Goal: Answer question/provide support: Share knowledge or assist other users

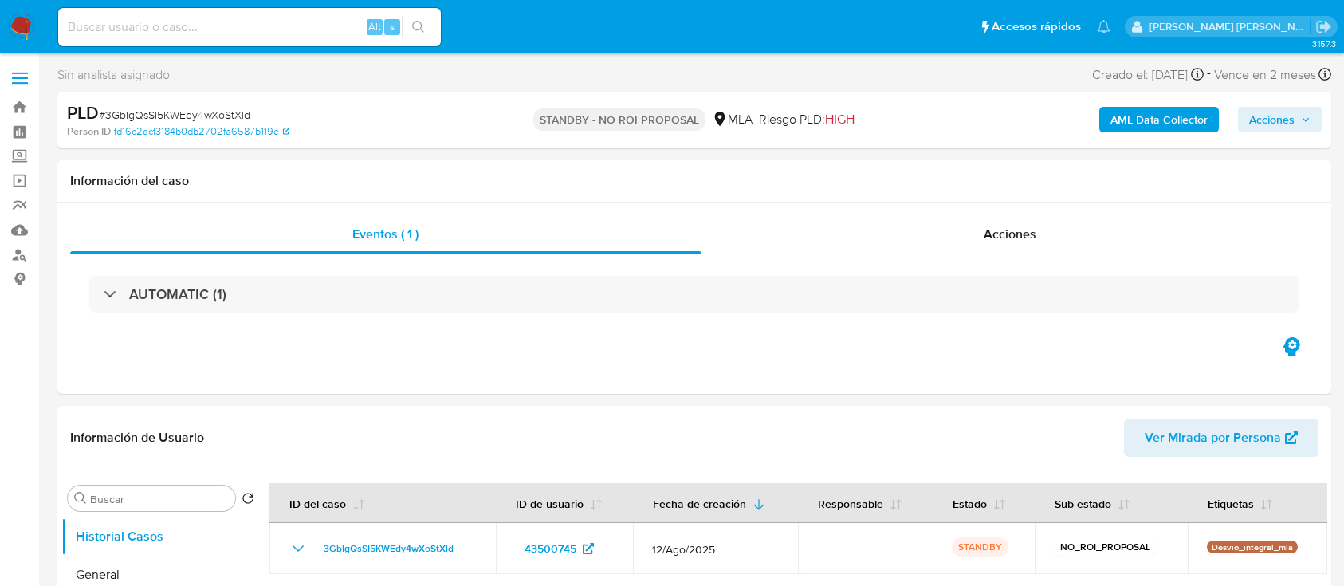
select select "10"
click at [192, 27] on input at bounding box center [249, 27] width 383 height 21
paste input "[DEMOGRAPHIC_DATA]"
type input "[DEMOGRAPHIC_DATA]"
click at [426, 29] on button "search-icon" at bounding box center [418, 27] width 33 height 22
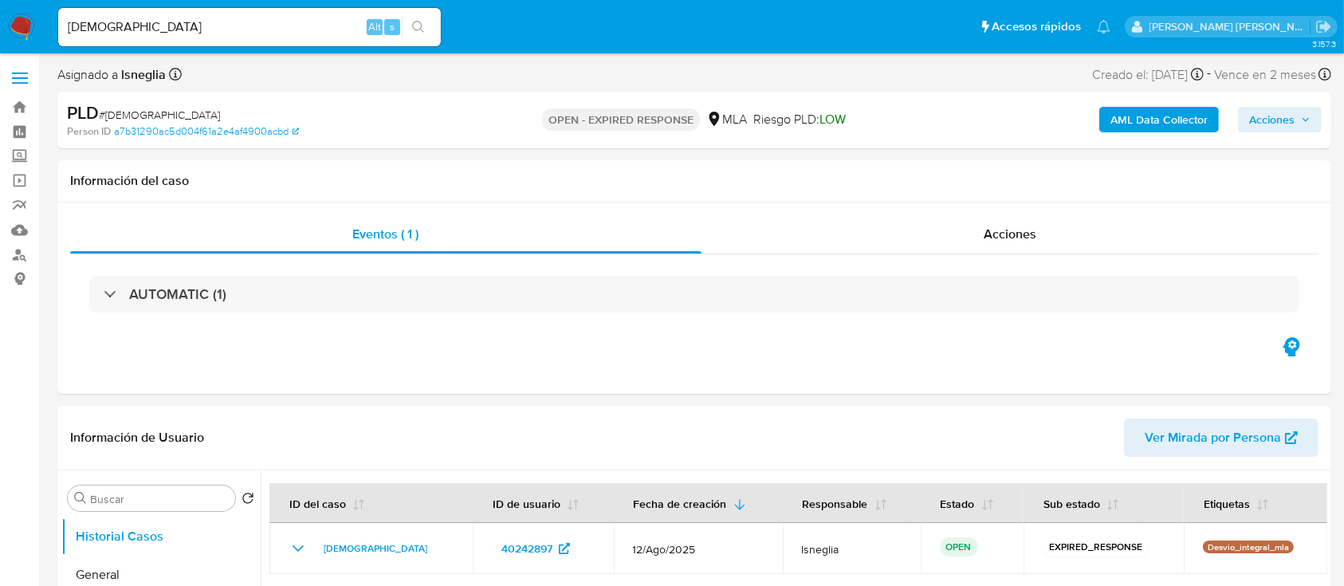
select select "10"
click at [217, 107] on span "# HZoI6hCGRfdCEjDHbgyMz6V2" at bounding box center [159, 115] width 121 height 16
copy span "[DEMOGRAPHIC_DATA]"
click at [19, 22] on img at bounding box center [21, 27] width 27 height 27
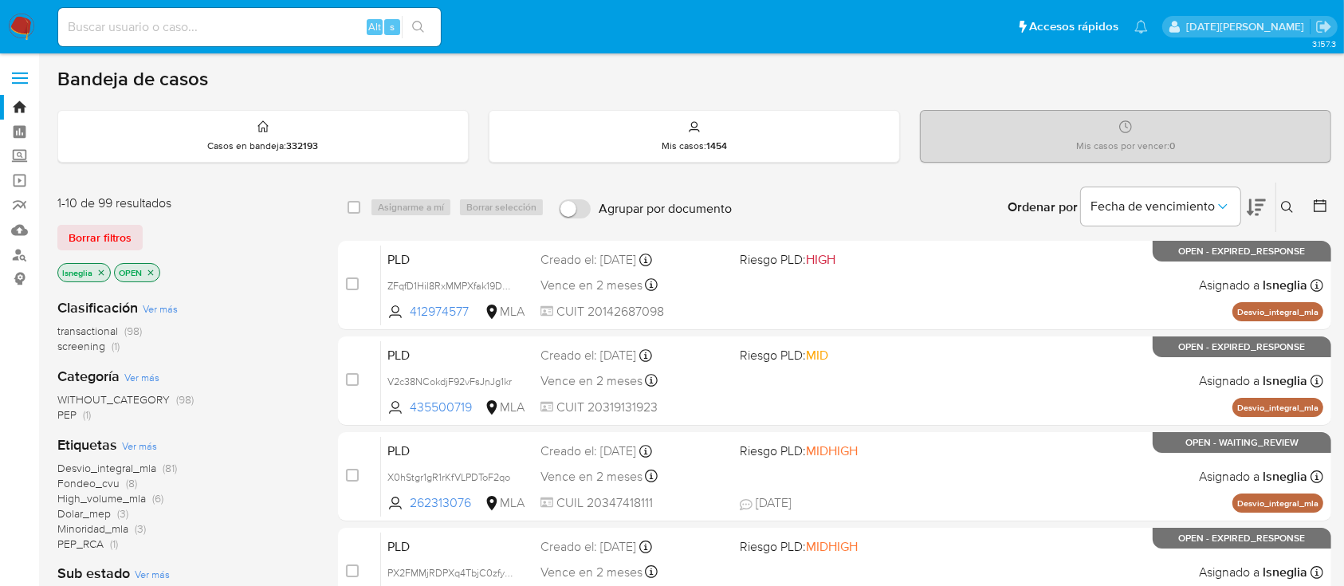
click at [1288, 207] on icon at bounding box center [1287, 207] width 13 height 13
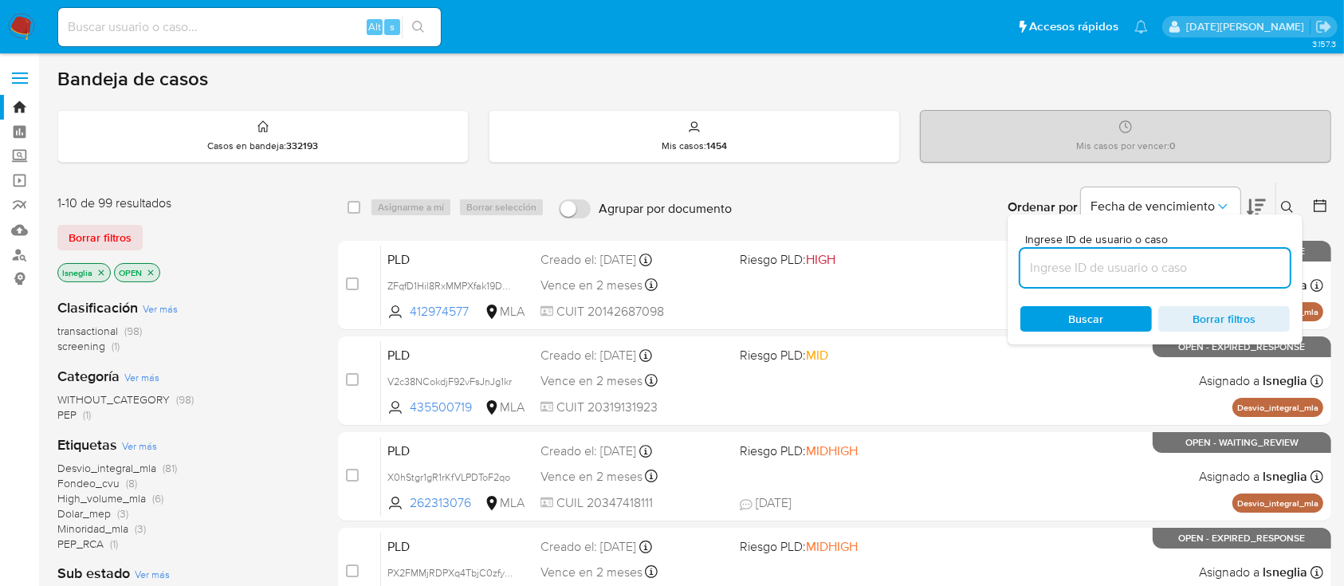
click at [1102, 265] on input at bounding box center [1154, 267] width 269 height 21
type input "[DEMOGRAPHIC_DATA]"
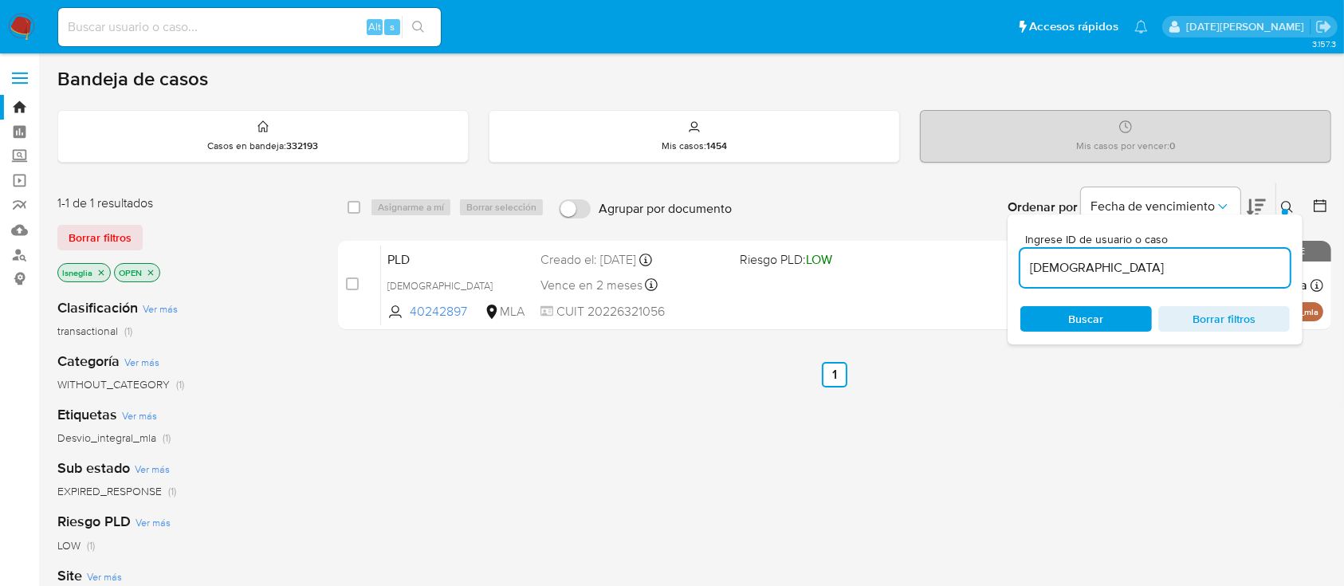
click at [1278, 195] on div "Ingrese ID de usuario o caso HZoI6hCGRfdCEjDHbgyMz6V2 Buscar Borrar filtros" at bounding box center [1288, 206] width 27 height 49
click at [1285, 203] on icon at bounding box center [1287, 207] width 13 height 13
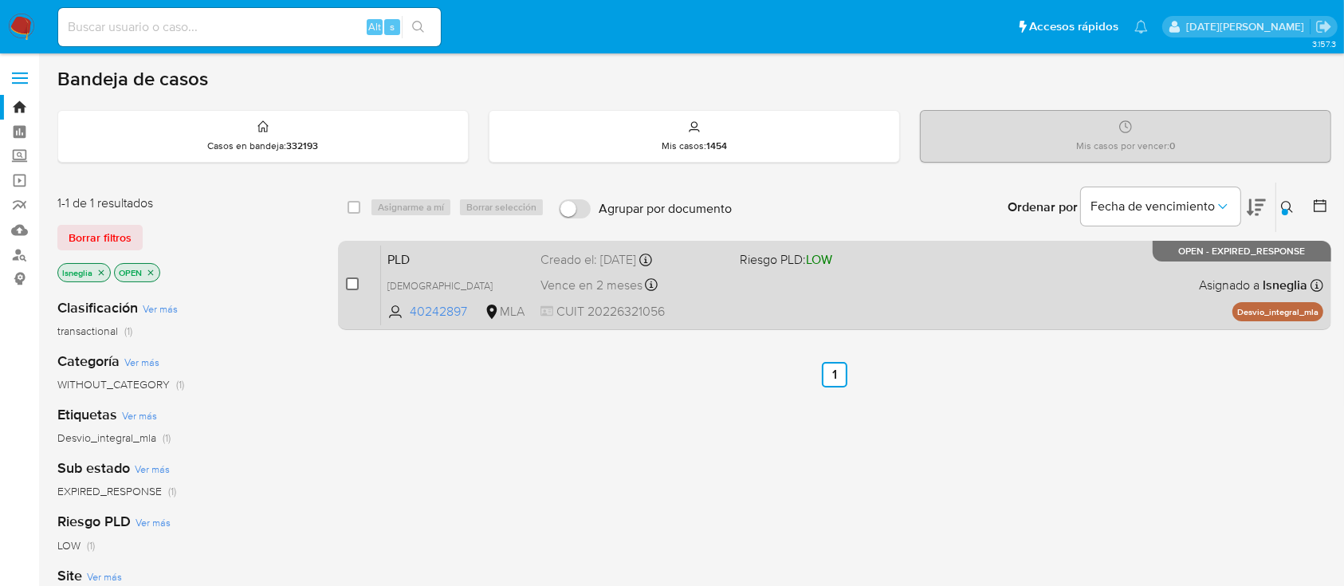
click at [352, 278] on input "checkbox" at bounding box center [352, 283] width 13 height 13
checkbox input "true"
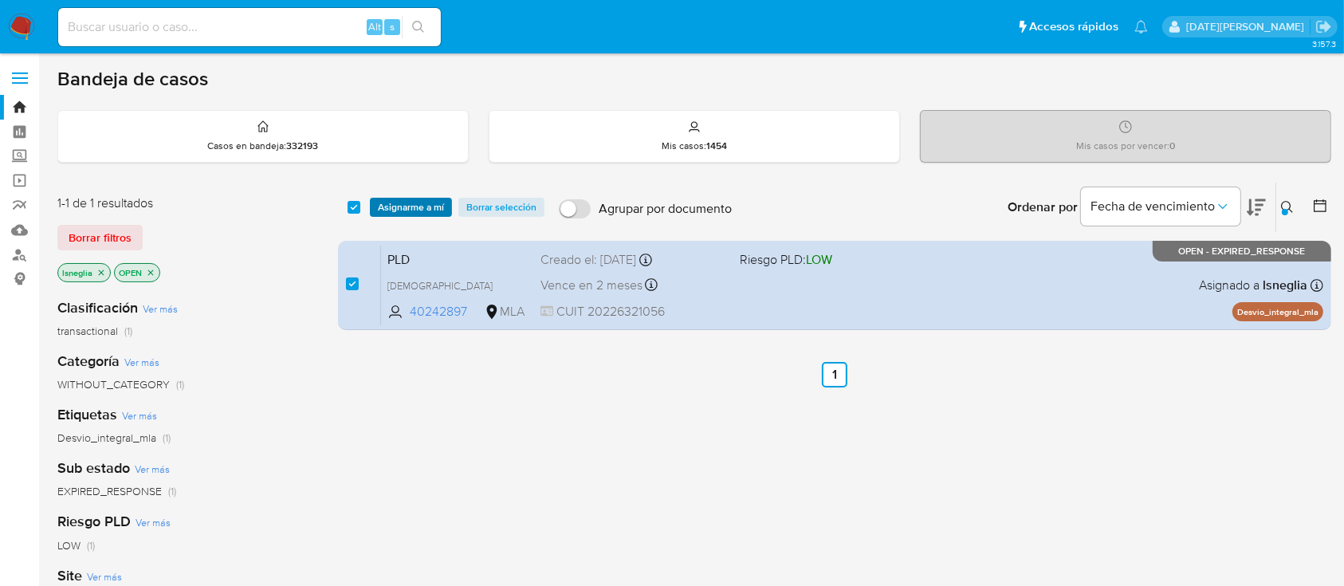
click at [423, 207] on span "Asignarme a mí" at bounding box center [411, 207] width 66 height 16
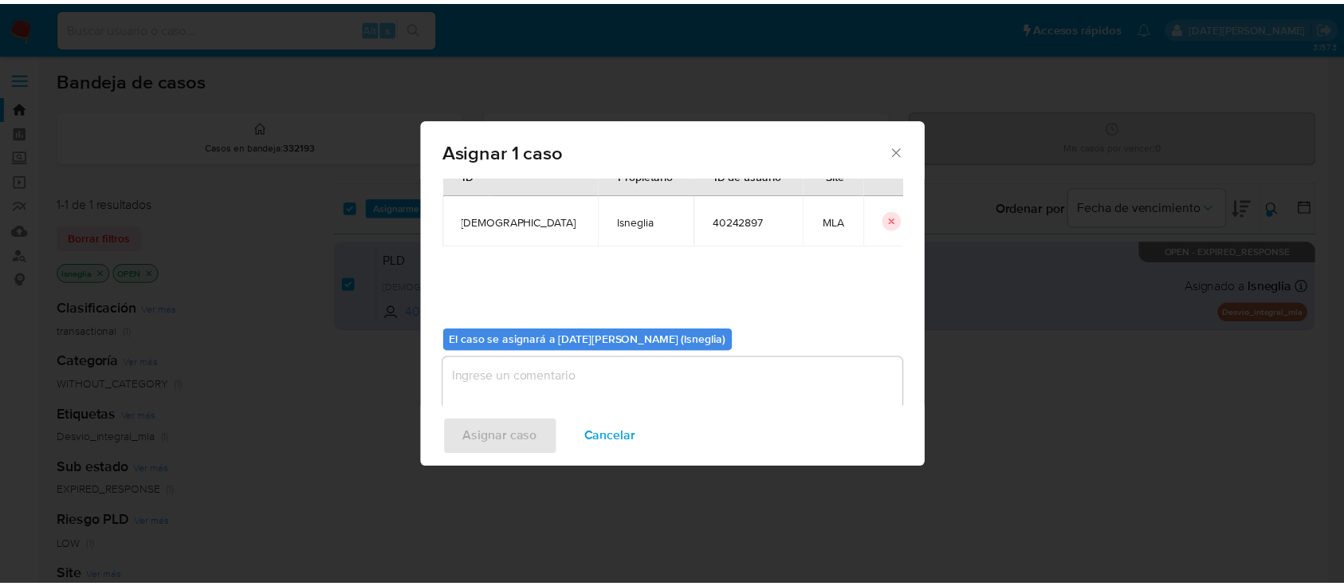
scroll to position [81, 0]
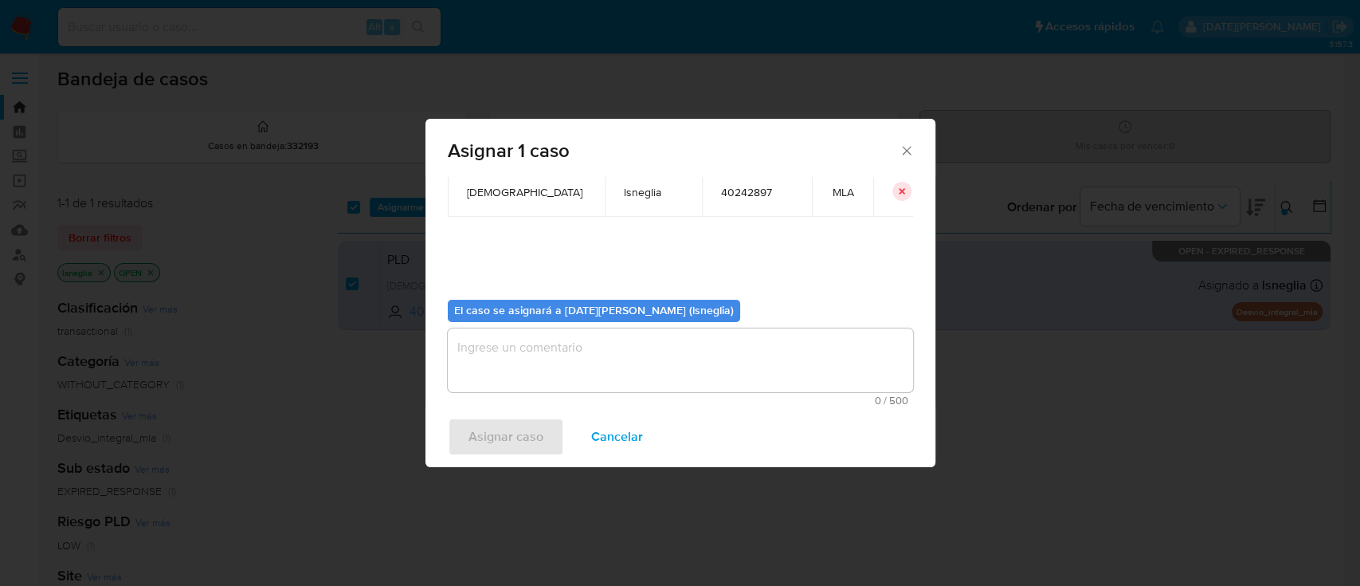
click at [631, 346] on textarea "assign-modal" at bounding box center [680, 360] width 465 height 64
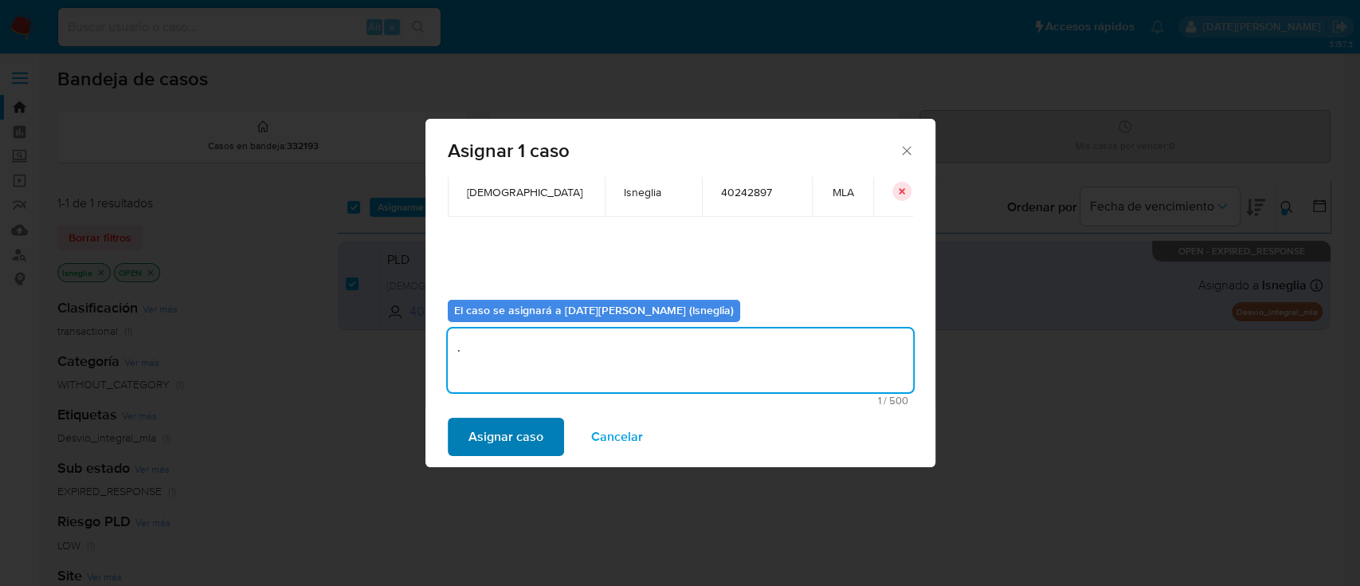
type textarea "."
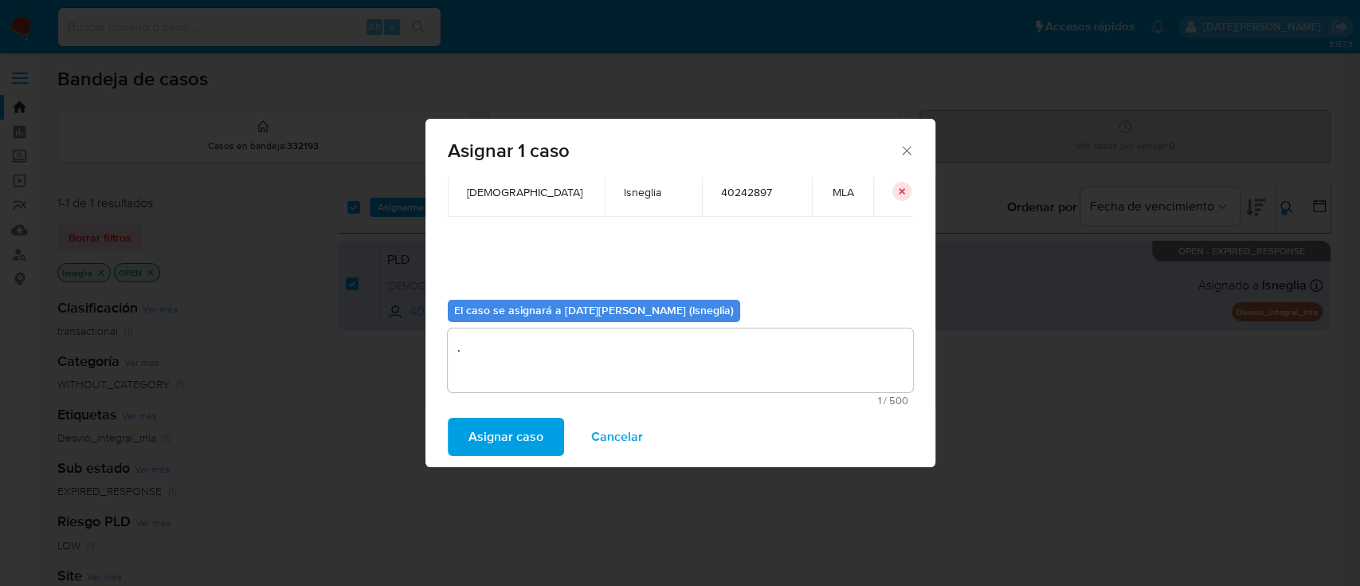
click at [506, 434] on span "Asignar caso" at bounding box center [506, 436] width 75 height 35
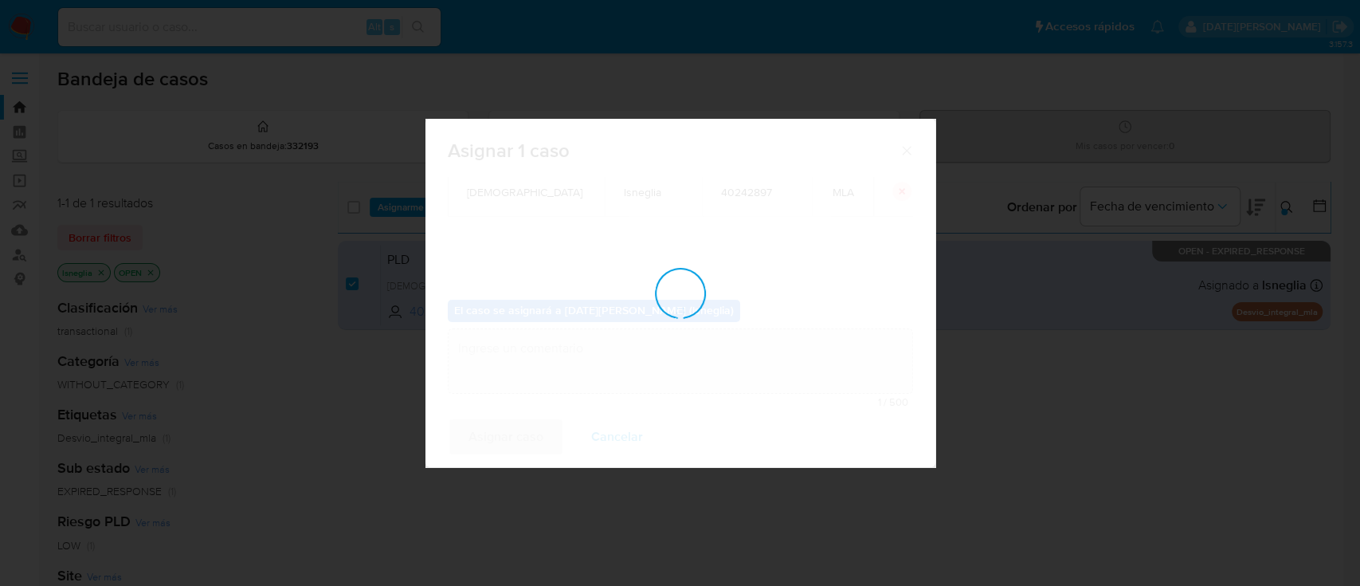
checkbox input "false"
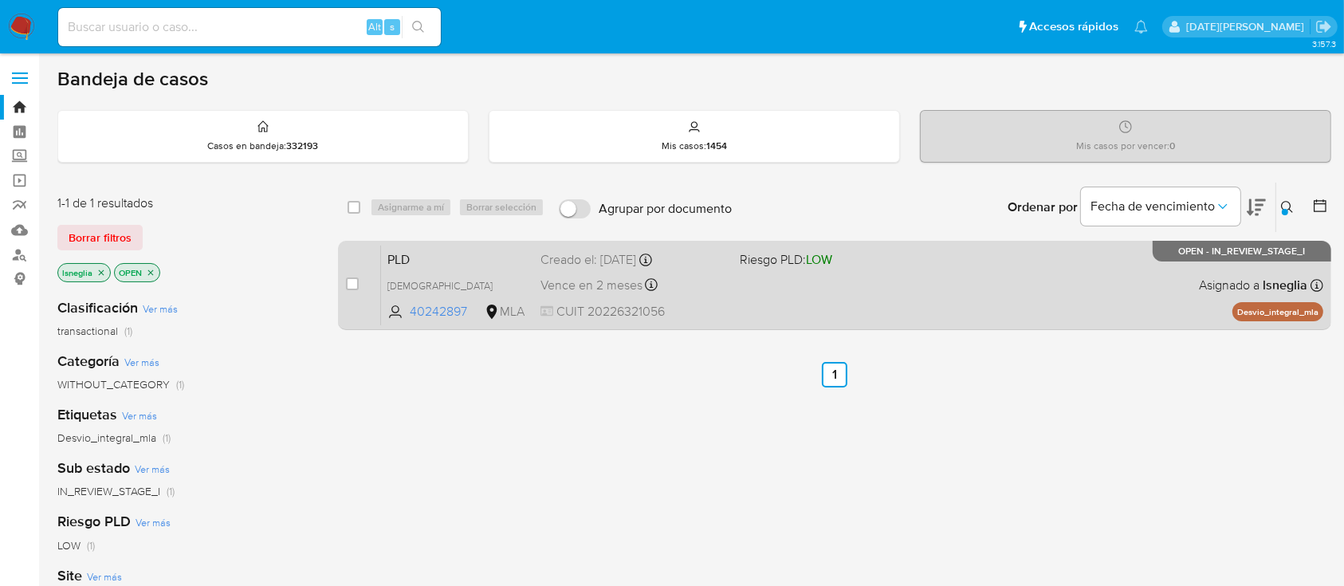
click at [414, 260] on span "PLD" at bounding box center [457, 258] width 140 height 21
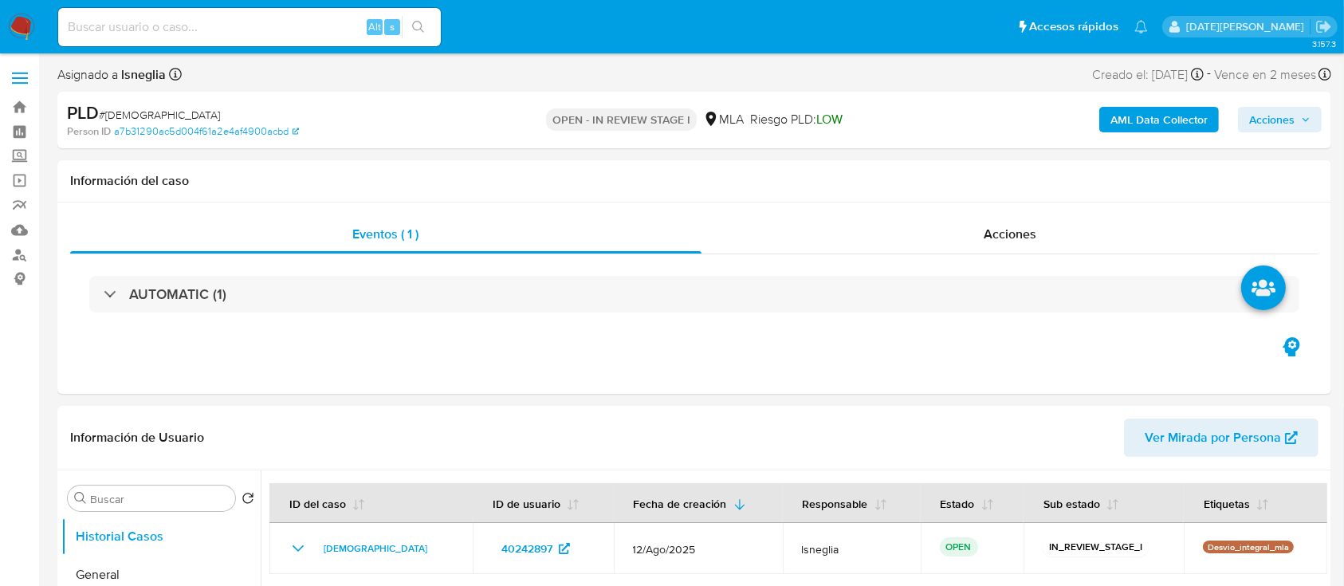
select select "10"
click at [171, 26] on input at bounding box center [249, 27] width 383 height 21
paste input "3GbIgQsSI5KWEdy4wXoStXld"
type input "3GbIgQsSI5KWEdy4wXoStXld"
click at [404, 26] on button "search-icon" at bounding box center [418, 27] width 33 height 22
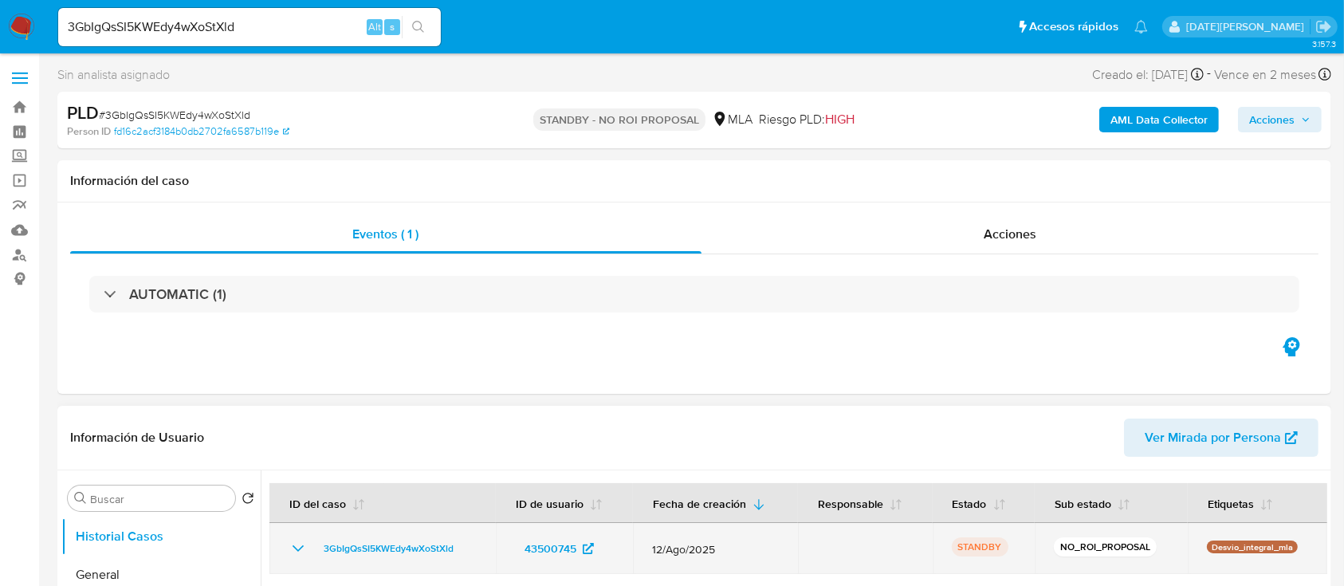
select select "10"
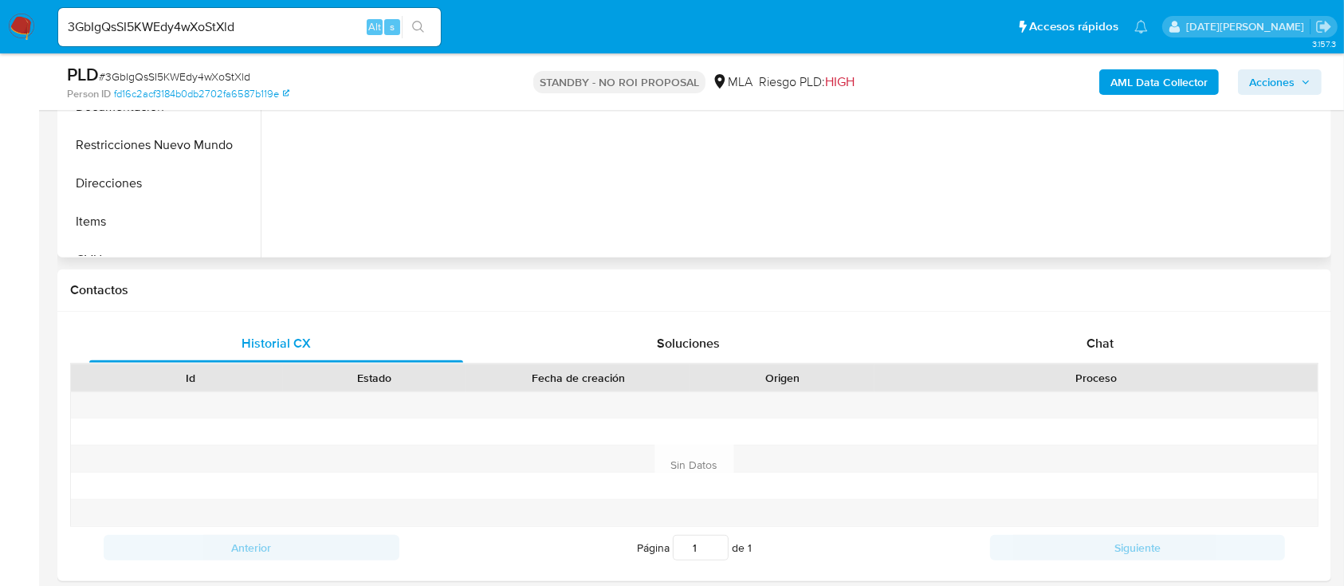
scroll to position [425, 0]
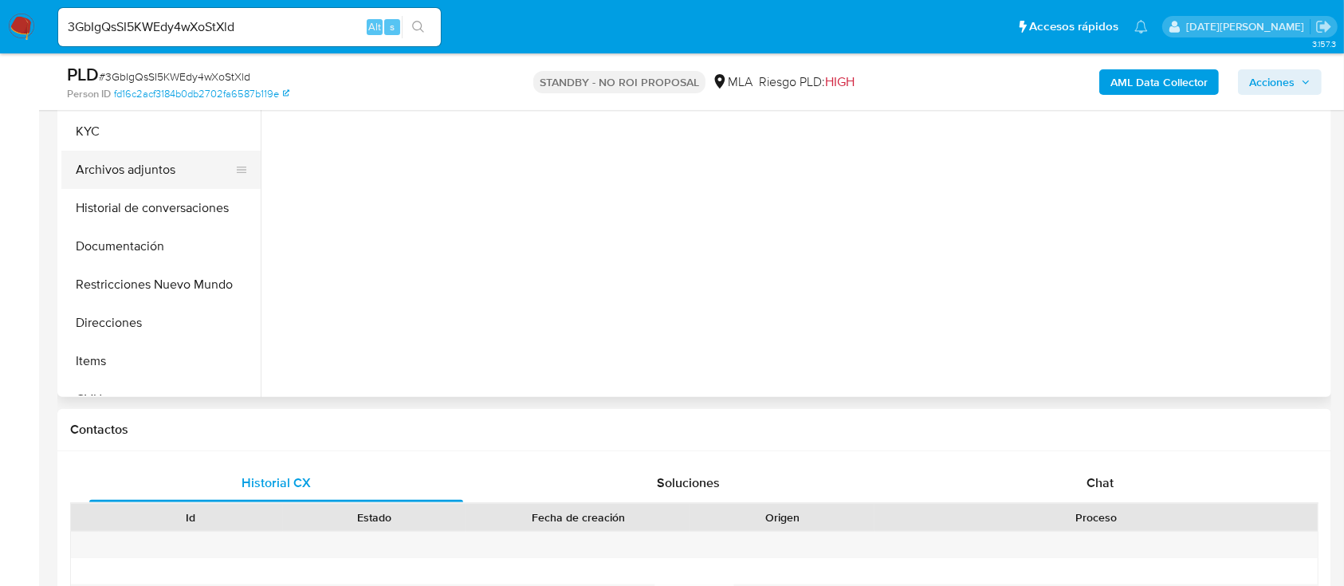
click at [131, 168] on button "Archivos adjuntos" at bounding box center [154, 170] width 186 height 38
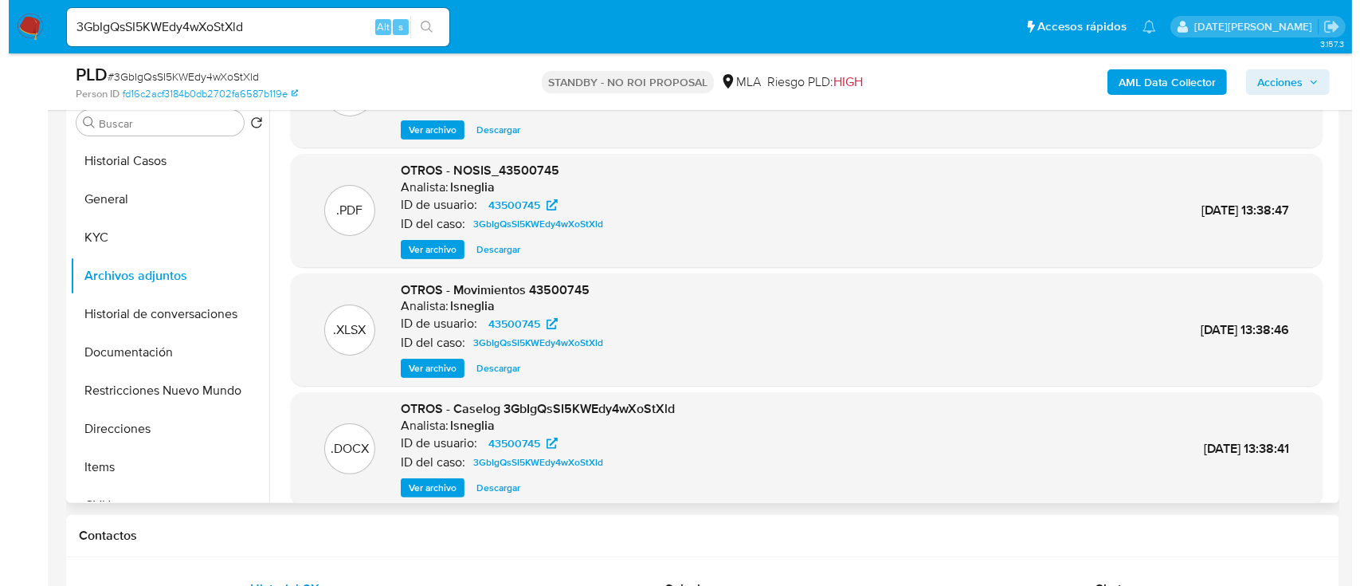
scroll to position [106, 0]
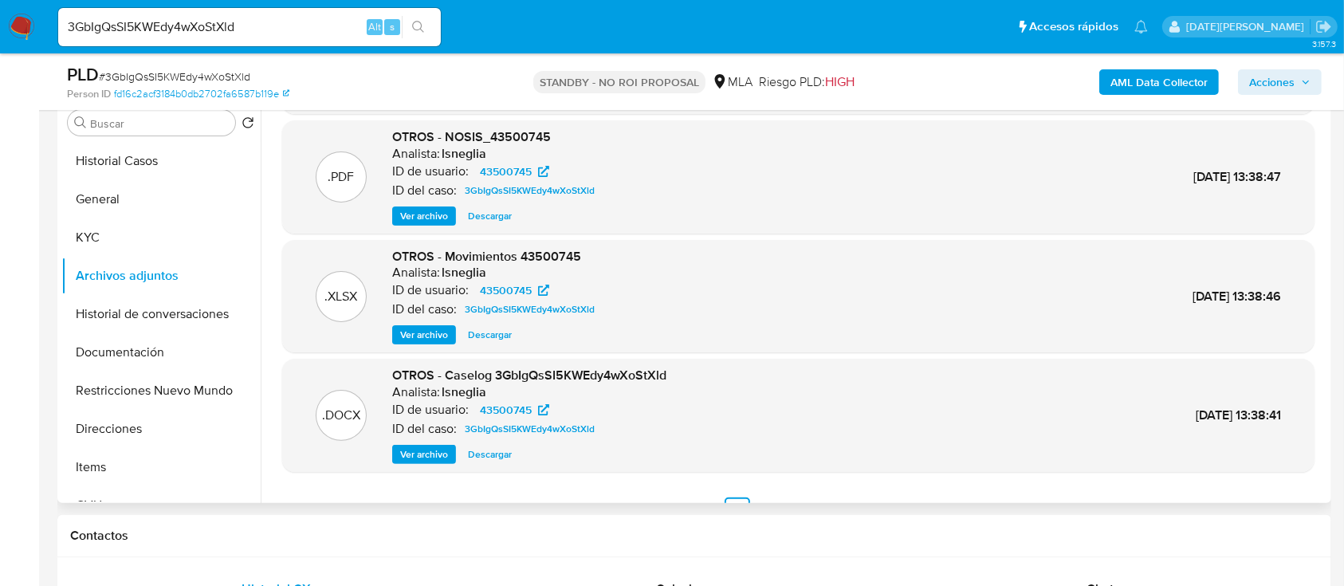
click at [422, 454] on span "Ver archivo" at bounding box center [424, 454] width 48 height 16
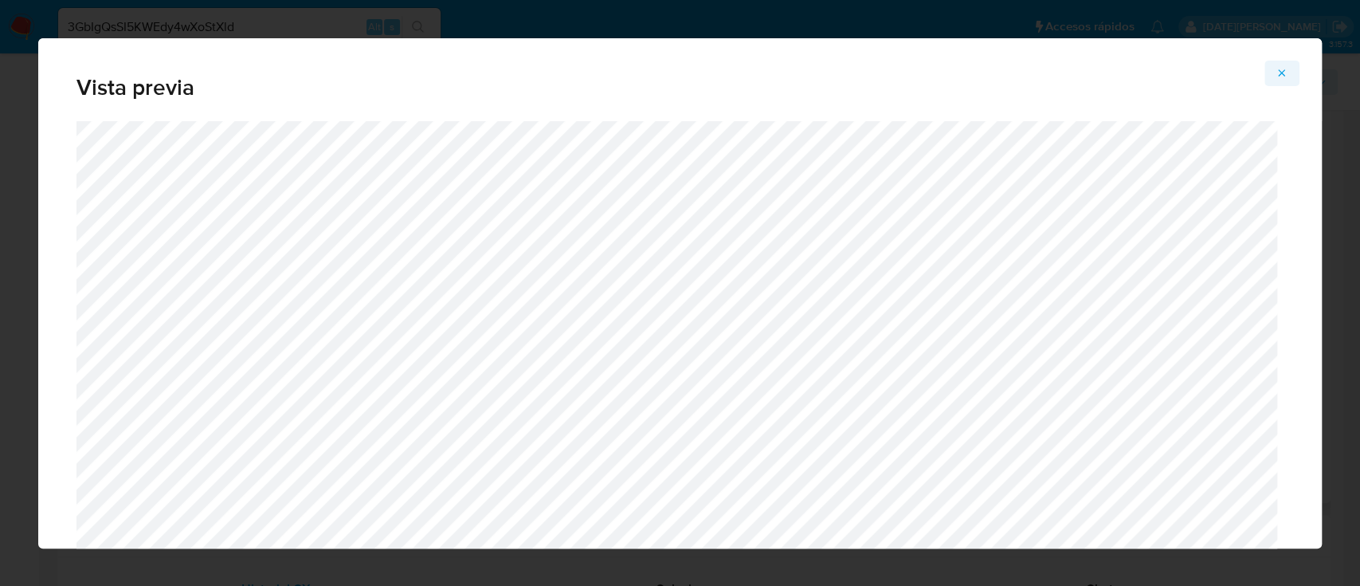
click at [1278, 69] on icon "Attachment preview" at bounding box center [1282, 73] width 13 height 13
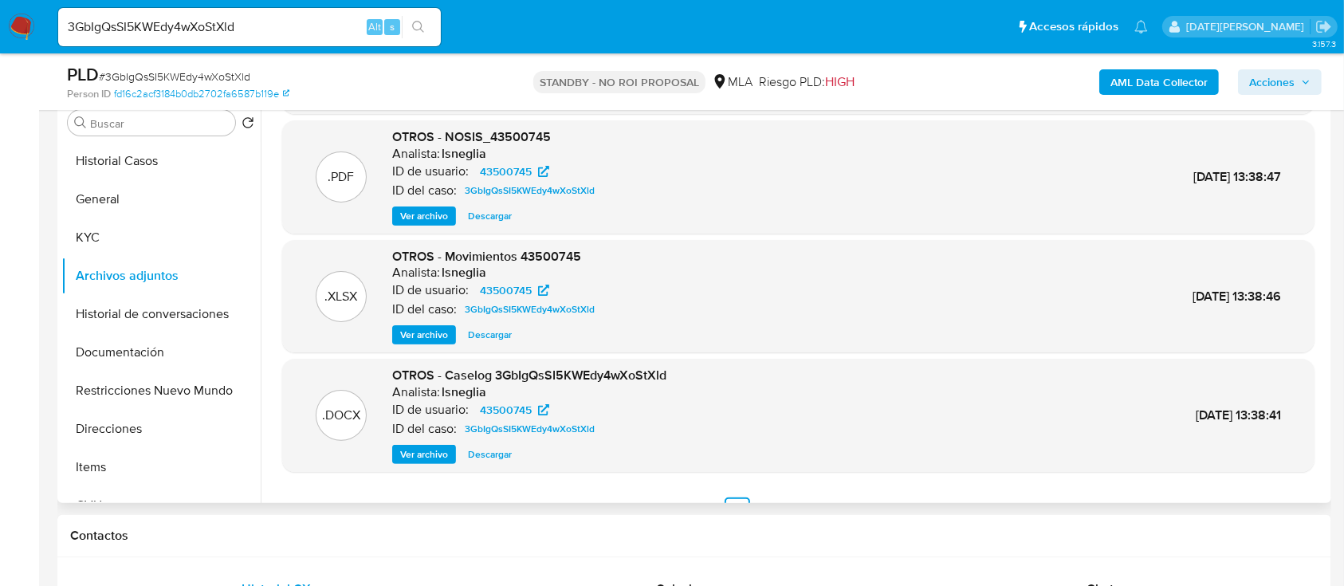
click at [410, 332] on span "Ver archivo" at bounding box center [424, 335] width 48 height 16
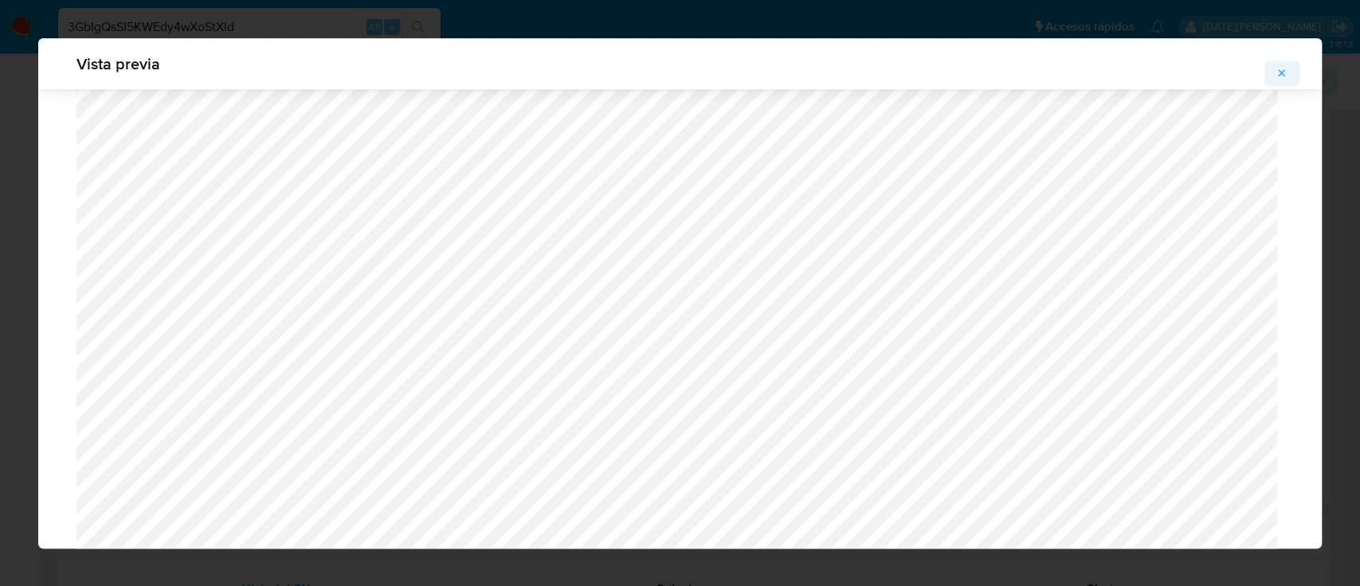
click at [1284, 71] on icon "Attachment preview" at bounding box center [1282, 72] width 7 height 7
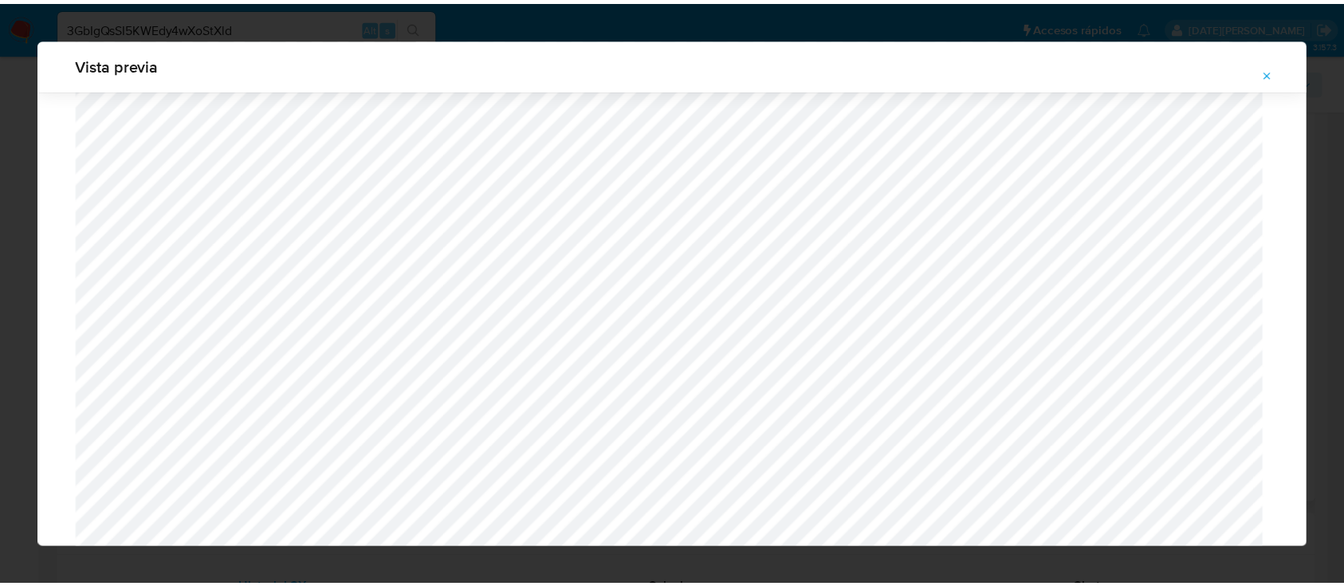
scroll to position [51, 0]
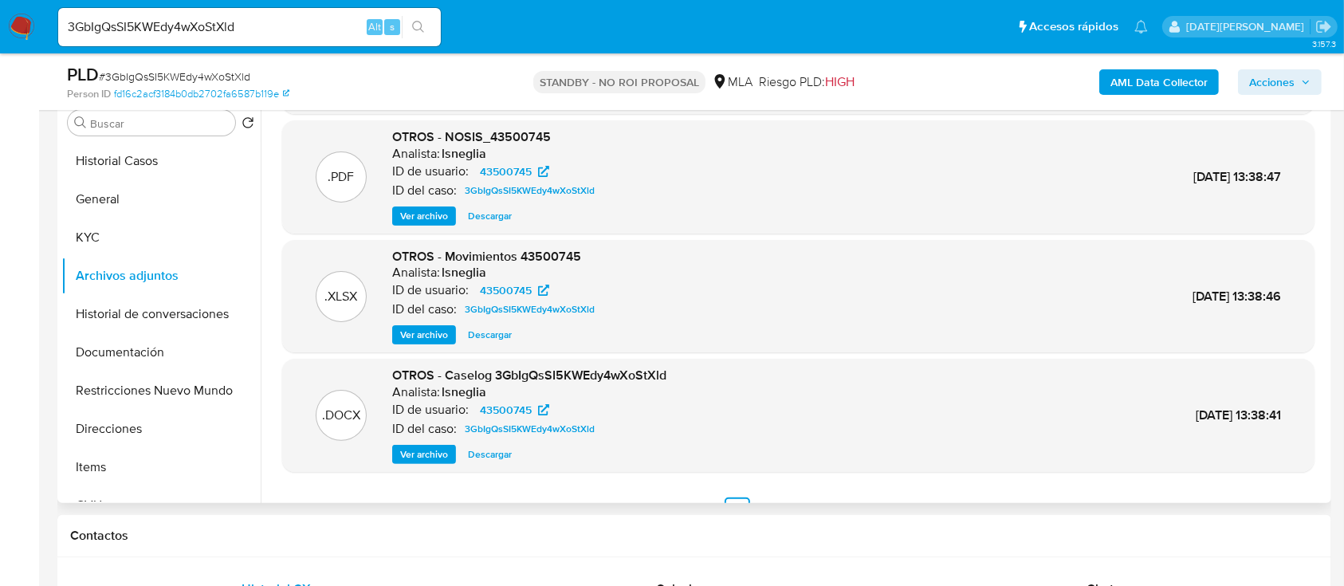
click at [200, 17] on input "3GbIgQsSI5KWEdy4wXoStXld" at bounding box center [249, 27] width 383 height 21
click at [201, 17] on input "3GbIgQsSI5KWEdy4wXoStXld" at bounding box center [249, 27] width 383 height 21
paste input "HZoI6hCGRfdCEjDHbgyMz6V2"
type input "HZoI6hCGRfdCEjDHbgyMz6V2"
click at [420, 24] on icon "search-icon" at bounding box center [418, 27] width 13 height 13
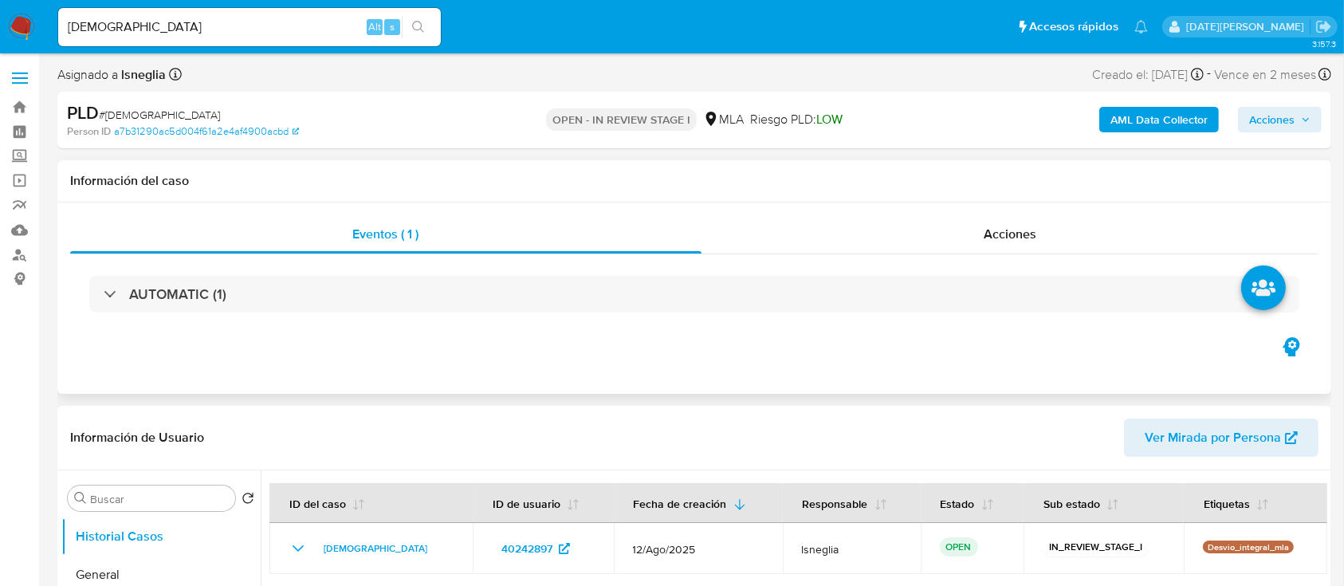
select select "10"
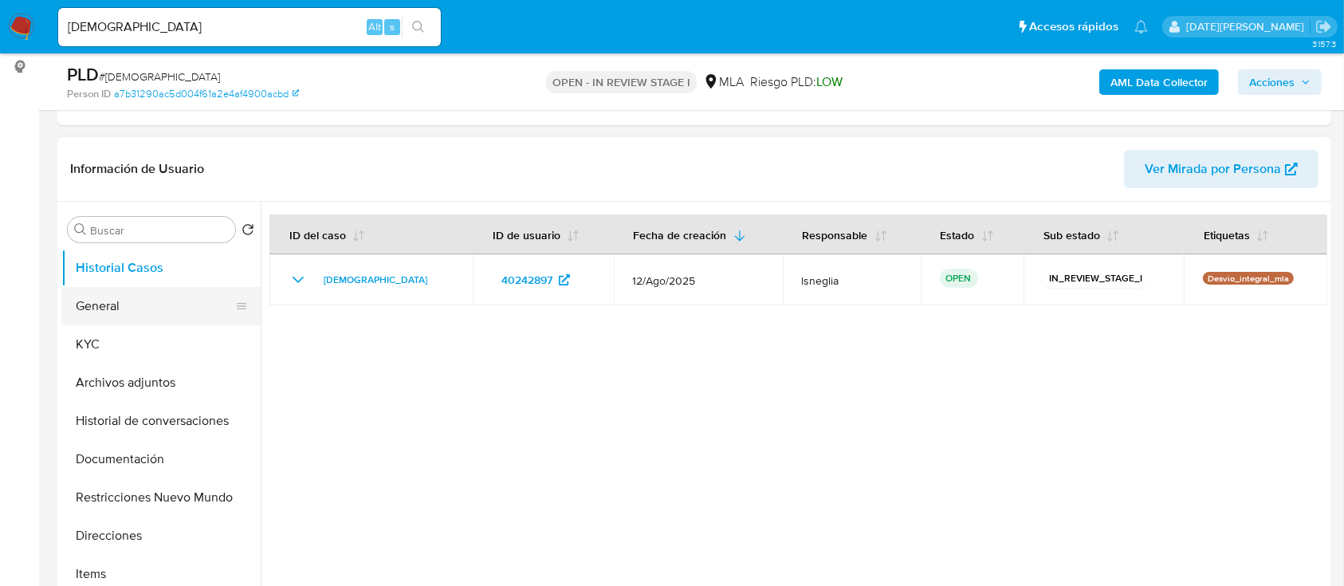
click at [119, 308] on button "General" at bounding box center [154, 306] width 186 height 38
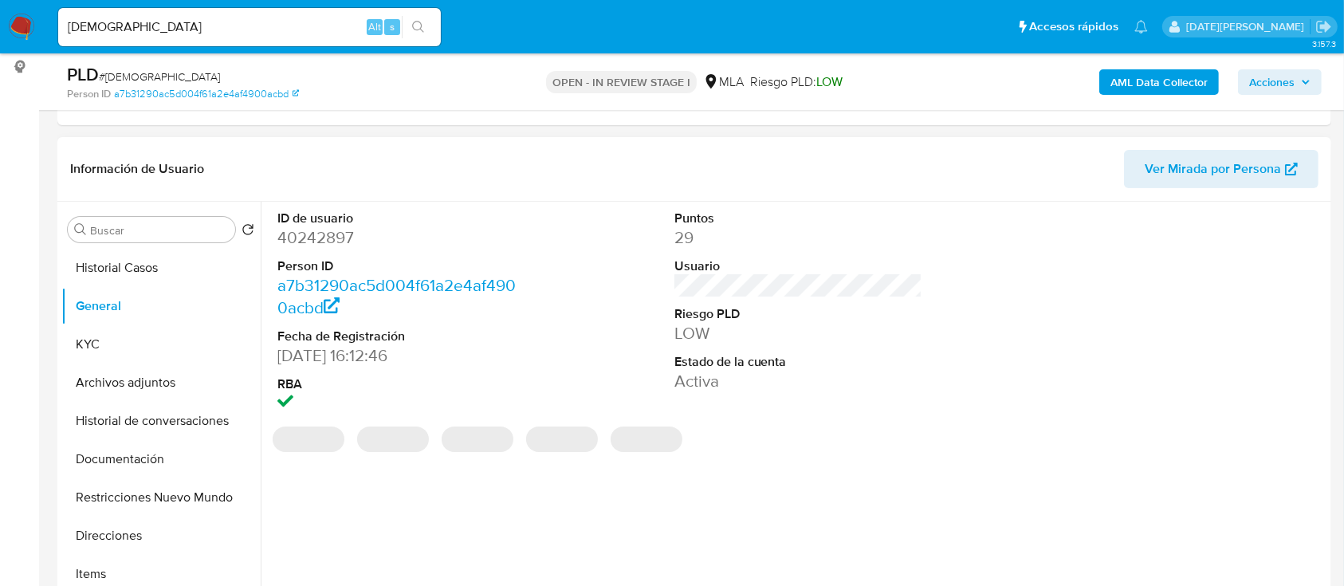
click at [333, 237] on dd "40242897" at bounding box center [401, 237] width 249 height 22
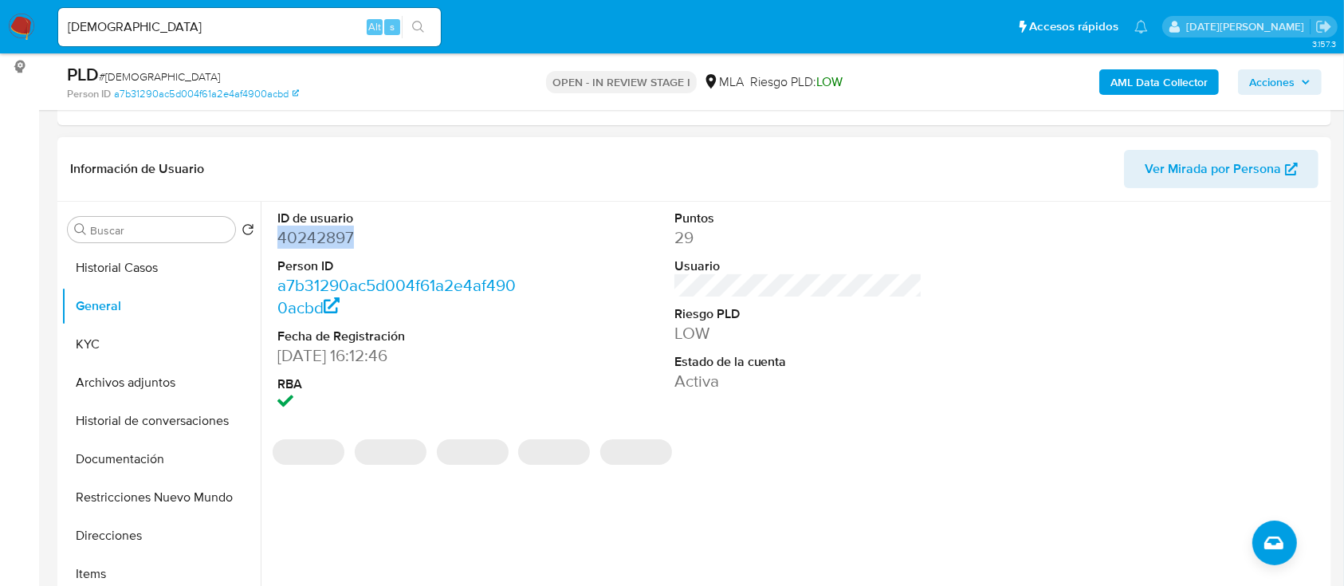
copy dd "40242897"
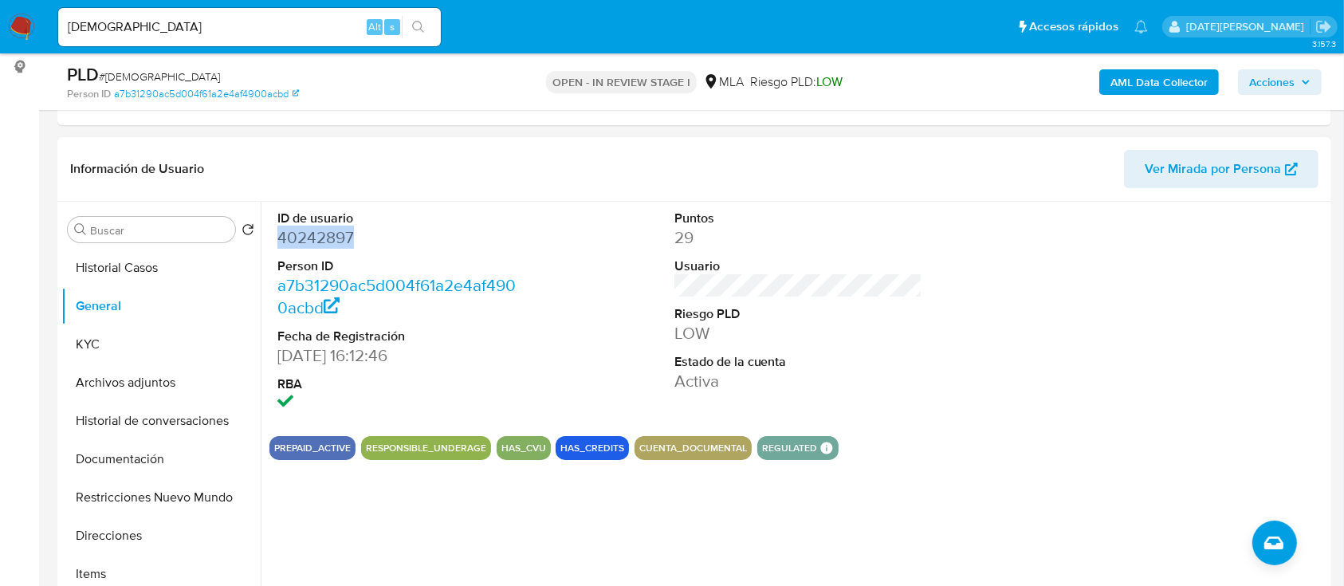
click at [306, 239] on dd "40242897" at bounding box center [401, 237] width 249 height 22
copy dd "40242897"
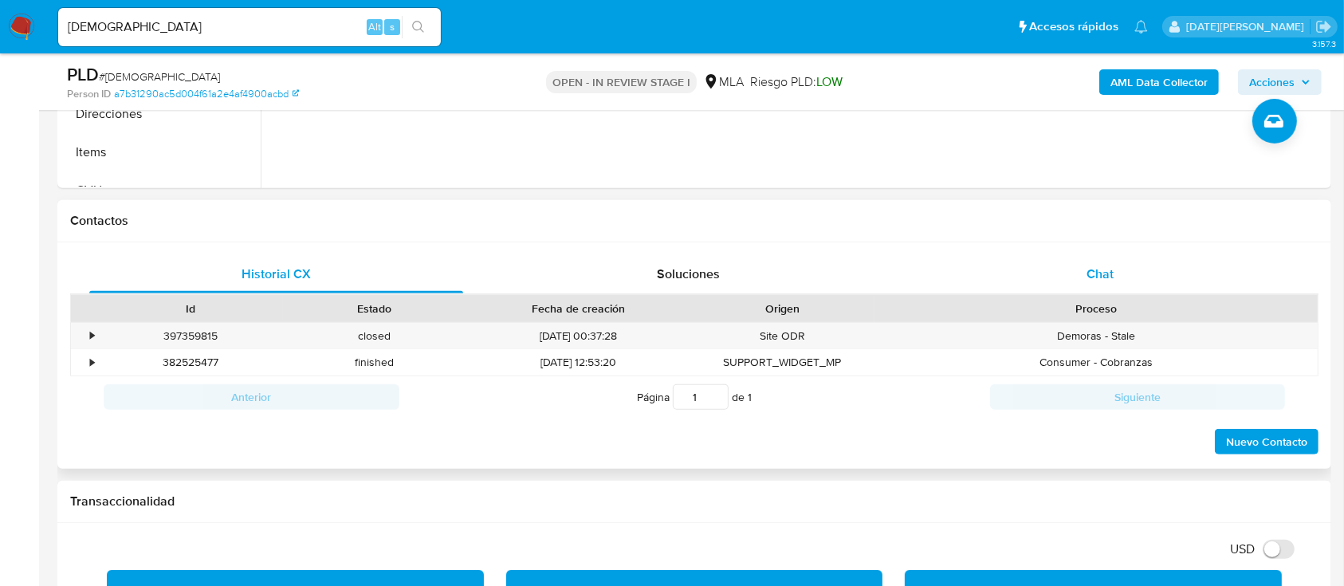
scroll to position [638, 0]
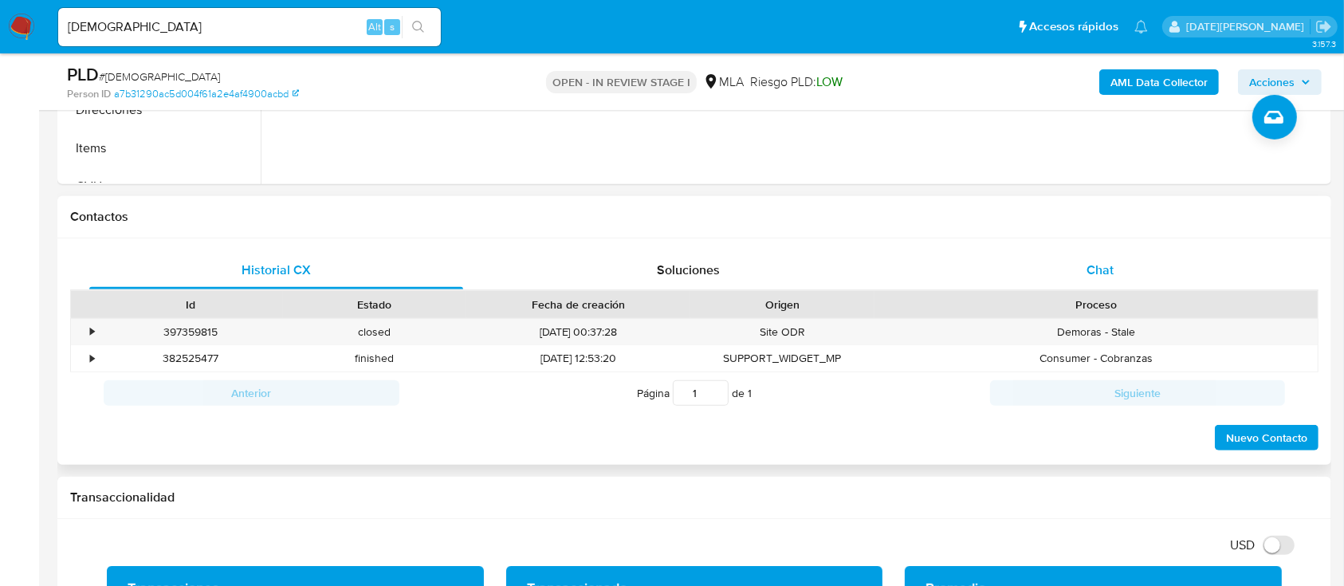
click at [1114, 265] on div "Chat" at bounding box center [1100, 270] width 374 height 38
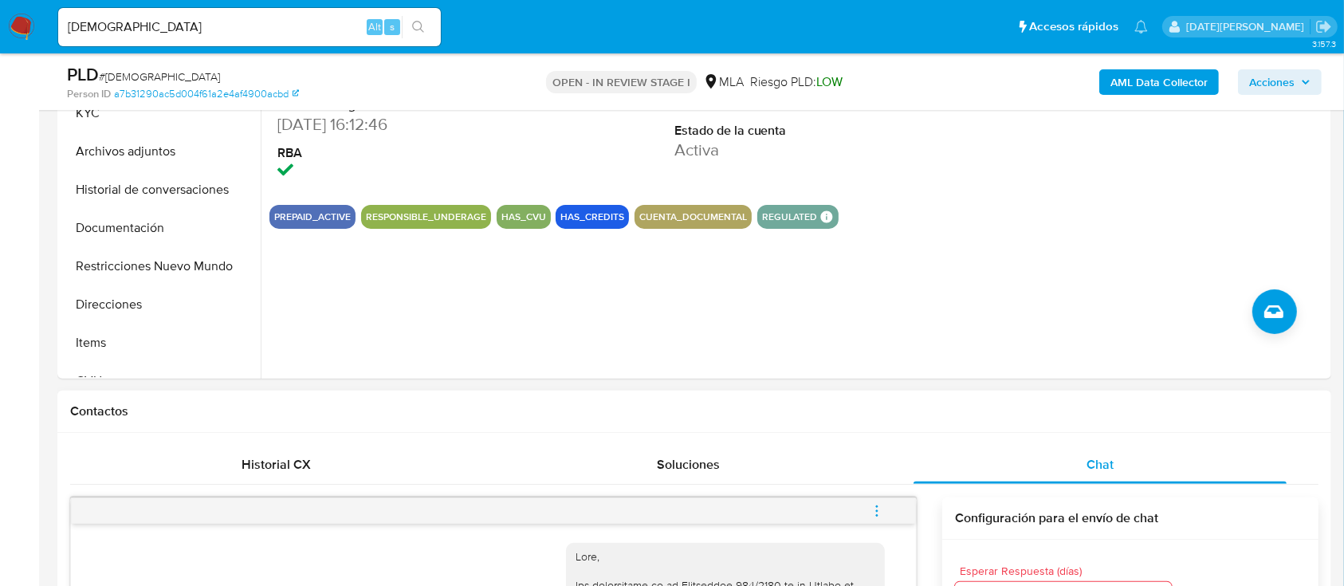
scroll to position [319, 0]
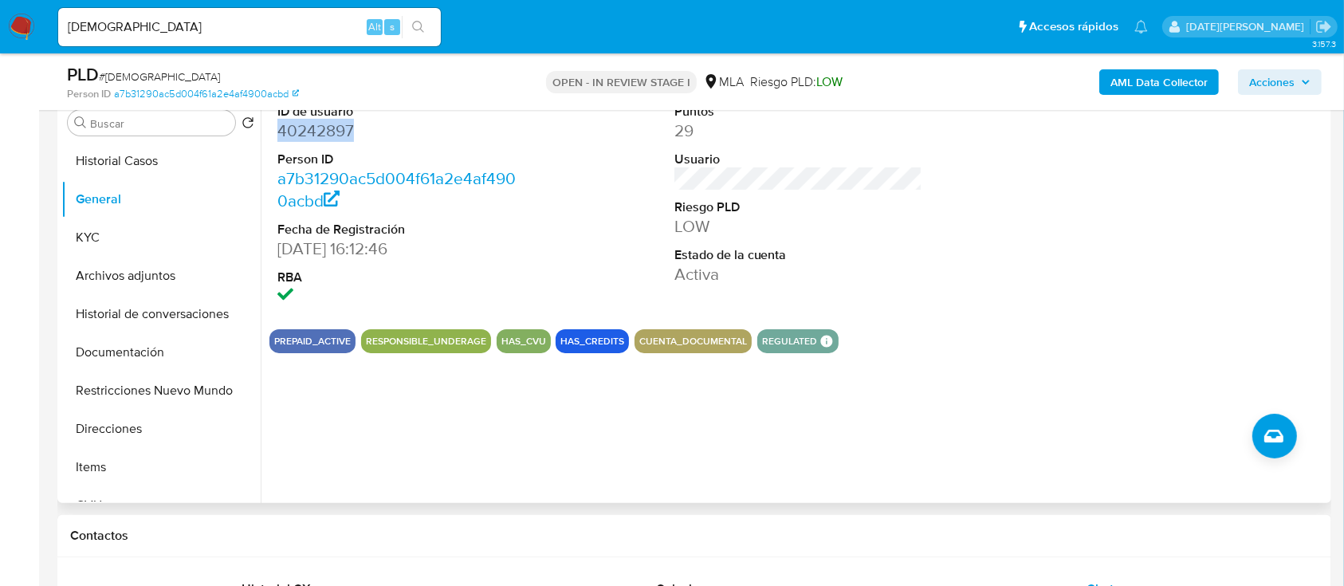
copy dd "40242897"
click at [274, 27] on input "HZoI6hCGRfdCEjDHbgyMz6V2" at bounding box center [249, 27] width 383 height 21
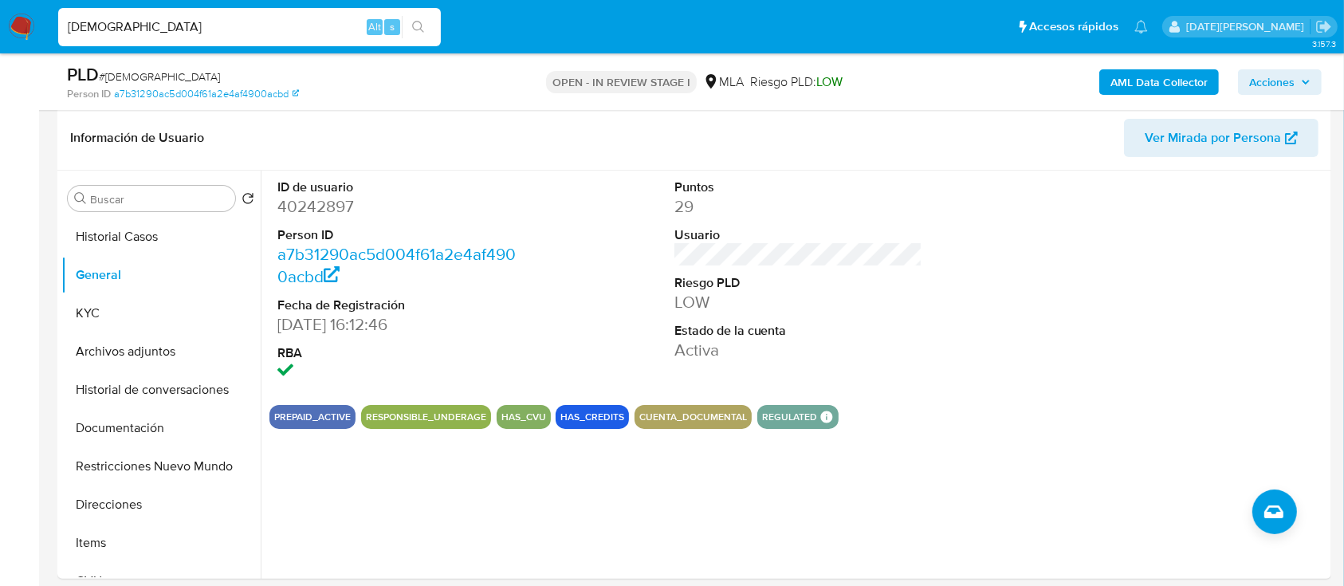
scroll to position [106, 0]
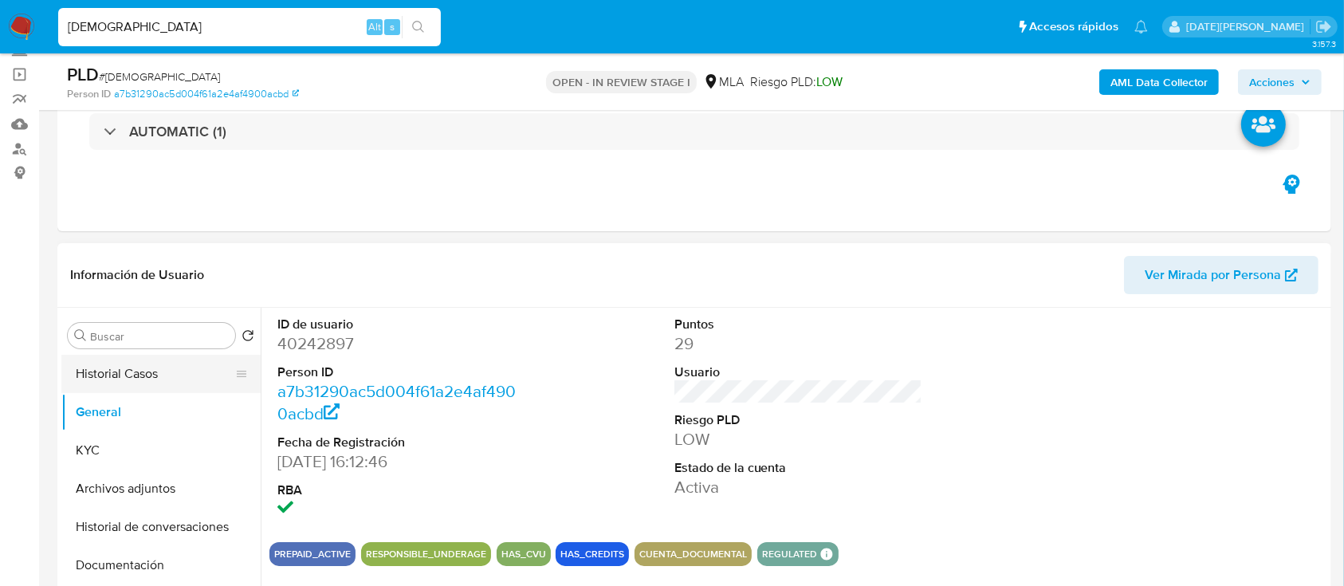
click at [102, 363] on button "Historial Casos" at bounding box center [154, 374] width 186 height 38
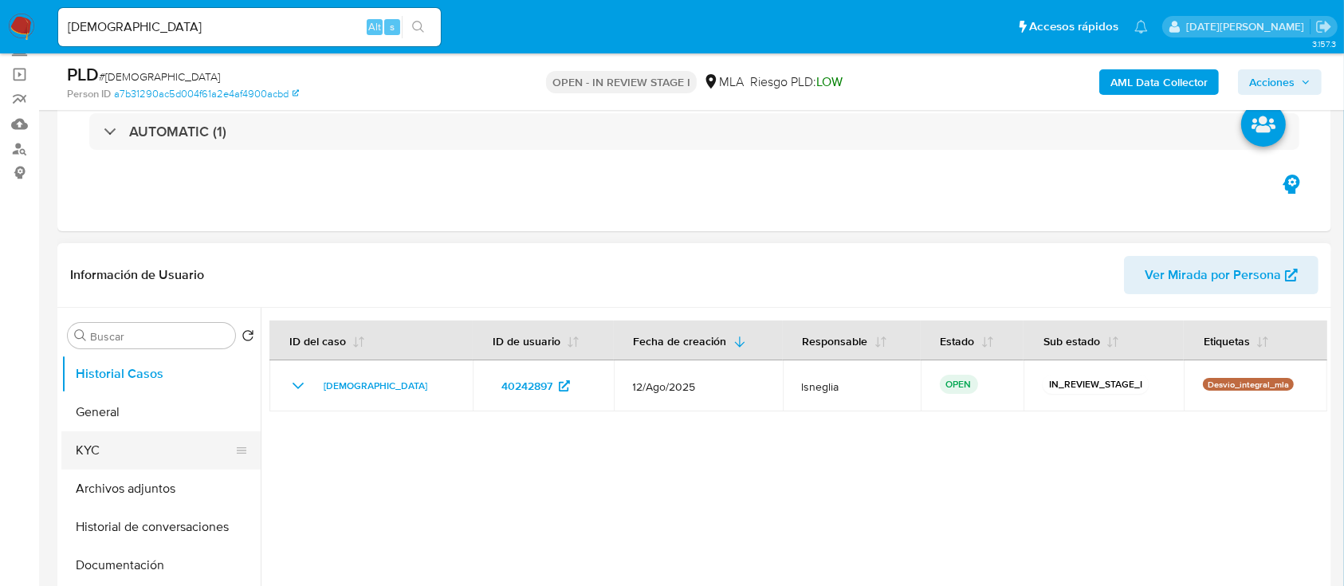
click at [120, 449] on button "KYC" at bounding box center [154, 450] width 186 height 38
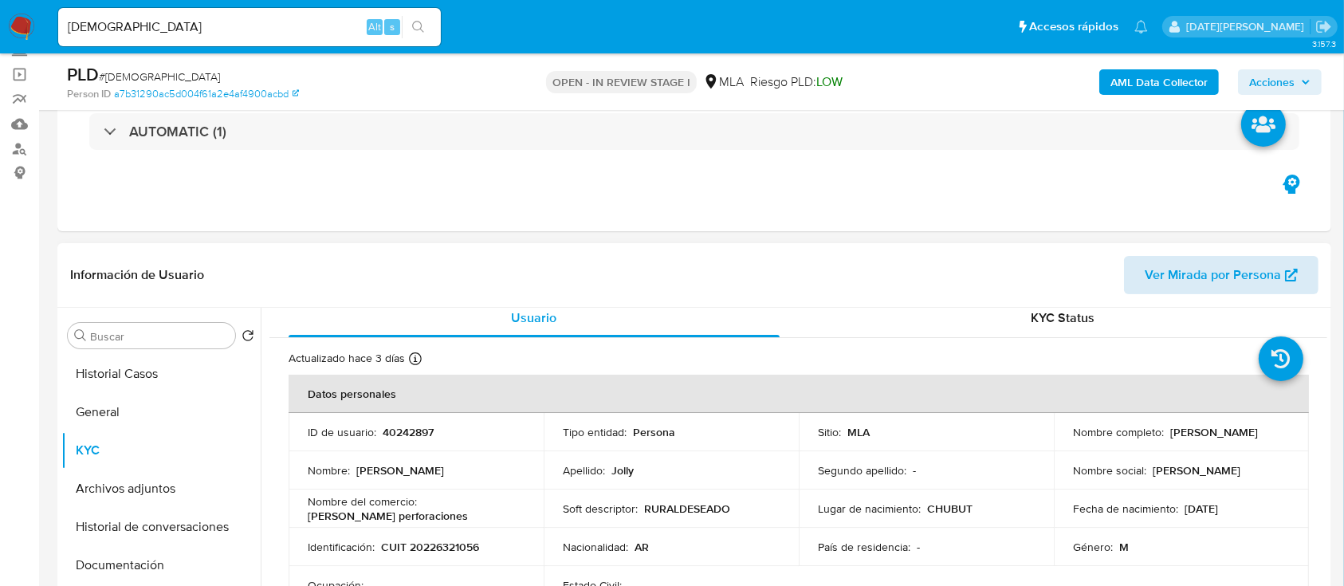
scroll to position [0, 0]
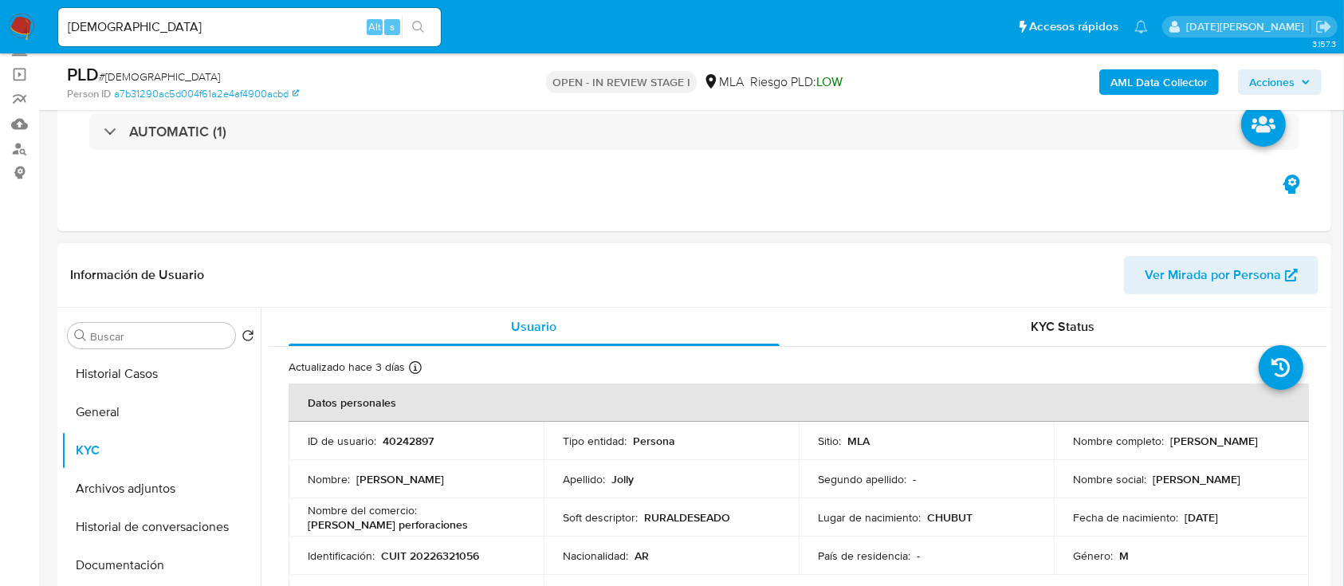
drag, startPoint x: 1164, startPoint y: 437, endPoint x: 1265, endPoint y: 439, distance: 101.2
click at [1265, 439] on div "Nombre completo : Nestor Andres Jolly" at bounding box center [1181, 441] width 217 height 14
copy p "Nestor Andres Jolly"
drag, startPoint x: 381, startPoint y: 553, endPoint x: 487, endPoint y: 554, distance: 106.0
click at [487, 554] on div "Identificación : CUIT 20226321056" at bounding box center [416, 555] width 217 height 14
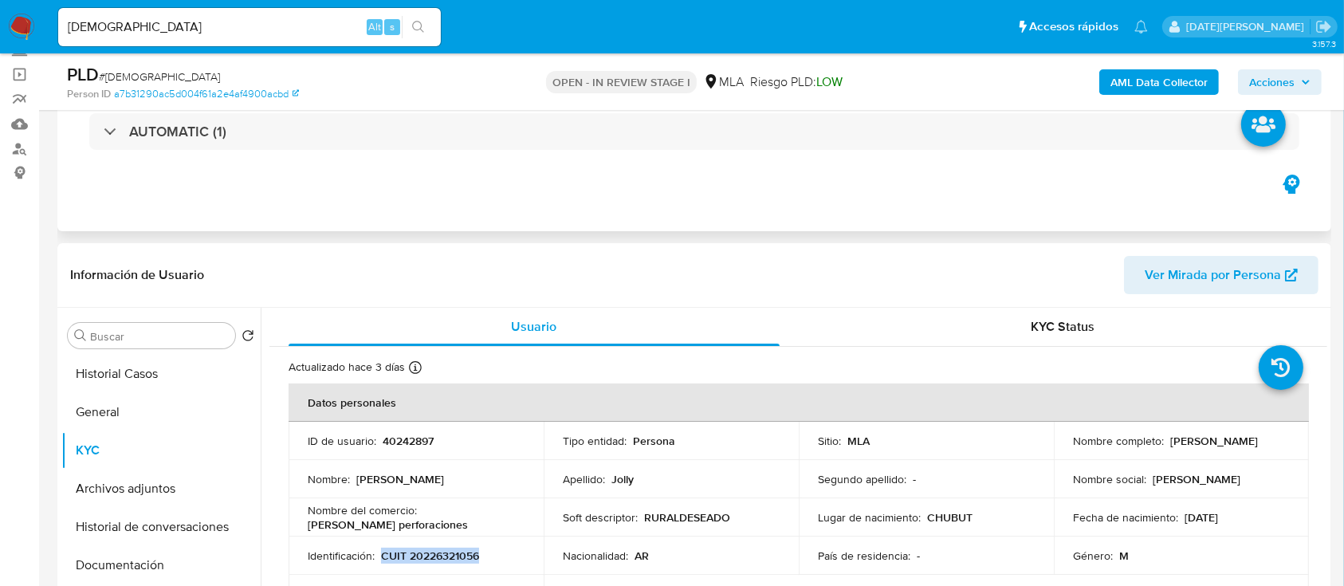
copy p "CUIT 20226321056"
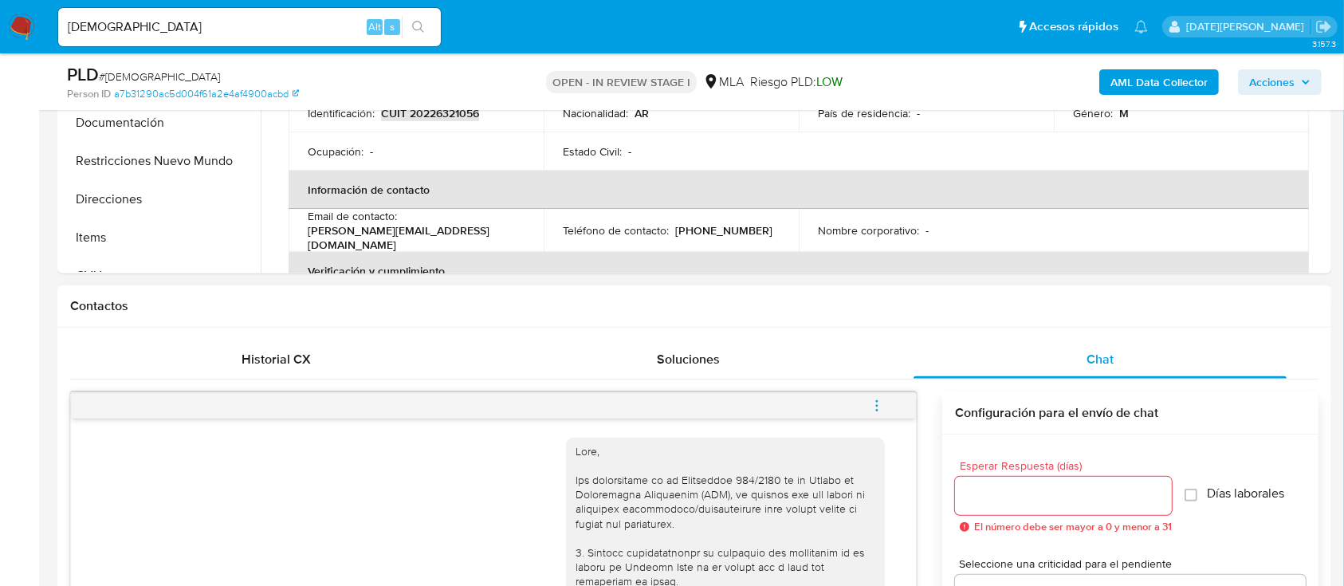
scroll to position [425, 0]
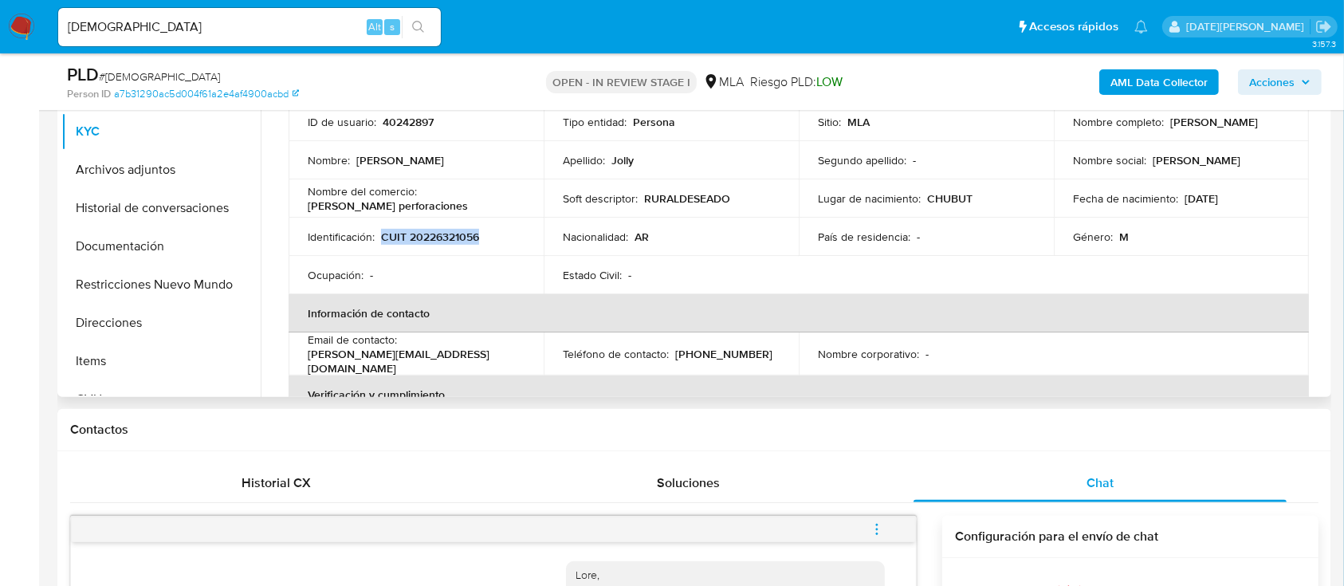
click at [462, 221] on td "Identificación : CUIT 20226321056" at bounding box center [415, 237] width 255 height 38
click at [459, 235] on p "CUIT 20226321056" at bounding box center [430, 237] width 98 height 14
copy p "20226321056"
drag, startPoint x: 1167, startPoint y: 124, endPoint x: 1294, endPoint y: 123, distance: 127.5
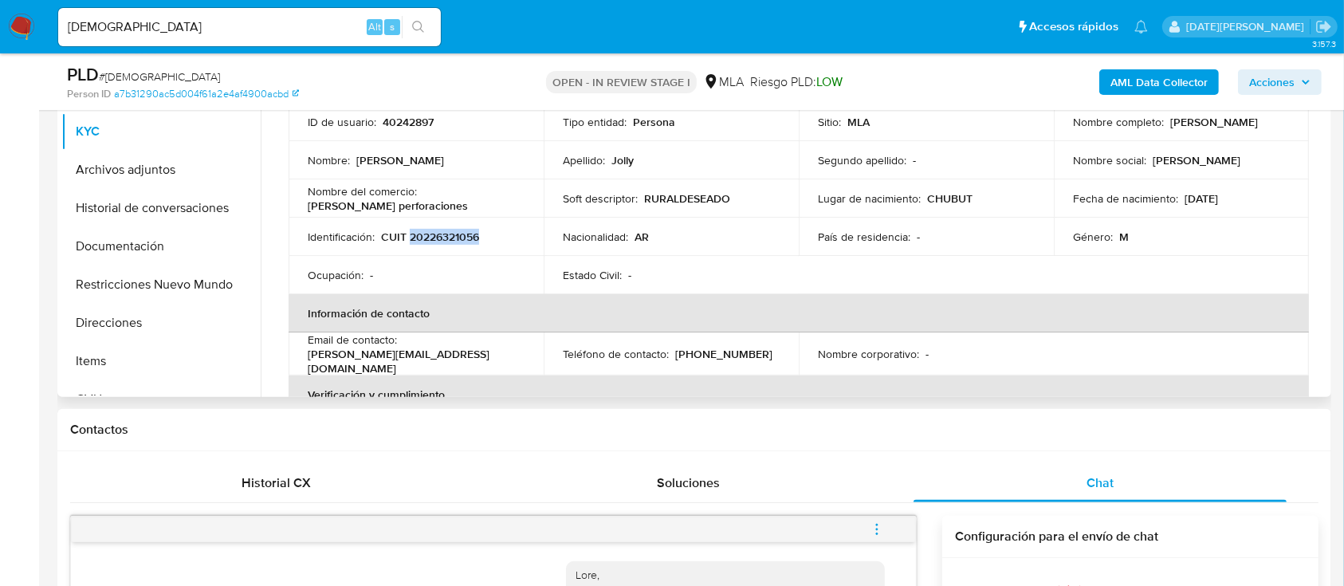
click at [1294, 123] on td "Nombre completo : Nestor Andres Jolly" at bounding box center [1180, 122] width 255 height 38
copy p "Nestor Andres Jolly"
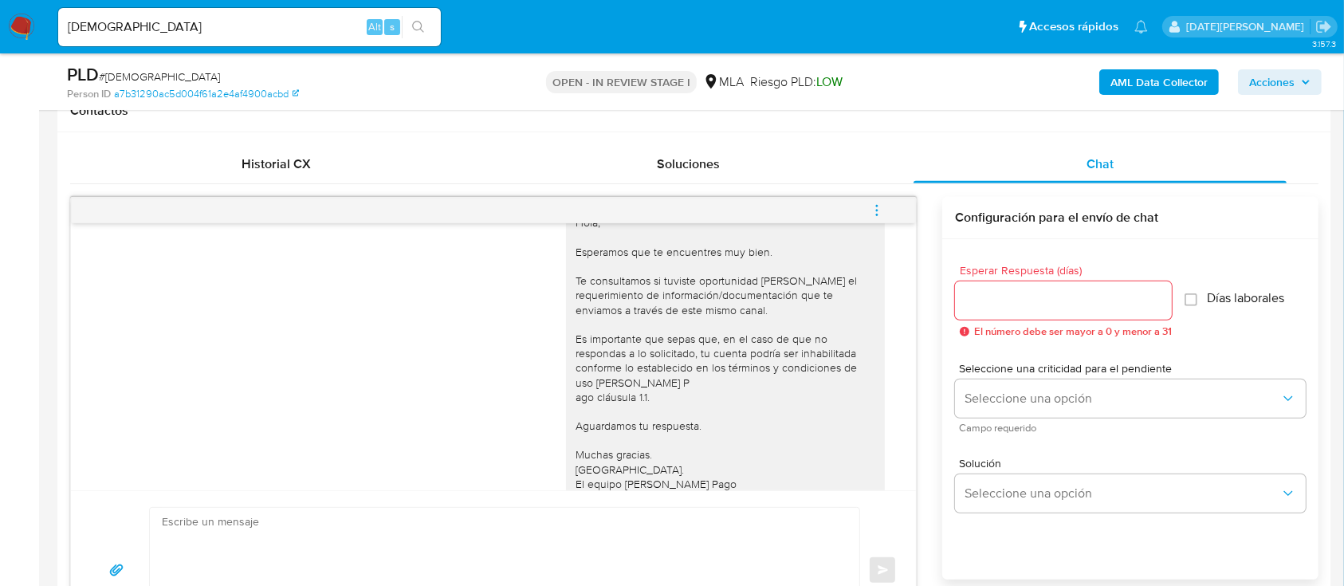
scroll to position [986, 0]
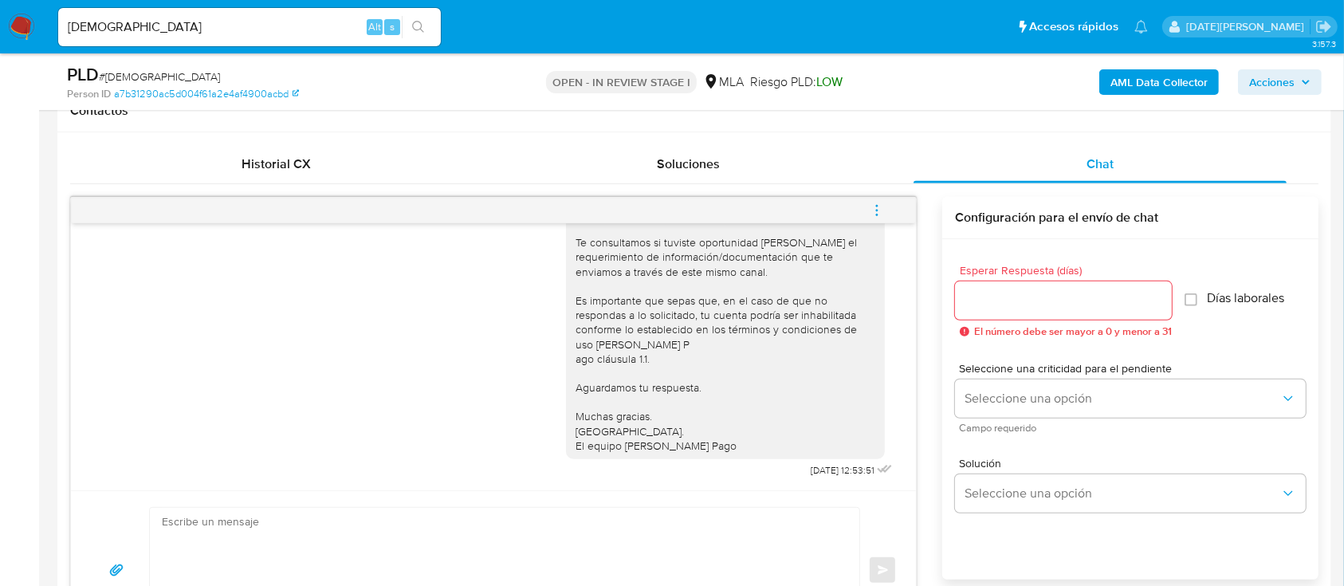
click at [528, 565] on textarea at bounding box center [500, 570] width 677 height 125
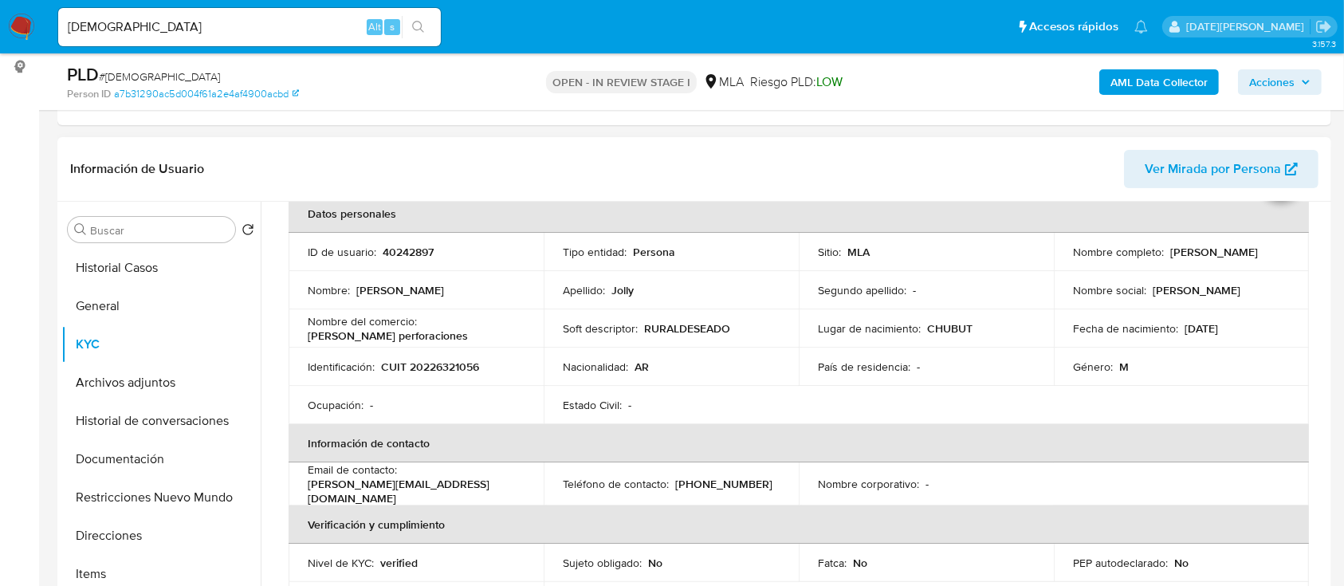
scroll to position [0, 0]
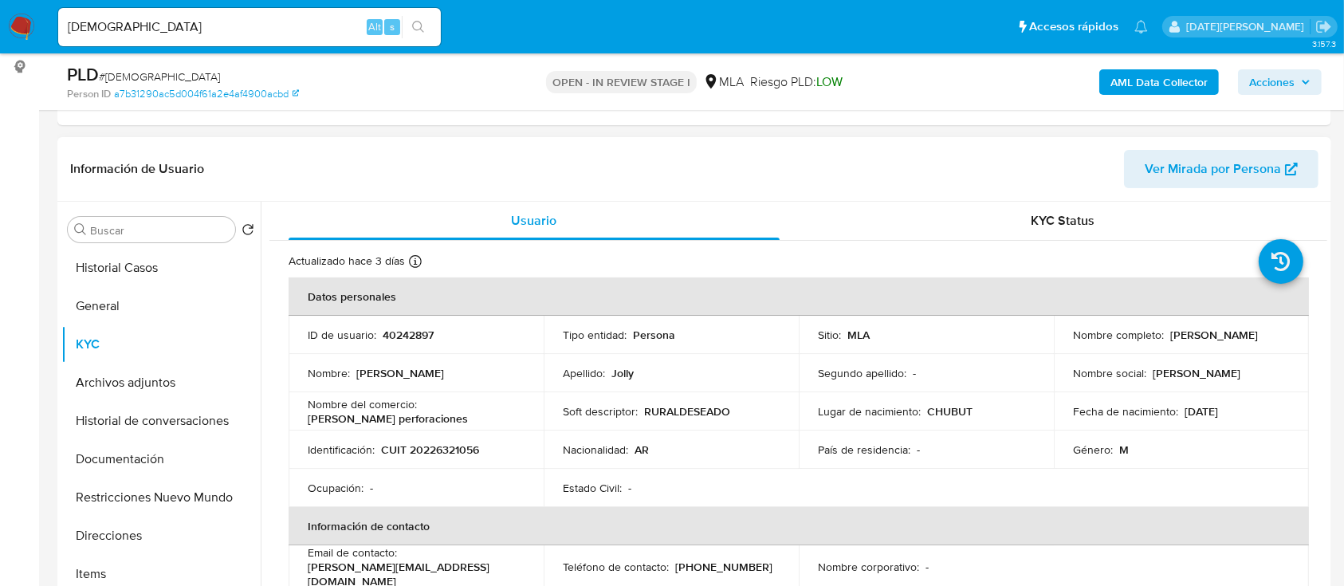
drag, startPoint x: 1163, startPoint y: 332, endPoint x: 1293, endPoint y: 335, distance: 129.9
click at [1293, 335] on td "Nombre completo : Nestor Andres Jolly" at bounding box center [1180, 335] width 255 height 38
copy p "Nestor Andres Jolly"
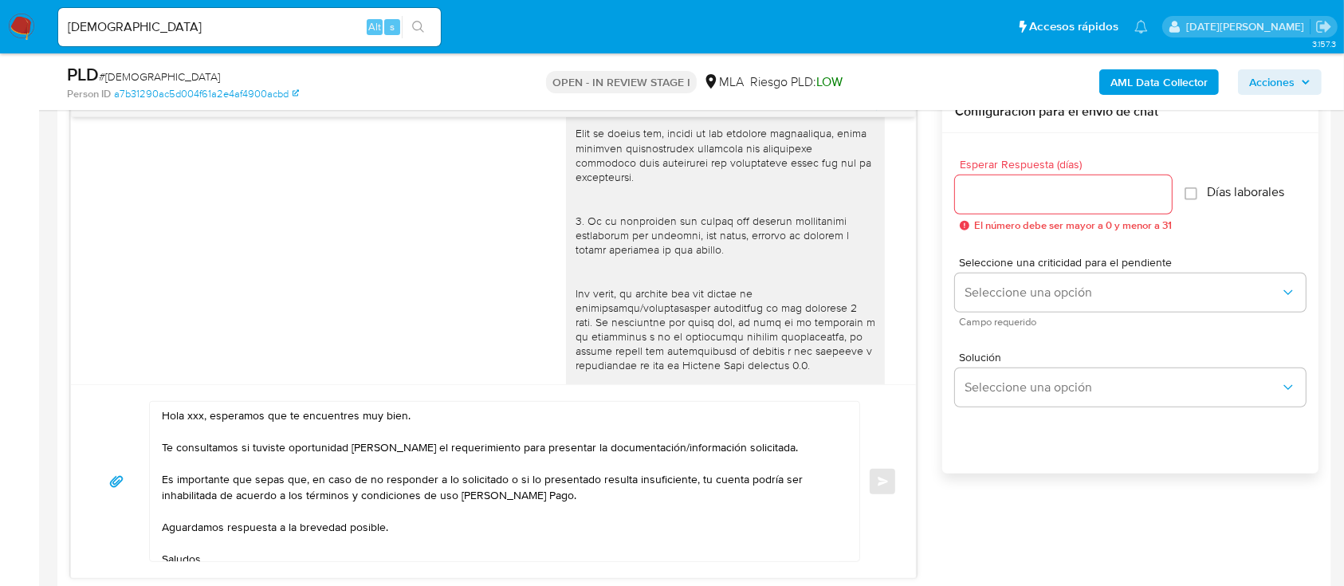
scroll to position [638, 0]
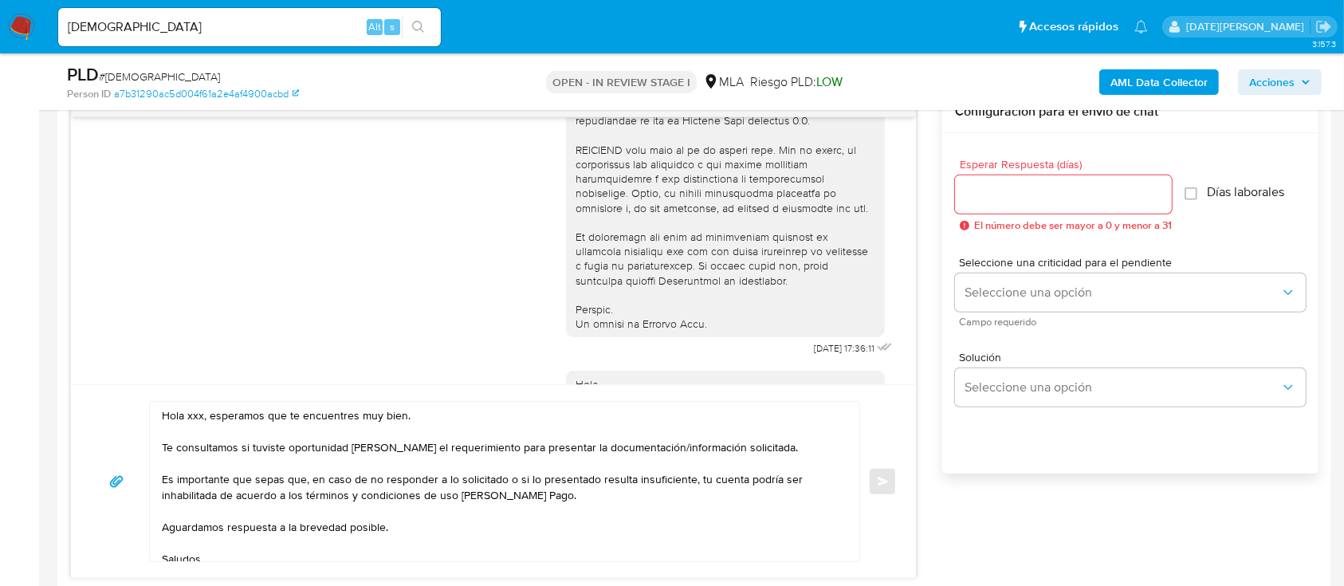
click at [191, 412] on textarea "Hola xxx, esperamos que te encuentres muy bien. Te consultamos si tuviste oport…" at bounding box center [500, 481] width 677 height 159
paste textarea "Nestor Andres Jolly"
click at [526, 429] on textarea "Hola Nestor Andres Jolly, esperamos que te encuentres muy bien. Te consultamos …" at bounding box center [500, 481] width 677 height 159
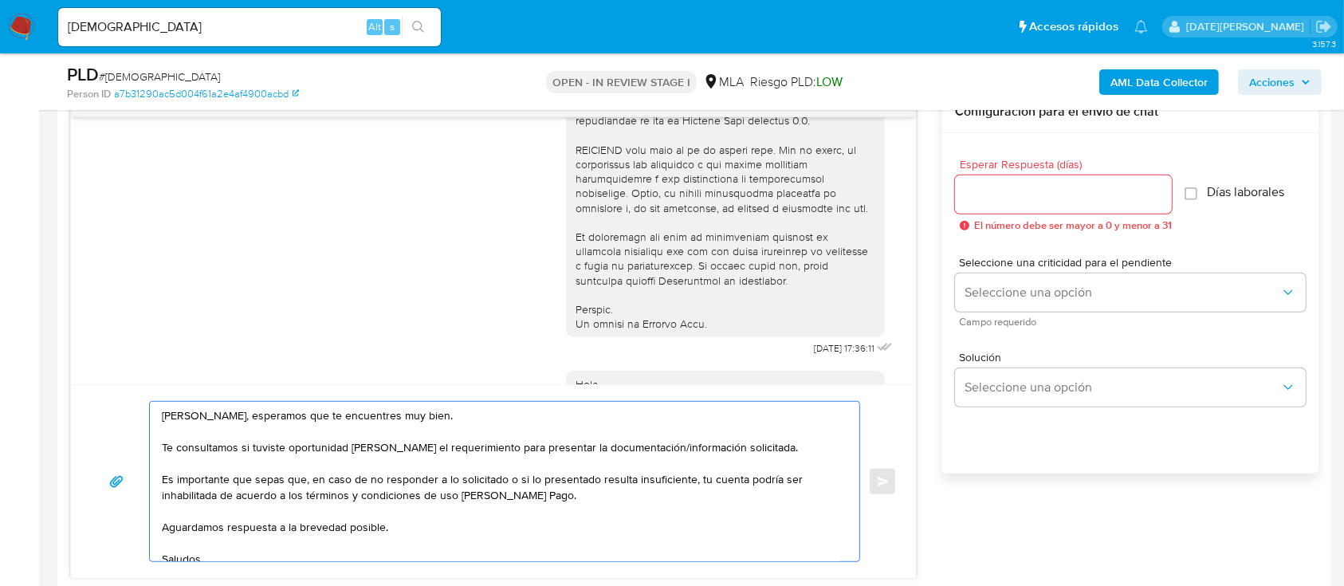
click at [762, 448] on textarea "Hola Nestor Andres Jolly, esperamos que te encuentres muy bien. Te consultamos …" at bounding box center [500, 481] width 677 height 159
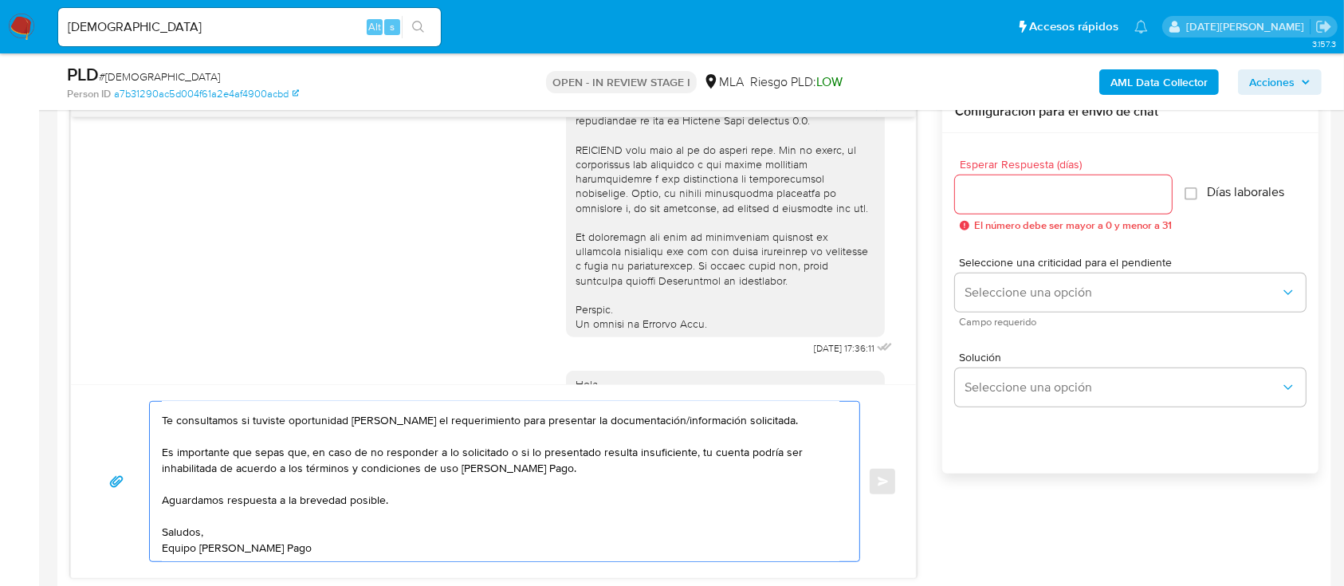
drag, startPoint x: 164, startPoint y: 480, endPoint x: 313, endPoint y: 548, distance: 164.0
click at [313, 548] on textarea "Hola Nestor Andres Jolly, esperamos que te encuentres muy bien. Te consultamos …" at bounding box center [500, 481] width 677 height 159
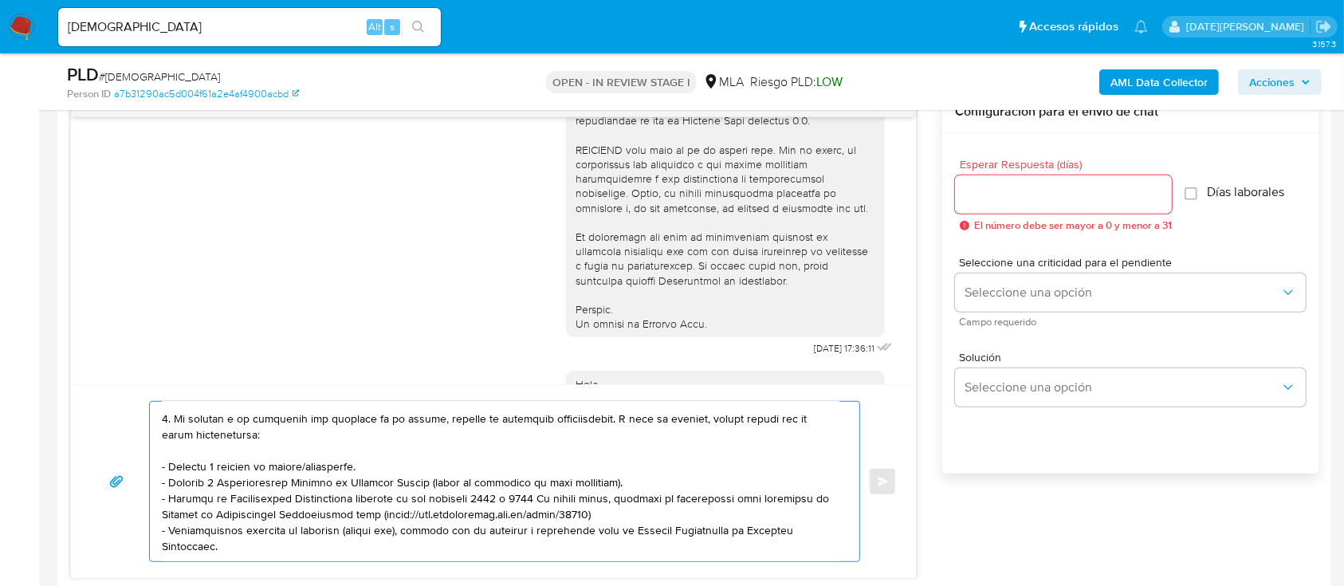
scroll to position [212, 0]
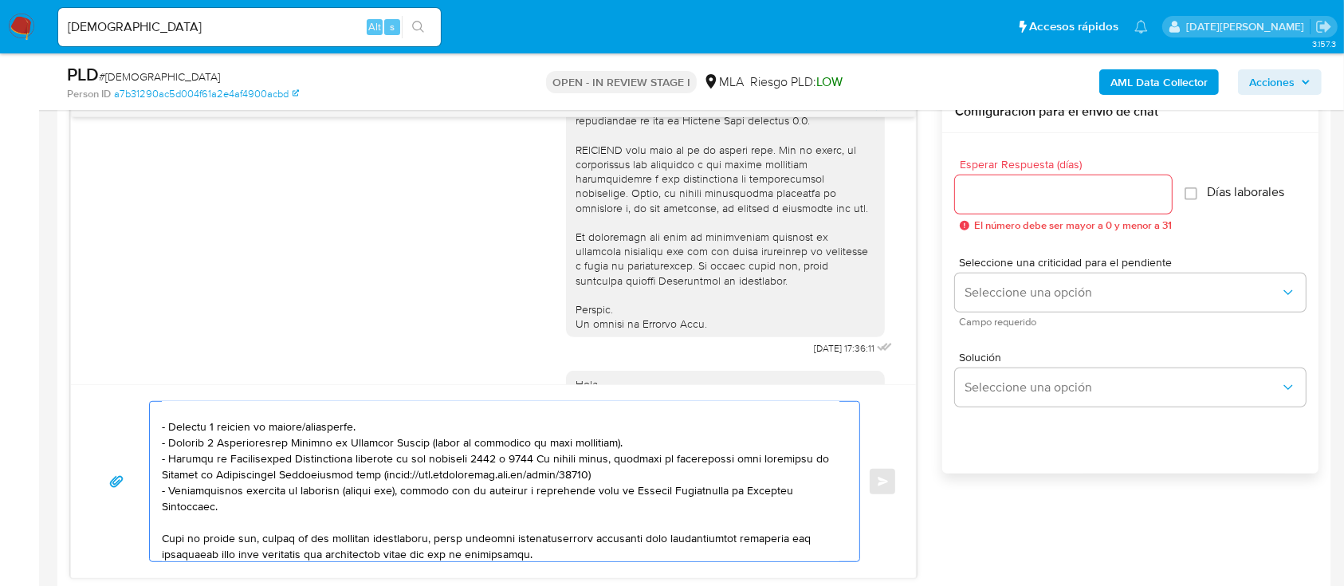
drag, startPoint x: 372, startPoint y: 426, endPoint x: 145, endPoint y: 432, distance: 227.2
click at [145, 432] on div "Enviar" at bounding box center [493, 481] width 806 height 161
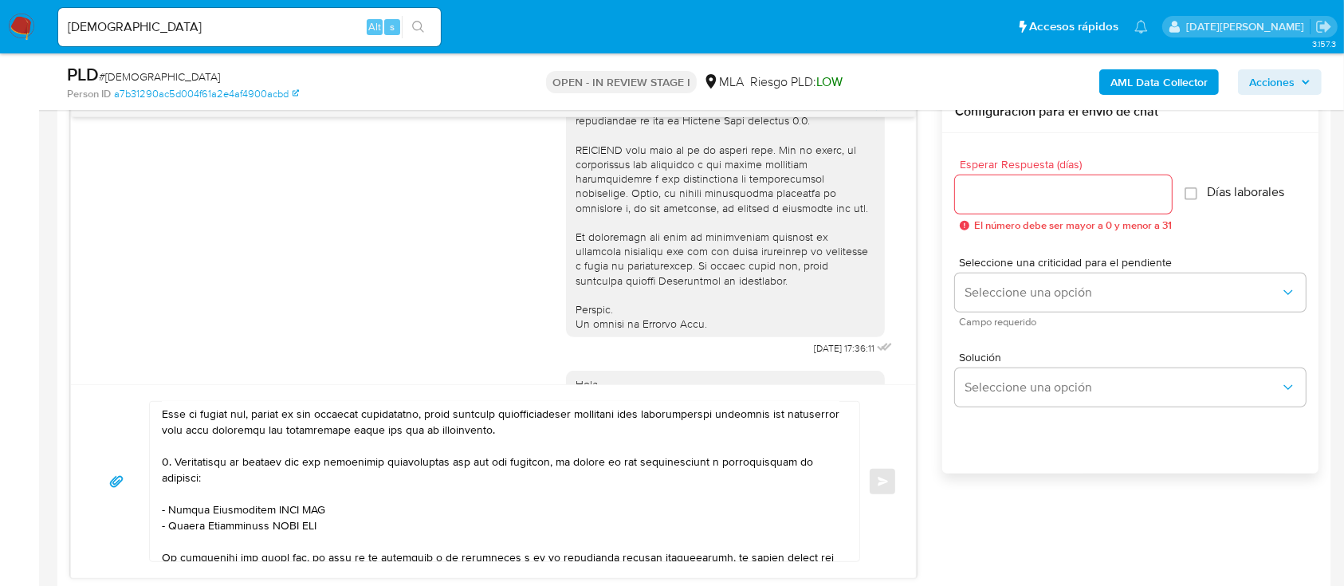
scroll to position [319, 0]
drag, startPoint x: 170, startPoint y: 516, endPoint x: 324, endPoint y: 519, distance: 153.8
click at [324, 519] on textarea at bounding box center [500, 481] width 677 height 159
paste textarea "Juan Andres Amadei"
drag, startPoint x: 168, startPoint y: 535, endPoint x: 338, endPoint y: 526, distance: 170.0
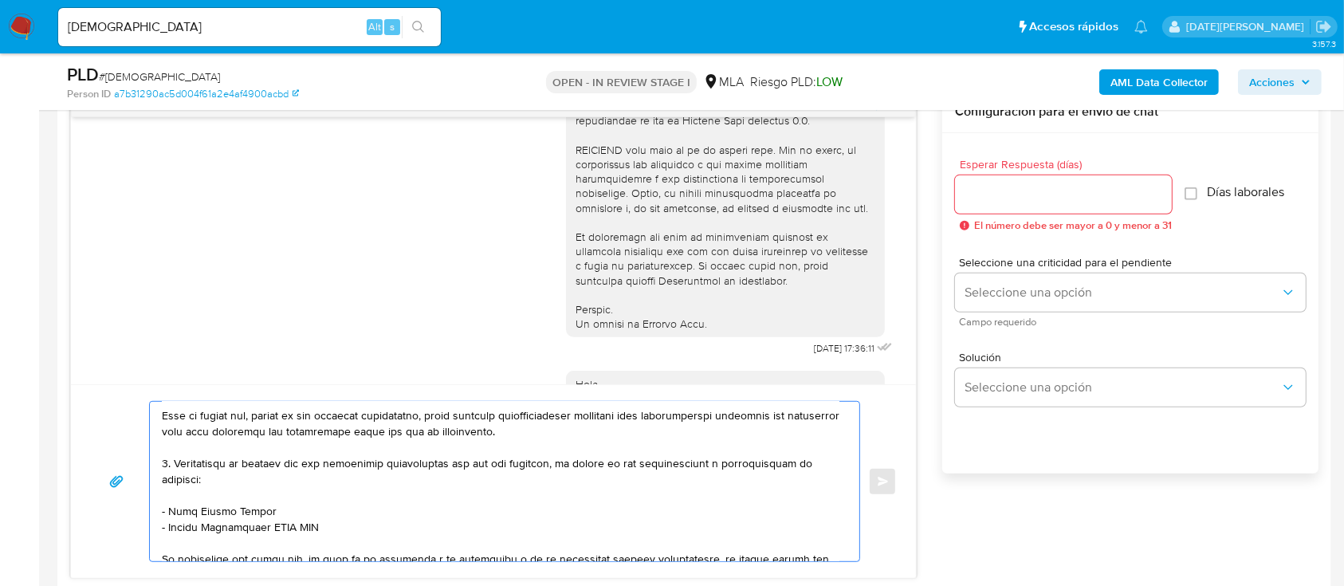
click at [319, 536] on textarea at bounding box center [500, 481] width 677 height 159
paste textarea "adia Karina Amadei"
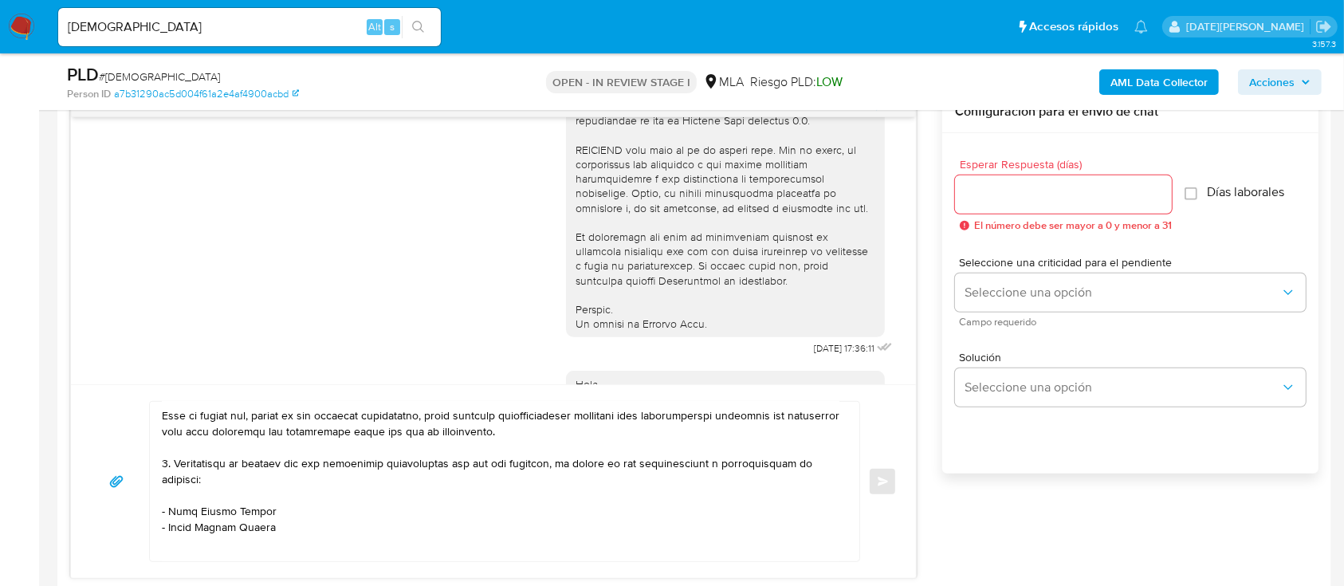
click at [179, 545] on textarea at bounding box center [500, 481] width 677 height 159
paste textarea "HI Mac Oleo Hidraulica SS De Pintos Mariano Fabian y Marsicano Cristian Daniel"
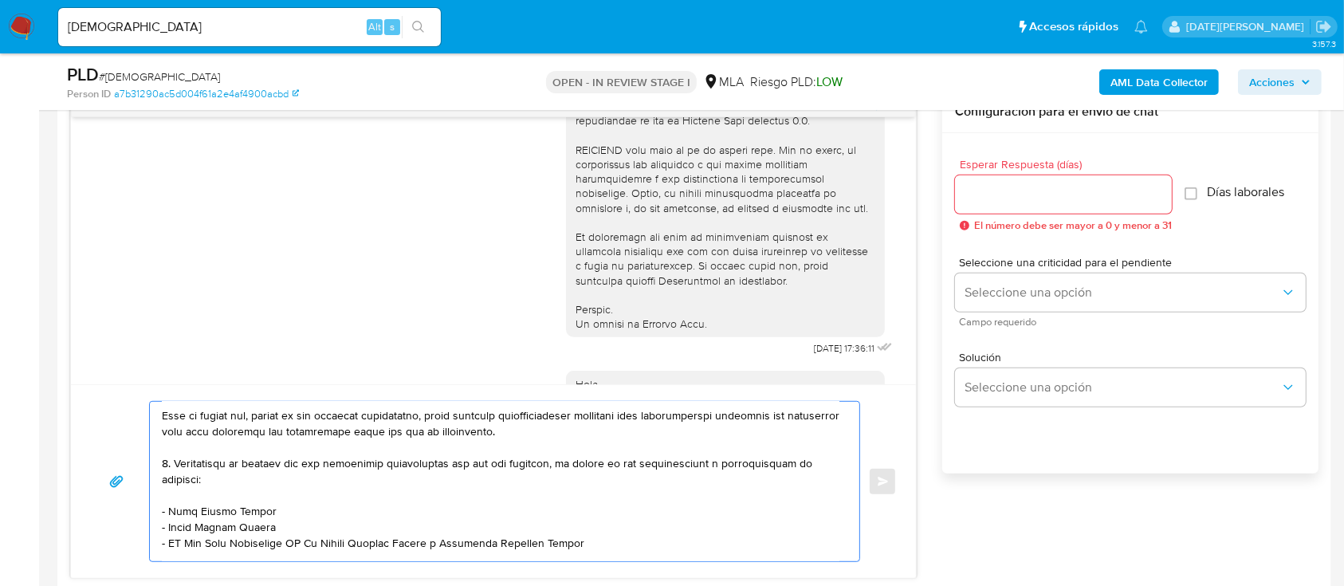
scroll to position [335, 0]
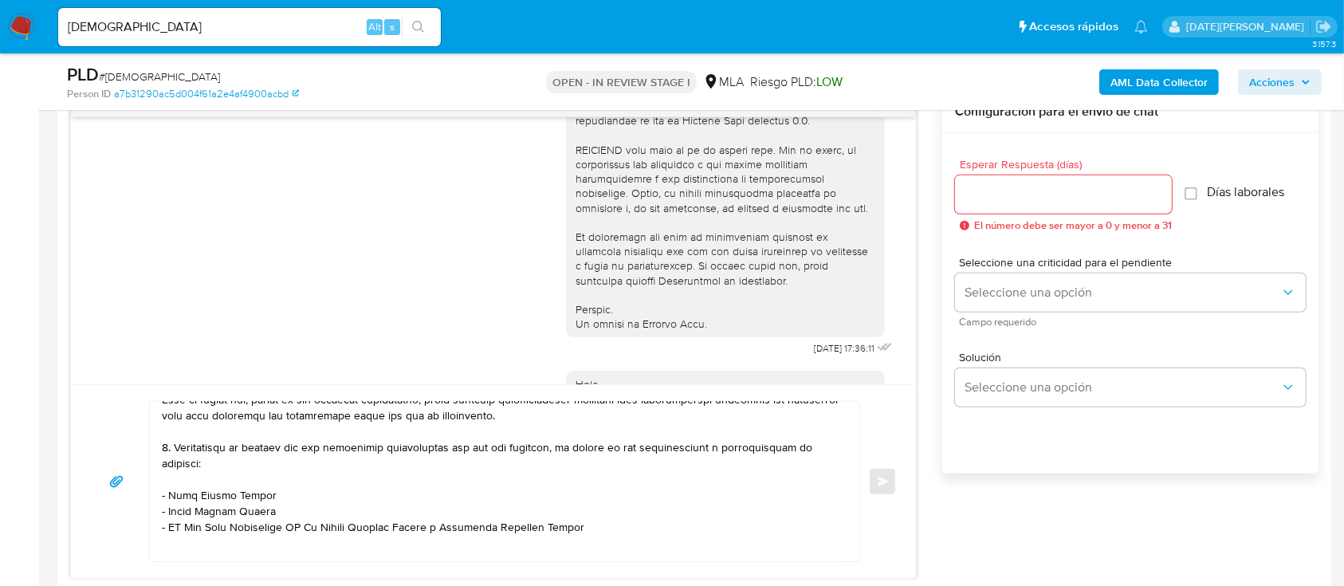
click at [593, 532] on textarea at bounding box center [500, 481] width 677 height 159
paste textarea "Jose Segundo Caro"
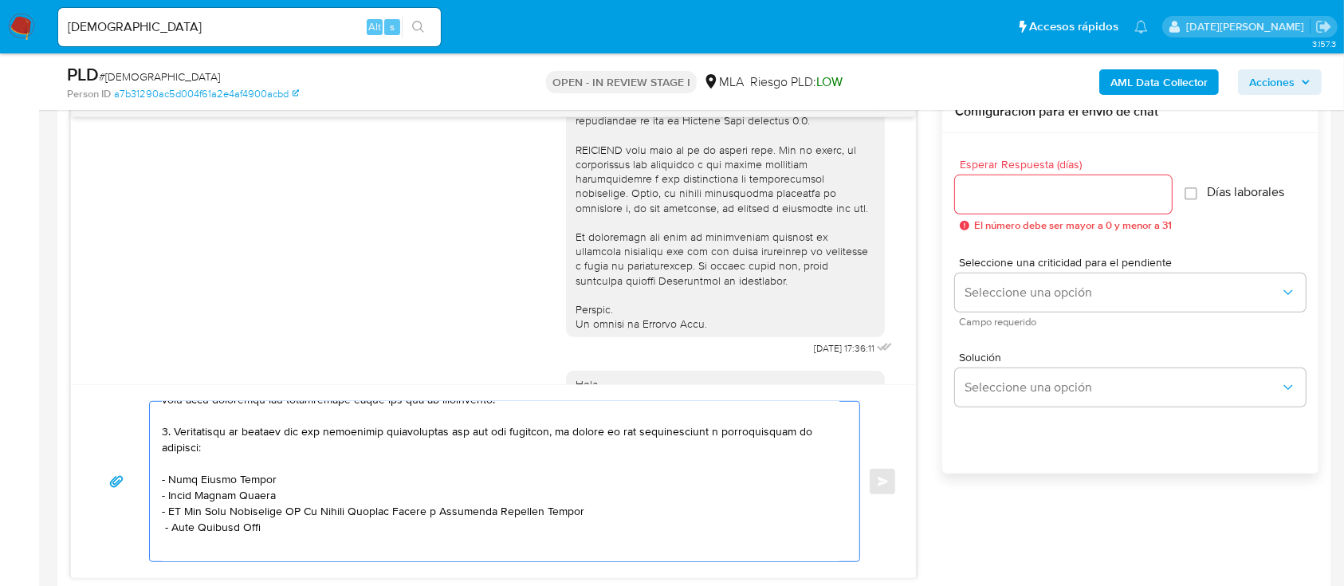
click at [288, 545] on textarea at bounding box center [500, 481] width 677 height 159
paste textarea "Adrian Ramon Fernandez"
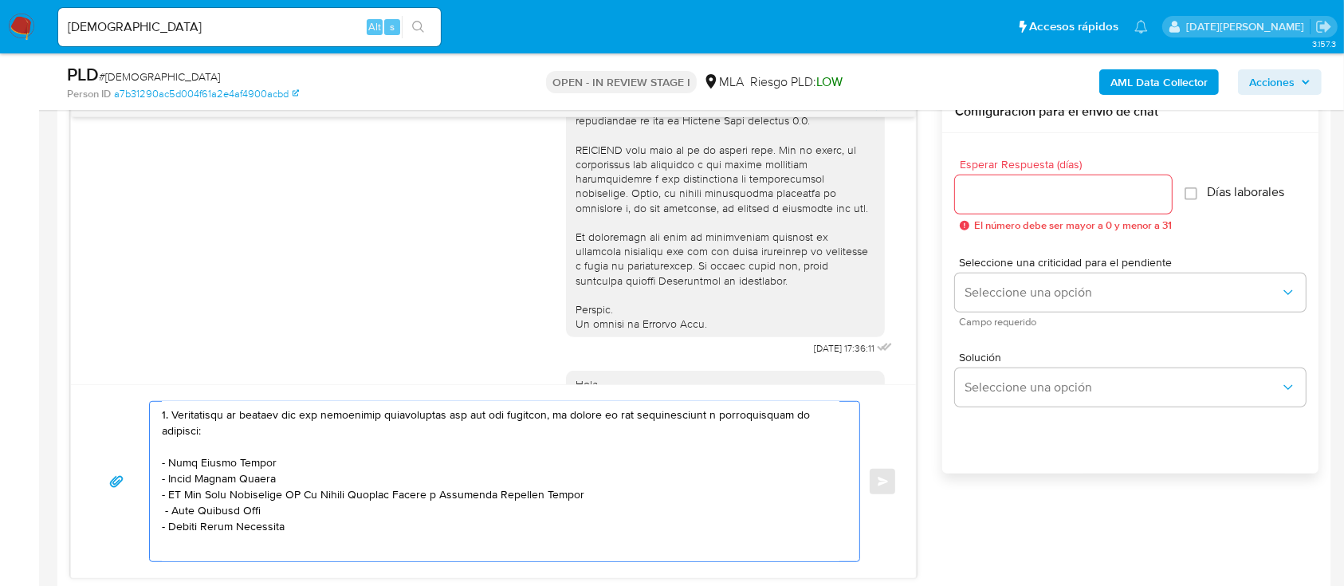
type textarea "Hola Nestor Andres Jolly, esperamos que te encuentres muy bien. Te consultamos …"
click at [1034, 198] on input "Esperar Respuesta (días)" at bounding box center [1063, 194] width 217 height 21
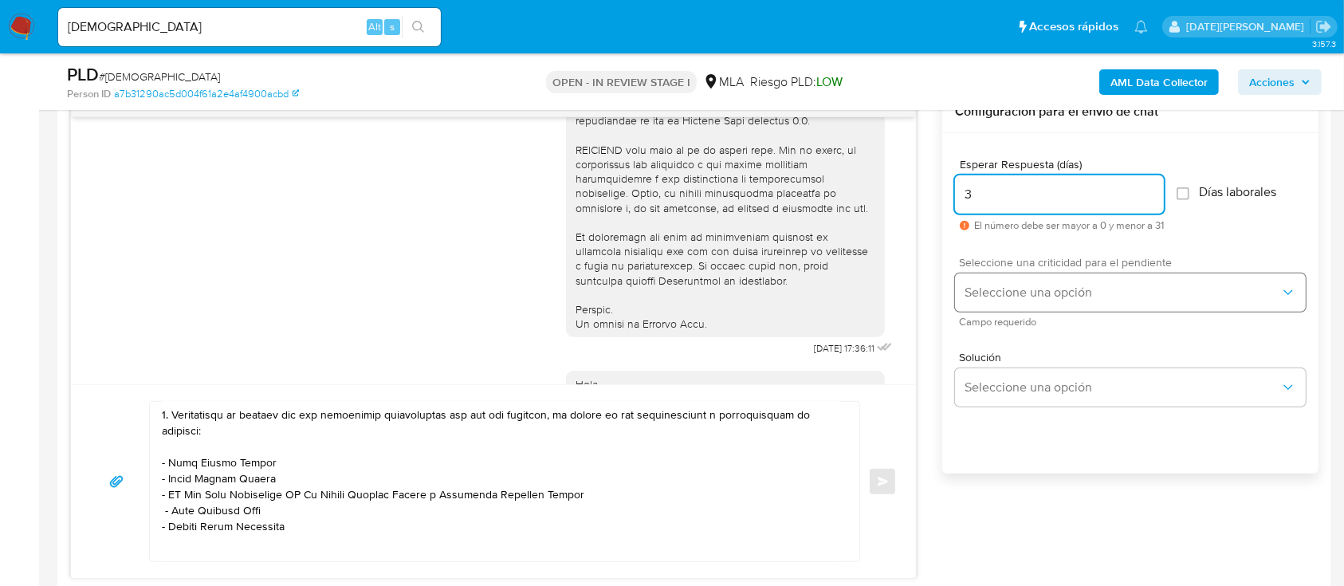
type input "3"
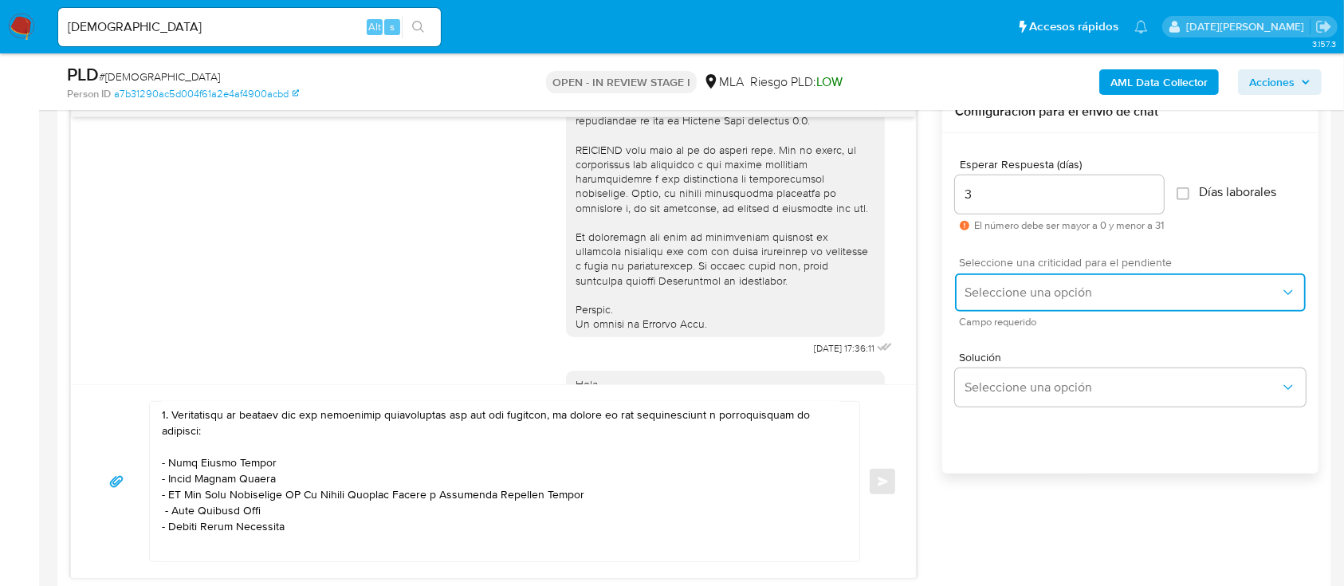
click at [1045, 289] on span "Seleccione una opción" at bounding box center [1122, 292] width 316 height 16
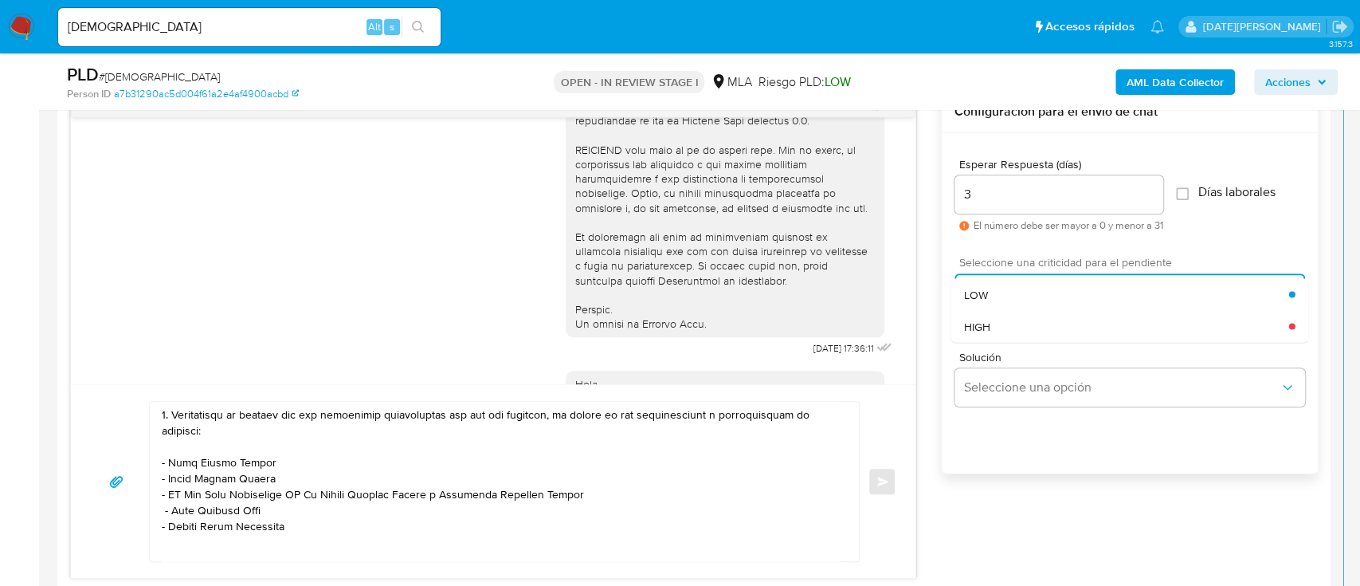
click at [1014, 315] on div "HIGH" at bounding box center [1126, 326] width 325 height 32
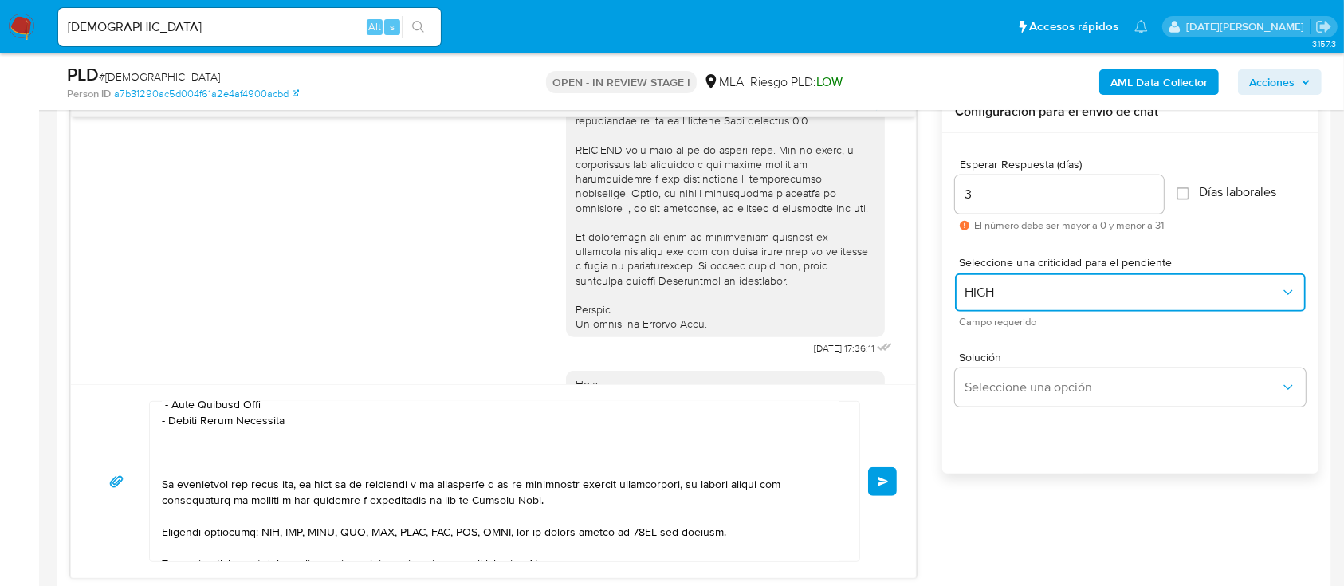
scroll to position [580, 0]
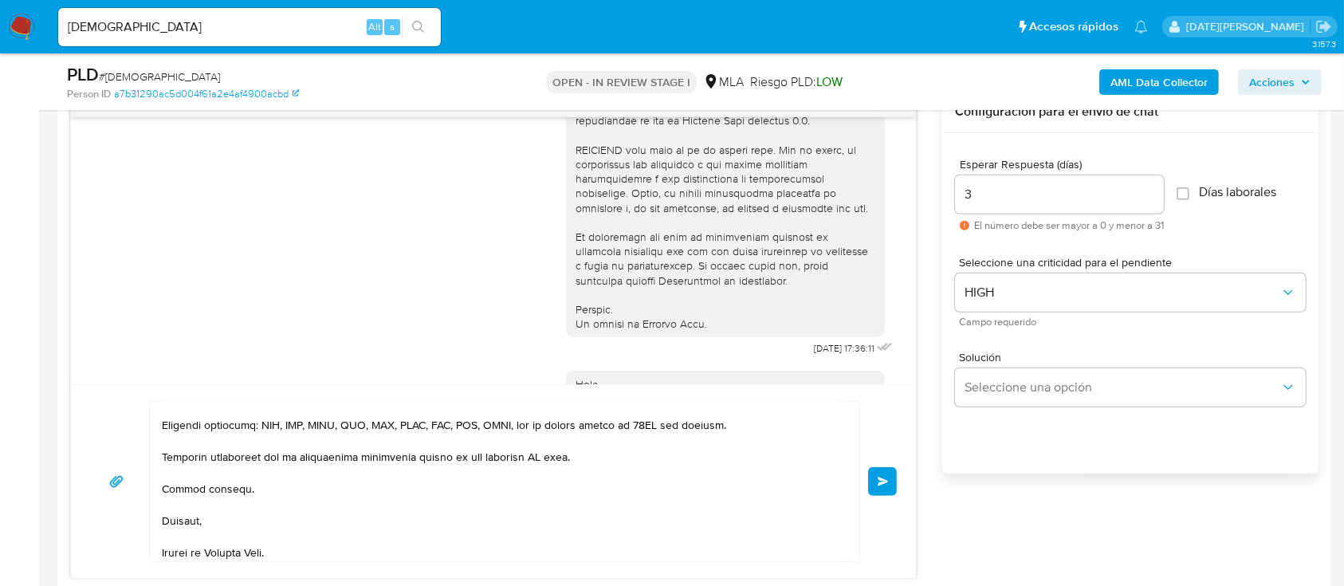
click at [543, 473] on textarea at bounding box center [500, 481] width 677 height 159
type textarea "Hola Nestor Andres Jolly, esperamos que te encuentres muy bien. Te consultamos …"
click at [863, 481] on div "Enviar" at bounding box center [493, 481] width 806 height 161
click at [877, 480] on span "Enviar" at bounding box center [882, 482] width 11 height 10
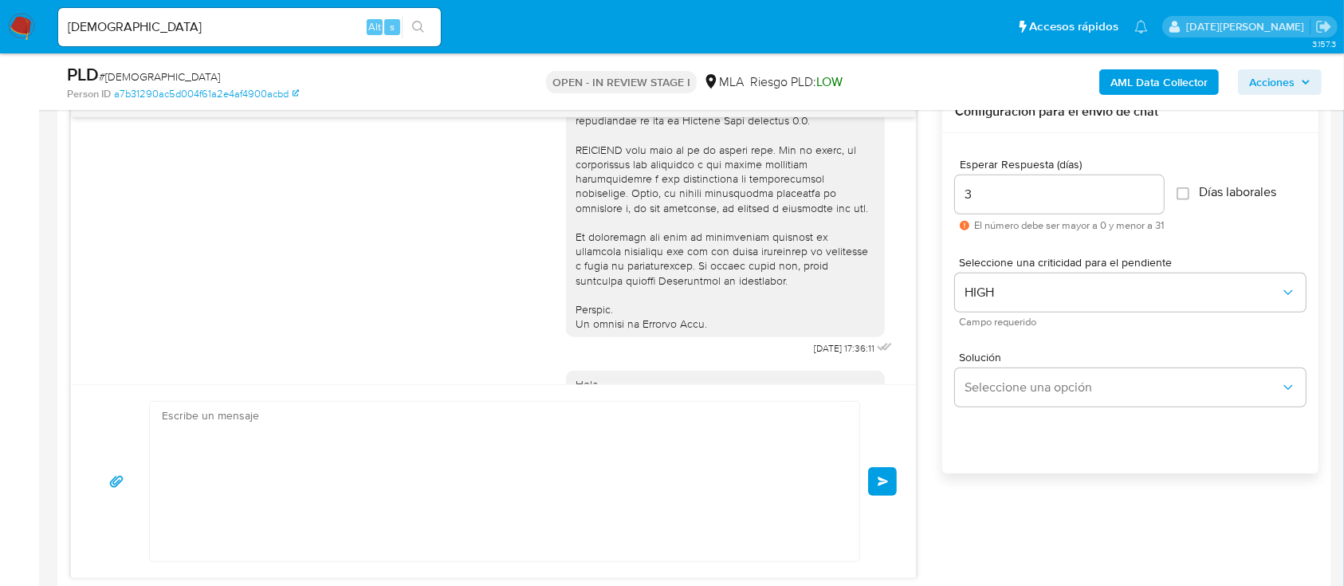
scroll to position [2003, 0]
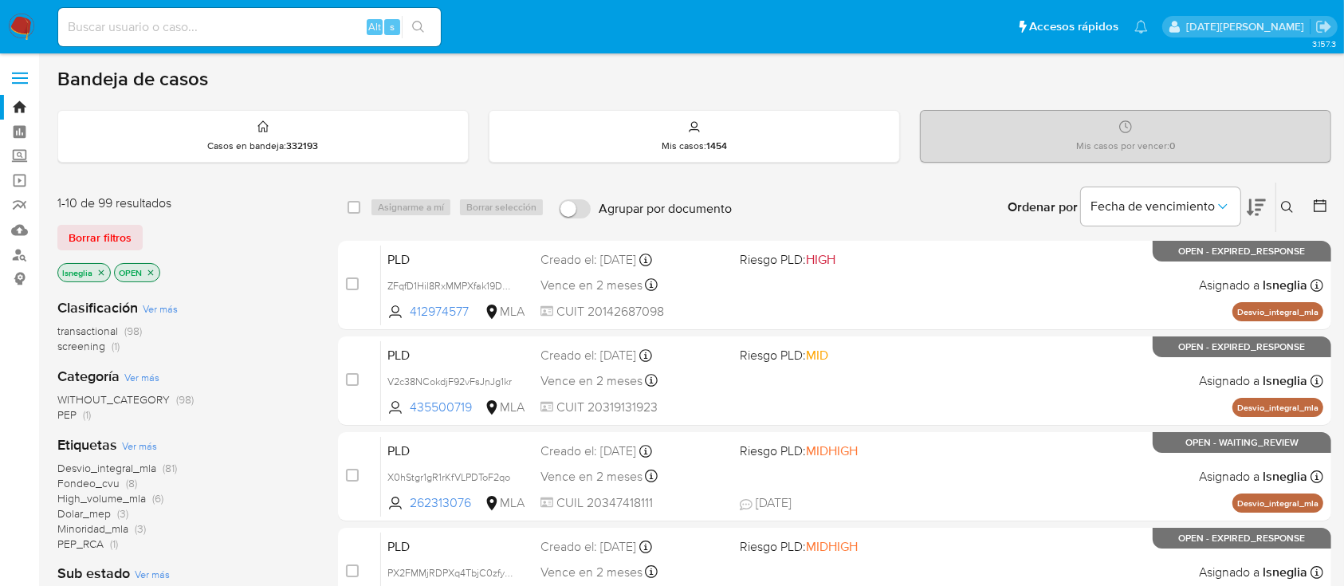
click at [100, 268] on icon "close-filter" at bounding box center [101, 273] width 10 height 10
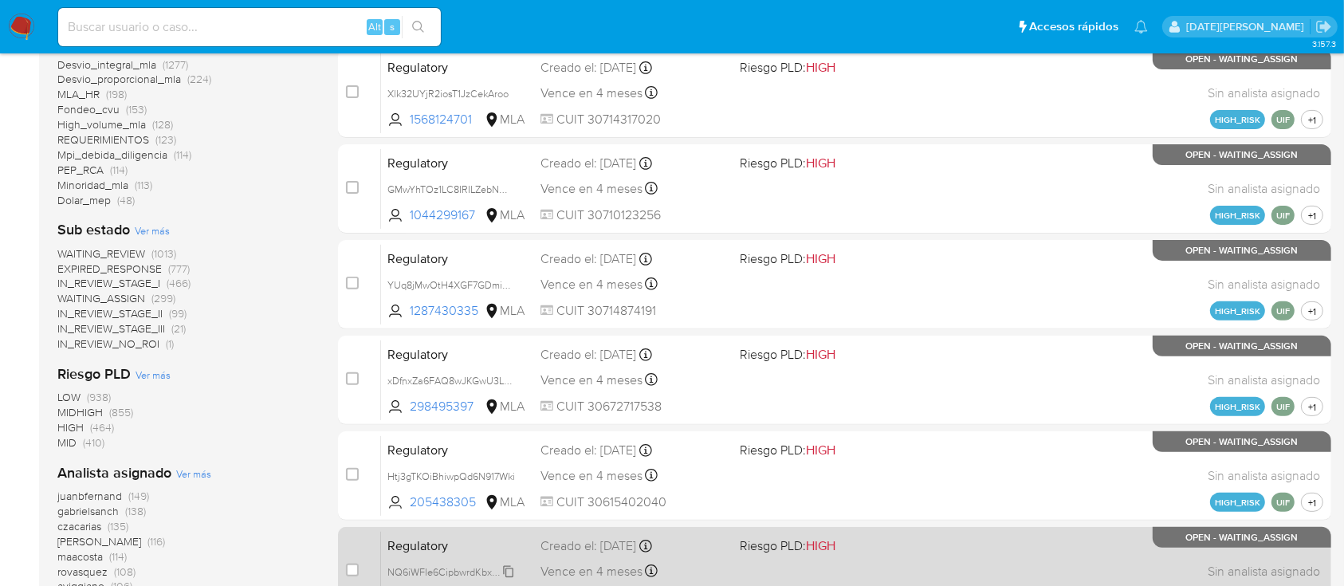
scroll to position [671, 0]
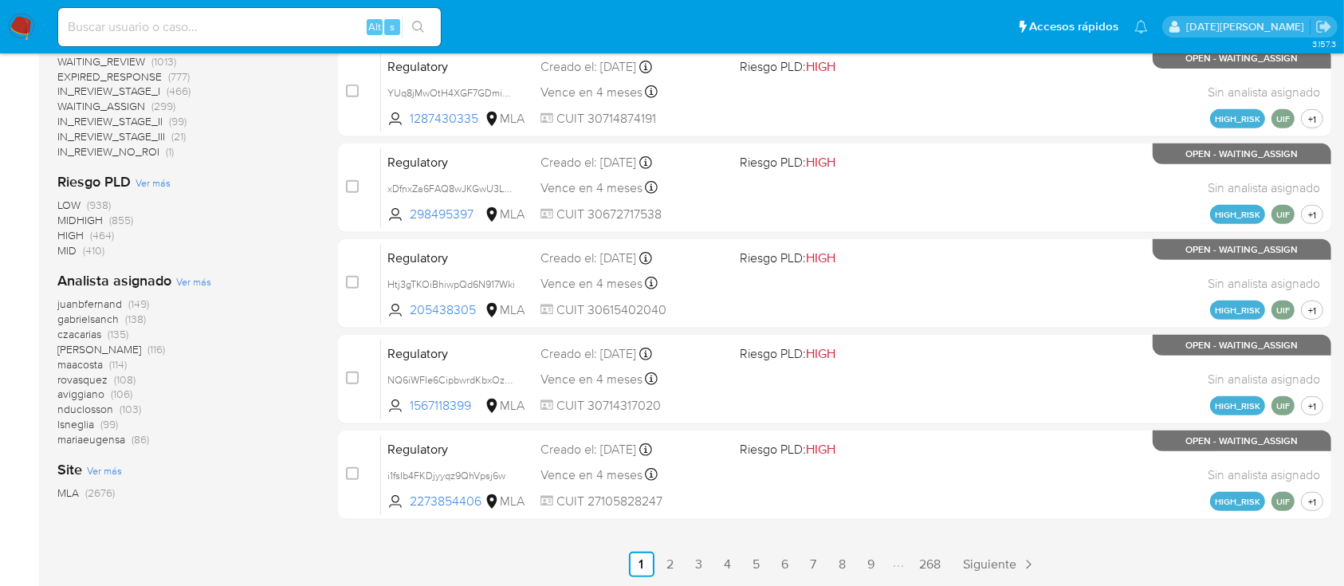
click at [171, 26] on input at bounding box center [249, 27] width 383 height 21
paste input "HZoI6hCGRfdCEjDHbgyMz6V2"
type input "HZoI6hCGRfdCEjDHbgyMz6V2"
click at [422, 25] on icon "search-icon" at bounding box center [418, 27] width 13 height 13
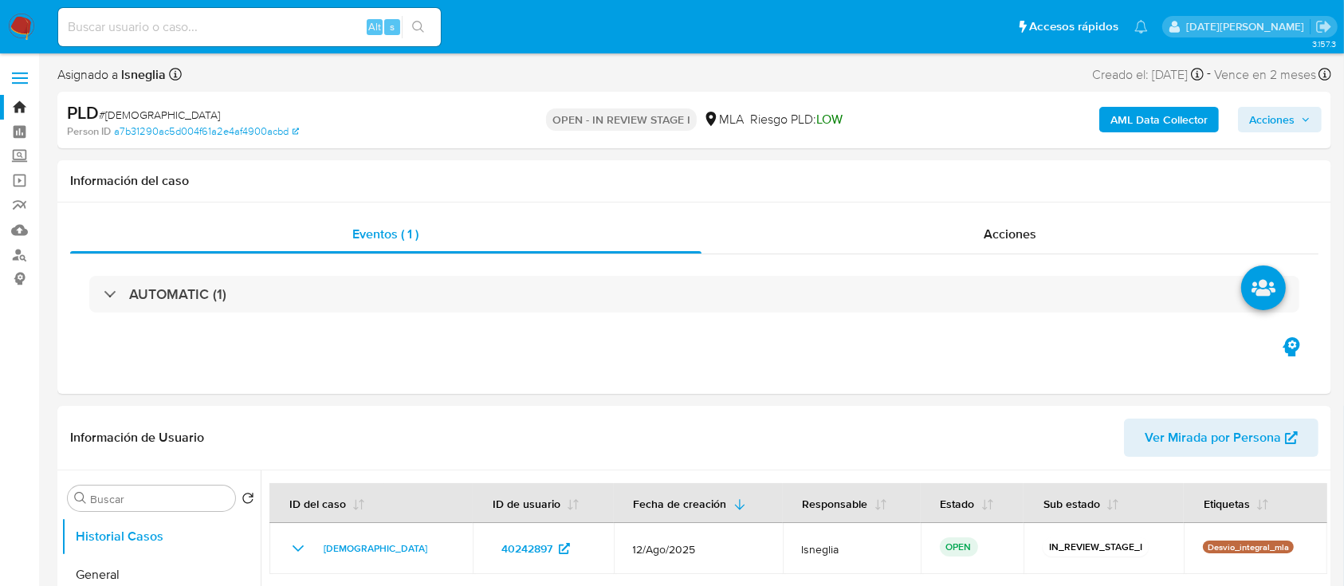
select select "10"
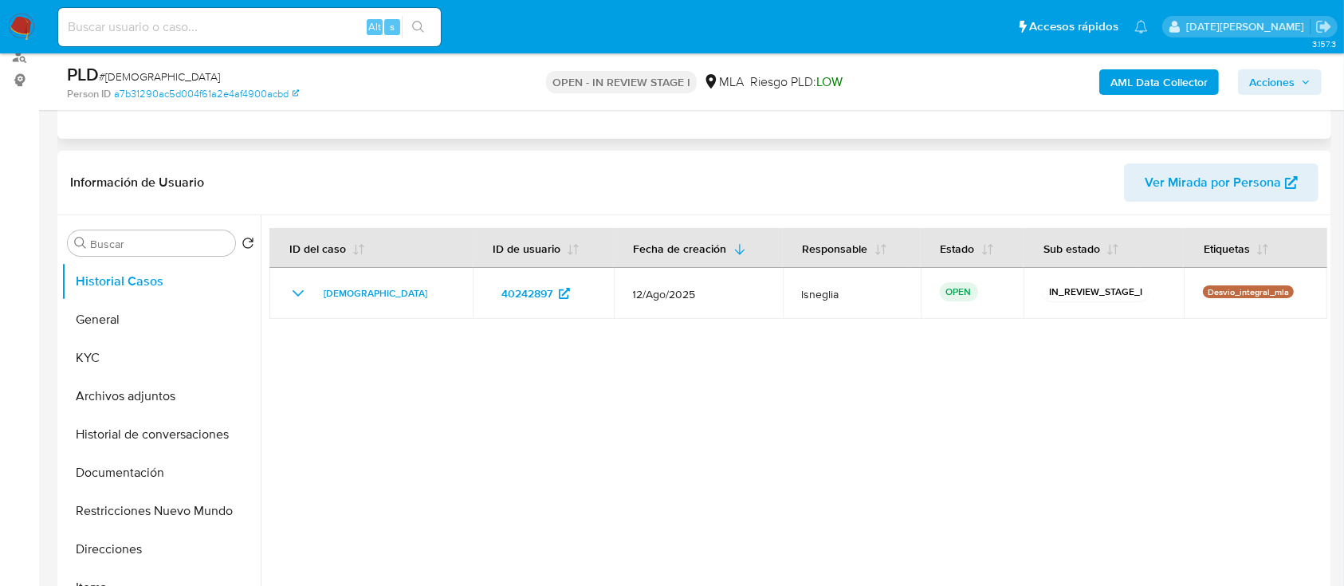
scroll to position [212, 0]
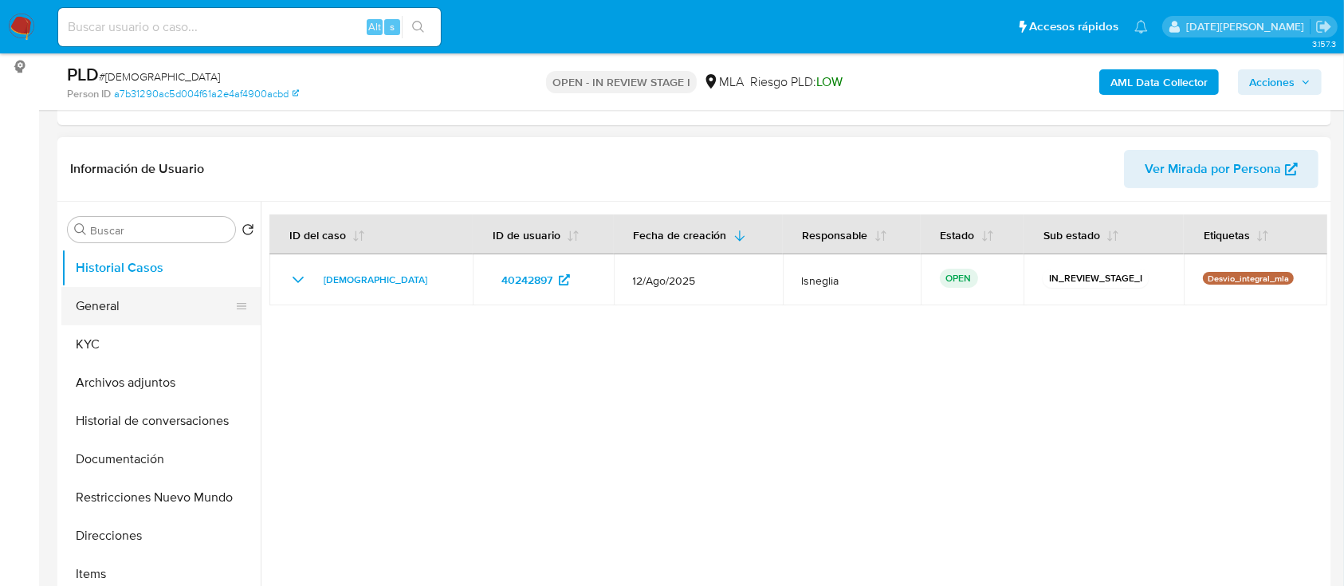
click at [118, 309] on button "General" at bounding box center [154, 306] width 186 height 38
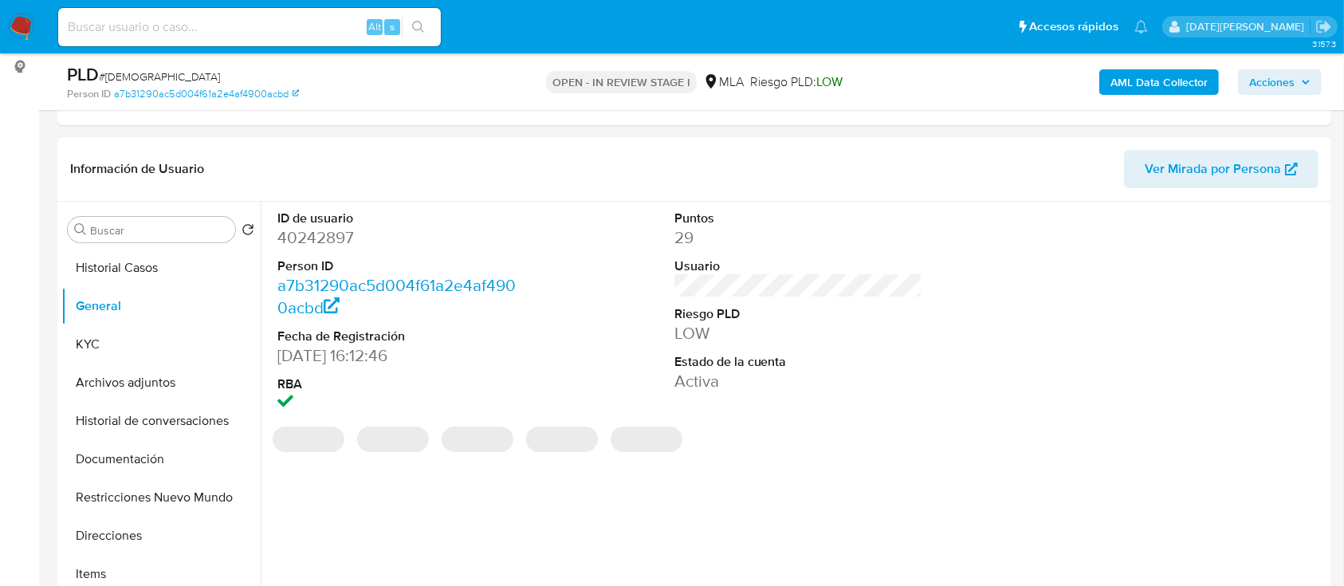
click at [324, 242] on dd "40242897" at bounding box center [401, 237] width 249 height 22
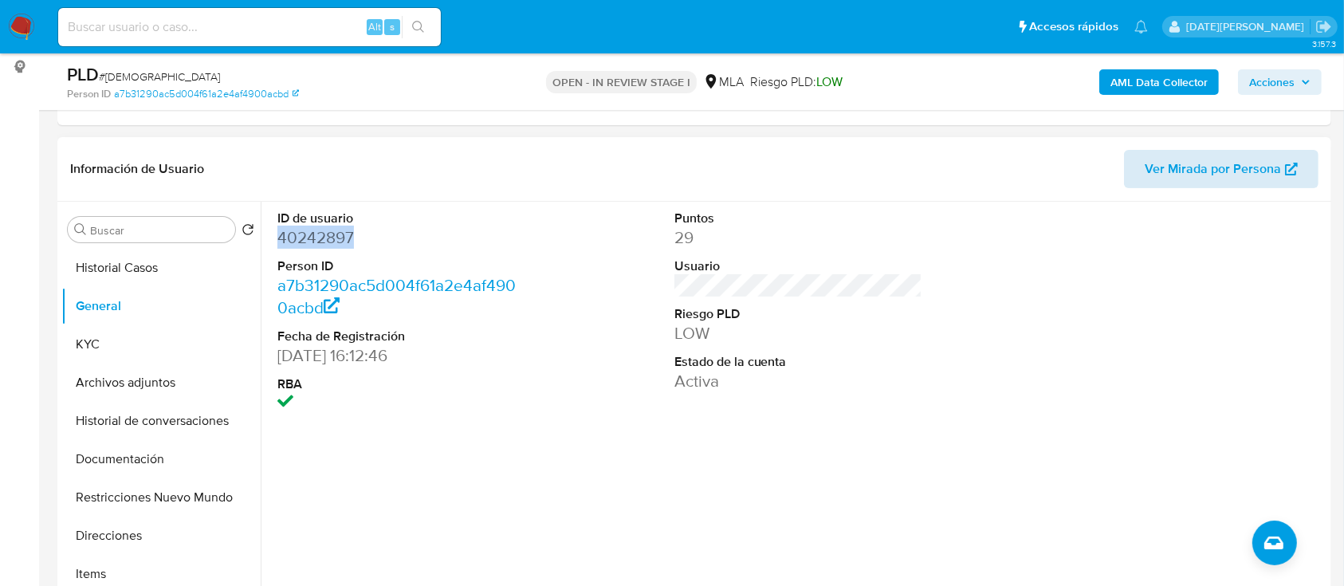
copy dd "40242897"
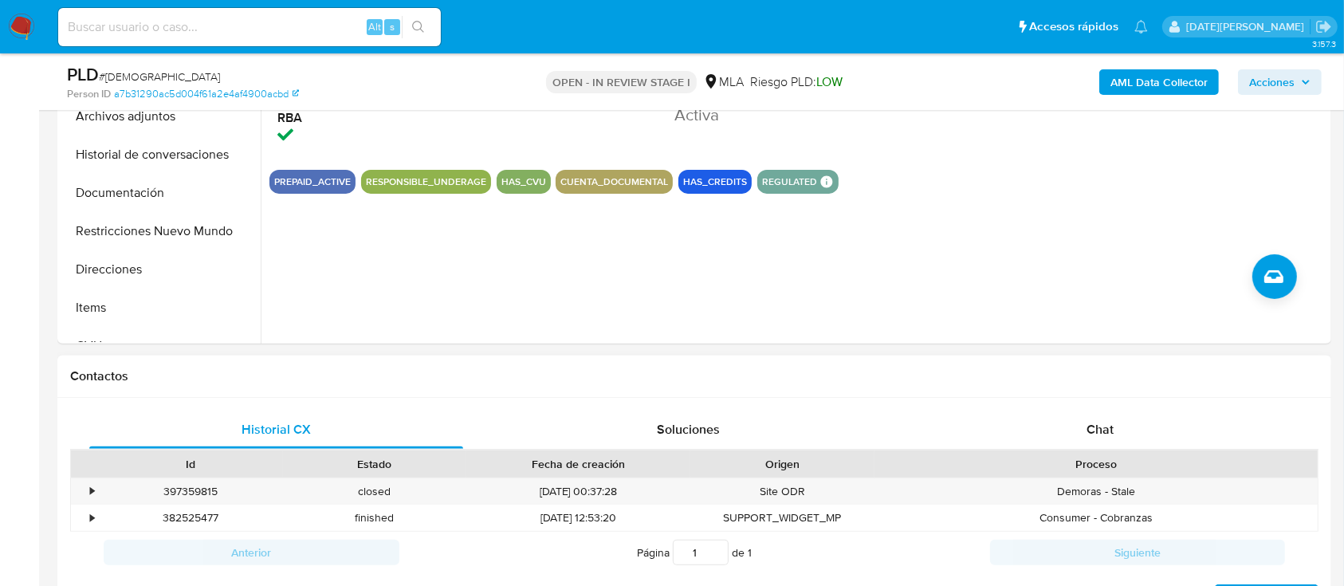
scroll to position [638, 0]
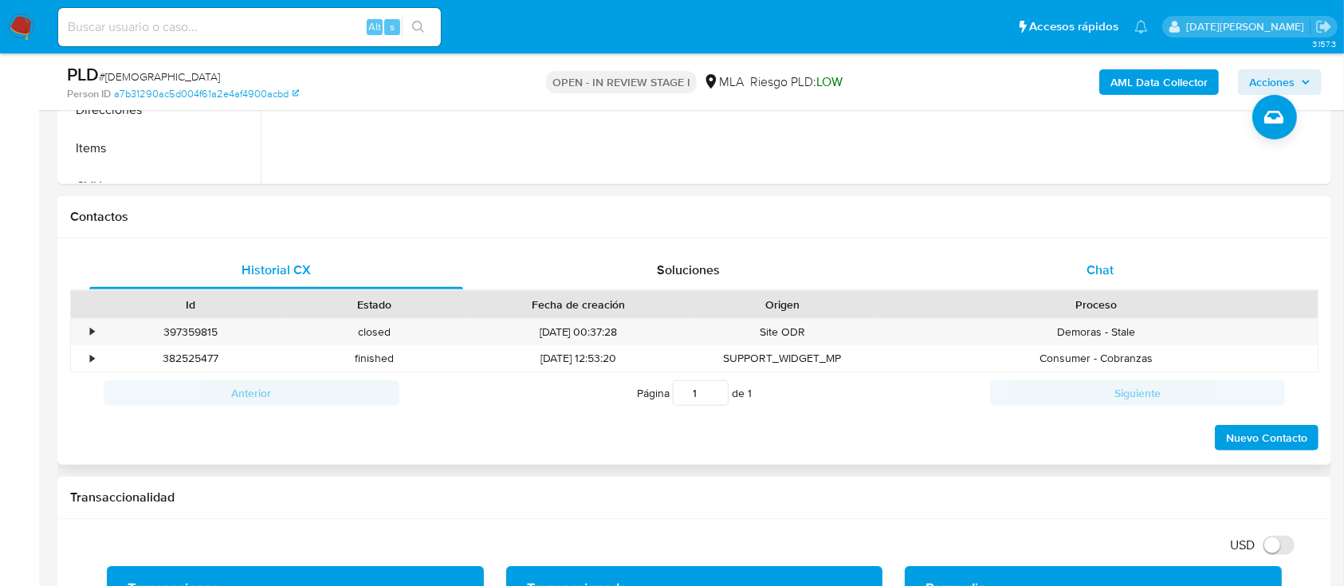
click at [1046, 261] on div "Chat" at bounding box center [1100, 270] width 374 height 38
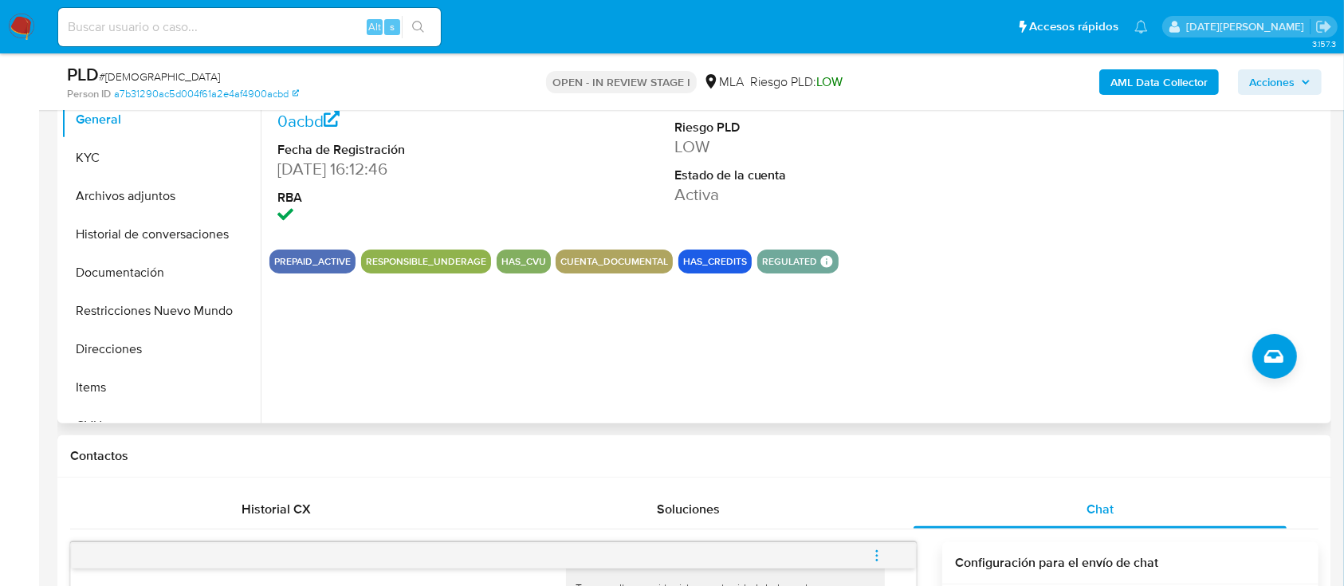
scroll to position [319, 0]
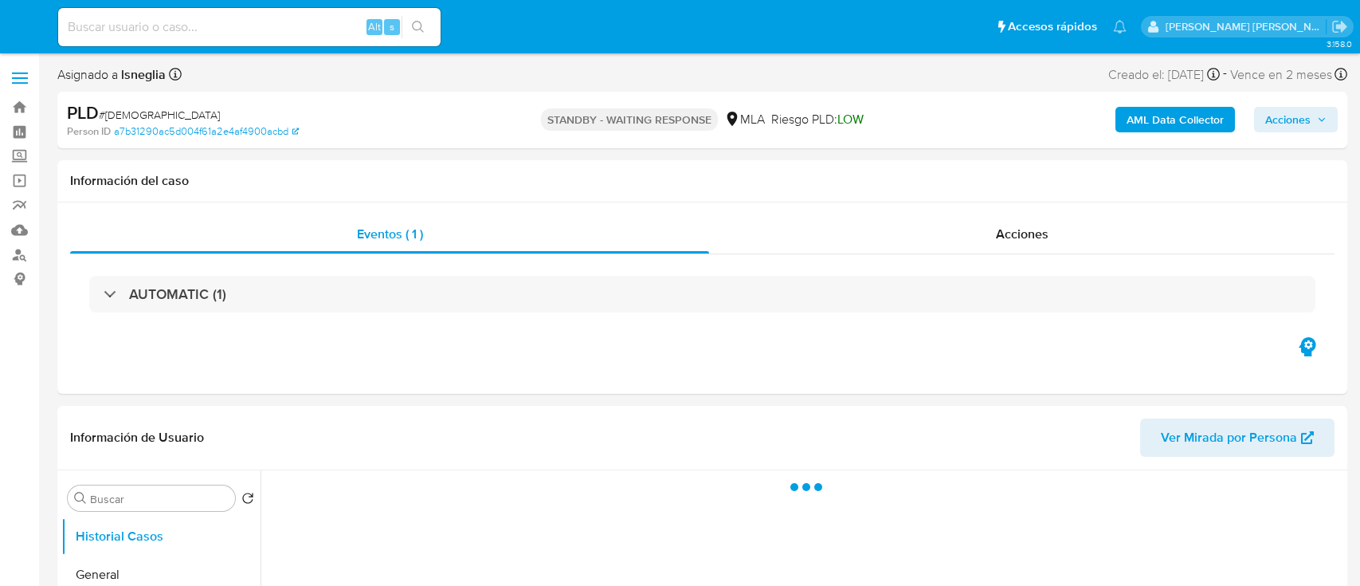
select select "10"
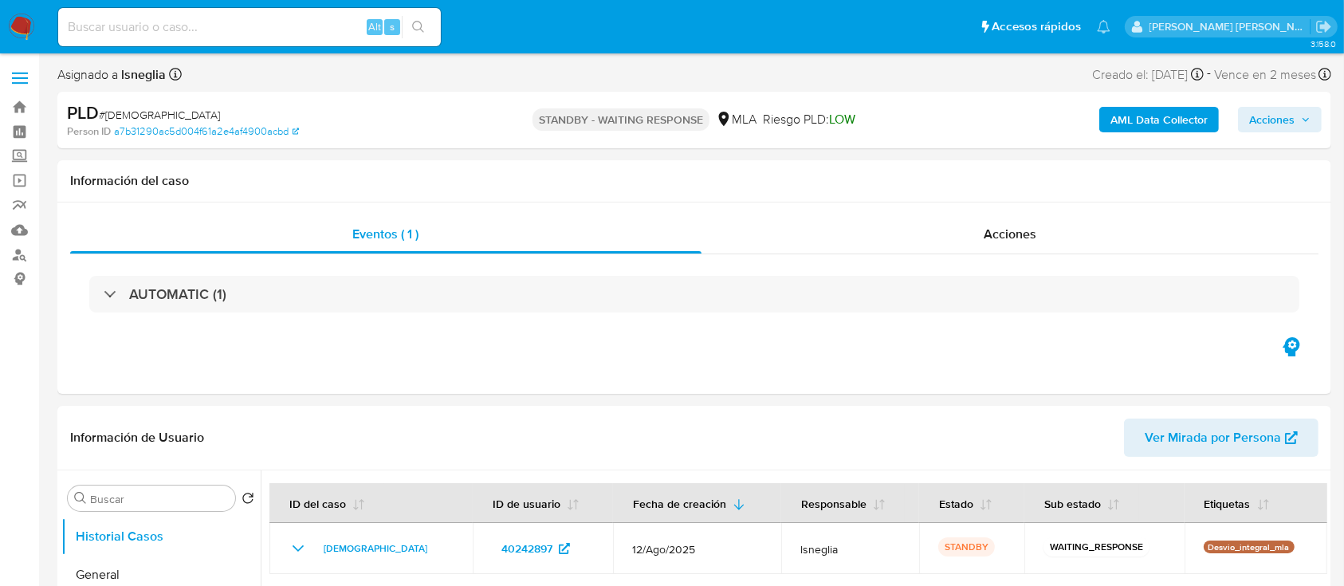
click at [180, 27] on input at bounding box center [249, 27] width 383 height 21
paste input "1dUPn9Sb4c2zyXYJXnKPTUIG"
type input "1dUPn9Sb4c2zyXYJXnKPTUIG"
click at [417, 22] on icon "search-icon" at bounding box center [418, 27] width 13 height 13
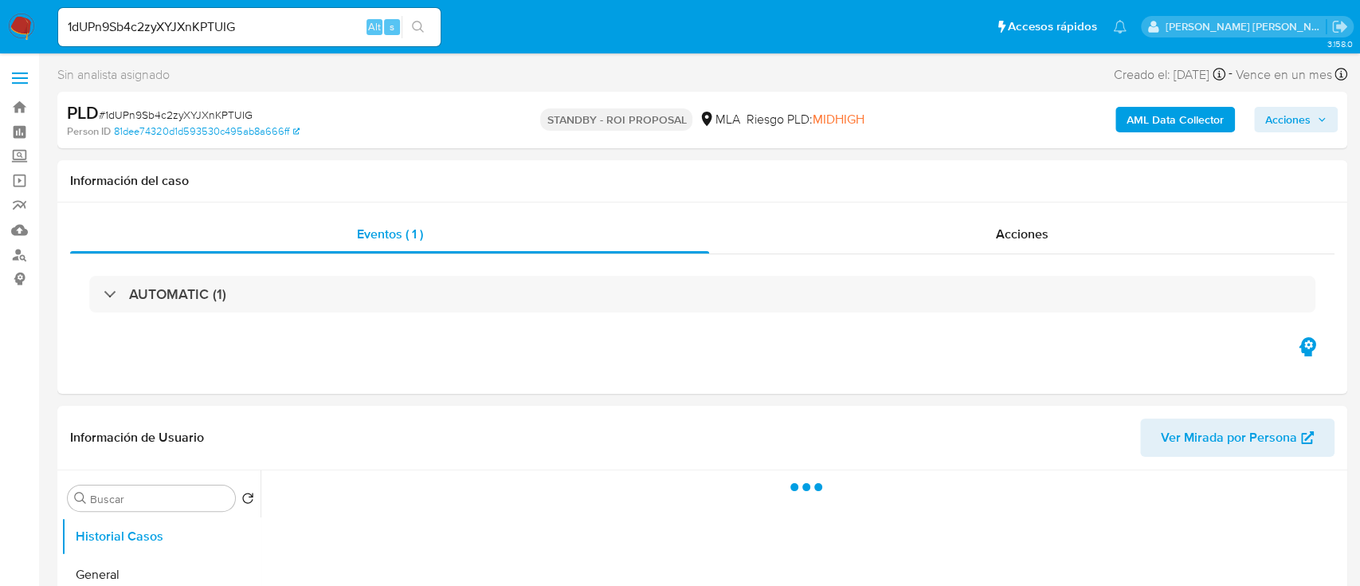
select select "10"
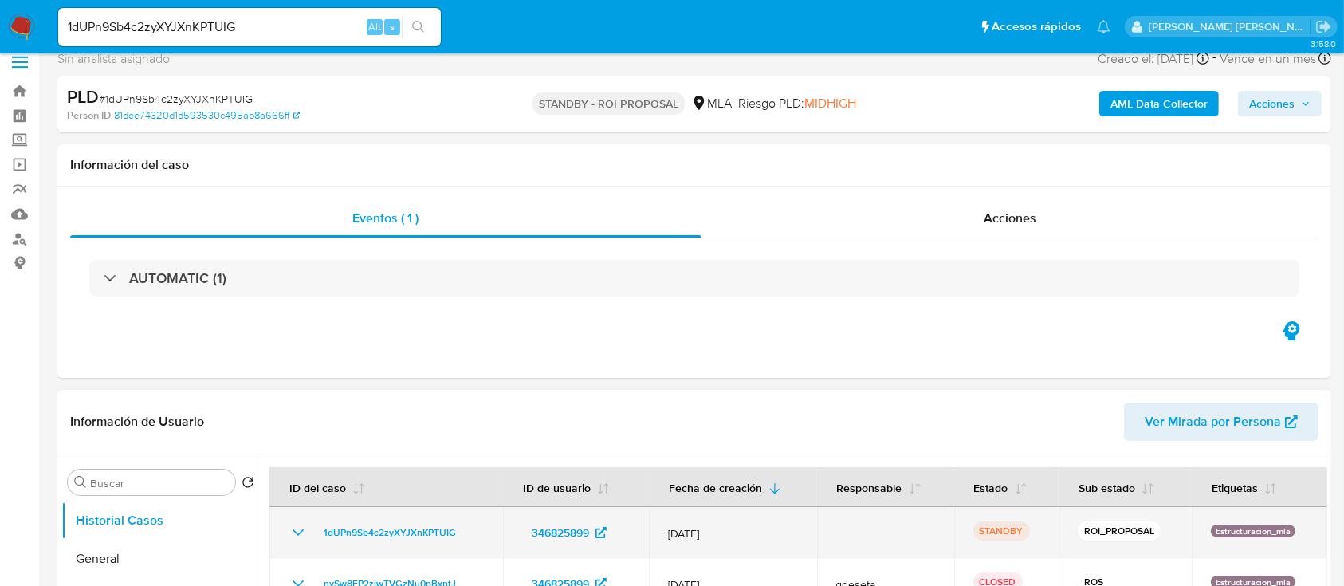
scroll to position [212, 0]
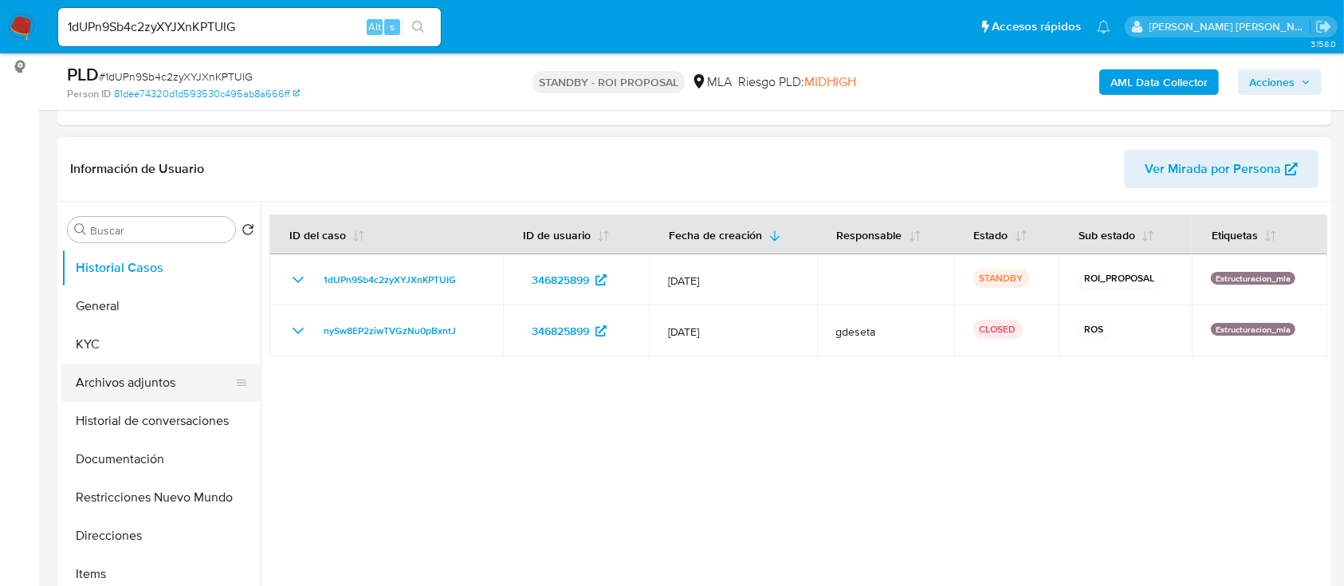
click at [131, 381] on button "Archivos adjuntos" at bounding box center [154, 382] width 186 height 38
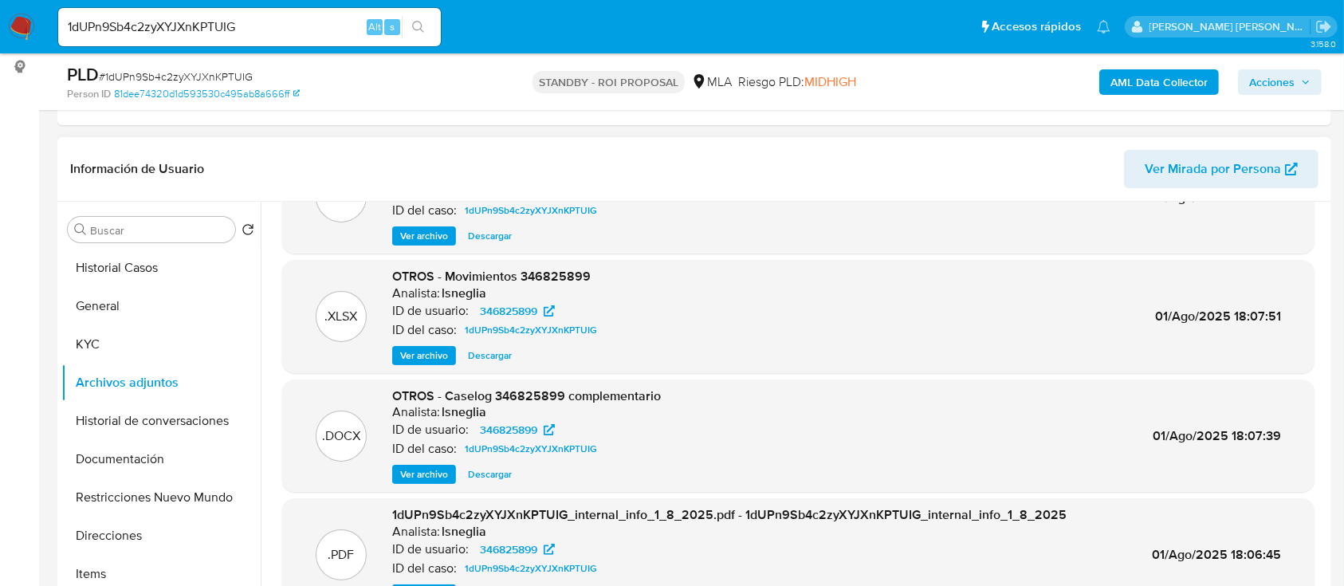
scroll to position [106, 0]
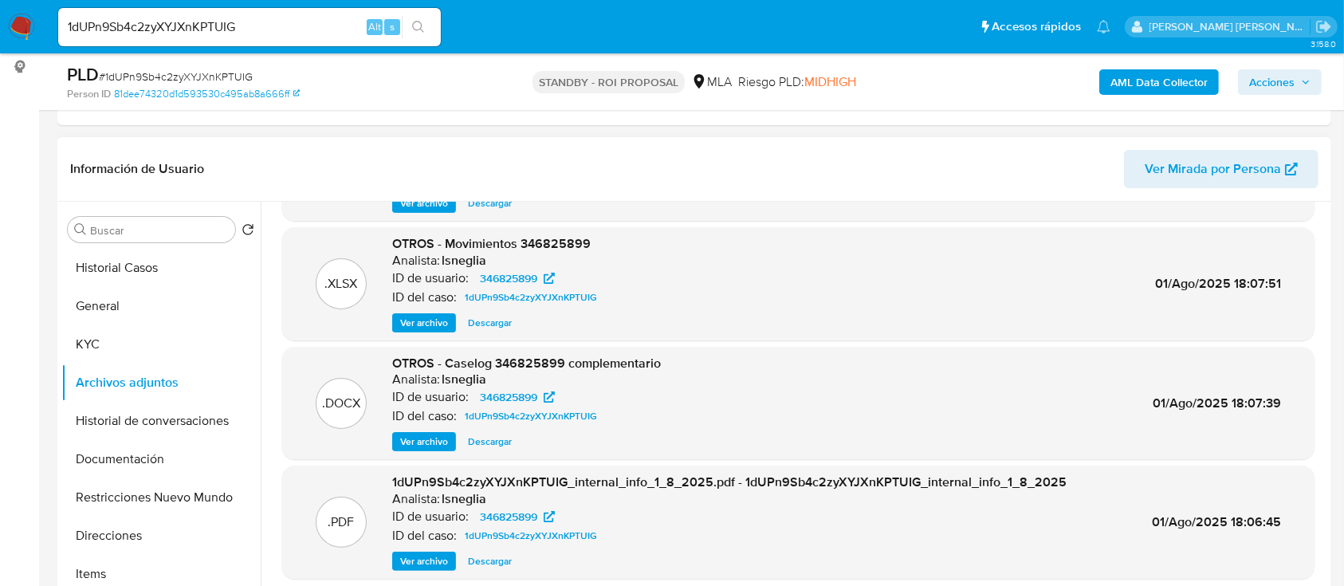
click at [148, 244] on div "Buscar Volver al orden por defecto Historial Casos General KYC Archivos adjunto…" at bounding box center [160, 407] width 199 height 406
click at [150, 253] on button "Historial Casos" at bounding box center [154, 268] width 186 height 38
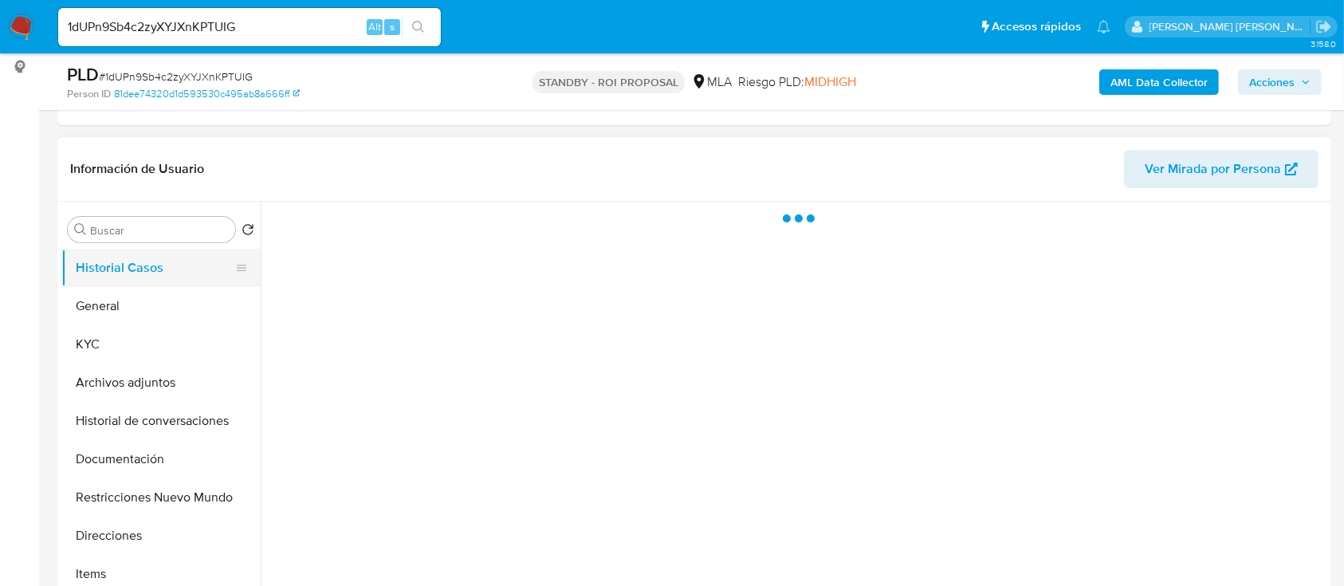
scroll to position [0, 0]
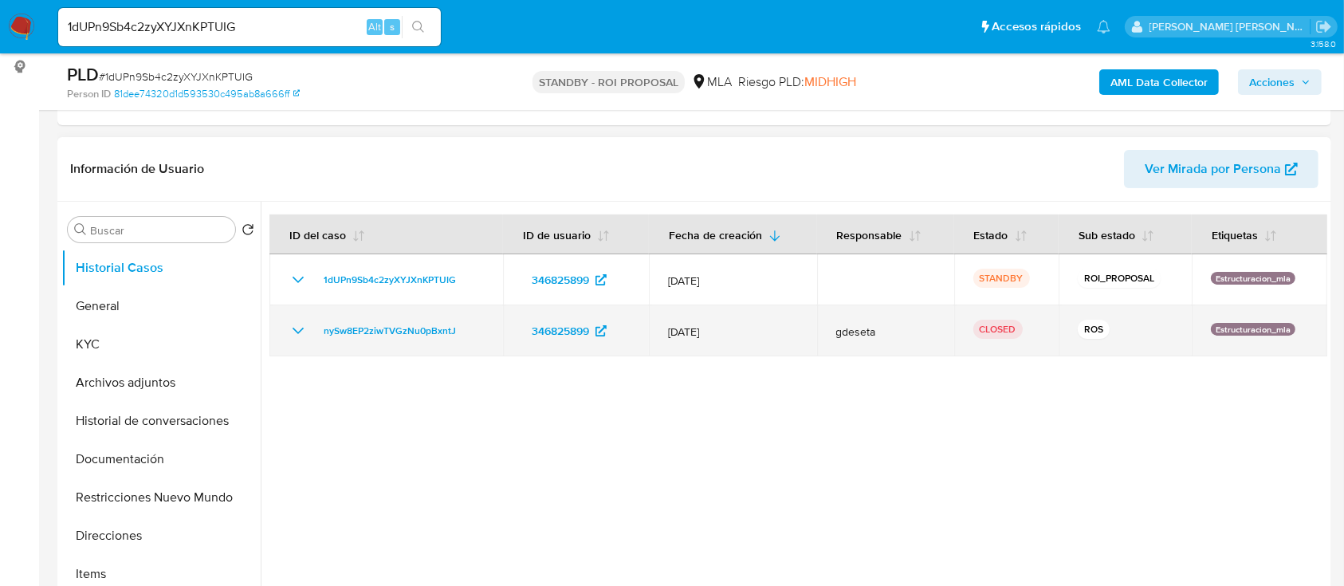
click at [306, 328] on icon "Mostrar/Ocultar" at bounding box center [297, 330] width 19 height 19
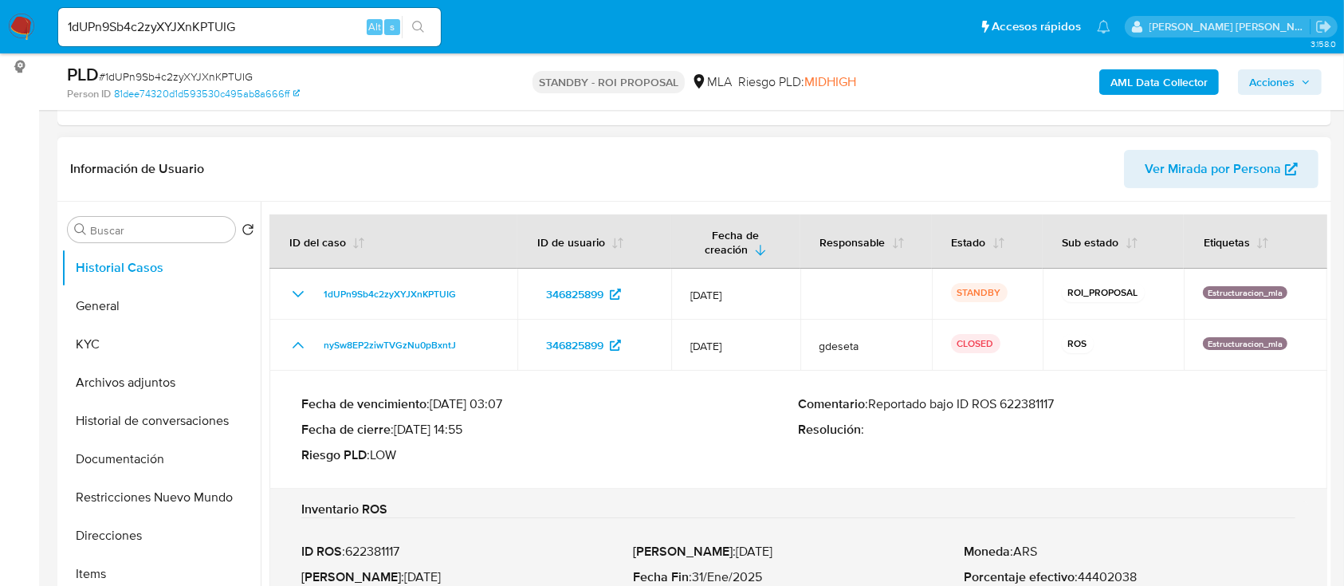
click at [1046, 406] on p "Comentario : Reportado bajo ID ROS 622381117" at bounding box center [1046, 404] width 497 height 16
click at [167, 396] on button "Archivos adjuntos" at bounding box center [154, 382] width 186 height 38
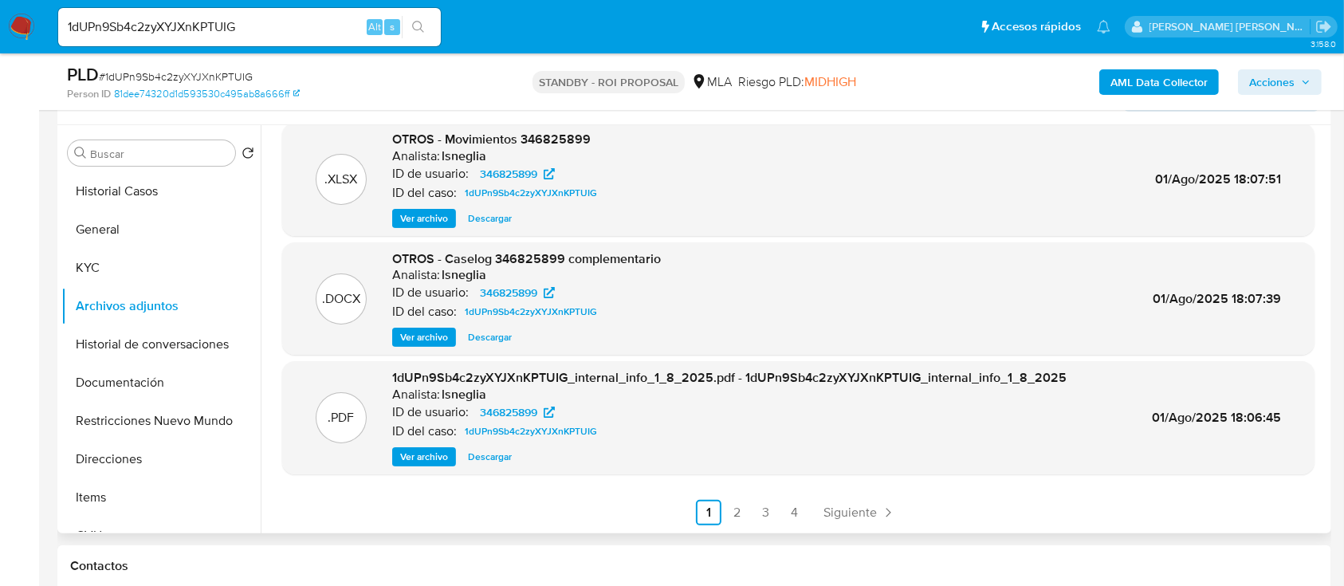
scroll to position [319, 0]
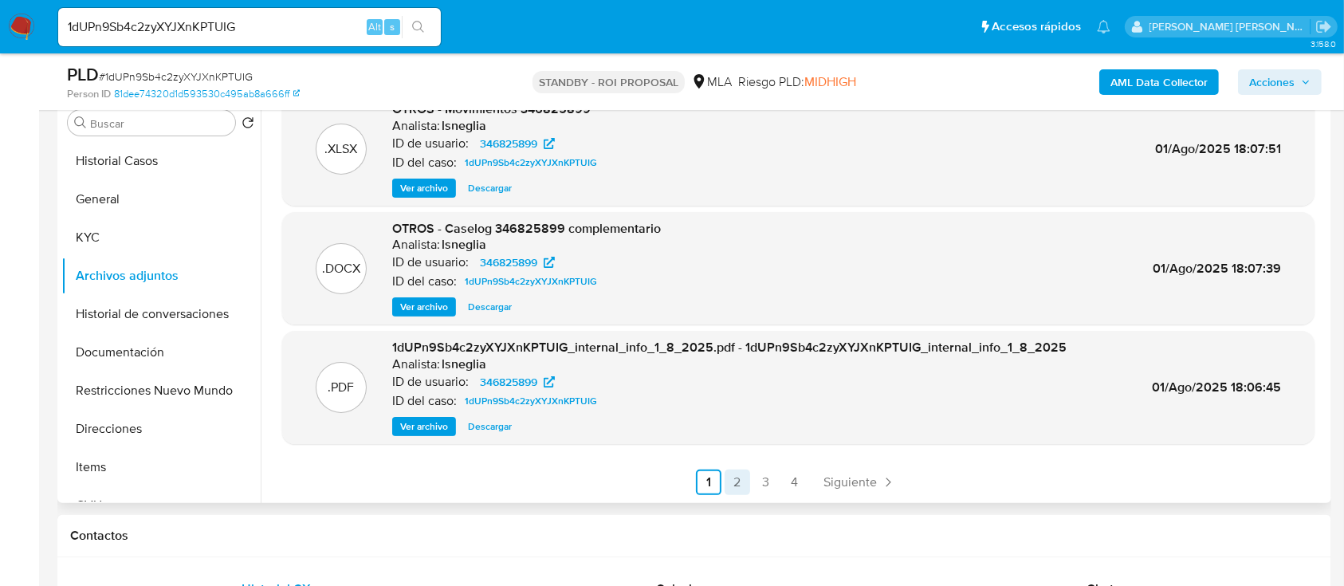
click at [732, 477] on link "2" at bounding box center [737, 482] width 26 height 26
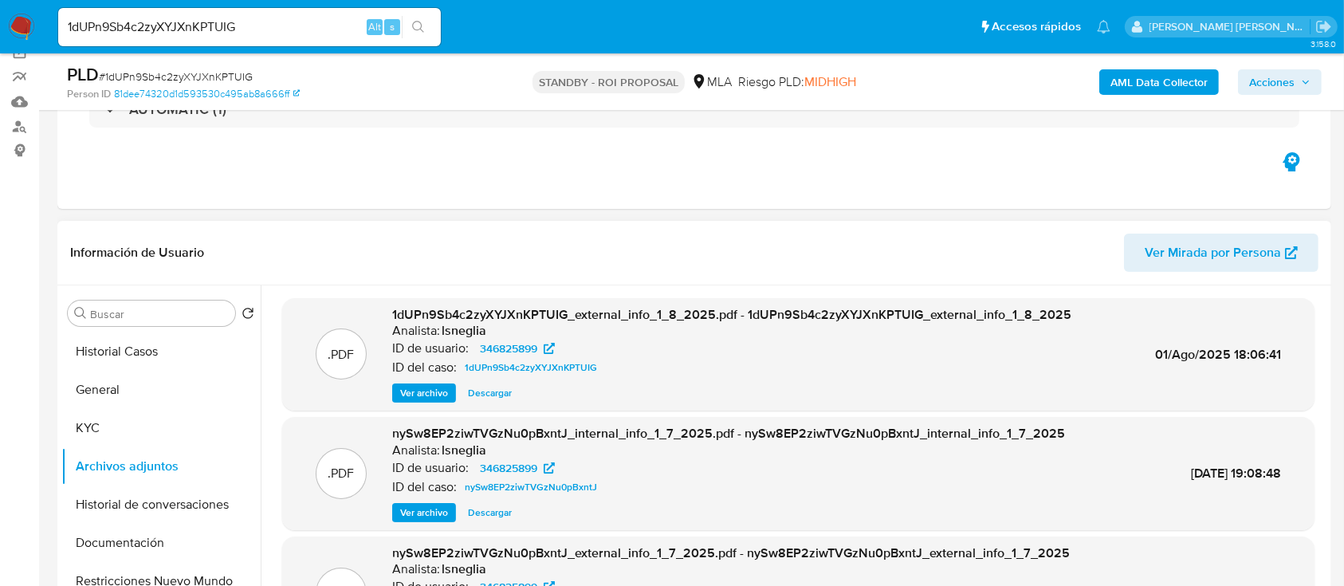
scroll to position [0, 0]
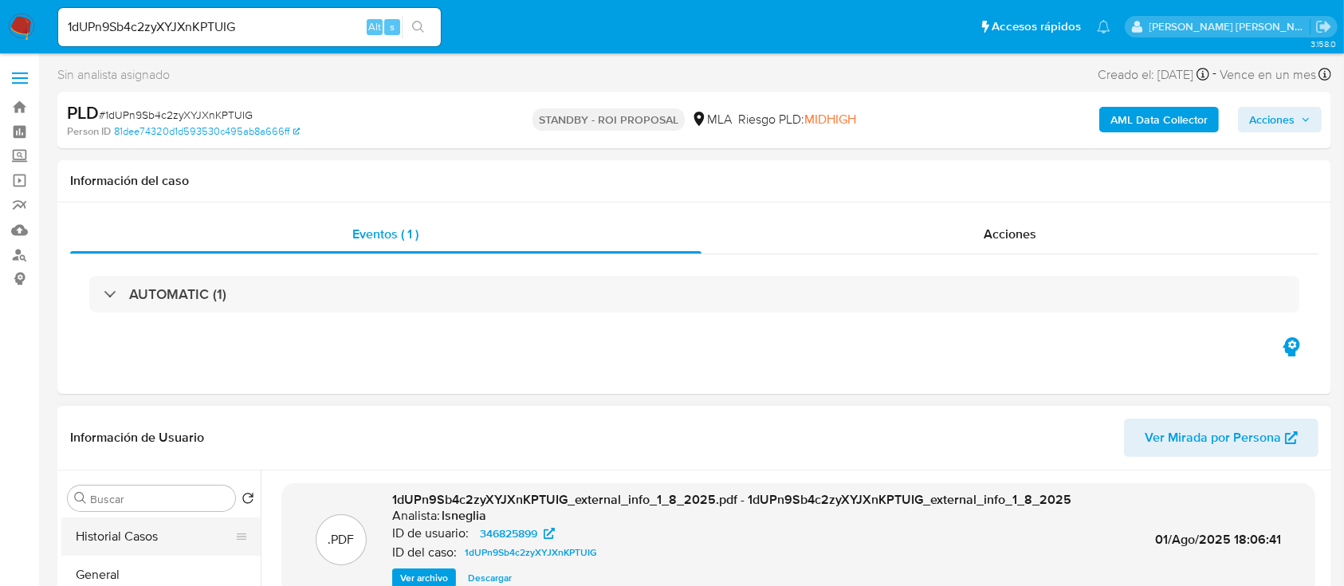
click at [129, 535] on button "Historial Casos" at bounding box center [154, 536] width 186 height 38
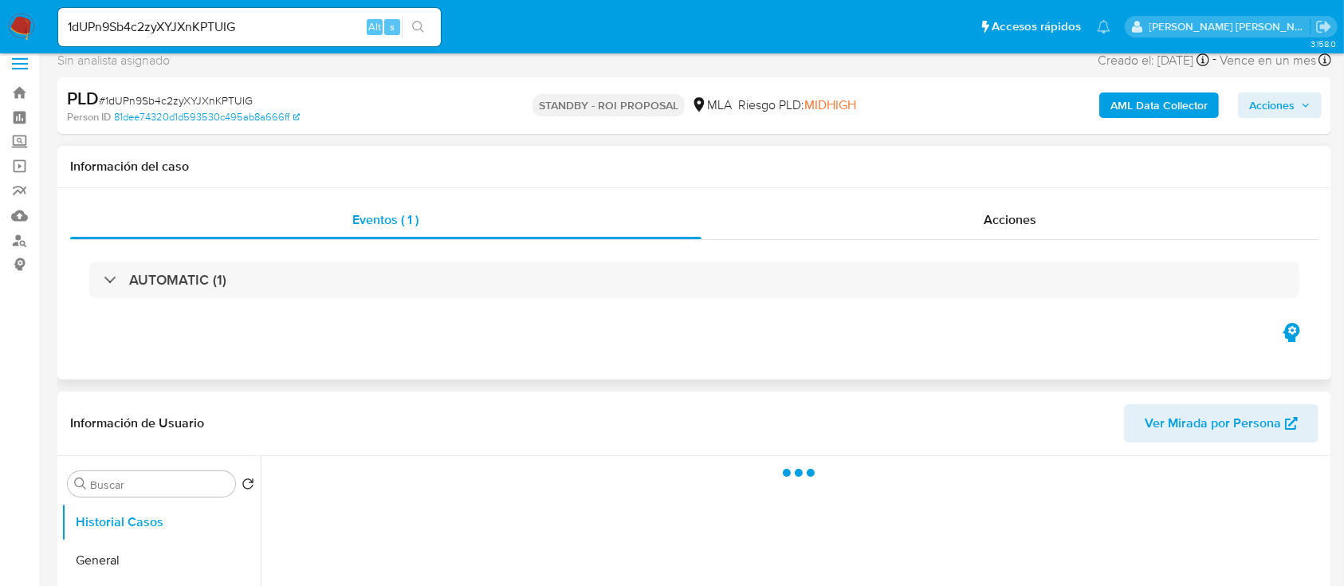
scroll to position [106, 0]
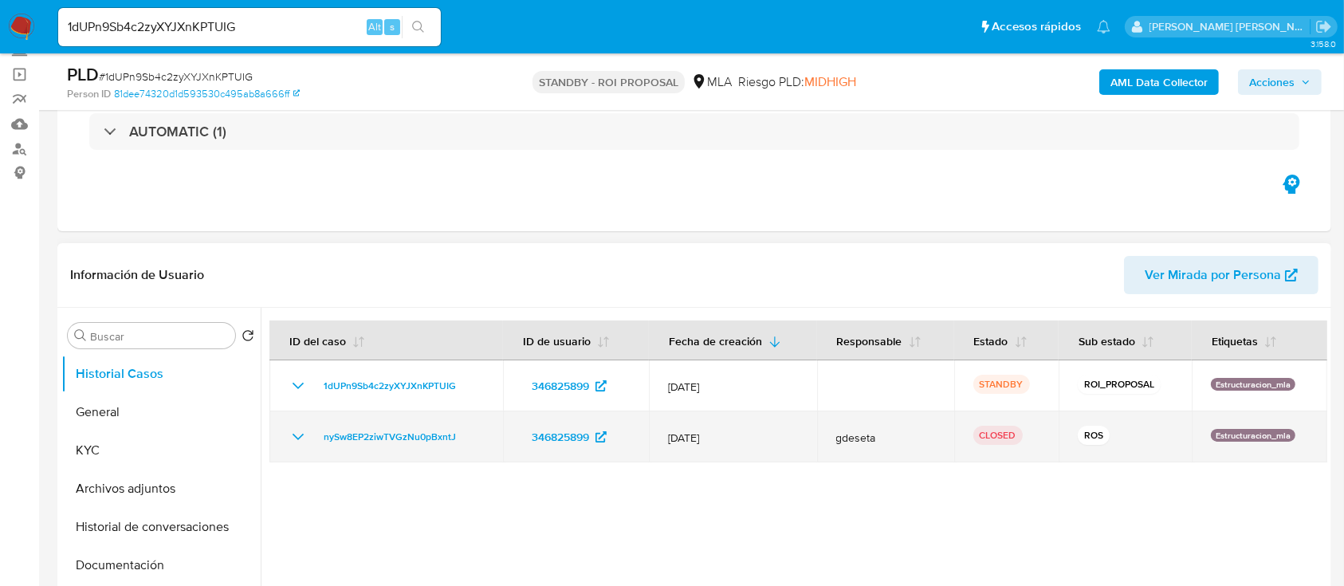
click at [303, 434] on icon "Mostrar/Ocultar" at bounding box center [297, 437] width 11 height 6
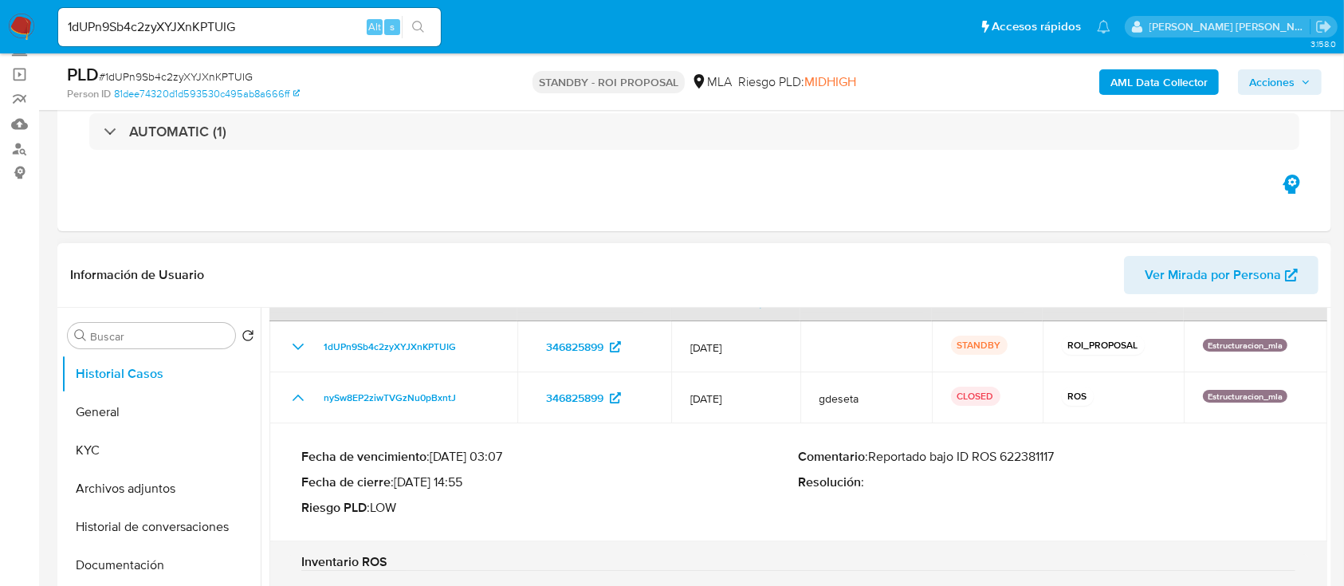
scroll to position [82, 0]
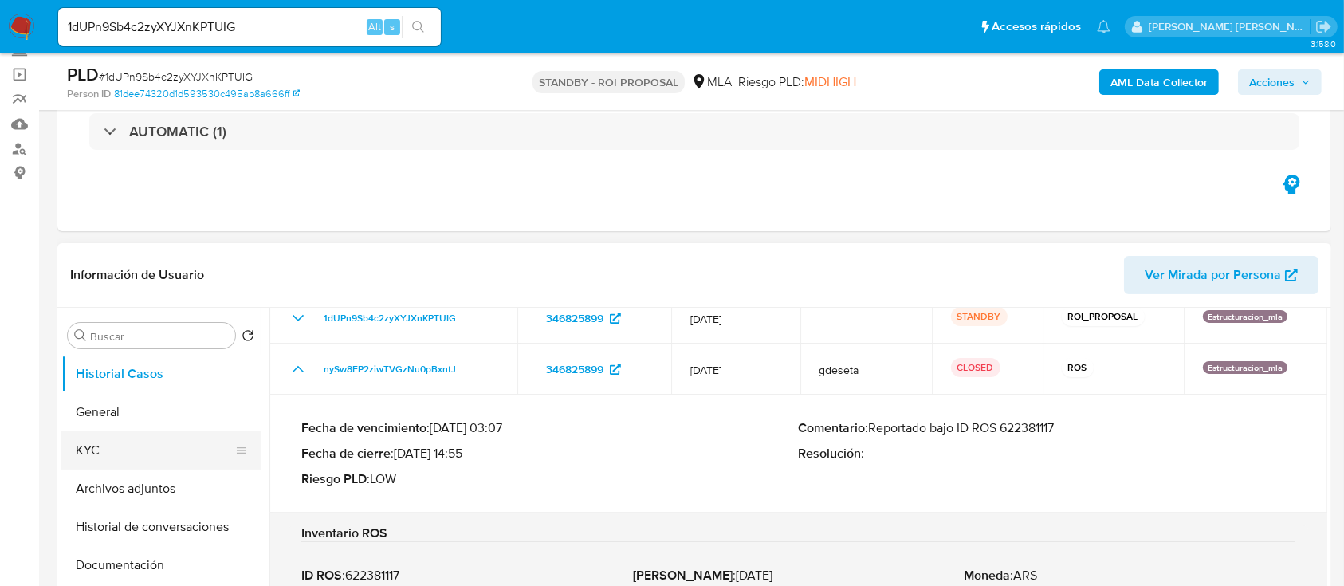
drag, startPoint x: 176, startPoint y: 443, endPoint x: 187, endPoint y: 441, distance: 11.4
click at [176, 443] on button "KYC" at bounding box center [154, 450] width 186 height 38
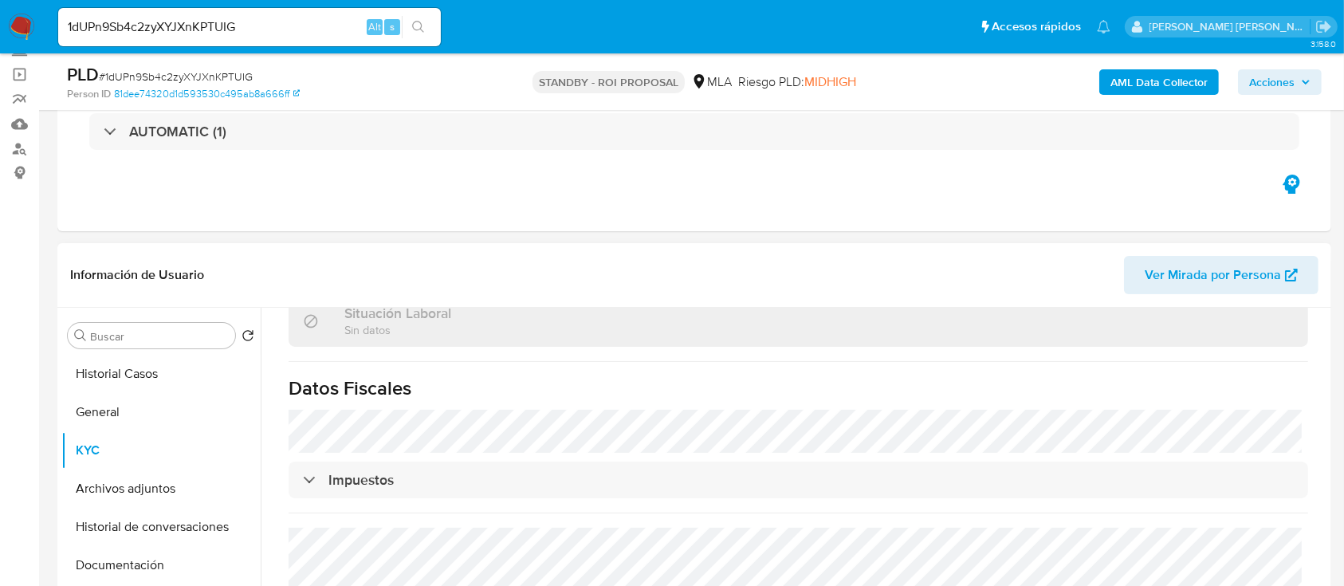
scroll to position [864, 0]
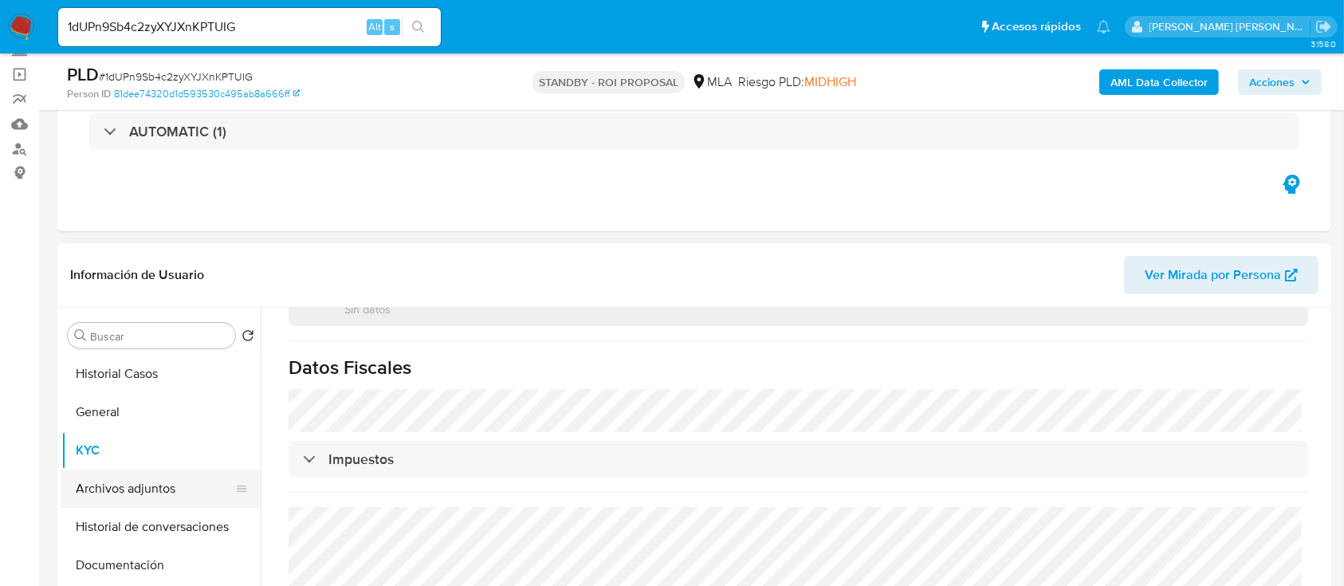
click at [139, 504] on button "Archivos adjuntos" at bounding box center [154, 488] width 186 height 38
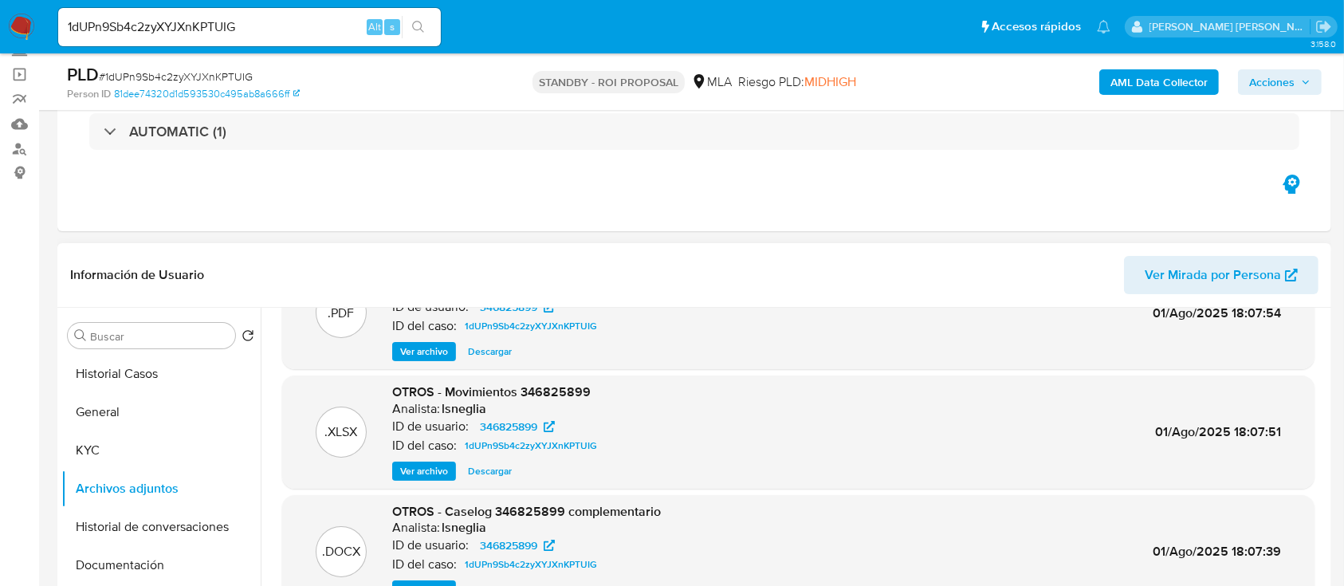
scroll to position [106, 0]
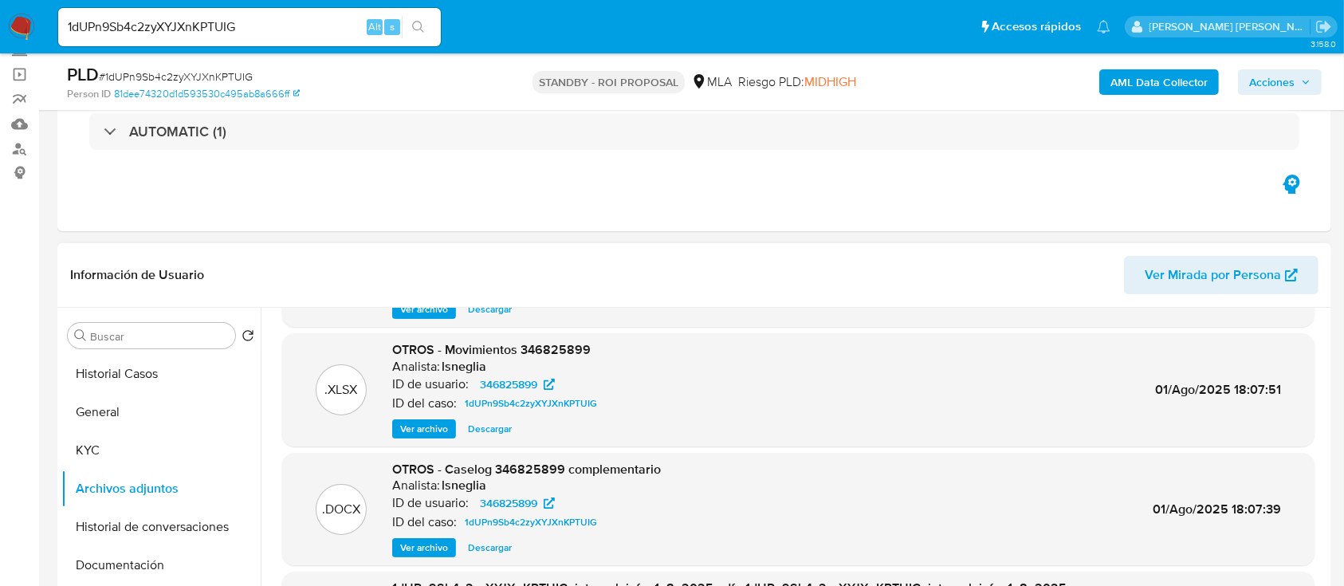
click at [422, 549] on span "Ver archivo" at bounding box center [424, 547] width 48 height 16
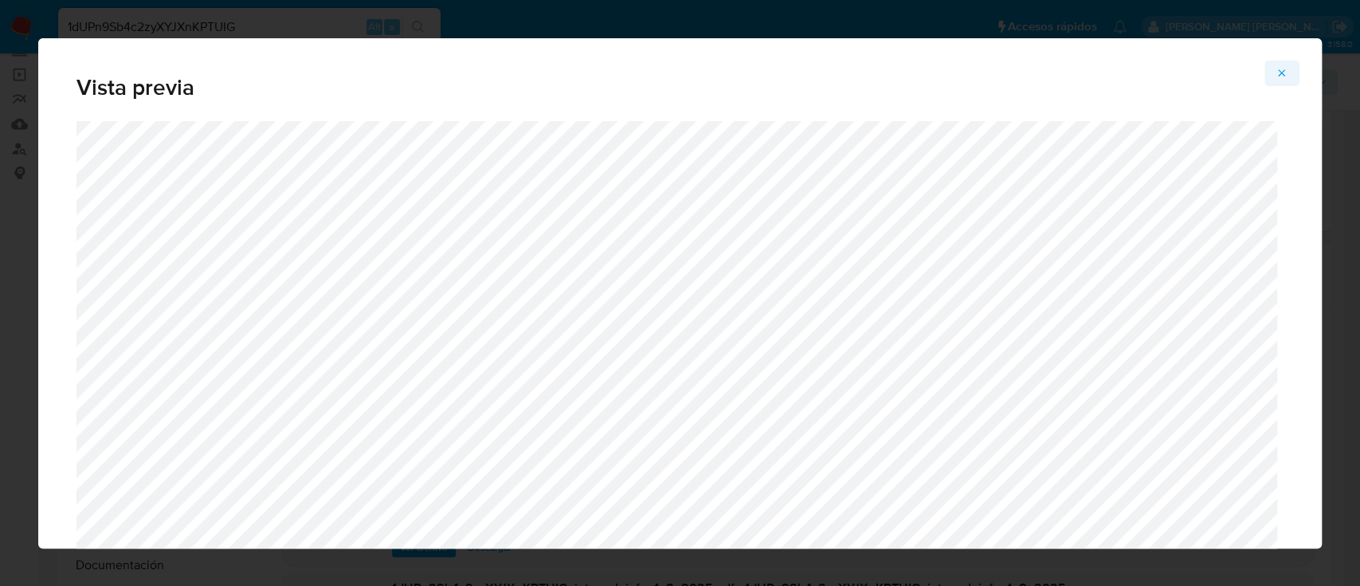
click at [1280, 73] on icon "Attachment preview" at bounding box center [1282, 73] width 13 height 13
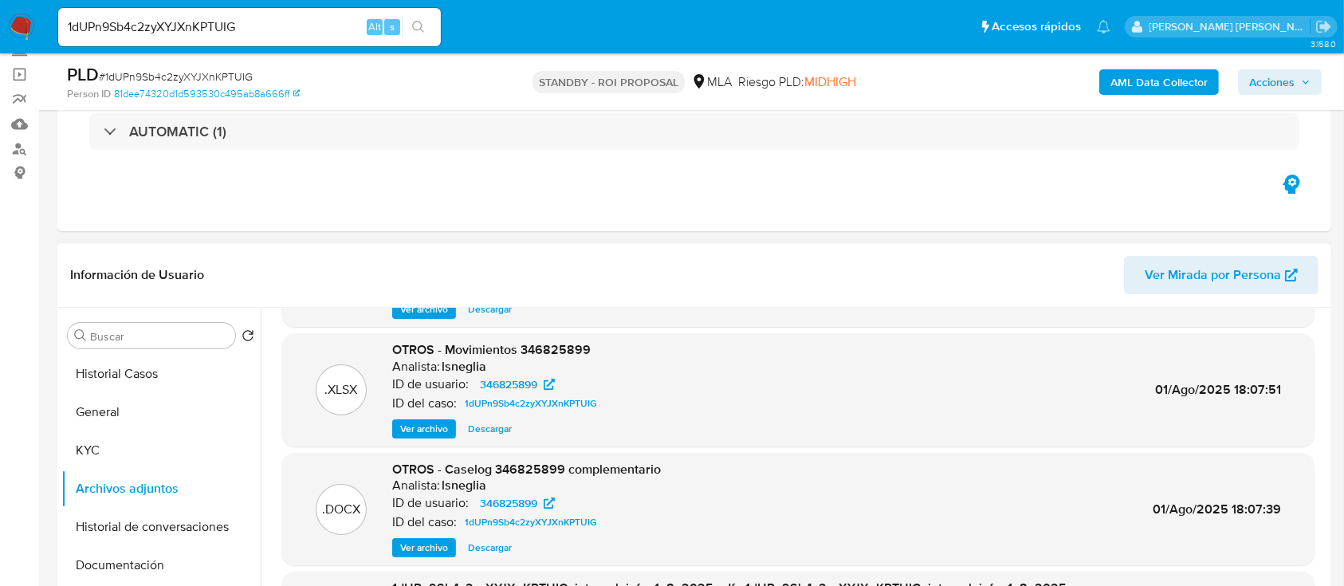
click at [480, 544] on span "Descargar" at bounding box center [490, 547] width 44 height 16
drag, startPoint x: 445, startPoint y: 471, endPoint x: 668, endPoint y: 478, distance: 222.4
click at [668, 478] on div ".DOCX OTROS - Caselog 346825899 complementario Analista: lsneglia ID de usuario…" at bounding box center [798, 509] width 1016 height 97
click at [635, 469] on span "OTROS - Caselog 346825899 complementario" at bounding box center [526, 469] width 269 height 18
drag, startPoint x: 447, startPoint y: 468, endPoint x: 665, endPoint y: 469, distance: 217.5
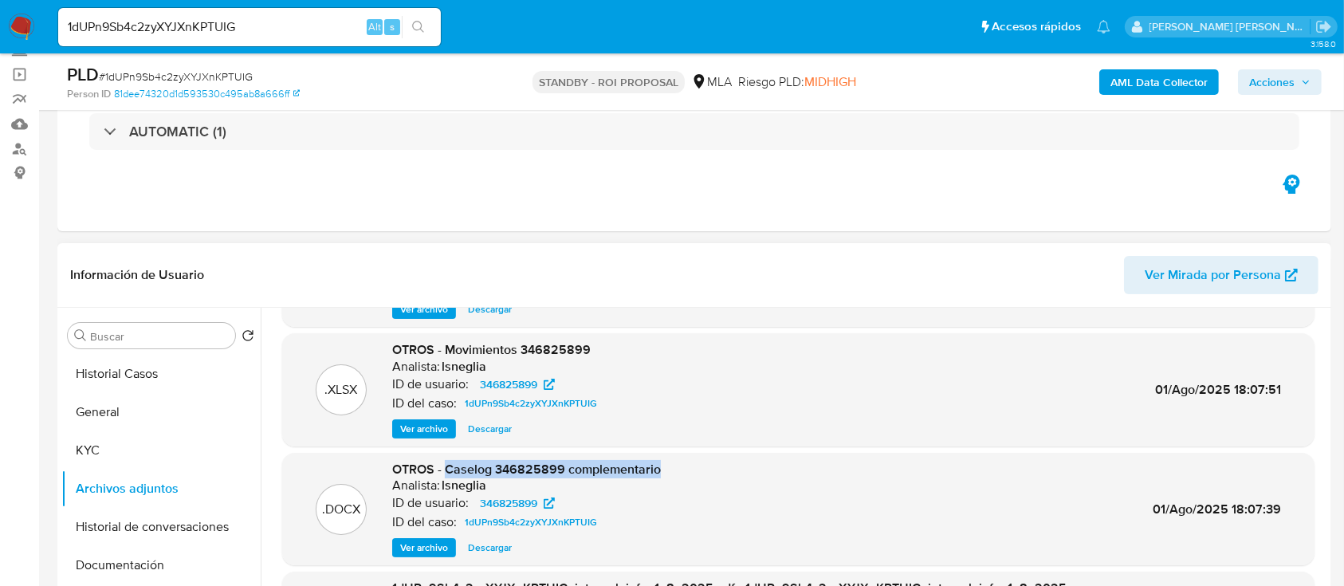
click at [665, 469] on div ".DOCX OTROS - Caselog 346825899 complementario Analista: lsneglia ID de usuario…" at bounding box center [798, 509] width 1016 height 97
copy span "Caselog 346825899 complementario"
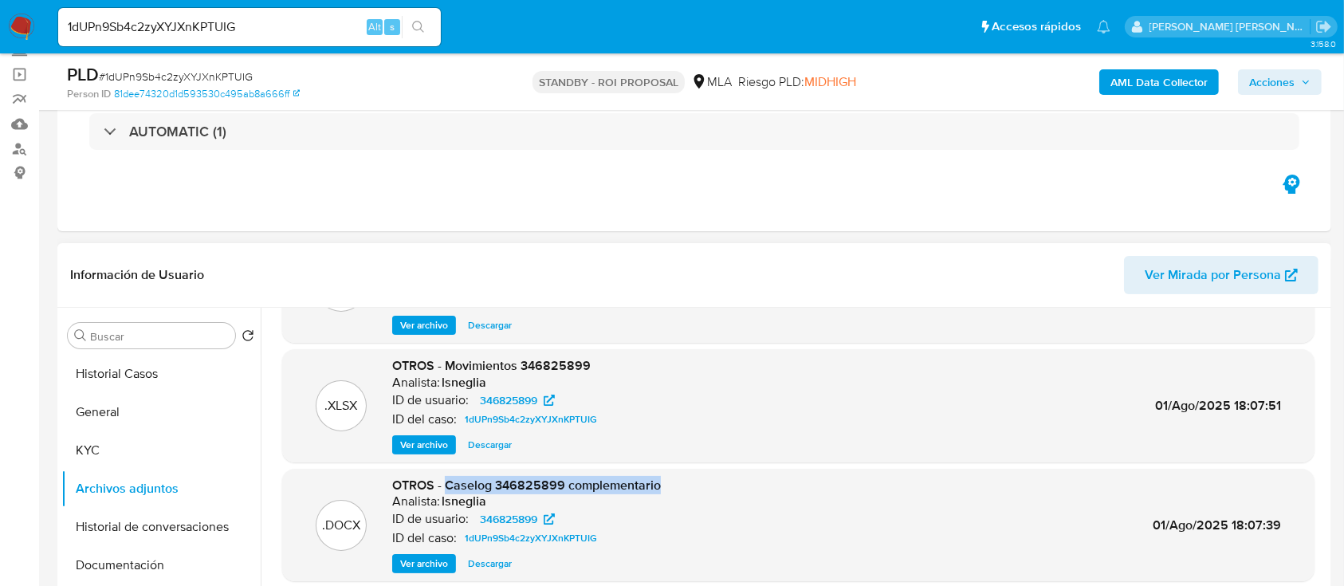
scroll to position [0, 0]
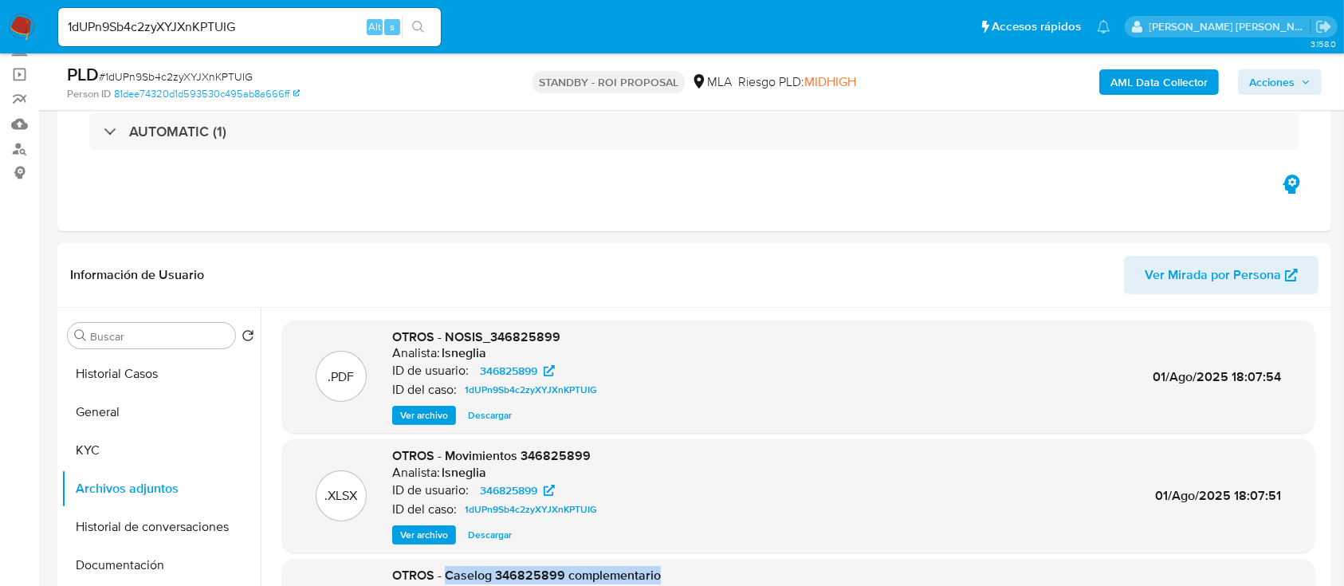
click at [201, 17] on input "1dUPn9Sb4c2zyXYJXnKPTUIG" at bounding box center [249, 27] width 383 height 21
drag, startPoint x: 201, startPoint y: 16, endPoint x: 125, endPoint y: 22, distance: 75.9
click at [125, 22] on input "1dUPn9Sb4c2zyXYJXnKPTUIG" at bounding box center [249, 27] width 383 height 21
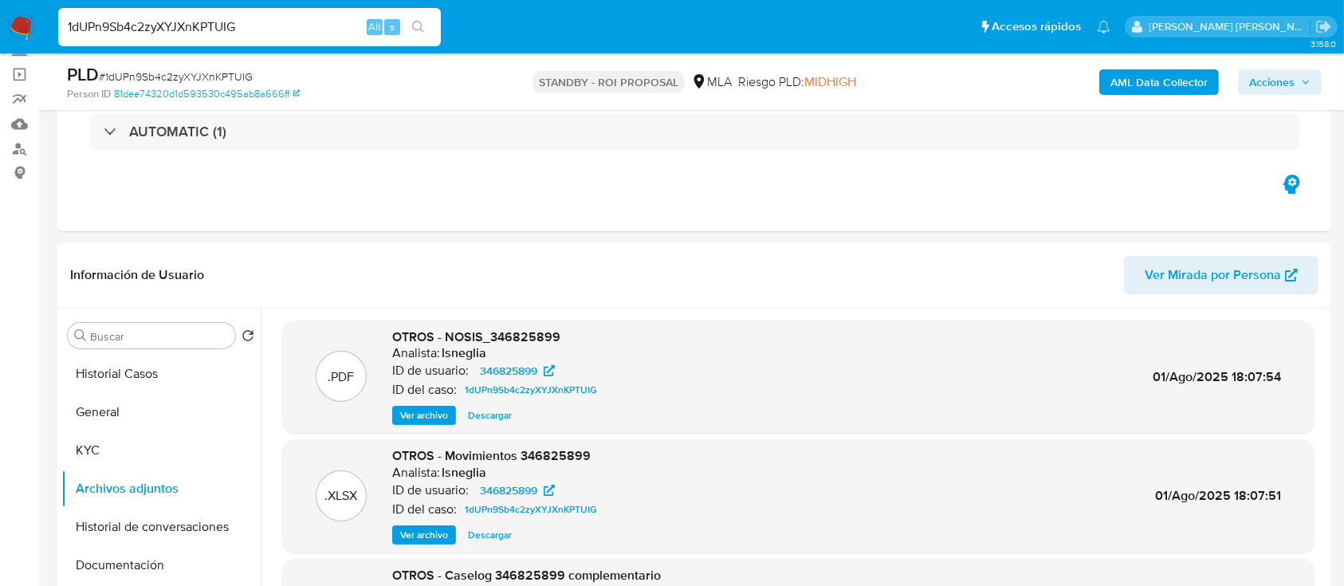
paste input "g05oTJl8m6cCyud2xT9ohTNp"
type input "g05oTJl8m6cCyud2xT9ohTNp"
click at [415, 22] on icon "search-icon" at bounding box center [418, 27] width 12 height 12
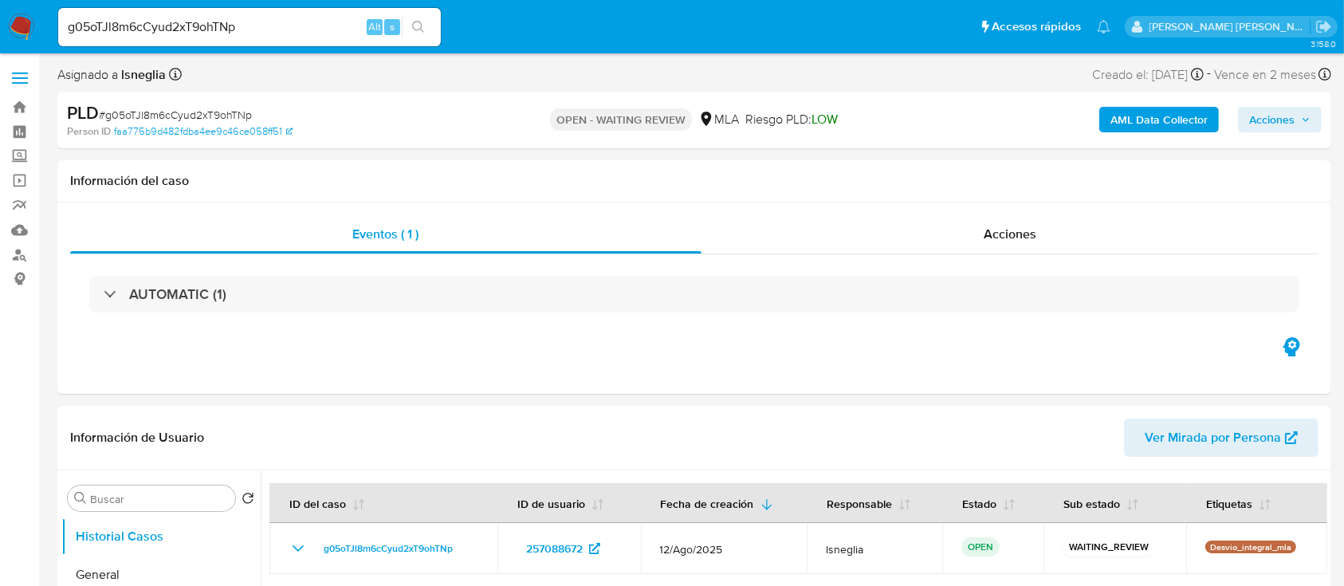
select select "10"
click at [172, 120] on span "# g05oTJl8m6cCyud2xT9ohTNp" at bounding box center [175, 115] width 153 height 16
copy span "g05oTJl8m6cCyud2xT9ohTNp"
click at [33, 27] on img at bounding box center [21, 27] width 27 height 27
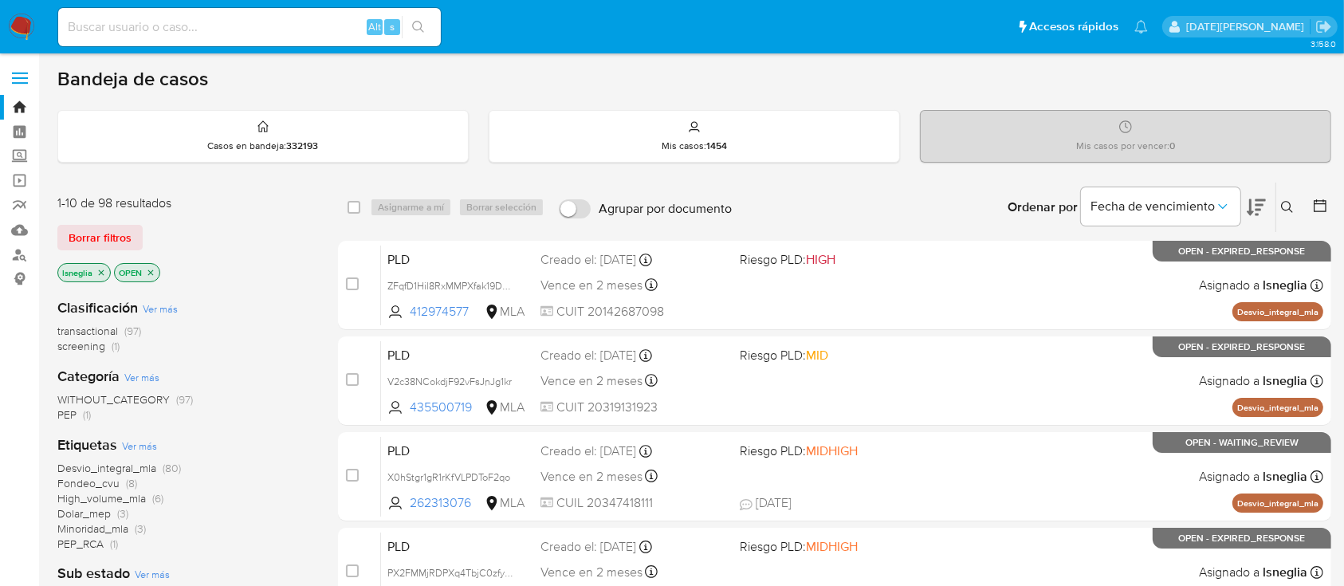
click at [1284, 203] on icon at bounding box center [1287, 207] width 13 height 13
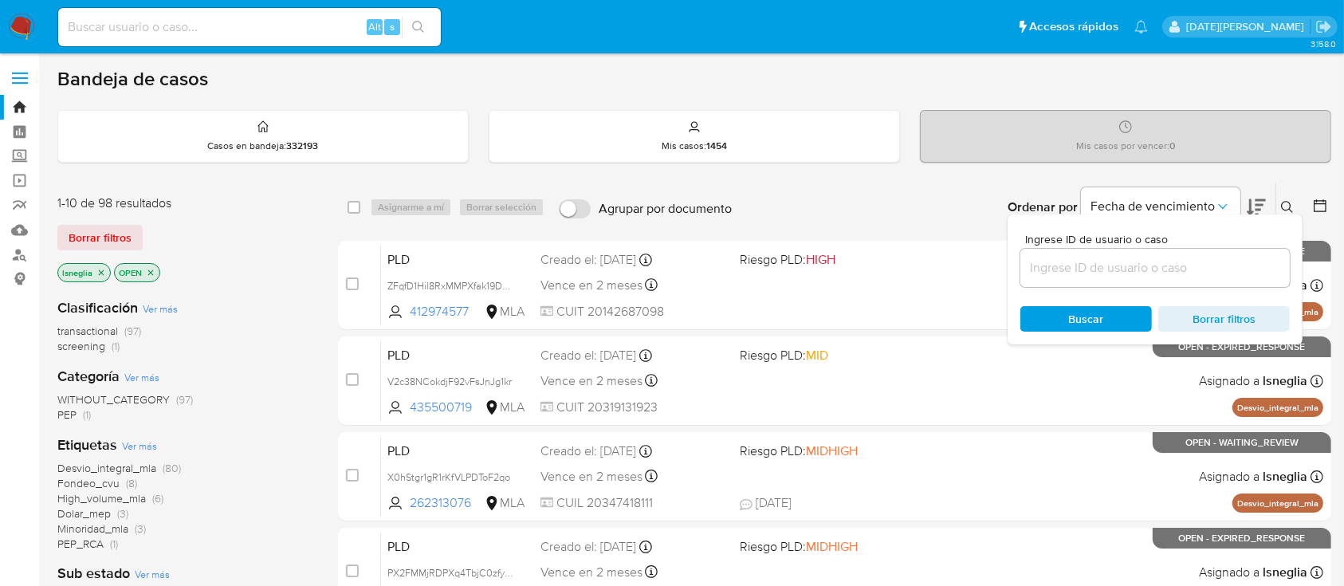
click at [1108, 273] on input at bounding box center [1154, 267] width 269 height 21
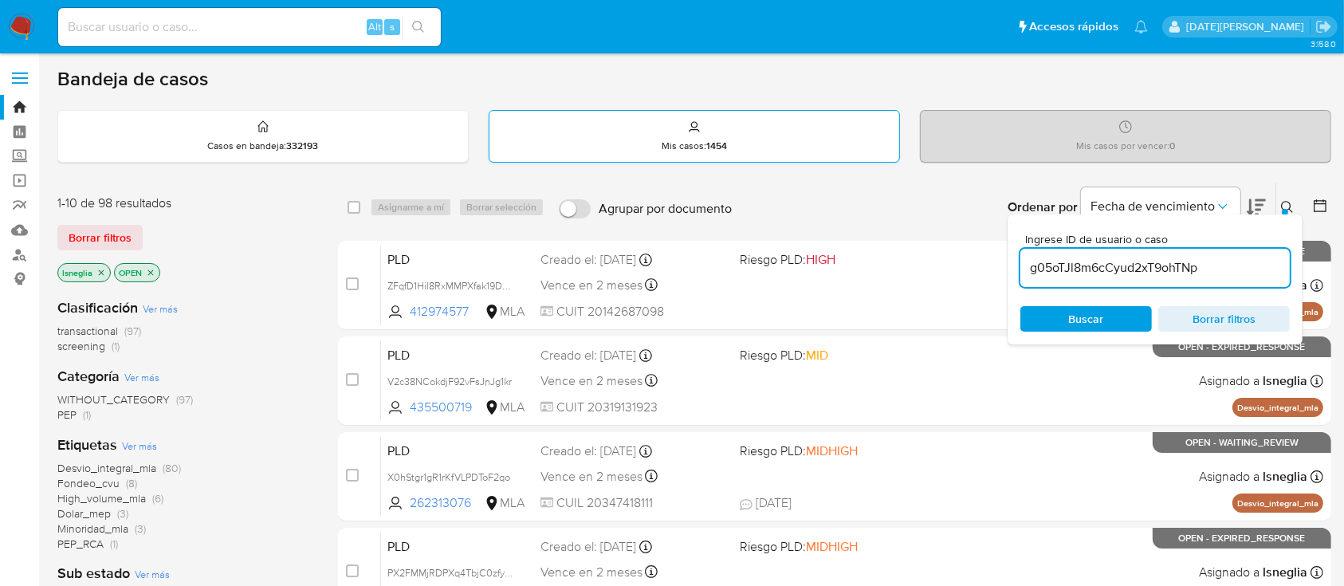
type input "g05oTJl8m6cCyud2xT9ohTNp"
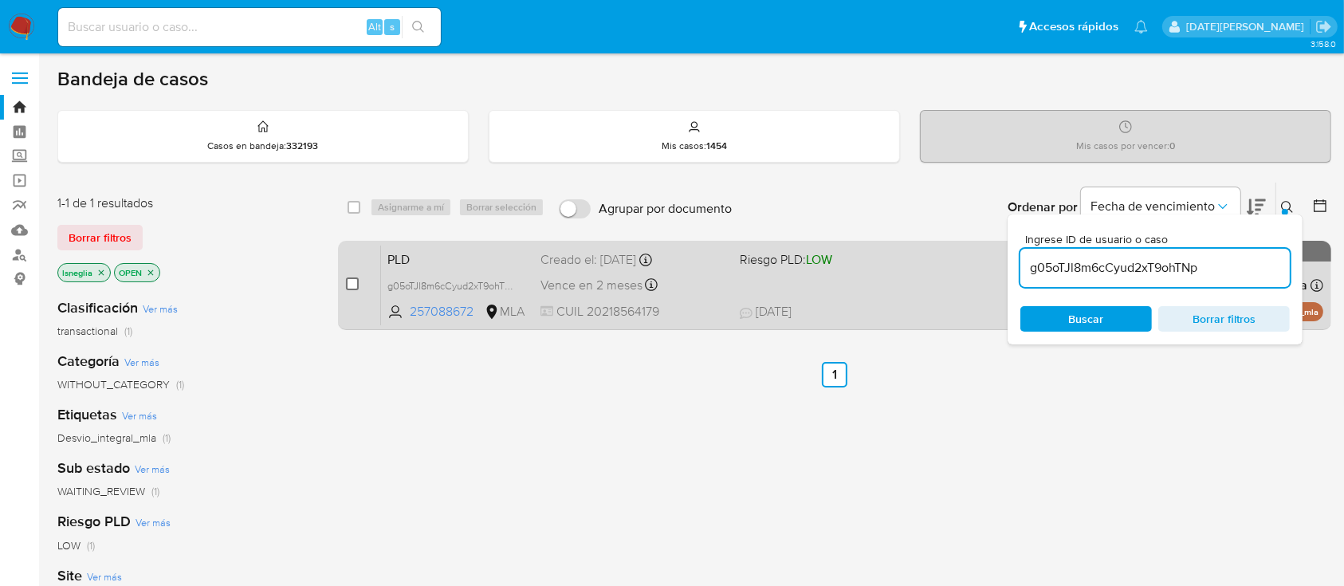
click at [349, 285] on input "checkbox" at bounding box center [352, 283] width 13 height 13
checkbox input "true"
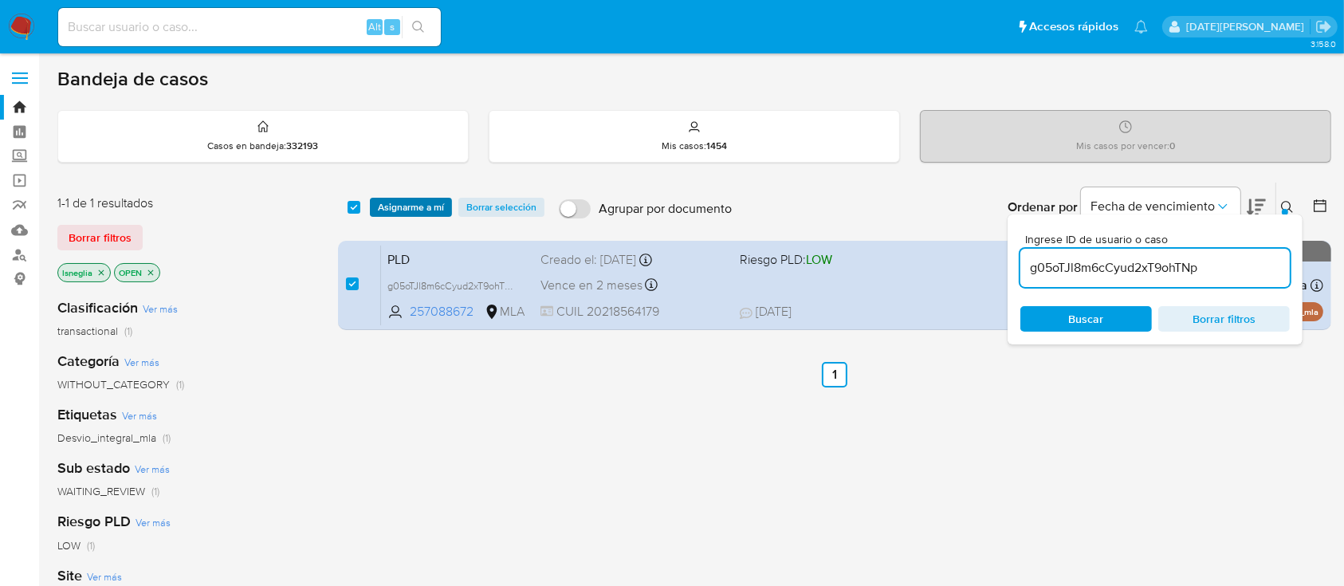
click at [398, 212] on span "Asignarme a mí" at bounding box center [411, 207] width 66 height 16
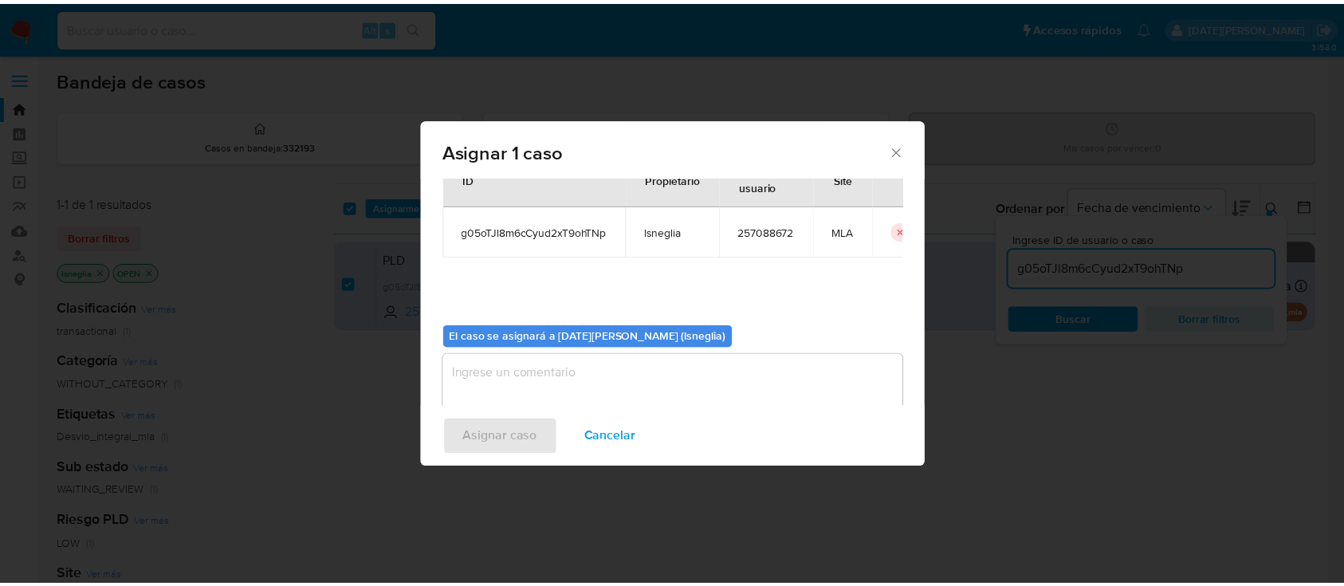
scroll to position [81, 0]
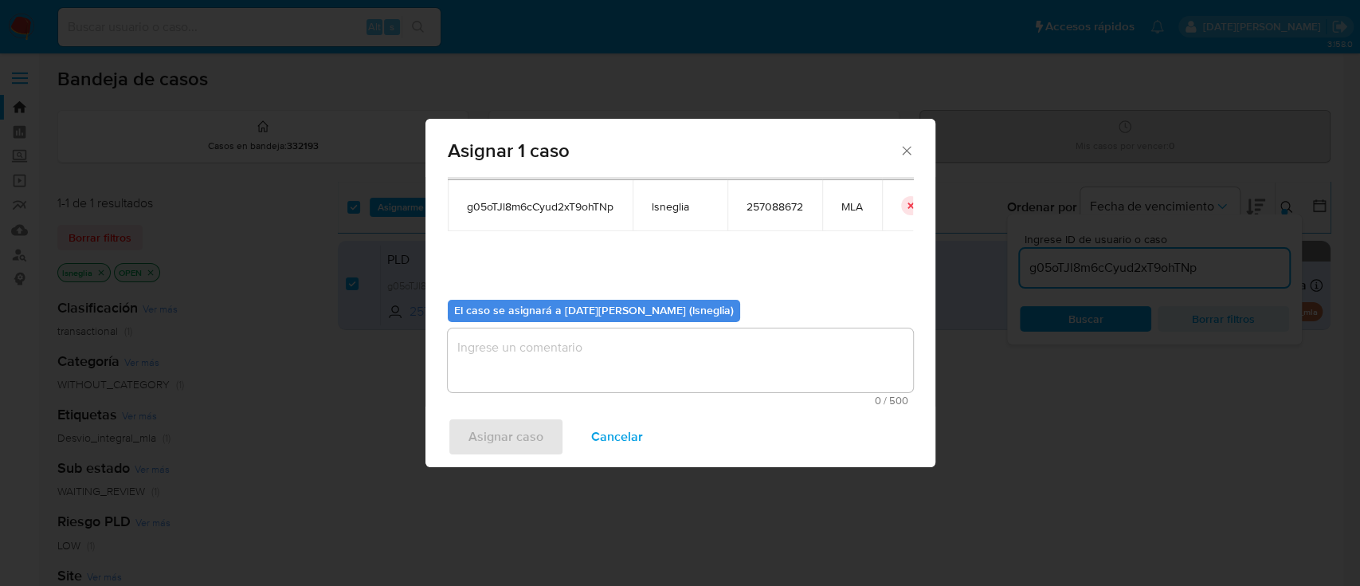
click at [637, 364] on textarea "assign-modal" at bounding box center [680, 360] width 465 height 64
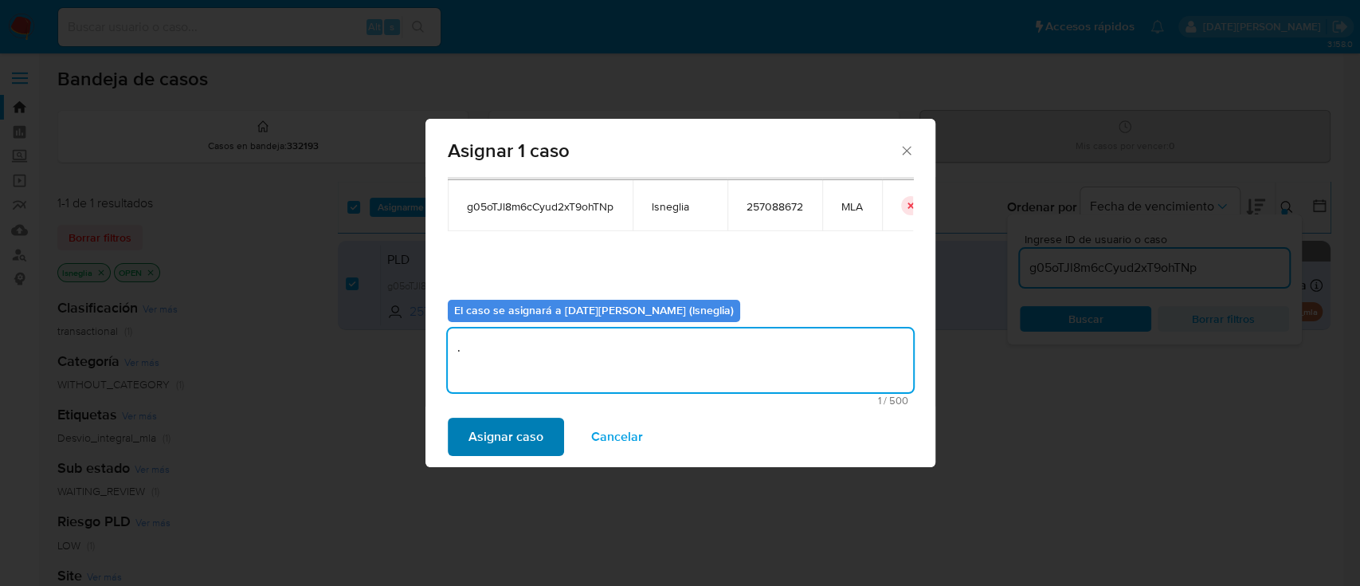
type textarea "."
click at [506, 437] on span "Asignar caso" at bounding box center [506, 436] width 75 height 35
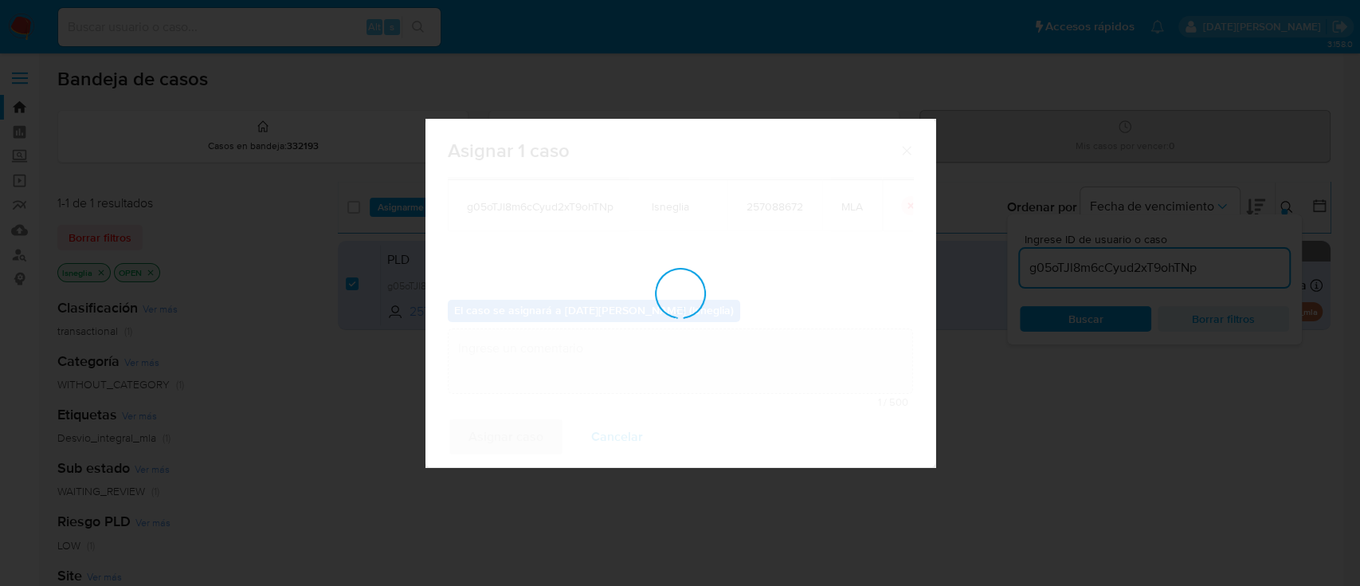
checkbox input "false"
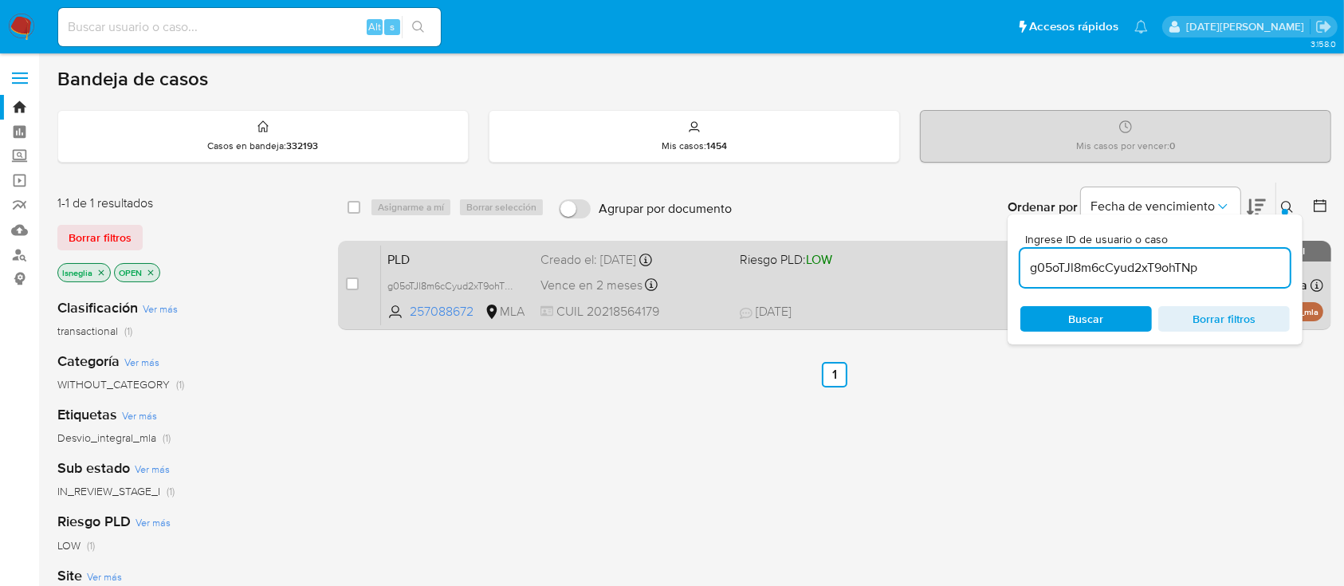
click at [428, 253] on span "PLD" at bounding box center [457, 258] width 140 height 21
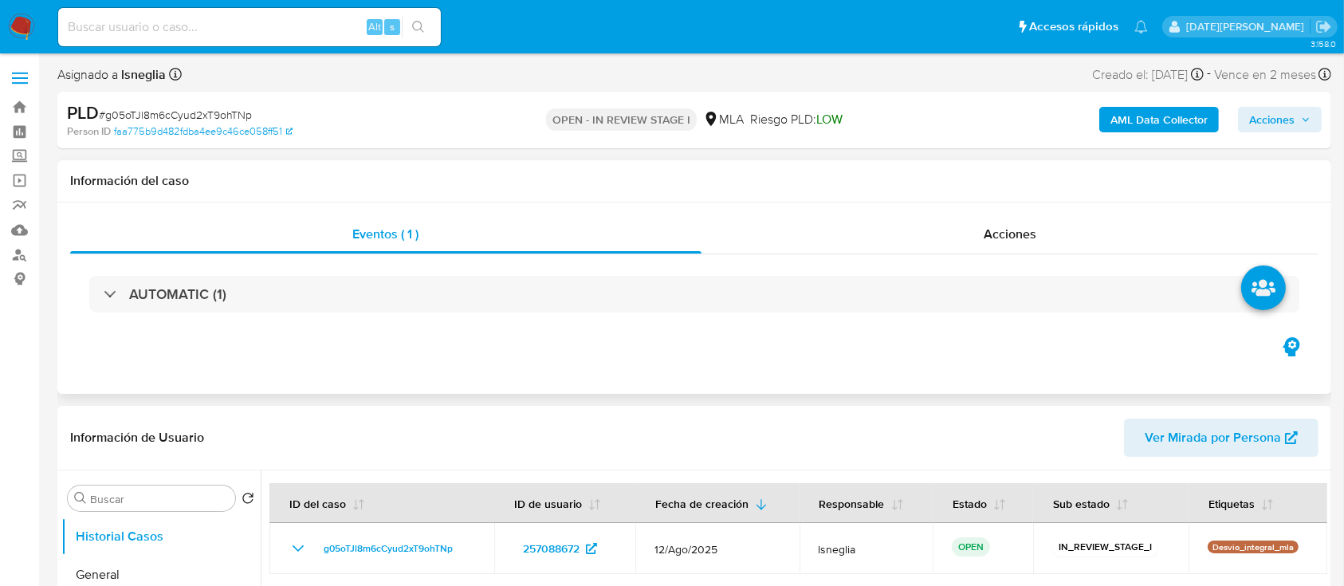
select select "10"
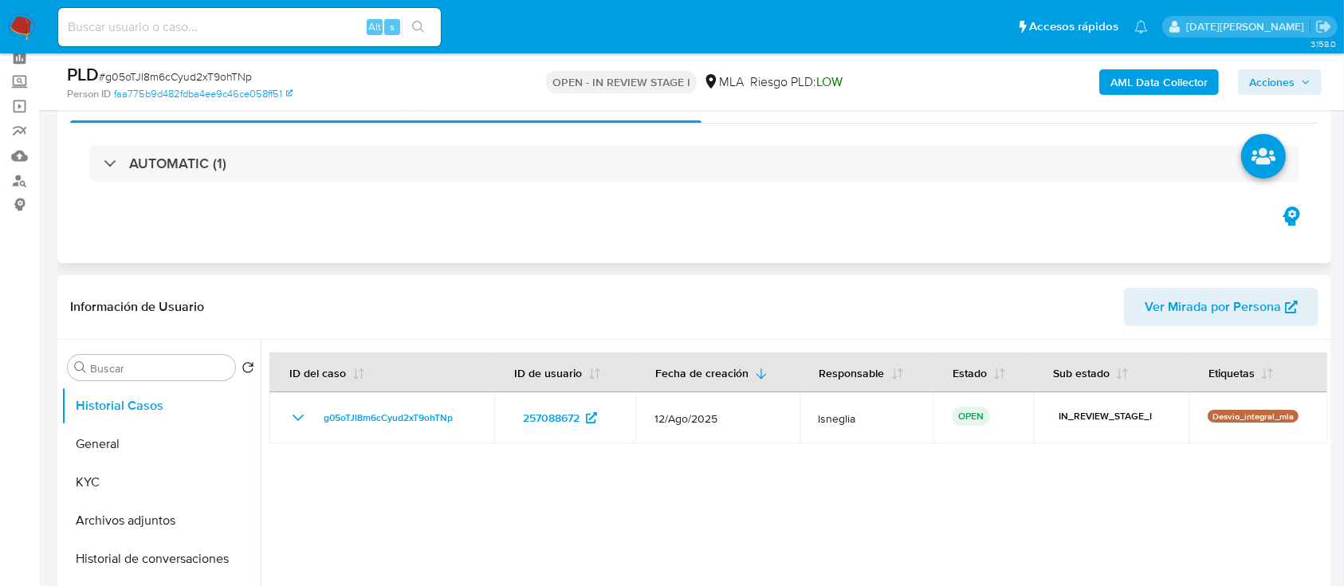
scroll to position [106, 0]
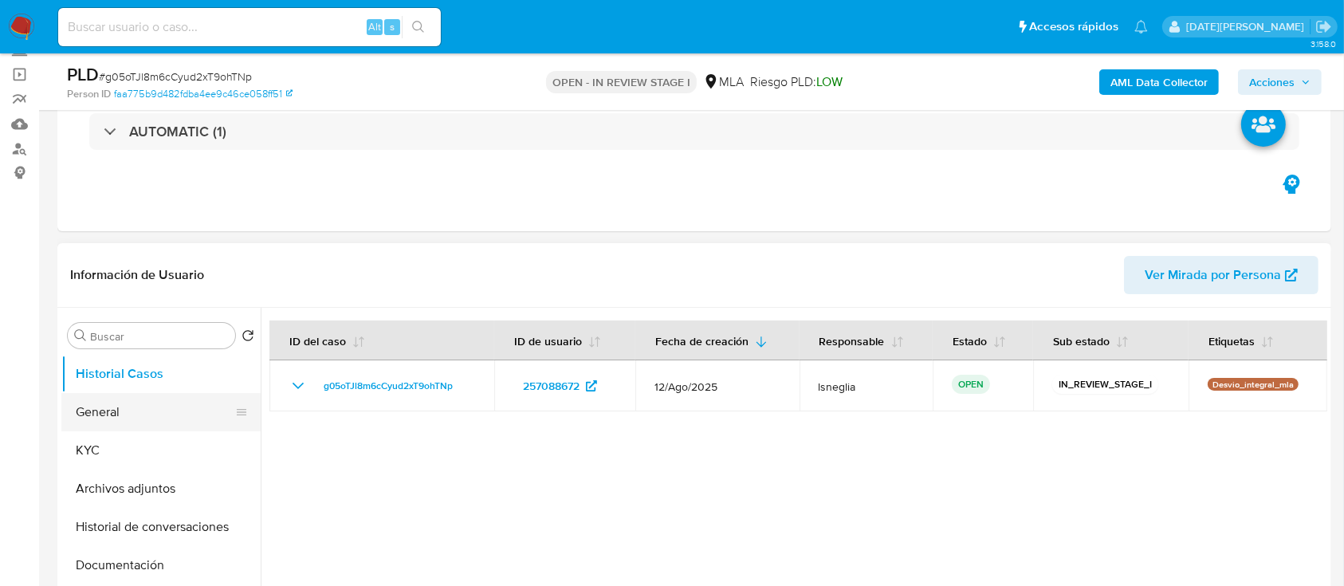
click at [95, 426] on button "General" at bounding box center [154, 412] width 186 height 38
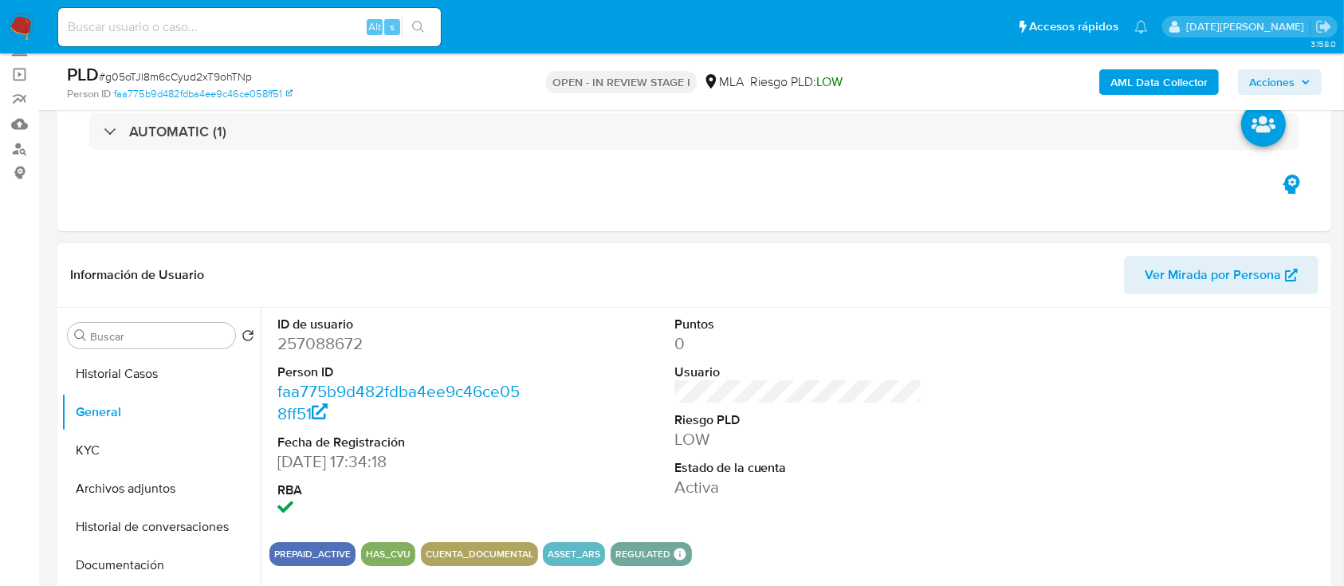
click at [307, 343] on dd "257088672" at bounding box center [401, 343] width 249 height 22
copy dd "257088672"
drag, startPoint x: 340, startPoint y: 334, endPoint x: 425, endPoint y: 86, distance: 261.8
click at [424, 87] on div "Person ID faa775b9d482fdba4ee9c46ce058ff51" at bounding box center [274, 94] width 414 height 14
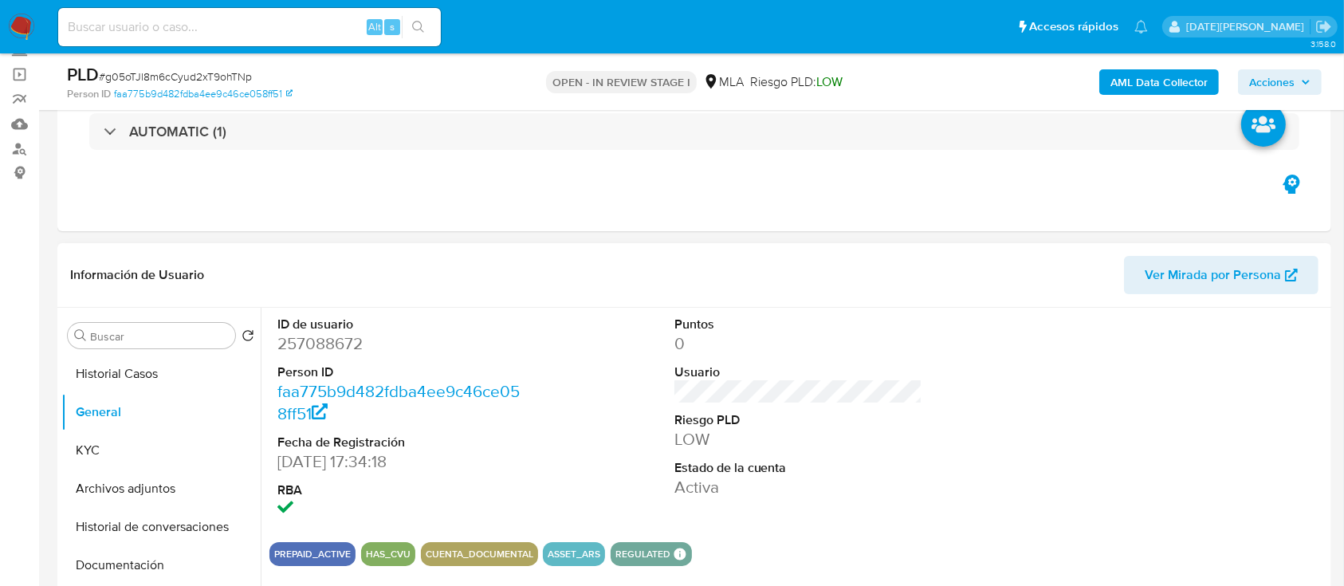
click at [327, 336] on dd "257088672" at bounding box center [401, 343] width 249 height 22
copy dd "257088672"
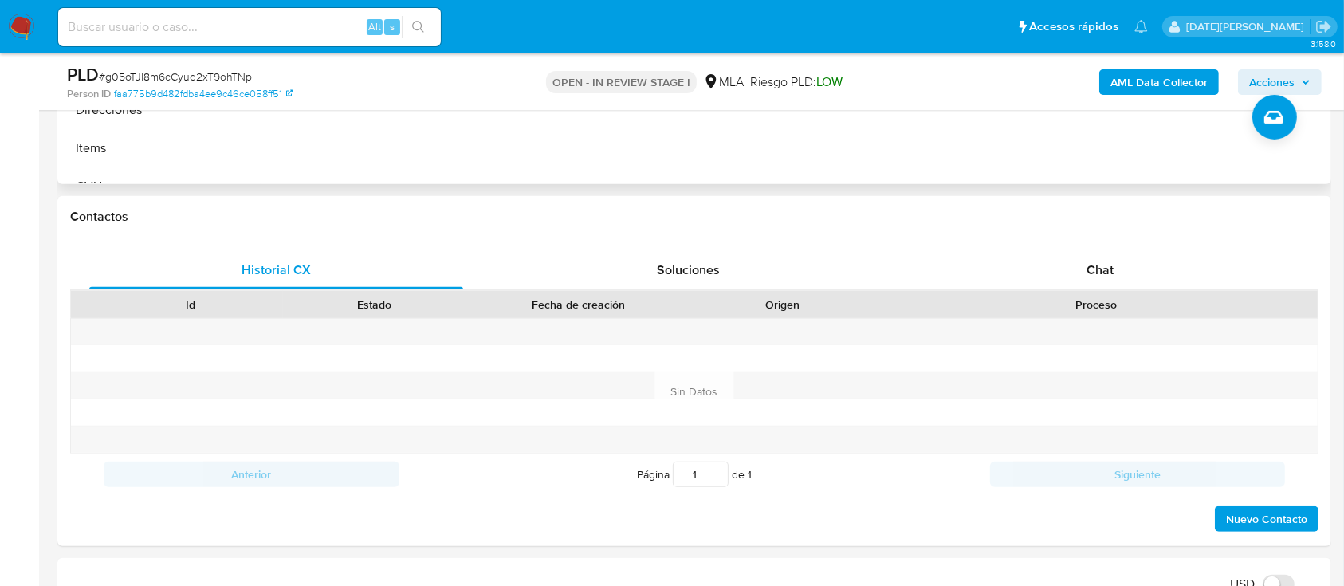
scroll to position [319, 0]
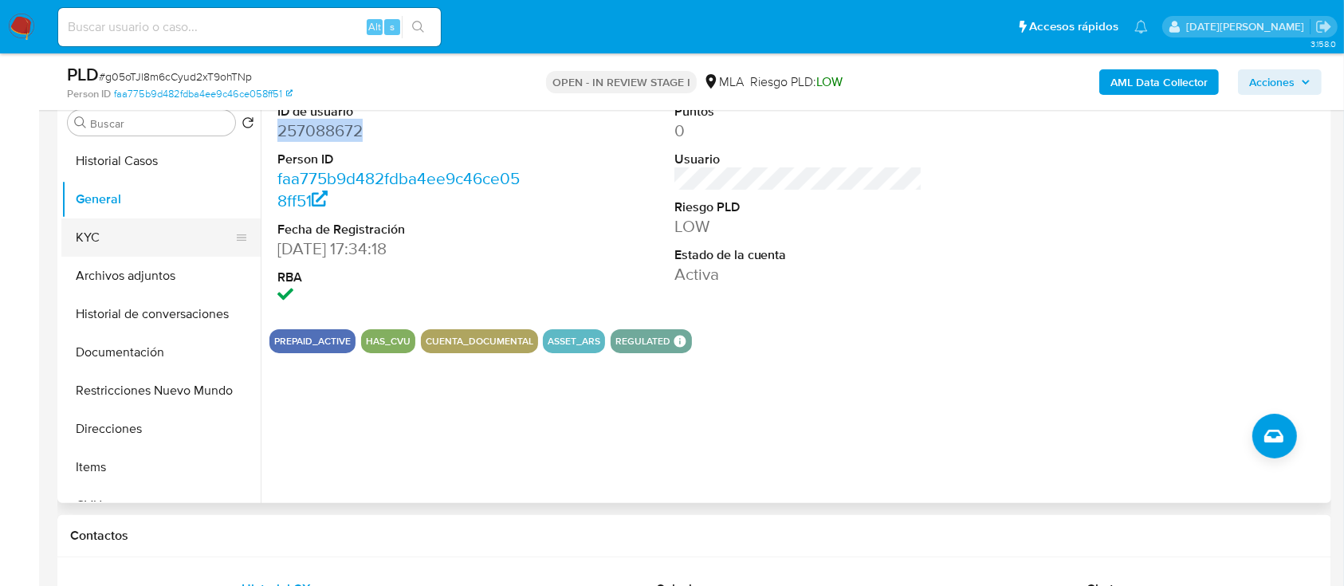
click at [117, 242] on button "KYC" at bounding box center [154, 237] width 186 height 38
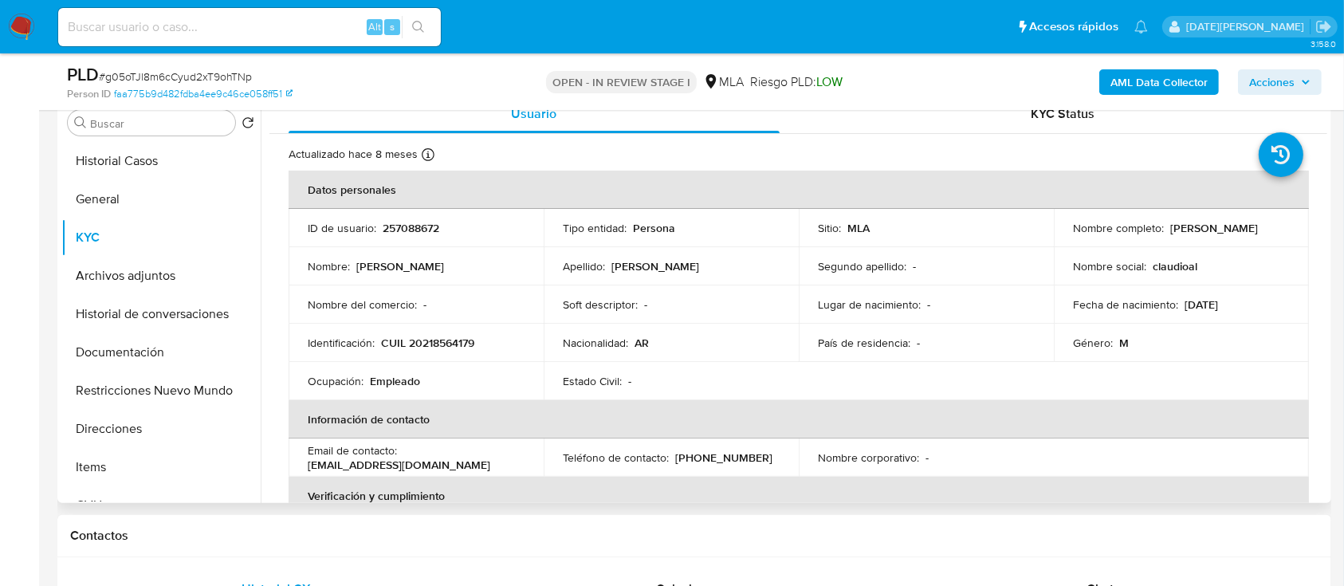
drag, startPoint x: 1065, startPoint y: 235, endPoint x: 1199, endPoint y: 234, distance: 133.9
click at [1202, 234] on td "Nombre completo : Claudio Alberto Montiel" at bounding box center [1180, 228] width 255 height 38
copy p "[PERSON_NAME] [PERSON_NAME]"
drag, startPoint x: 381, startPoint y: 341, endPoint x: 475, endPoint y: 341, distance: 94.0
click at [474, 341] on p "CUIL 20218564179" at bounding box center [427, 342] width 93 height 14
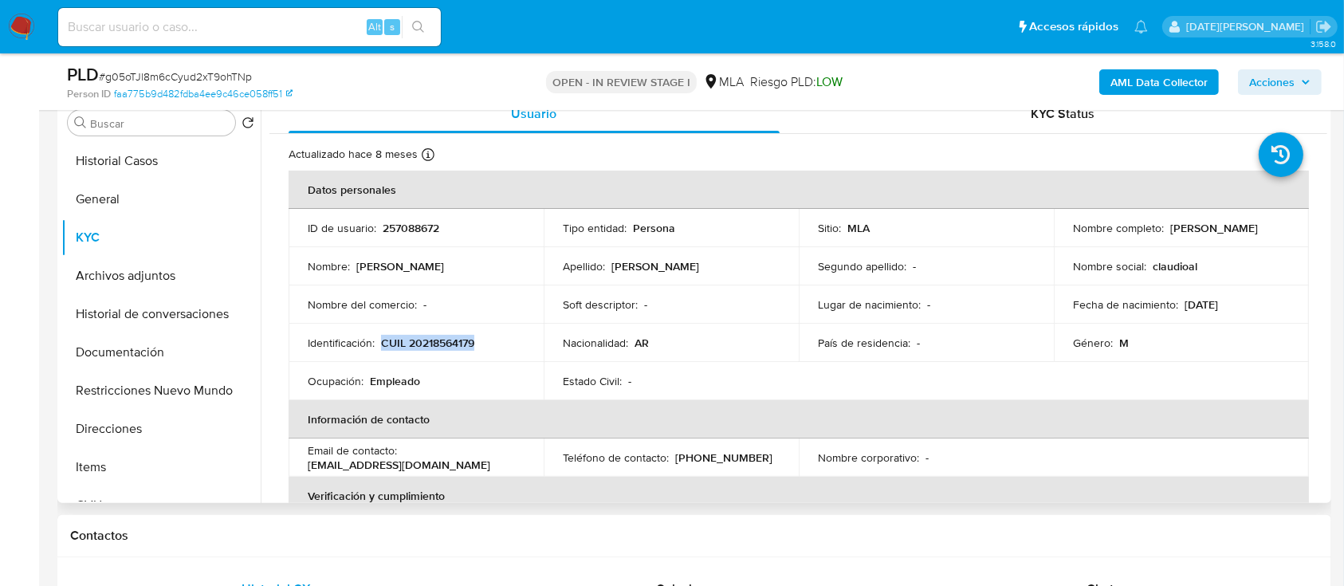
copy p "CUIL 20218564179"
drag, startPoint x: 1222, startPoint y: 305, endPoint x: 1233, endPoint y: 304, distance: 10.4
click at [1218, 304] on p "16/08/1970" at bounding box center [1200, 304] width 33 height 14
click at [140, 431] on button "Direcciones" at bounding box center [154, 429] width 186 height 38
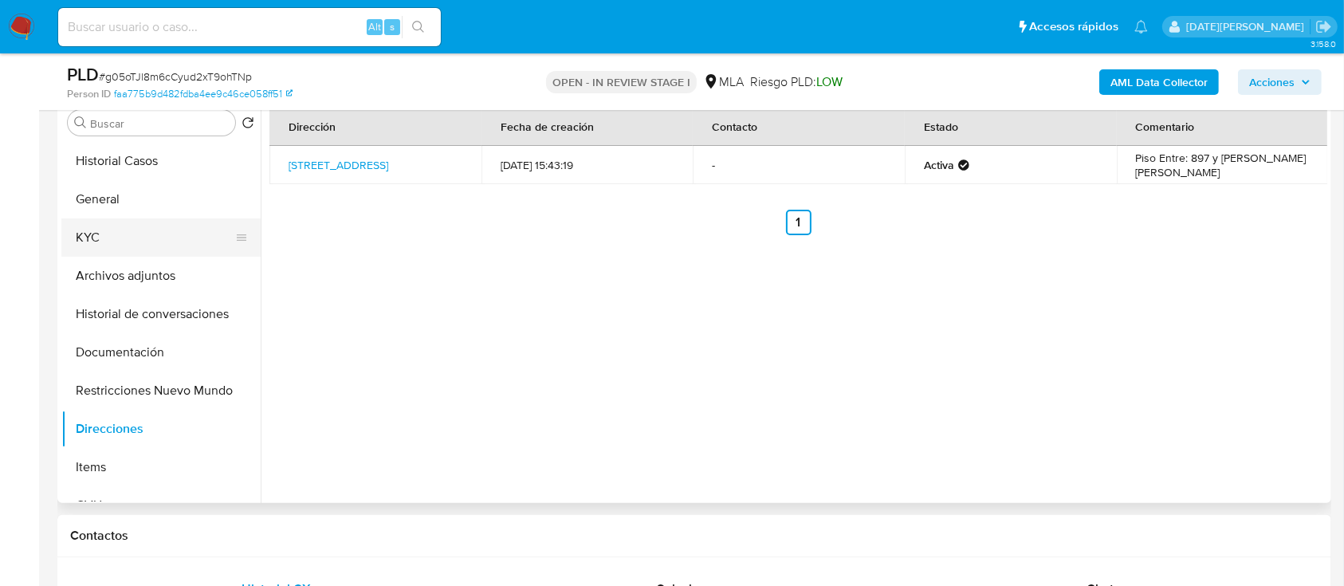
click at [121, 233] on button "KYC" at bounding box center [154, 237] width 186 height 38
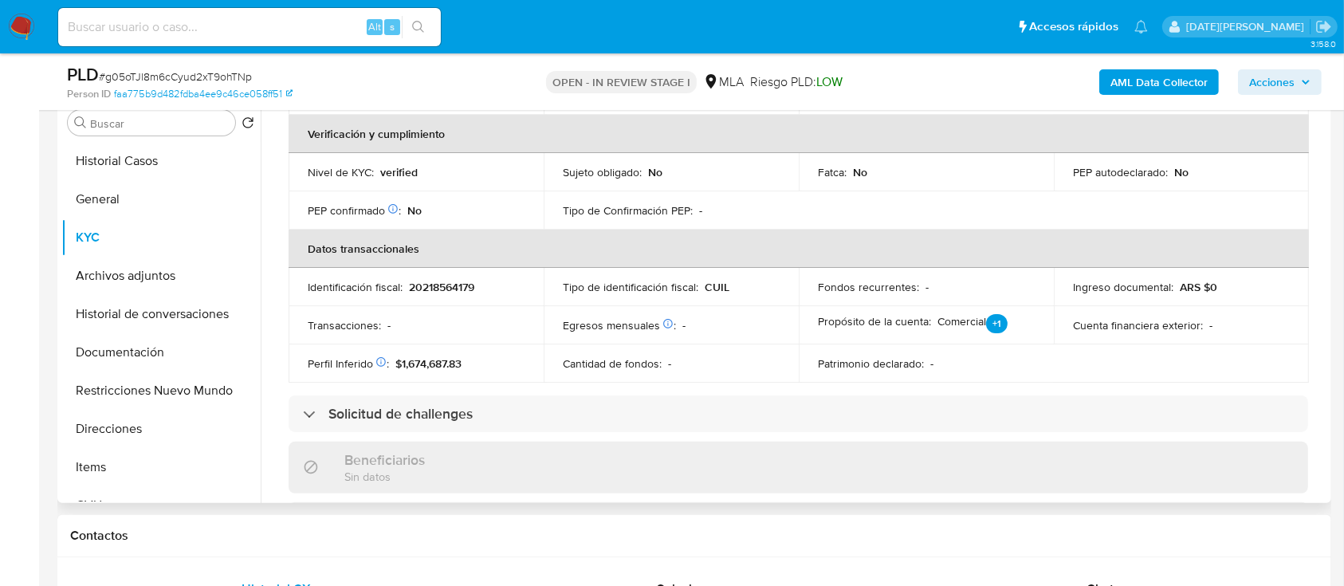
scroll to position [292, 0]
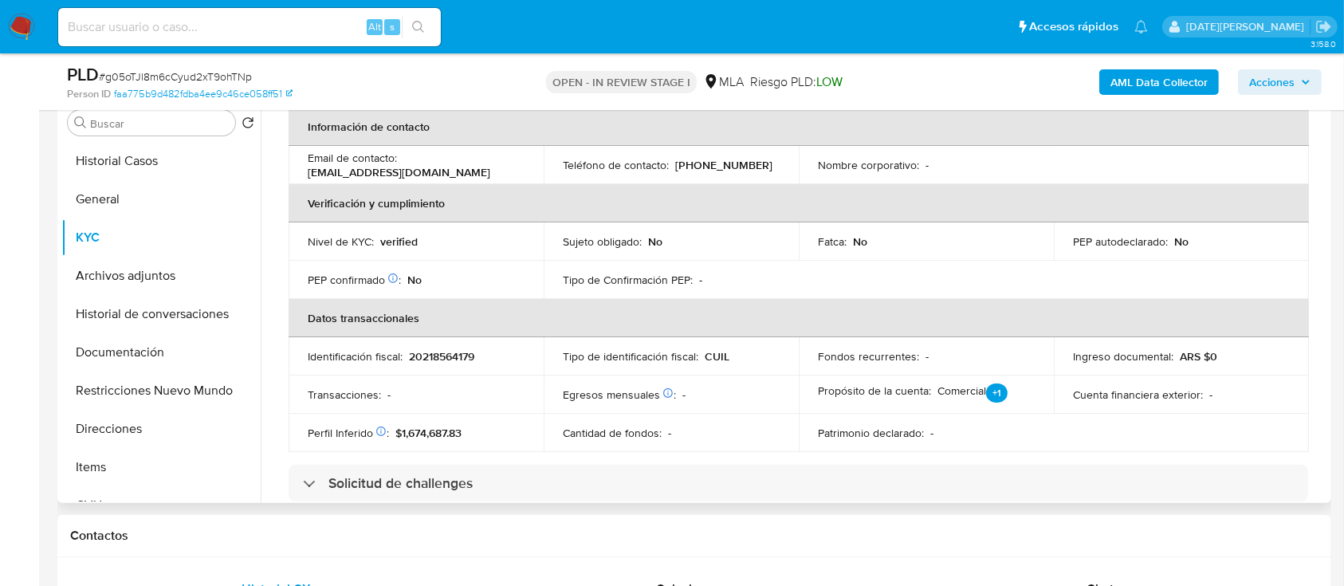
click at [459, 358] on p "20218564179" at bounding box center [441, 356] width 65 height 14
copy p "20218564179"
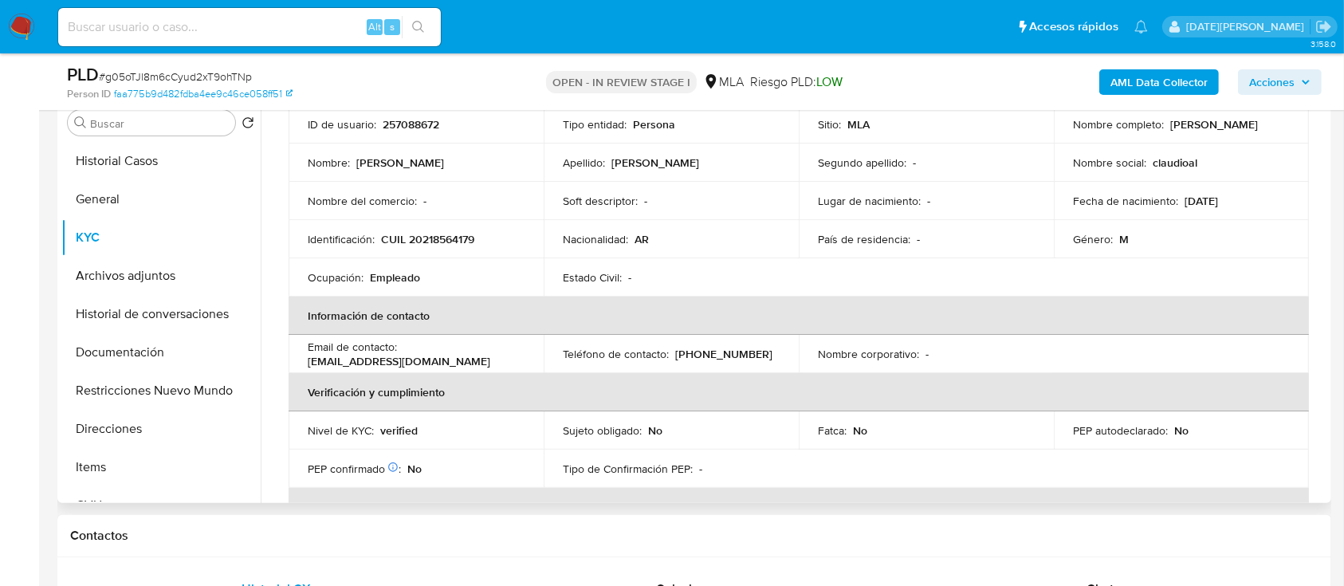
scroll to position [0, 0]
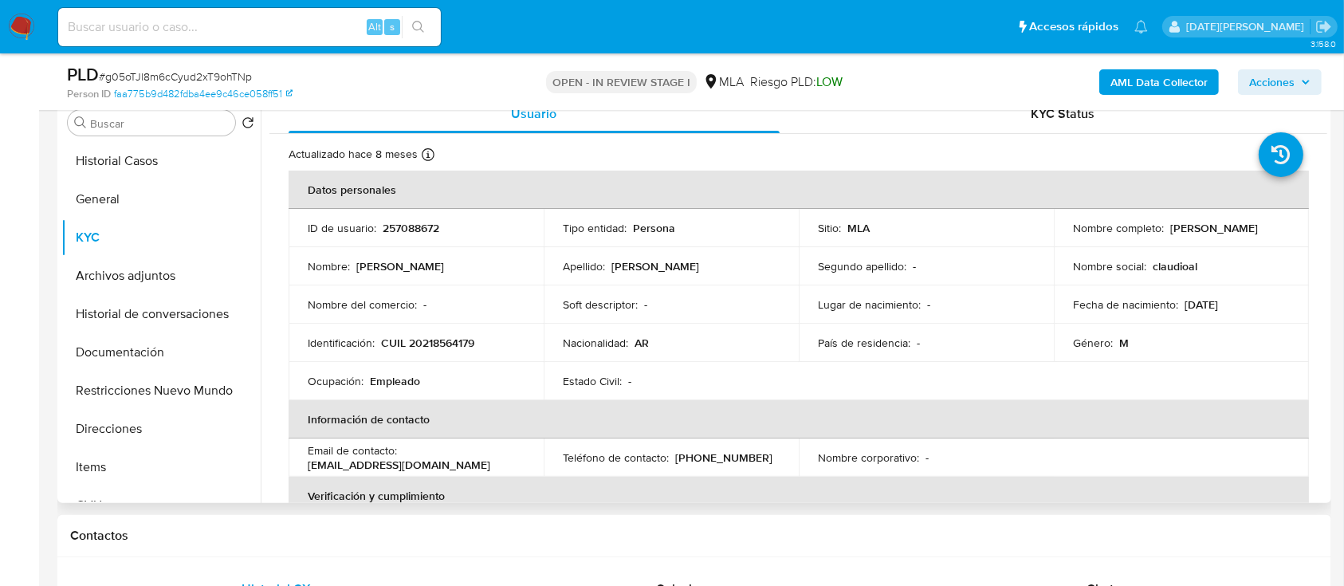
drag, startPoint x: 1068, startPoint y: 230, endPoint x: 1216, endPoint y: 236, distance: 148.4
click at [1216, 235] on div "Nombre completo : Claudio Alberto Montiel" at bounding box center [1181, 228] width 217 height 14
copy p "Claudio Alberto Montiel"
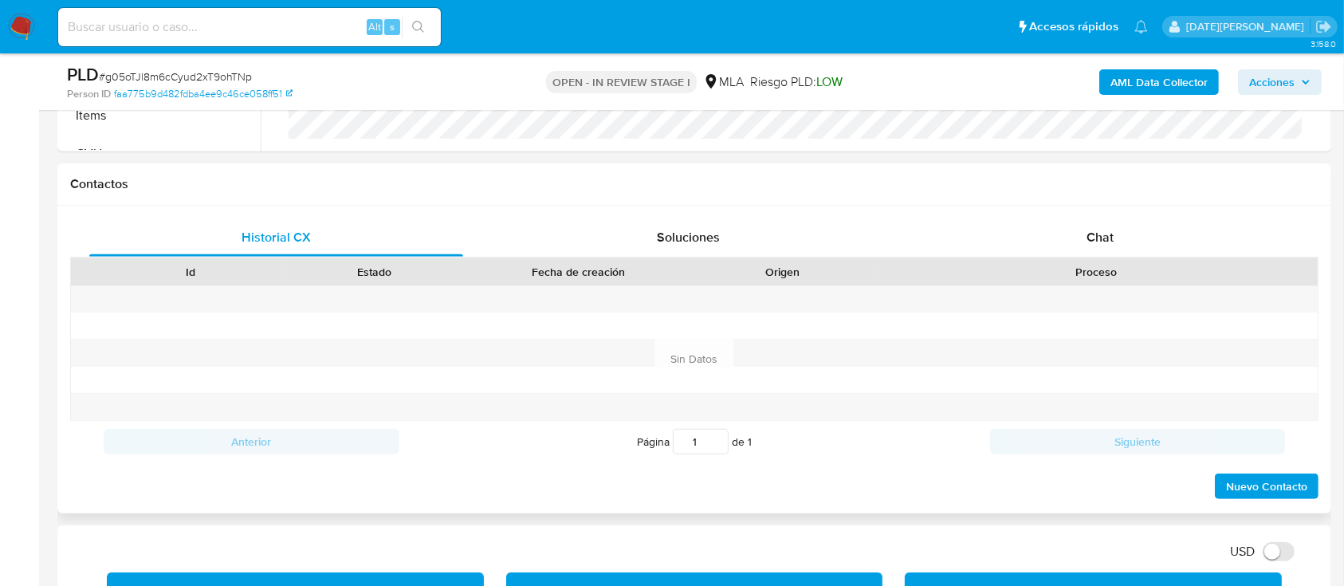
scroll to position [638, 0]
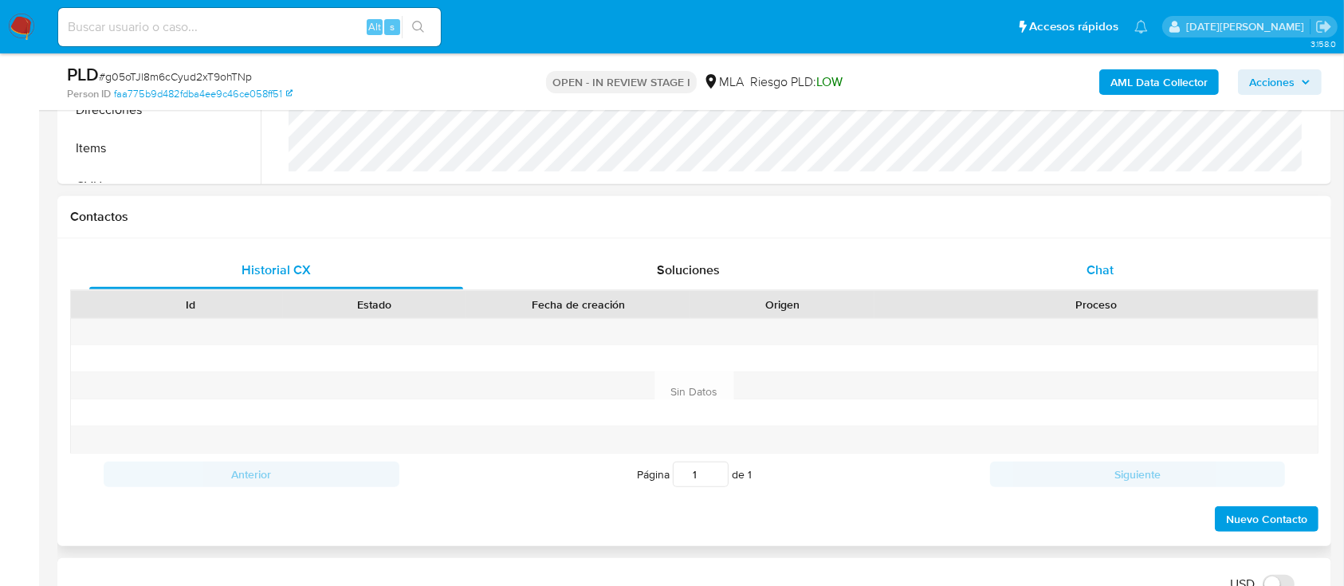
click at [1088, 253] on div "Chat" at bounding box center [1100, 270] width 374 height 38
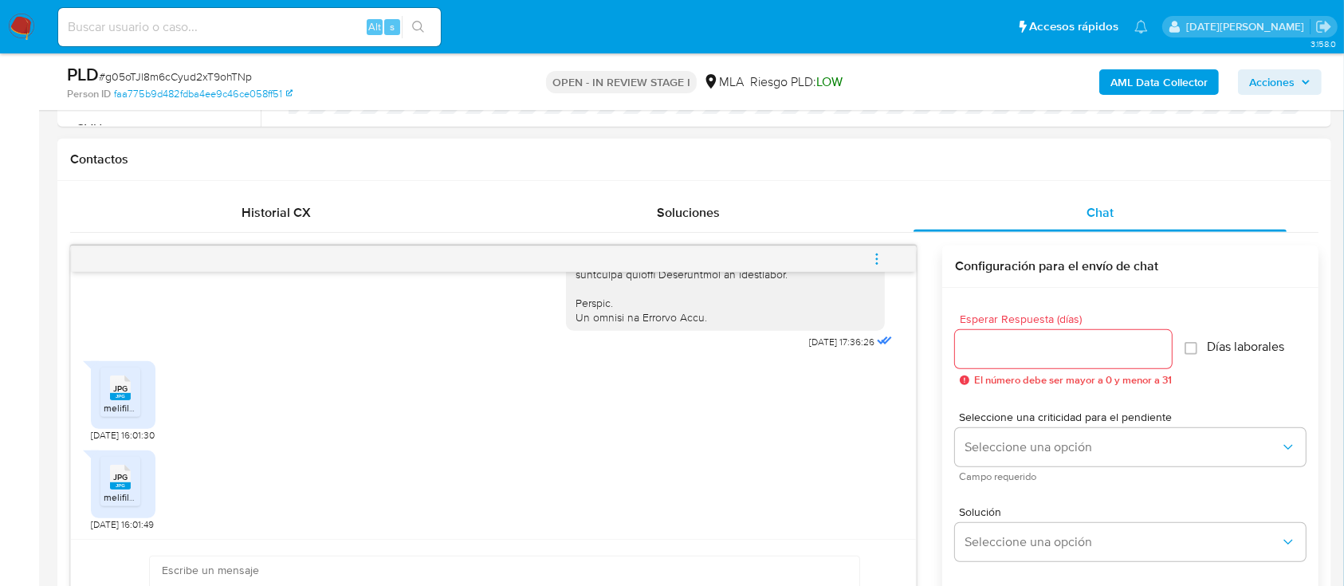
scroll to position [743, 0]
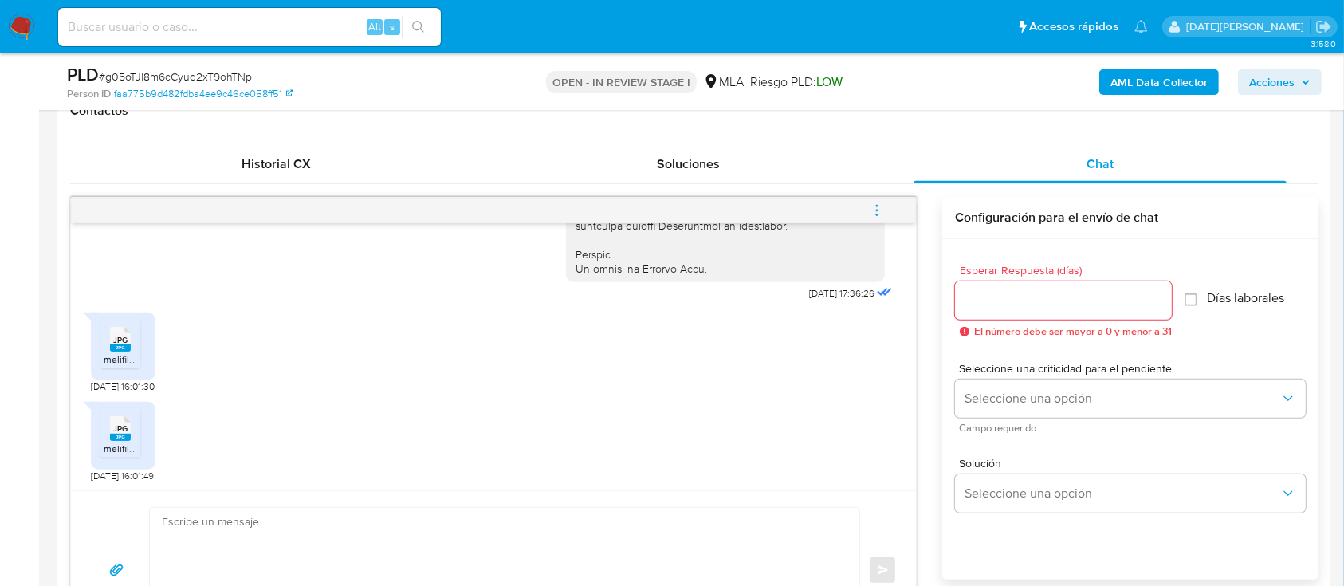
click at [118, 341] on span "JPG" at bounding box center [120, 340] width 14 height 10
click at [115, 456] on li "JPG JPG melifile5913631516872921653.jpg" at bounding box center [120, 432] width 40 height 49
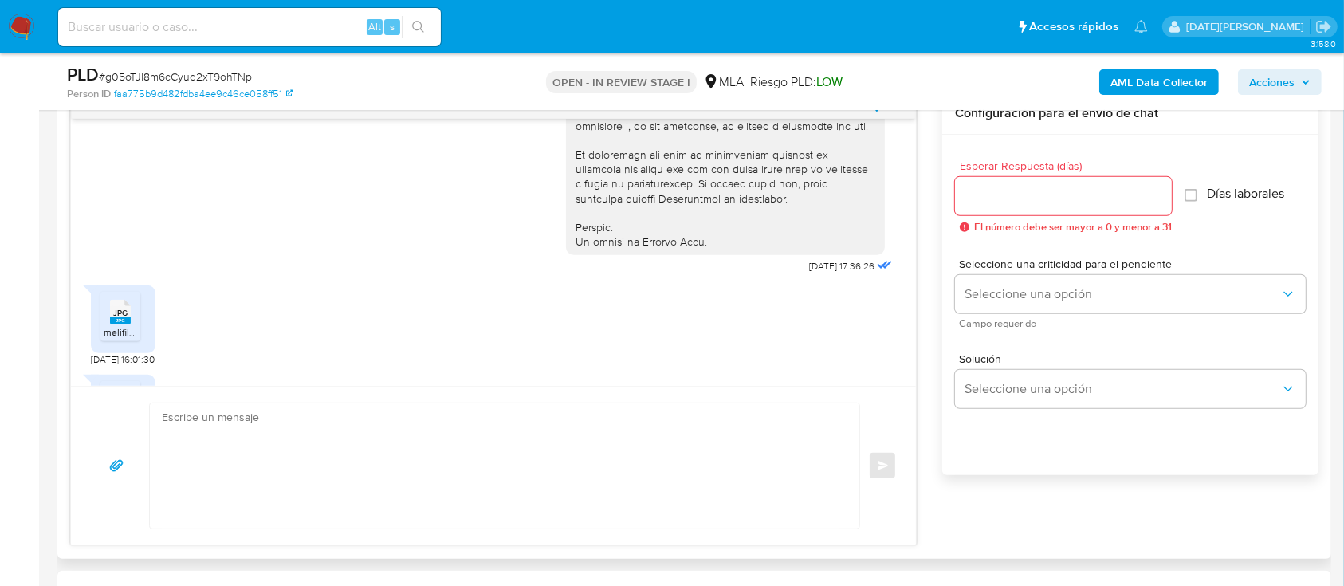
scroll to position [1062, 0]
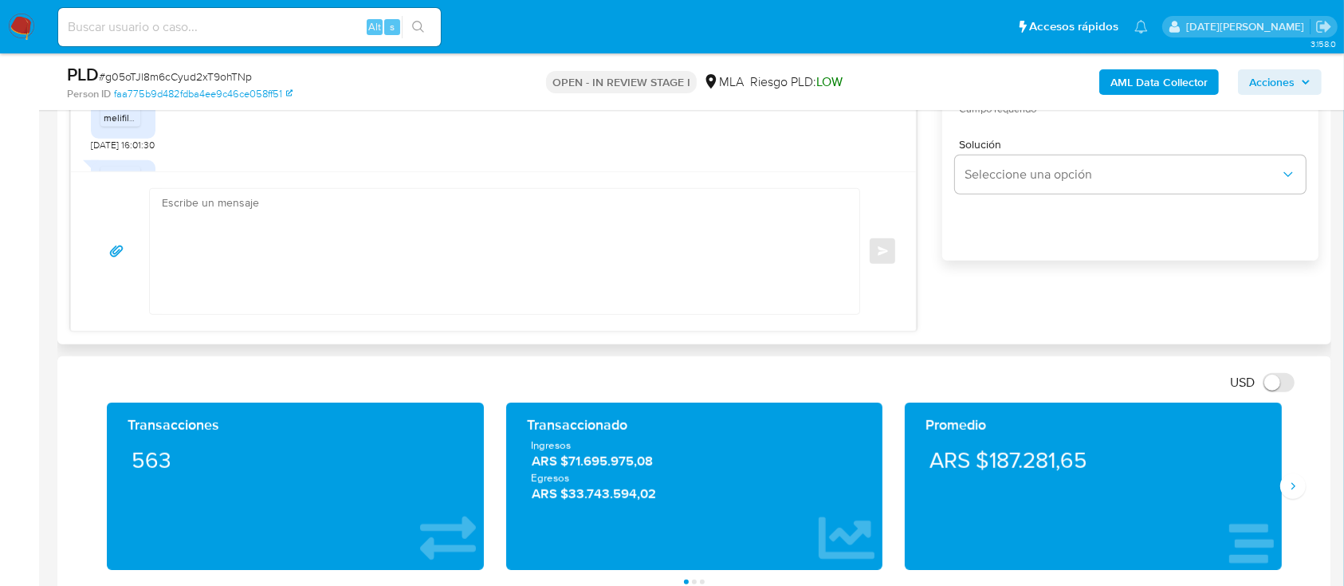
click at [539, 280] on textarea at bounding box center [500, 251] width 677 height 125
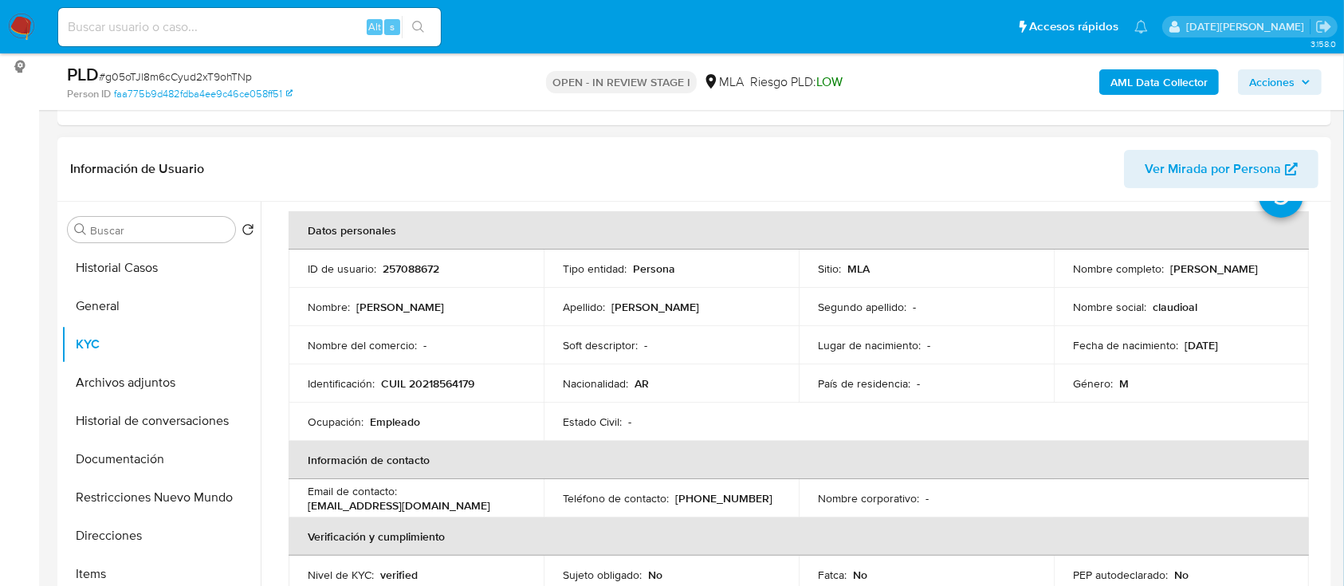
scroll to position [0, 0]
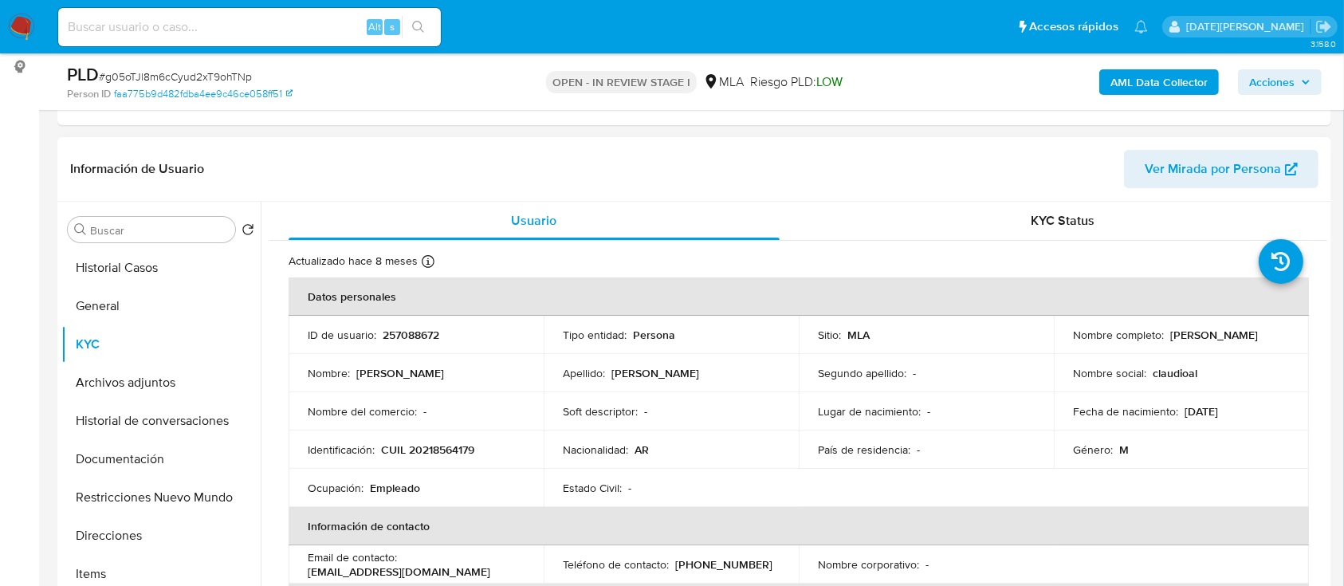
drag, startPoint x: 1069, startPoint y: 339, endPoint x: 1222, endPoint y: 339, distance: 153.0
click at [1222, 339] on div "Nombre completo : Claudio Alberto Montiel" at bounding box center [1181, 335] width 217 height 14
copy p "Claudio Alberto Montiel"
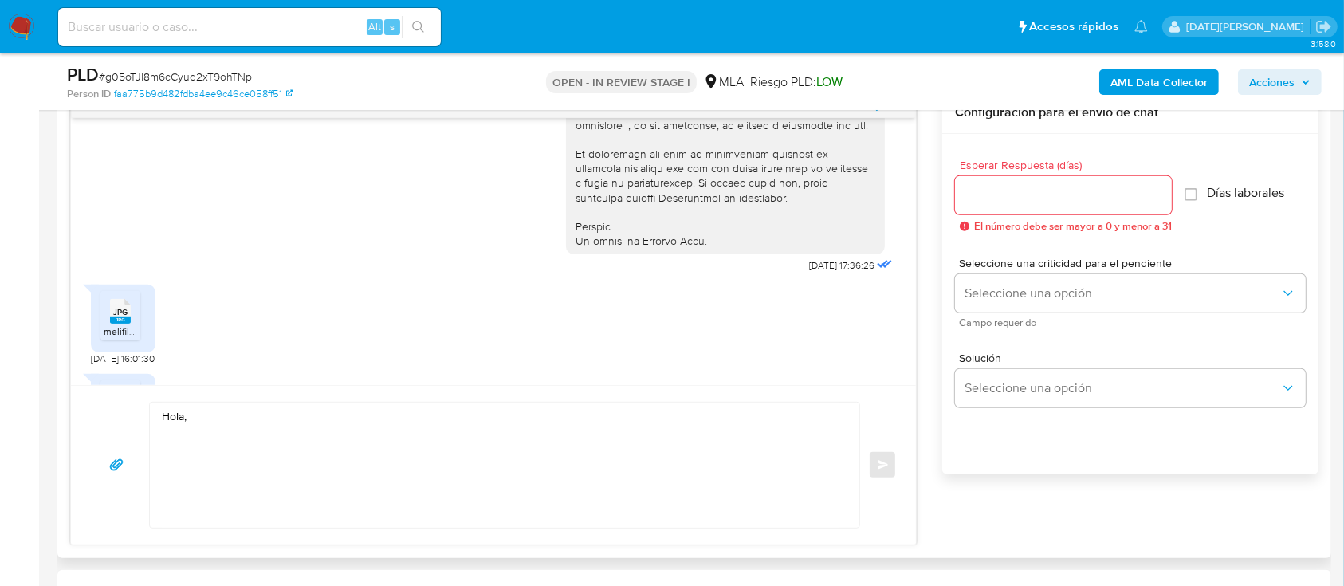
scroll to position [849, 0]
click at [286, 409] on textarea "Hola," at bounding box center [500, 464] width 677 height 125
paste textarea "Claudio Alberto Montiel"
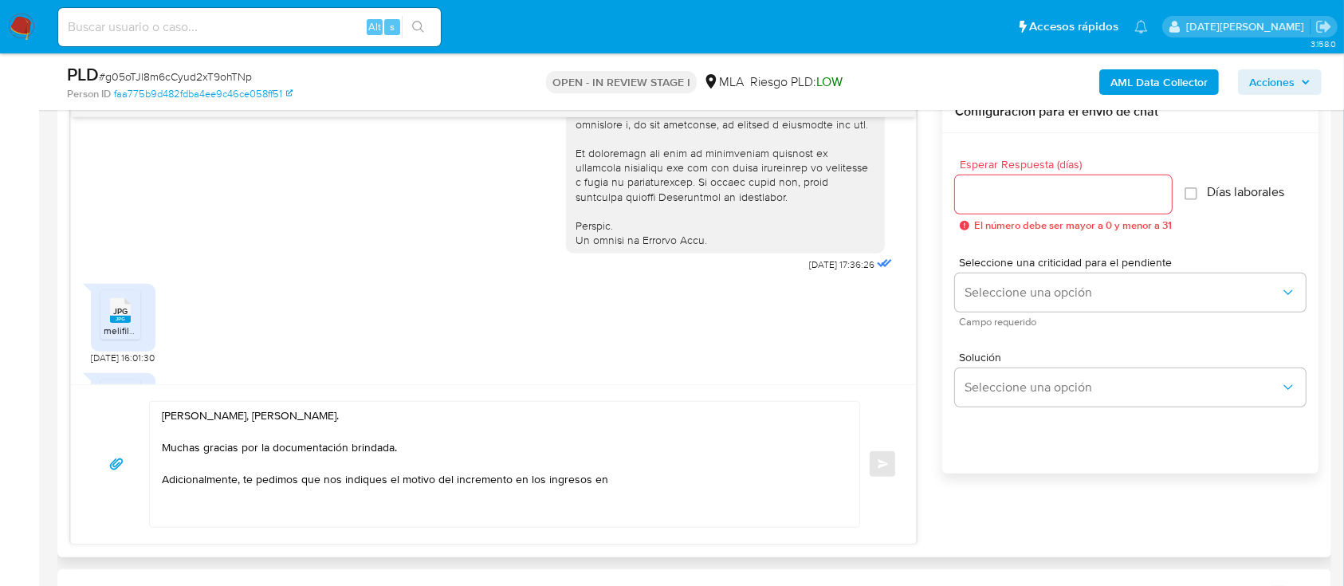
click at [674, 471] on textarea "Hola, Claudio Alberto Montiel. Muchas gracias por la documentación brindada. Ad…" at bounding box center [500, 464] width 677 height 125
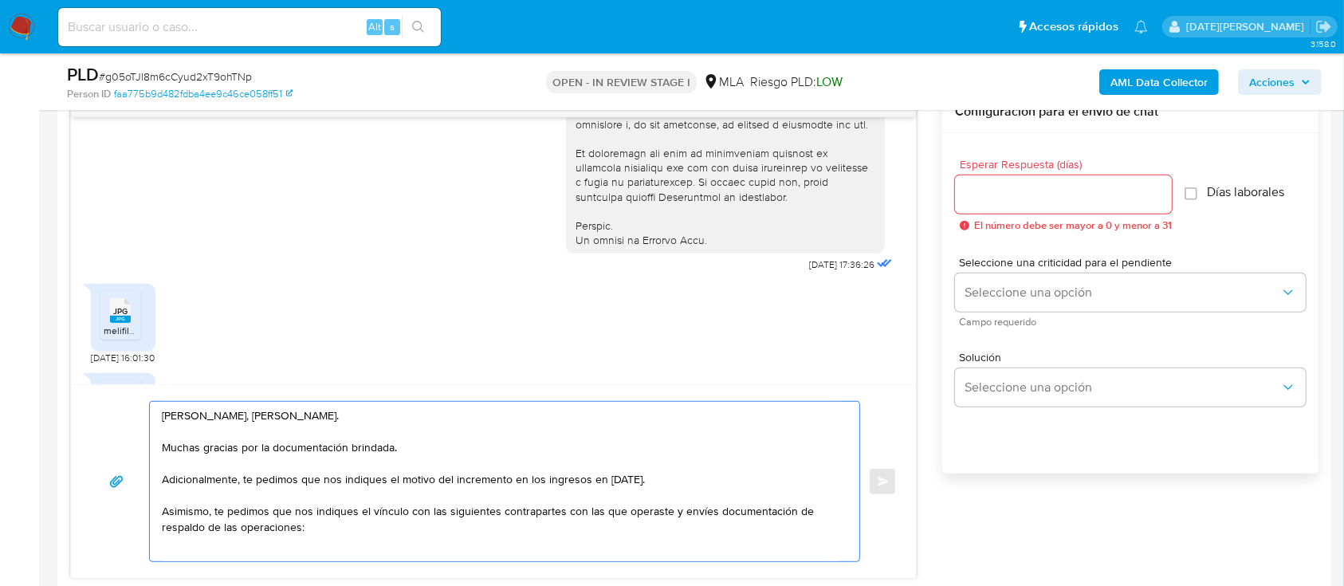
scroll to position [9, 0]
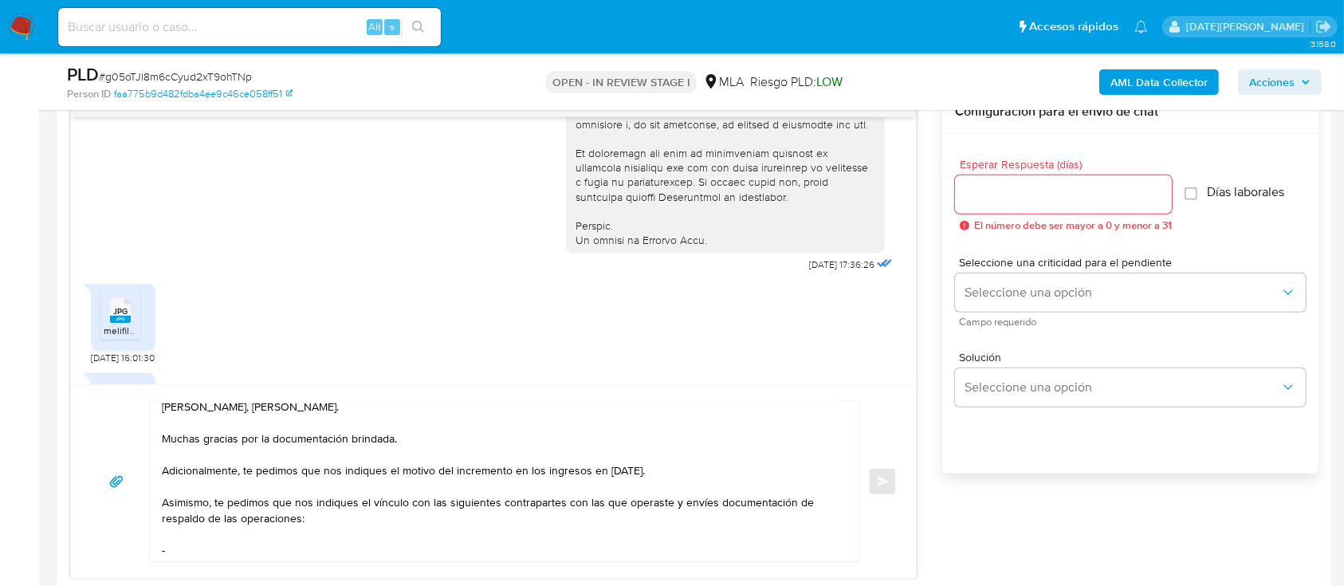
click at [215, 554] on textarea "Hola, Claudio Alberto Montiel. Muchas gracias por la documentación brindada. Ad…" at bounding box center [500, 481] width 677 height 159
paste textarea "Juan Jose Petracca"
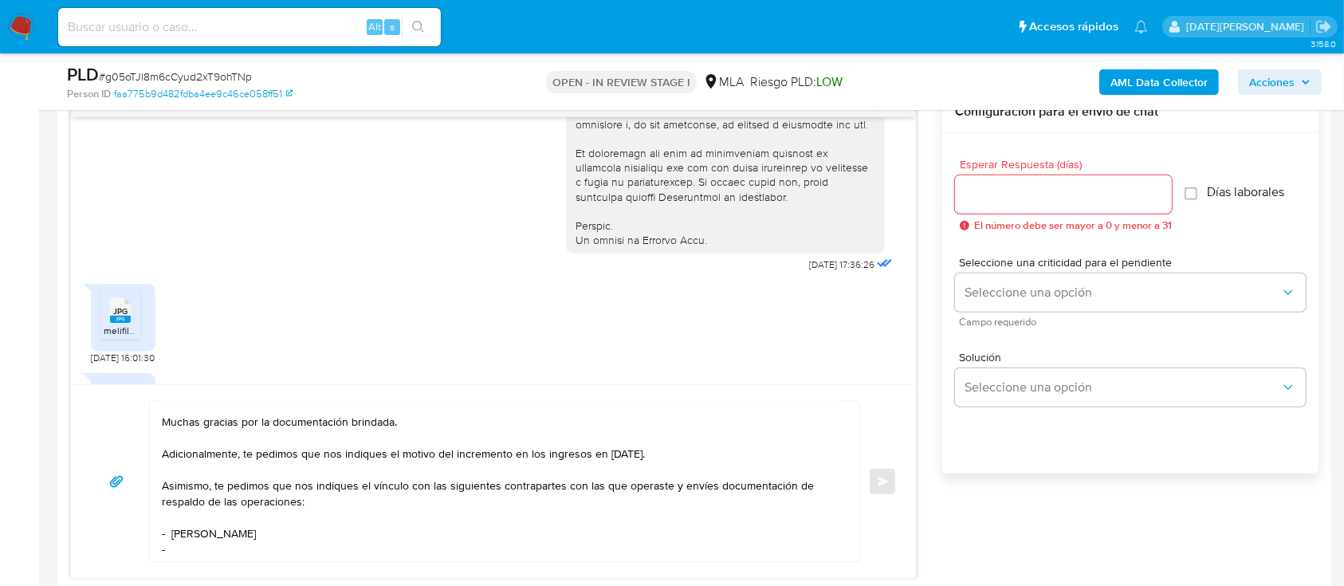
click at [197, 549] on textarea "Hola, Claudio Alberto Montiel. Muchas gracias por la documentación brindada. Ad…" at bounding box center [500, 481] width 677 height 159
paste textarea "Fabian Raul Acu#a"
click at [226, 558] on textarea "Hola, Claudio Alberto Montiel. Muchas gracias por la documentación brindada. Ad…" at bounding box center [500, 481] width 677 height 159
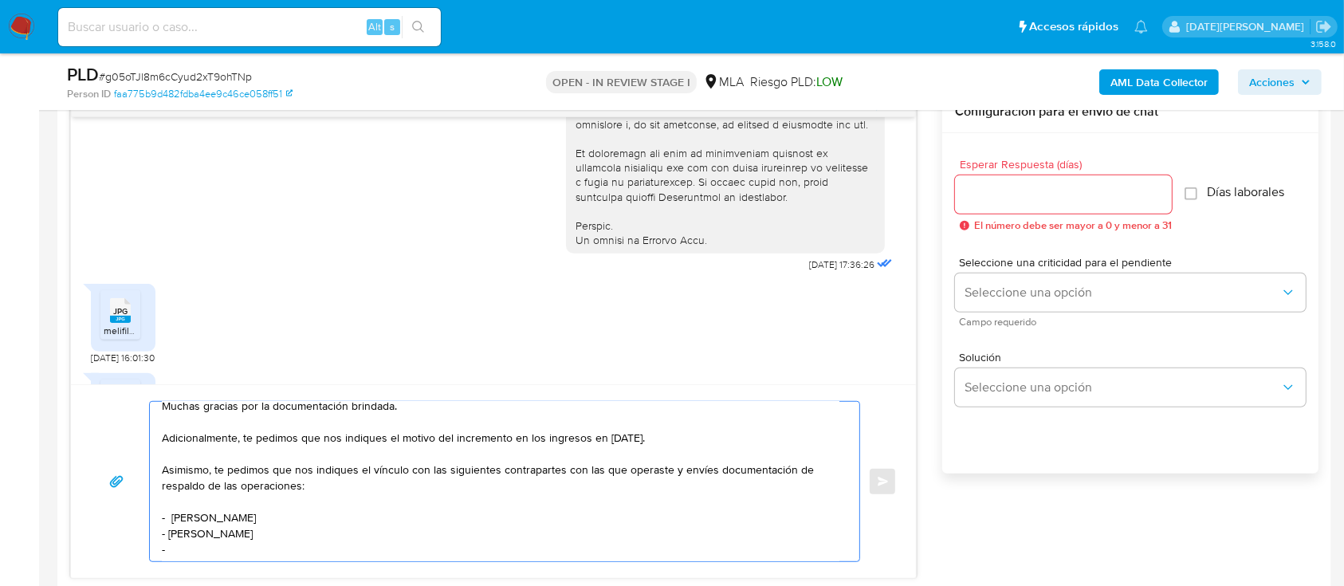
paste textarea "Walter Enrique Acevedo"
click at [209, 555] on textarea "Hola, Claudio Alberto Montiel. Muchas gracias por la documentación brindada. Ad…" at bounding box center [500, 481] width 677 height 159
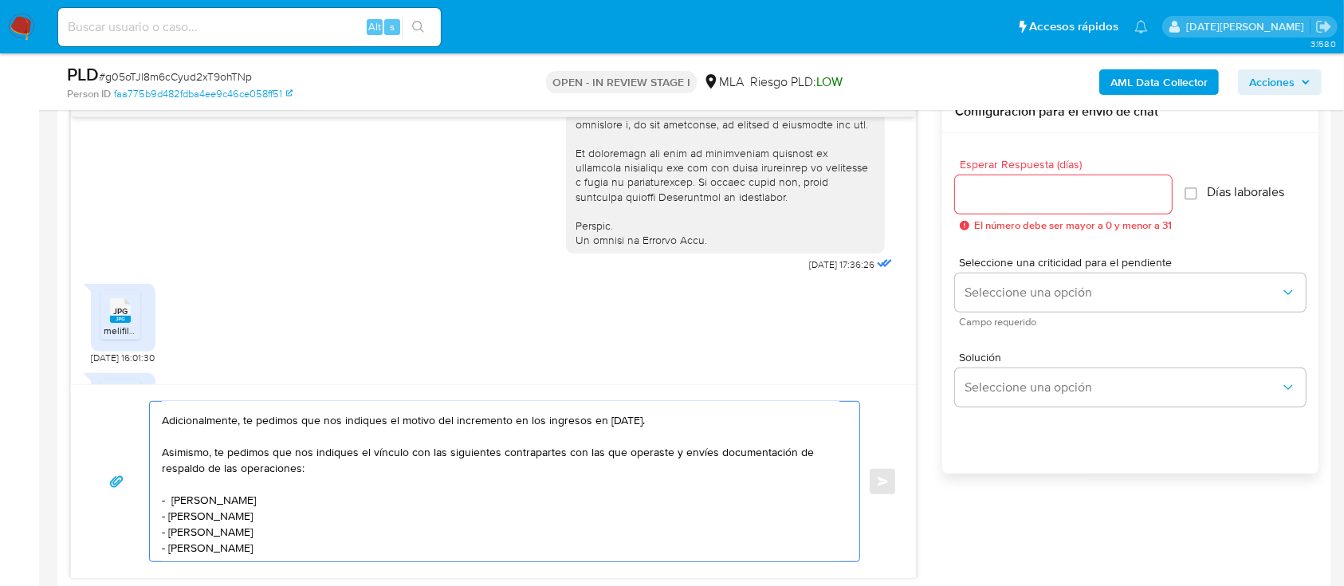
drag, startPoint x: 286, startPoint y: 546, endPoint x: 158, endPoint y: 545, distance: 128.3
click at [158, 545] on div "Hola, Claudio Alberto Montiel. Muchas gracias por la documentación brindada. Ad…" at bounding box center [500, 481] width 701 height 159
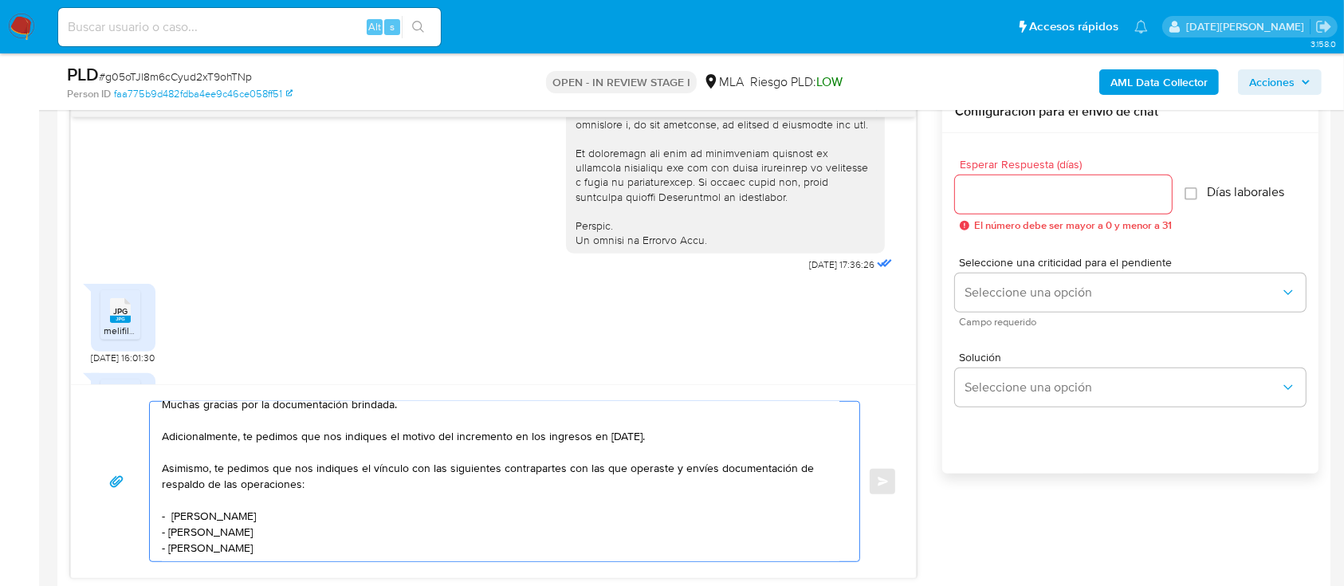
type textarea "Hola, Claudio Alberto Montiel. Muchas gracias por la documentación brindada. Ad…"
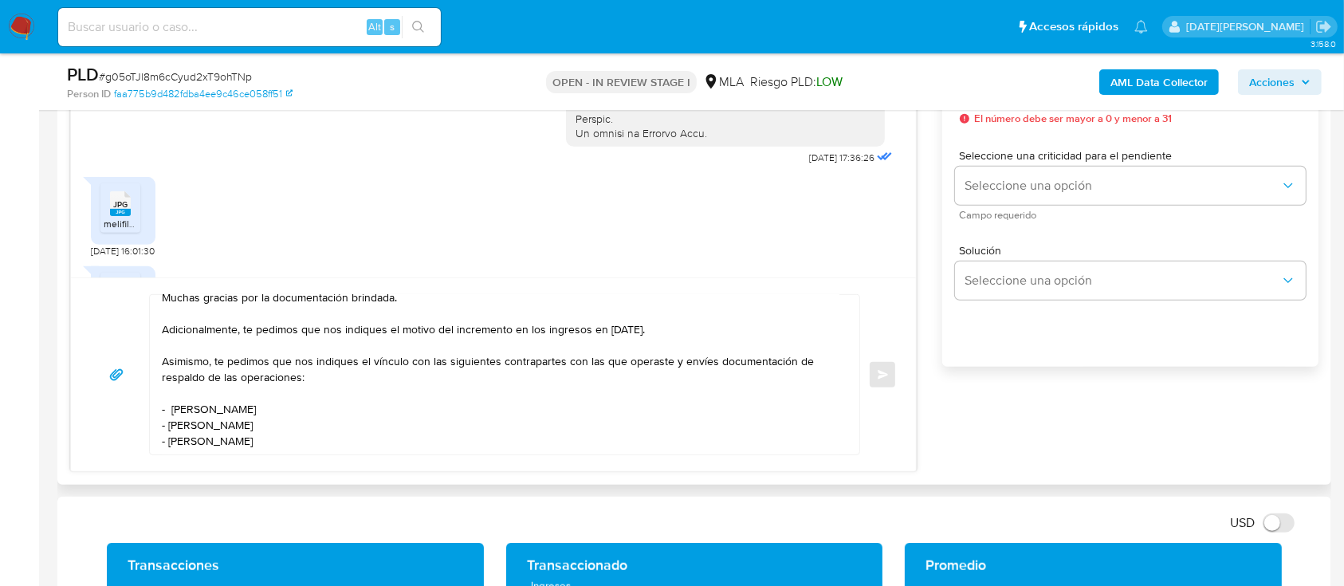
scroll to position [849, 0]
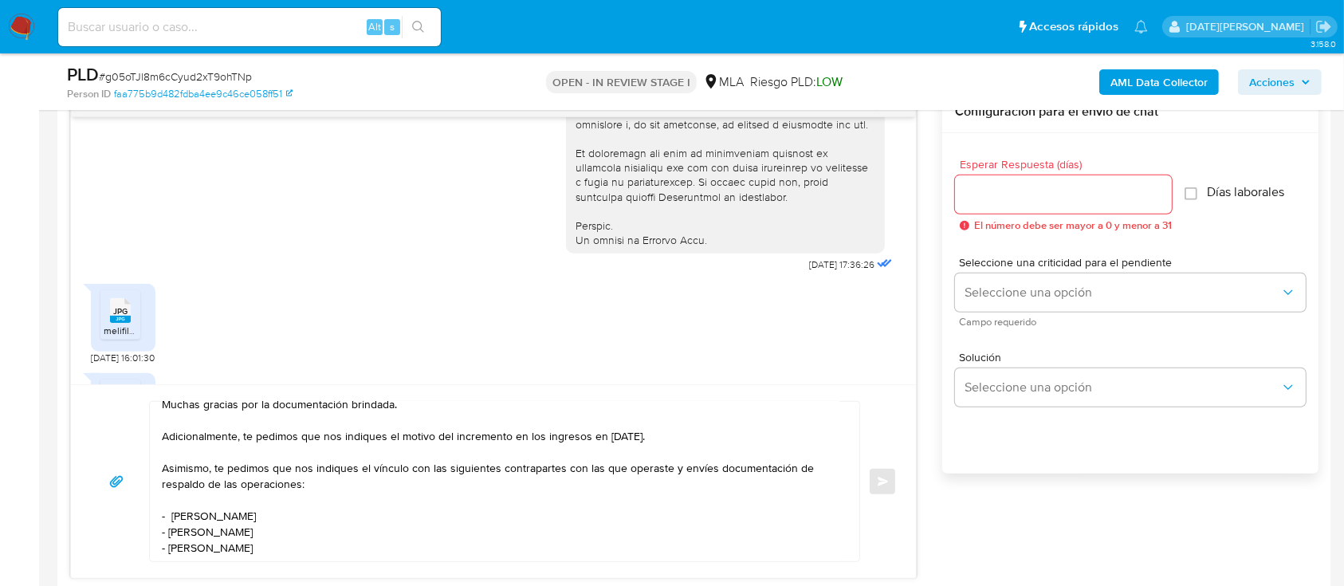
click at [1036, 197] on input "Esperar Respuesta (días)" at bounding box center [1063, 194] width 217 height 21
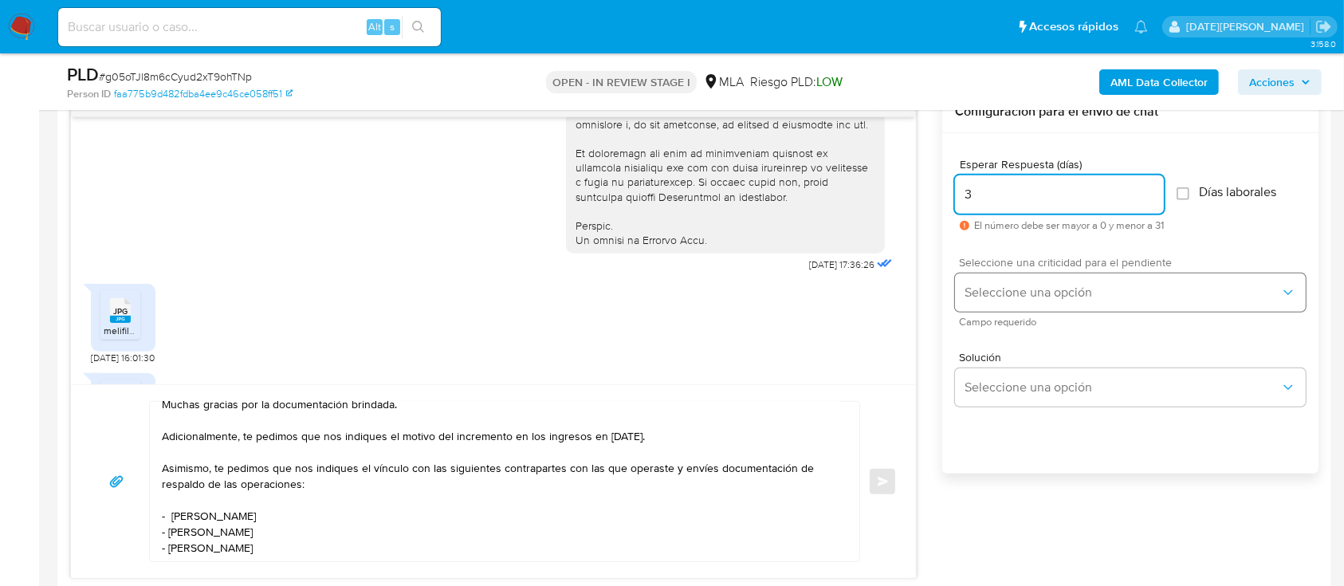
type input "3"
click at [1051, 296] on span "Seleccione una opción" at bounding box center [1122, 292] width 316 height 16
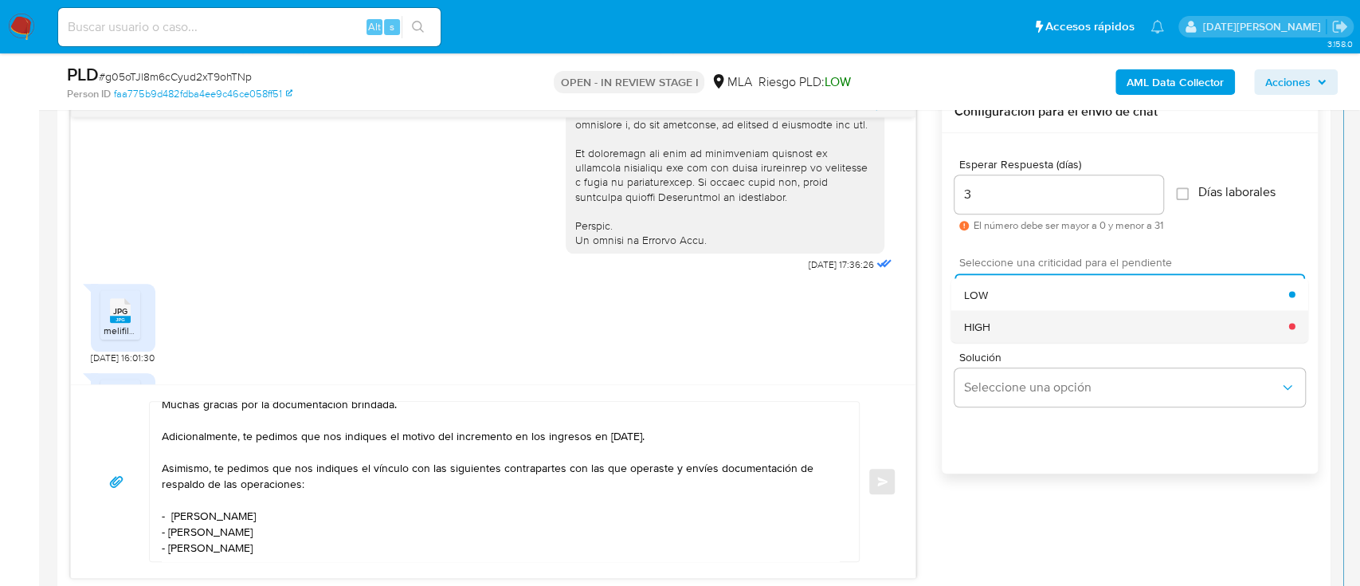
click at [1019, 323] on div "HIGH" at bounding box center [1126, 326] width 325 height 32
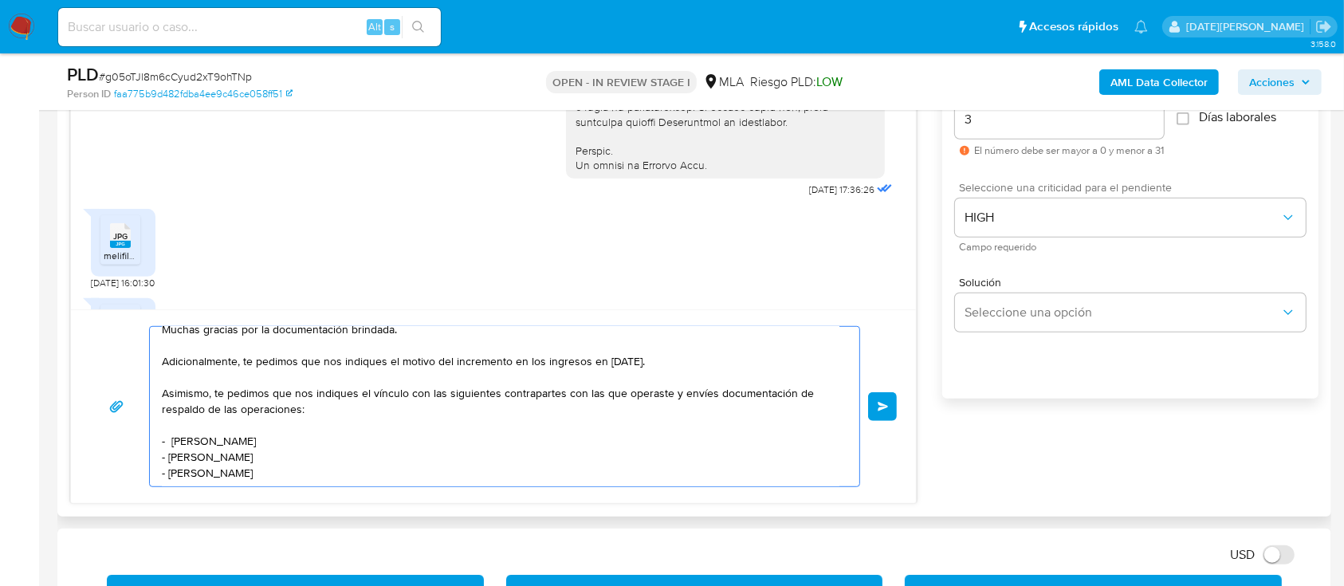
scroll to position [956, 0]
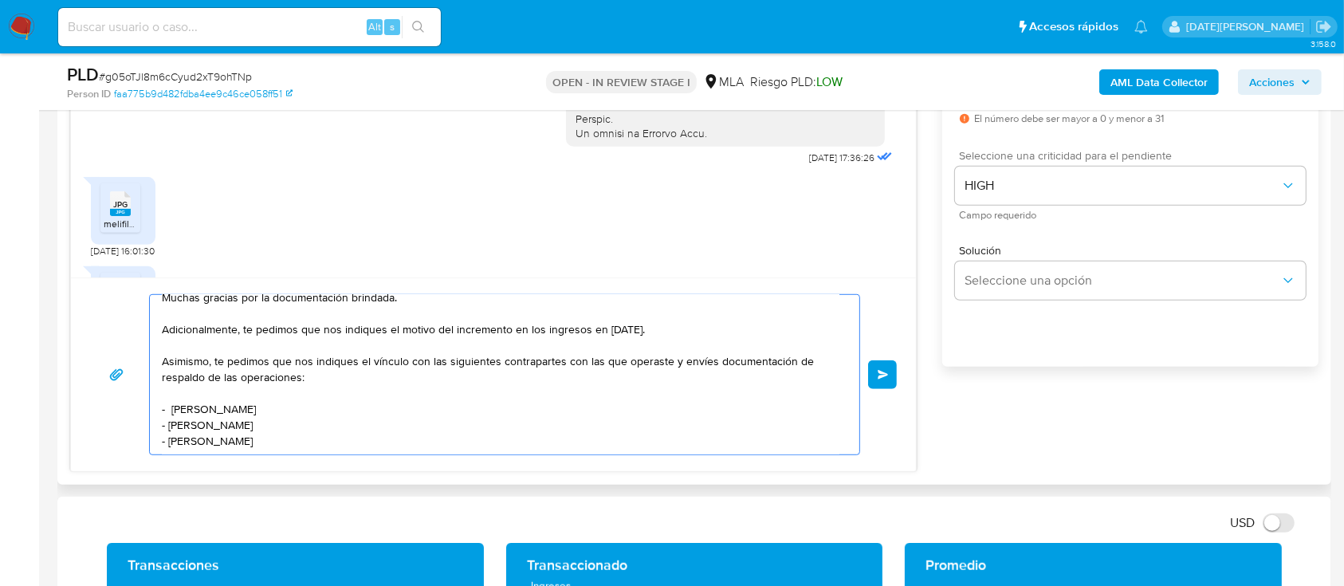
click at [445, 449] on textarea "Hola, Claudio Alberto Montiel. Muchas gracias por la documentación brindada. Ad…" at bounding box center [500, 374] width 677 height 159
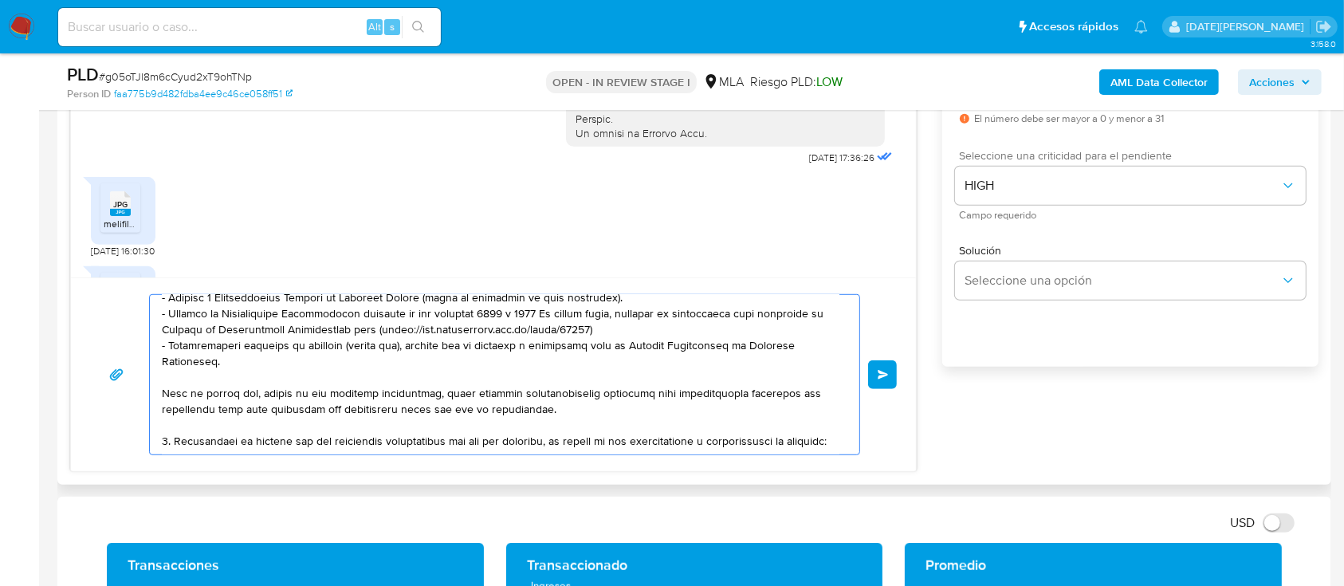
scroll to position [514, 0]
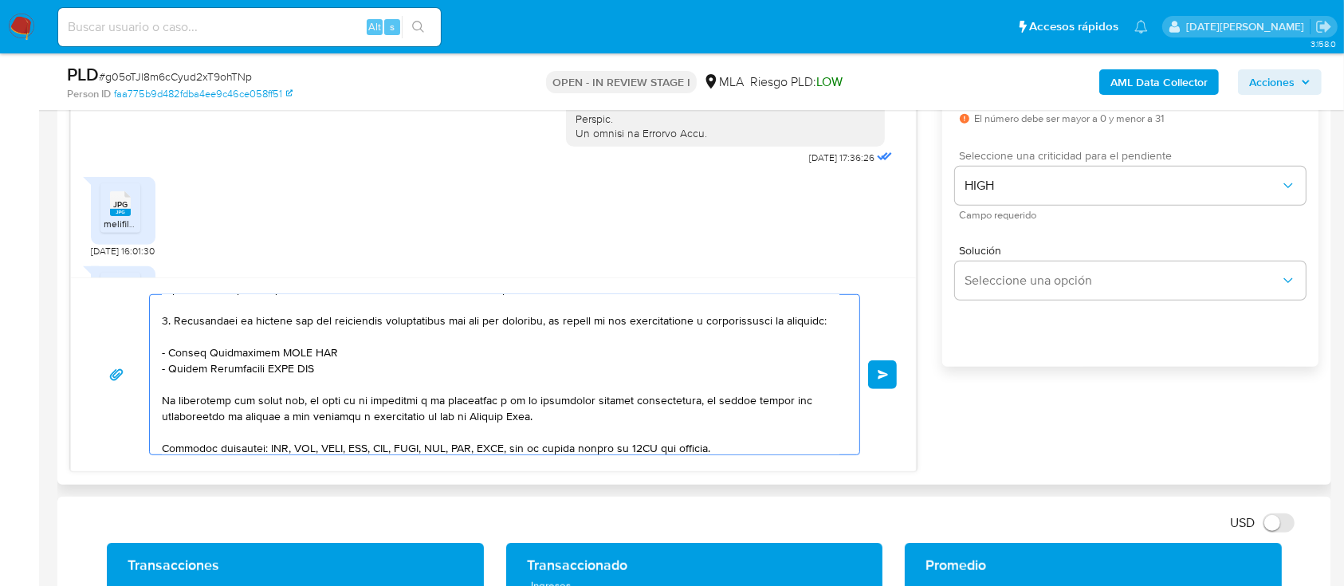
drag, startPoint x: 164, startPoint y: 442, endPoint x: 415, endPoint y: 403, distance: 254.0
click at [415, 403] on textarea at bounding box center [500, 374] width 677 height 159
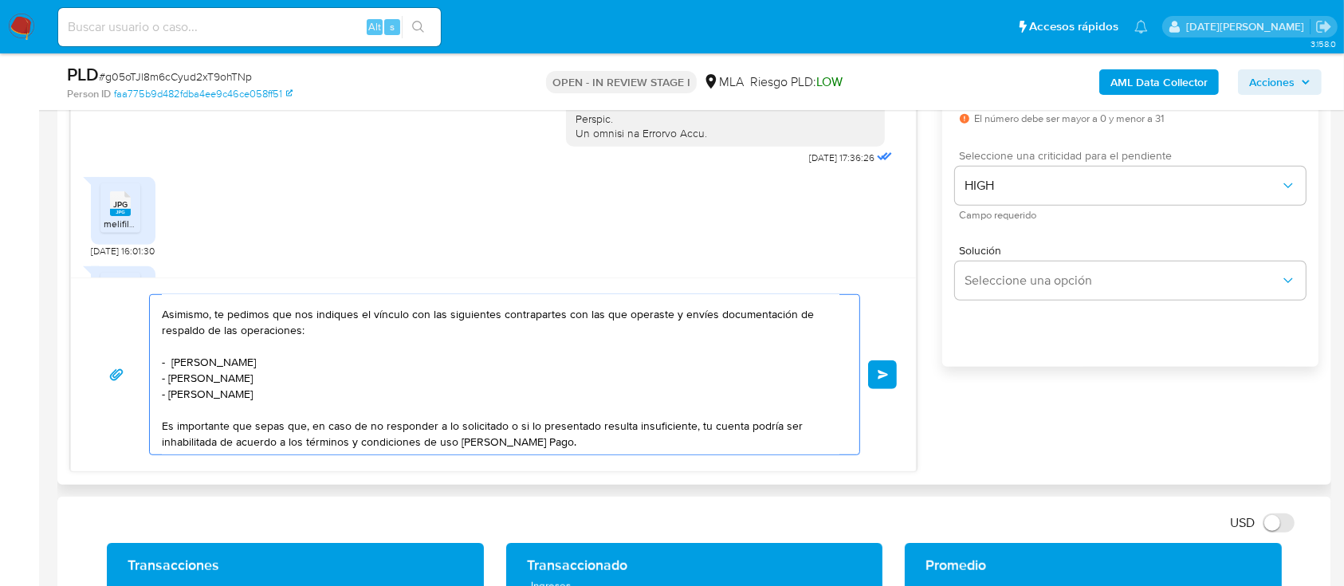
scroll to position [197, 0]
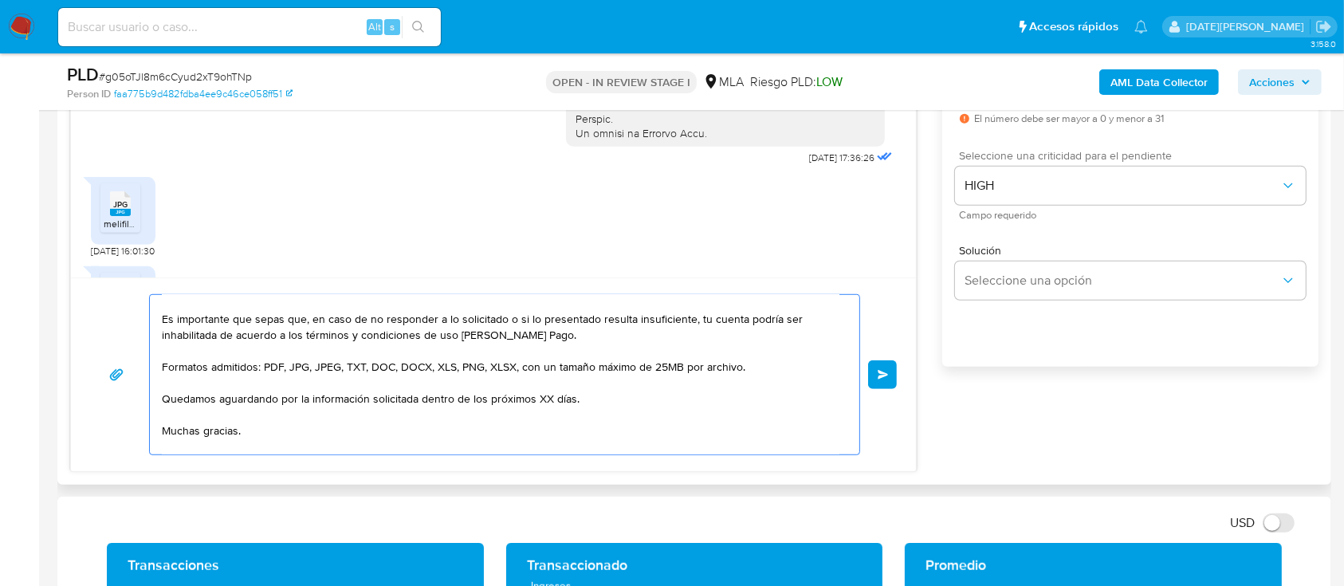
click at [547, 402] on textarea "Hola, Claudio Alberto Montiel. Muchas gracias por la documentación brindada. Ad…" at bounding box center [500, 374] width 677 height 159
click at [547, 405] on textarea "Hola, Claudio Alberto Montiel. Muchas gracias por la documentación brindada. Ad…" at bounding box center [500, 374] width 677 height 159
click at [540, 404] on textarea "Hola, Claudio Alberto Montiel. Muchas gracias por la documentación brindada. Ad…" at bounding box center [500, 374] width 677 height 159
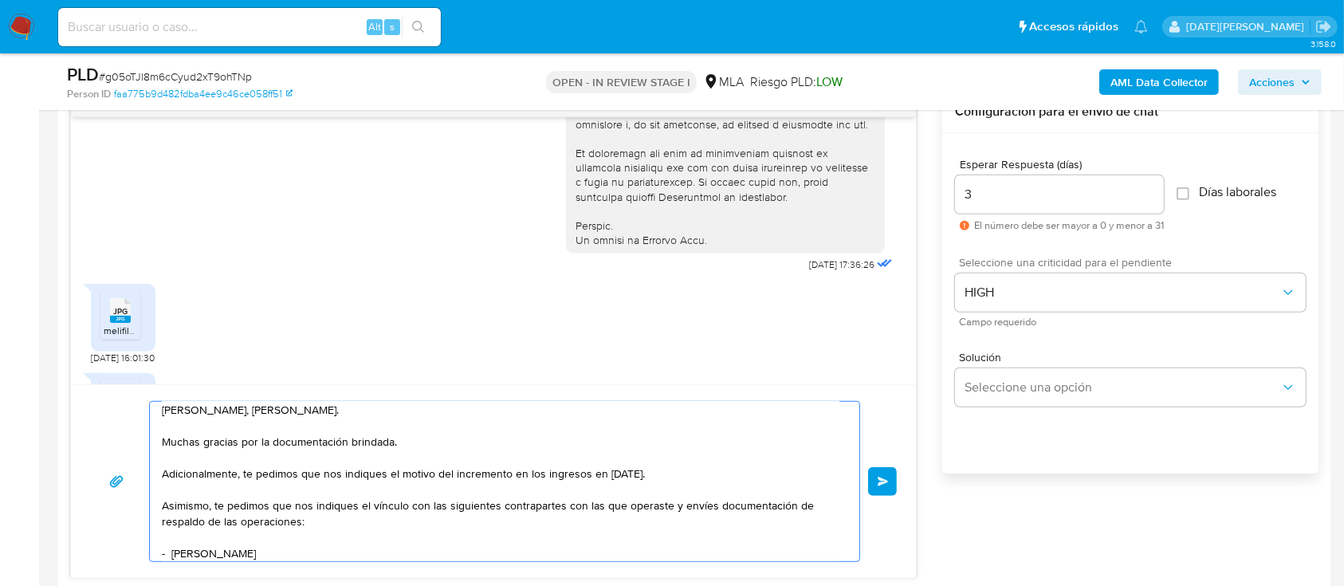
scroll to position [0, 0]
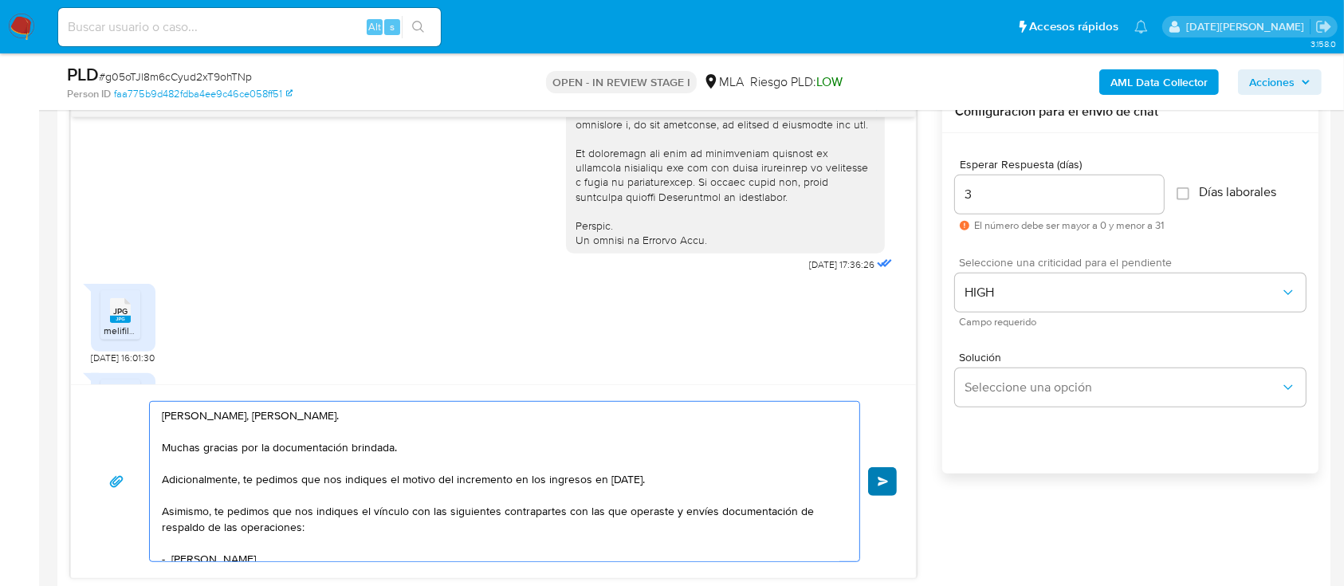
type textarea "Hola, Claudio Alberto Montiel. Muchas gracias por la documentación brindada. Ad…"
click at [888, 481] on span "Enviar" at bounding box center [882, 482] width 11 height 10
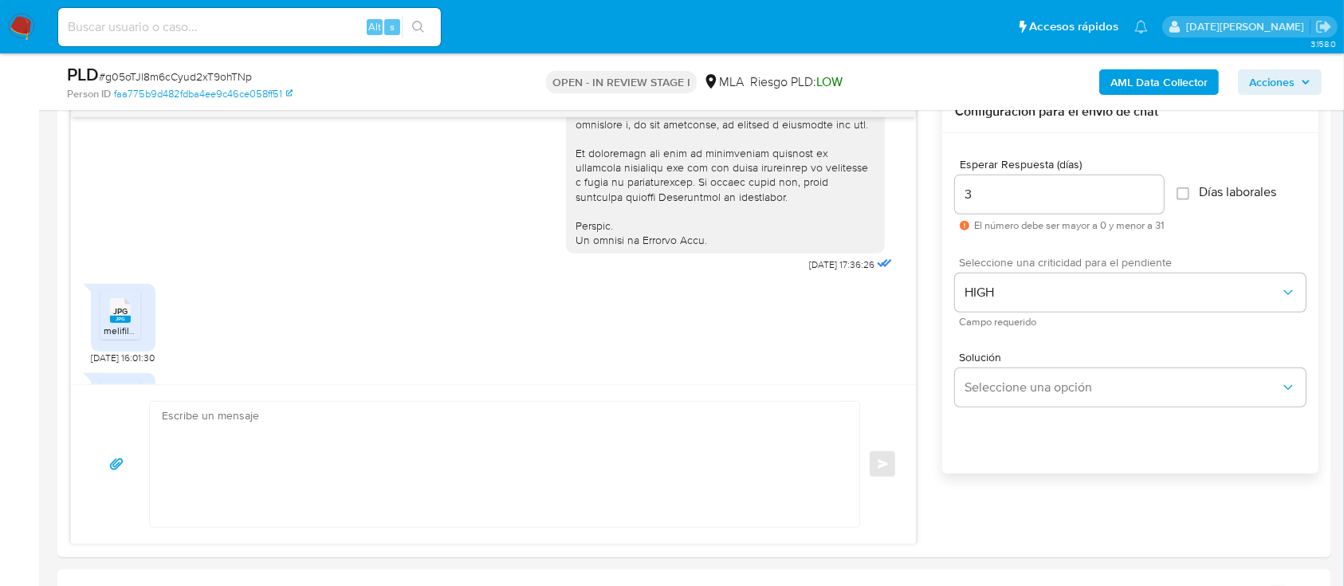
scroll to position [1366, 0]
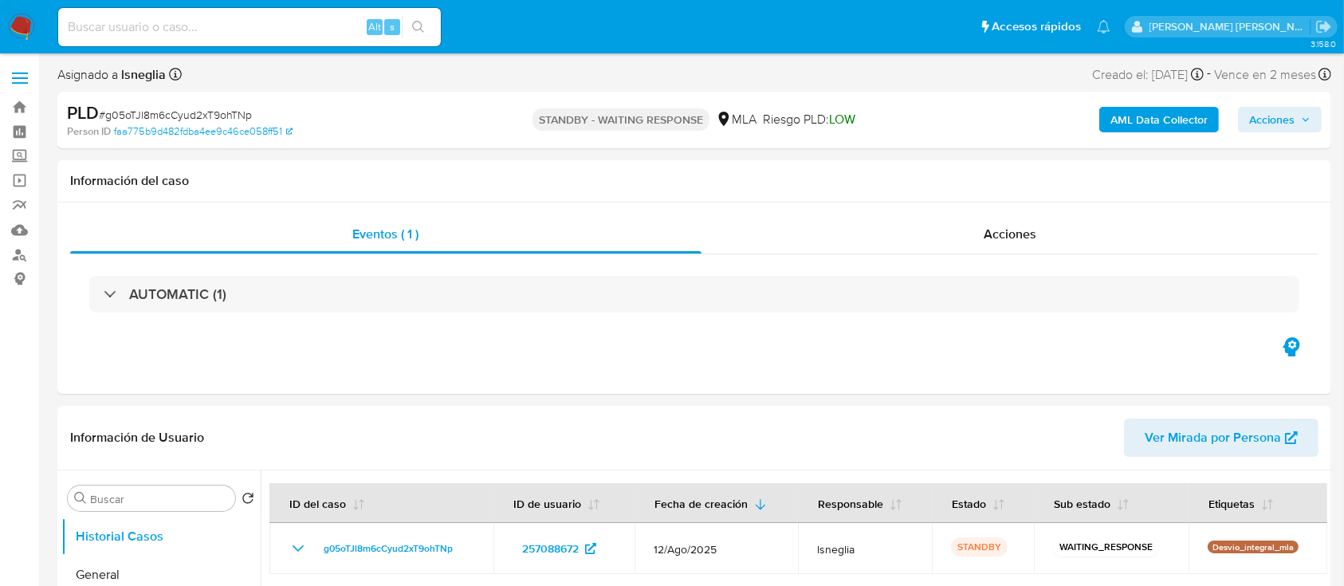
select select "10"
click at [166, 26] on input at bounding box center [249, 27] width 383 height 21
paste input "Vw3FEinNVhWQHbbR4blaVL6o"
type input "Vw3FEinNVhWQHbbR4blaVL6o"
click at [431, 21] on button "search-icon" at bounding box center [418, 27] width 33 height 22
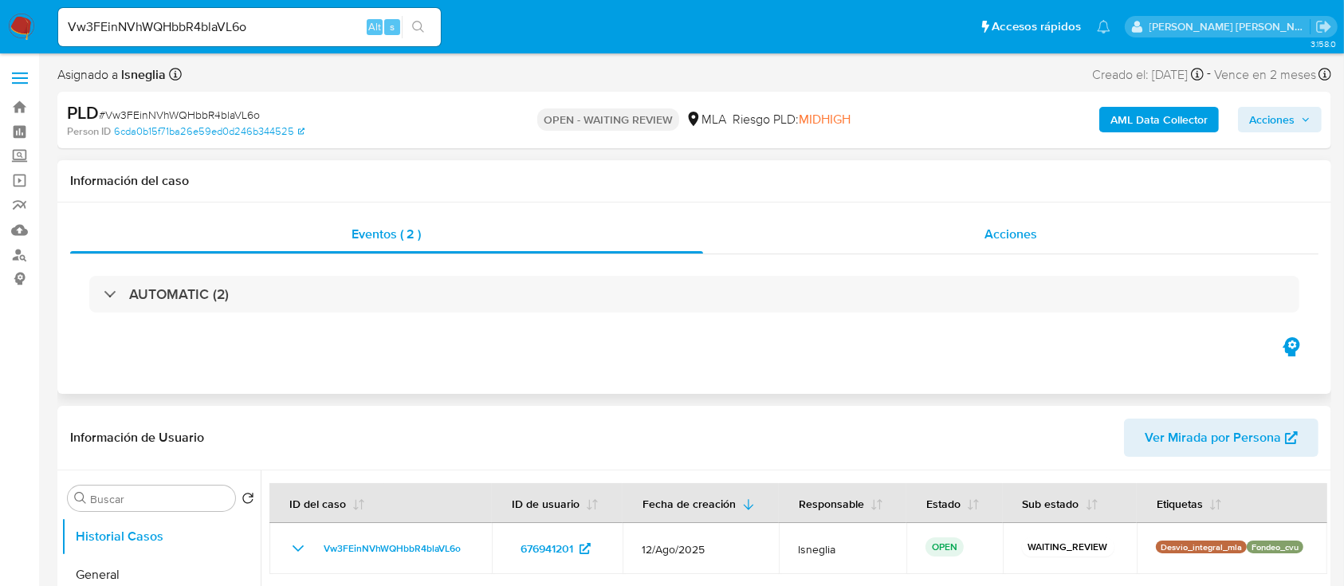
select select "10"
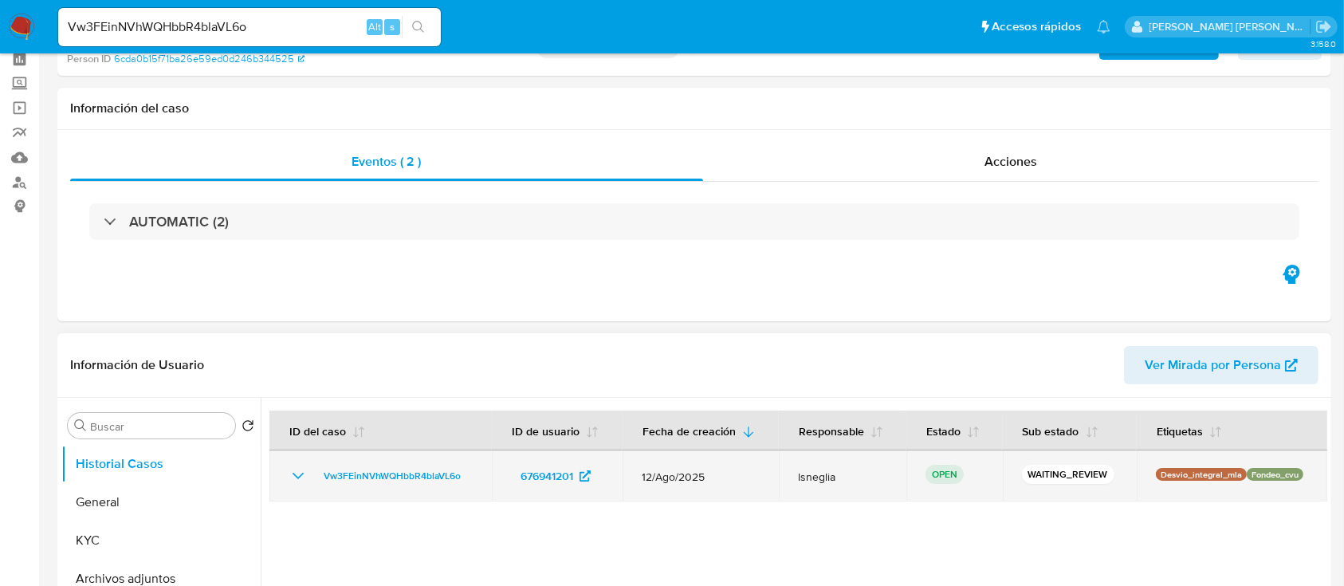
scroll to position [106, 0]
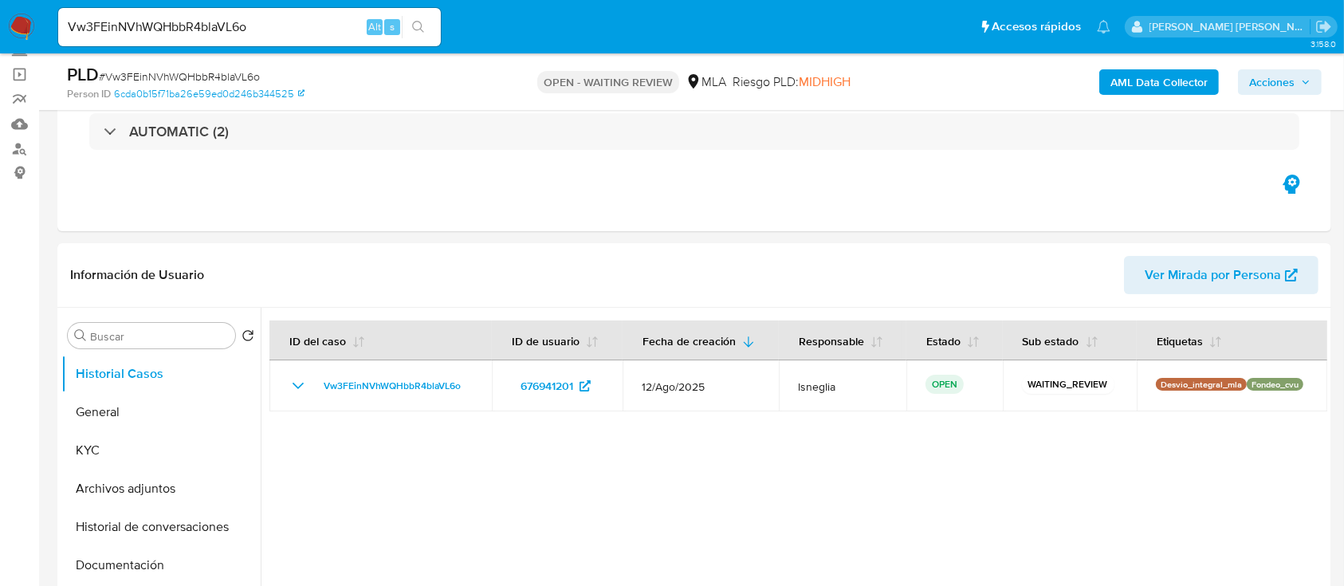
click at [241, 79] on span "# Vw3FEinNVhWQHbbR4blaVL6o" at bounding box center [179, 77] width 161 height 16
copy span "Vw3FEinNVhWQHbbR4blaVL6o"
click at [17, 28] on img at bounding box center [21, 27] width 27 height 27
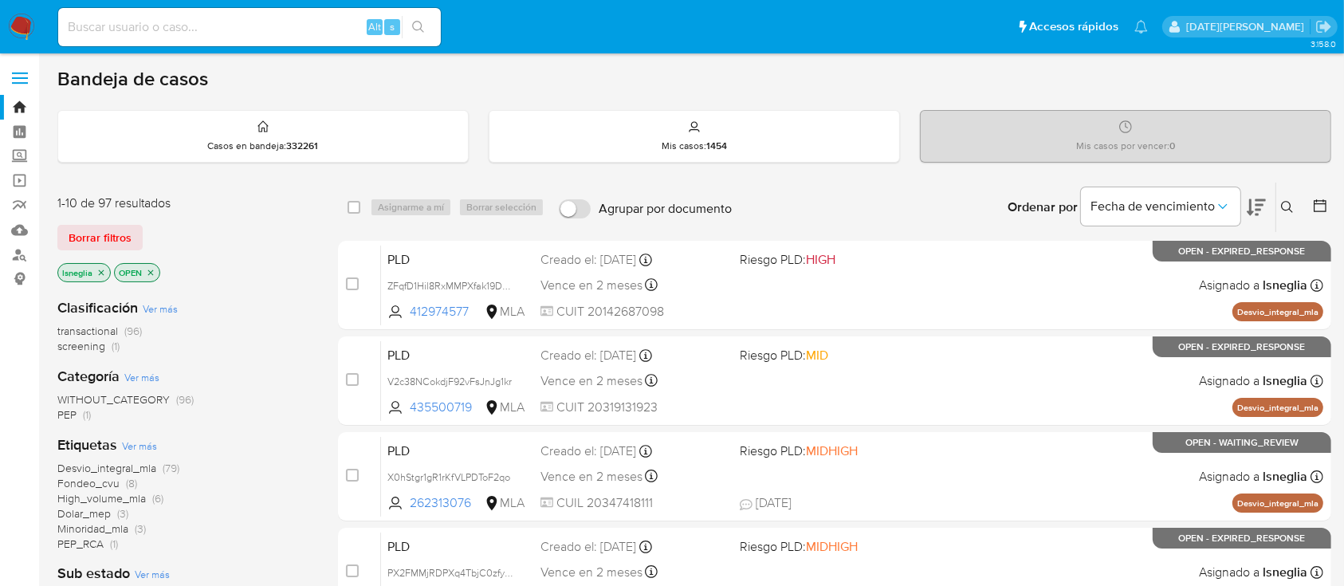
click at [1287, 198] on button at bounding box center [1289, 207] width 26 height 19
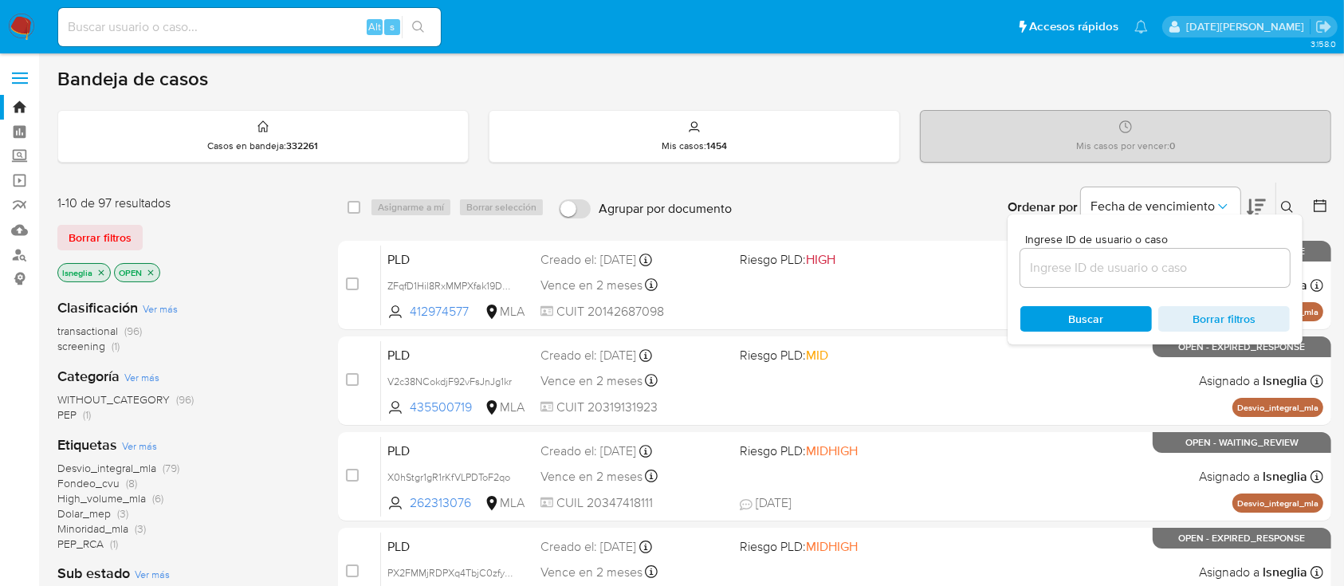
click at [1069, 279] on div at bounding box center [1154, 268] width 269 height 38
click at [1071, 271] on input at bounding box center [1154, 267] width 269 height 21
paste input "Vw3FEinNVhWQHbbR4blaVL6o"
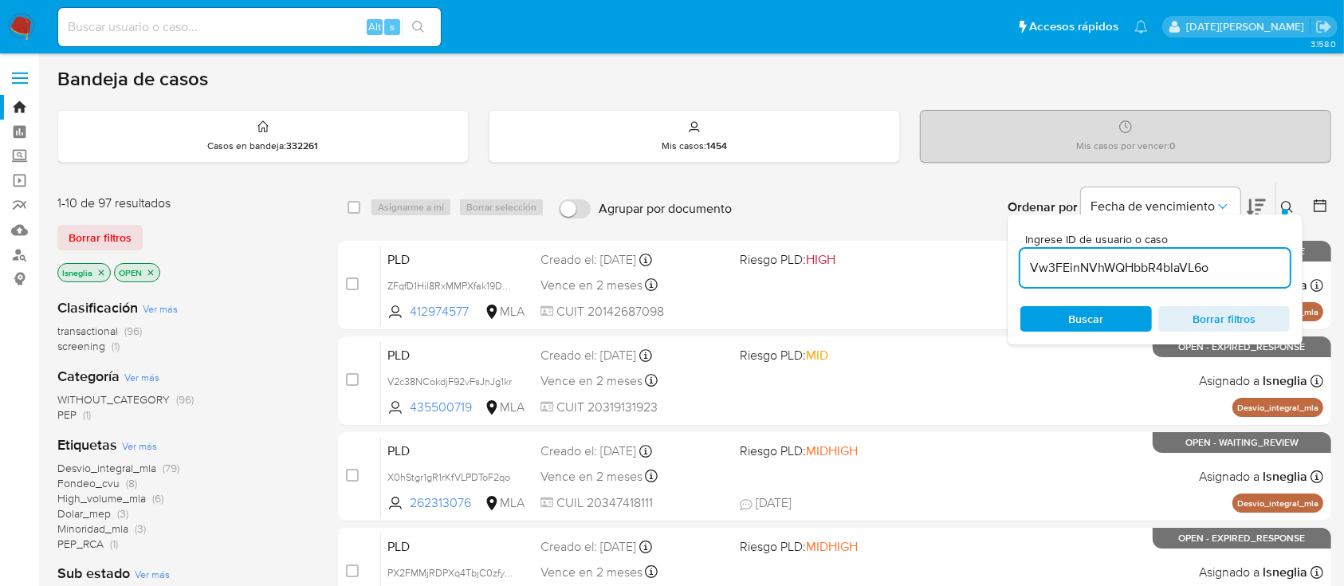
type input "Vw3FEinNVhWQHbbR4blaVL6o"
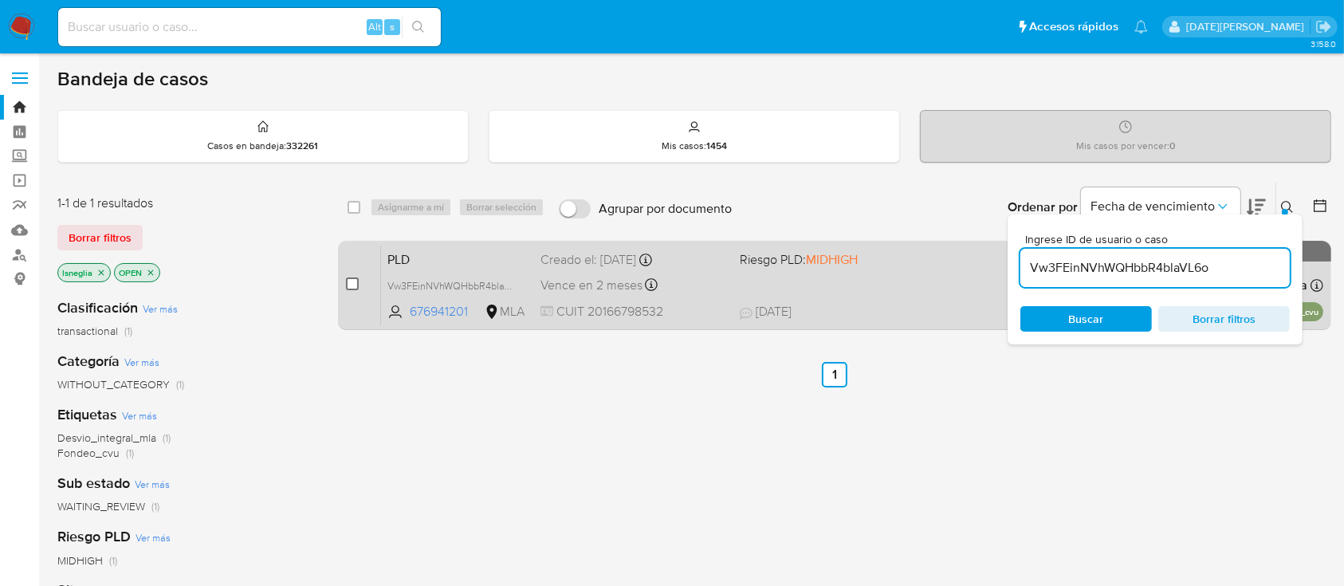
click at [355, 280] on input "checkbox" at bounding box center [352, 283] width 13 height 13
checkbox input "true"
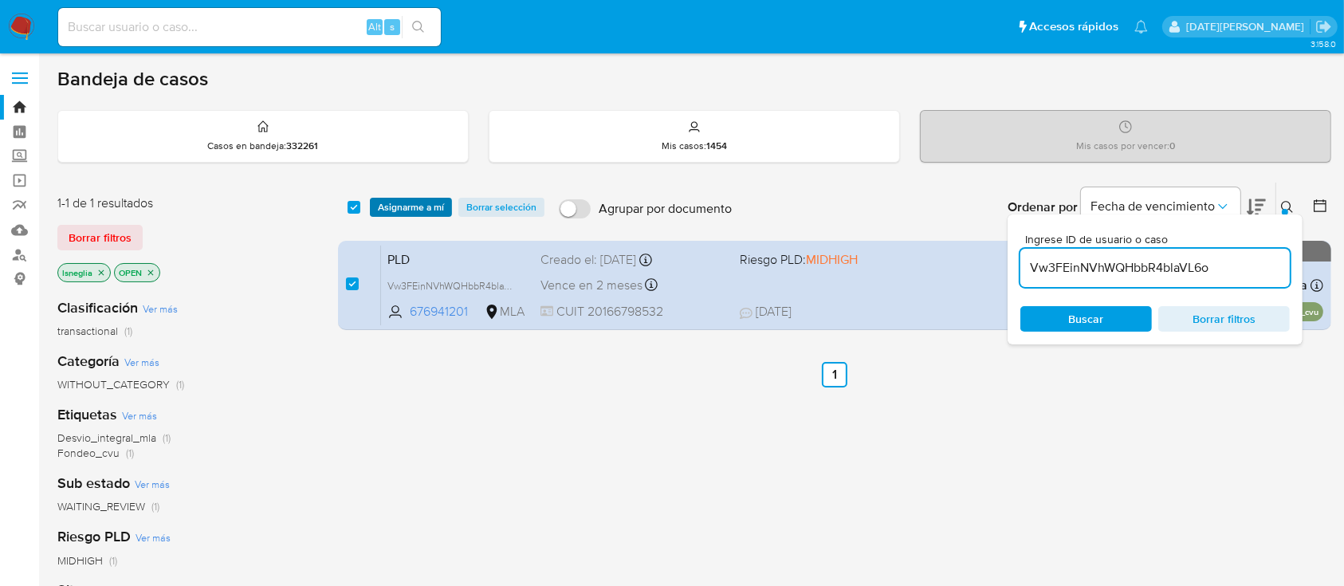
click at [426, 208] on span "Asignarme a mí" at bounding box center [411, 207] width 66 height 16
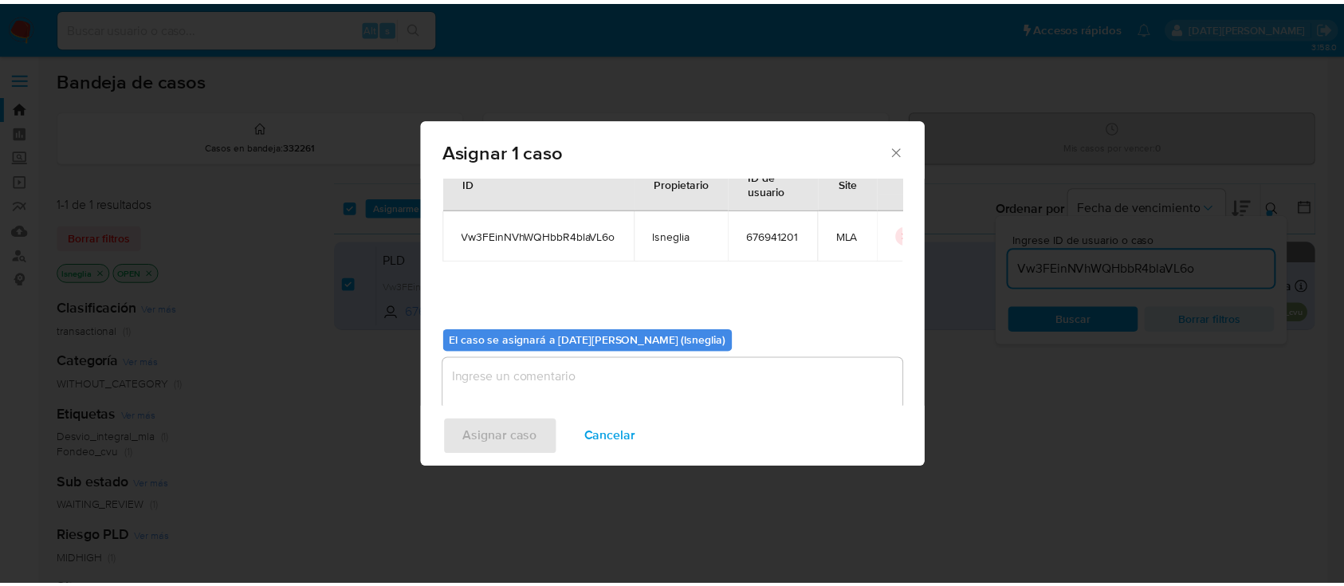
scroll to position [81, 0]
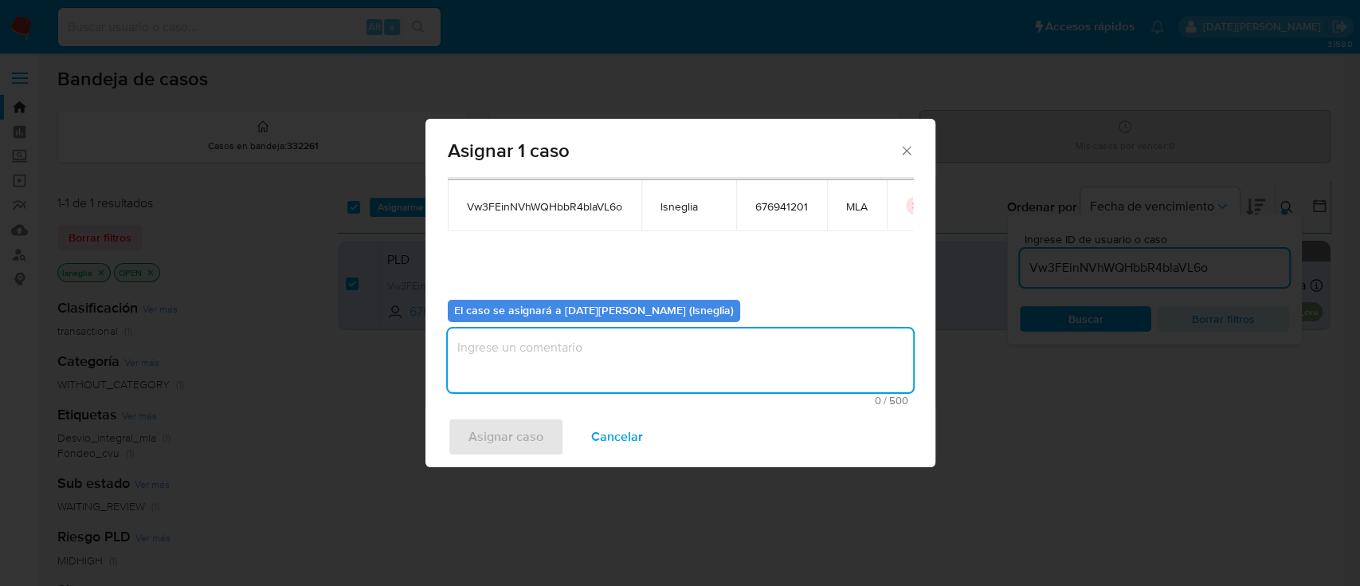
click at [609, 367] on textarea "assign-modal" at bounding box center [680, 360] width 465 height 64
type textarea "."
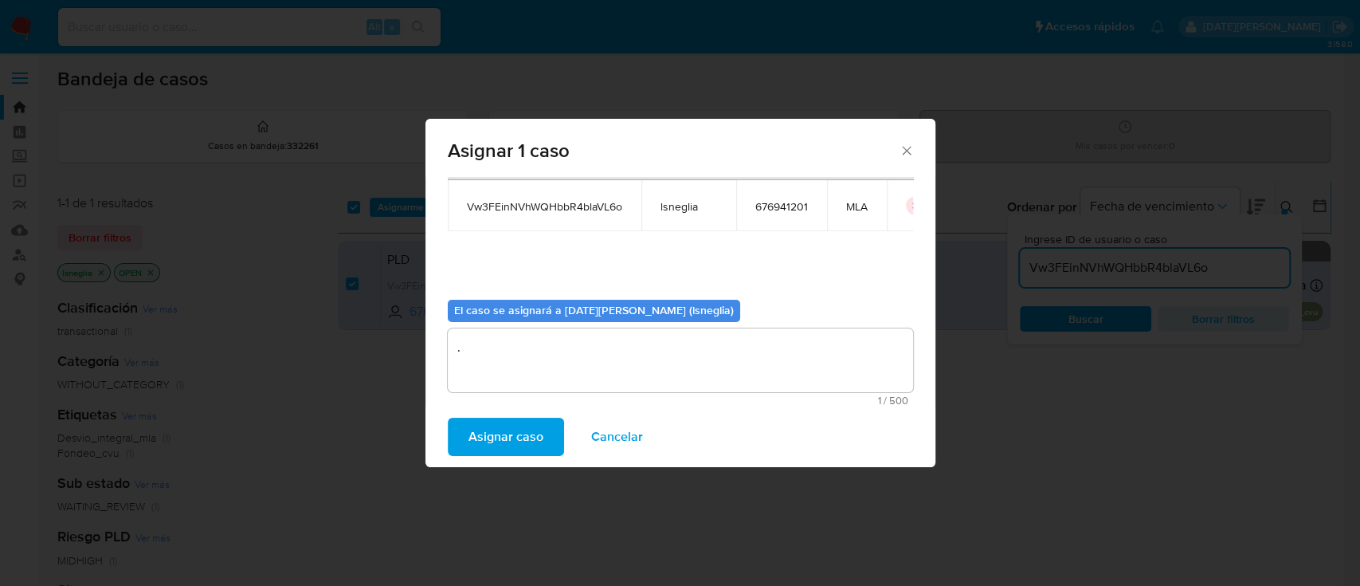
click at [489, 437] on span "Asignar caso" at bounding box center [506, 436] width 75 height 35
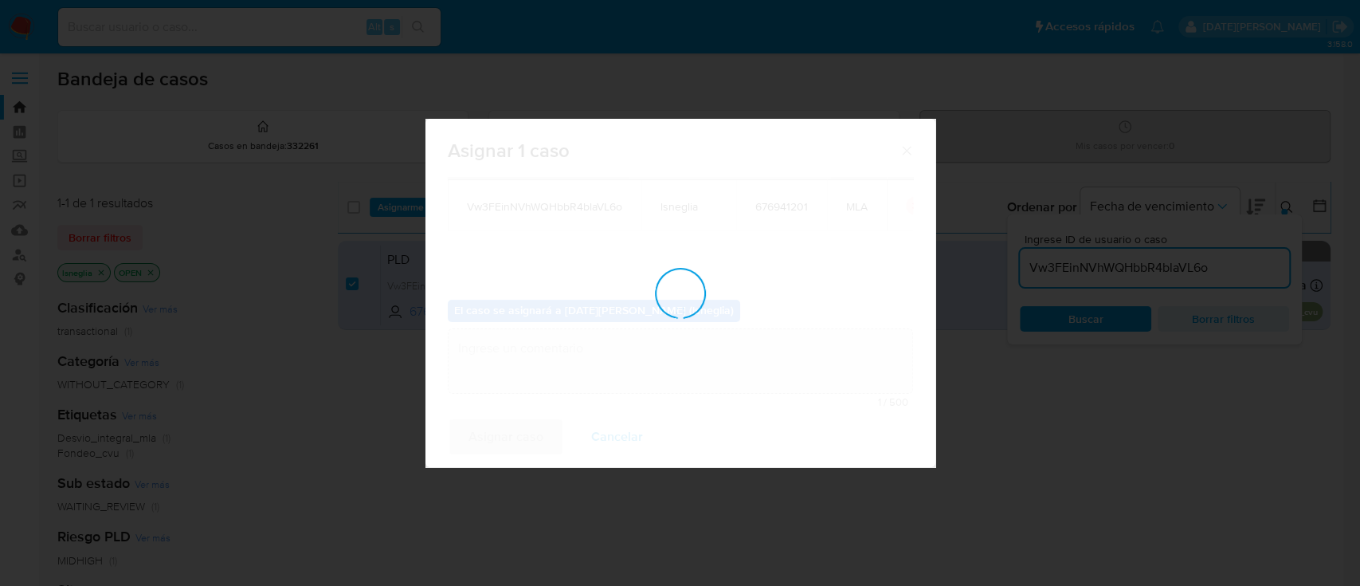
checkbox input "false"
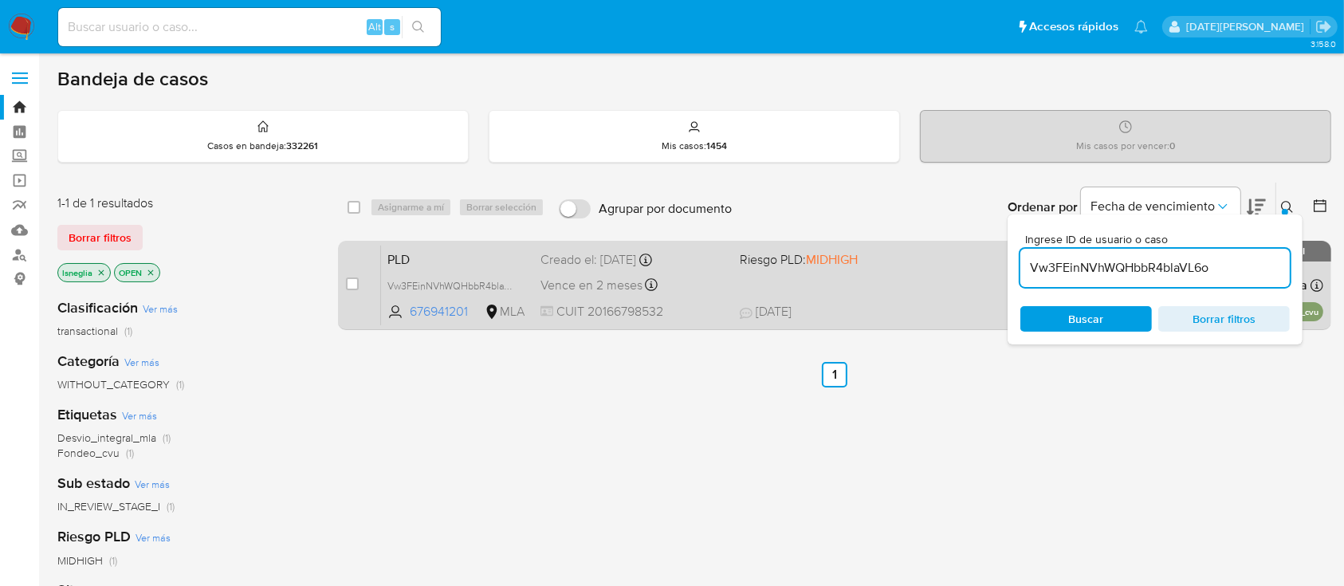
click at [432, 255] on span "PLD" at bounding box center [457, 258] width 140 height 21
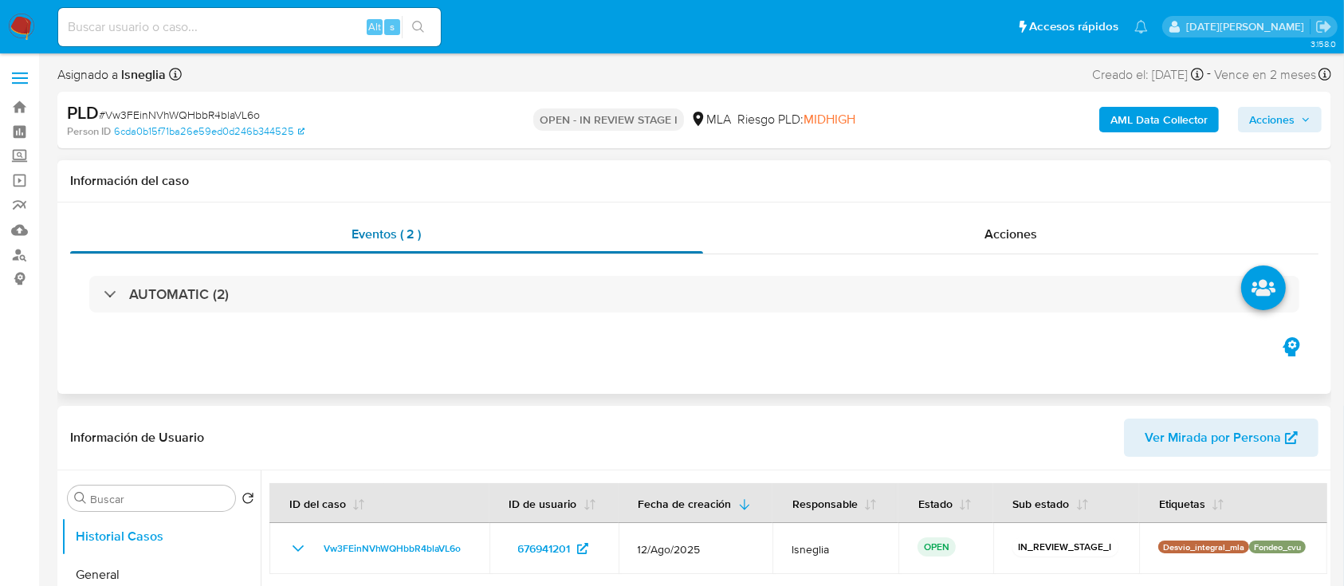
select select "10"
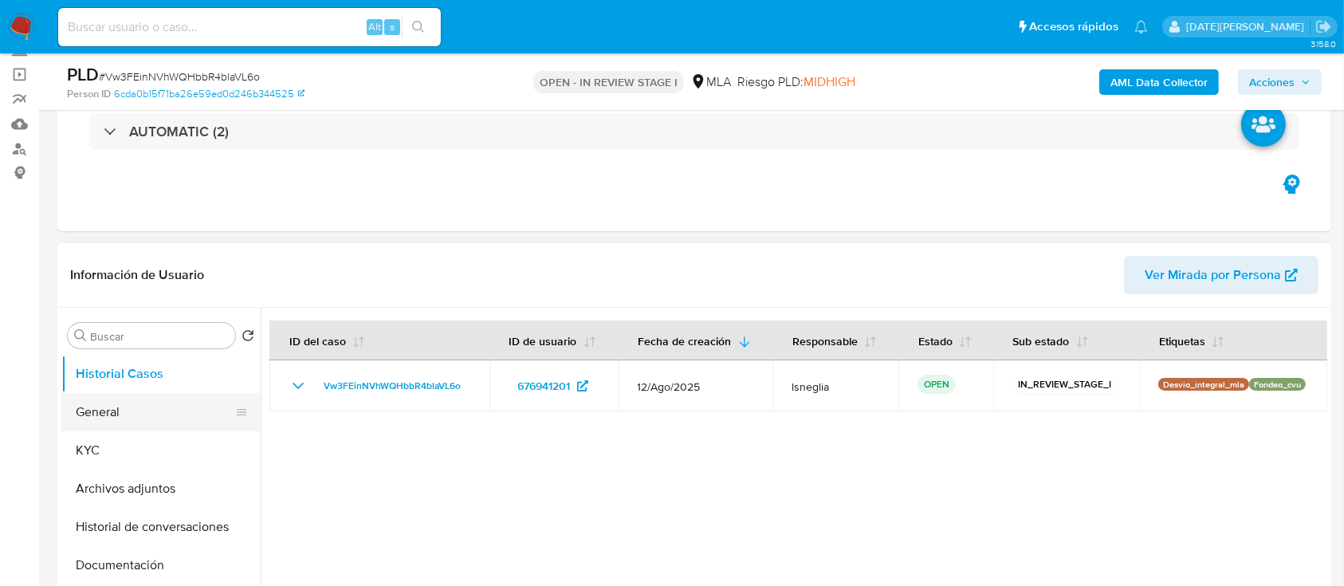
click at [146, 415] on button "General" at bounding box center [154, 412] width 186 height 38
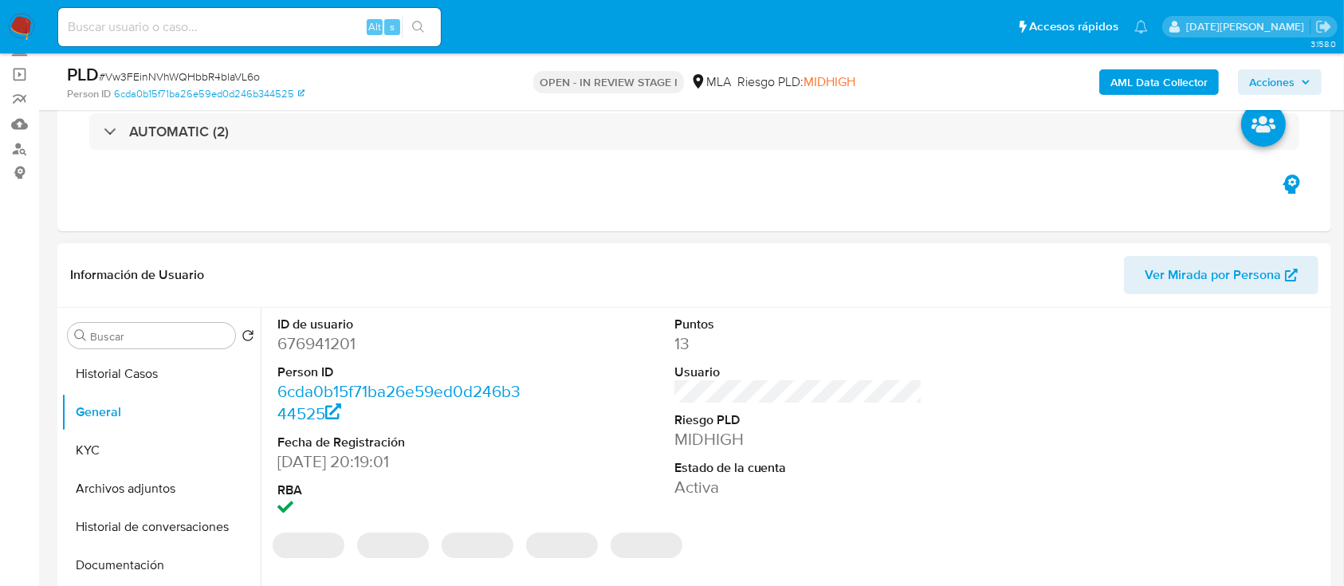
click at [323, 345] on dd "676941201" at bounding box center [401, 343] width 249 height 22
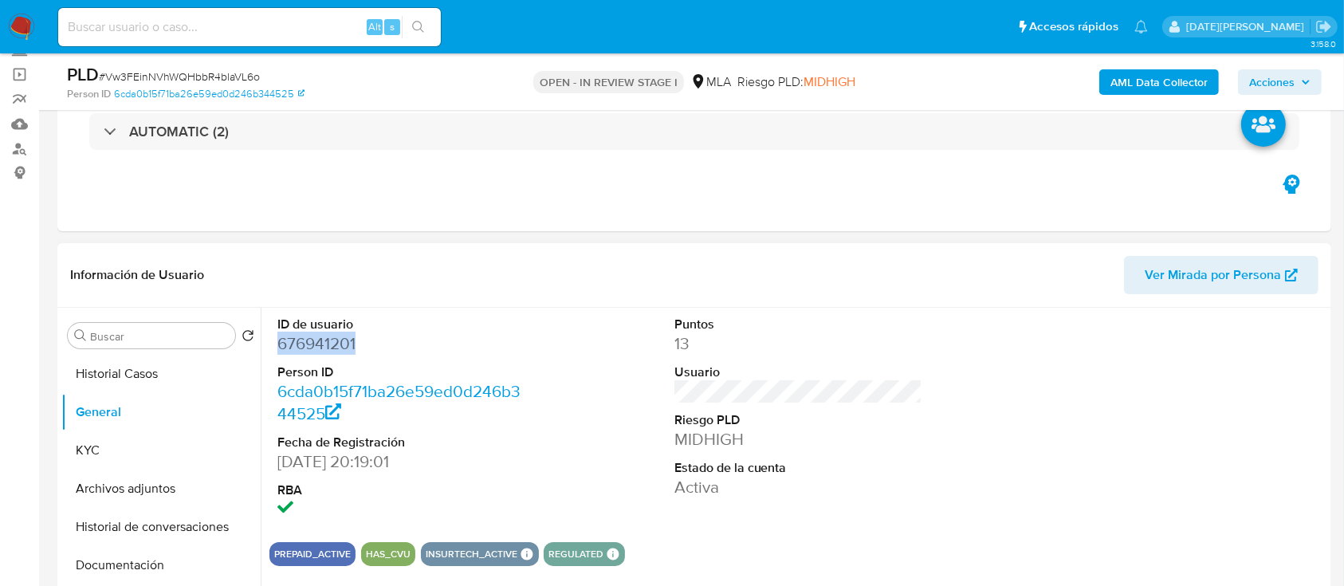
copy dd "676941201"
click at [312, 339] on dd "676941201" at bounding box center [401, 343] width 249 height 22
click at [126, 457] on button "KYC" at bounding box center [154, 450] width 186 height 38
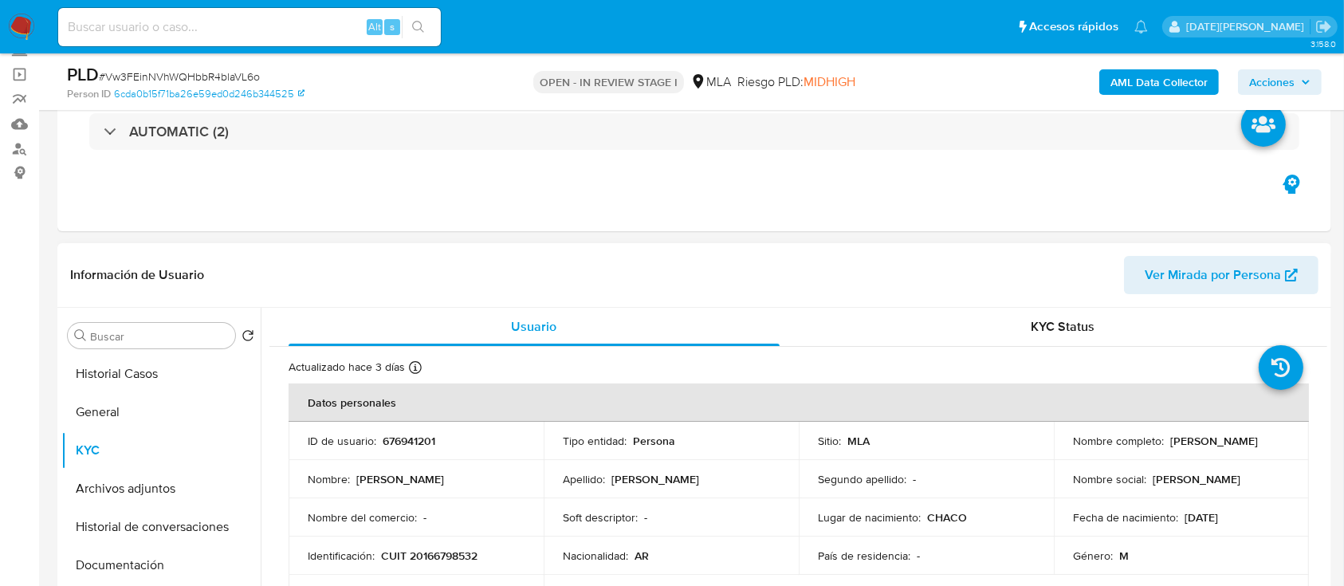
drag, startPoint x: 1070, startPoint y: 449, endPoint x: 1203, endPoint y: 449, distance: 133.1
click at [1203, 448] on div "Nombre completo : Marcelino Simon Gonzalez" at bounding box center [1181, 441] width 217 height 14
copy p "[PERSON_NAME]"
drag, startPoint x: 382, startPoint y: 555, endPoint x: 485, endPoint y: 555, distance: 102.8
click at [485, 555] on div "Identificación : CUIT 20166798532" at bounding box center [416, 555] width 217 height 14
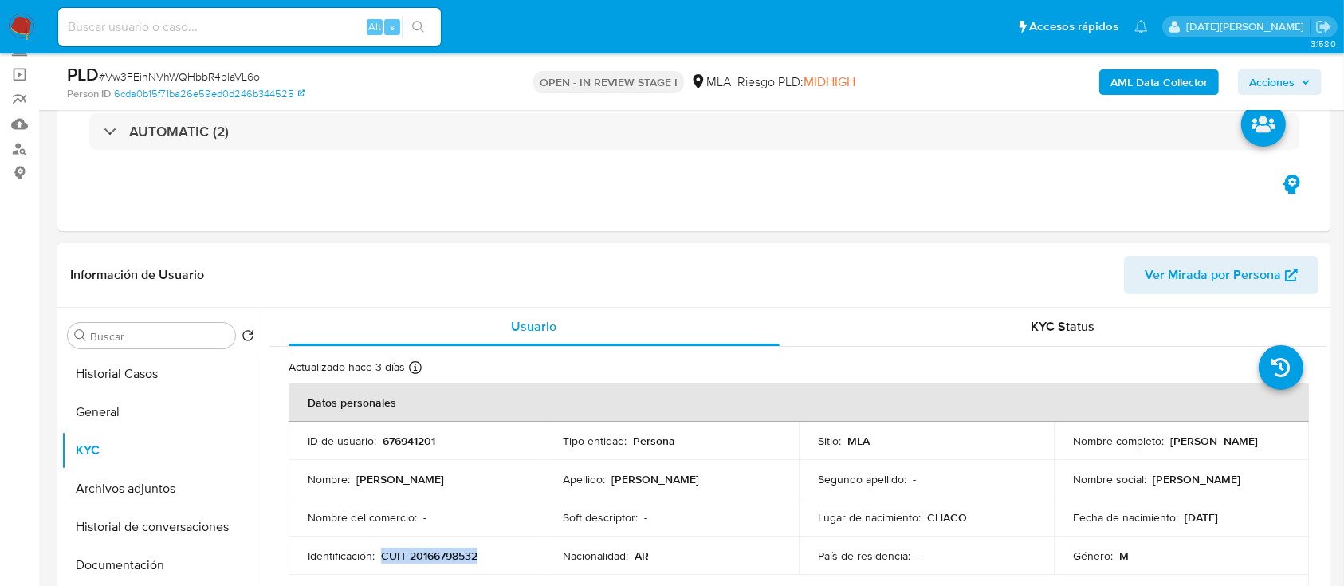
copy p "CUIT 20166798532"
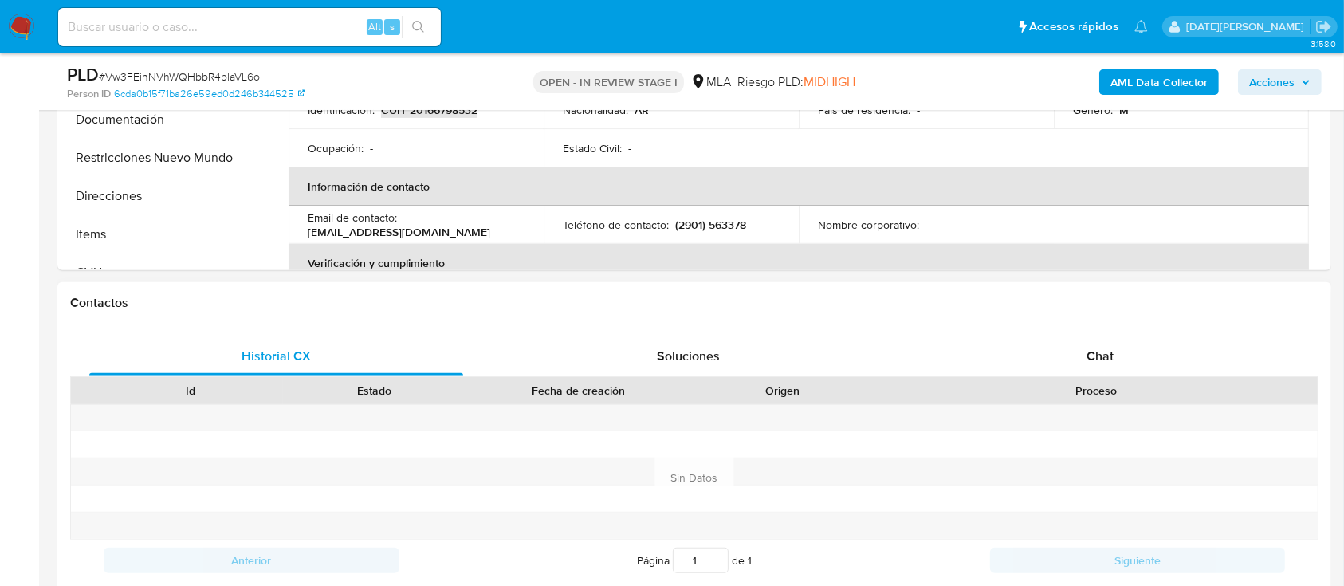
scroll to position [638, 0]
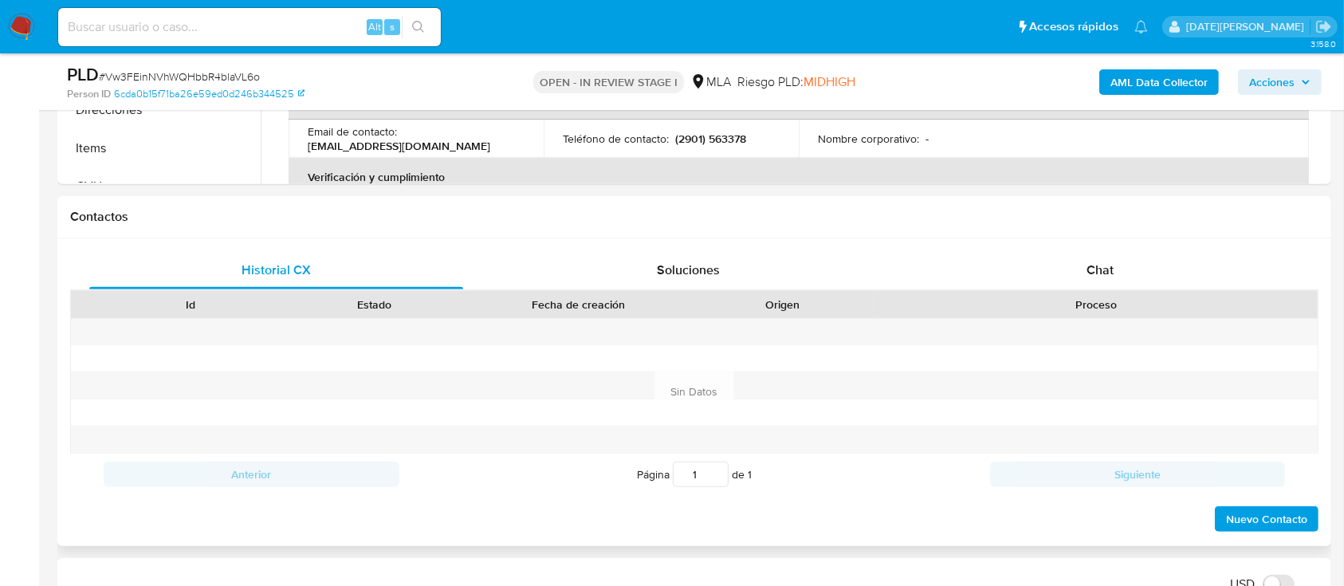
click at [1086, 241] on div "Historial CX Soluciones Chat Id Estado Fecha de creación Origen Proceso Anterio…" at bounding box center [693, 392] width 1273 height 308
click at [1090, 267] on span "Chat" at bounding box center [1099, 270] width 27 height 18
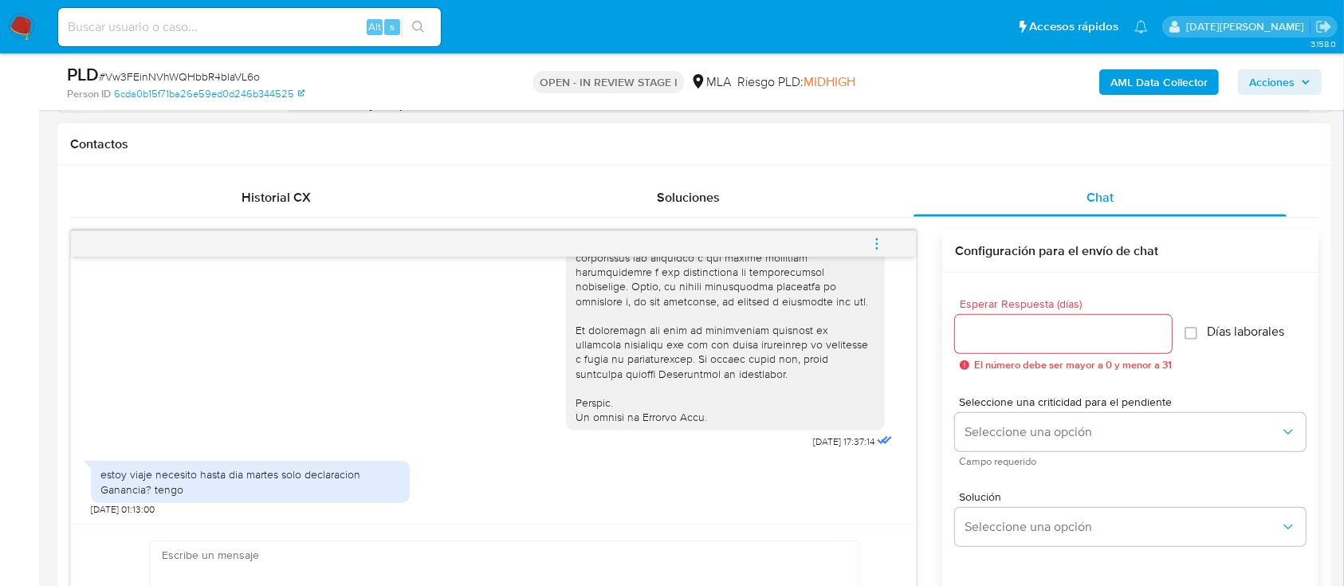
scroll to position [743, 0]
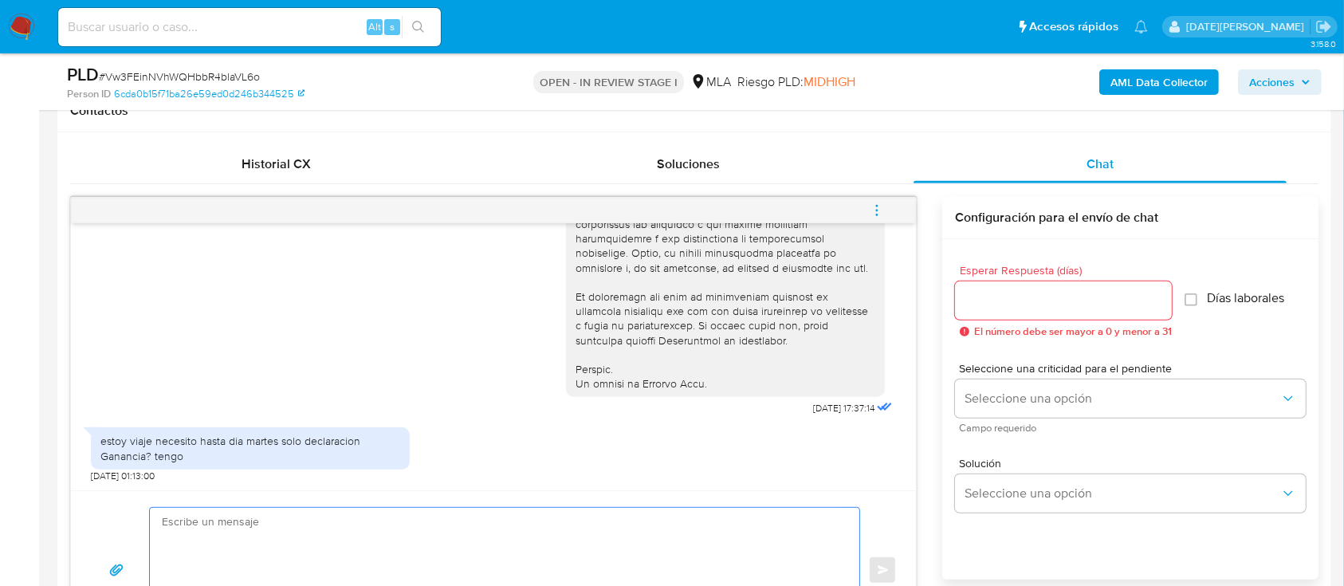
click at [554, 539] on textarea at bounding box center [500, 570] width 677 height 125
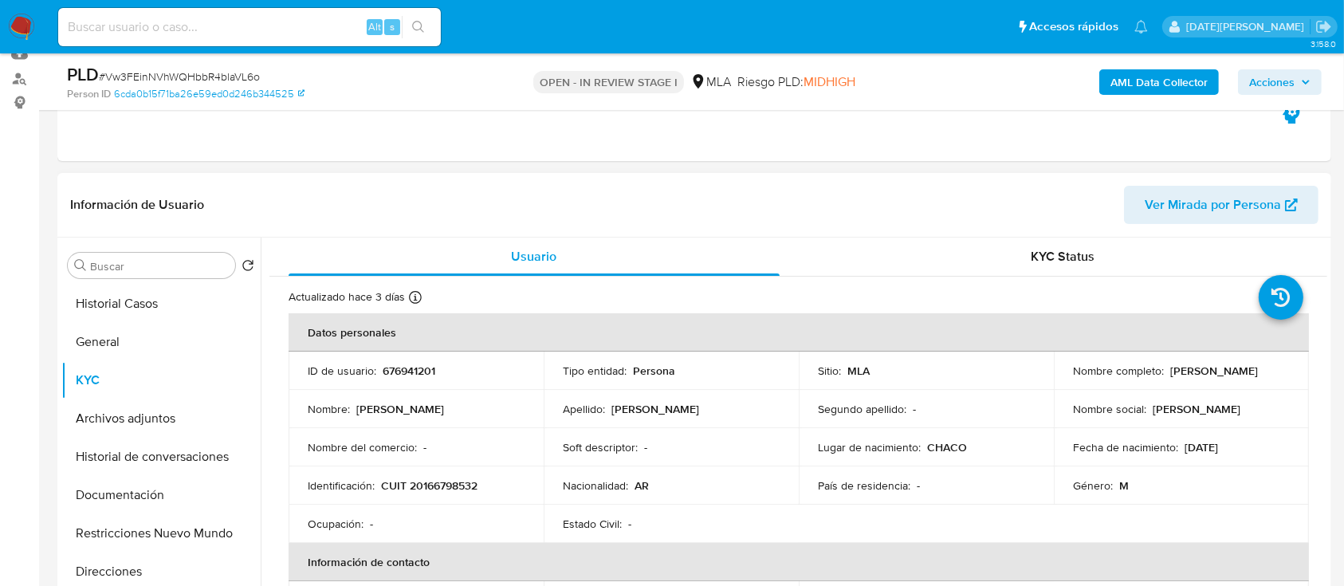
scroll to position [106, 0]
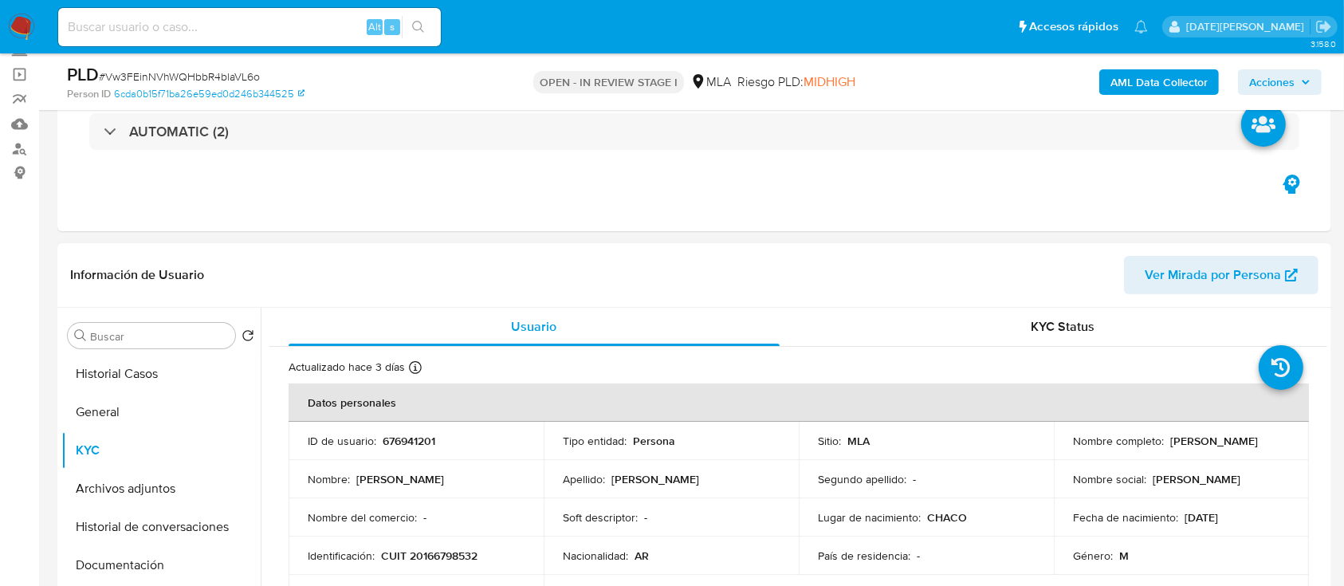
drag, startPoint x: 1069, startPoint y: 445, endPoint x: 1218, endPoint y: 443, distance: 149.0
click at [1218, 443] on div "Nombre completo : Marcelino Simon Gonzalez" at bounding box center [1181, 441] width 217 height 14
copy p "Marcelino Simon Gonzalez"
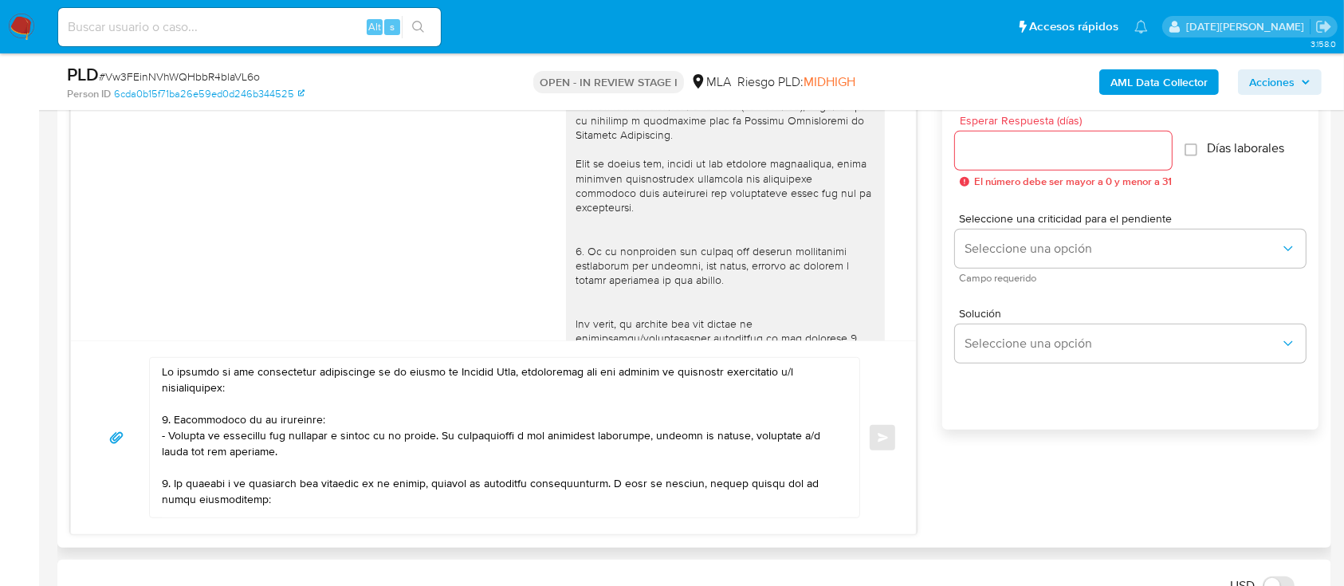
scroll to position [849, 0]
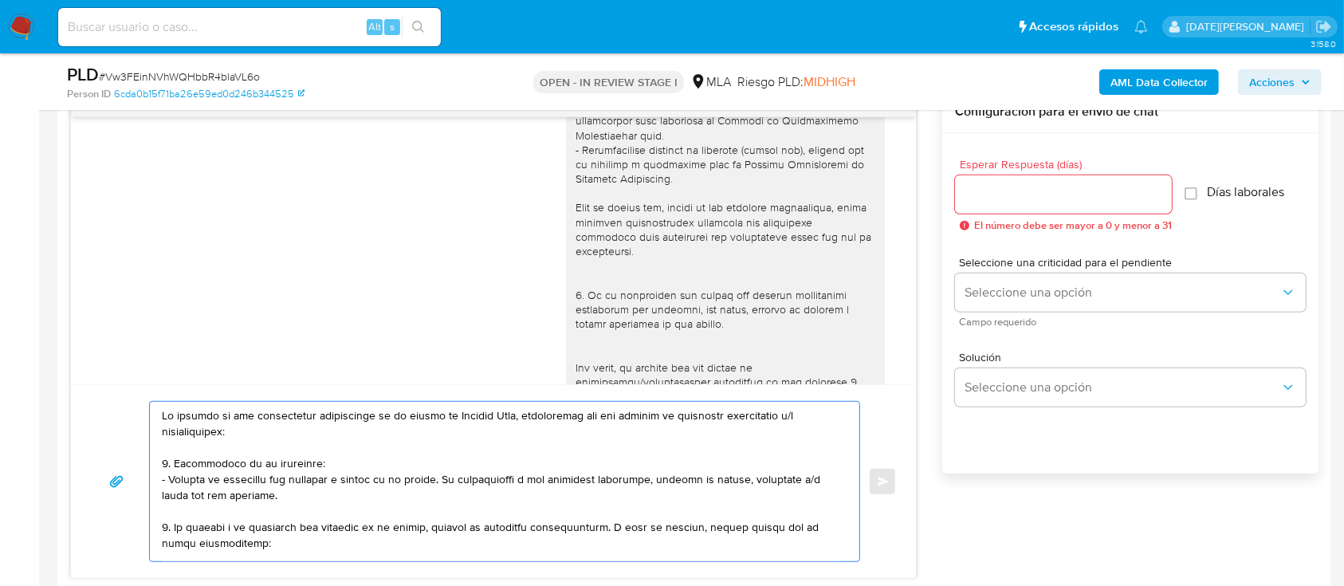
click at [166, 411] on textarea at bounding box center [500, 481] width 677 height 159
paste textarea "Marcelino Simon Gonzalez"
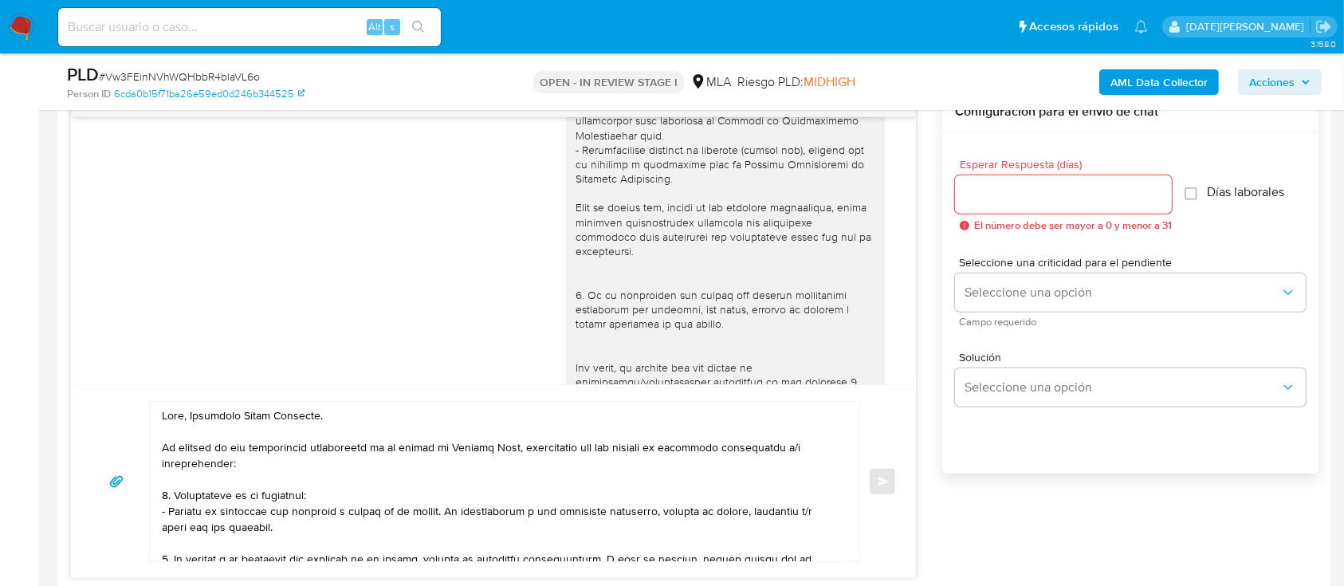
drag, startPoint x: 513, startPoint y: 457, endPoint x: 527, endPoint y: 450, distance: 15.0
click at [513, 457] on textarea at bounding box center [500, 481] width 677 height 159
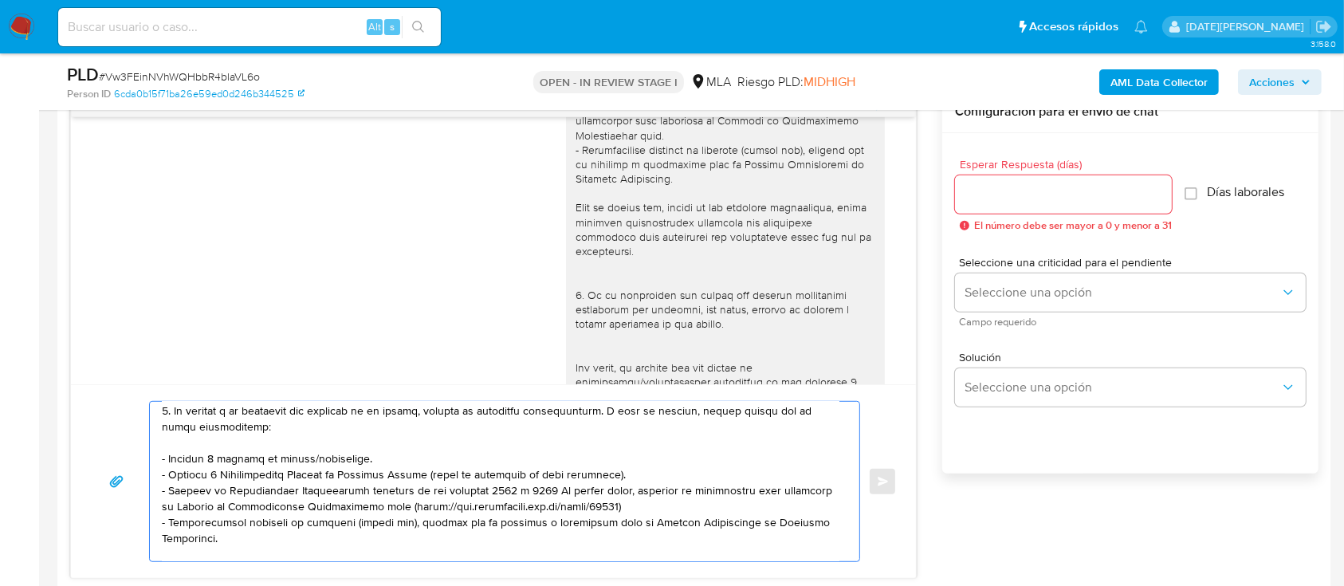
scroll to position [174, 0]
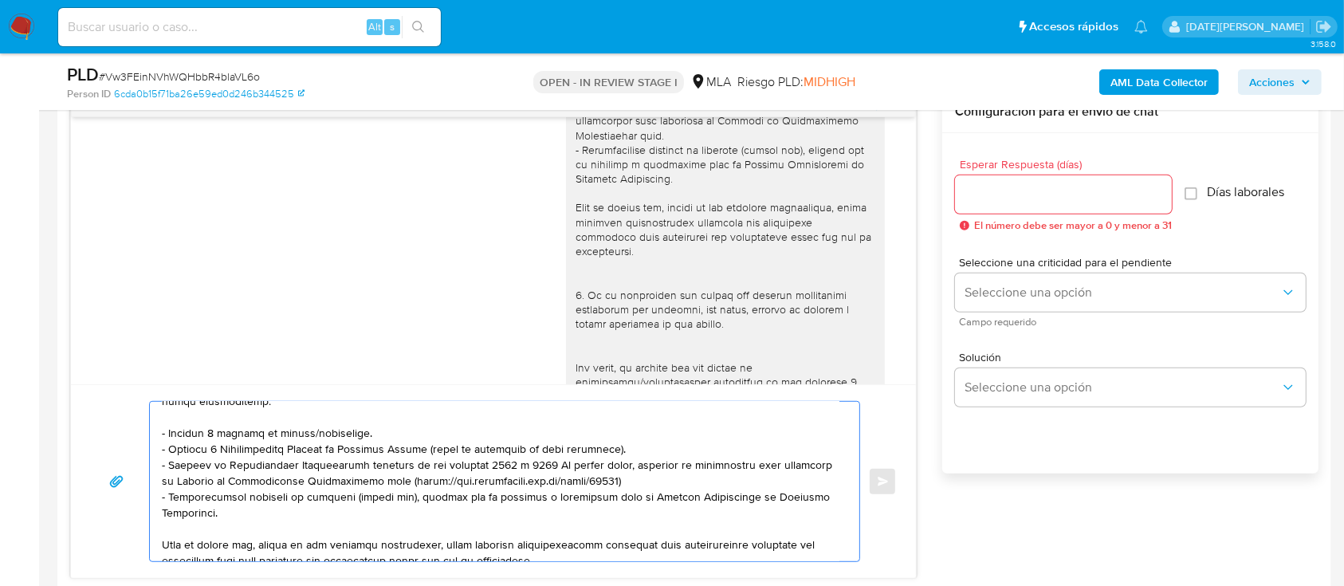
drag, startPoint x: 377, startPoint y: 436, endPoint x: 140, endPoint y: 434, distance: 236.7
click at [140, 434] on div "Enviar" at bounding box center [493, 481] width 806 height 161
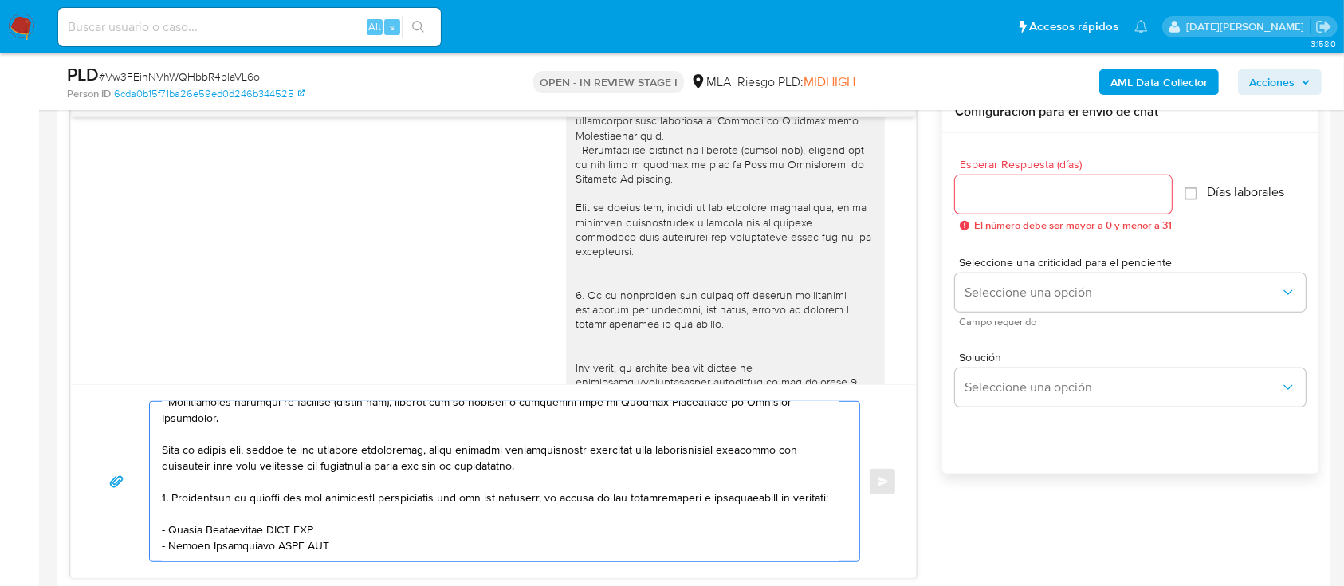
scroll to position [281, 0]
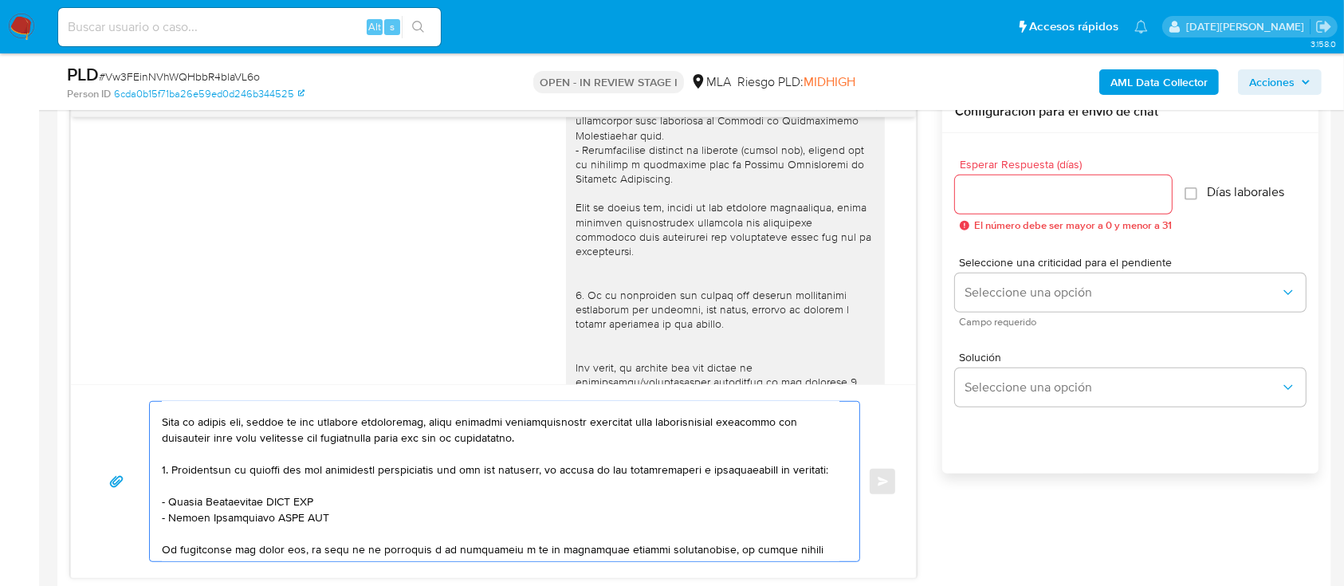
drag, startPoint x: 169, startPoint y: 525, endPoint x: 332, endPoint y: 524, distance: 162.6
click at [332, 524] on textarea at bounding box center [500, 481] width 677 height 159
paste textarea "PAGOS Y TRANSFERENCIAS SA"
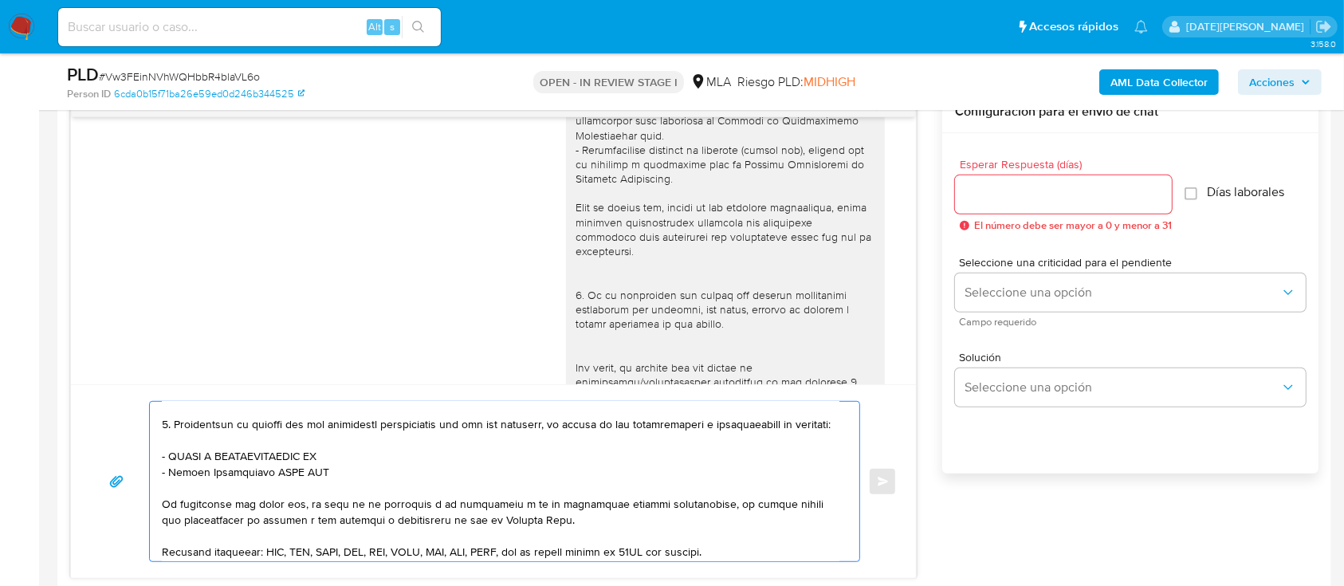
scroll to position [333, 0]
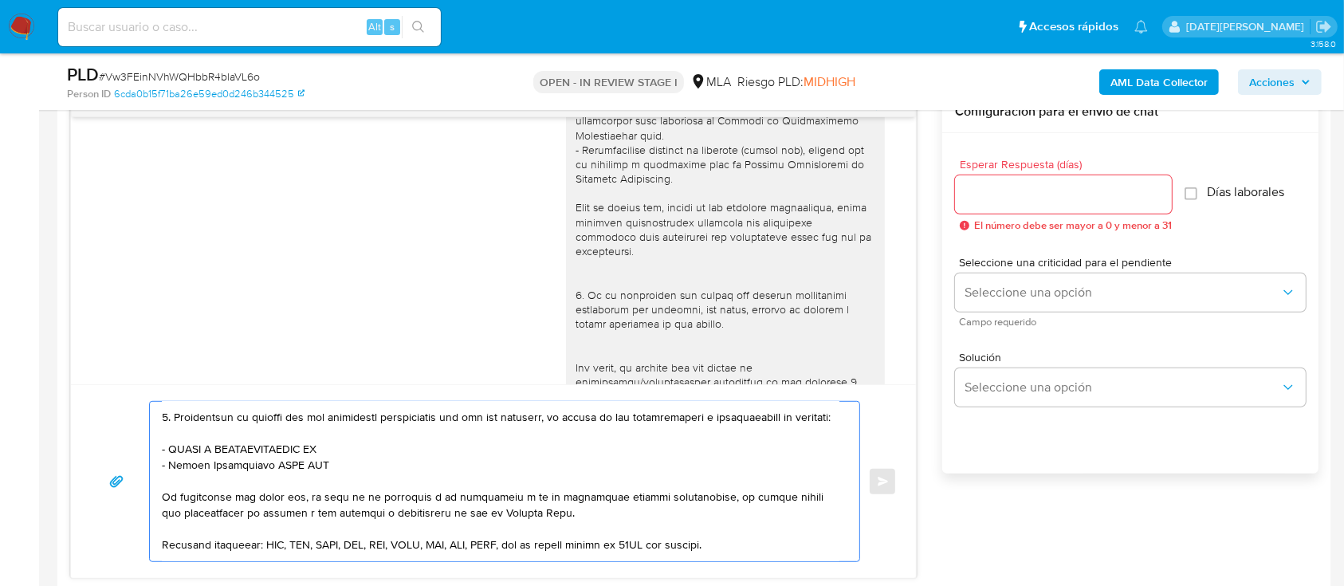
drag, startPoint x: 169, startPoint y: 545, endPoint x: 330, endPoint y: 489, distance: 170.4
click at [330, 489] on textarea at bounding box center [500, 481] width 677 height 159
paste textarea "PAGOS DICA SA"
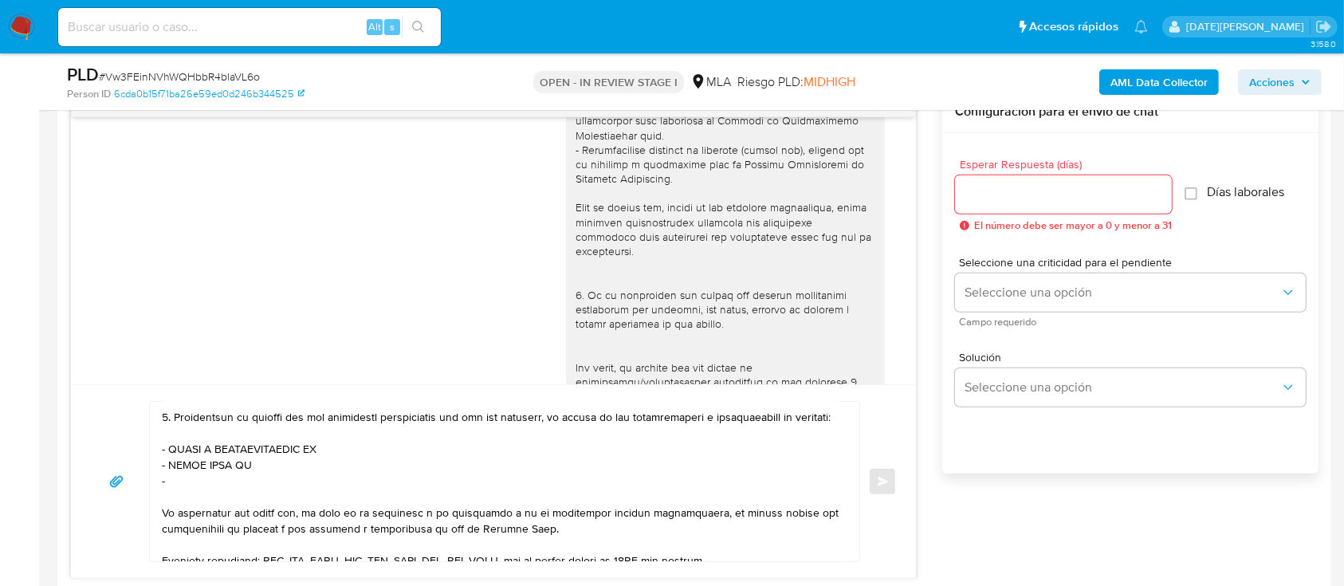
click at [215, 503] on textarea at bounding box center [500, 481] width 677 height 159
paste textarea "RONCALL IMTRA SA"
click at [296, 513] on textarea at bounding box center [500, 481] width 677 height 159
click at [301, 503] on textarea at bounding box center [500, 481] width 677 height 159
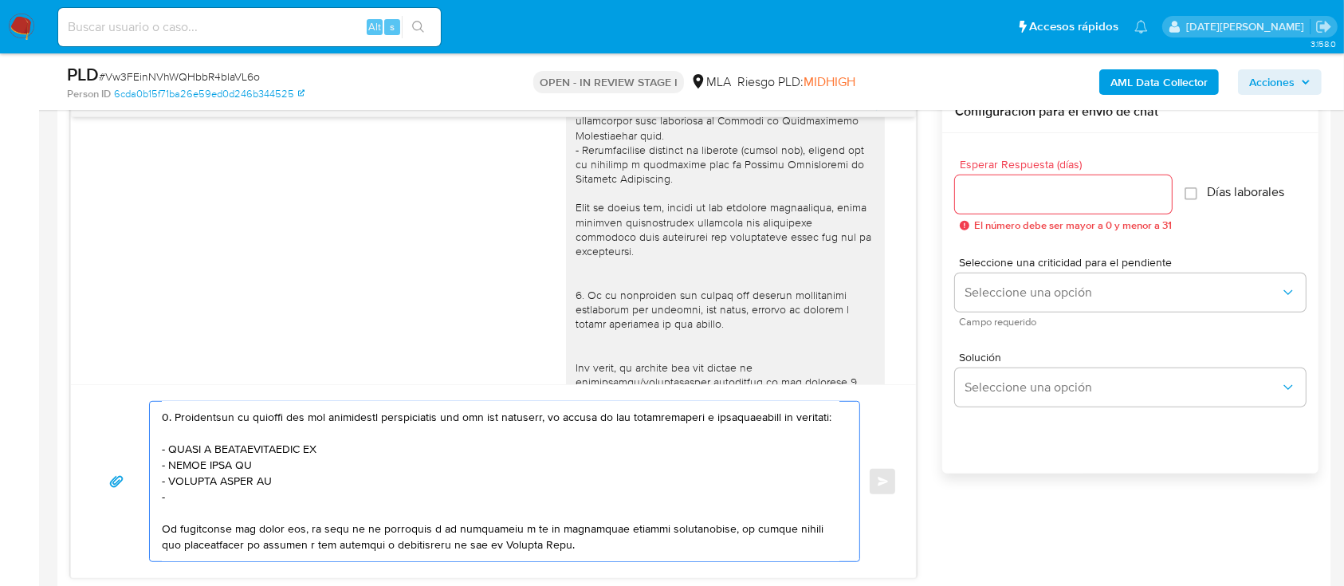
paste textarea "RECAUDACIONES Y PAGOS SA"
click at [350, 520] on textarea at bounding box center [500, 481] width 677 height 159
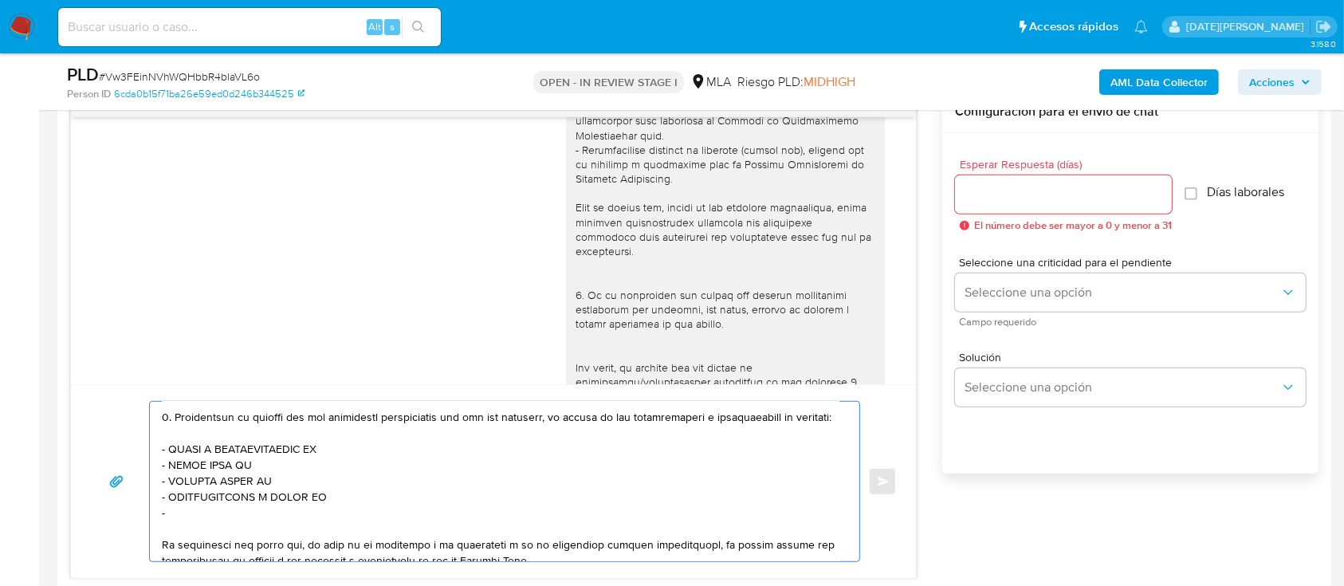
paste textarea "Lorena Veronica Castro"
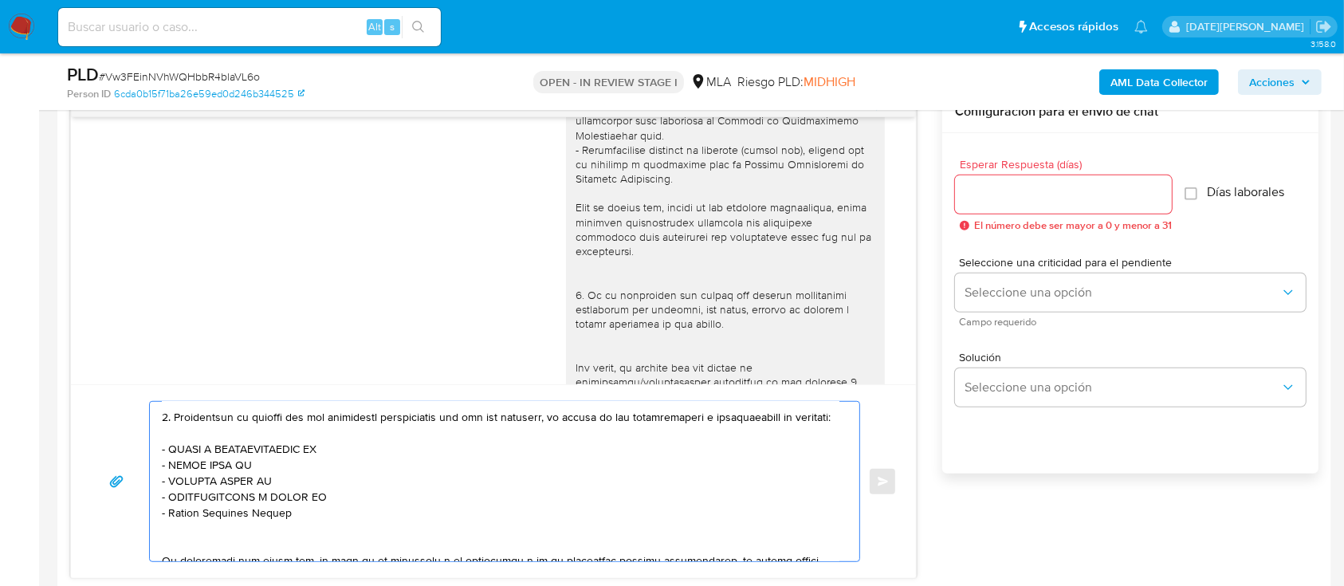
scroll to position [335, 0]
click at [328, 547] on textarea at bounding box center [500, 481] width 677 height 159
click at [337, 532] on textarea at bounding box center [500, 481] width 677 height 159
paste textarea "Marcelino Alejandro Gonzalez"
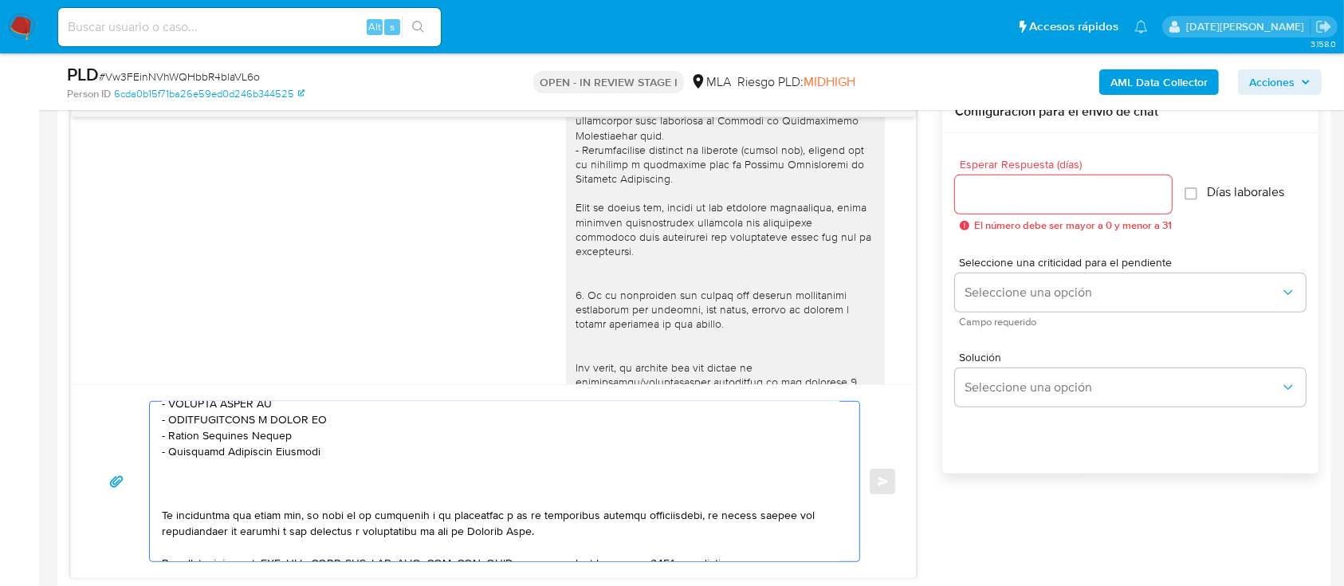
scroll to position [457, 0]
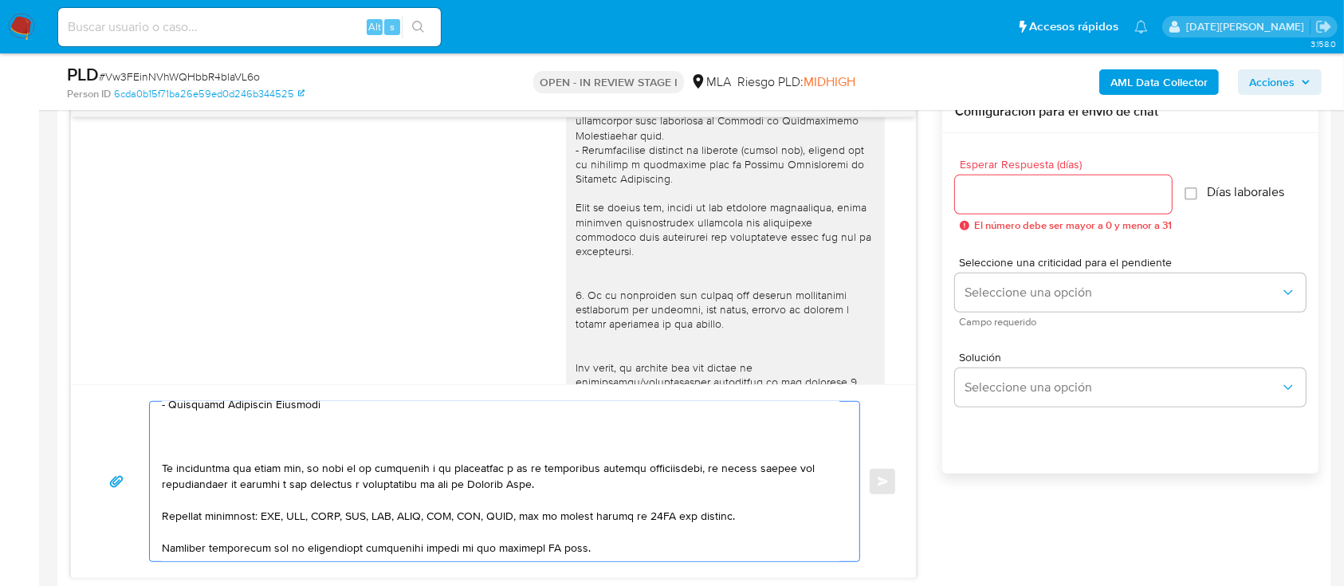
click at [351, 472] on textarea at bounding box center [500, 481] width 677 height 159
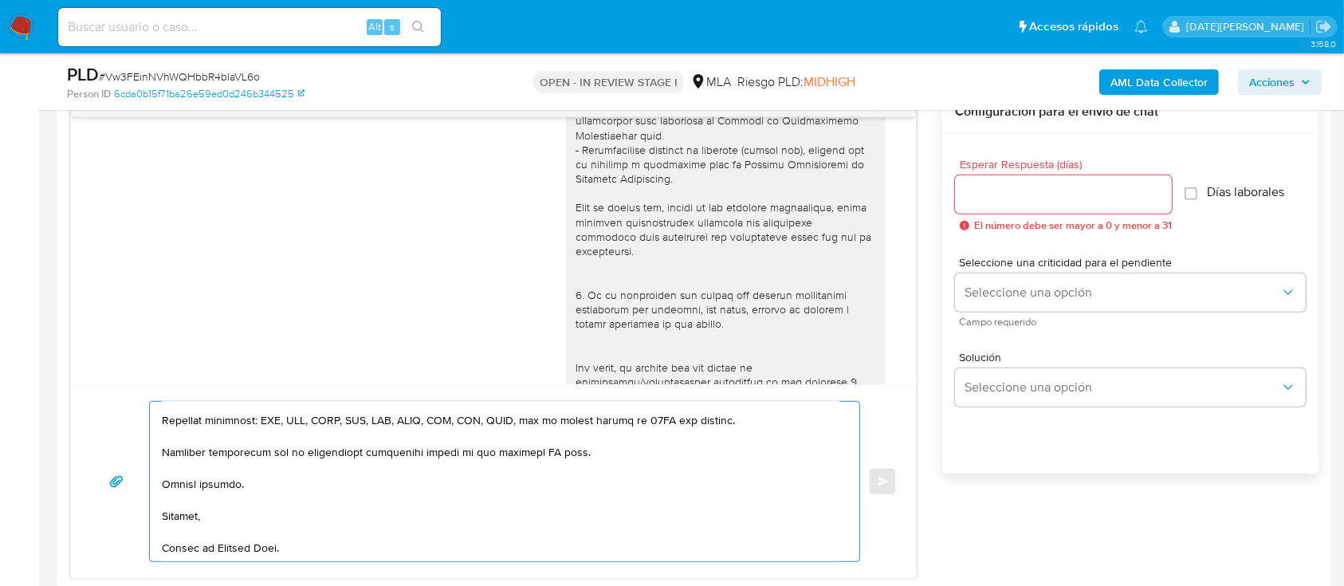
scroll to position [511, 0]
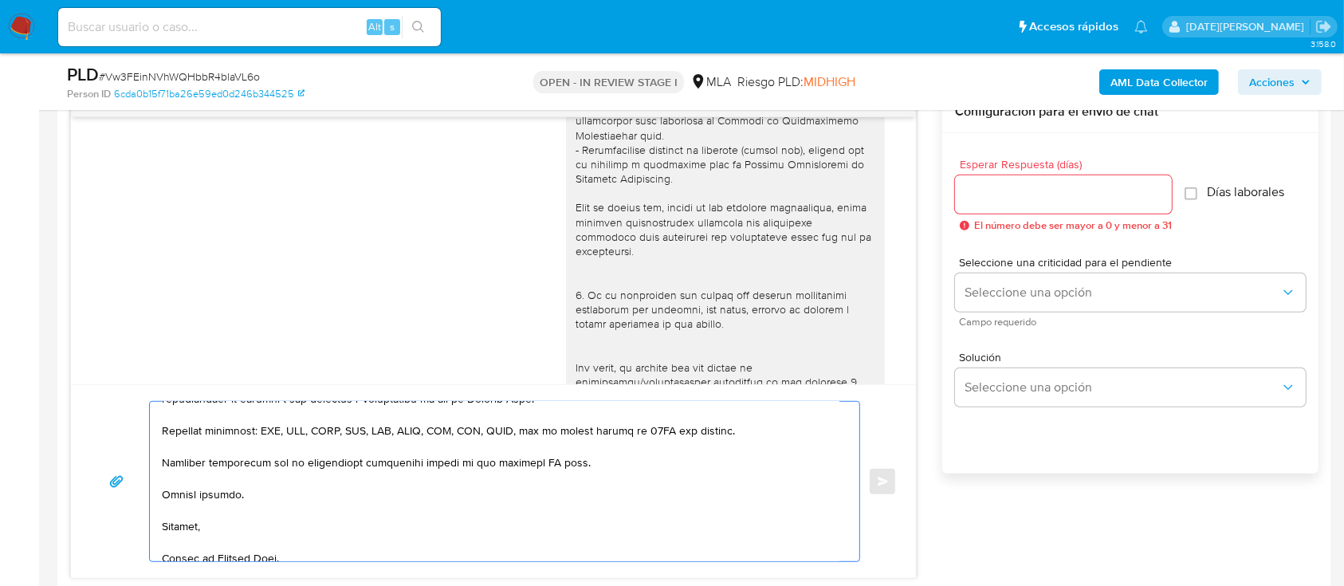
click at [543, 488] on textarea at bounding box center [500, 481] width 677 height 159
type textarea "Hola, Marcelino Simon Gonzalez. En función de las operaciones registradas en tu…"
click at [1068, 194] on input "Esperar Respuesta (días)" at bounding box center [1063, 194] width 217 height 21
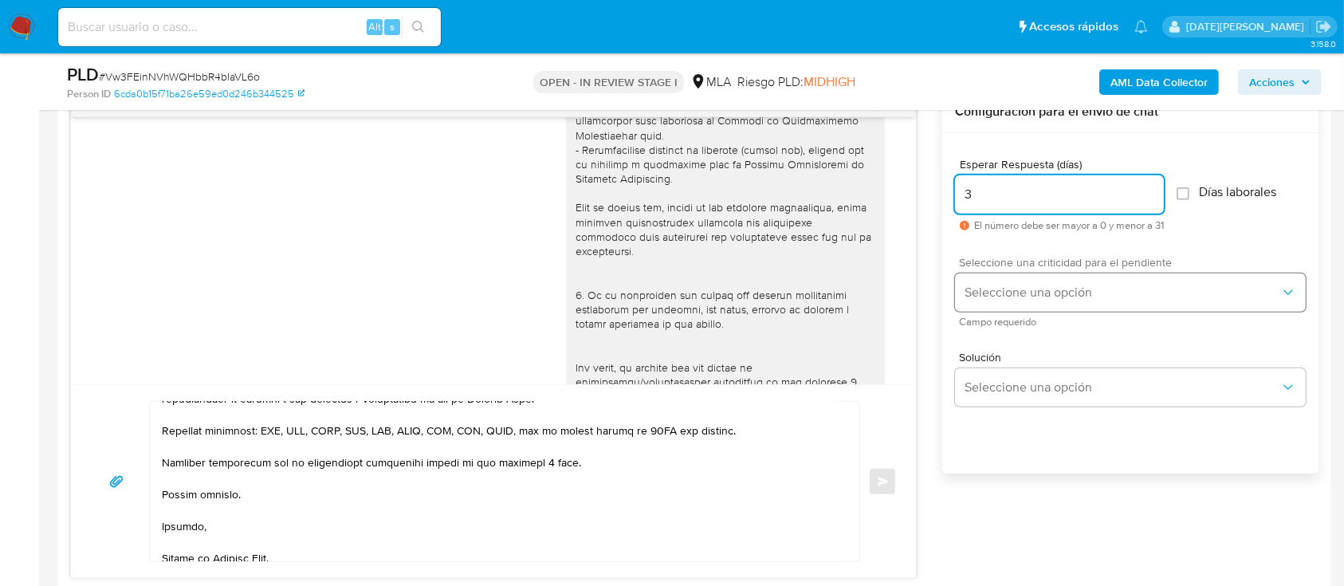
type input "3"
click at [1121, 281] on button "Seleccione una opción" at bounding box center [1130, 292] width 351 height 38
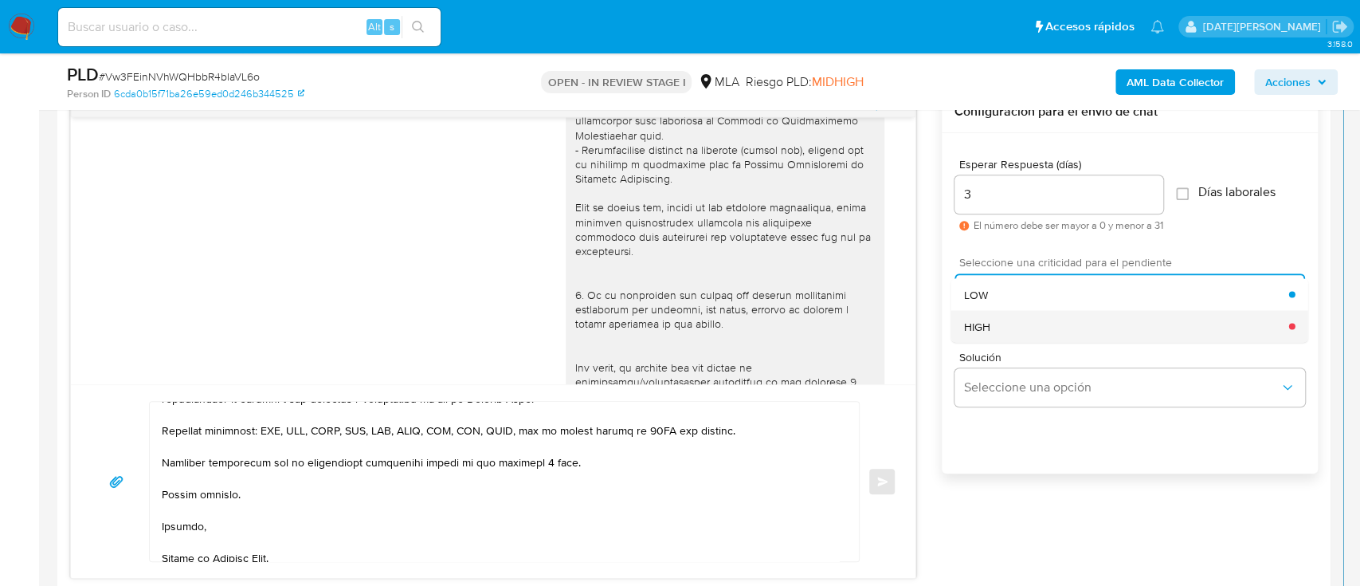
click at [1065, 317] on div "HIGH" at bounding box center [1126, 326] width 325 height 32
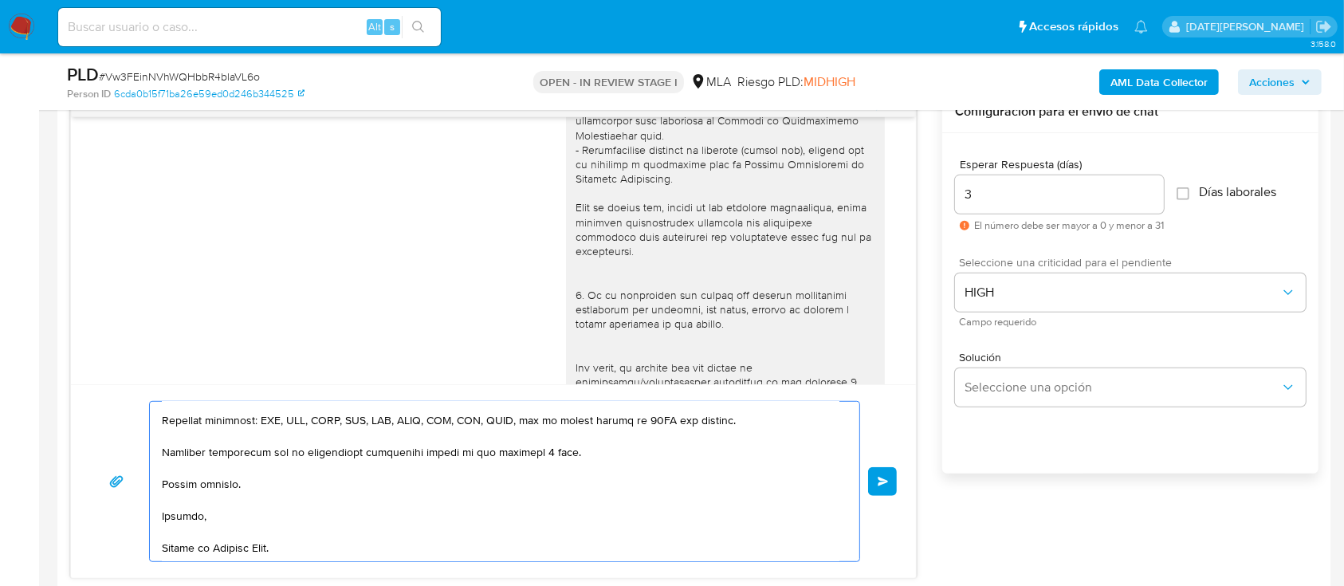
scroll to position [618, 0]
click at [890, 486] on button "Enviar" at bounding box center [882, 481] width 29 height 29
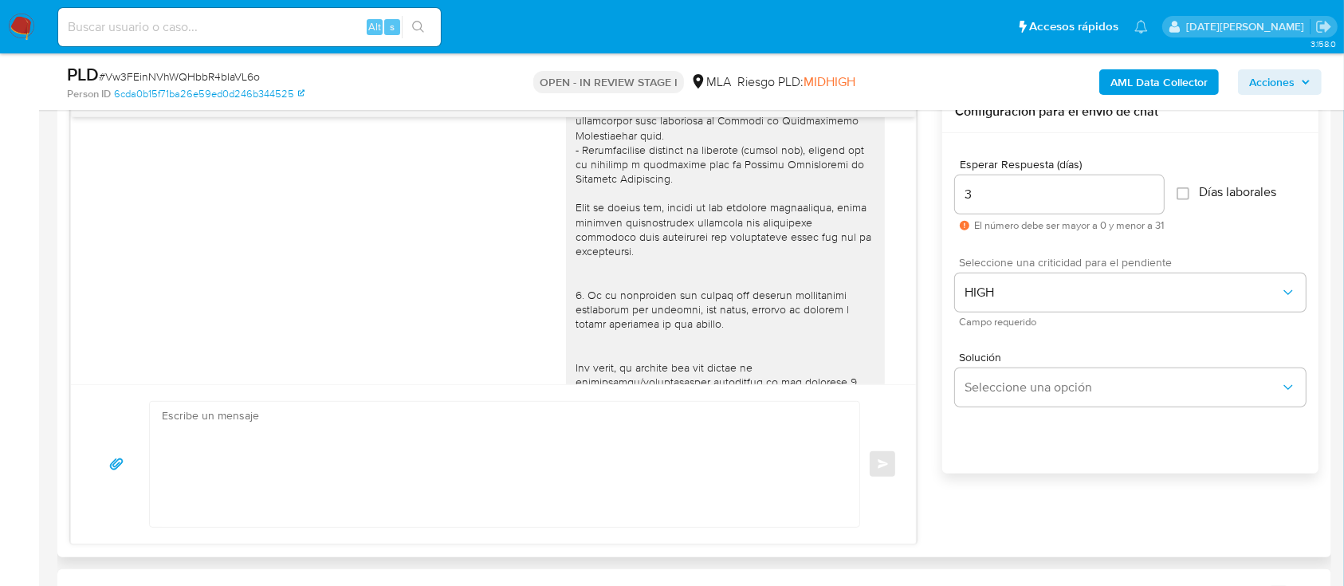
scroll to position [1629, 0]
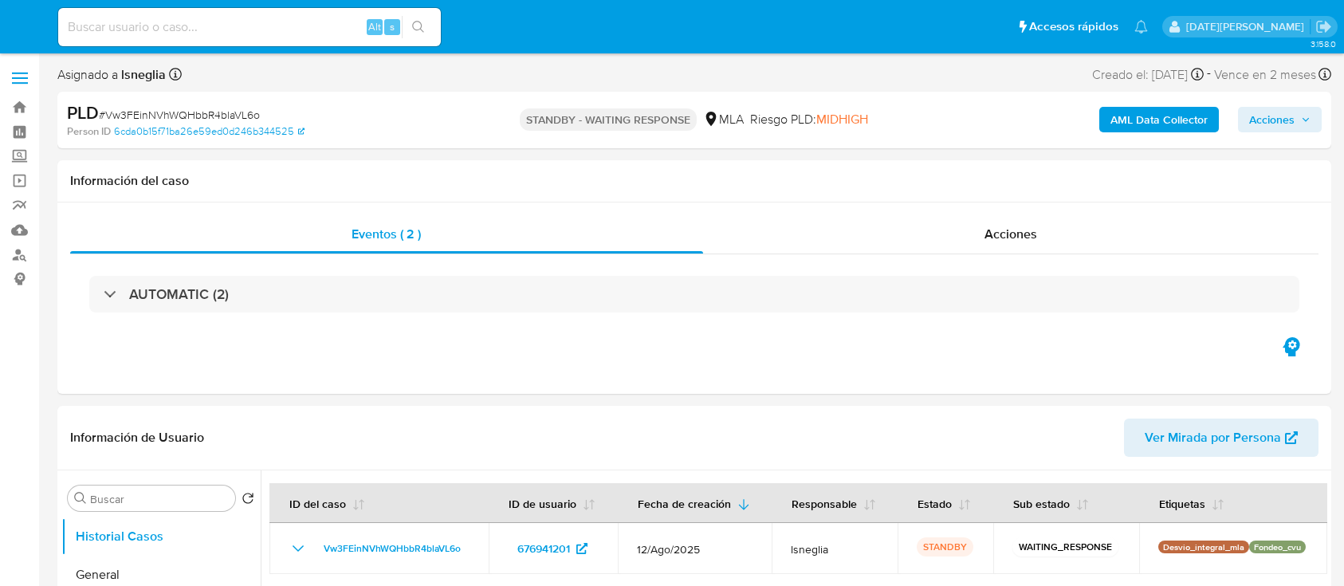
select select "10"
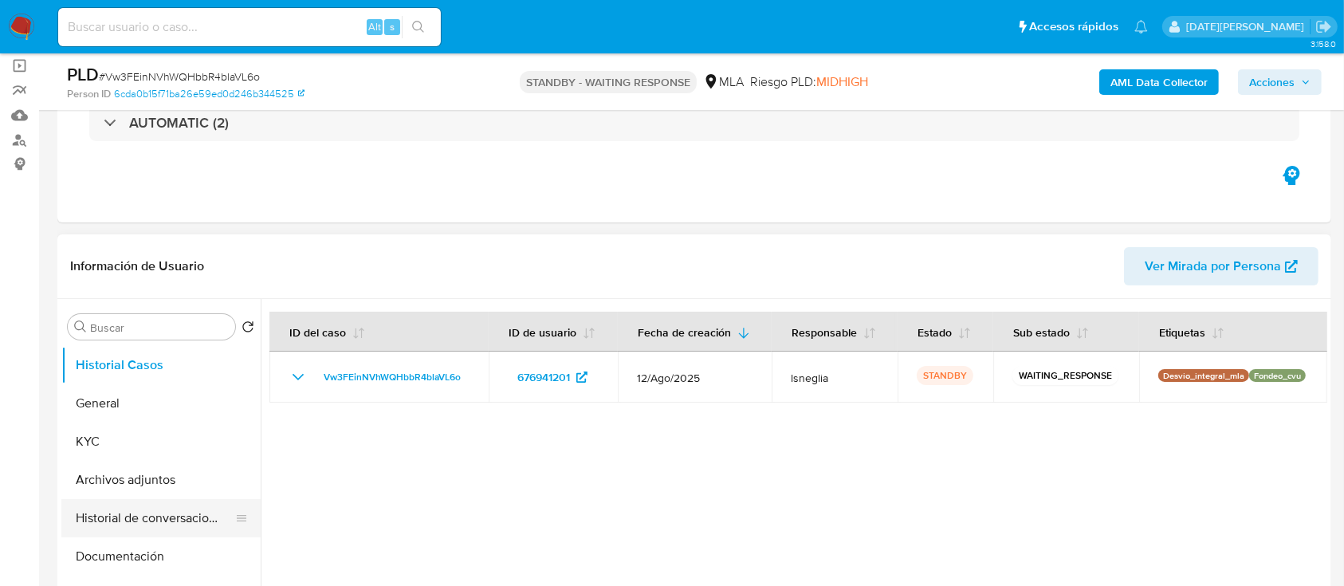
scroll to position [212, 0]
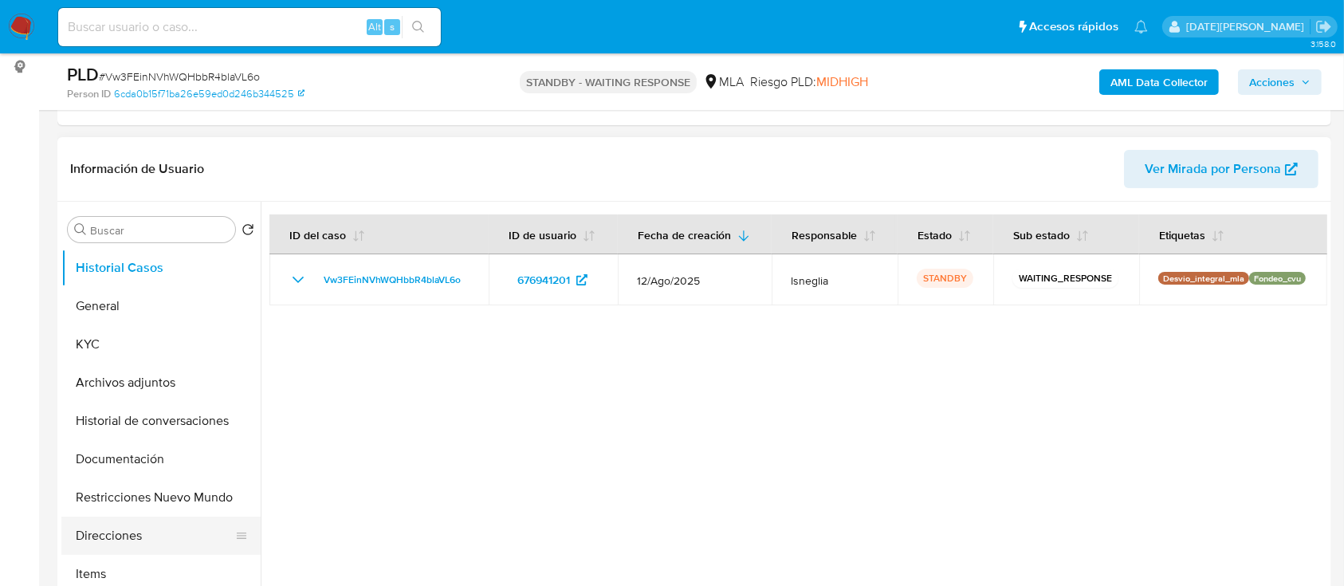
click at [115, 533] on button "Direcciones" at bounding box center [154, 535] width 186 height 38
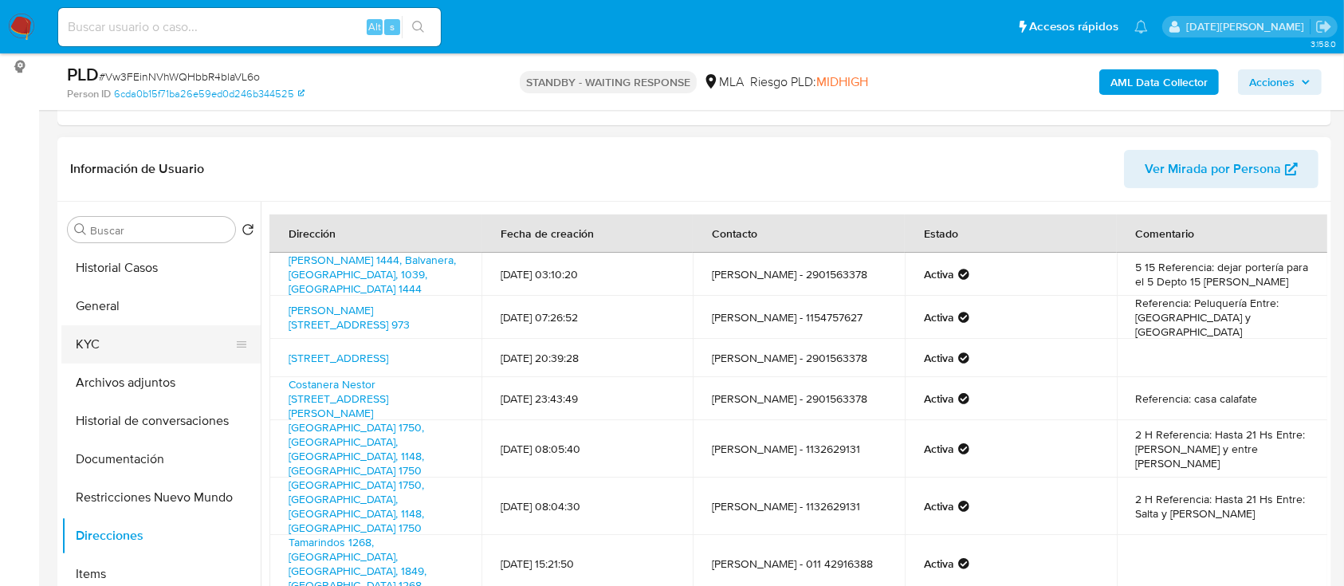
drag, startPoint x: 443, startPoint y: 0, endPoint x: 128, endPoint y: 357, distance: 476.5
click at [128, 357] on button "KYC" at bounding box center [154, 344] width 186 height 38
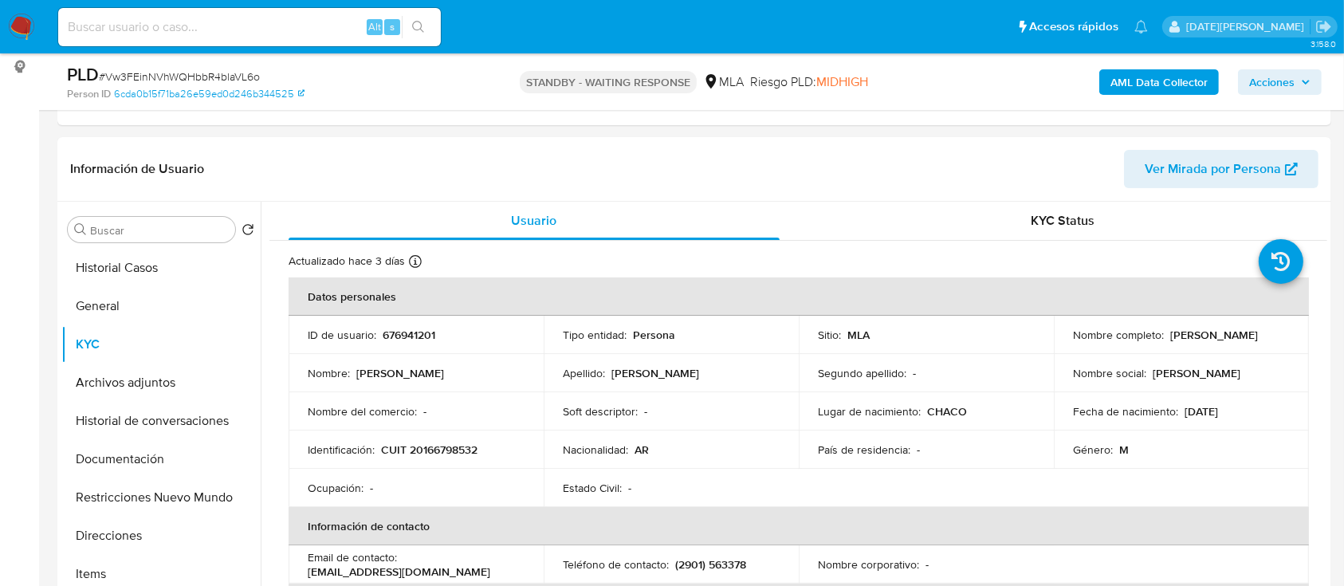
click at [188, 75] on span "# Vw3FEinNVhWQHbbR4blaVL6o" at bounding box center [179, 77] width 161 height 16
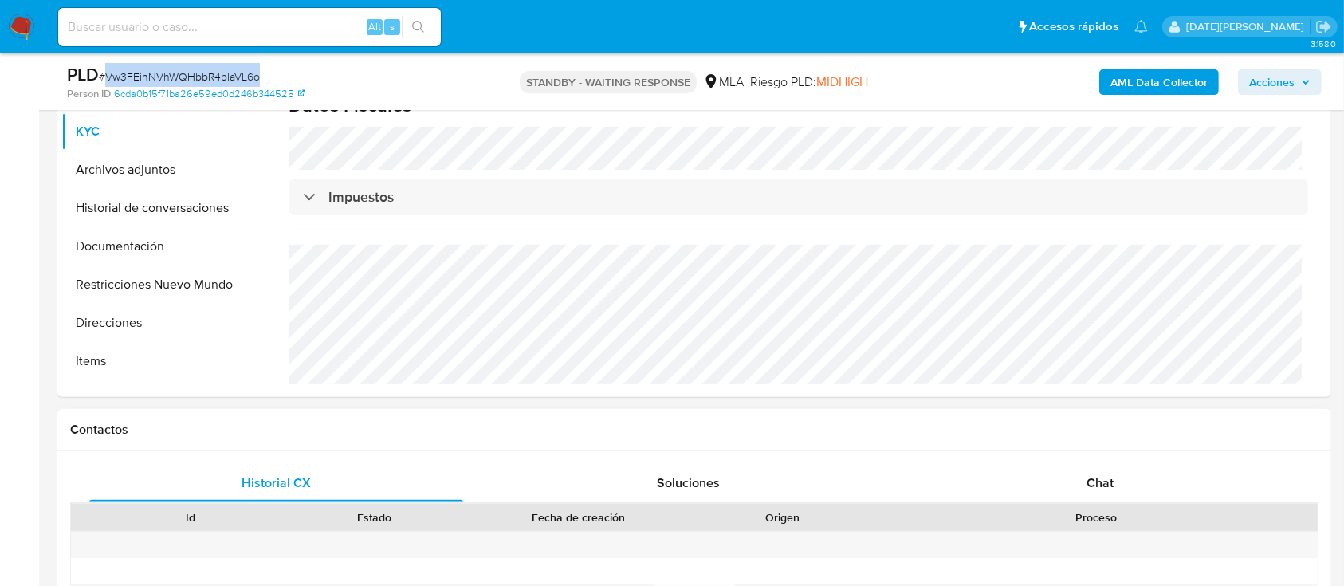
scroll to position [531, 0]
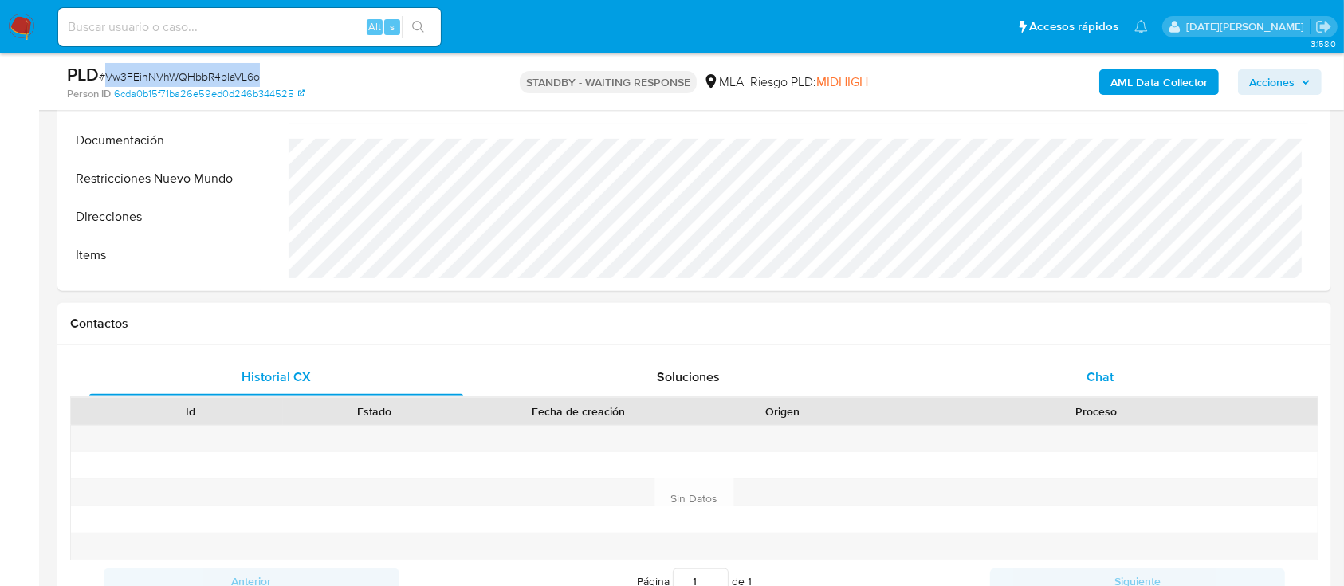
click at [1093, 376] on span "Chat" at bounding box center [1099, 376] width 27 height 18
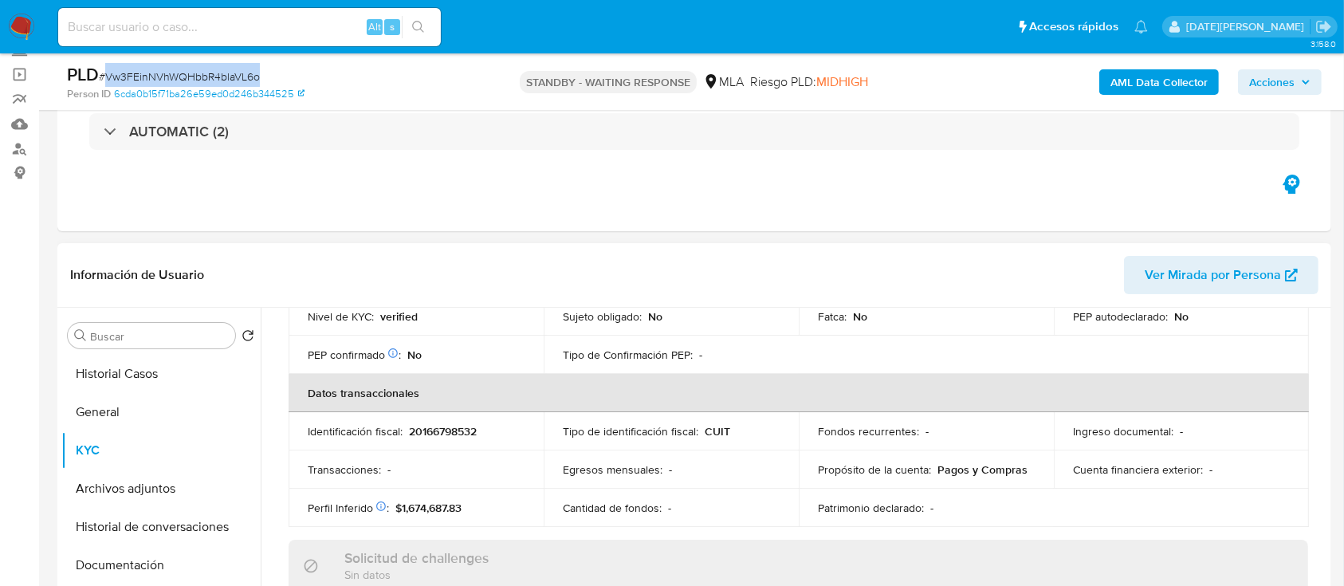
scroll to position [398, 0]
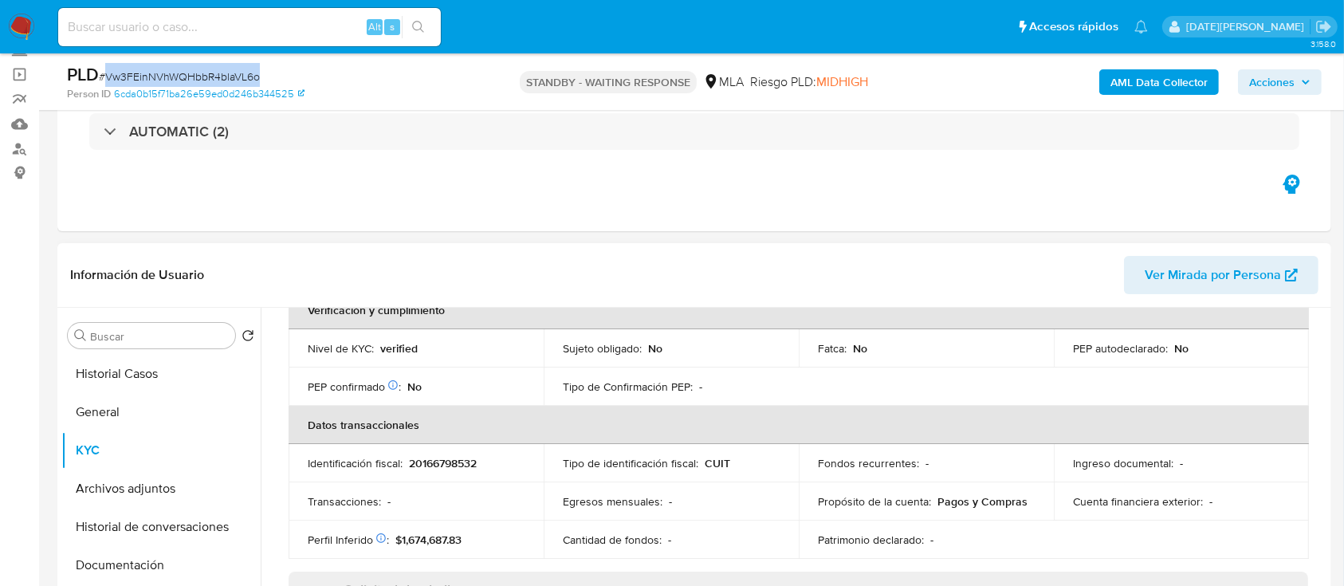
click at [468, 463] on p "20166798532" at bounding box center [443, 463] width 68 height 14
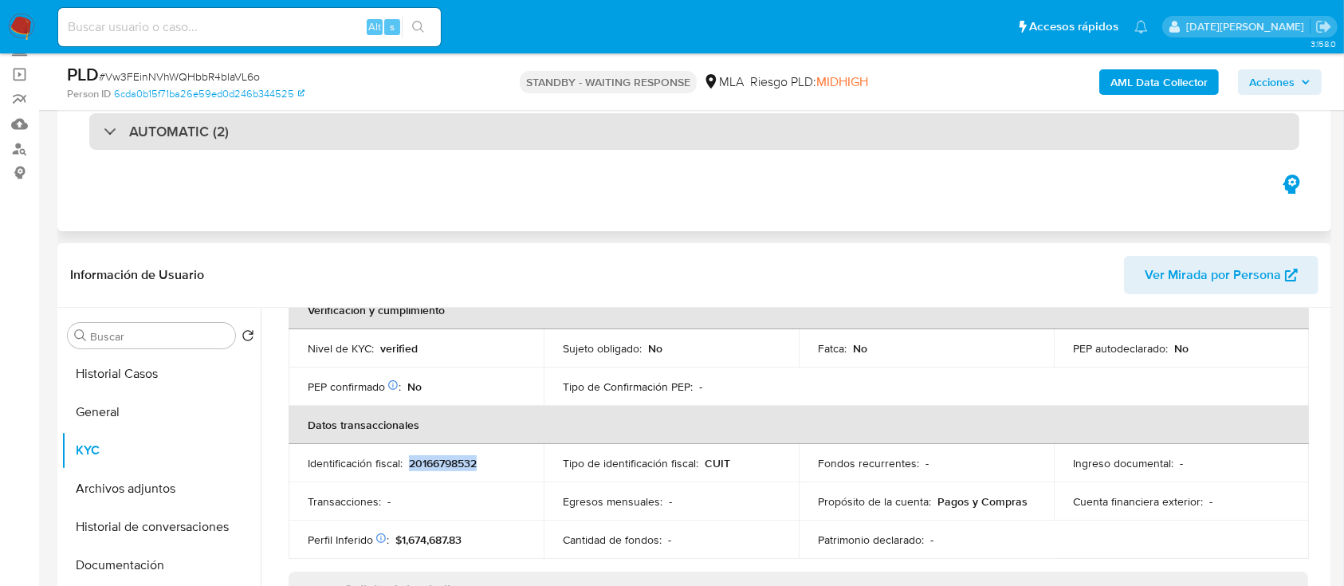
copy p "20166798532"
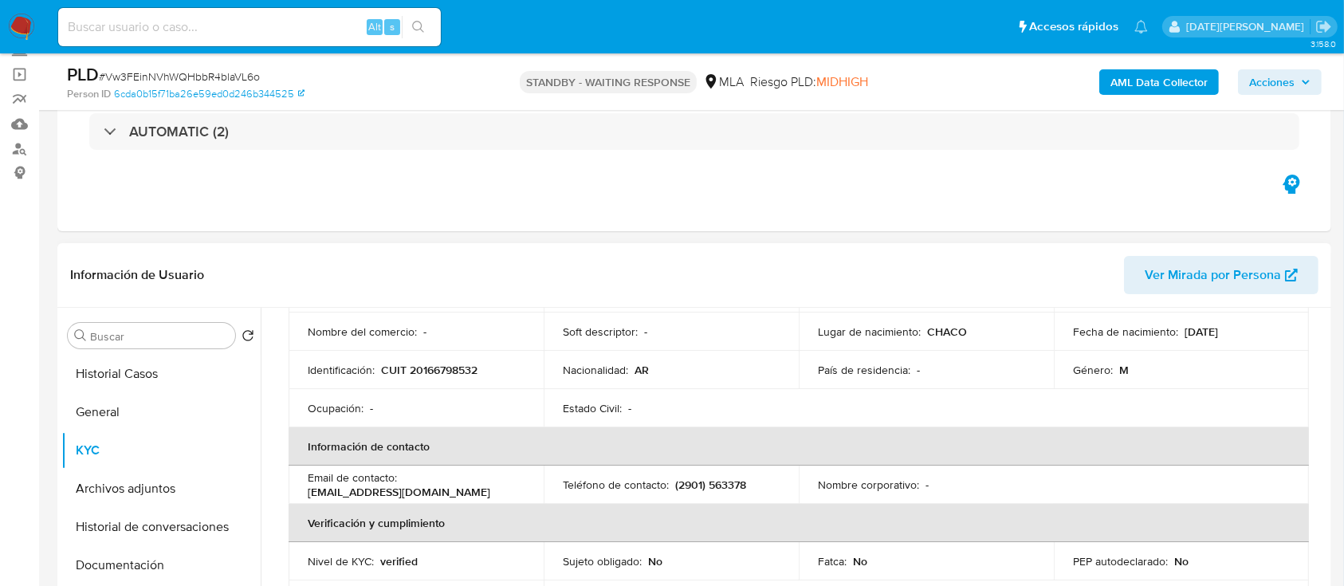
scroll to position [80, 0]
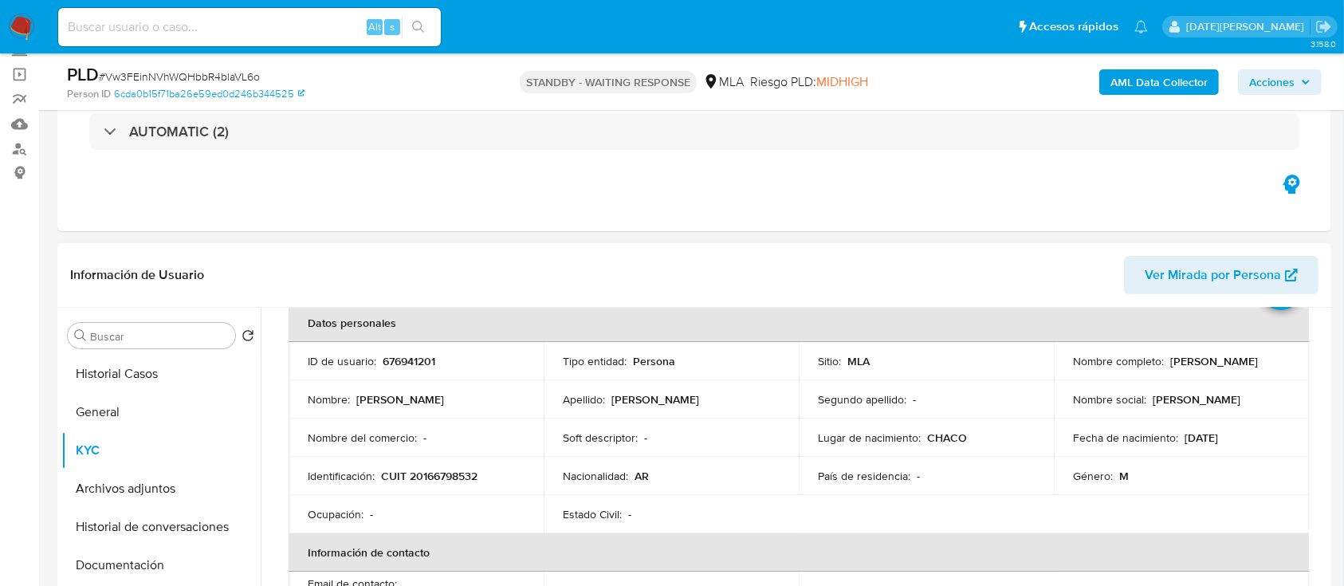
drag, startPoint x: 1069, startPoint y: 370, endPoint x: 1224, endPoint y: 369, distance: 154.6
click at [1224, 368] on div "Nombre completo : Marcelino Simon Gonzalez" at bounding box center [1181, 361] width 217 height 14
copy p "[PERSON_NAME]"
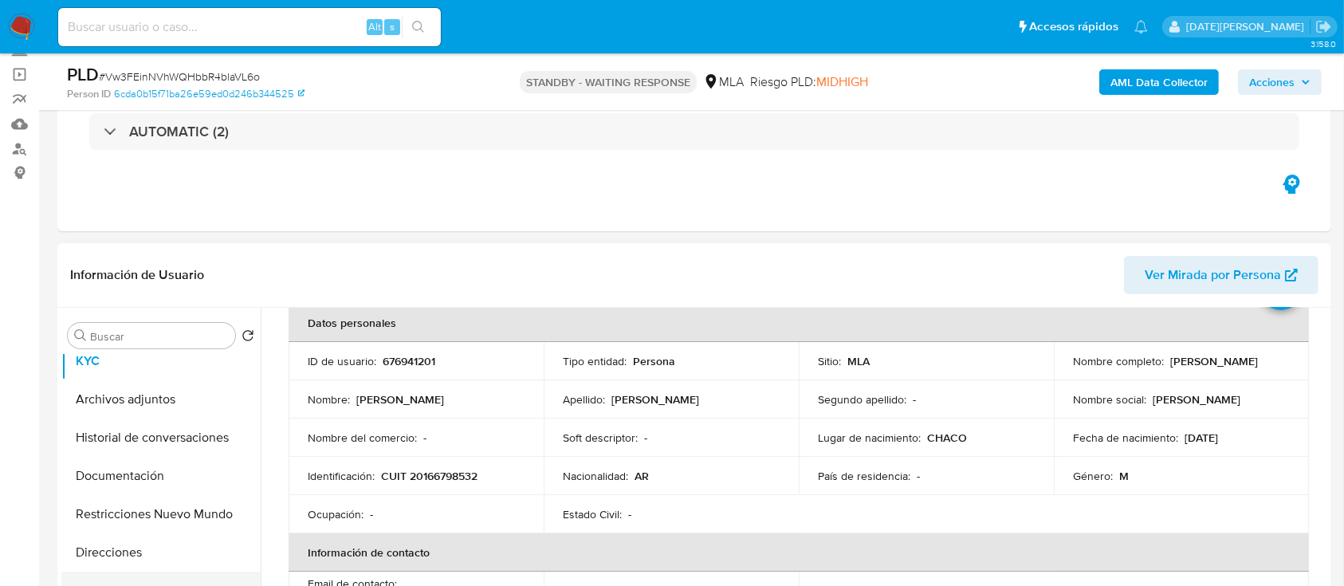
scroll to position [212, 0]
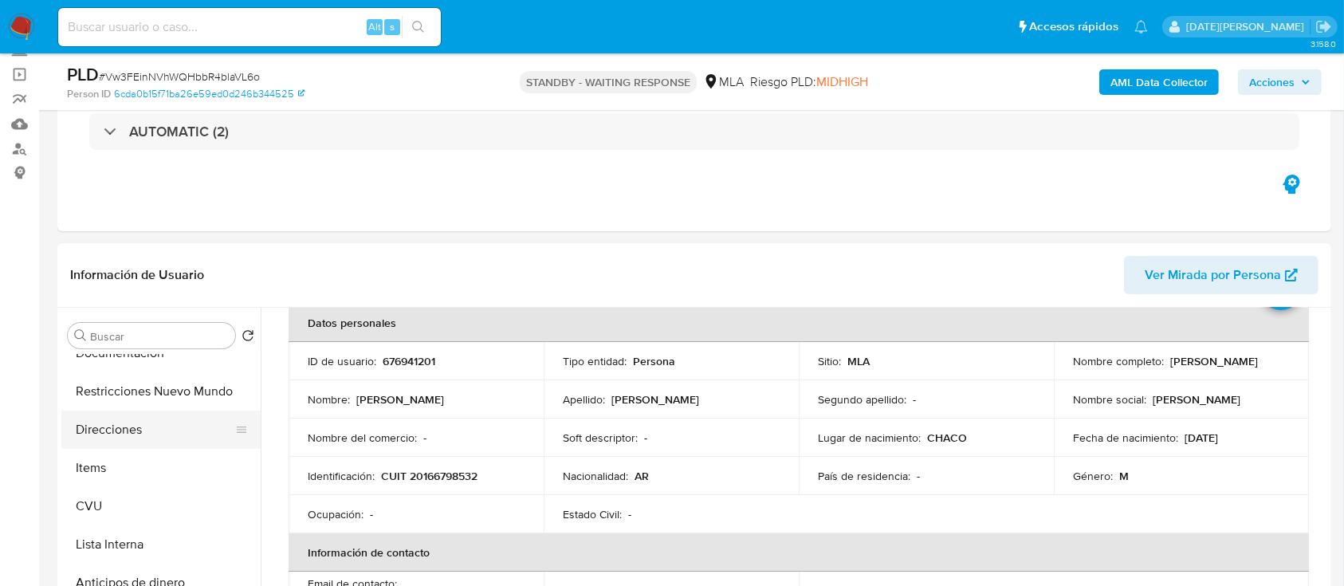
click at [147, 424] on button "Direcciones" at bounding box center [154, 429] width 186 height 38
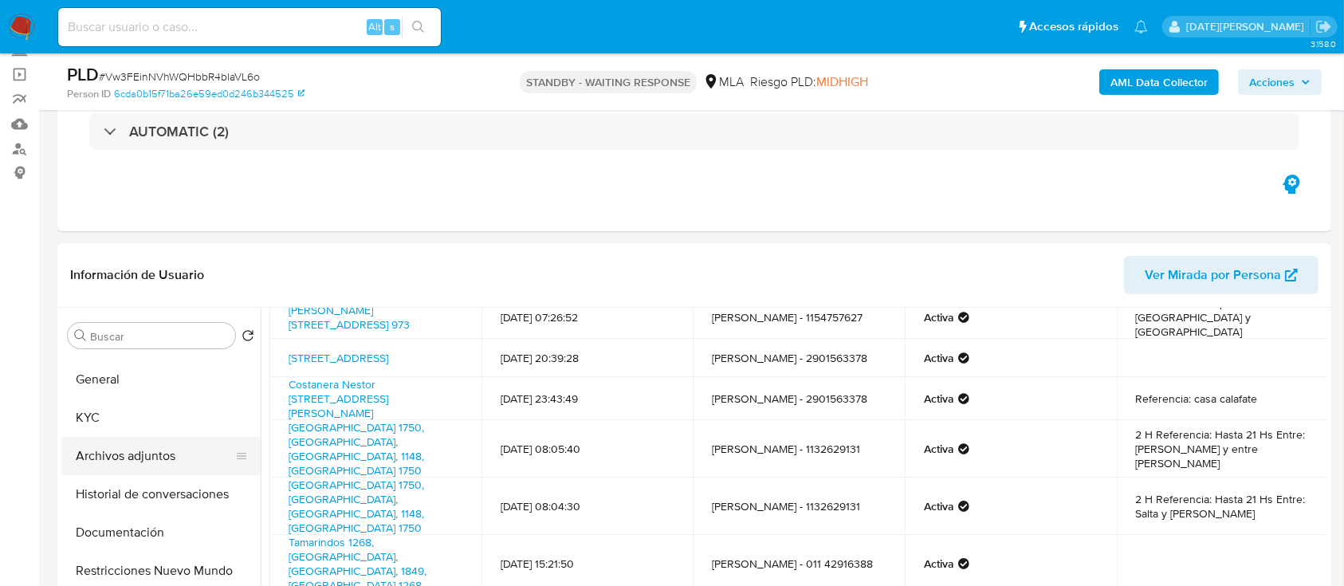
scroll to position [0, 0]
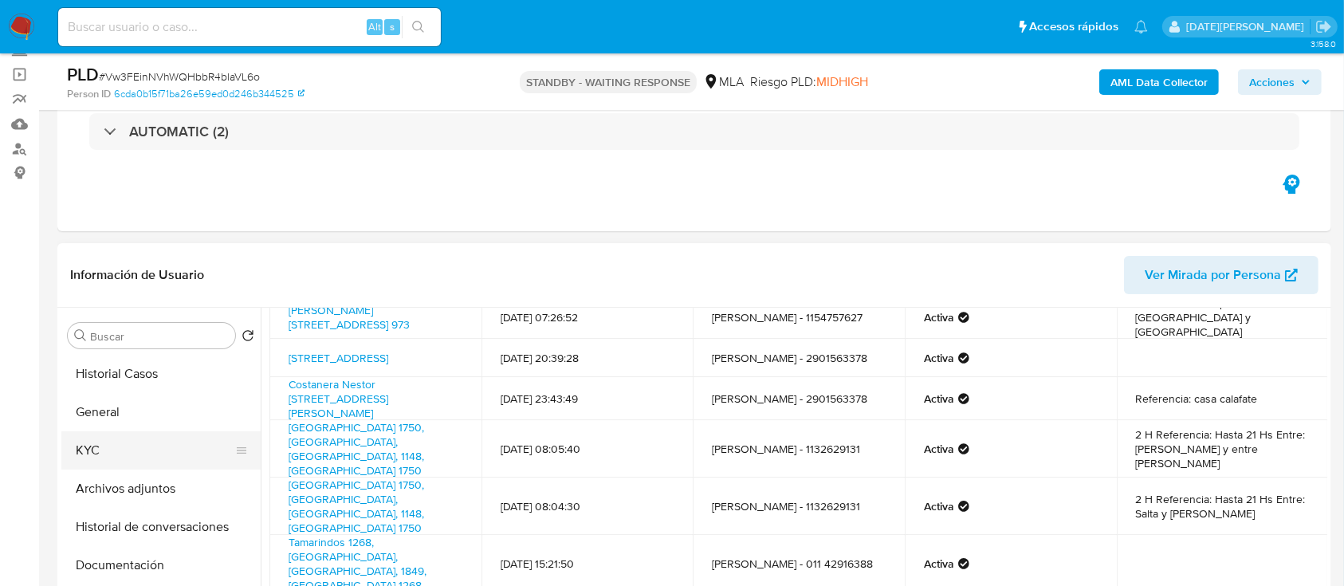
click at [116, 443] on button "KYC" at bounding box center [154, 450] width 186 height 38
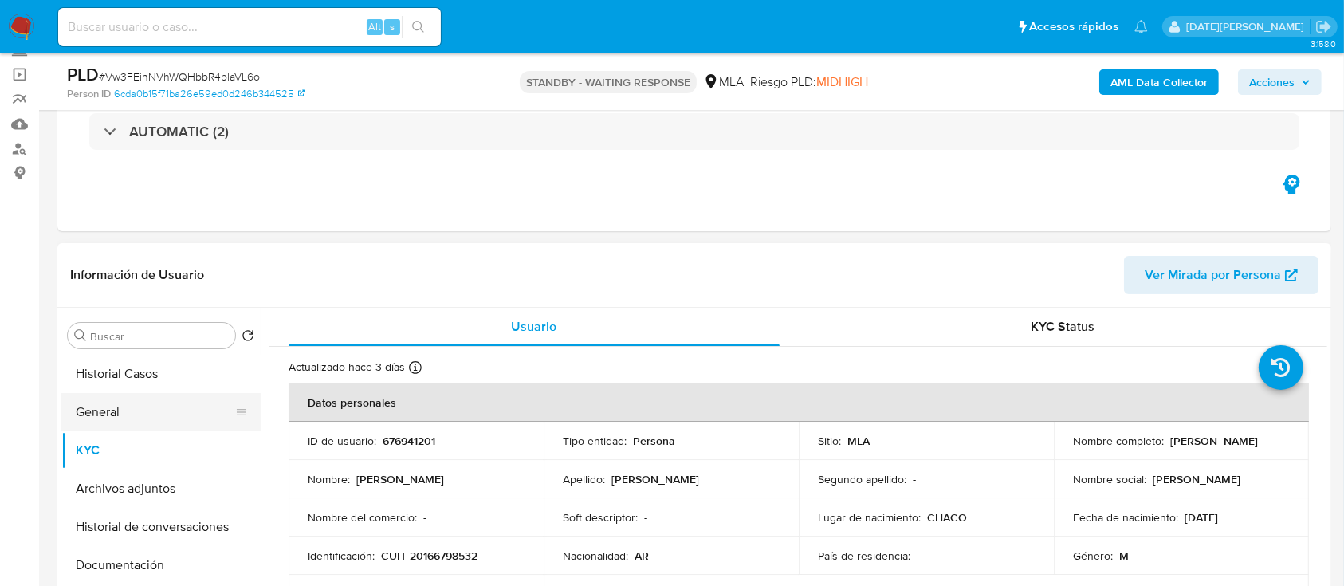
click at [142, 408] on button "General" at bounding box center [154, 412] width 186 height 38
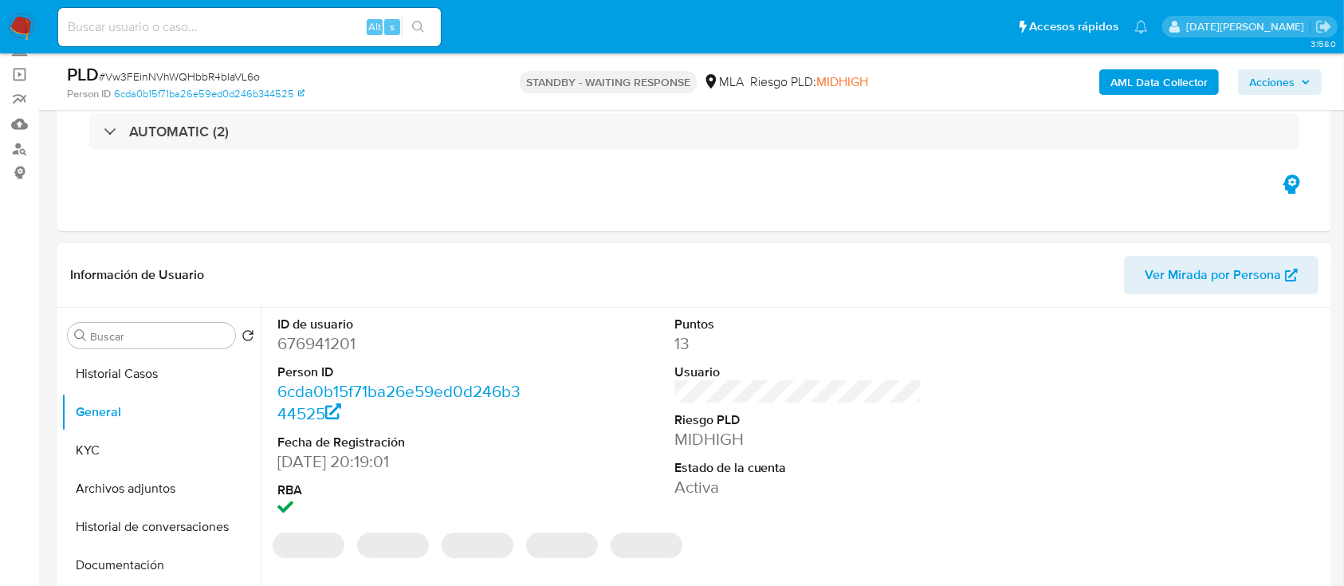
click at [332, 344] on dd "676941201" at bounding box center [401, 343] width 249 height 22
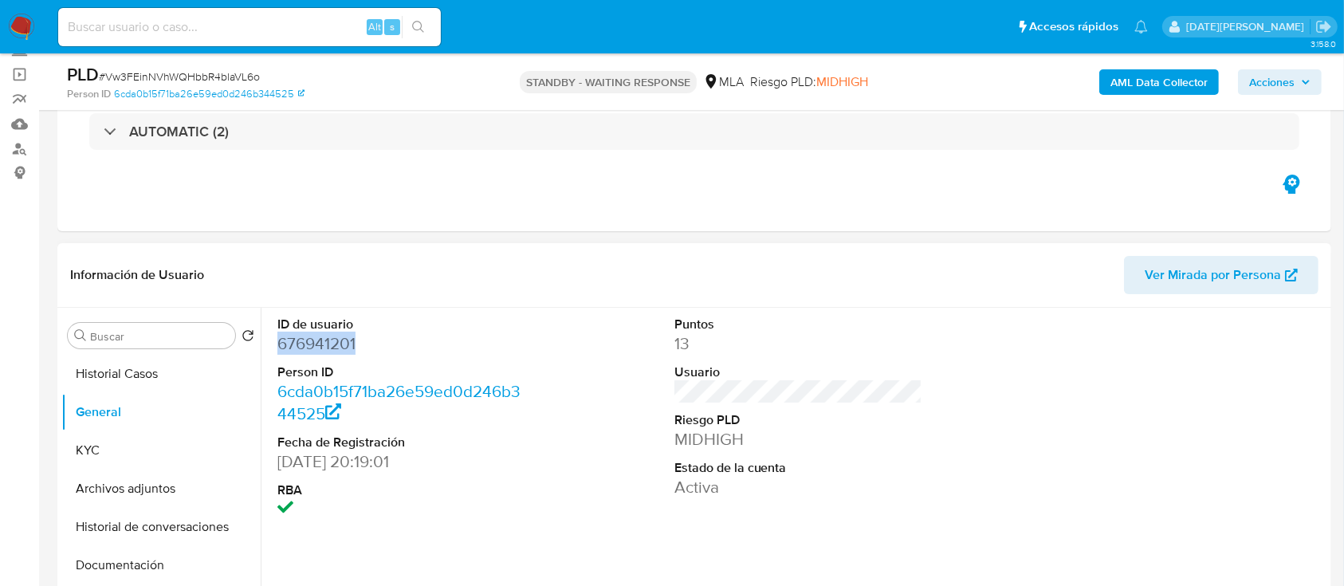
copy dd "676941201"
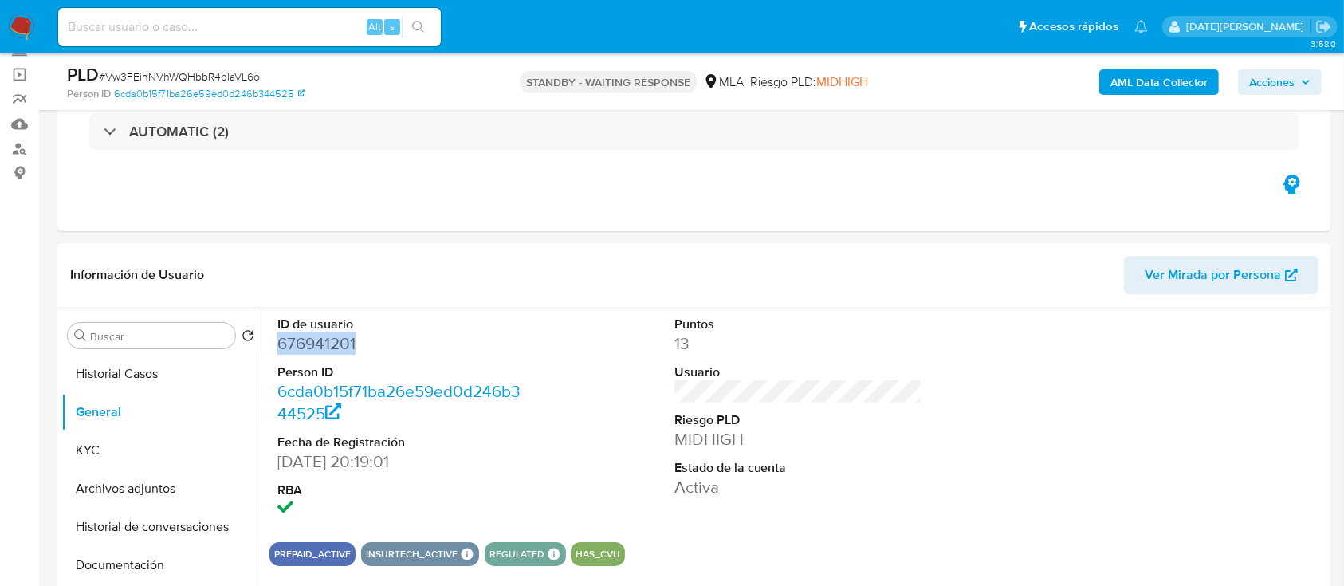
click at [196, 26] on input at bounding box center [249, 27] width 383 height 21
paste input "YHh7ZTCmwO8golvxm3sAuwS0"
type input "YHh7ZTCmwO8golvxm3sAuwS0"
click at [420, 22] on icon "search-icon" at bounding box center [418, 27] width 13 height 13
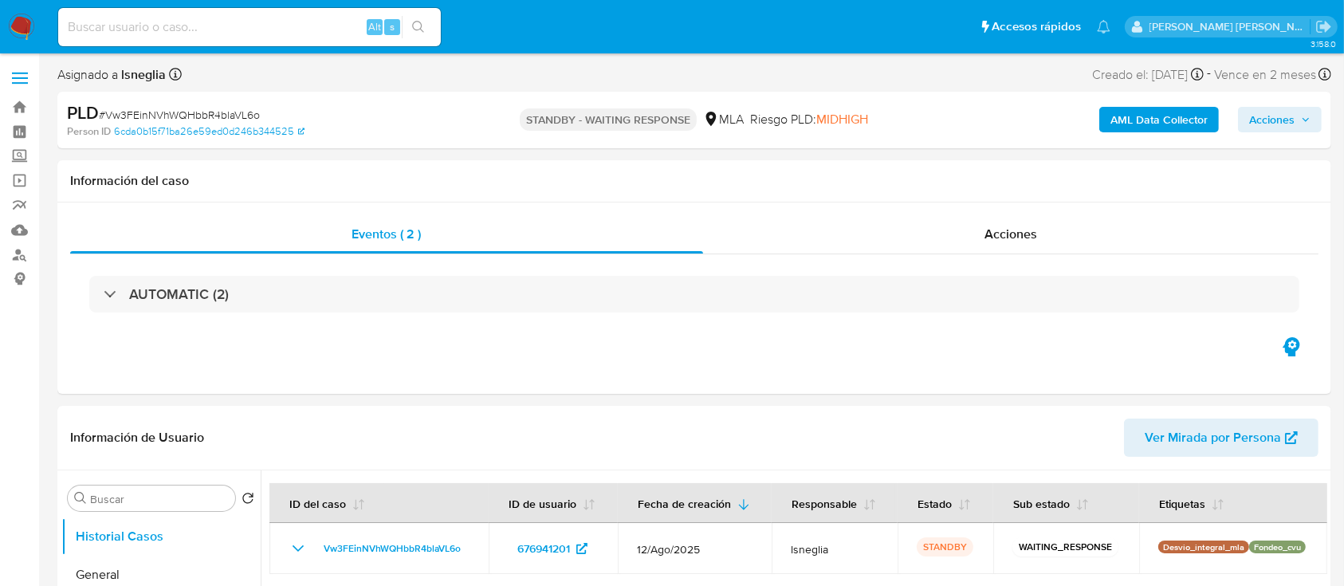
select select "10"
click at [164, 29] on input at bounding box center [249, 27] width 383 height 21
paste input "YHh7ZTCmwO8golvxm3sAuwS0"
type input "YHh7ZTCmwO8golvxm3sAuwS0"
click at [422, 26] on icon "search-icon" at bounding box center [418, 27] width 13 height 13
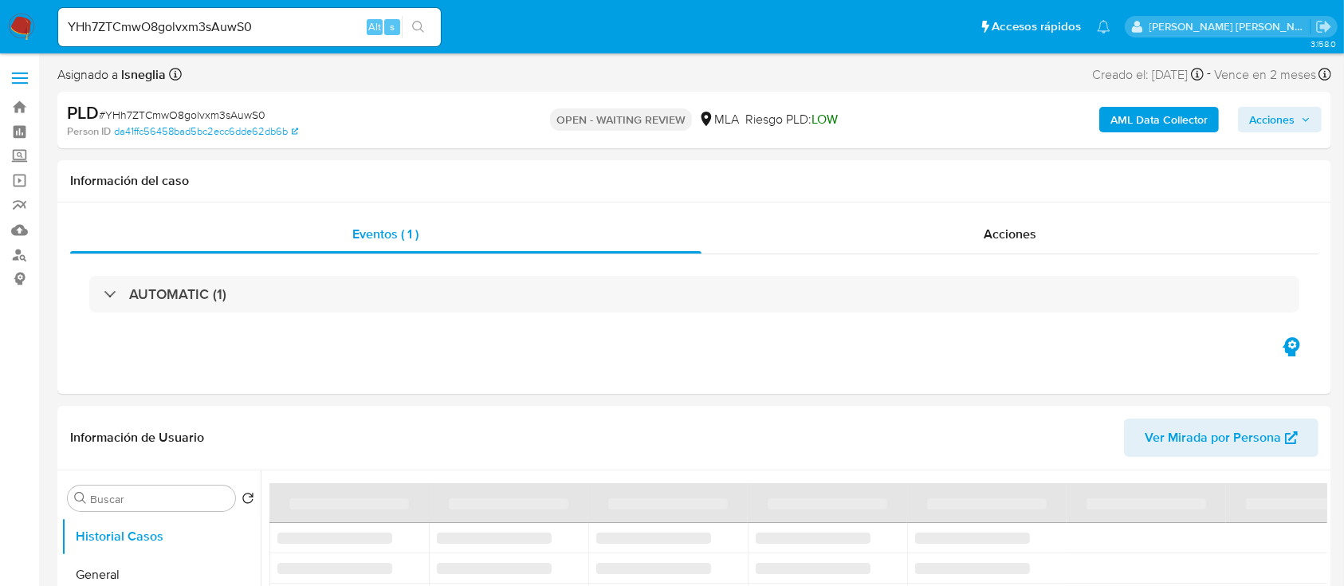
select select "10"
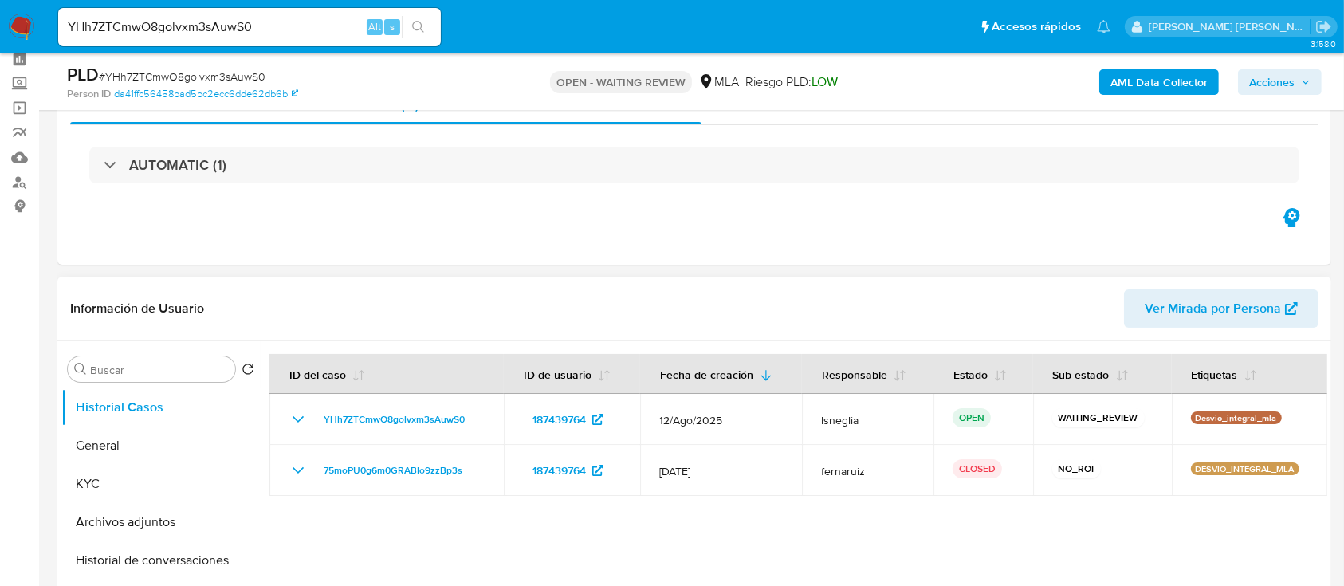
scroll to position [106, 0]
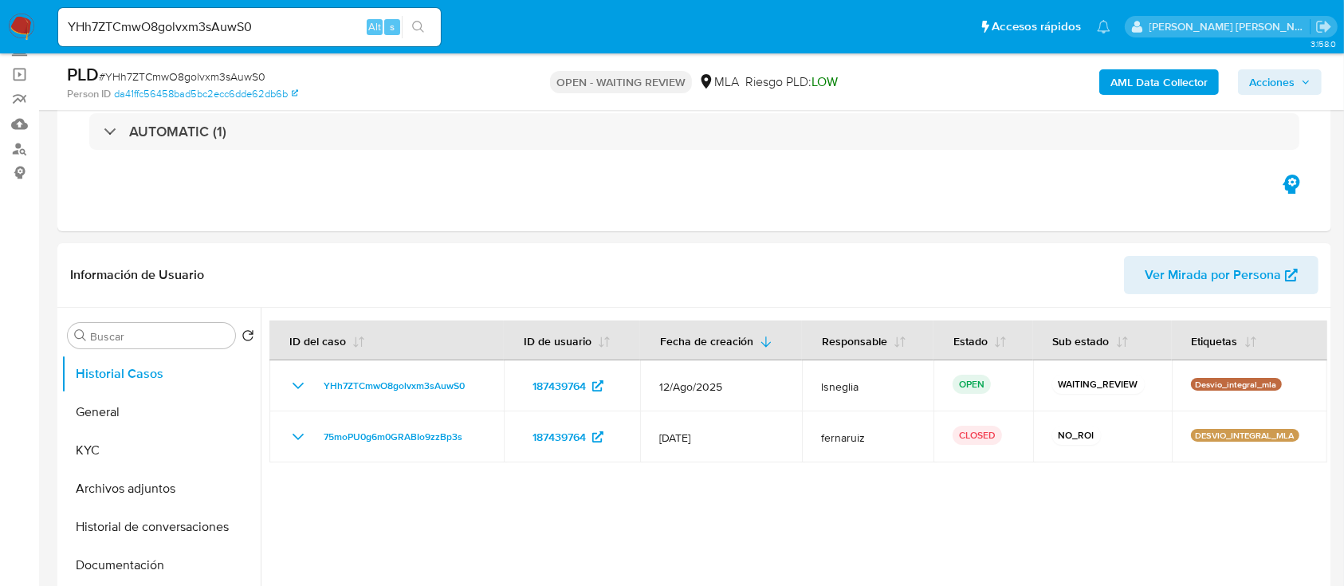
click at [217, 72] on span "# YHh7ZTCmwO8golvxm3sAuwS0" at bounding box center [182, 77] width 167 height 16
copy span "YHh7ZTCmwO8golvxm3sAuwS0"
click at [25, 29] on img at bounding box center [21, 27] width 27 height 27
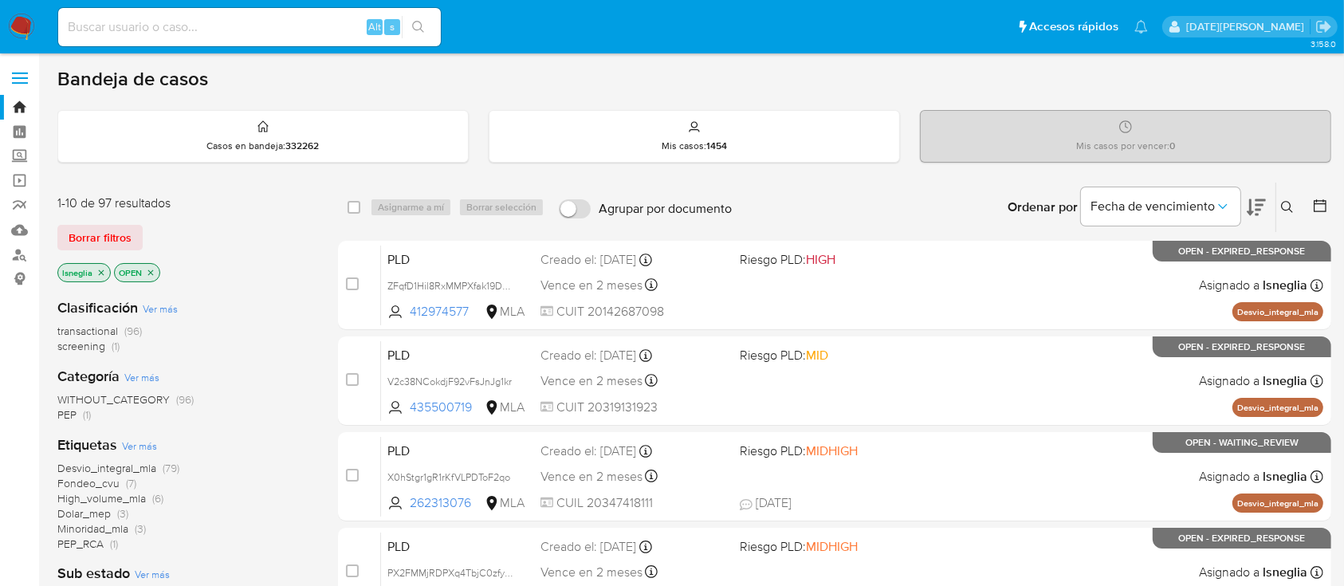
click at [1287, 206] on icon at bounding box center [1287, 207] width 13 height 13
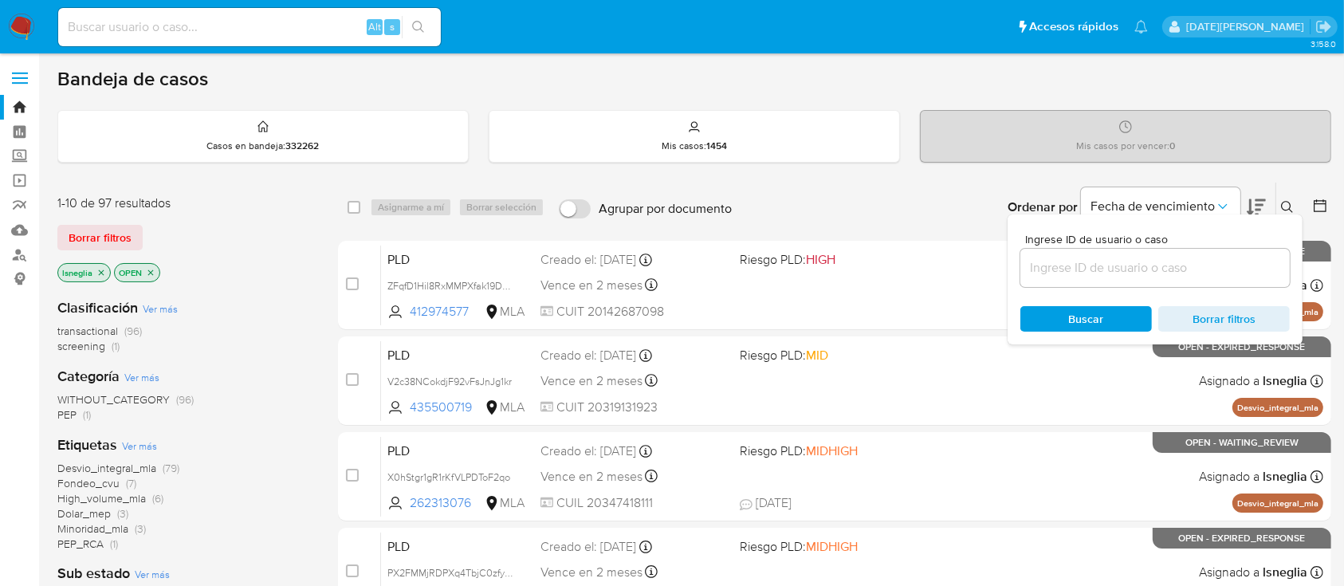
click at [1097, 275] on input at bounding box center [1154, 267] width 269 height 21
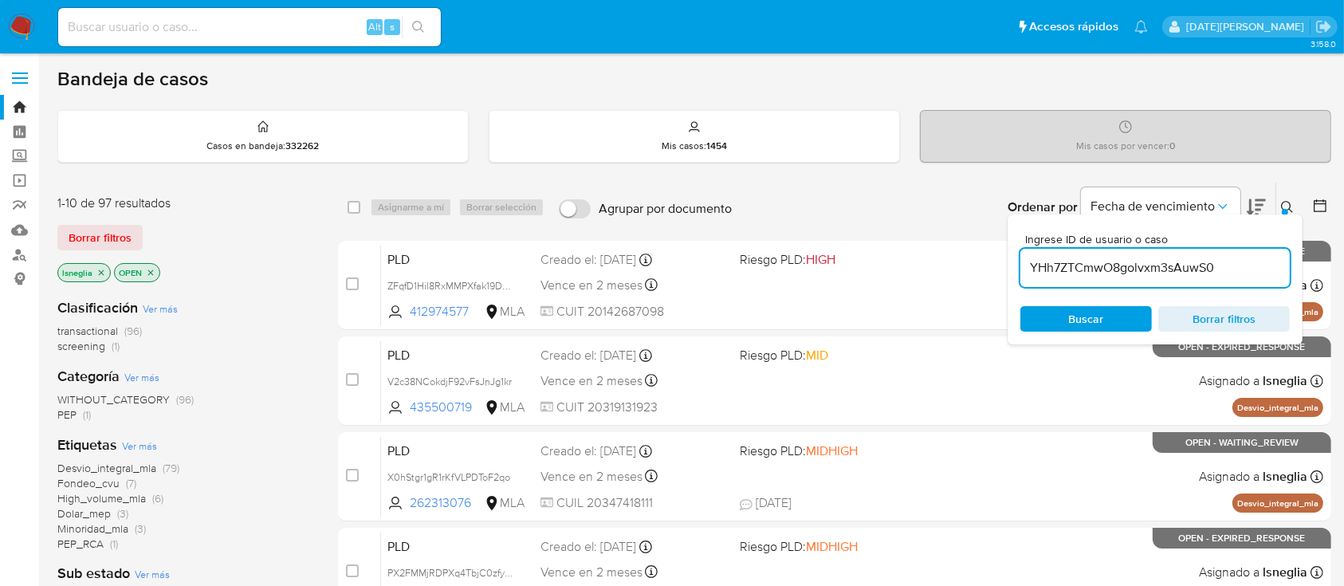
type input "YHh7ZTCmwO8golvxm3sAuwS0"
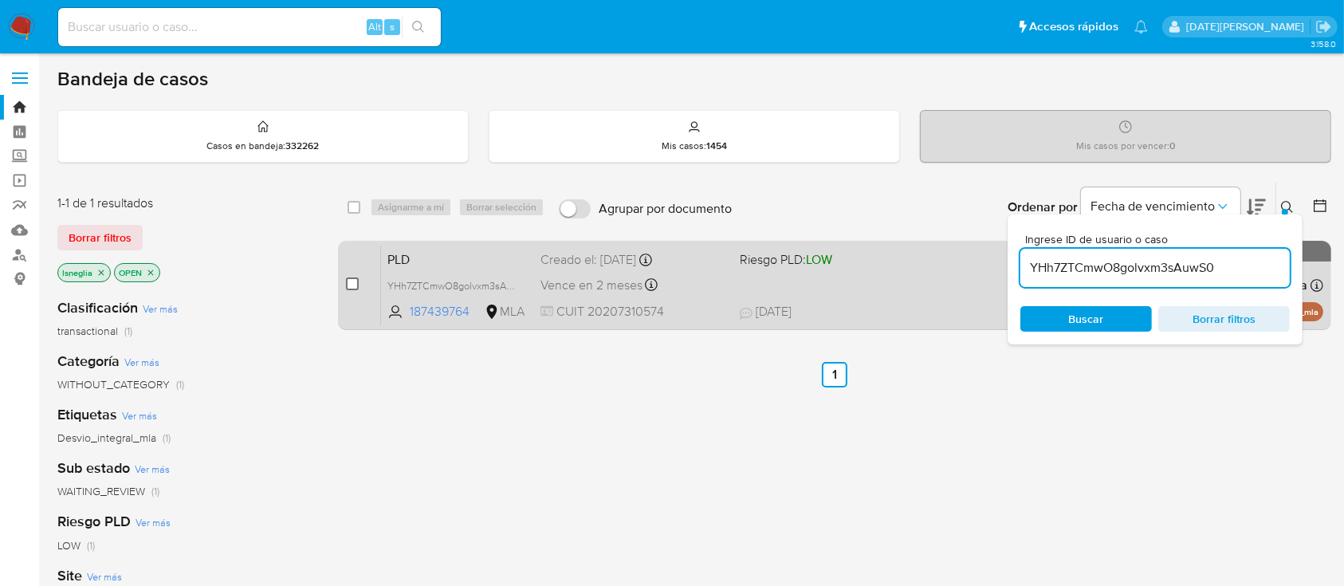
click at [355, 284] on input "checkbox" at bounding box center [352, 283] width 13 height 13
checkbox input "true"
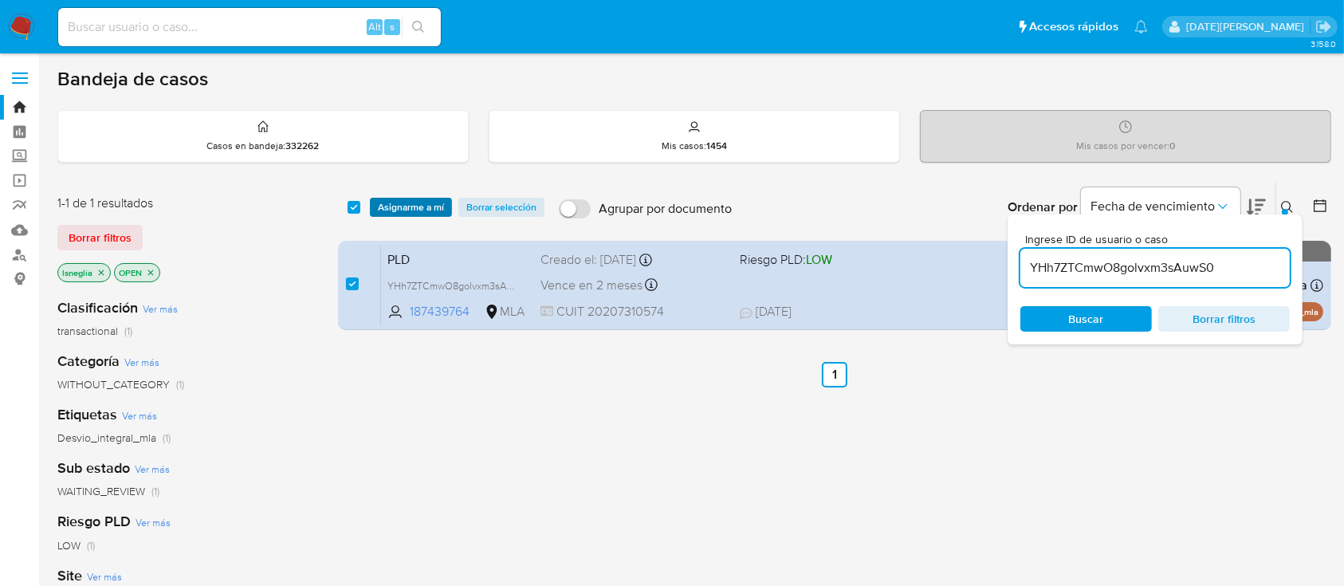
click at [424, 206] on span "Asignarme a mí" at bounding box center [411, 207] width 66 height 16
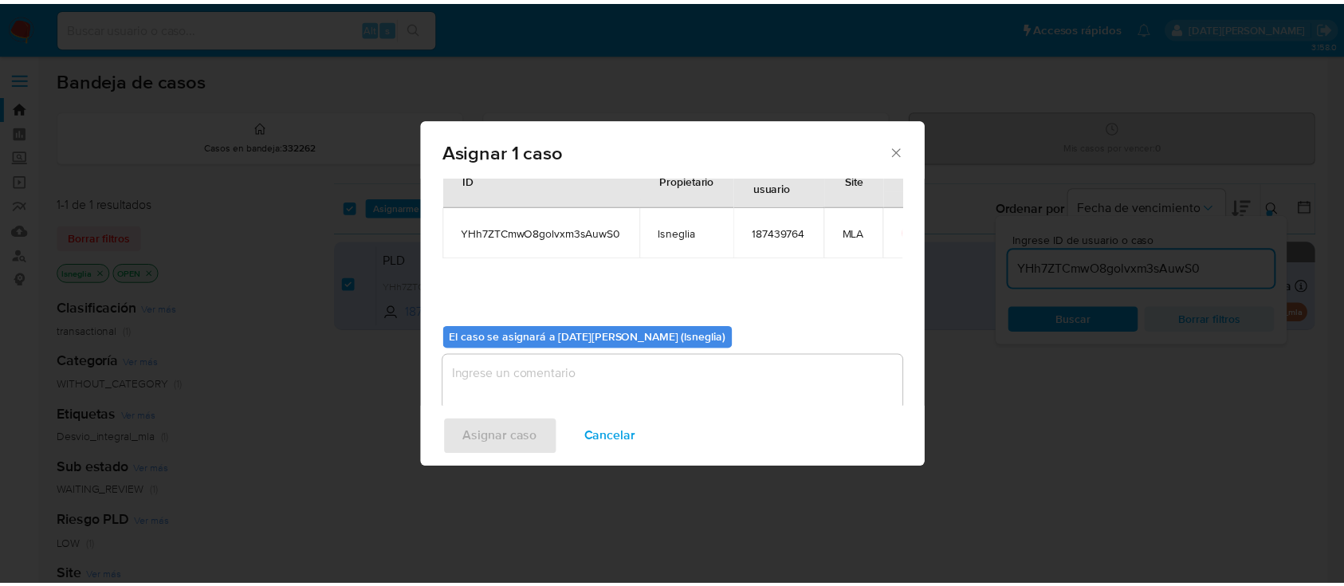
scroll to position [81, 0]
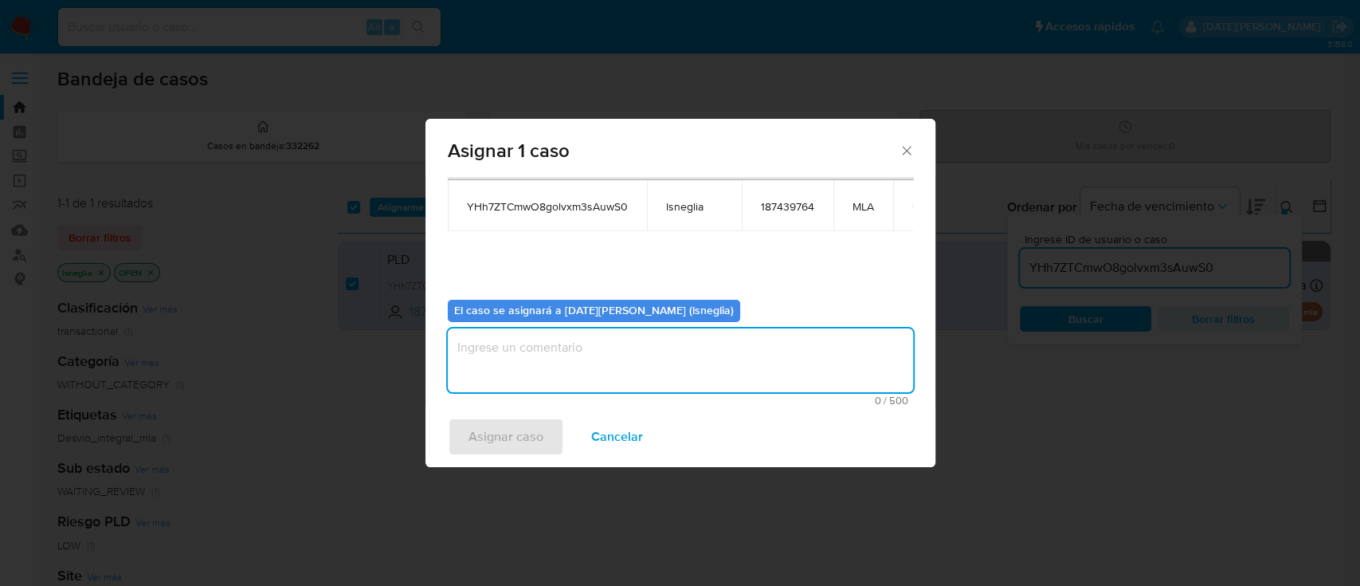
click at [752, 355] on textarea "assign-modal" at bounding box center [680, 360] width 465 height 64
type textarea "."
click at [477, 426] on span "Asignar caso" at bounding box center [506, 436] width 75 height 35
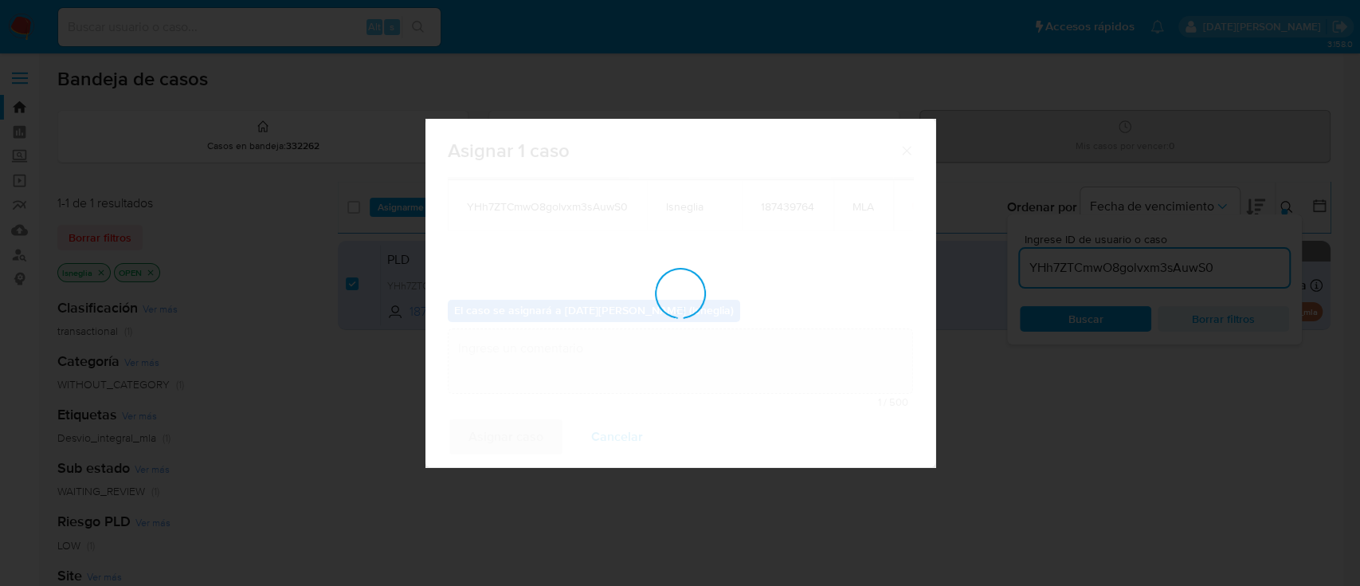
checkbox input "false"
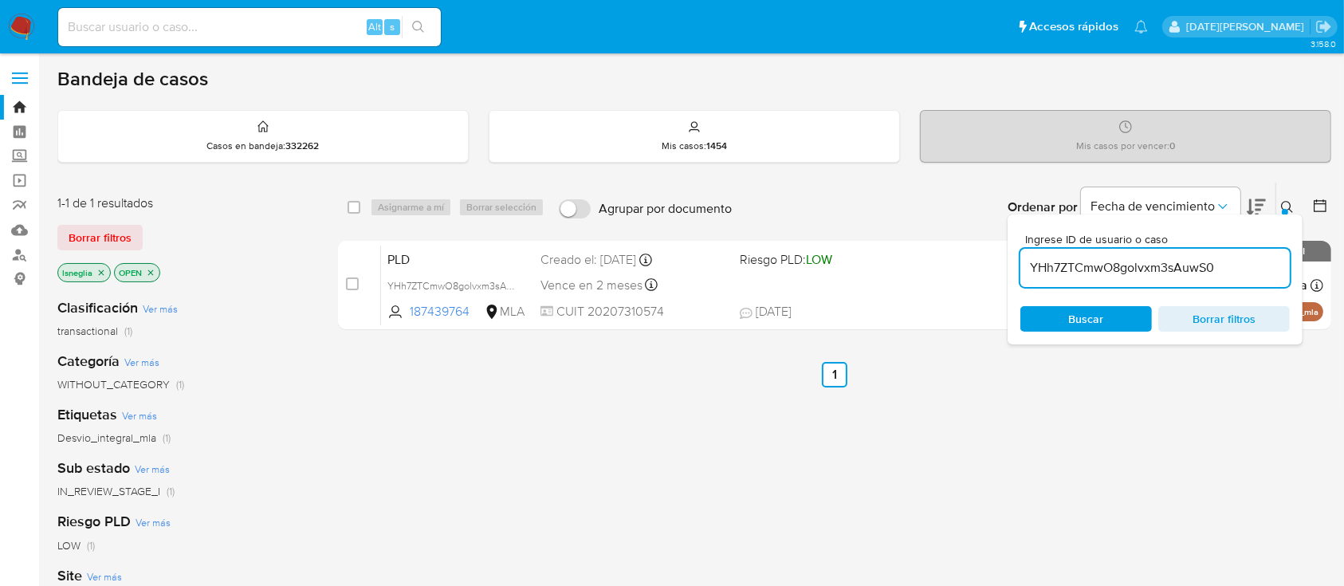
click at [1292, 201] on icon at bounding box center [1287, 207] width 13 height 13
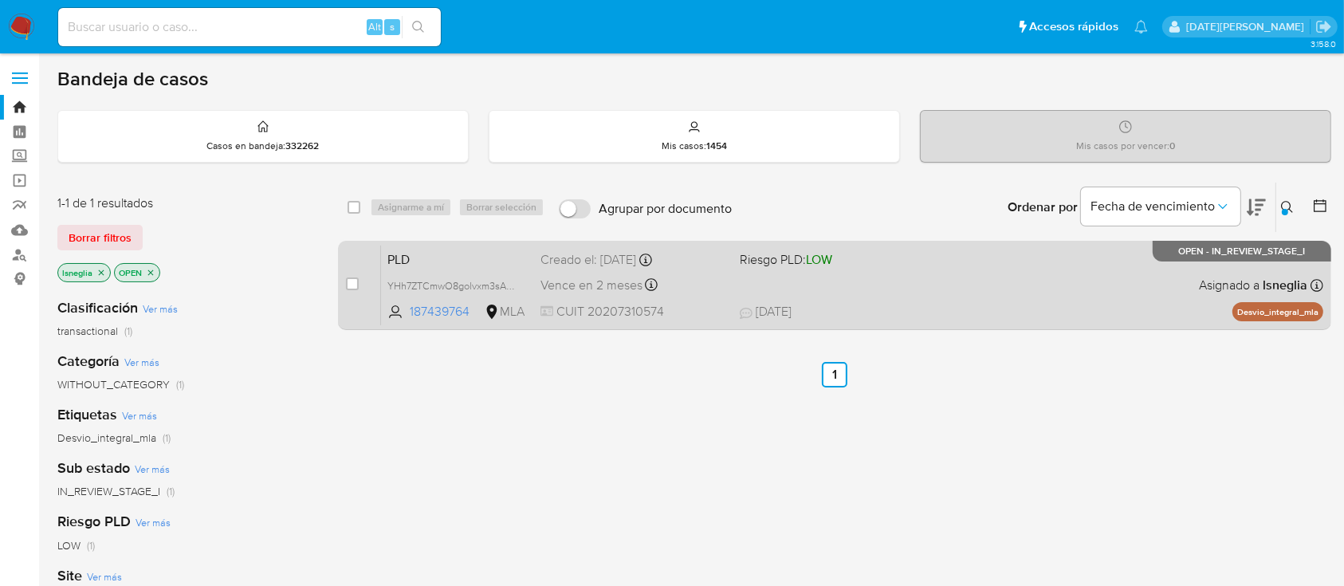
click at [445, 253] on span "PLD" at bounding box center [457, 258] width 140 height 21
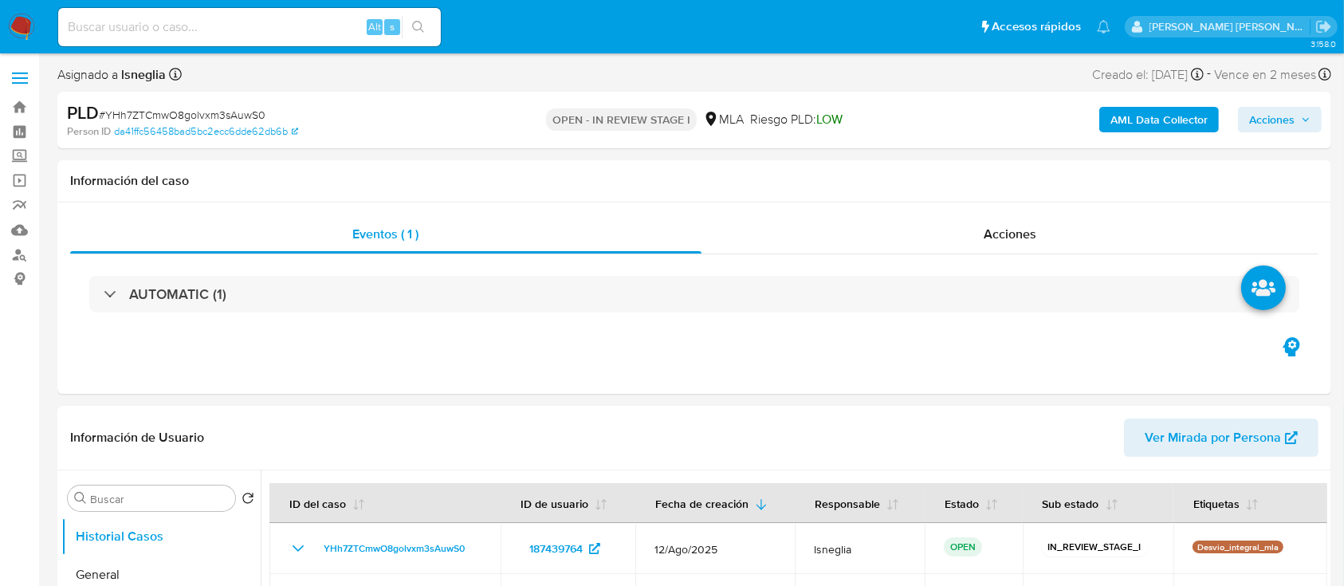
select select "10"
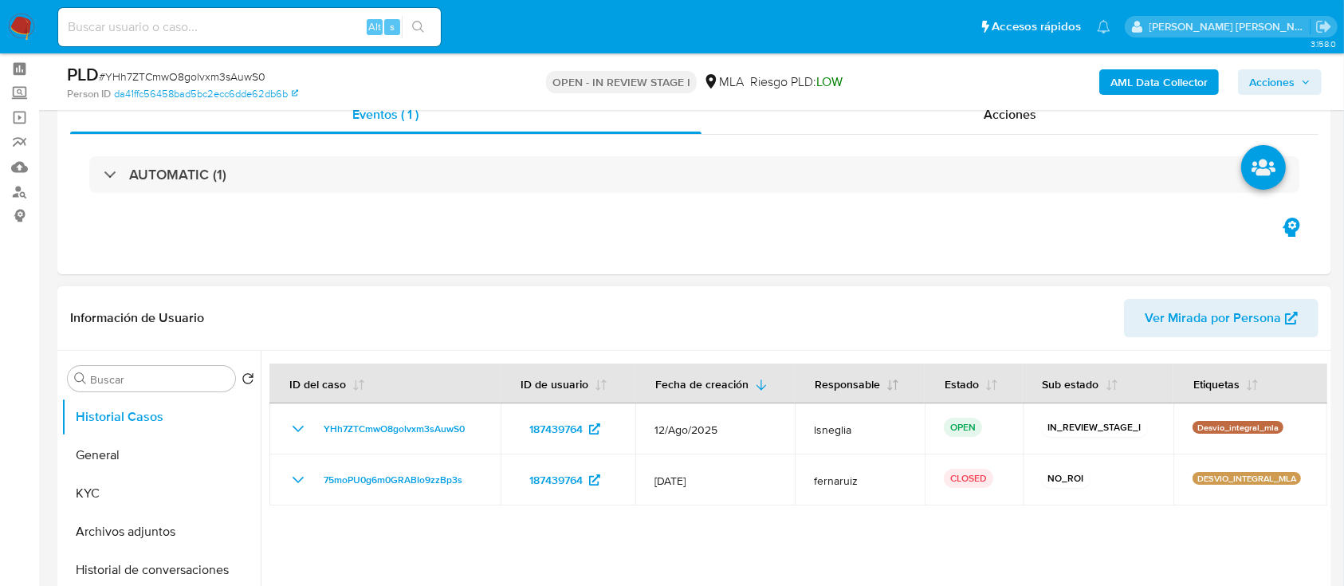
scroll to position [106, 0]
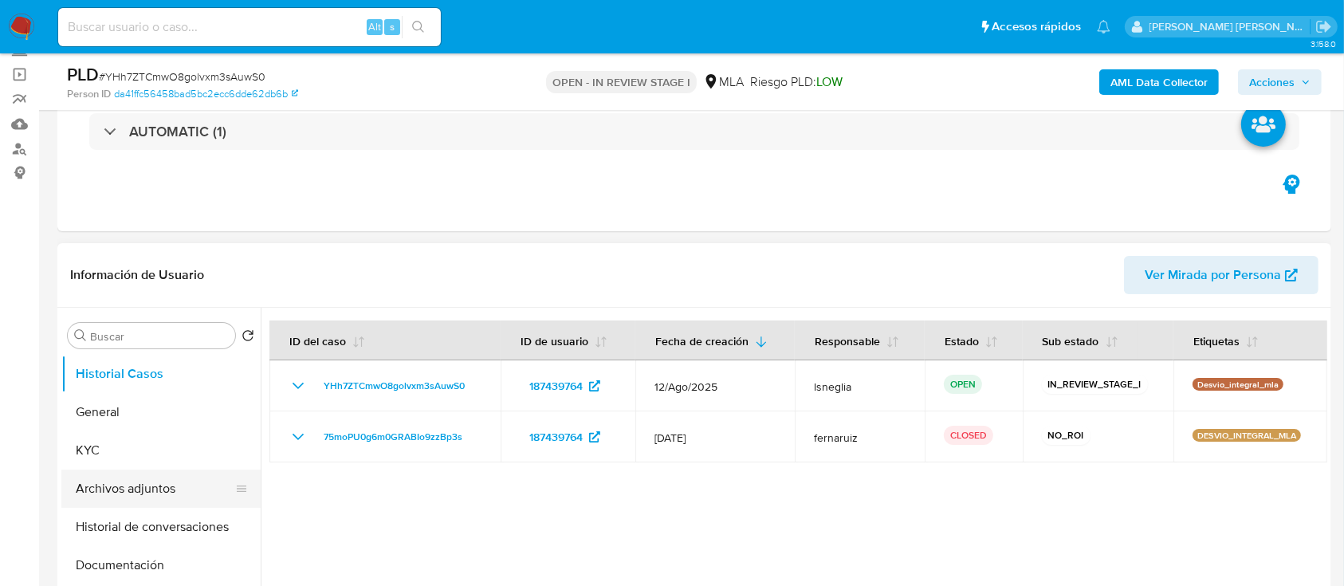
click at [153, 497] on button "Archivos adjuntos" at bounding box center [154, 488] width 186 height 38
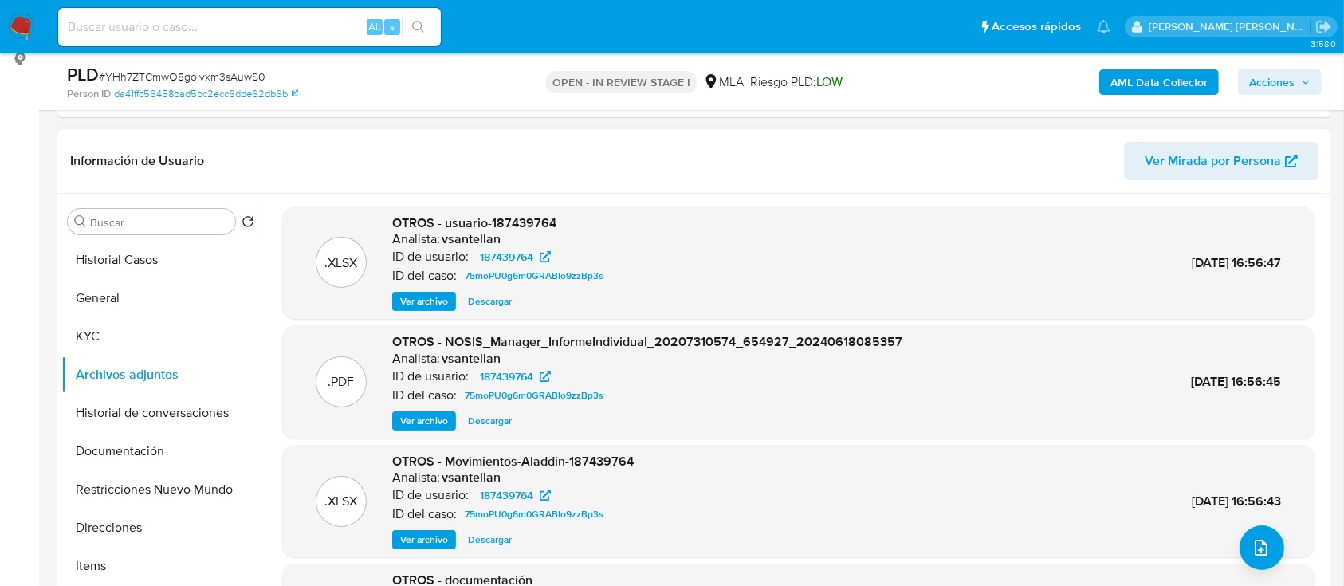
scroll to position [212, 0]
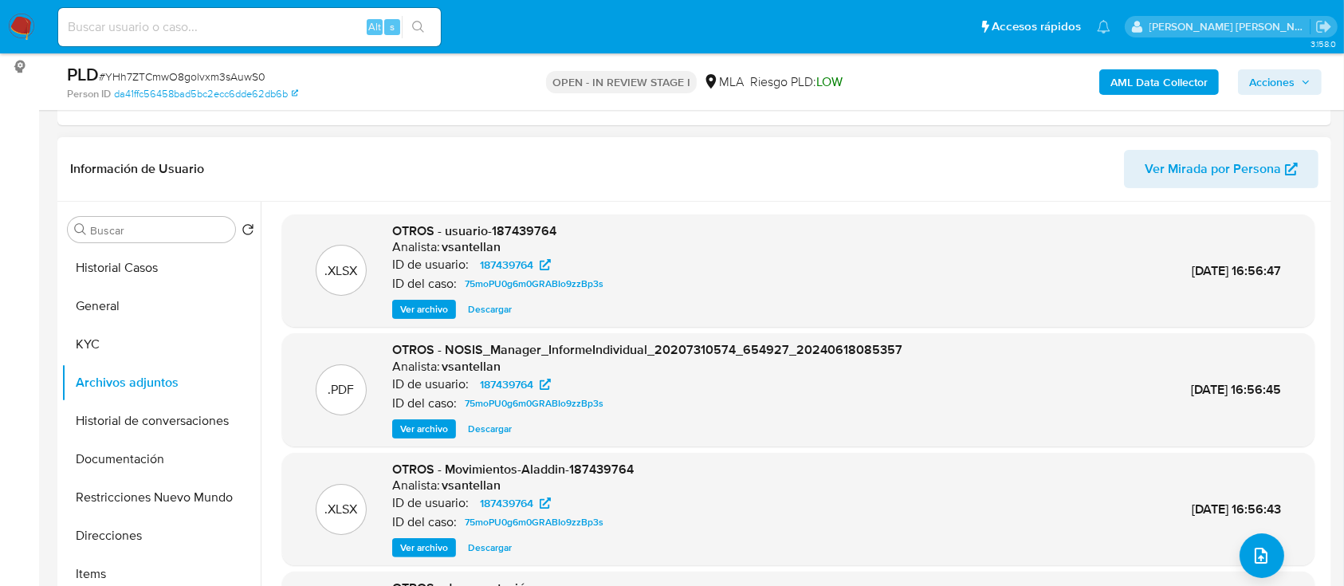
click at [430, 304] on span "Ver archivo" at bounding box center [424, 309] width 48 height 16
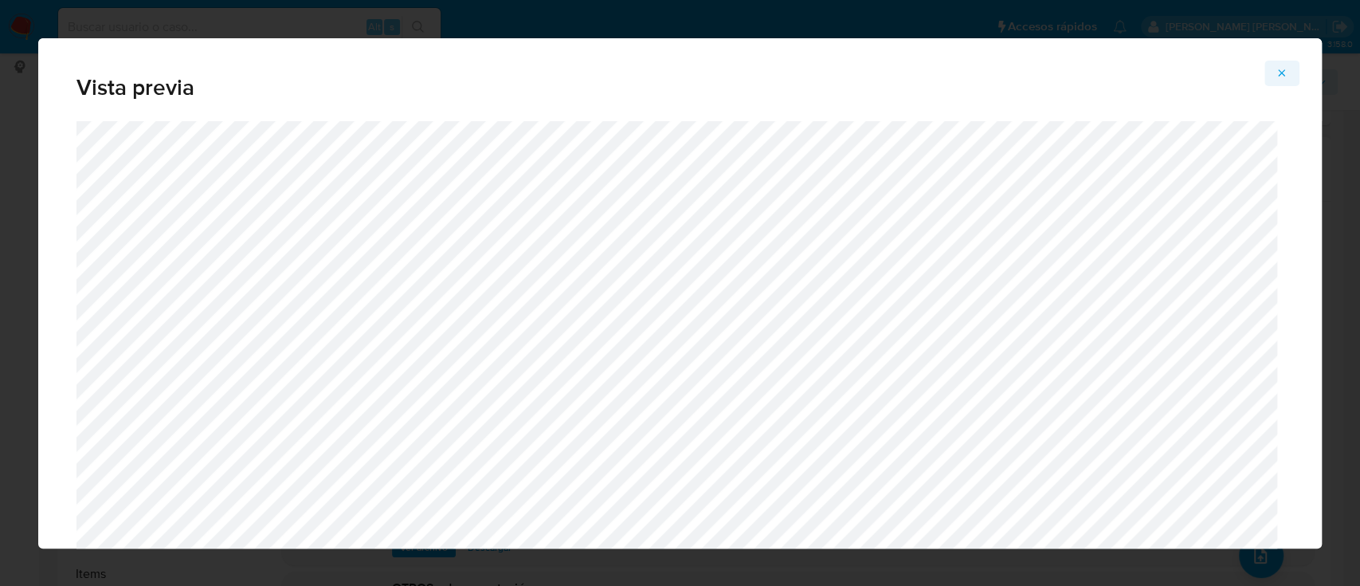
click at [1278, 73] on icon "Attachment preview" at bounding box center [1282, 73] width 13 height 13
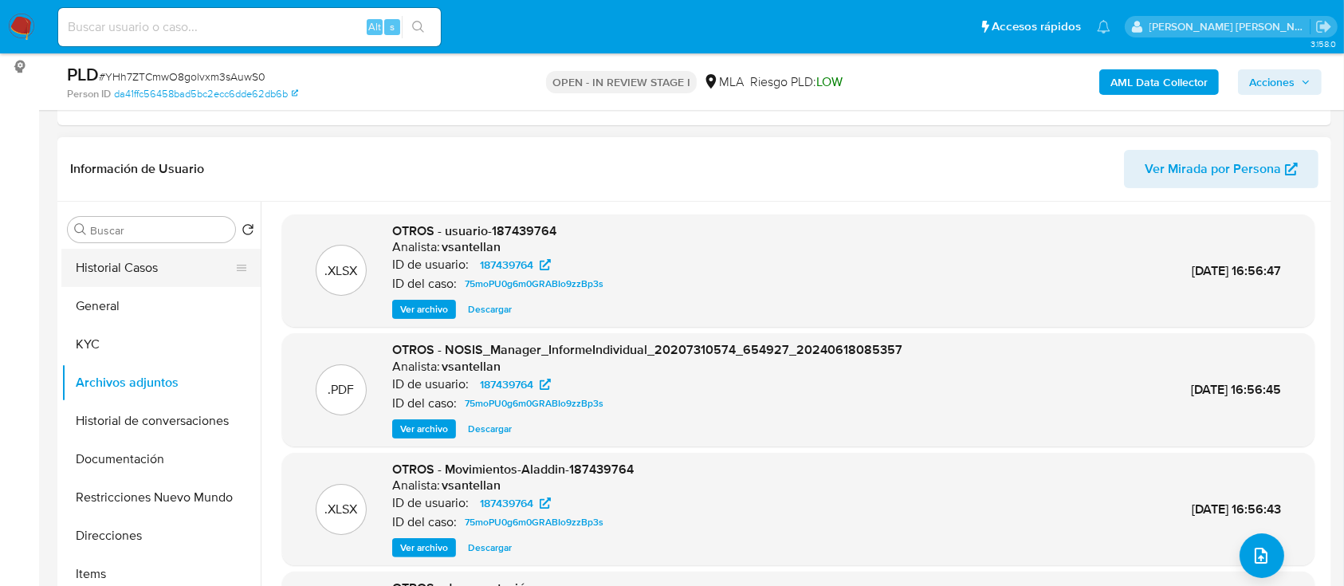
click at [140, 270] on button "Historial Casos" at bounding box center [154, 268] width 186 height 38
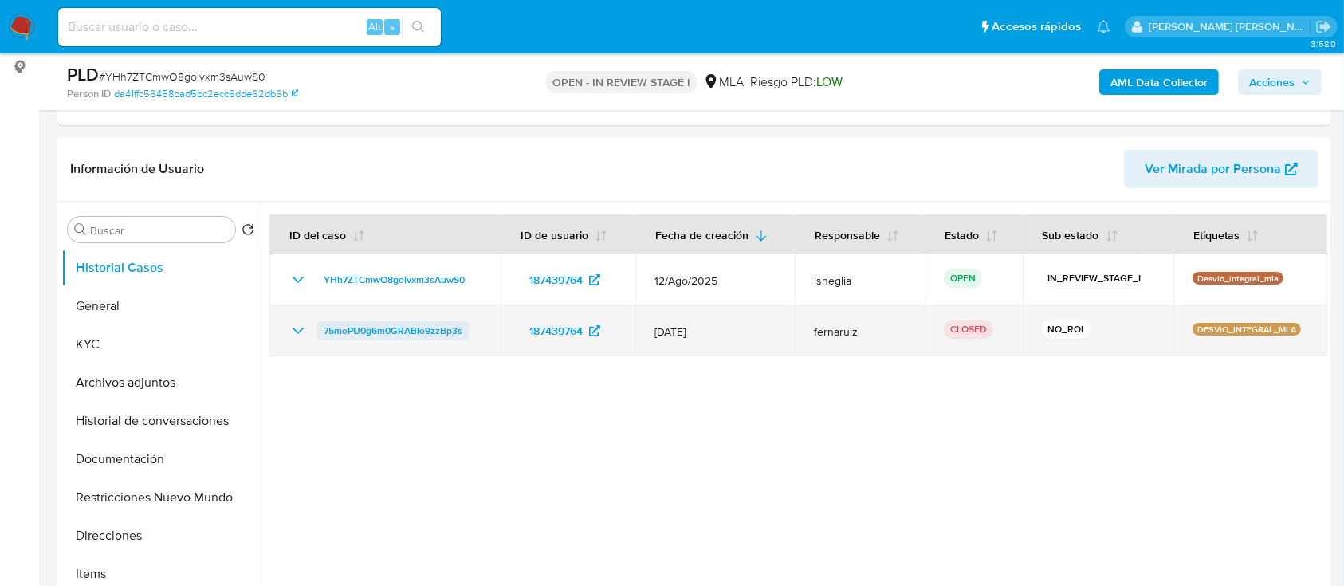
click at [416, 324] on span "75moPU0g6m0GRABIo9zzBp3s" at bounding box center [393, 330] width 139 height 19
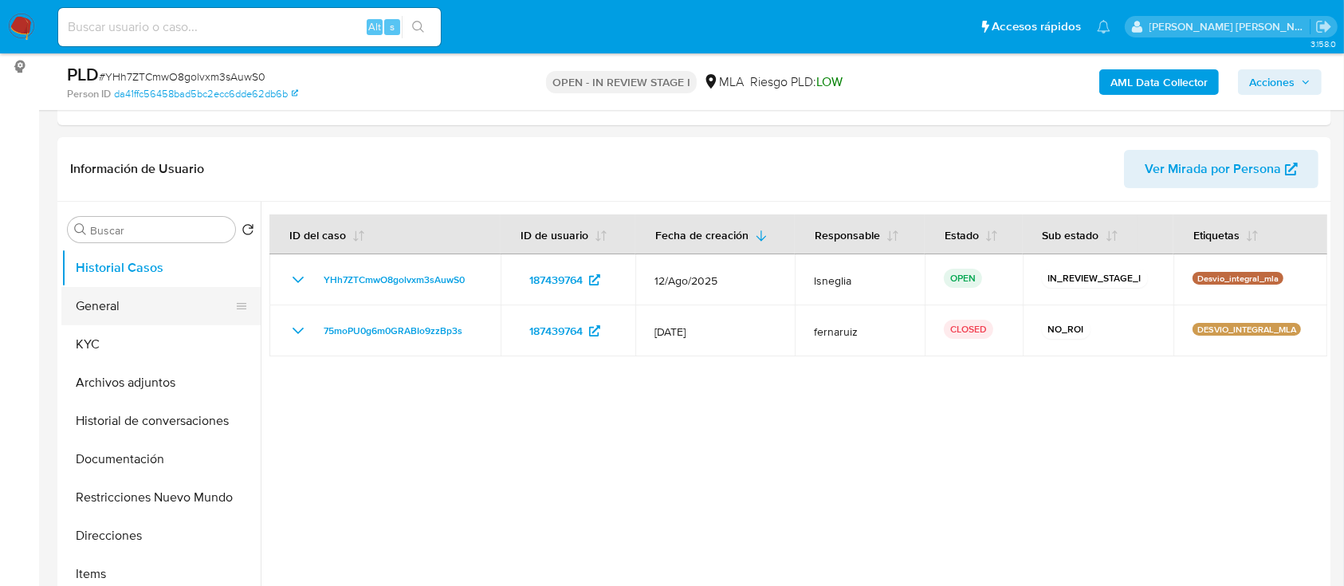
click at [114, 308] on button "General" at bounding box center [154, 306] width 186 height 38
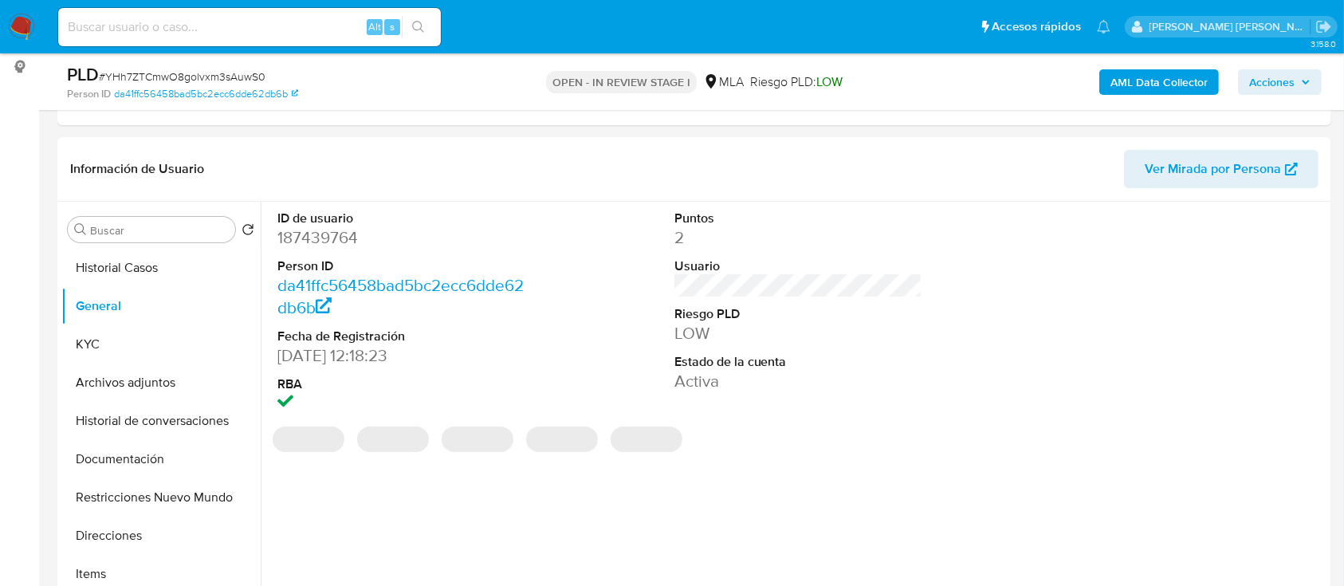
click at [312, 233] on dd "187439764" at bounding box center [401, 237] width 249 height 22
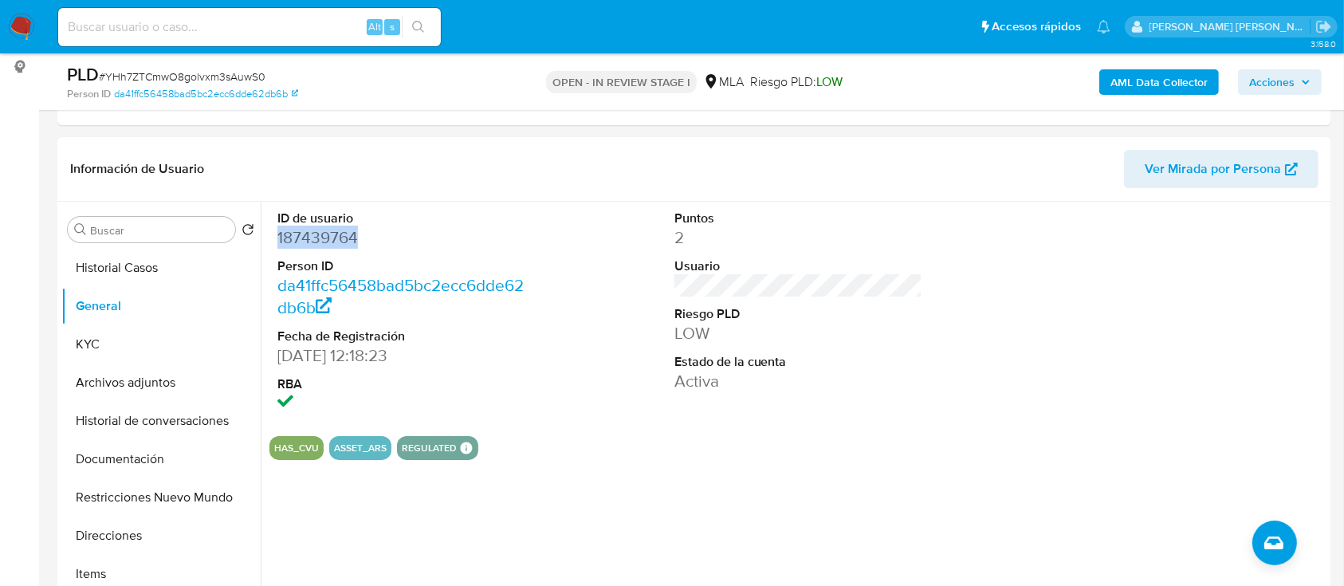
copy dd "187439764"
click at [159, 336] on button "KYC" at bounding box center [154, 344] width 186 height 38
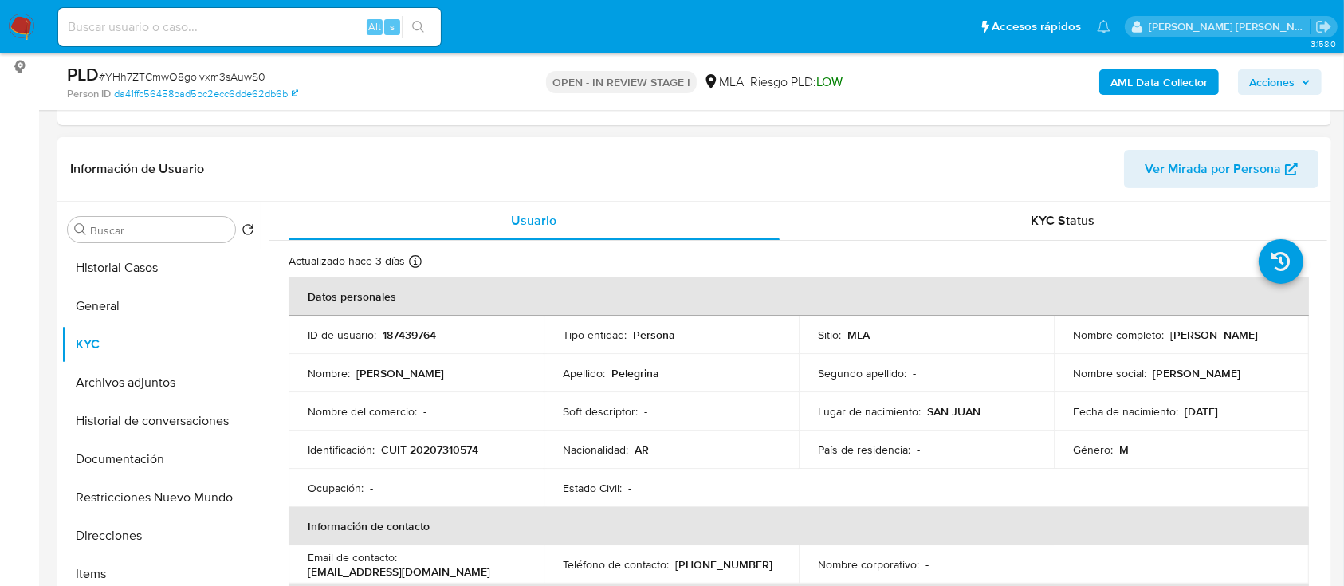
drag, startPoint x: 1069, startPoint y: 341, endPoint x: 1186, endPoint y: 342, distance: 116.3
click at [1186, 342] on div "Nombre completo : [PERSON_NAME]" at bounding box center [1181, 335] width 217 height 14
copy p "[PERSON_NAME]"
drag, startPoint x: 383, startPoint y: 448, endPoint x: 524, endPoint y: 453, distance: 141.1
click at [524, 453] on td "Identificación : CUIT 20207310574" at bounding box center [415, 449] width 255 height 38
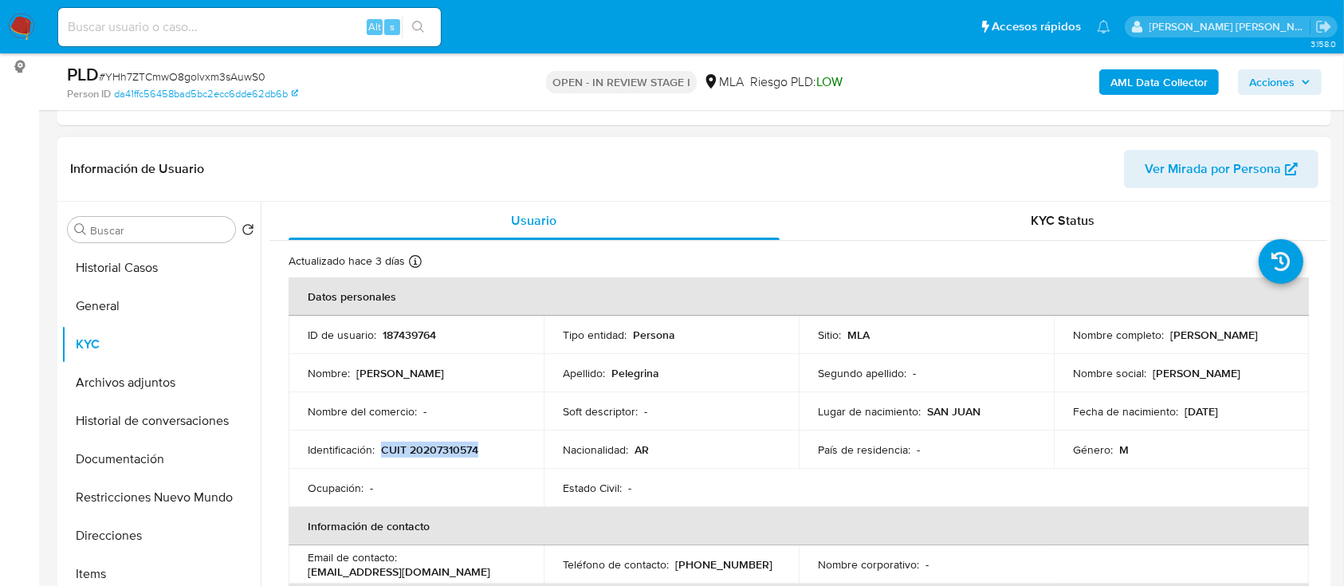
copy p "CUIT 20207310574"
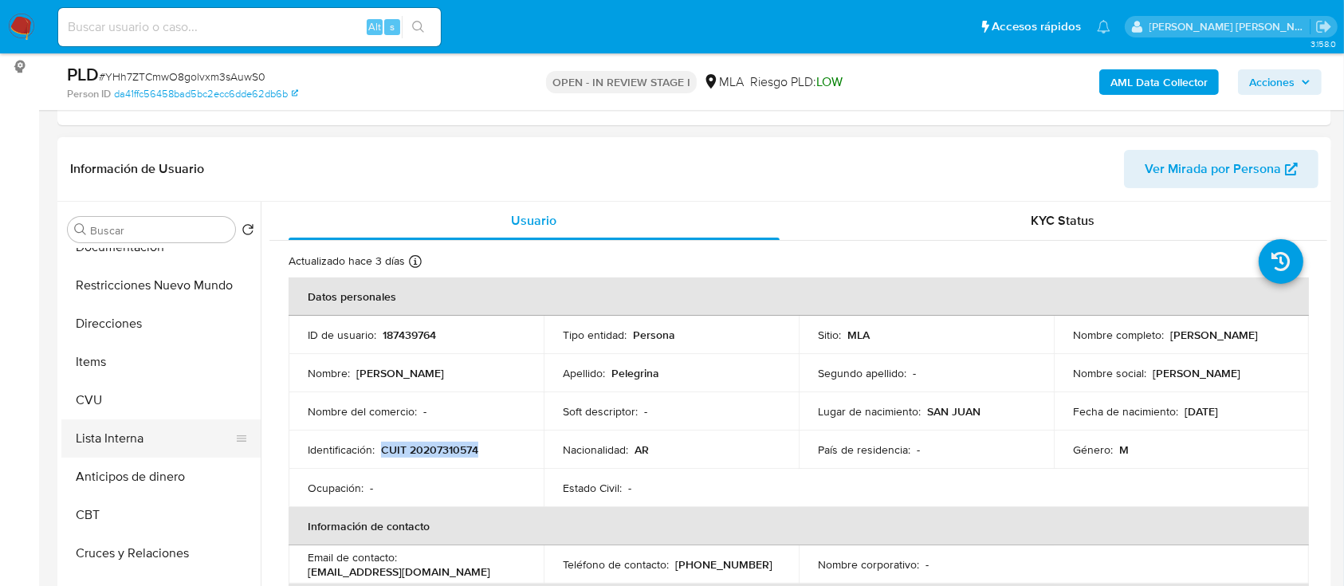
click at [132, 446] on button "Lista Interna" at bounding box center [154, 438] width 186 height 38
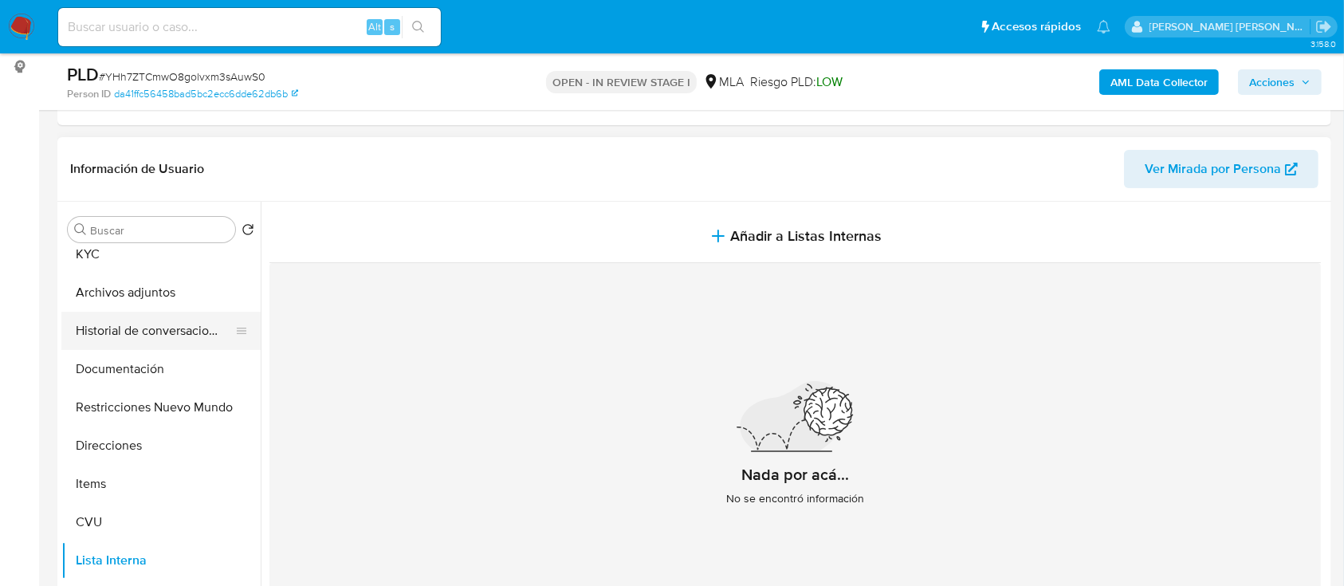
scroll to position [0, 0]
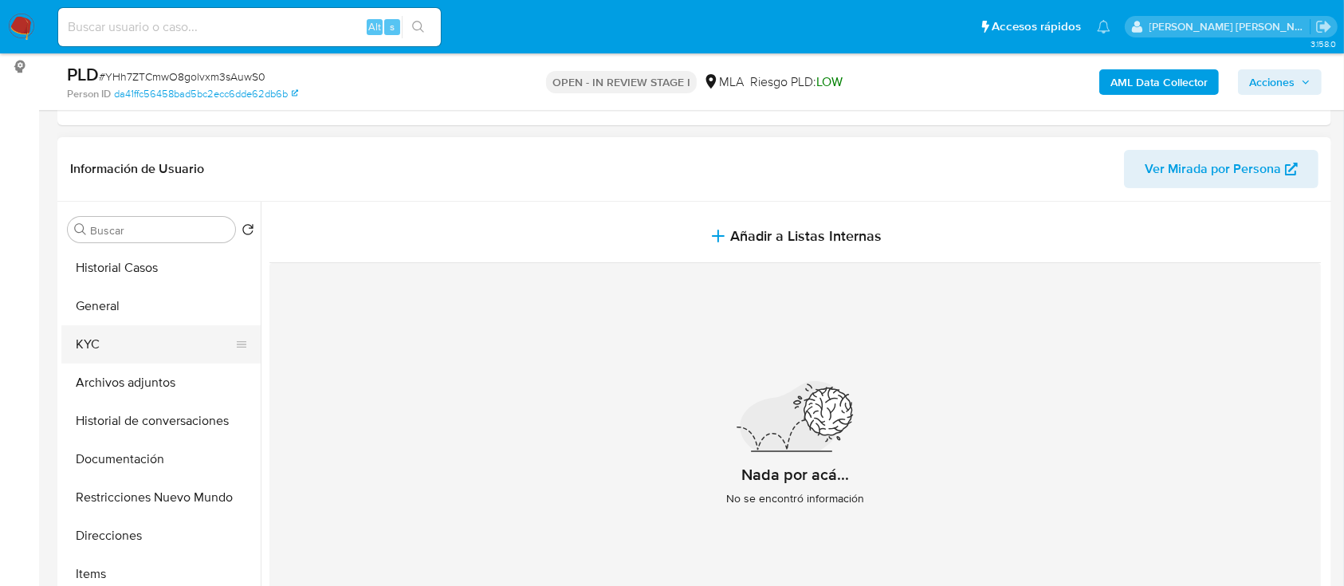
click at [121, 335] on button "KYC" at bounding box center [154, 344] width 186 height 38
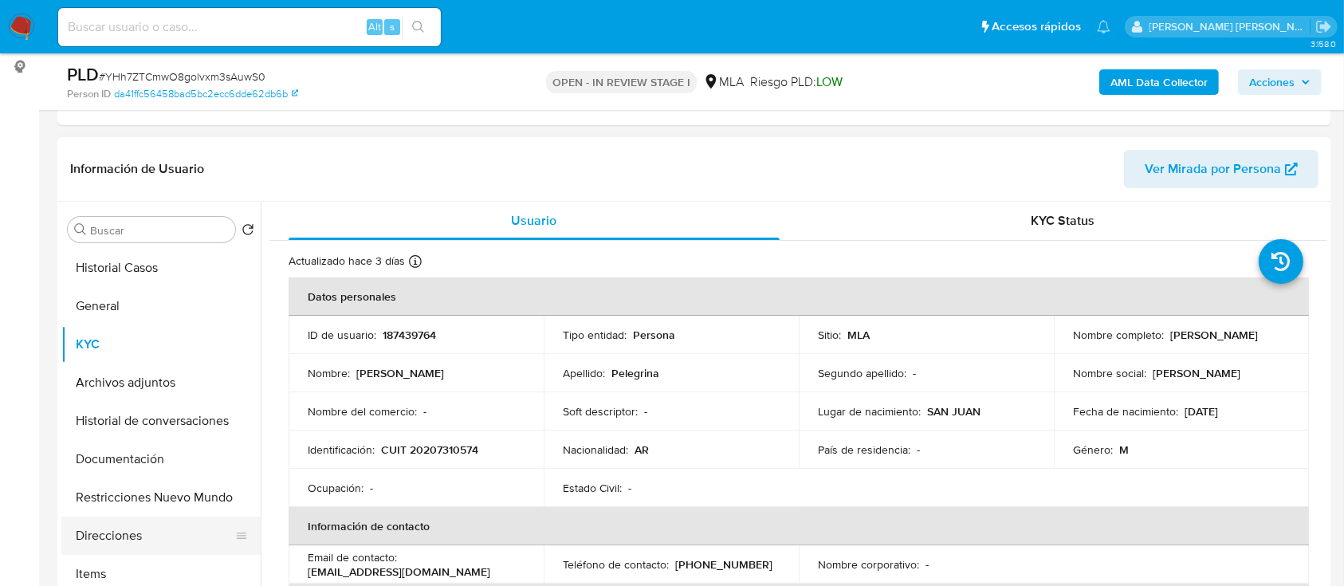
click at [147, 532] on button "Direcciones" at bounding box center [154, 535] width 186 height 38
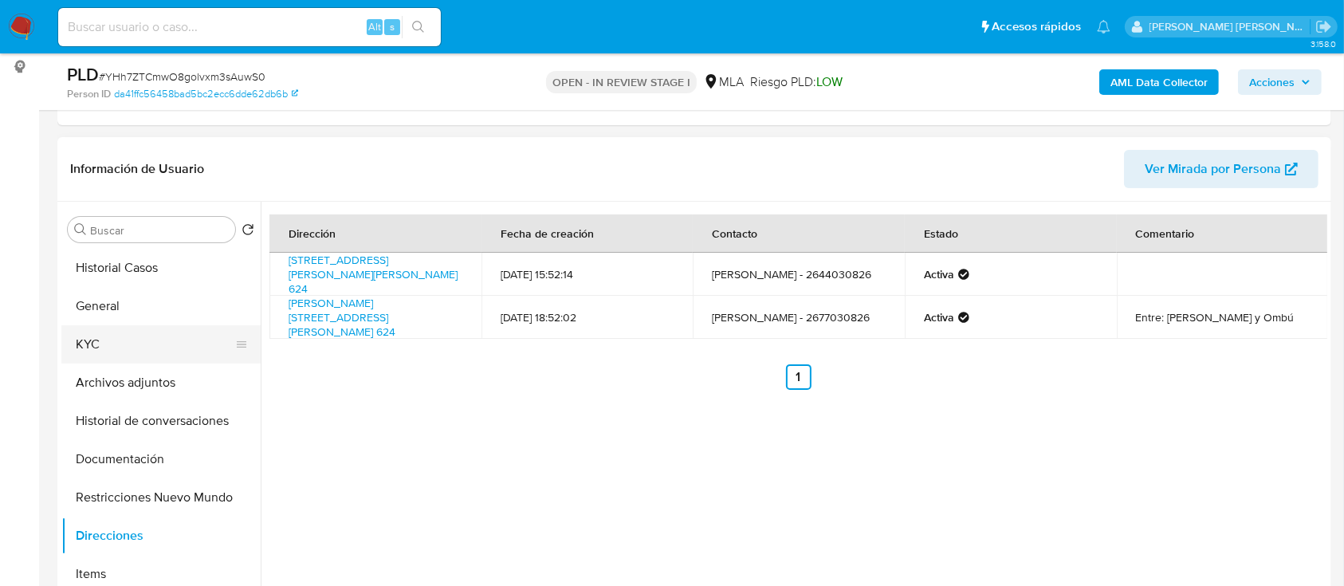
click at [101, 339] on button "KYC" at bounding box center [154, 344] width 186 height 38
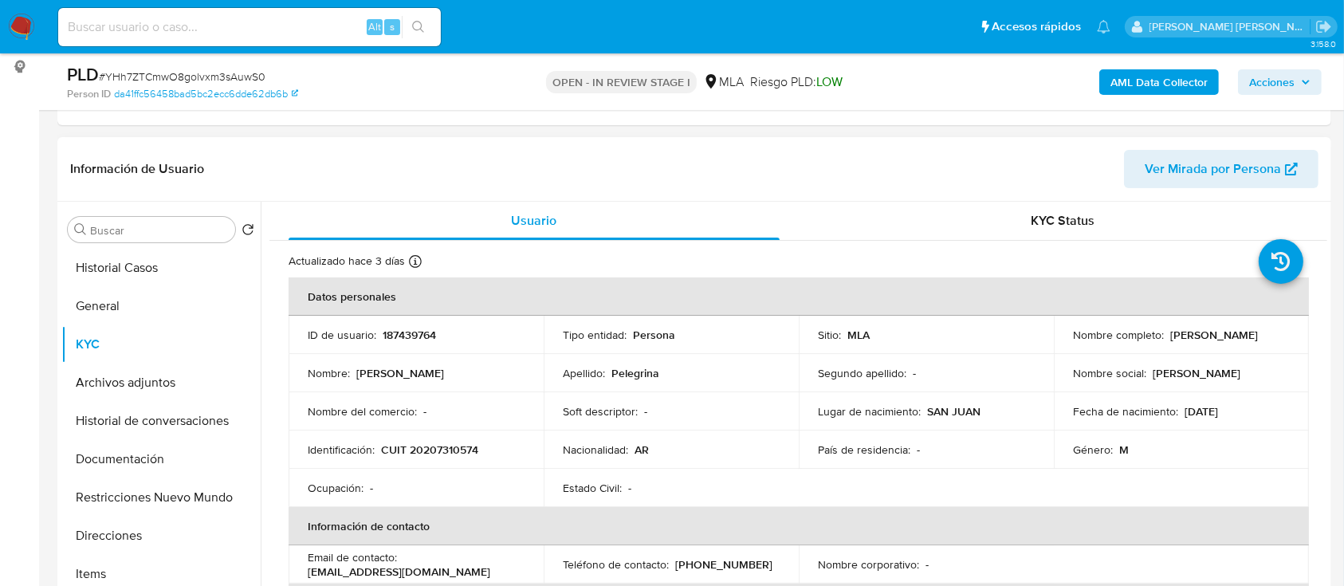
drag, startPoint x: 1065, startPoint y: 343, endPoint x: 1192, endPoint y: 335, distance: 127.0
click at [1192, 335] on td "Nombre completo : [PERSON_NAME]" at bounding box center [1180, 335] width 255 height 38
copy p "[PERSON_NAME]"
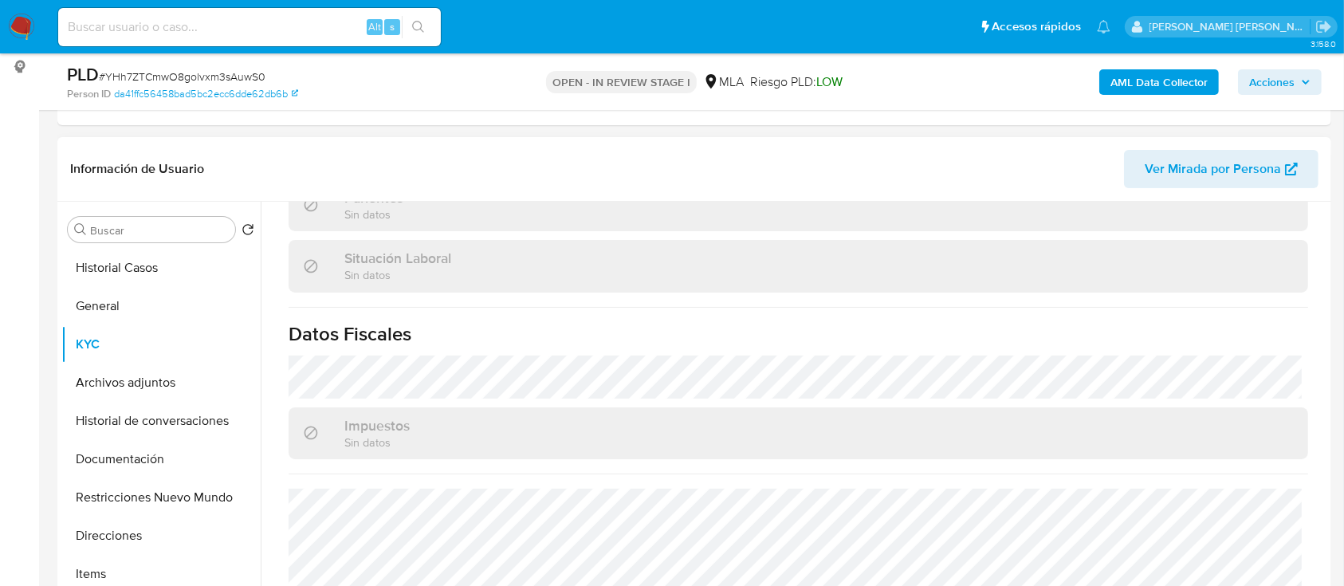
scroll to position [839, 0]
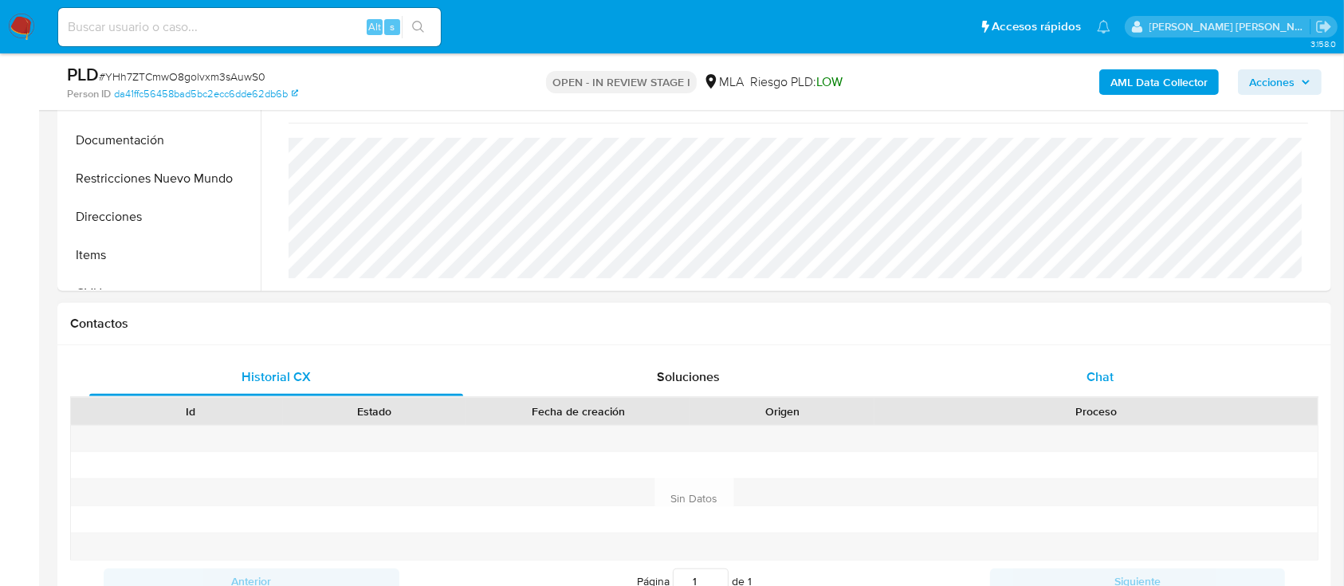
click at [1114, 381] on div "Chat" at bounding box center [1100, 377] width 374 height 38
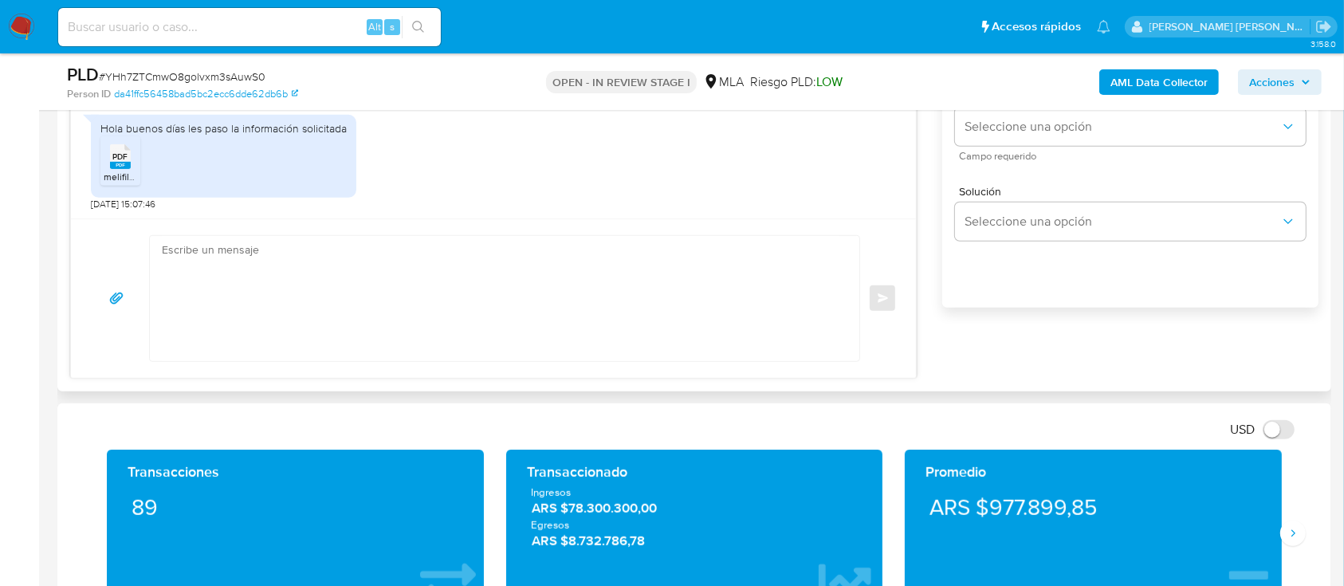
scroll to position [743, 0]
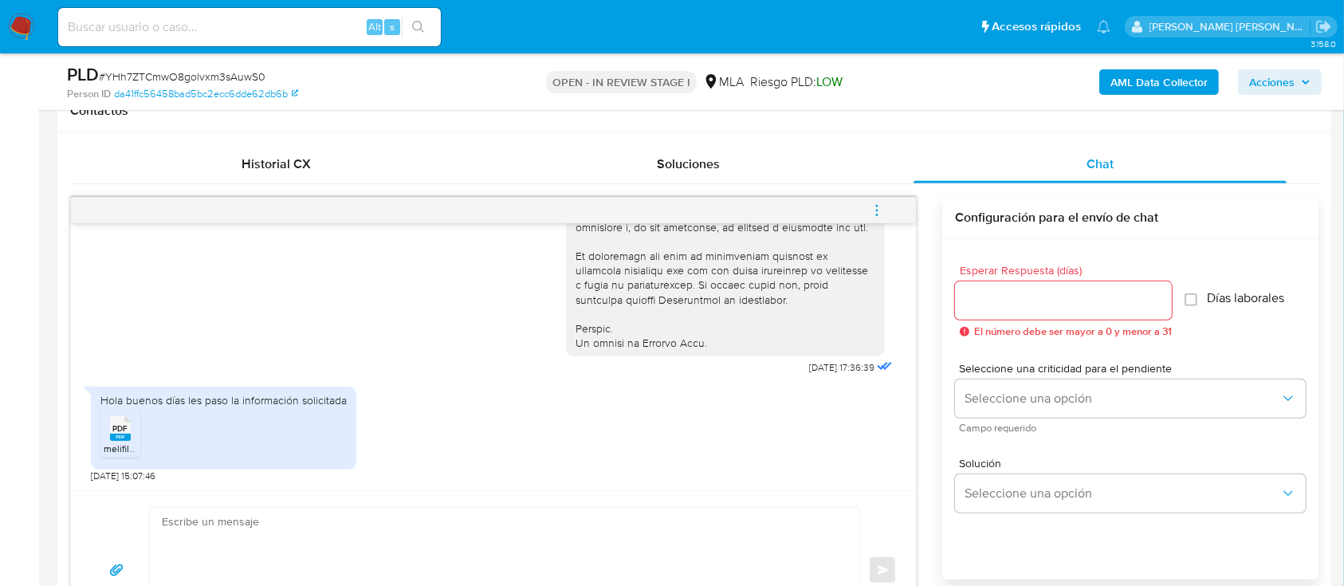
click at [124, 438] on rect at bounding box center [120, 437] width 21 height 7
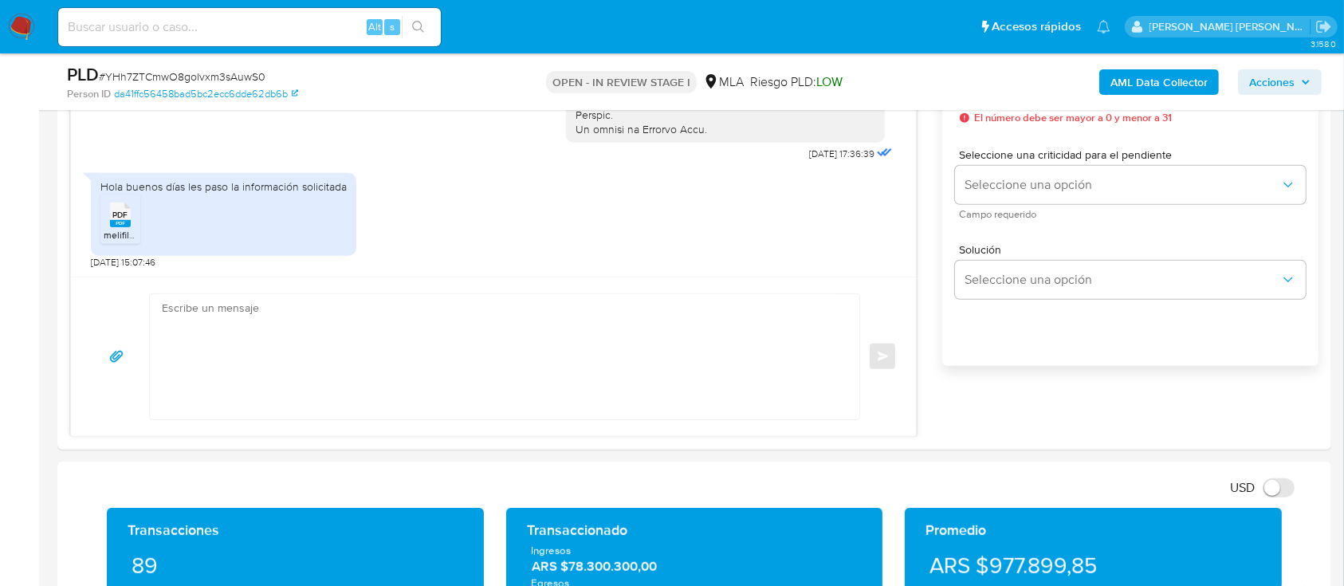
scroll to position [1275, 0]
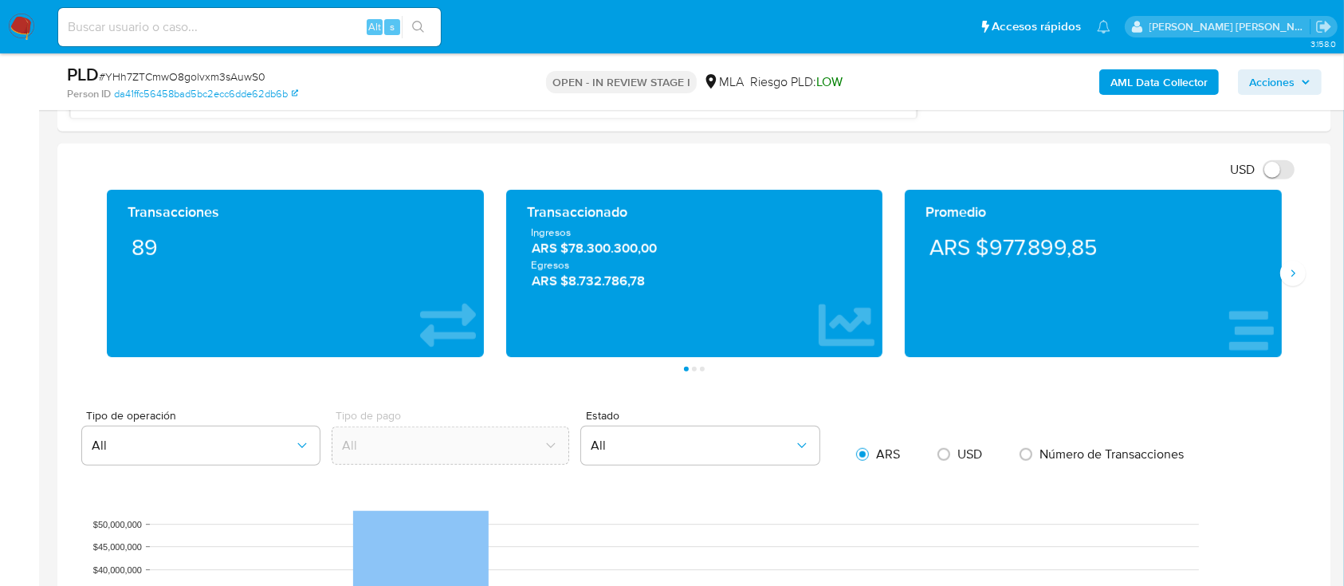
click at [1290, 273] on icon "Siguiente" at bounding box center [1292, 273] width 13 height 13
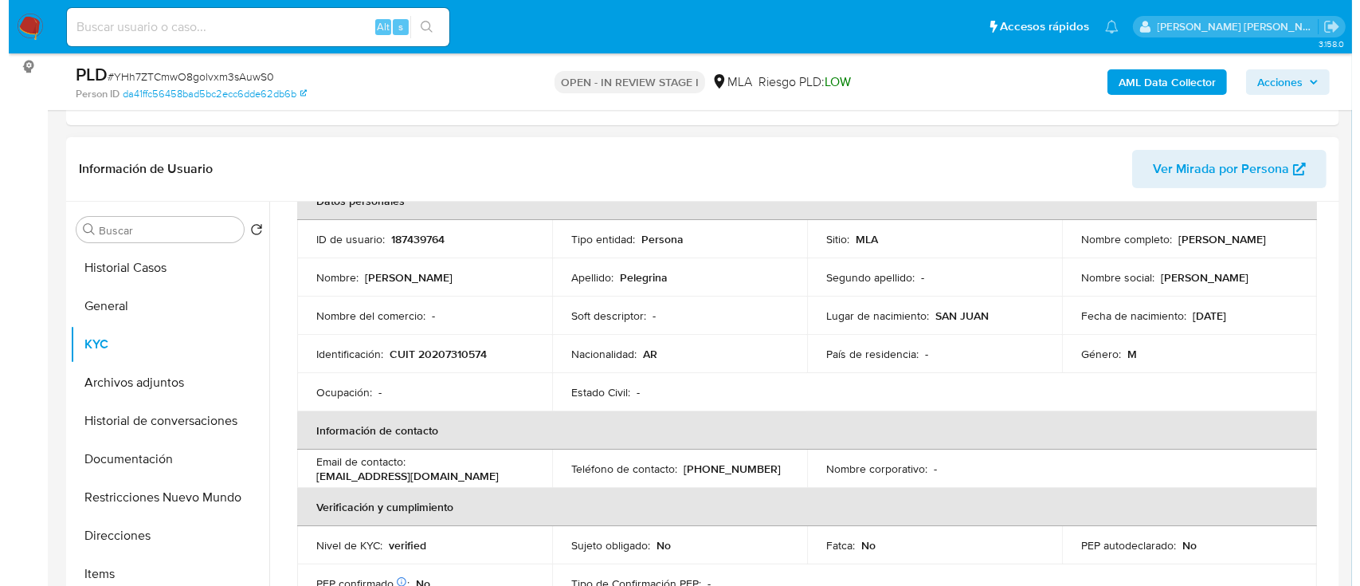
scroll to position [0, 0]
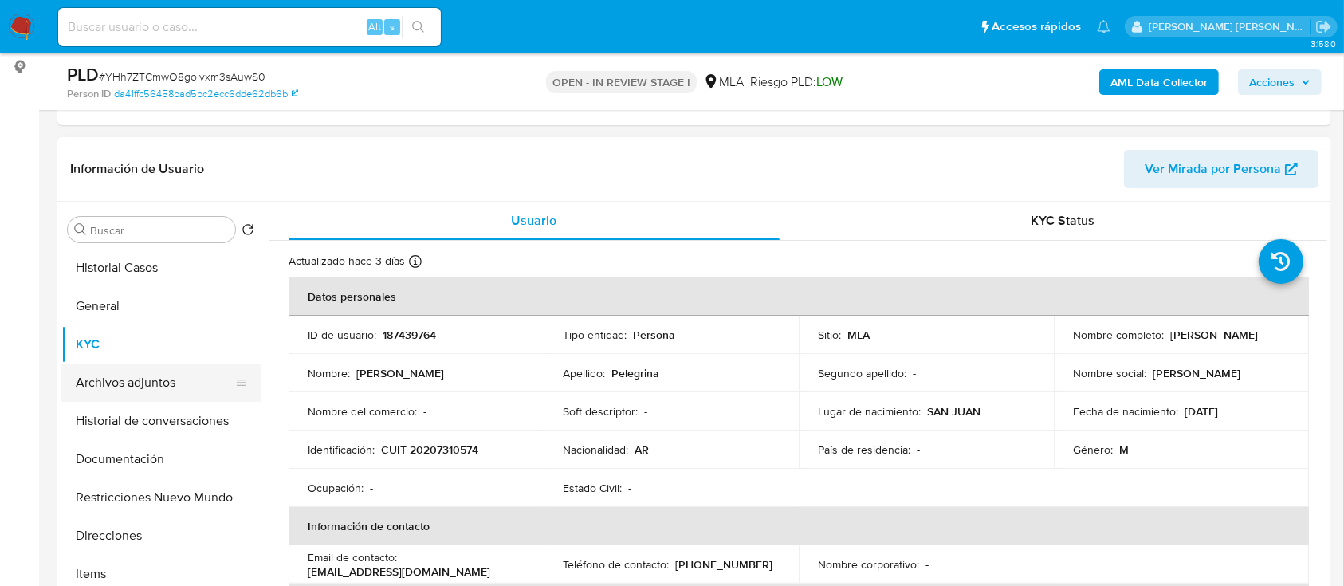
click at [113, 392] on button "Archivos adjuntos" at bounding box center [154, 382] width 186 height 38
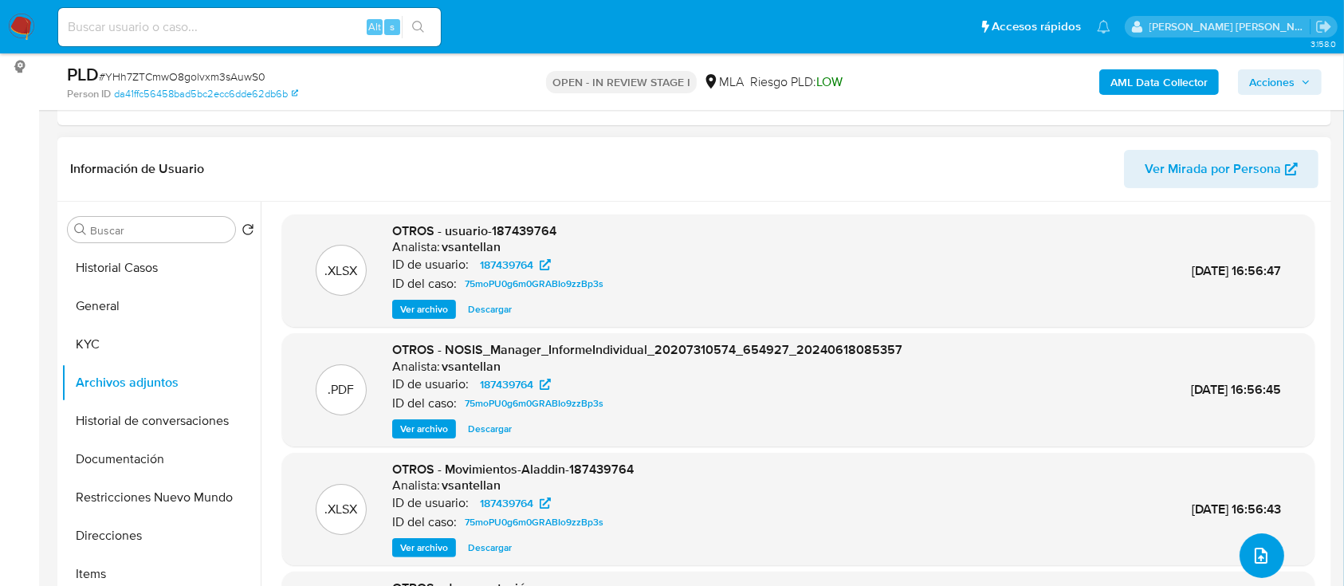
click at [1251, 552] on icon "upload-file" at bounding box center [1260, 555] width 19 height 19
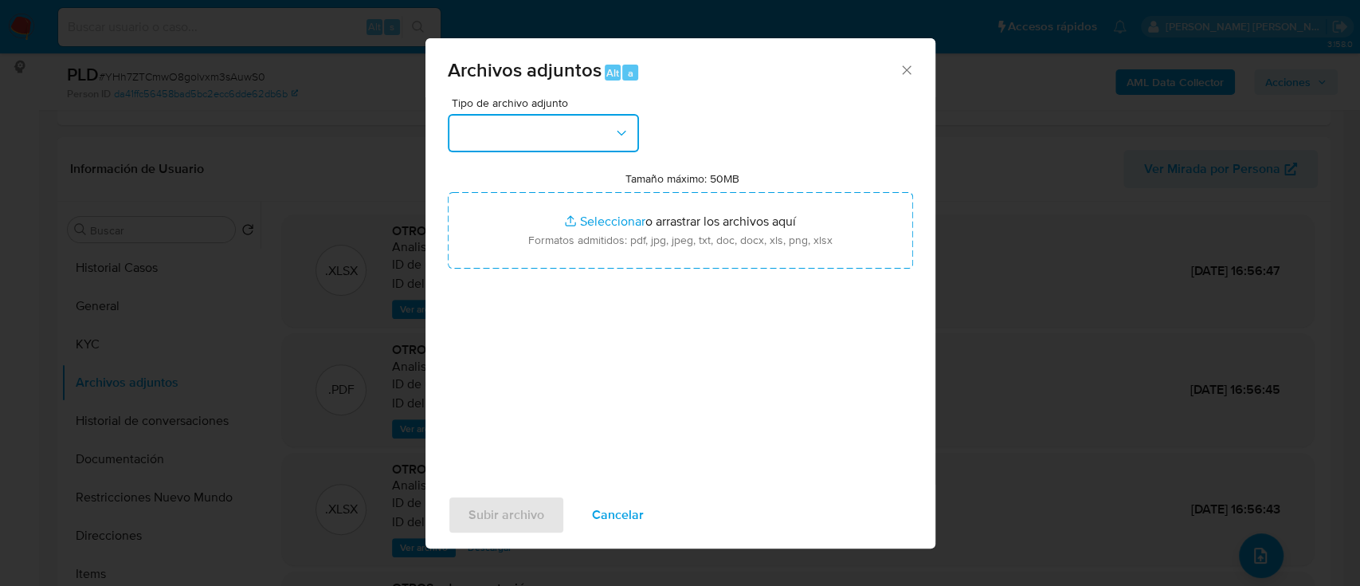
click at [602, 140] on button "button" at bounding box center [543, 133] width 191 height 38
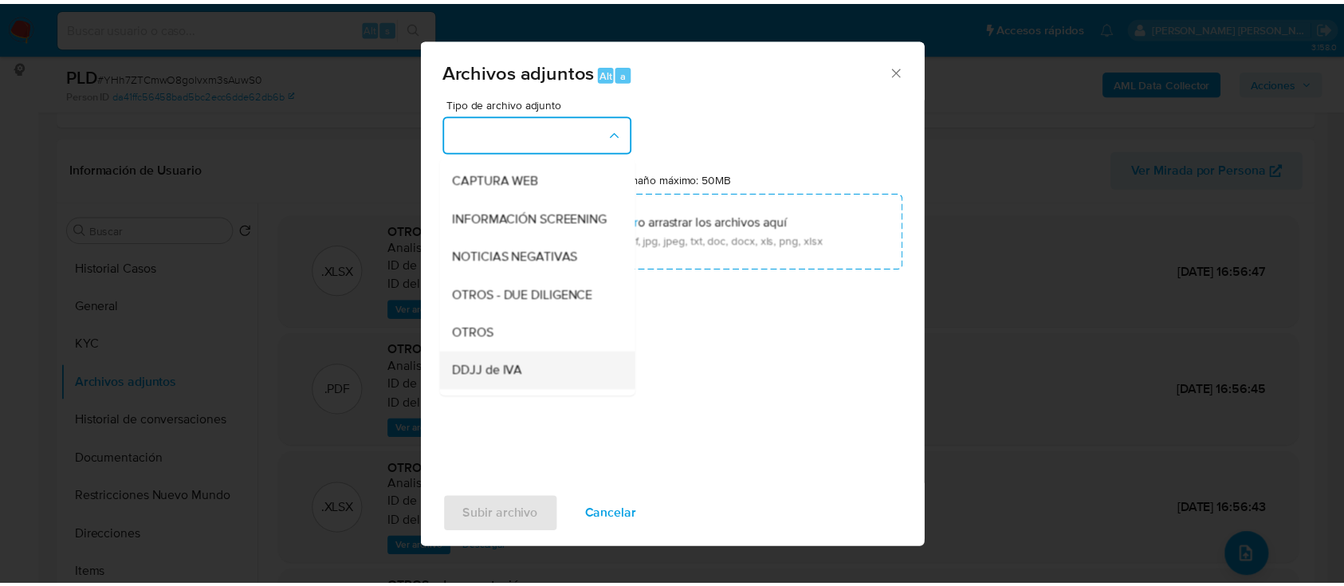
scroll to position [212, 0]
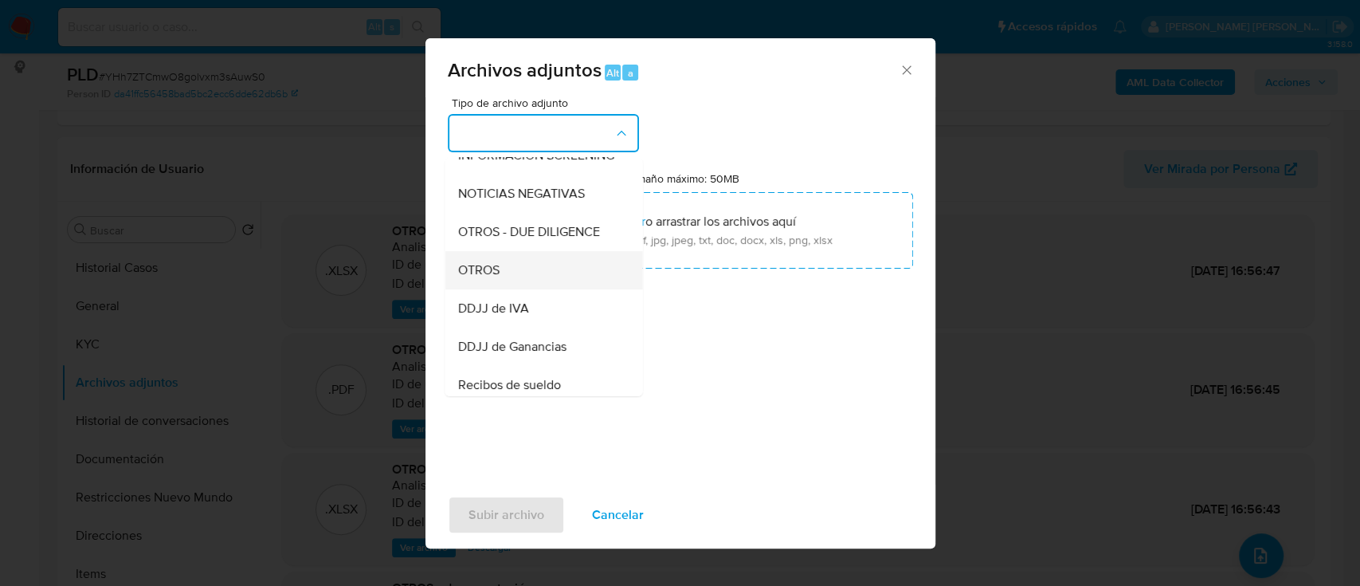
click at [526, 285] on div "OTROS" at bounding box center [538, 270] width 163 height 38
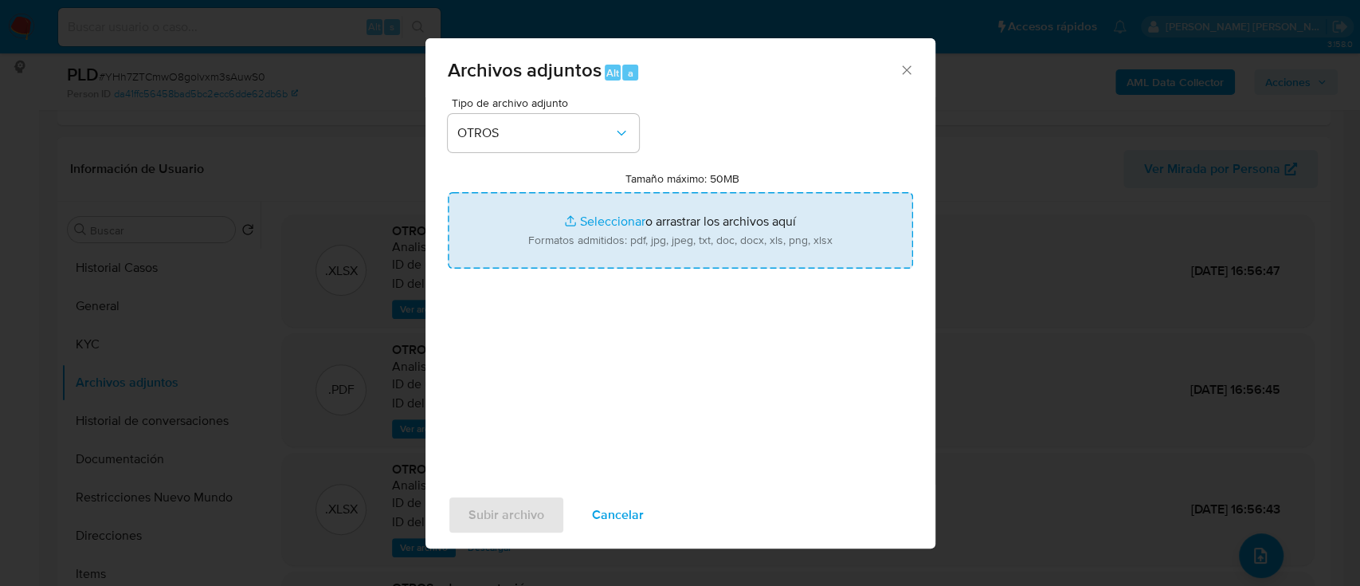
type input "C:\fakepath\Caselog YHh7ZTCmwO8golvxm3sAuwS0.docx"
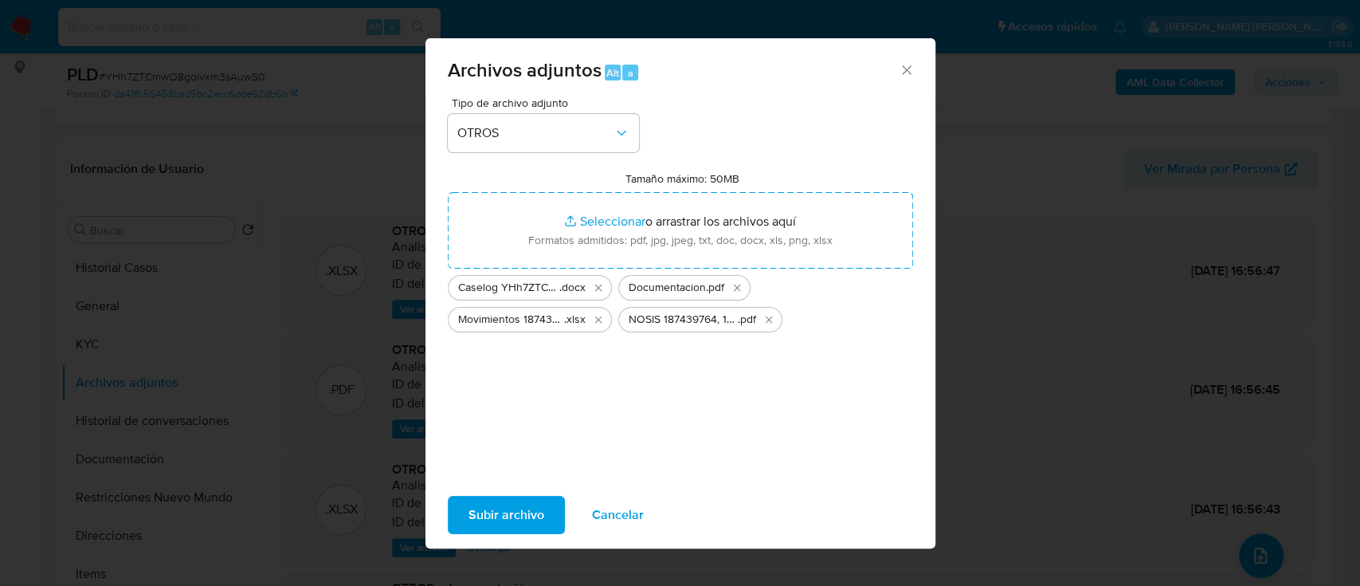
click at [510, 513] on span "Subir archivo" at bounding box center [507, 514] width 76 height 35
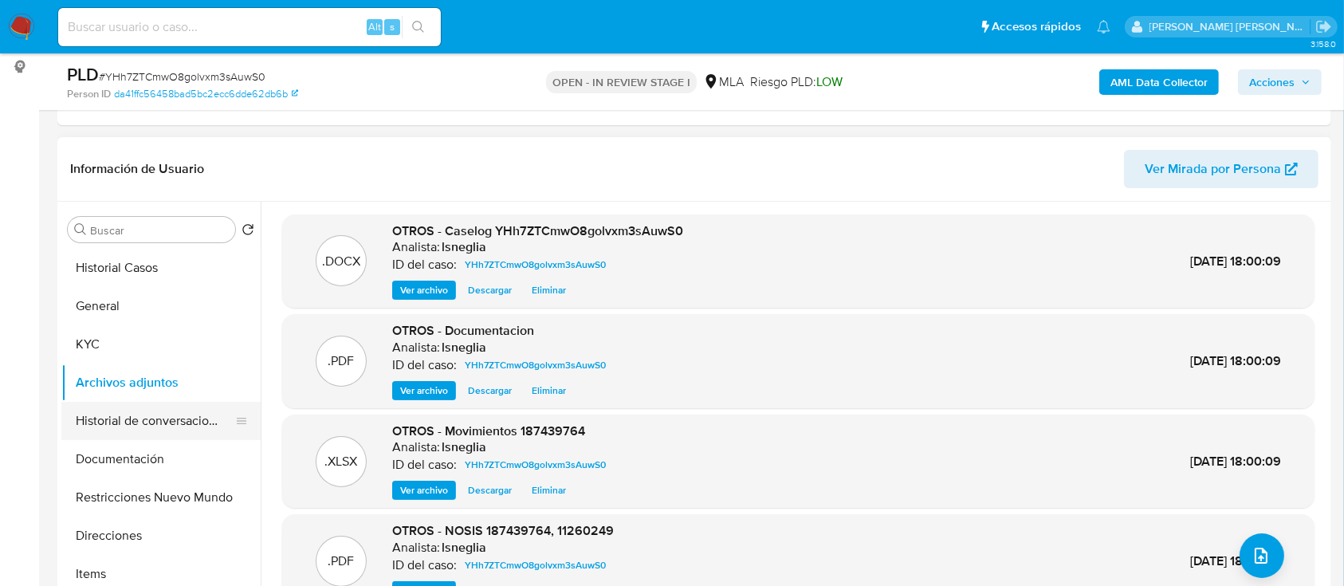
click at [108, 415] on button "Historial de conversaciones" at bounding box center [154, 421] width 186 height 38
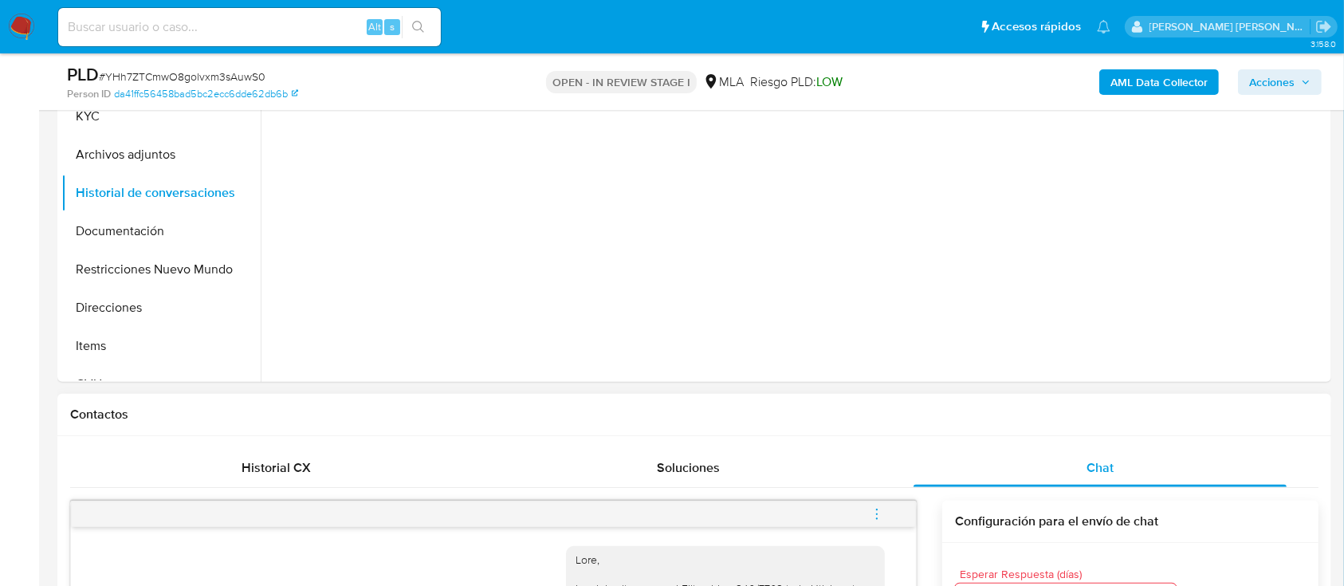
scroll to position [638, 0]
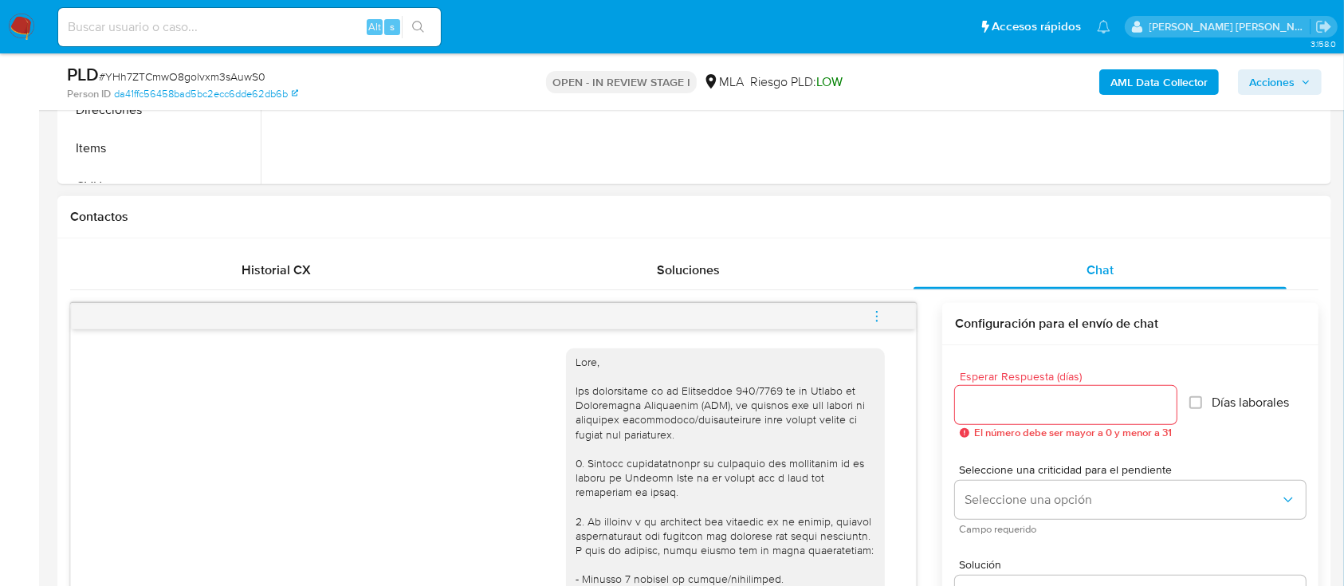
click at [881, 309] on icon "menu-action" at bounding box center [876, 316] width 14 height 14
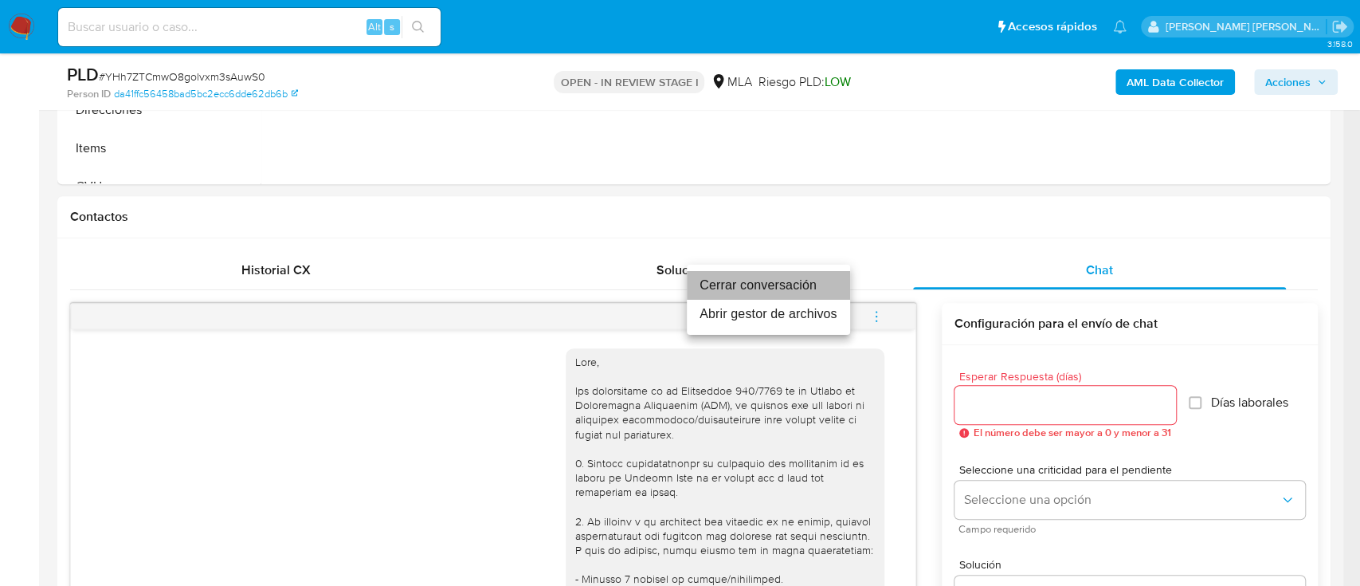
click at [785, 282] on li "Cerrar conversación" at bounding box center [768, 285] width 163 height 29
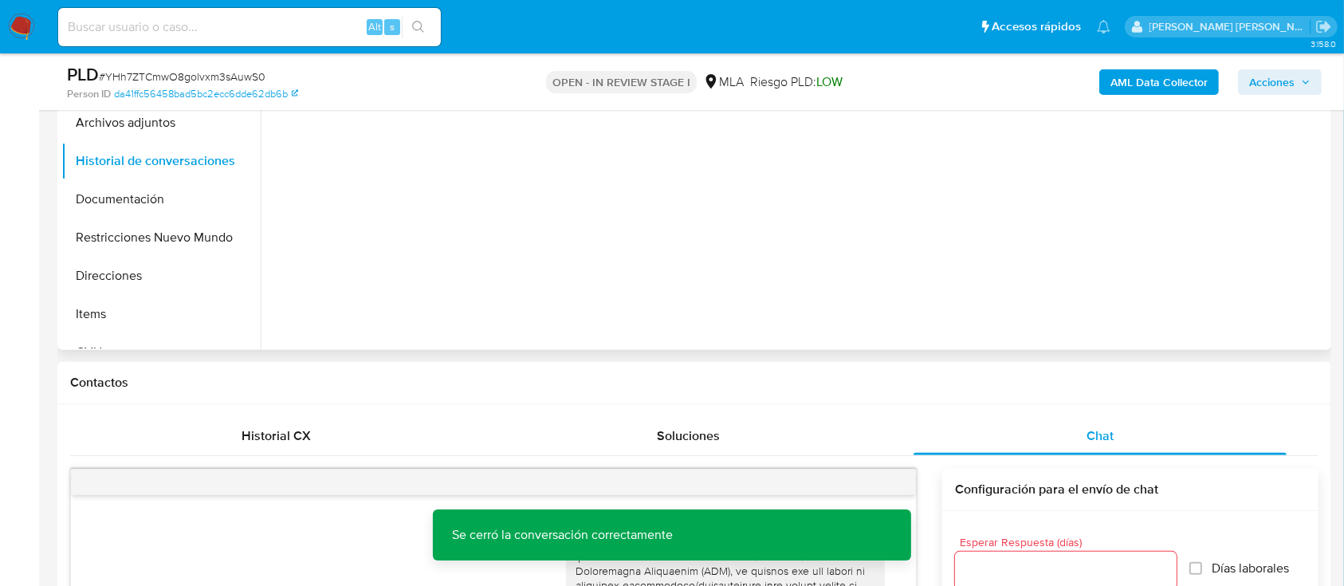
scroll to position [319, 0]
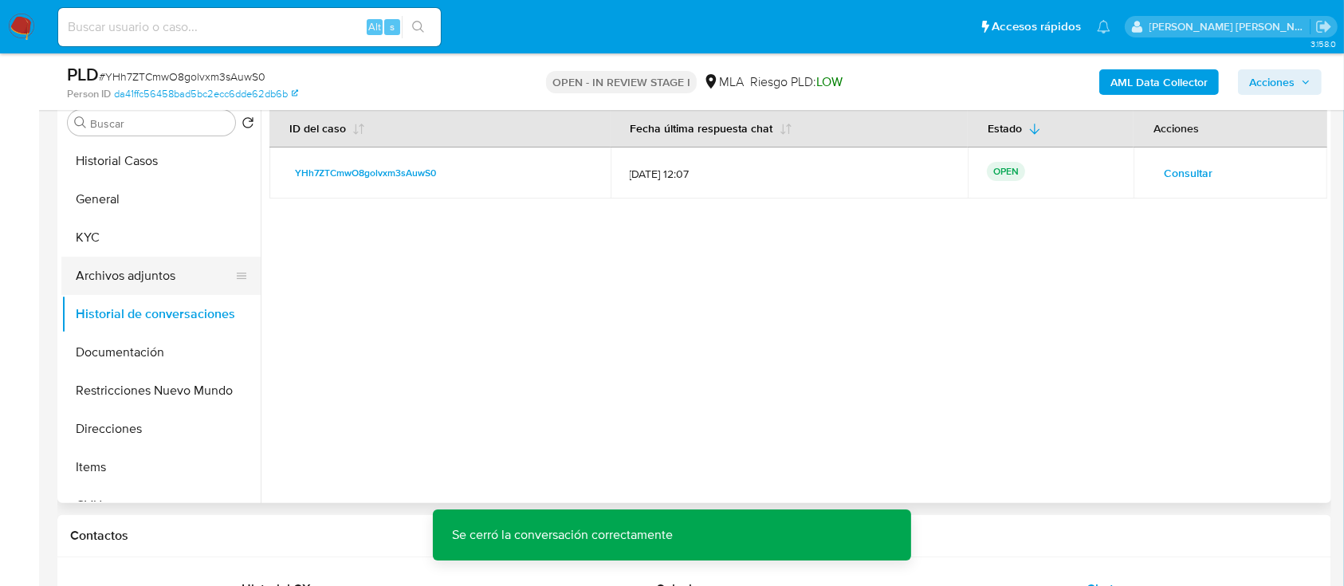
click at [166, 271] on button "Archivos adjuntos" at bounding box center [154, 276] width 186 height 38
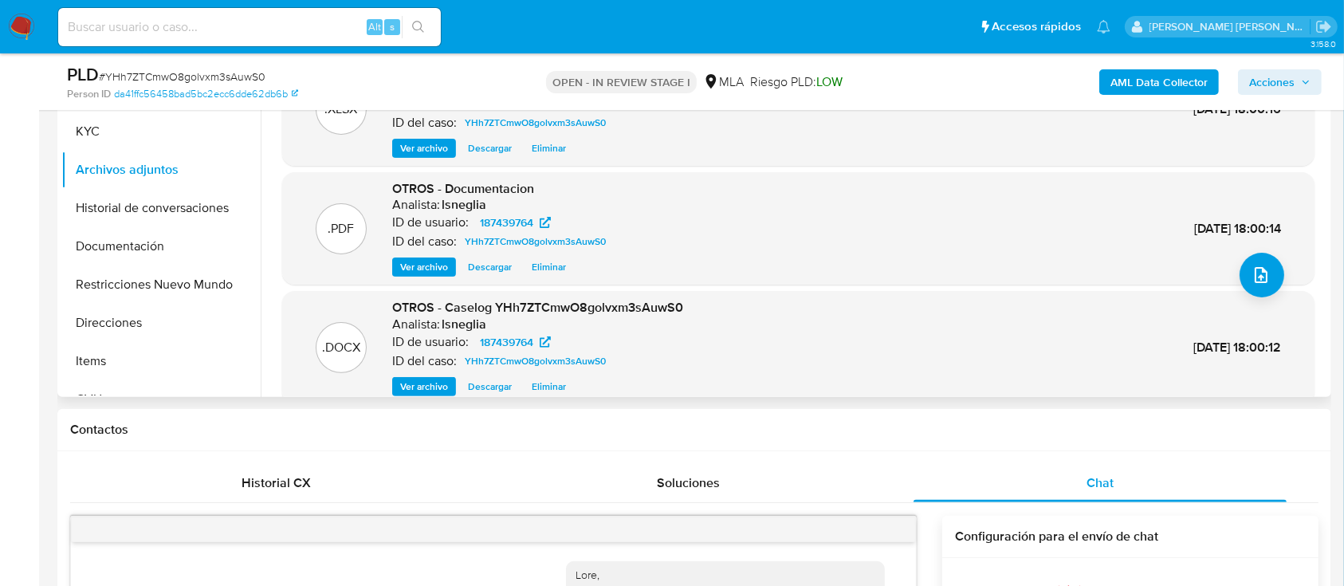
scroll to position [134, 0]
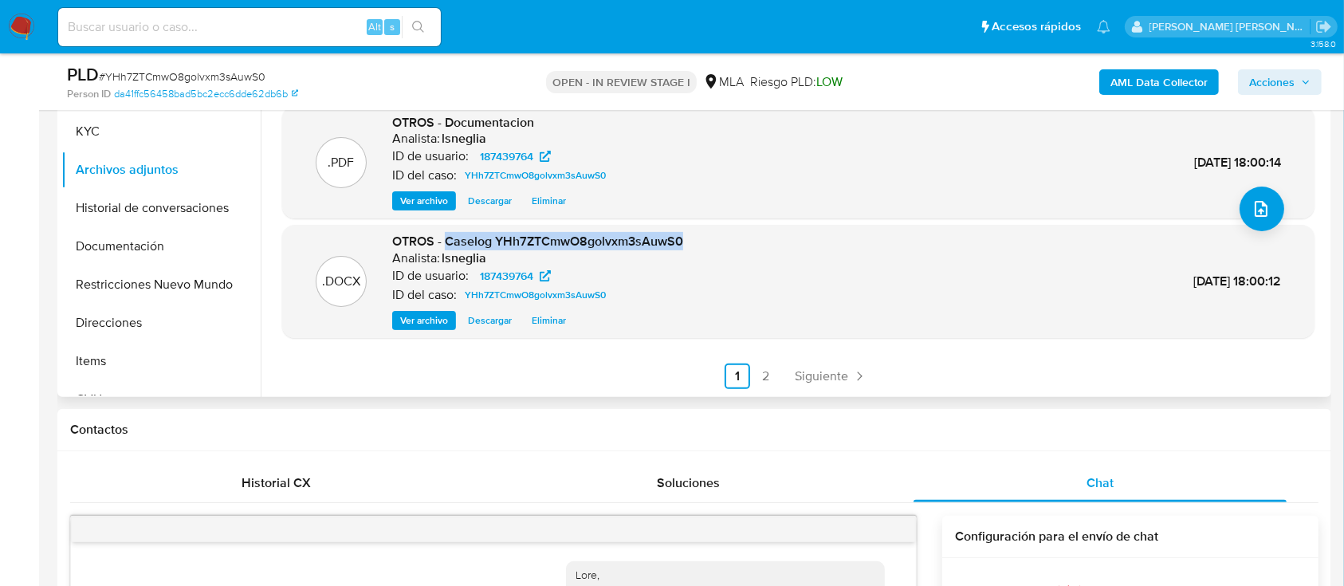
drag, startPoint x: 446, startPoint y: 239, endPoint x: 683, endPoint y: 239, distance: 236.7
click at [683, 239] on div ".DOCX OTROS - Caselog YHh7ZTCmwO8golvxm3sAuwS0 Analista: lsneglia ID de usuario…" at bounding box center [798, 281] width 1016 height 97
copy span "Caselog YHh7ZTCmwO8golvxm3sAuwS0"
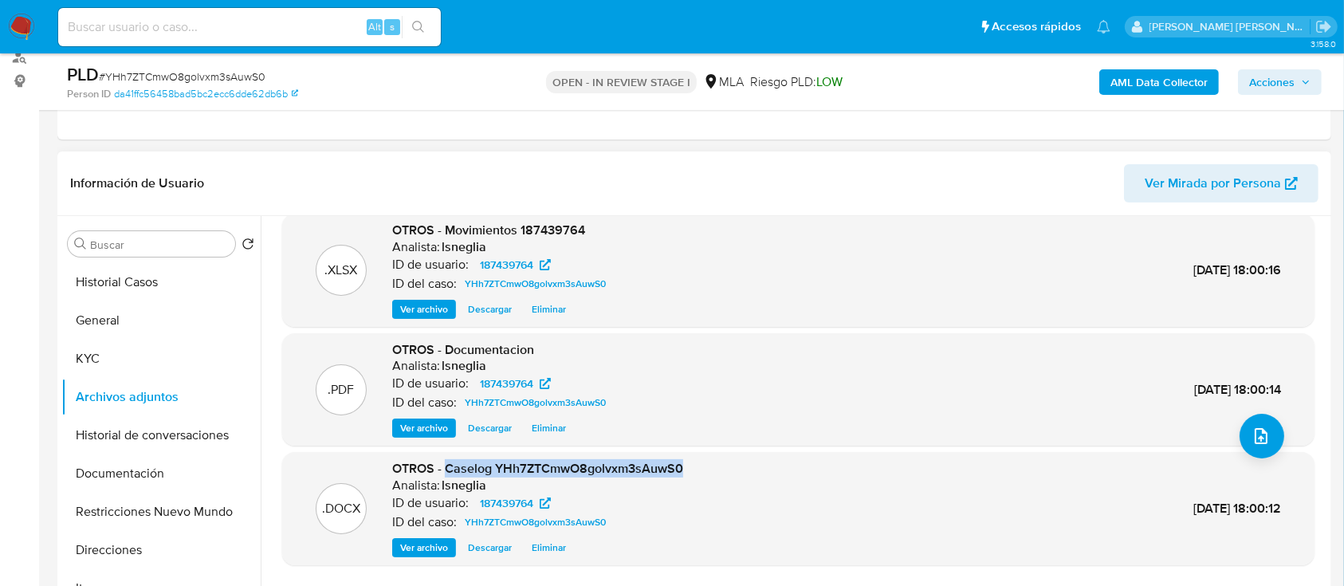
scroll to position [106, 0]
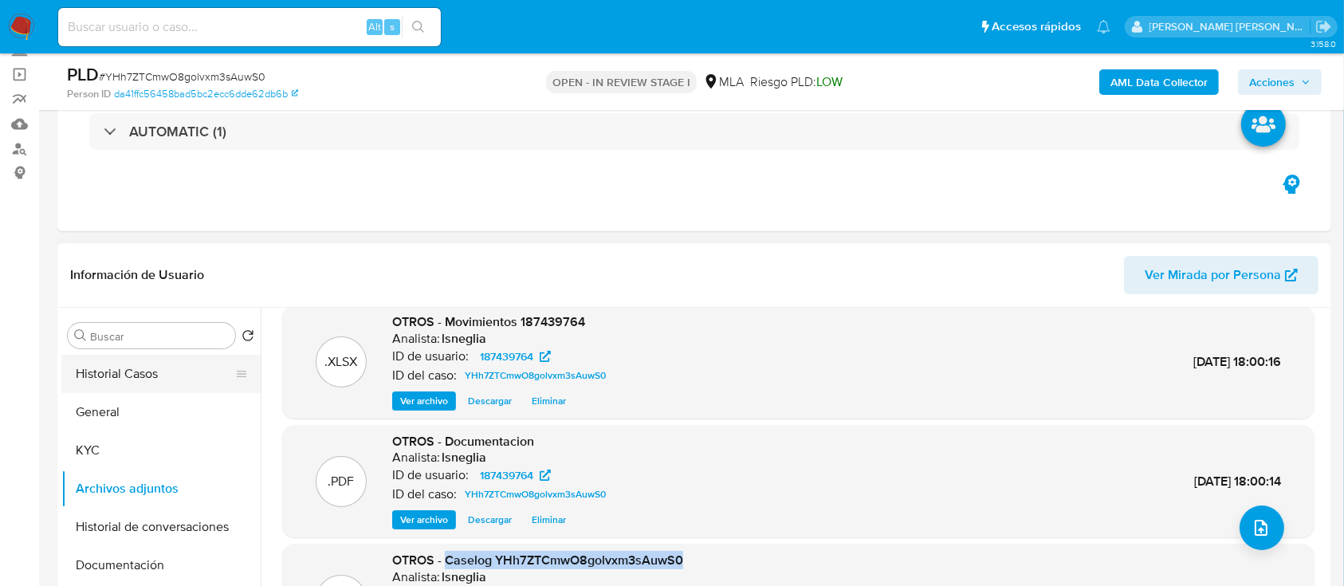
click at [127, 375] on button "Historial Casos" at bounding box center [154, 374] width 186 height 38
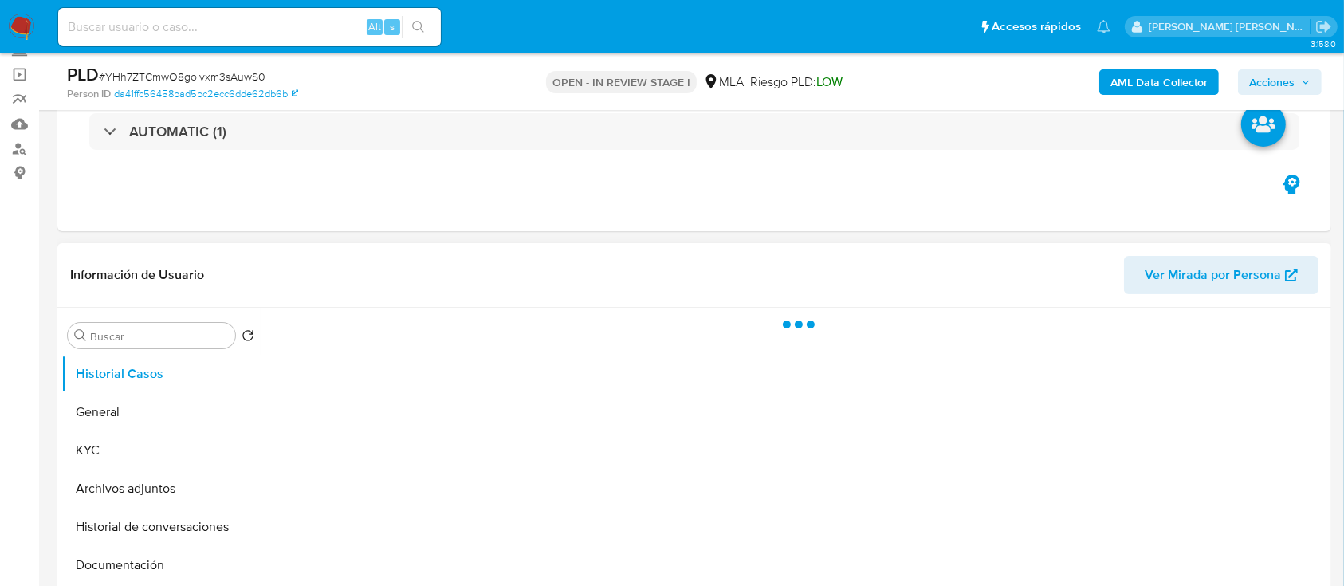
scroll to position [0, 0]
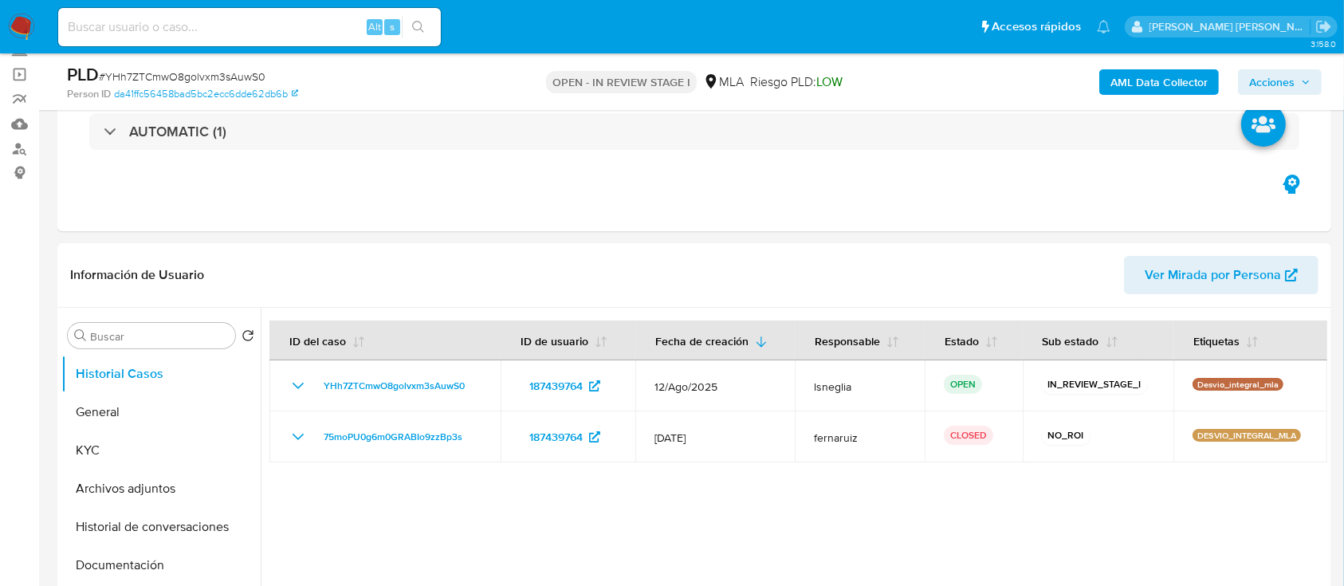
click at [1284, 80] on span "Acciones" at bounding box center [1271, 82] width 45 height 26
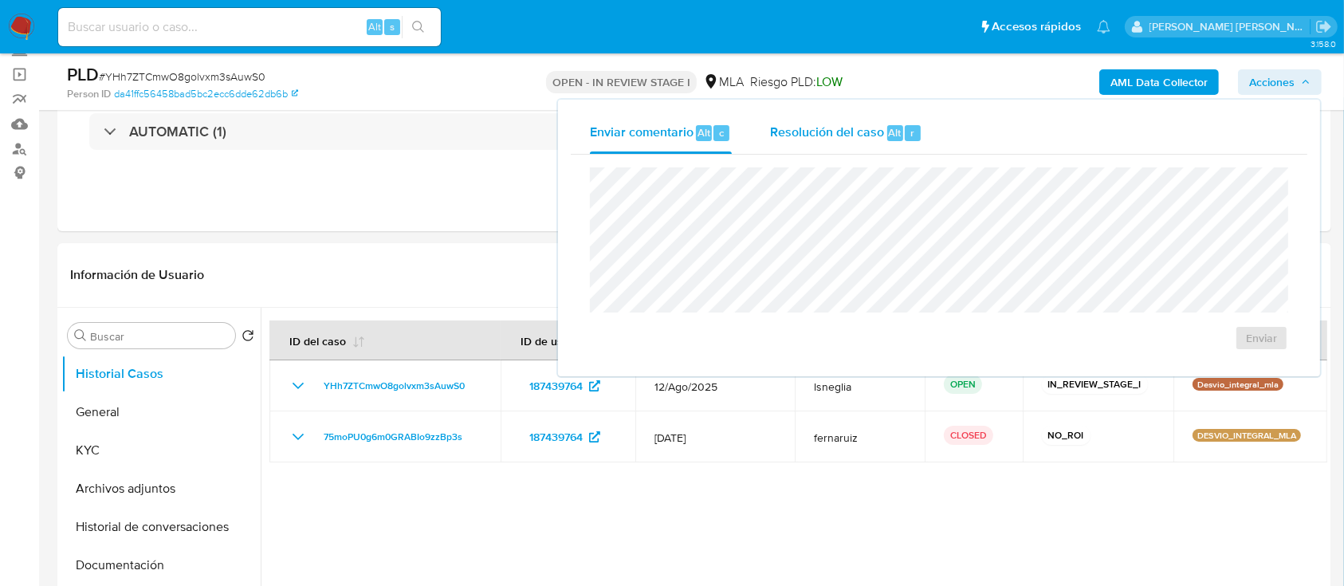
click at [877, 121] on div "Resolución del caso Alt r" at bounding box center [846, 132] width 152 height 41
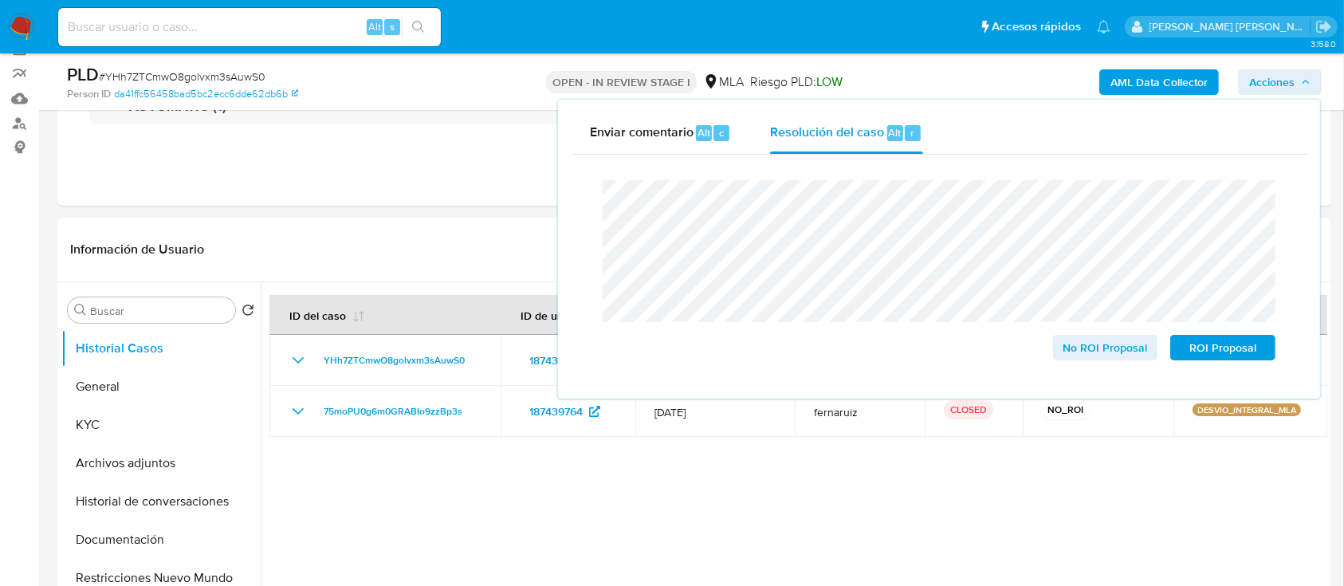
scroll to position [425, 0]
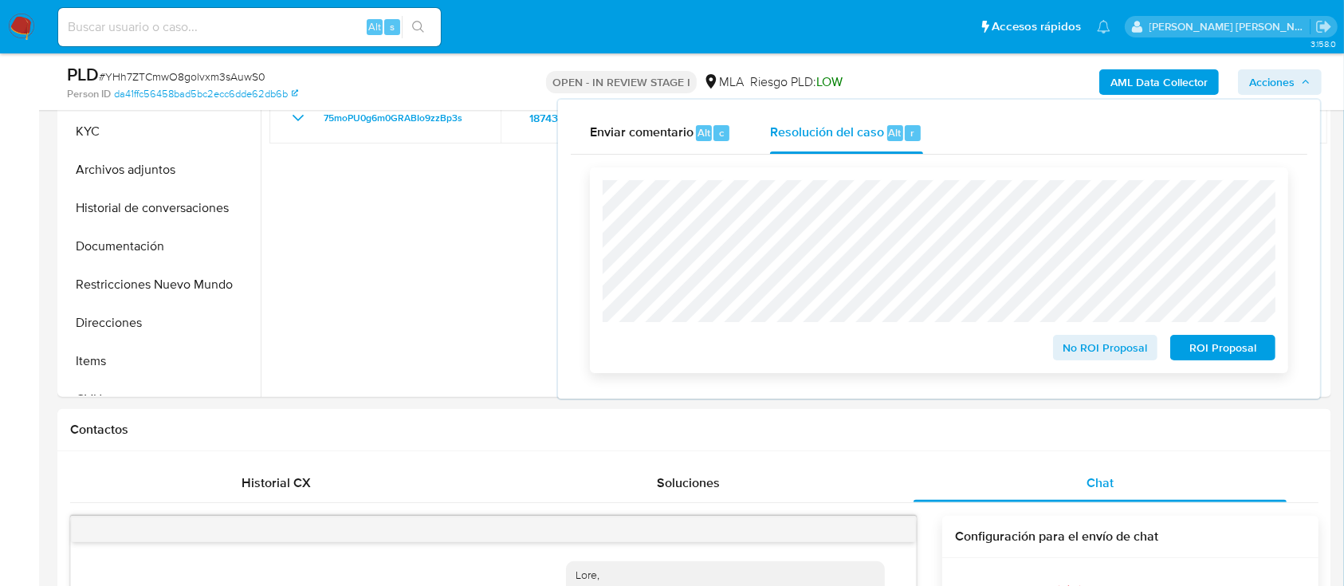
click at [1120, 347] on span "No ROI Proposal" at bounding box center [1105, 347] width 83 height 22
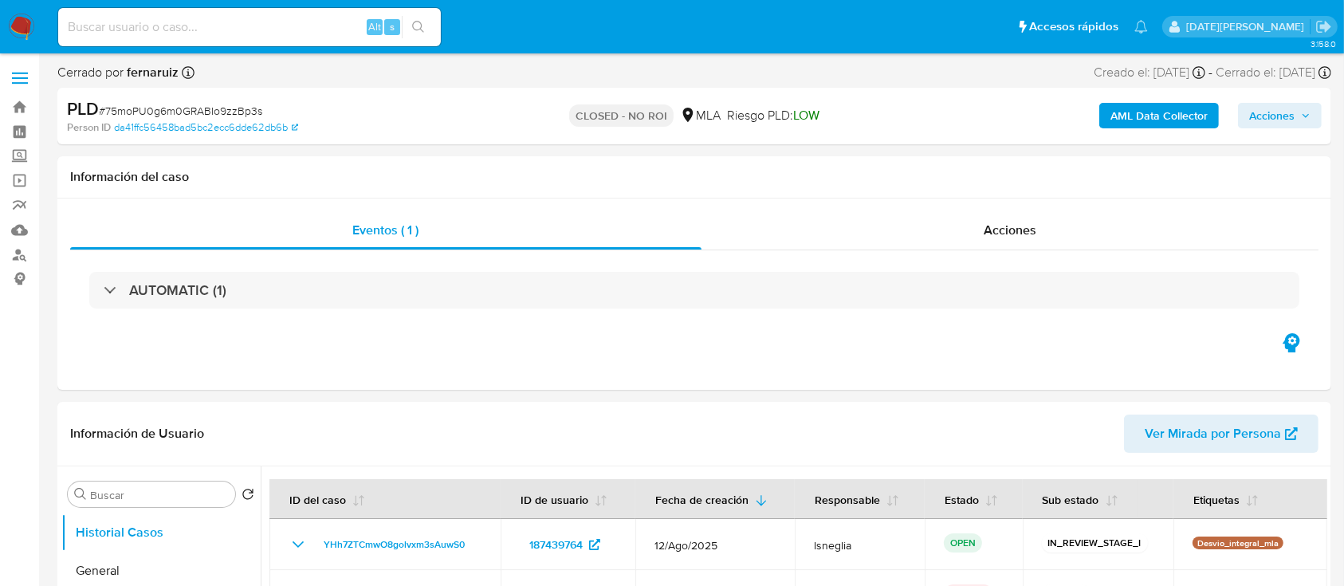
select select "10"
click at [1012, 237] on span "Acciones" at bounding box center [1009, 230] width 53 height 18
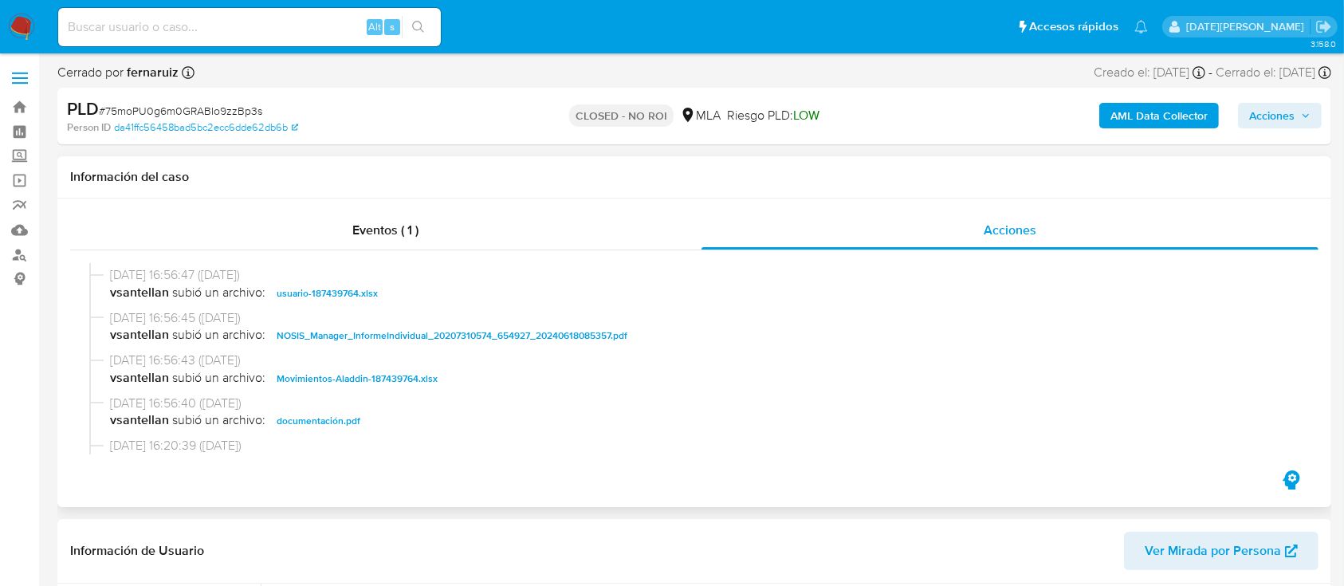
scroll to position [281, 0]
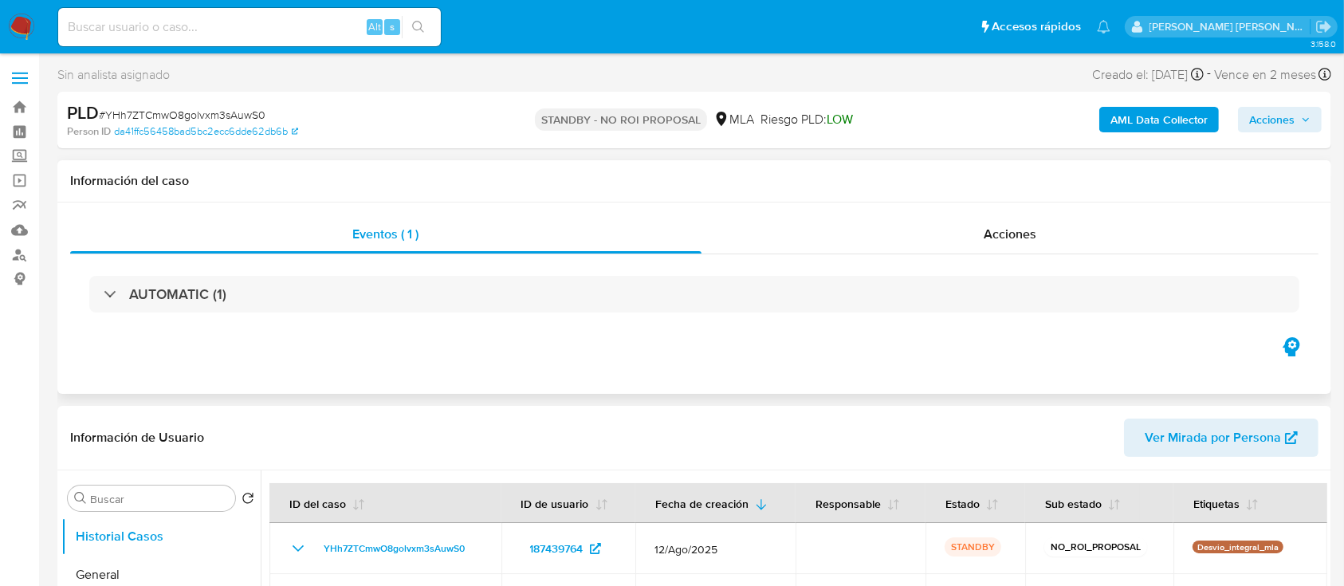
select select "10"
click at [205, 21] on input at bounding box center [249, 27] width 383 height 21
paste input "exm6ynvuvK66VX6b2WHB9uau"
type input "exm6ynvuvK66VX6b2WHB9uau"
click at [418, 23] on icon "search-icon" at bounding box center [418, 27] width 13 height 13
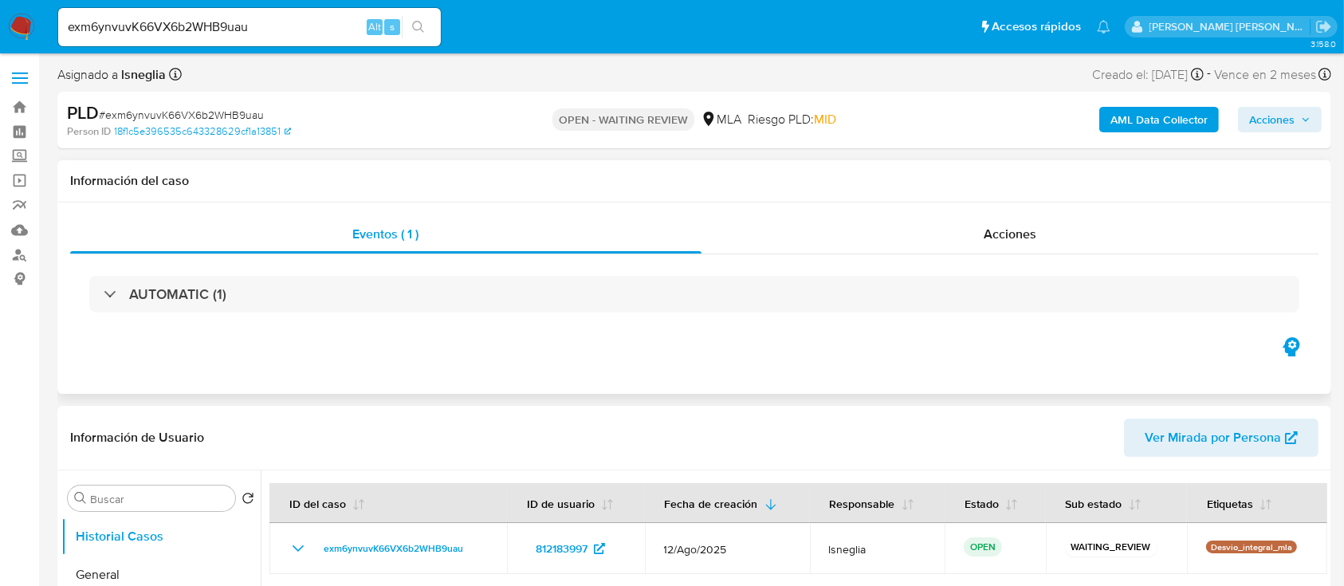
select select "10"
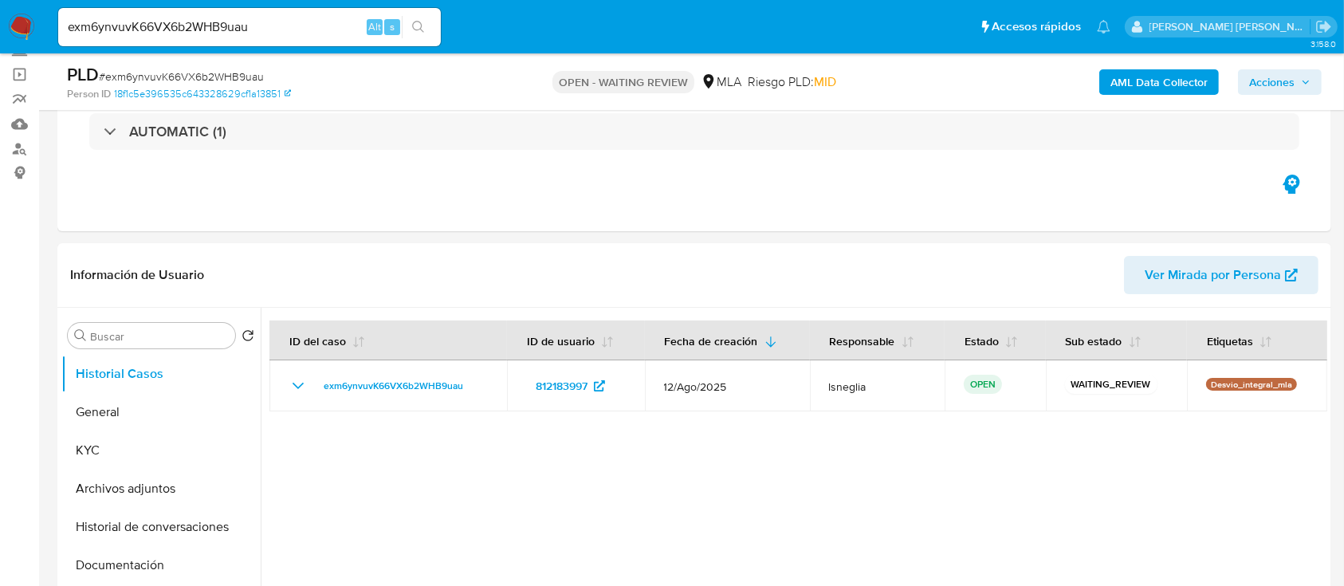
click at [237, 73] on span "# exm6ynvuvK66VX6b2WHB9uau" at bounding box center [181, 77] width 165 height 16
copy span "exm6ynvuvK66VX6b2WHB9uau"
click at [24, 27] on img at bounding box center [21, 27] width 27 height 27
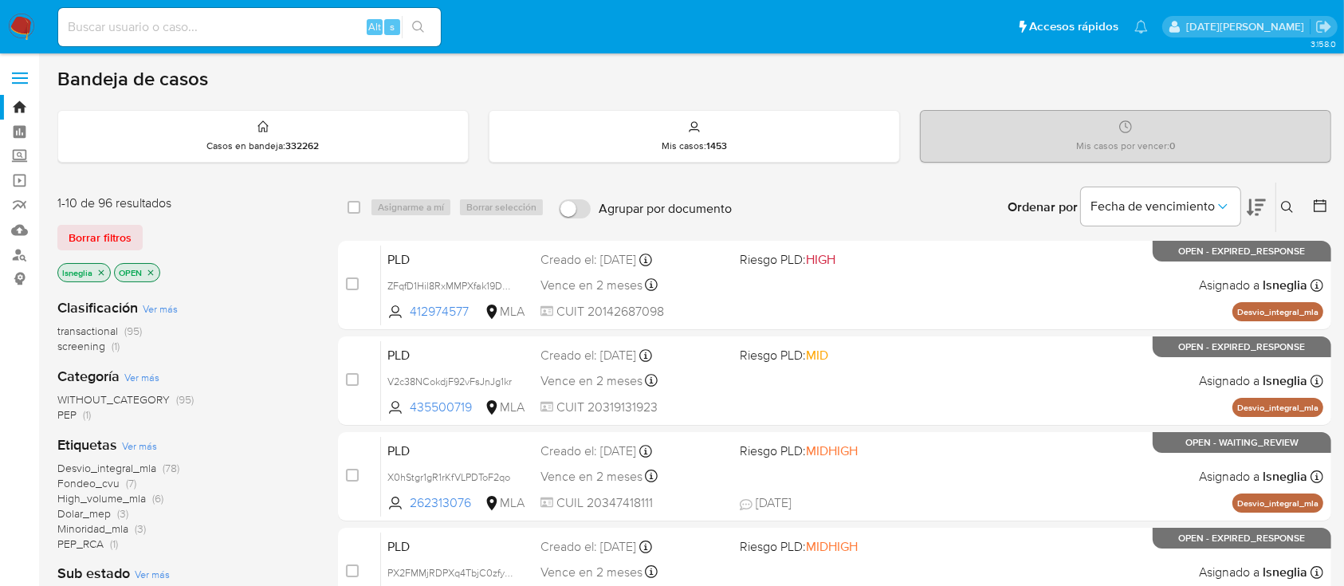
click at [1291, 203] on icon at bounding box center [1287, 207] width 13 height 13
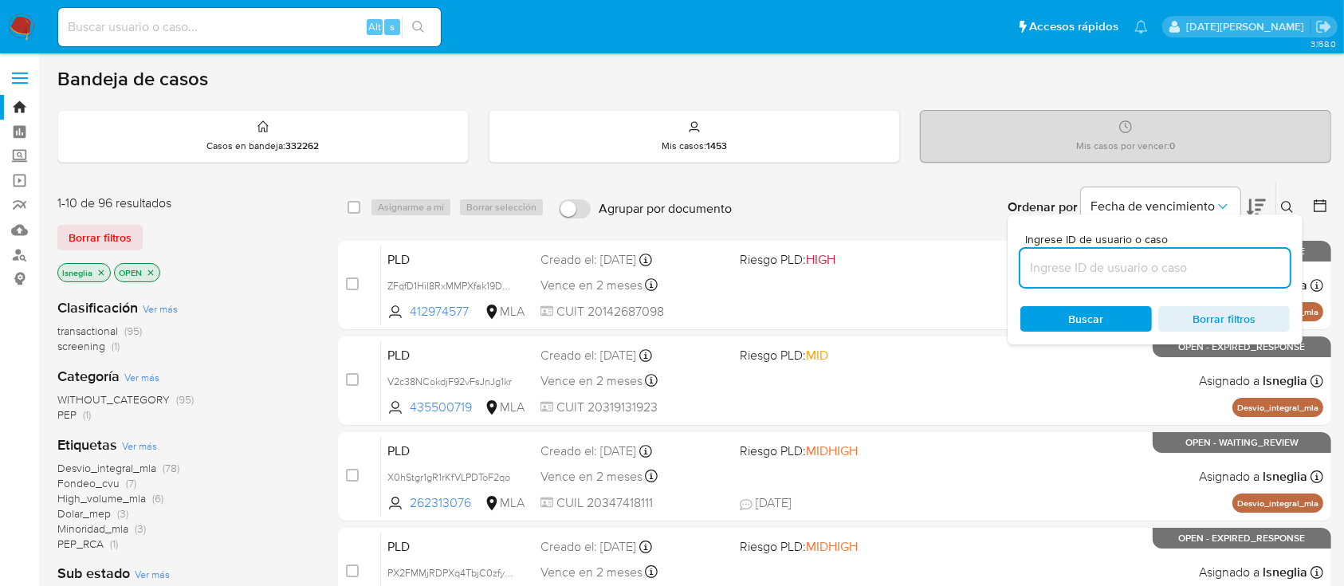
click at [1122, 265] on input at bounding box center [1154, 267] width 269 height 21
type input "exm6ynvuvK66VX6b2WHB9uau"
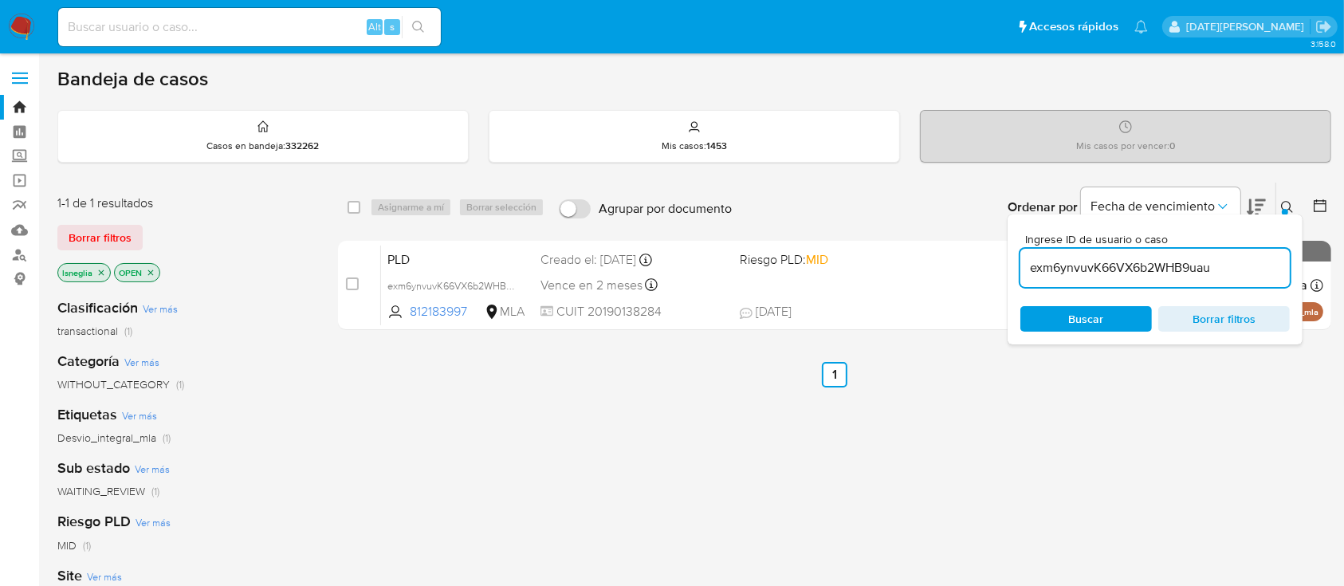
click at [1288, 203] on icon at bounding box center [1287, 207] width 13 height 13
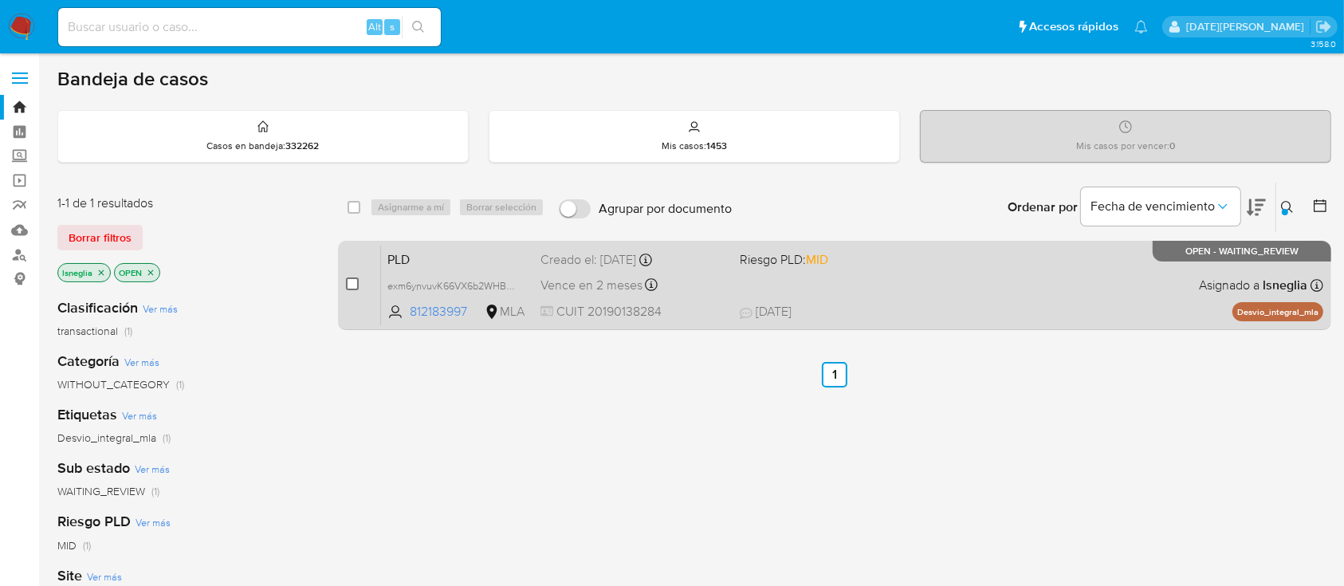
click at [352, 284] on input "checkbox" at bounding box center [352, 283] width 13 height 13
checkbox input "true"
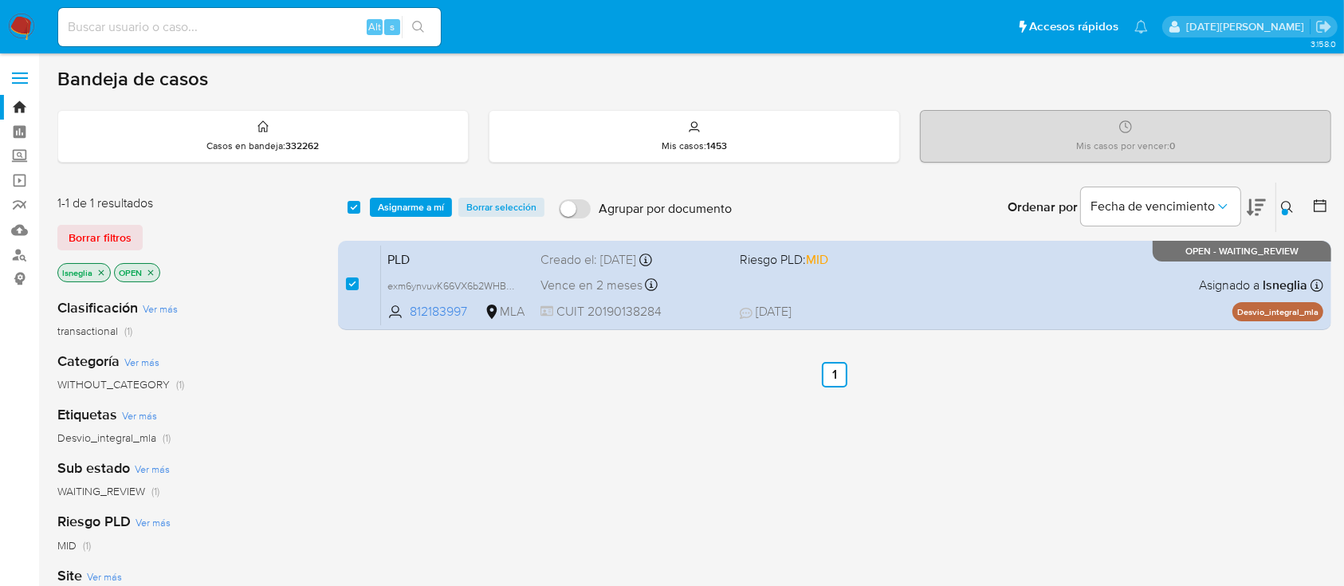
click at [402, 194] on div "select-all-cases-checkbox Asignarme a mí Borrar selección Agrupar por documento…" at bounding box center [834, 206] width 993 height 49
click at [406, 204] on span "Asignarme a mí" at bounding box center [411, 207] width 66 height 16
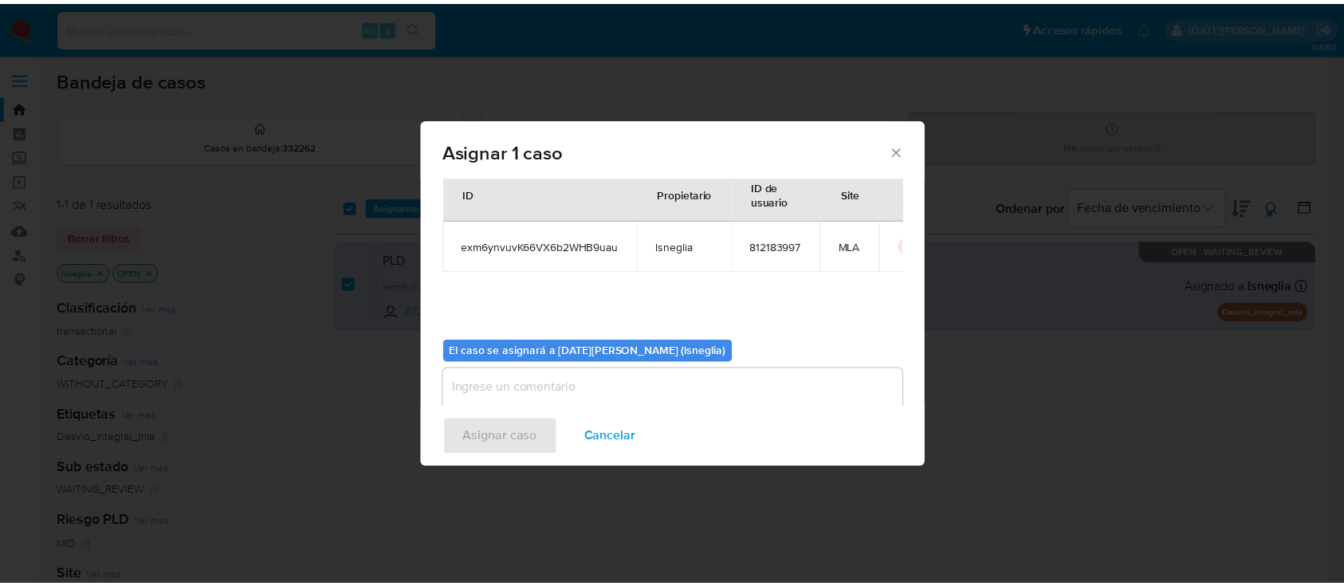
scroll to position [81, 0]
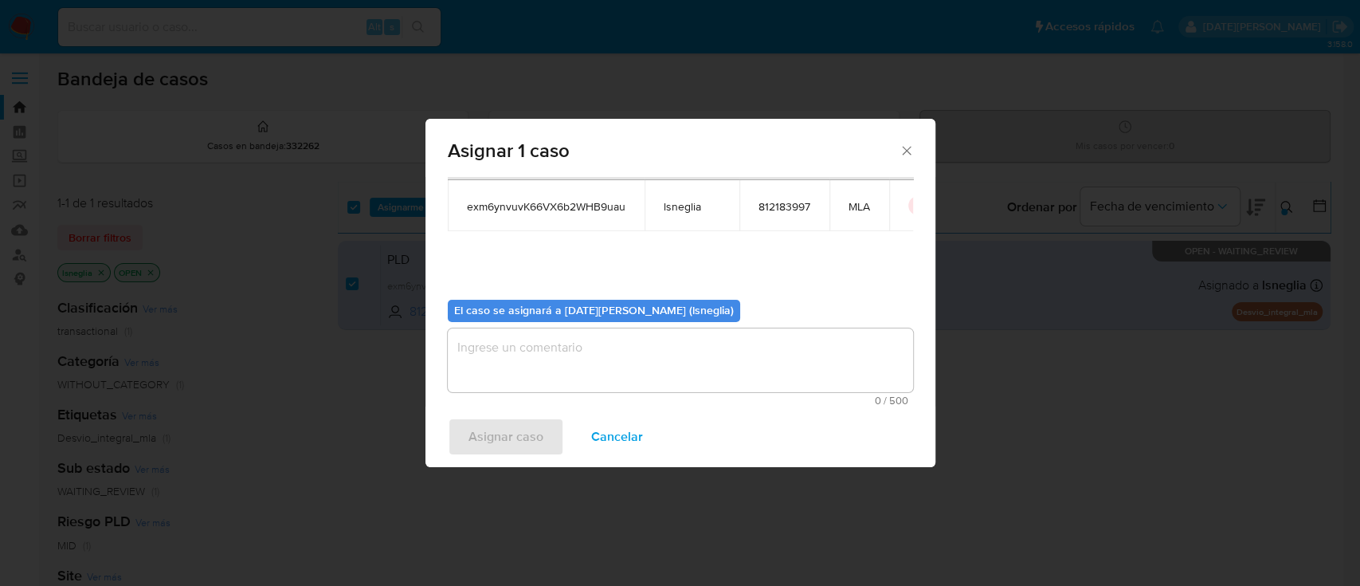
click at [604, 351] on textarea "assign-modal" at bounding box center [680, 360] width 465 height 64
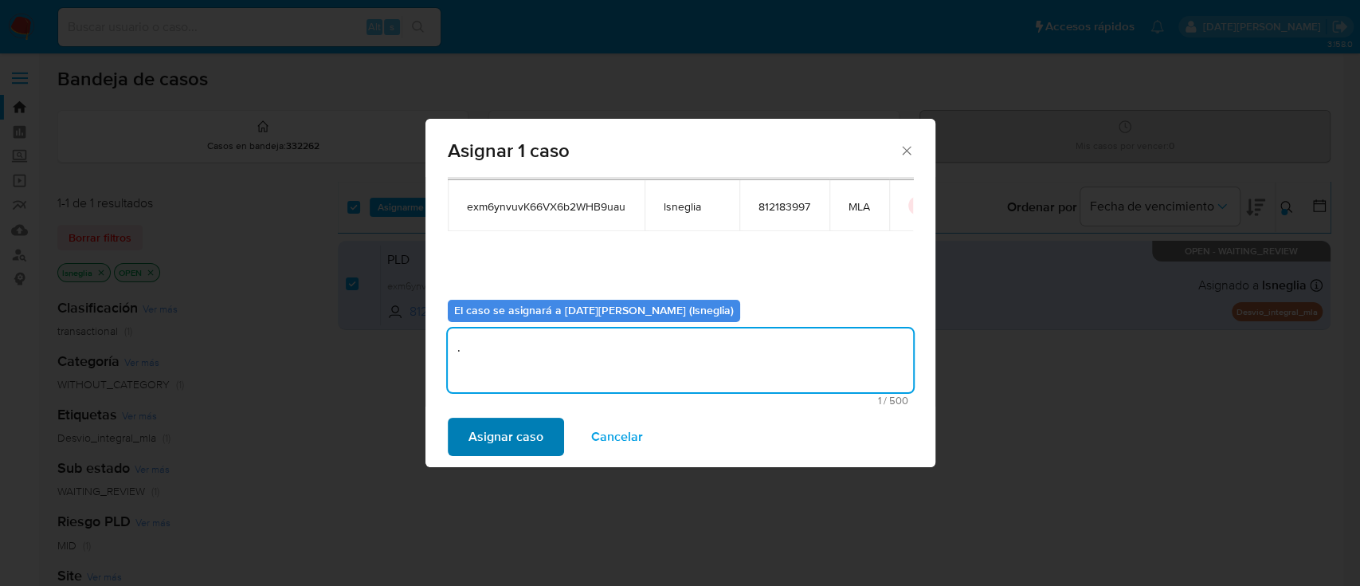
type textarea "."
click at [510, 423] on span "Asignar caso" at bounding box center [506, 436] width 75 height 35
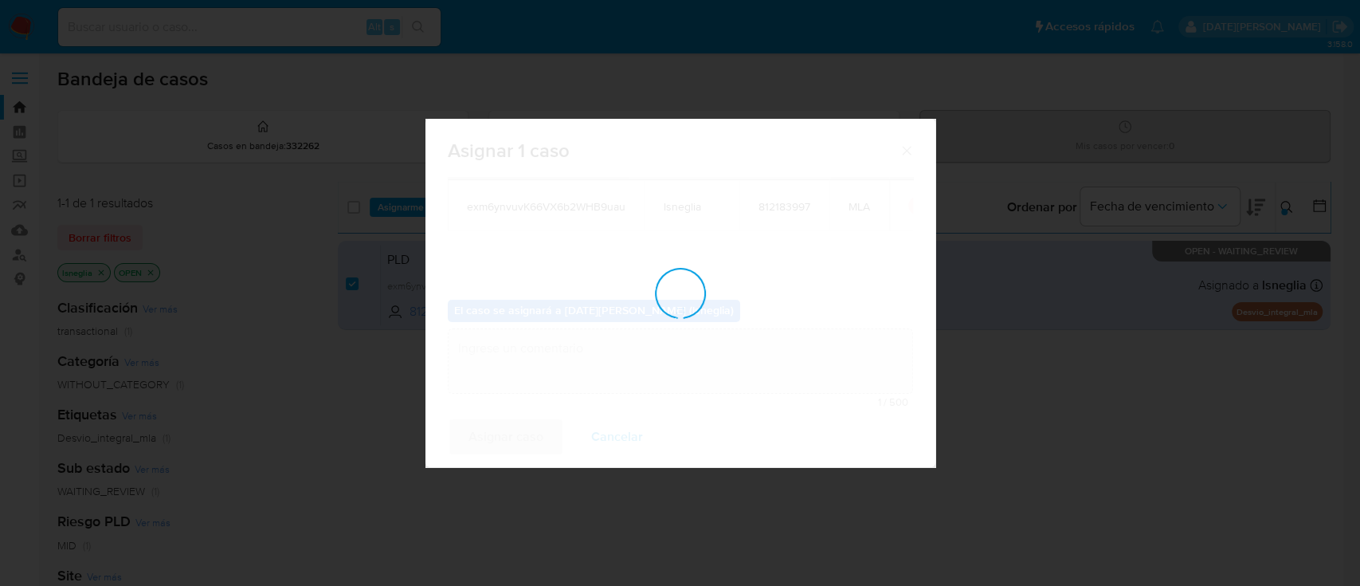
checkbox input "false"
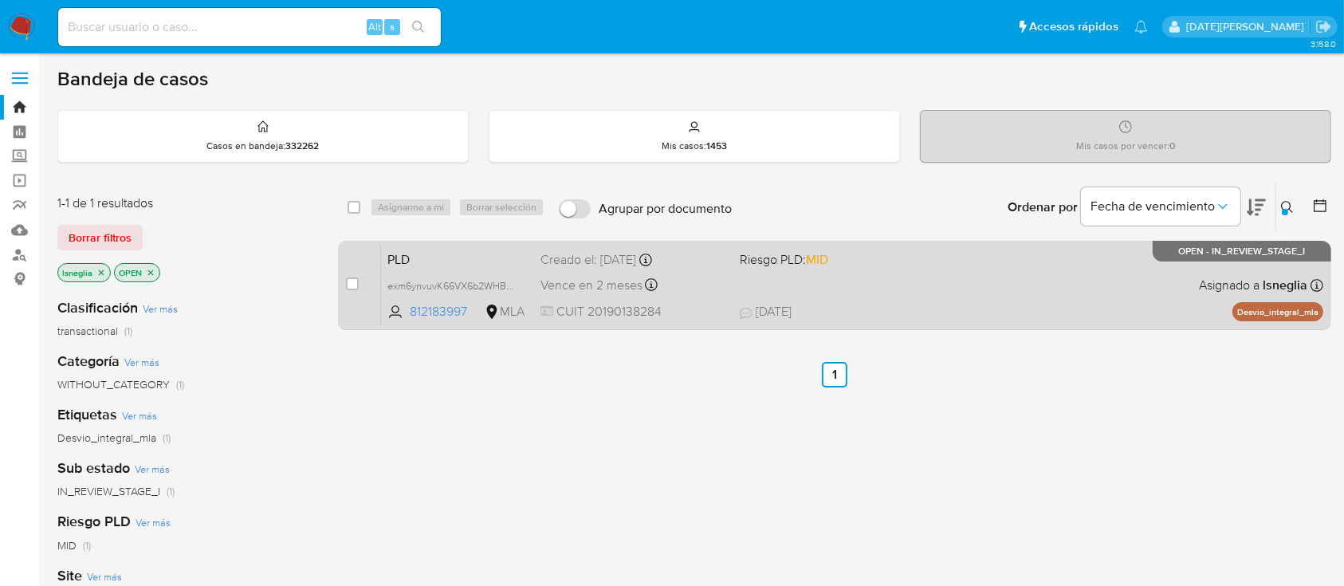
click at [453, 252] on span "PLD" at bounding box center [457, 258] width 140 height 21
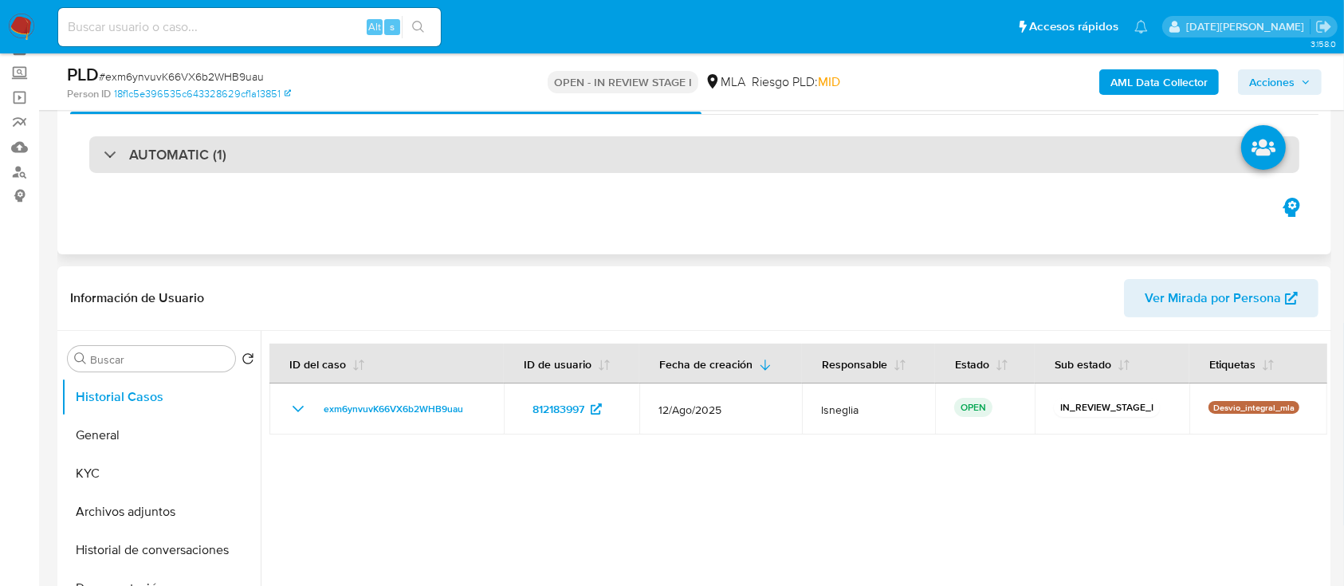
scroll to position [212, 0]
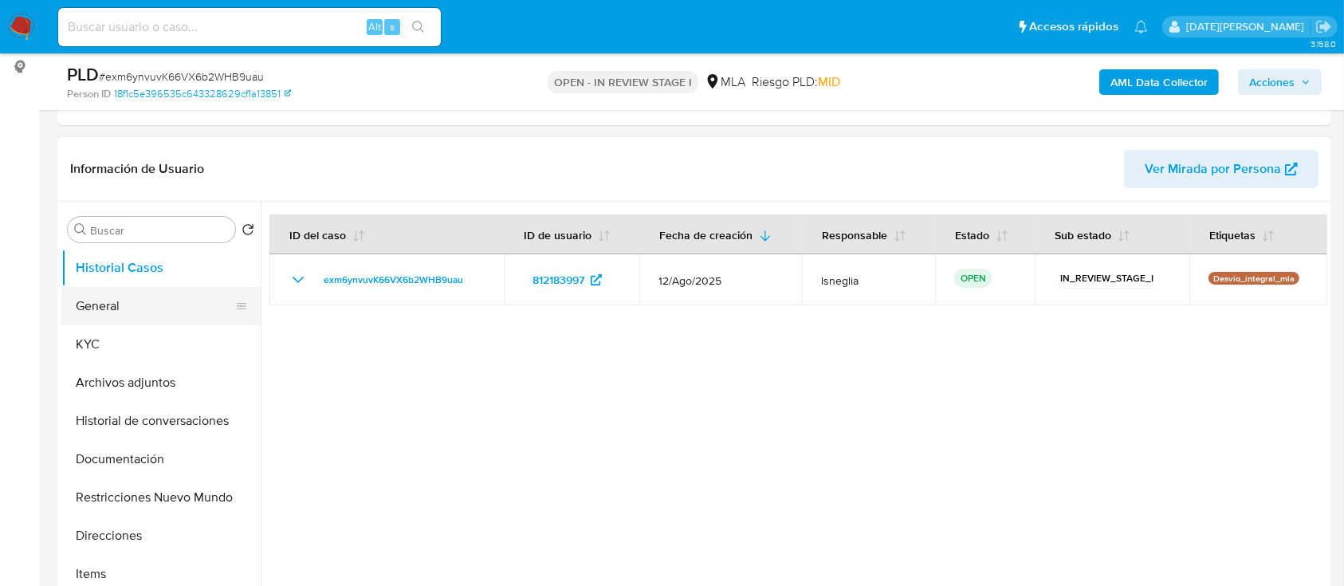
select select "10"
click at [149, 312] on button "General" at bounding box center [154, 306] width 186 height 38
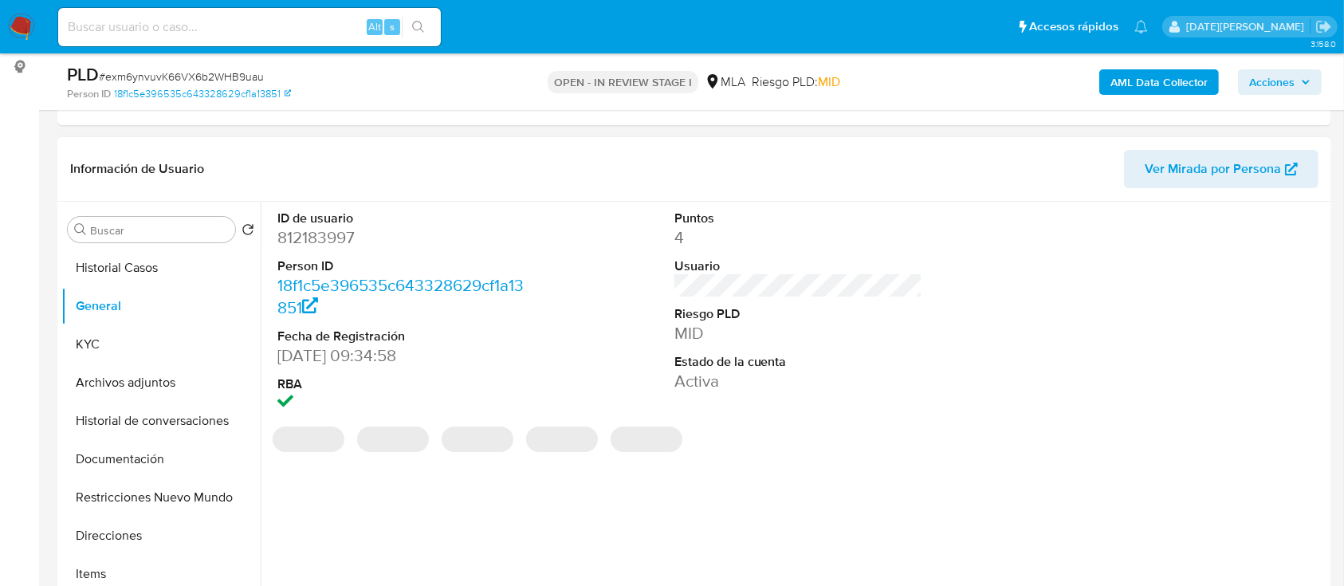
click at [324, 230] on dd "812183997" at bounding box center [401, 237] width 249 height 22
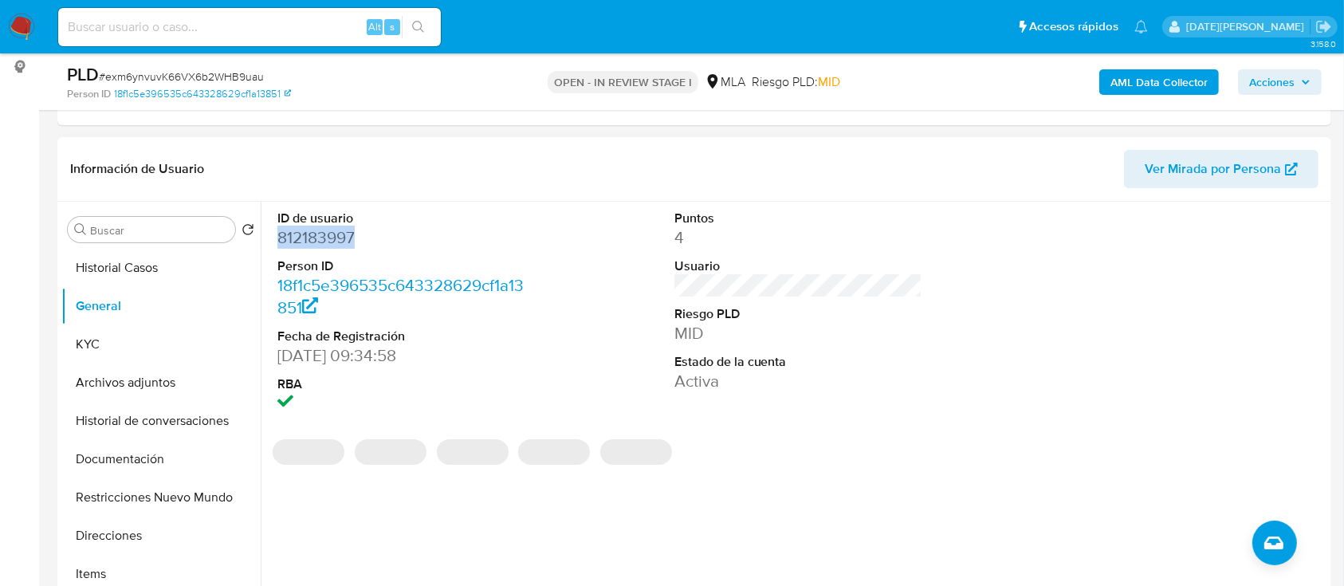
copy dd "812183997"
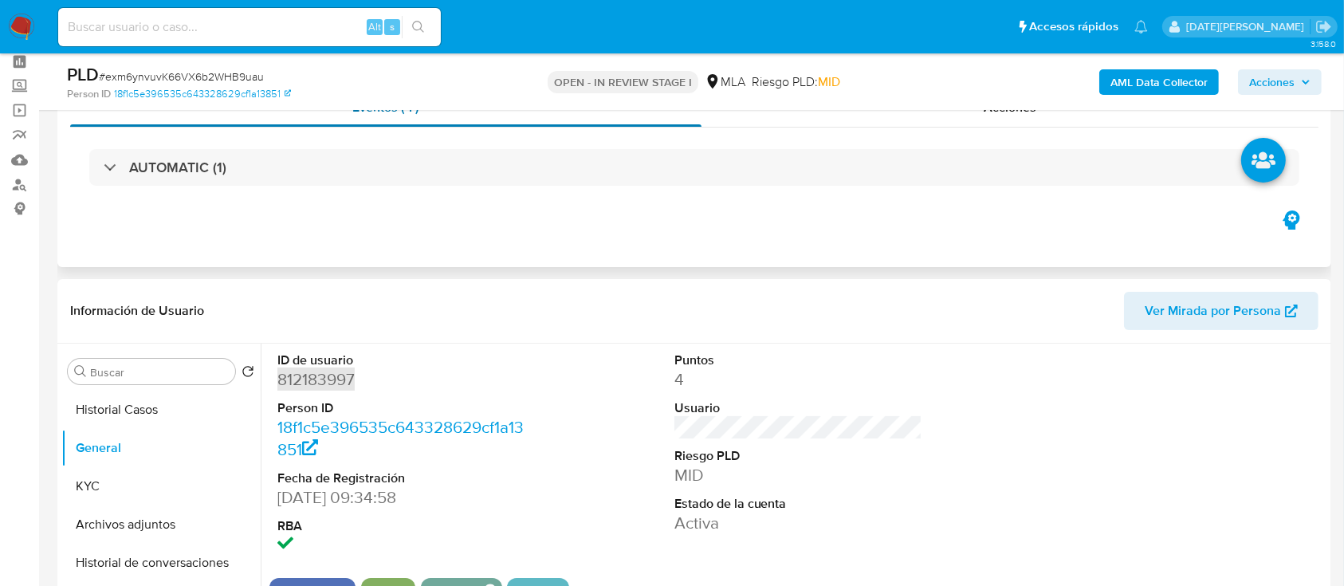
scroll to position [0, 0]
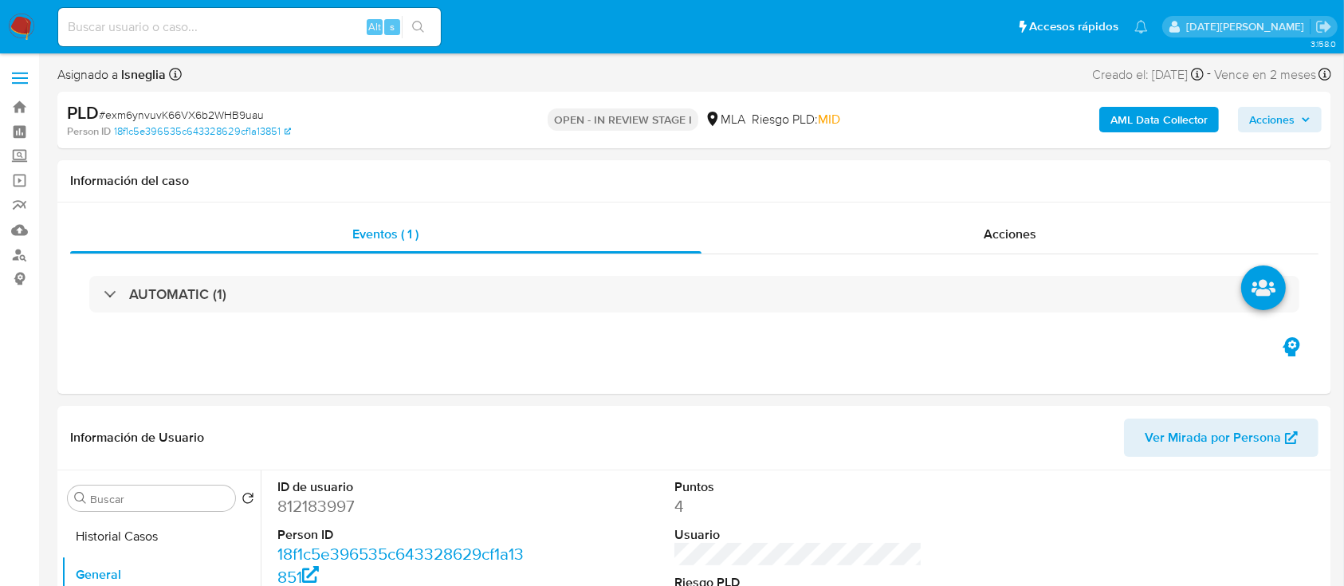
click at [176, 37] on div "Alt s" at bounding box center [249, 27] width 383 height 38
click at [175, 29] on input at bounding box center [249, 27] width 383 height 21
paste input "YHh7ZTCmwO8golvxm3sAuwS0"
type input "YHh7ZTCmwO8golvxm3sAuwS0"
click at [426, 29] on button "search-icon" at bounding box center [418, 27] width 33 height 22
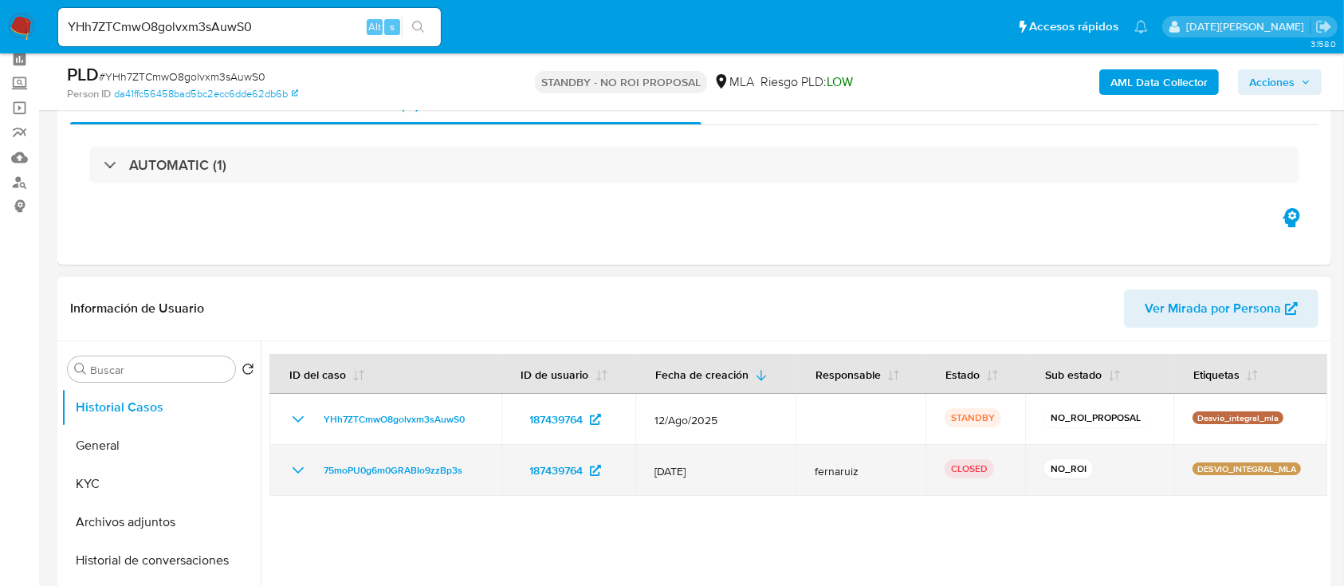
scroll to position [106, 0]
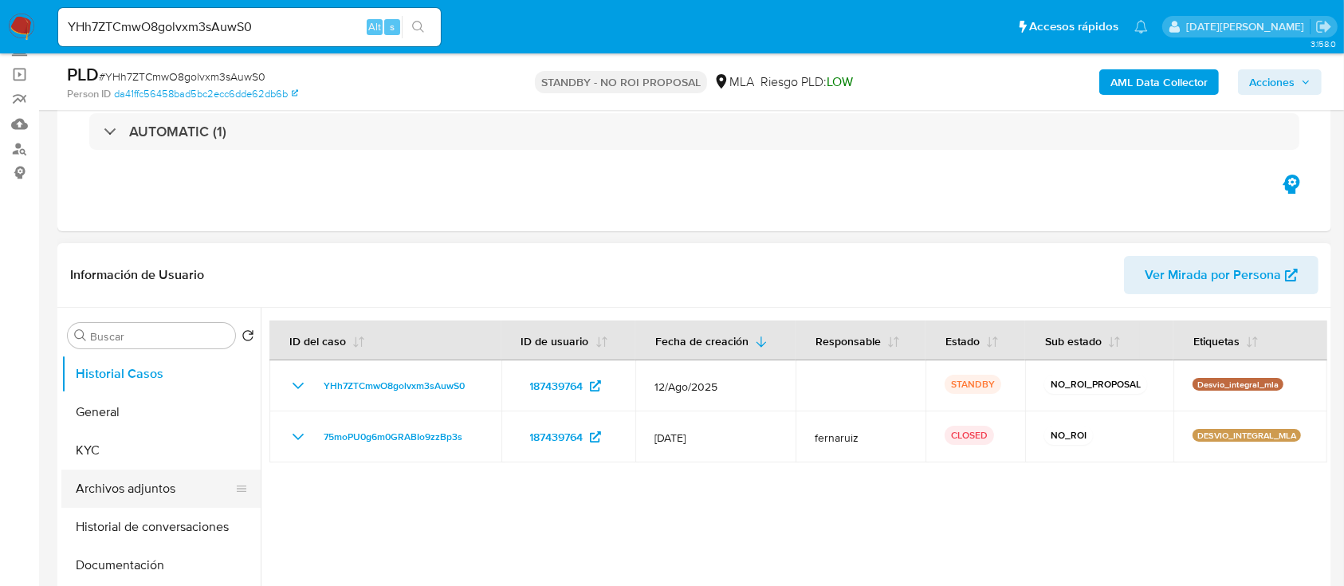
select select "10"
click at [130, 491] on button "Archivos adjuntos" at bounding box center [154, 488] width 186 height 38
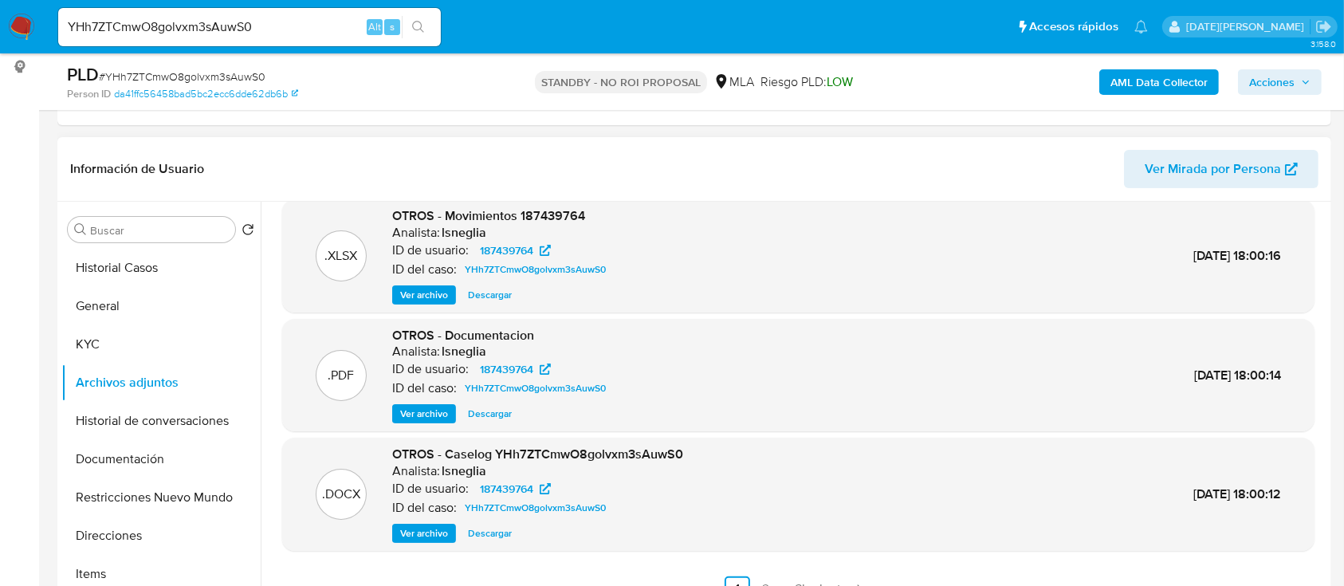
scroll to position [319, 0]
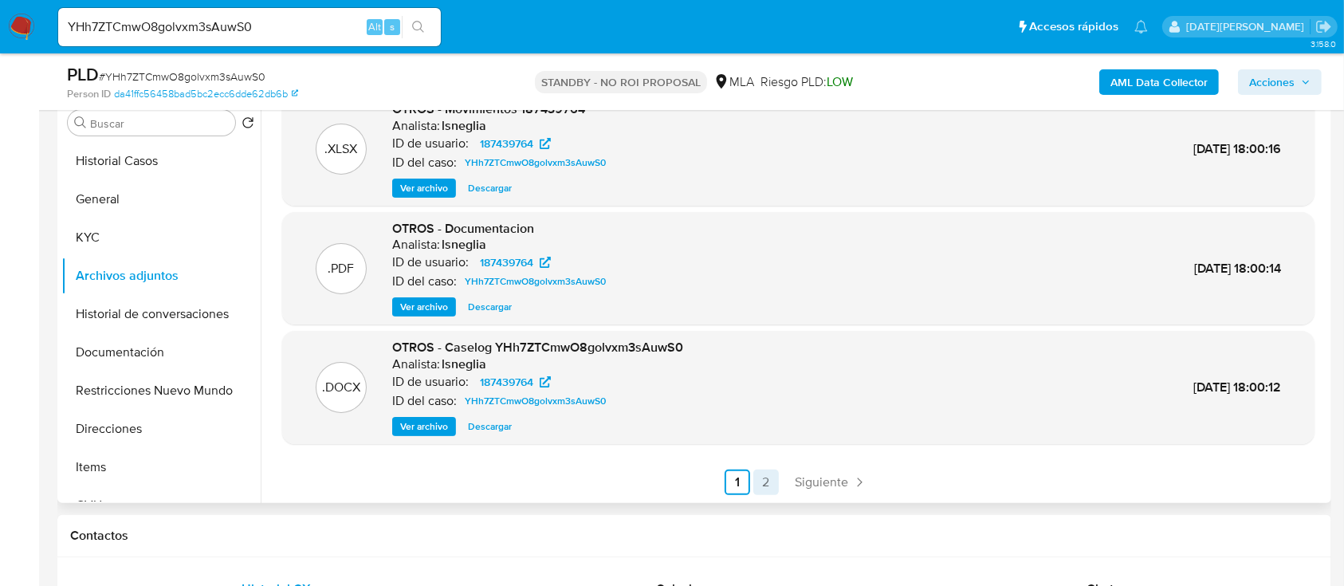
click at [759, 477] on link "2" at bounding box center [766, 482] width 26 height 26
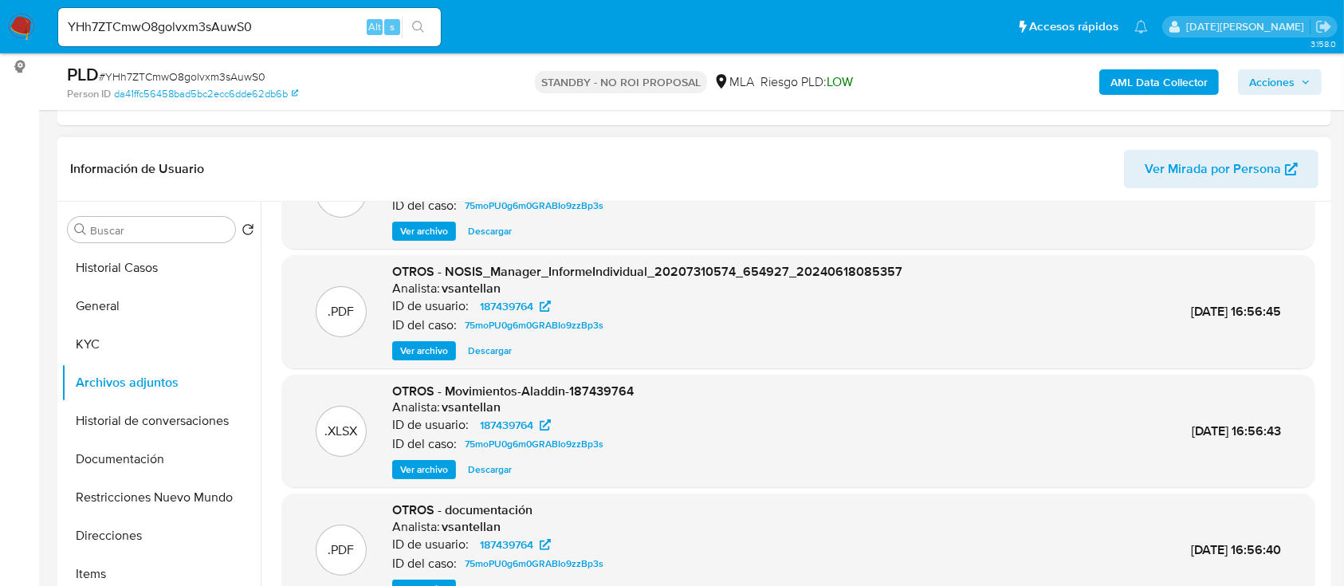
scroll to position [134, 0]
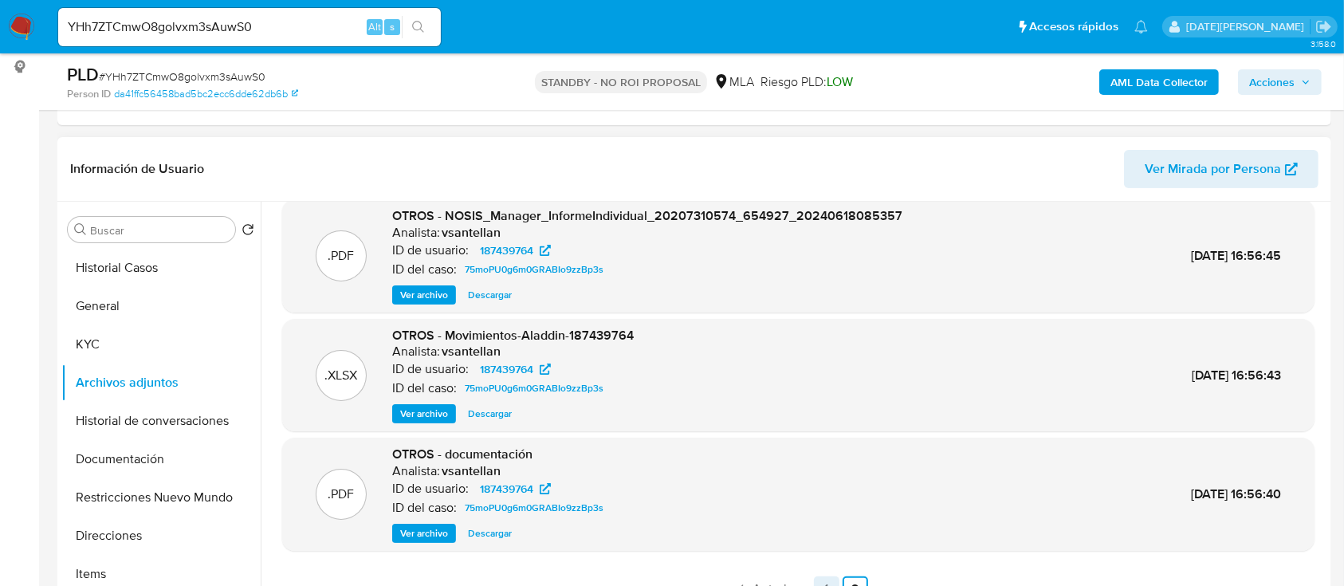
click at [822, 579] on link "1" at bounding box center [827, 589] width 26 height 26
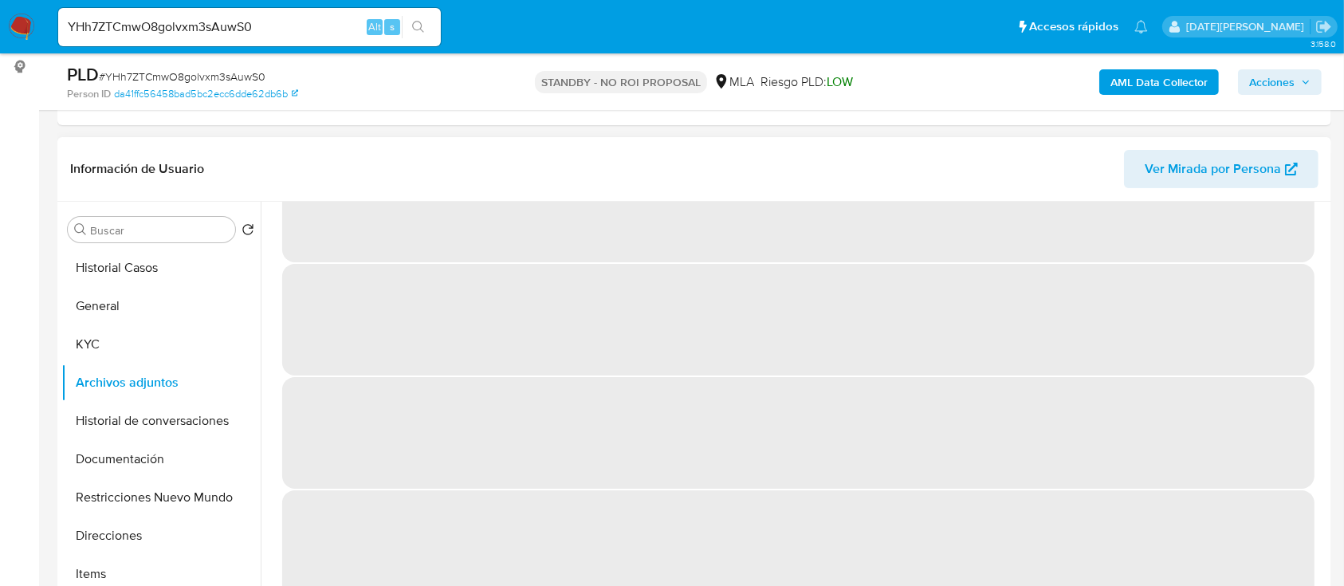
scroll to position [0, 0]
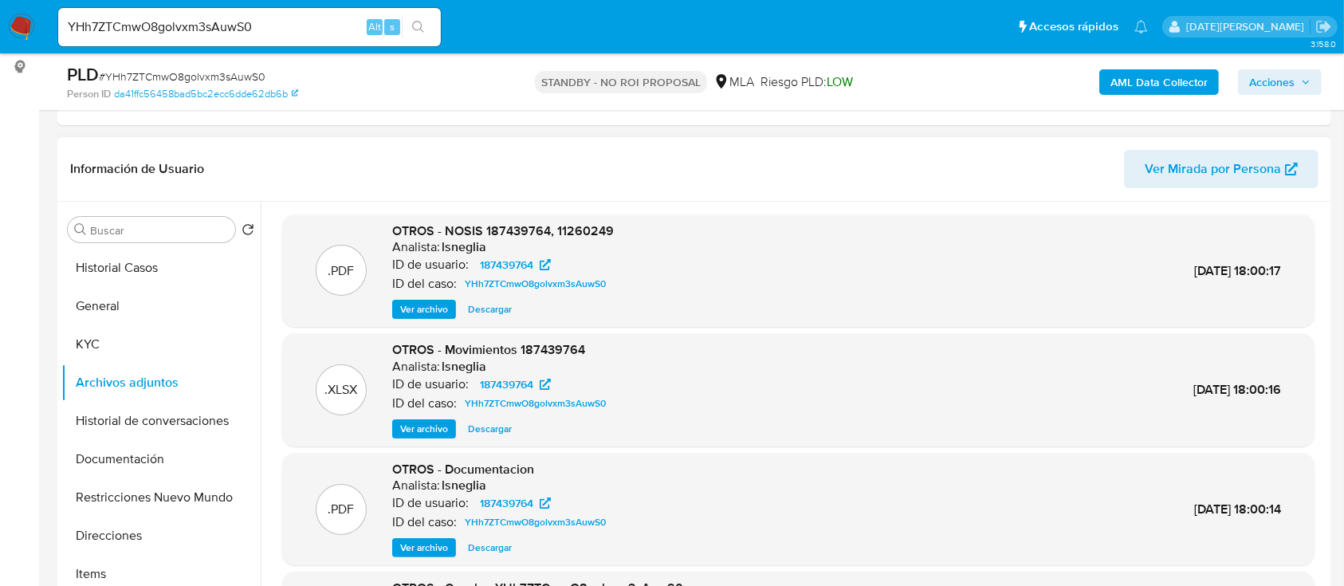
click at [208, 75] on span "# YHh7ZTCmwO8golvxm3sAuwS0" at bounding box center [182, 77] width 167 height 16
click at [208, 32] on input "YHh7ZTCmwO8golvxm3sAuwS0" at bounding box center [249, 27] width 383 height 21
paste input "exm6ynvuvK66VX6b2WHB9uau"
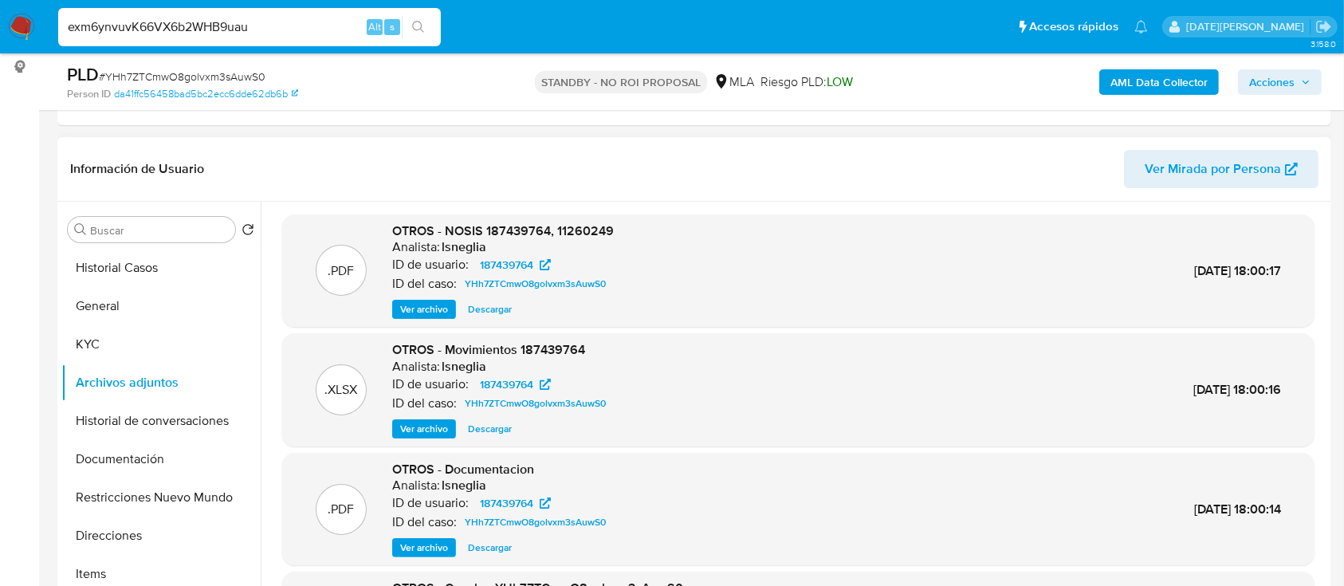
type input "exm6ynvuvK66VX6b2WHB9uau"
click at [419, 29] on icon "search-icon" at bounding box center [418, 27] width 12 height 12
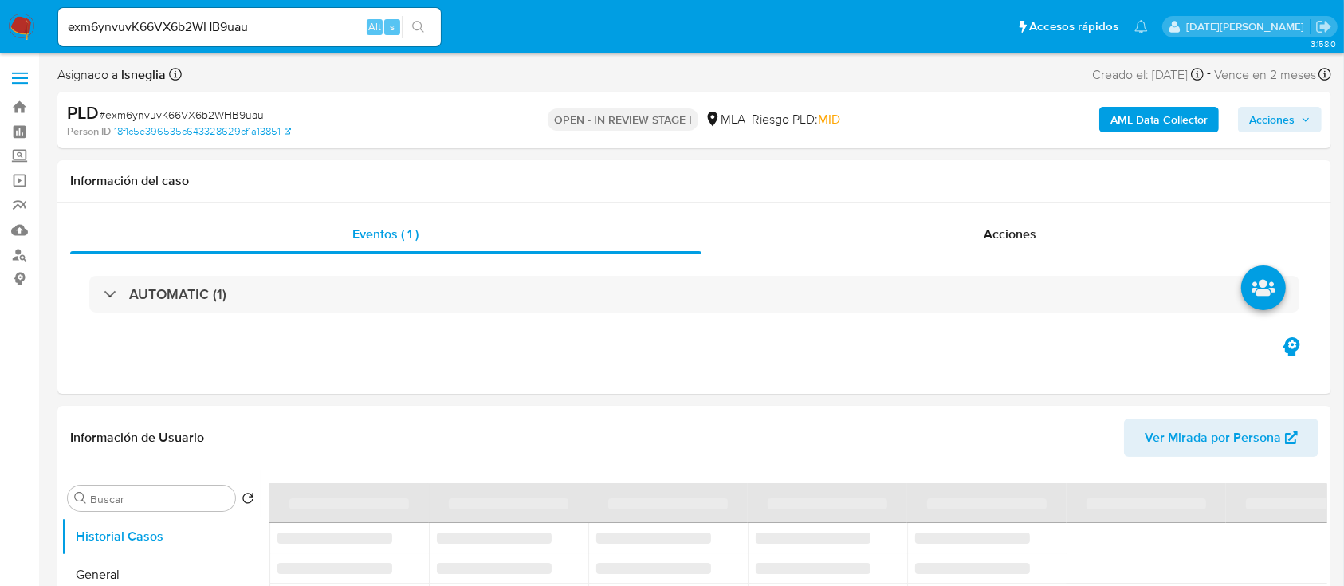
select select "10"
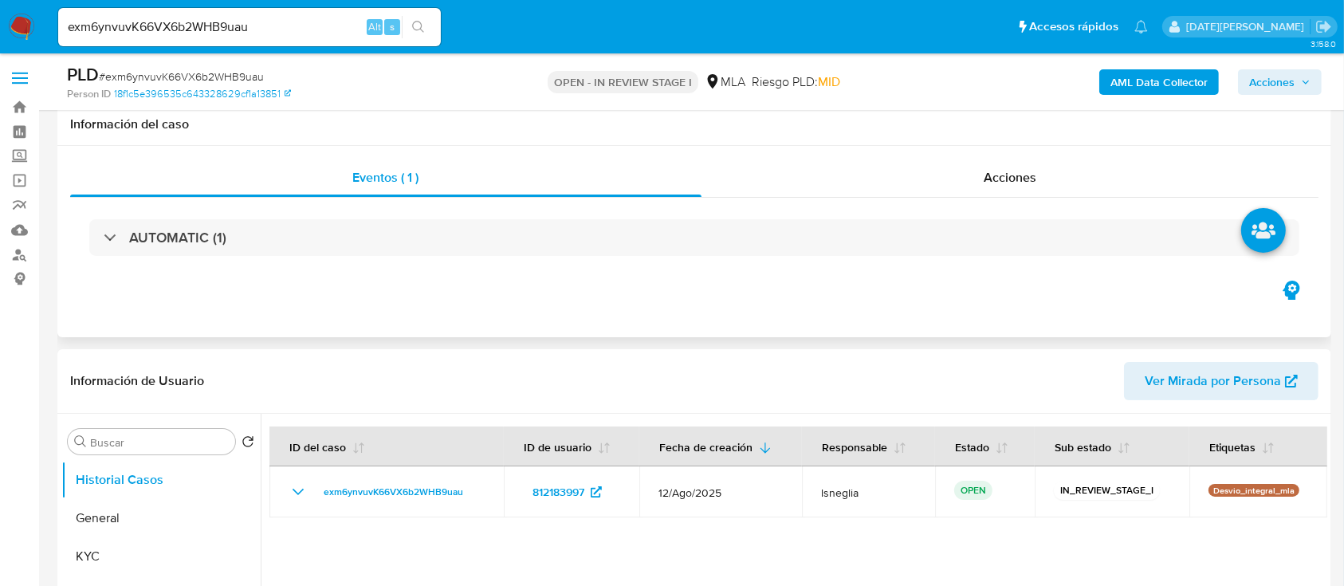
scroll to position [212, 0]
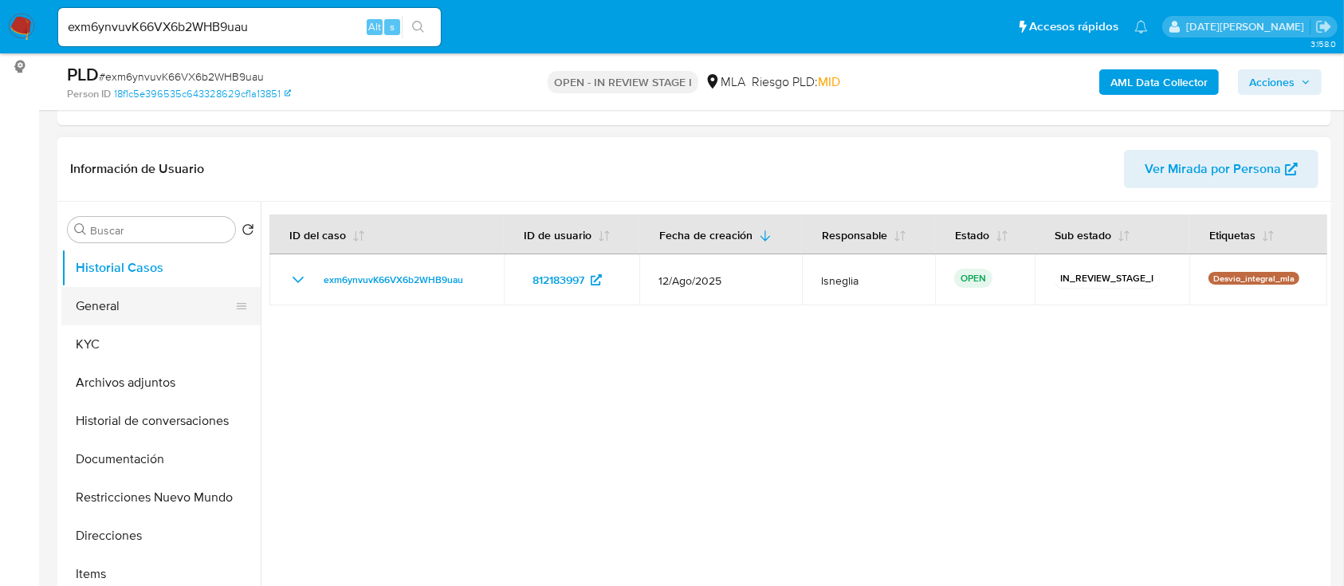
click at [103, 308] on button "General" at bounding box center [154, 306] width 186 height 38
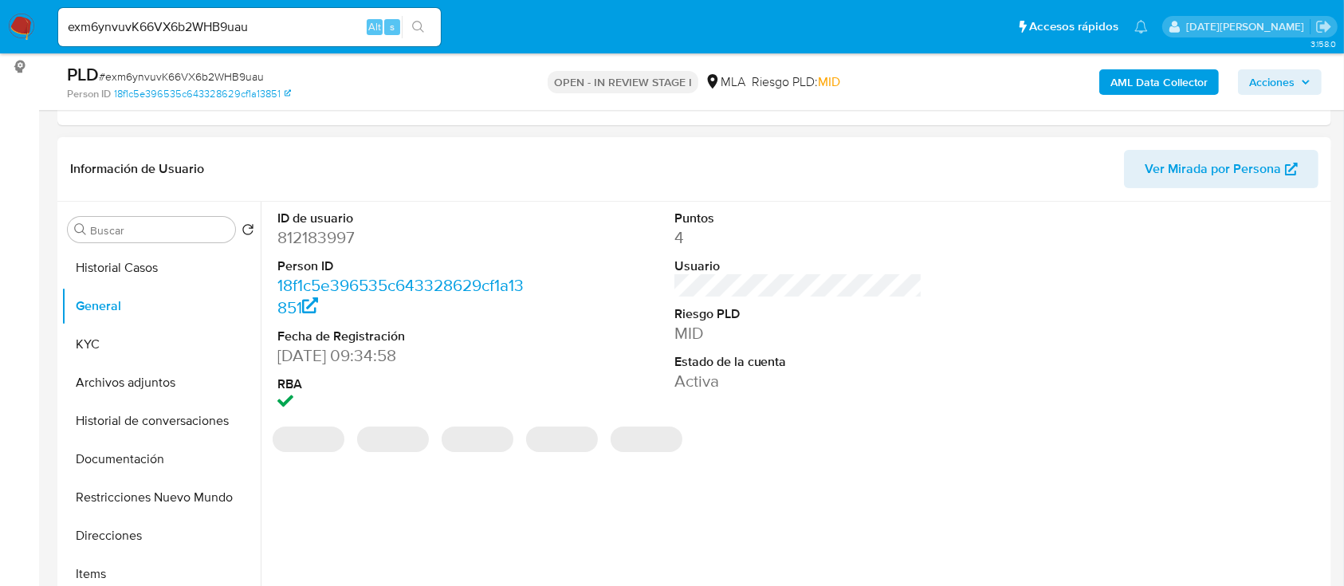
click at [324, 233] on dd "812183997" at bounding box center [401, 237] width 249 height 22
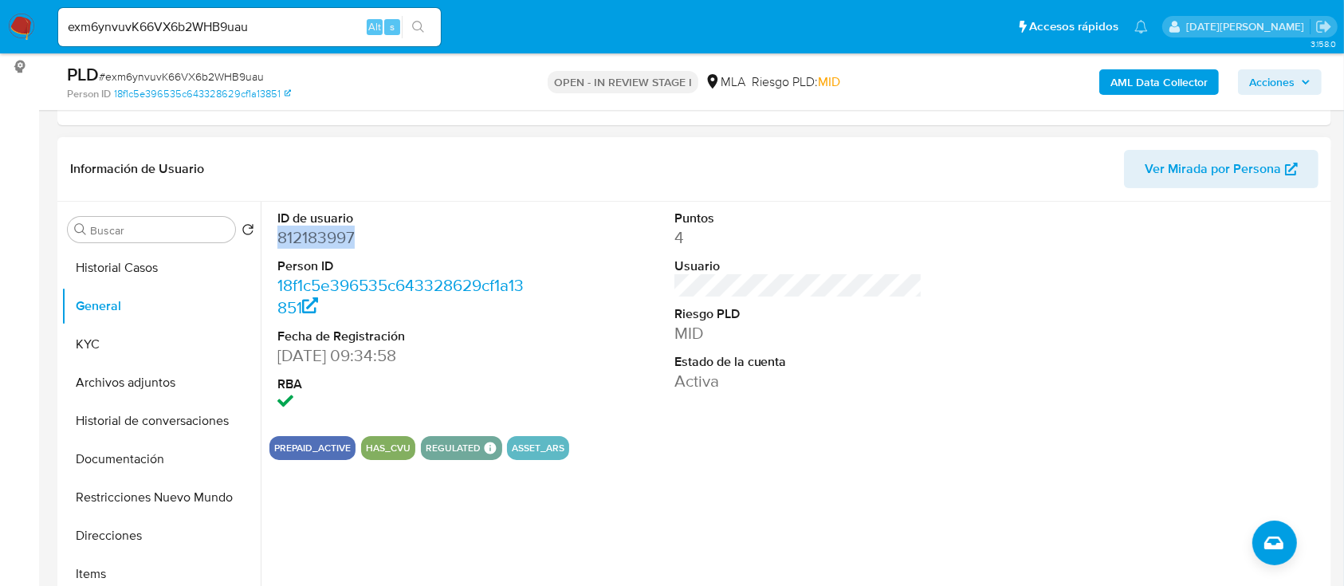
copy dd "812183997"
click at [120, 346] on button "KYC" at bounding box center [154, 344] width 186 height 38
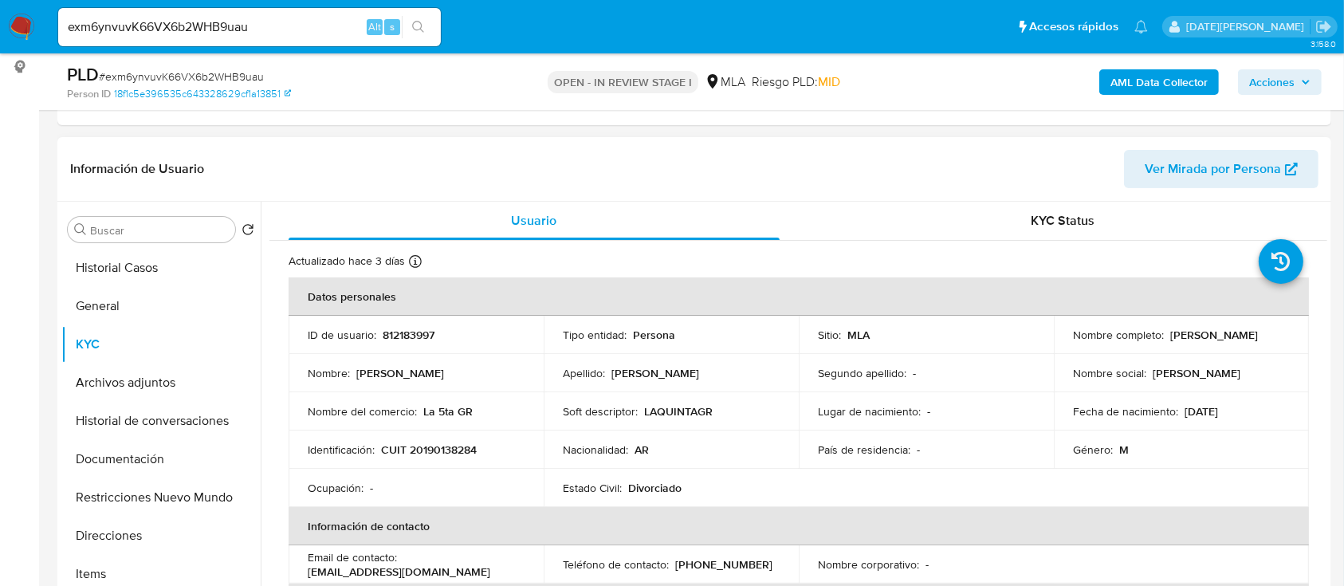
drag, startPoint x: 1069, startPoint y: 339, endPoint x: 1253, endPoint y: 338, distance: 183.3
click at [1253, 338] on div "Nombre completo : Mauricio Javier Rivero Truscelli" at bounding box center [1181, 335] width 217 height 14
copy p "Mauricio Javier Rivero Truscelli"
drag, startPoint x: 379, startPoint y: 448, endPoint x: 512, endPoint y: 456, distance: 133.3
click at [512, 456] on td "Identificación : CUIT 20190138284" at bounding box center [415, 449] width 255 height 38
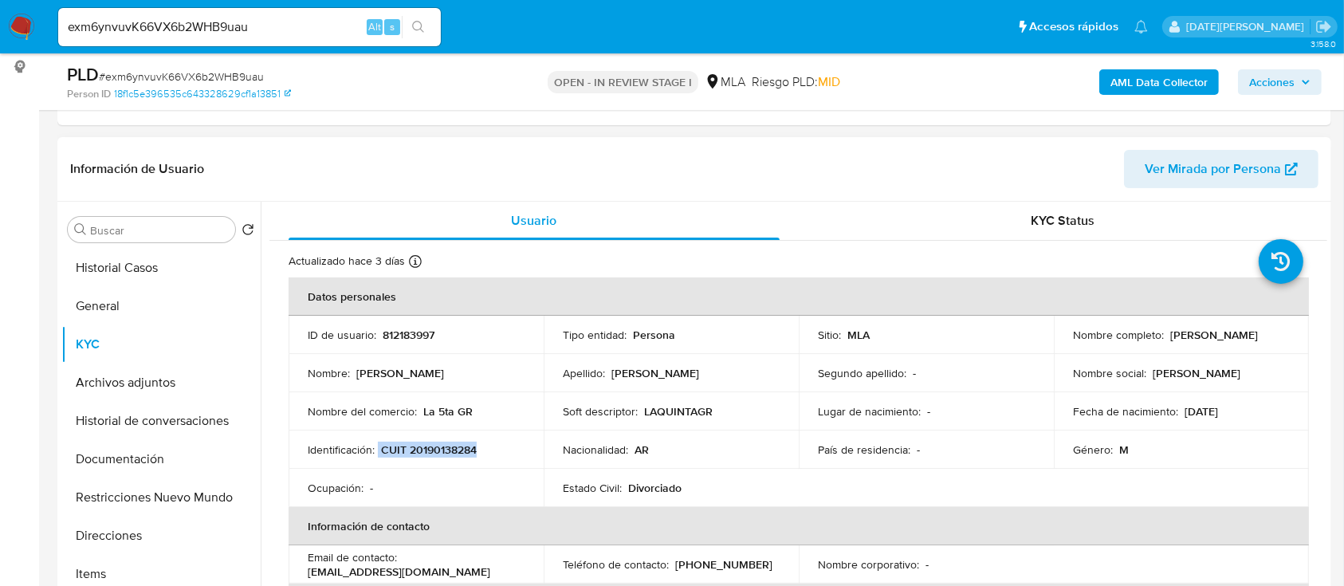
copy div "CUIT 20190138284"
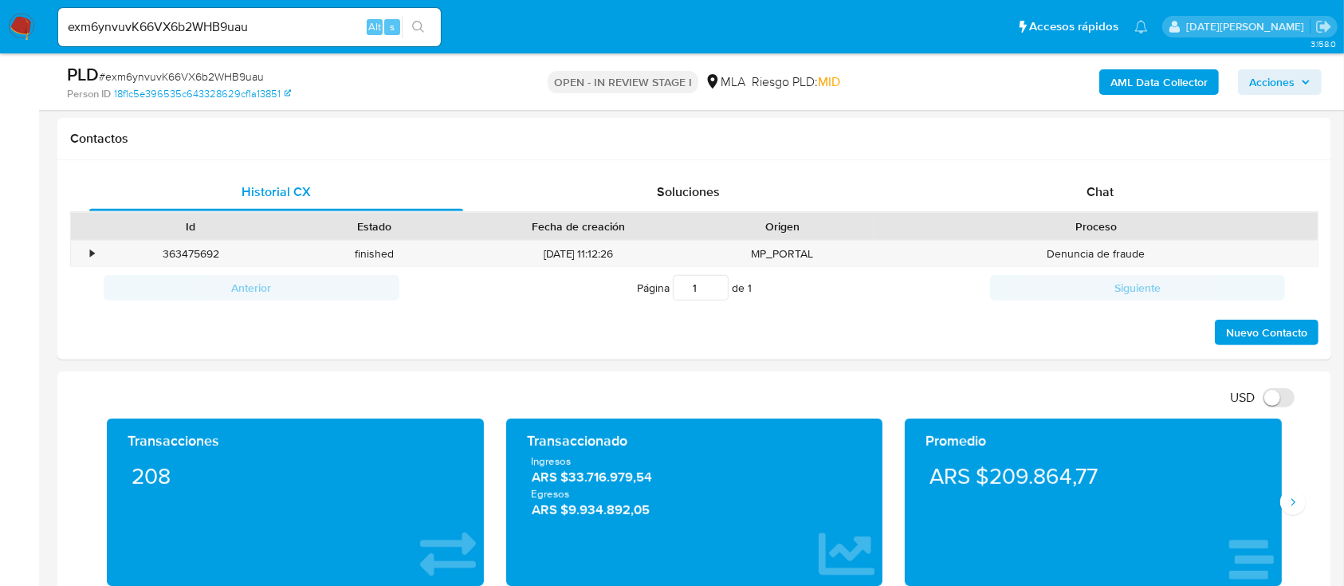
scroll to position [638, 0]
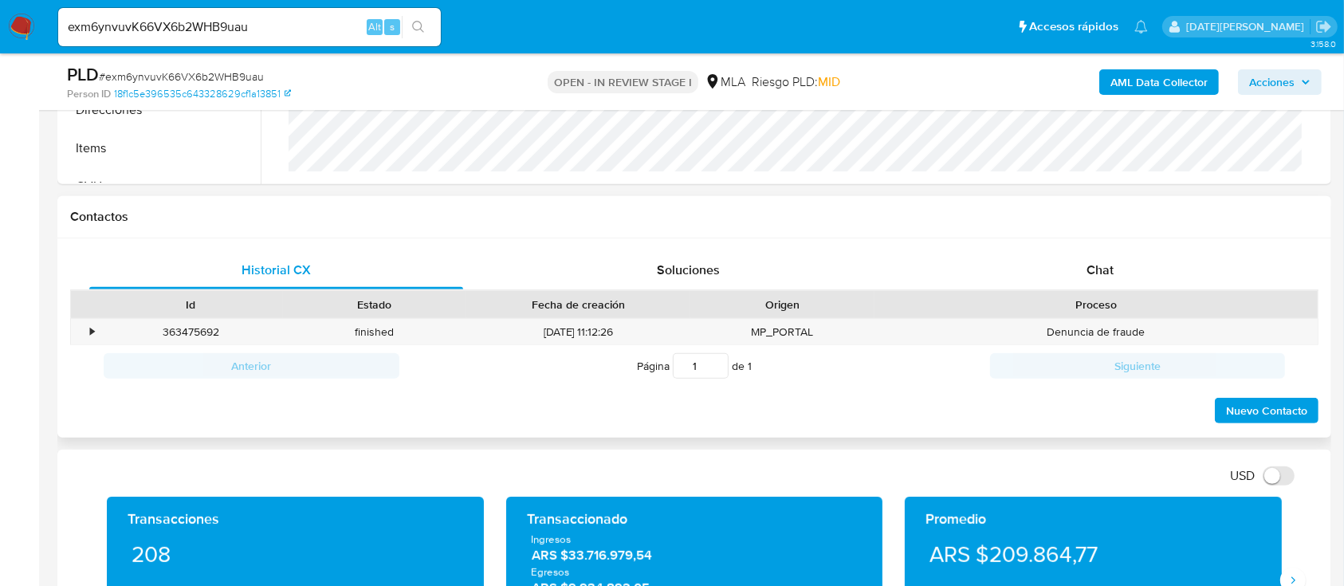
click at [1085, 249] on div "Historial CX Soluciones Chat Id Estado Fecha de creación Origen Proceso • 36347…" at bounding box center [693, 338] width 1273 height 200
click at [1089, 263] on span "Chat" at bounding box center [1099, 270] width 27 height 18
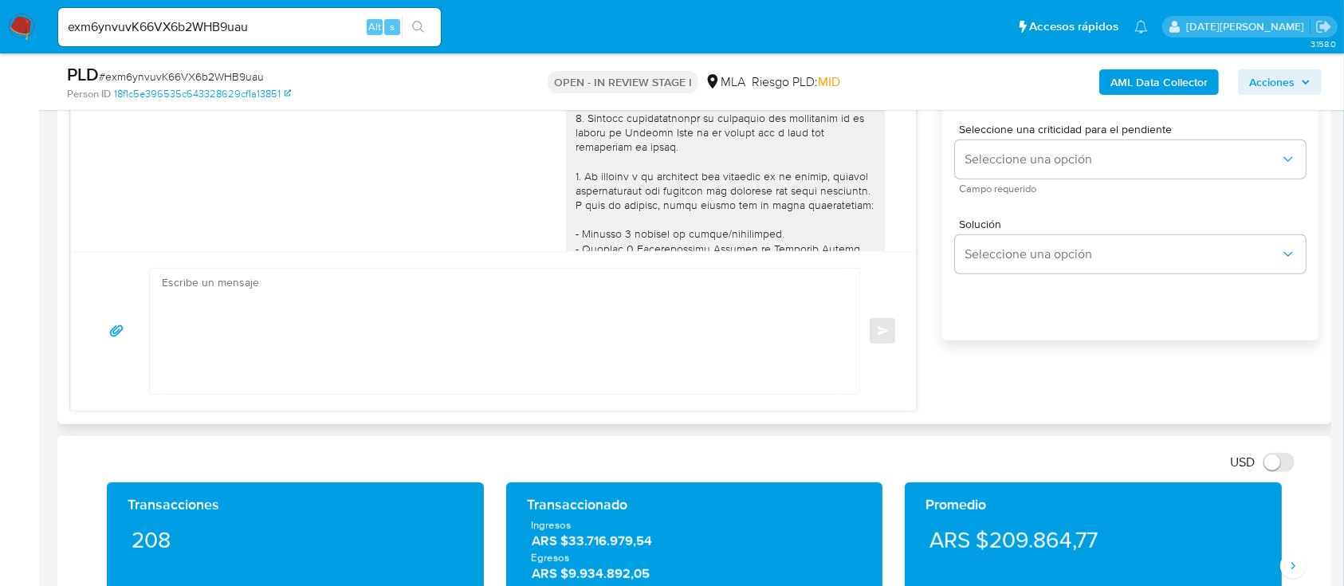
scroll to position [849, 0]
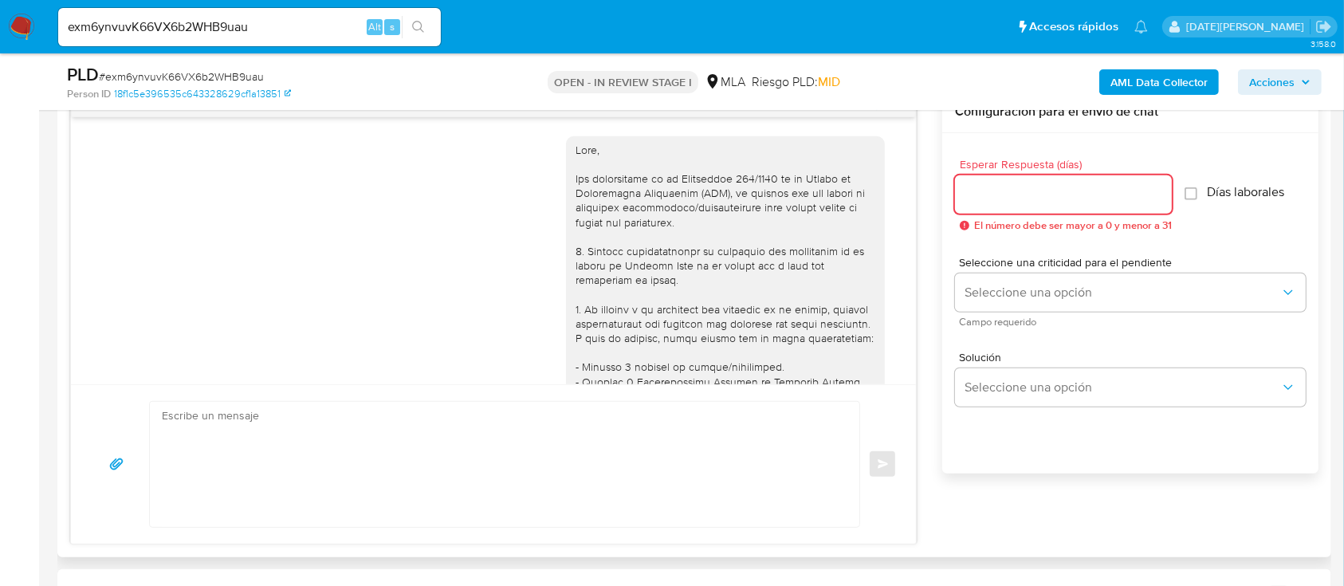
click at [1087, 188] on input "Esperar Respuesta (días)" at bounding box center [1063, 194] width 217 height 21
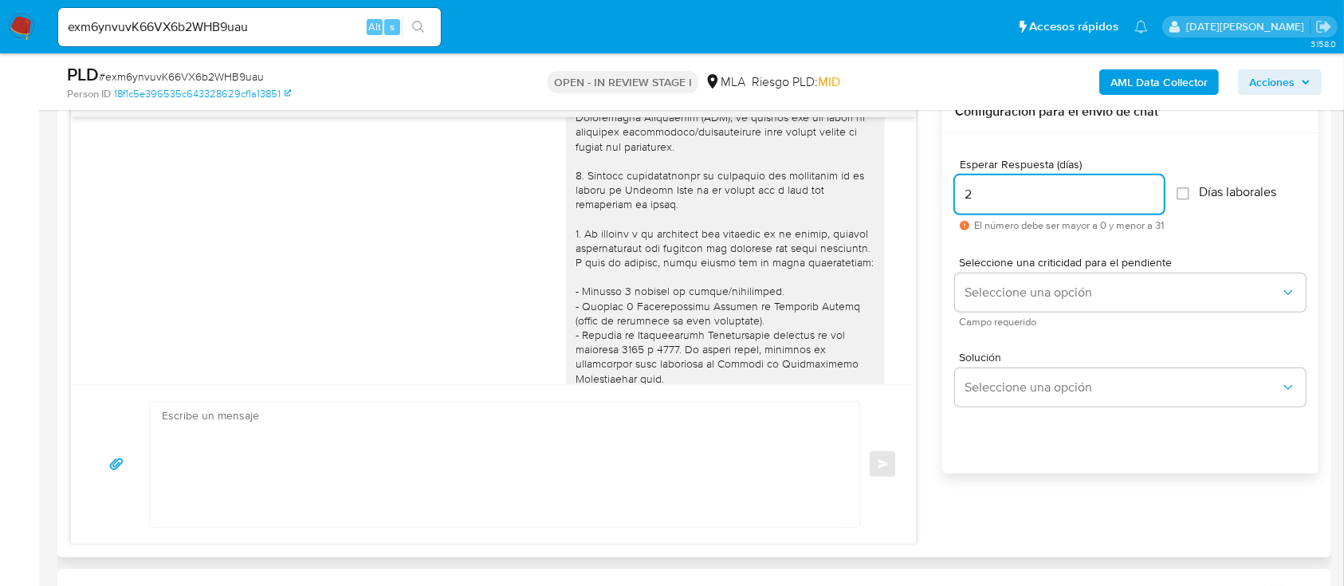
scroll to position [106, 0]
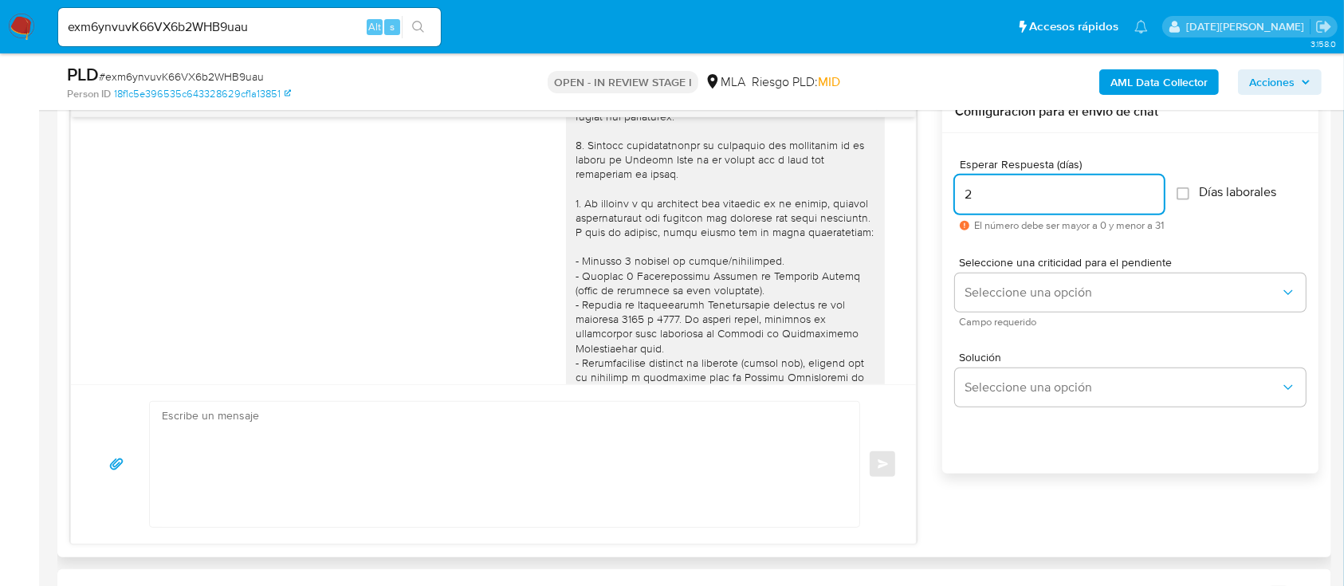
type input "2"
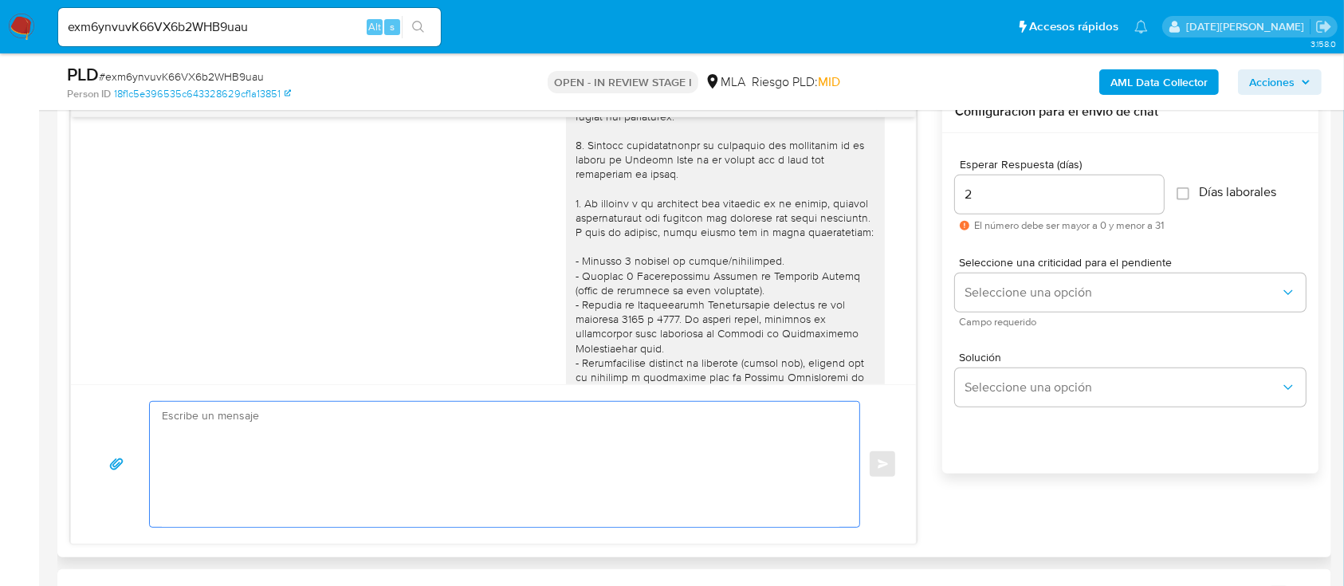
click at [328, 509] on textarea at bounding box center [500, 464] width 677 height 125
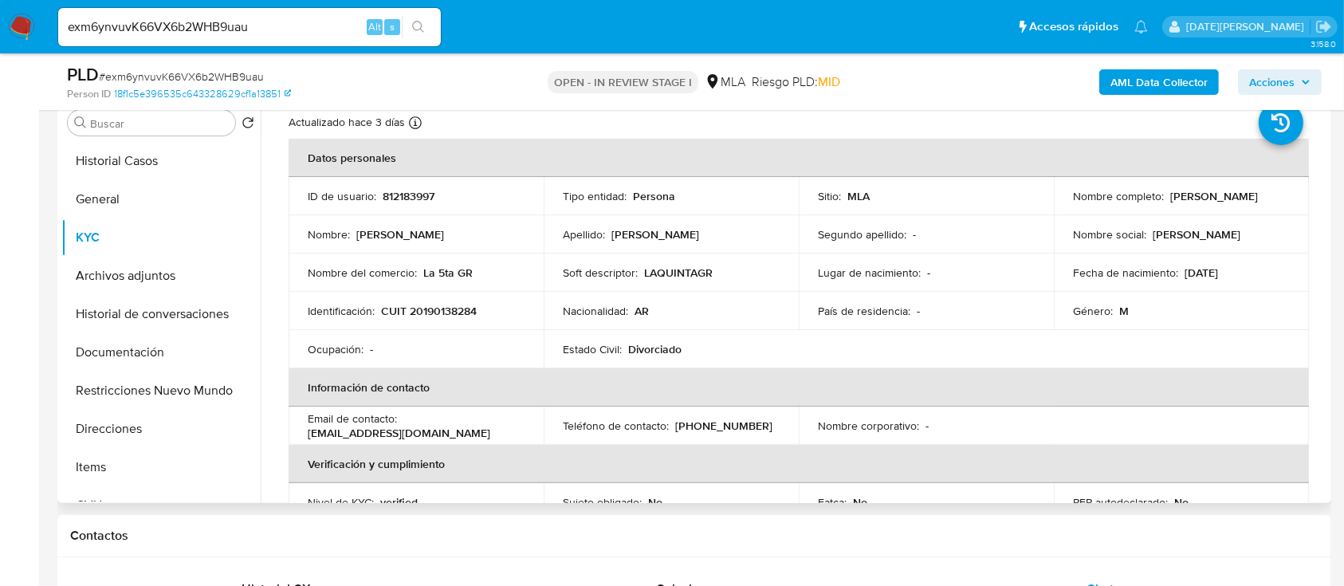
scroll to position [0, 0]
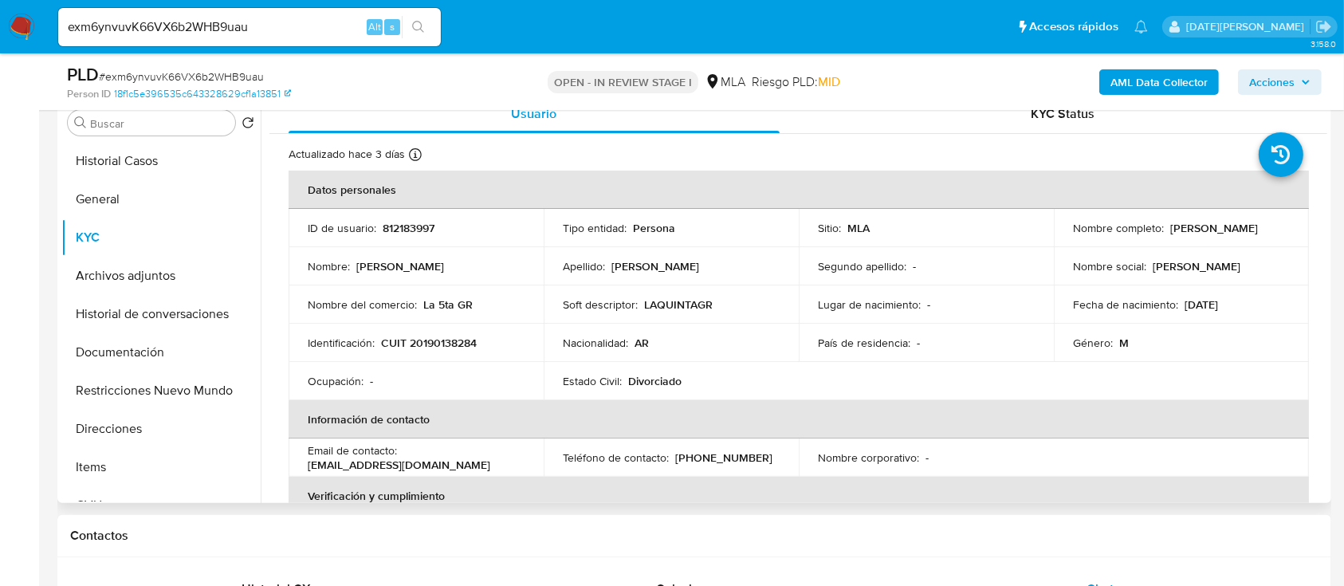
drag, startPoint x: 1070, startPoint y: 235, endPoint x: 1252, endPoint y: 237, distance: 181.7
click at [1253, 235] on div "Nombre completo : Mauricio Javier Rivero Truscelli" at bounding box center [1181, 228] width 217 height 14
copy p "Mauricio Javier Rivero Truscelli"
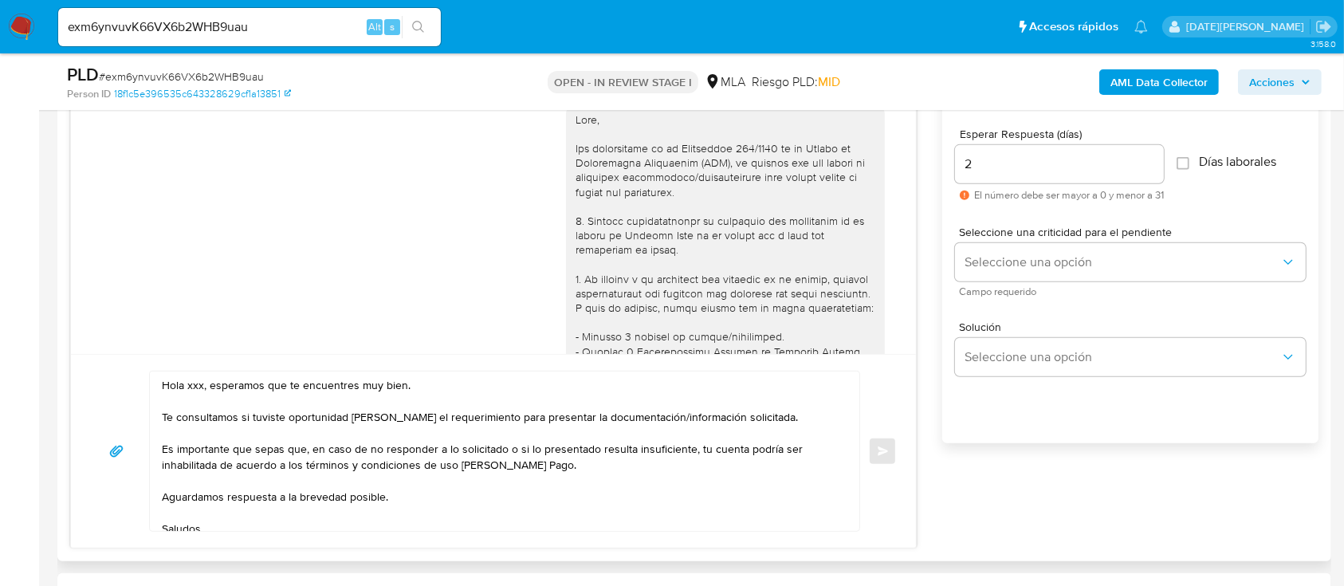
scroll to position [956, 0]
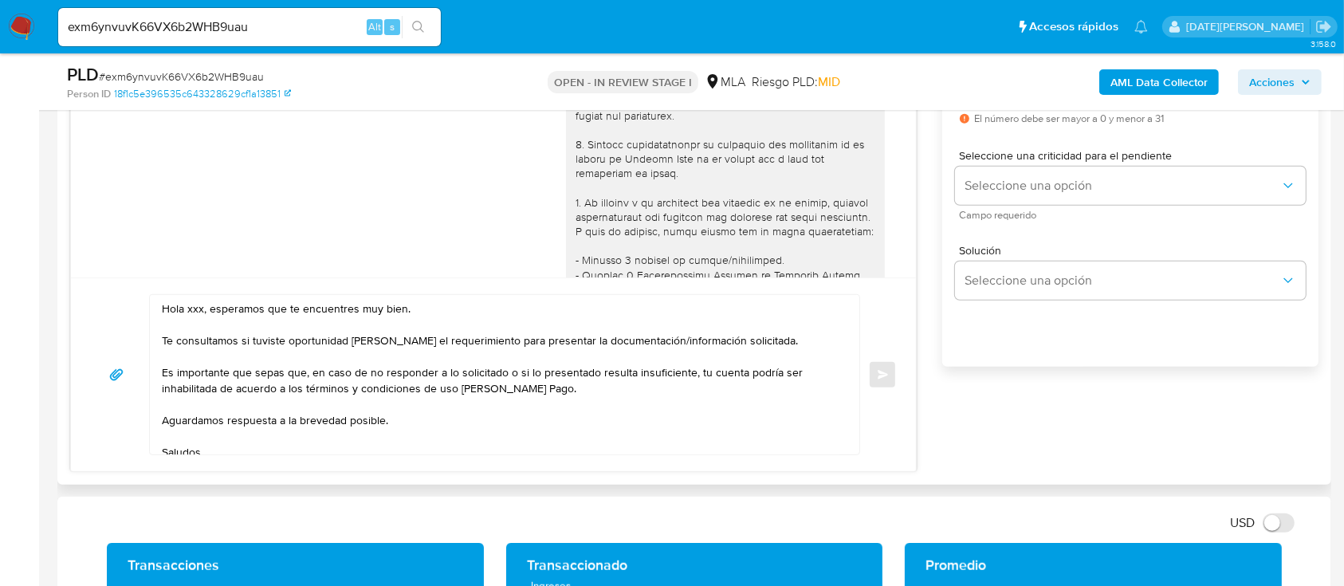
click at [190, 303] on textarea "Hola xxx, esperamos que te encuentres muy bien. Te consultamos si tuviste oport…" at bounding box center [500, 374] width 677 height 159
paste textarea "Mauricio Javier Rivero Truscelli"
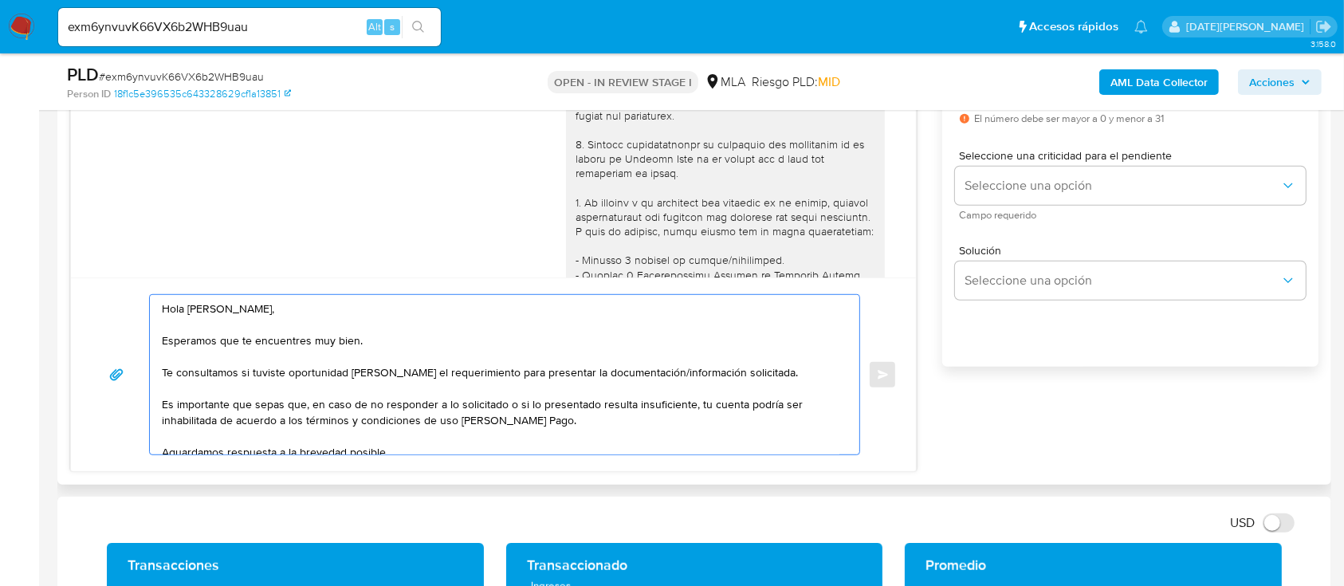
click at [182, 312] on textarea "Hola Mauricio Javier Rivero Truscelli, Esperamos que te encuentres muy bien. Te…" at bounding box center [500, 374] width 677 height 159
click at [354, 301] on textarea "Hola, Mauricio Javier Rivero Truscelli, Esperamos que te encuentres muy bien. T…" at bounding box center [500, 374] width 677 height 159
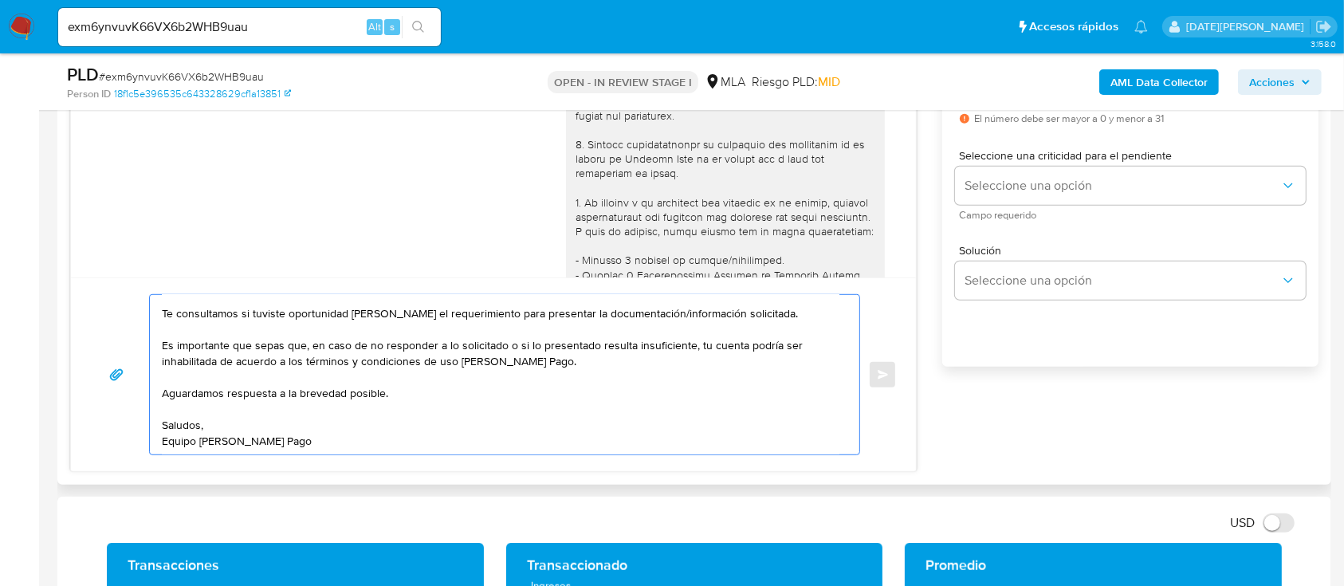
click at [576, 358] on textarea "Hola, Mauricio Javier Rivero Truscelli. Esperamos que te encuentres muy bien. T…" at bounding box center [500, 374] width 677 height 159
click at [759, 310] on textarea "Hola, Mauricio Javier Rivero Truscelli. Esperamos que te encuentres muy bien. T…" at bounding box center [500, 374] width 677 height 159
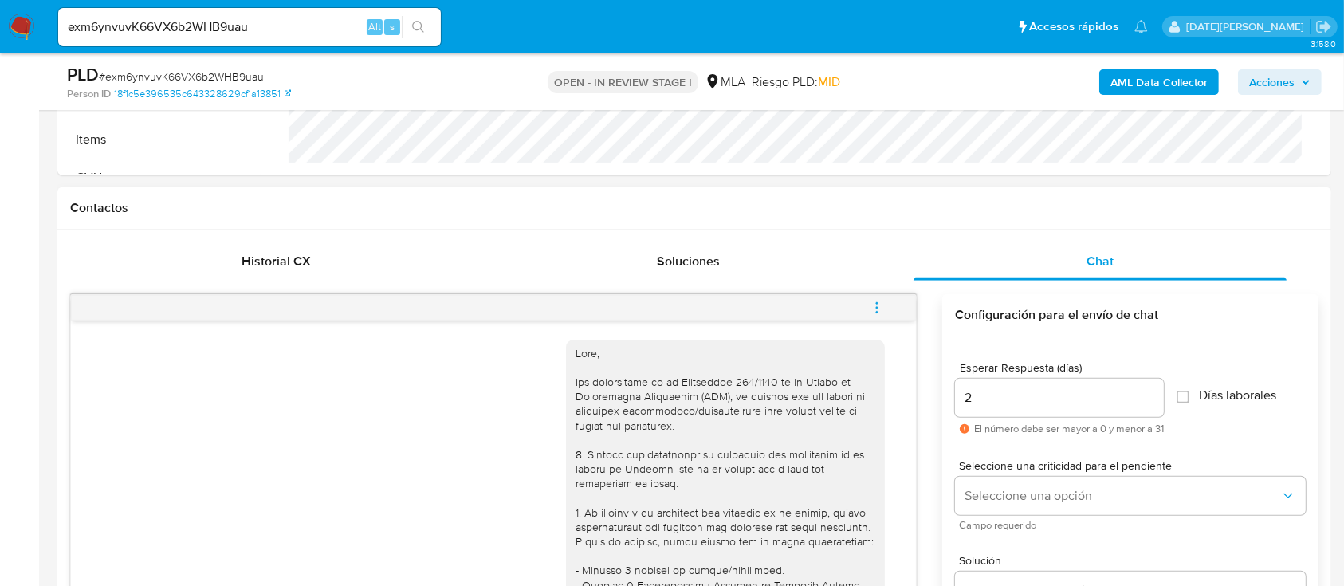
scroll to position [531, 0]
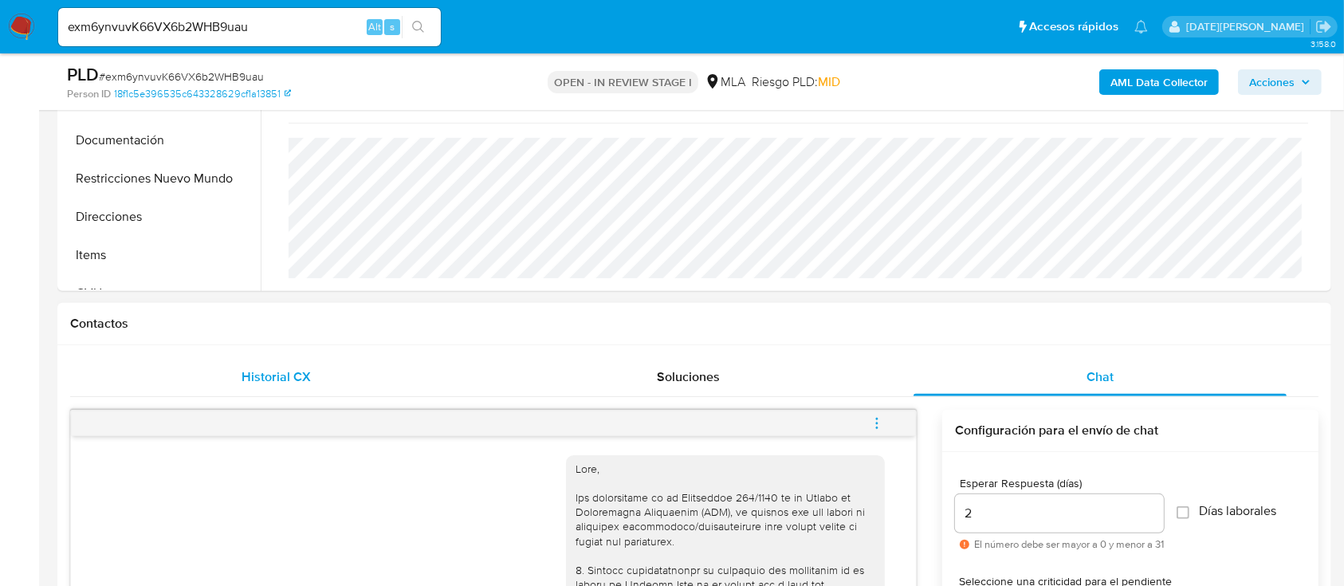
click at [284, 361] on div "Historial CX" at bounding box center [276, 377] width 374 height 38
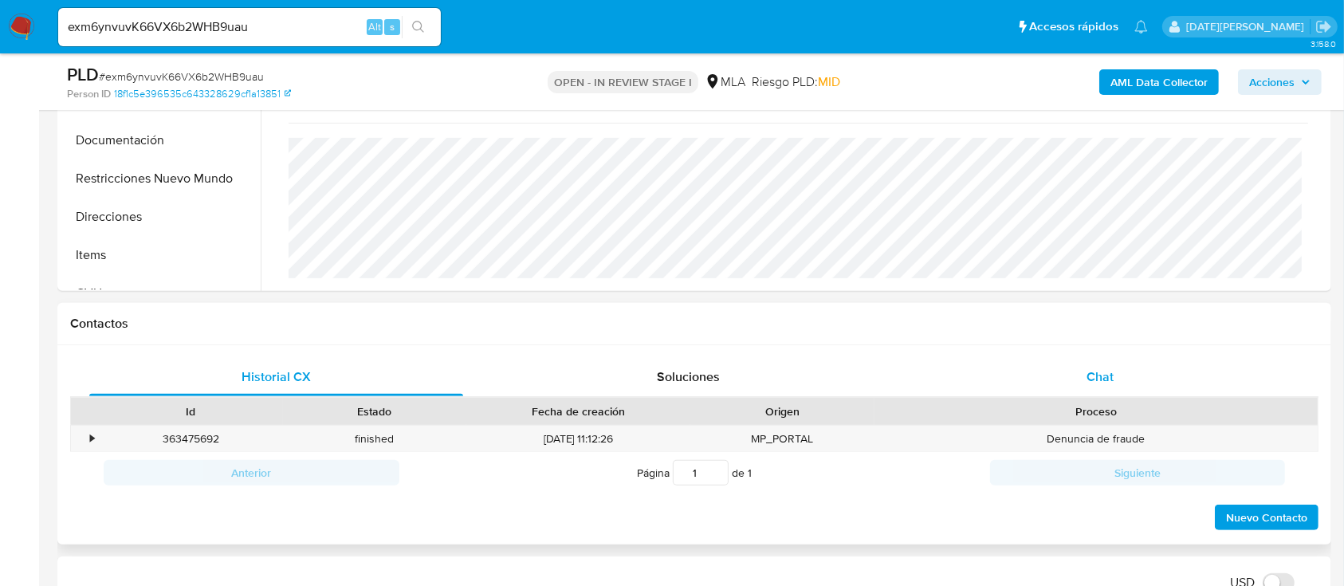
click at [1069, 374] on div "Chat" at bounding box center [1100, 377] width 374 height 38
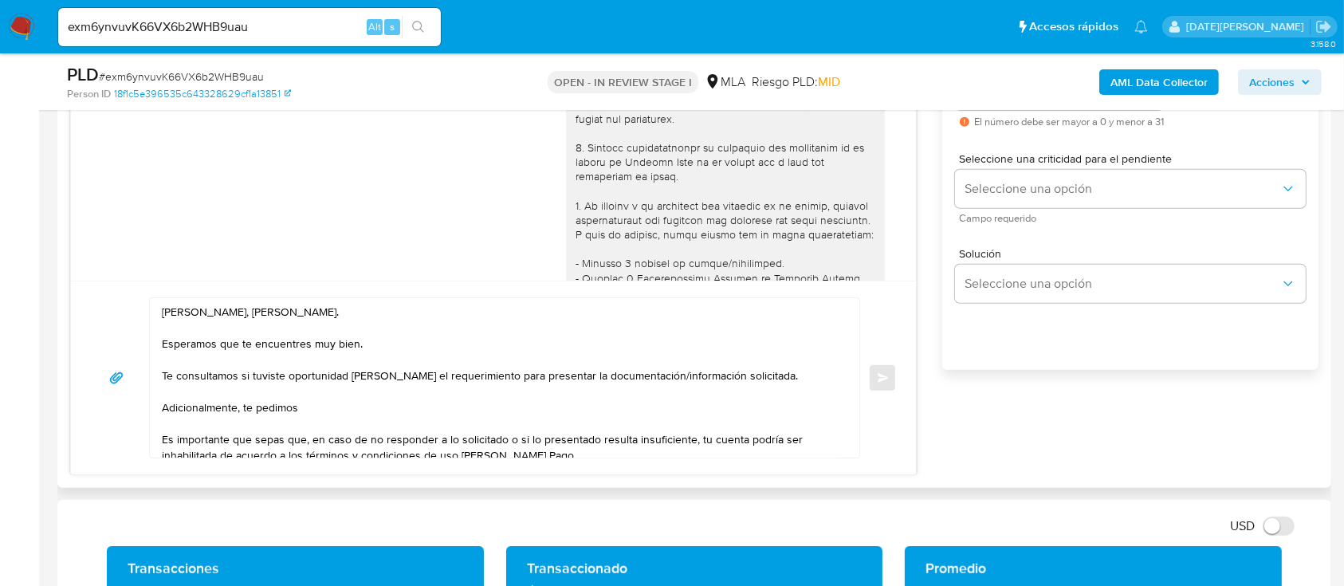
scroll to position [956, 0]
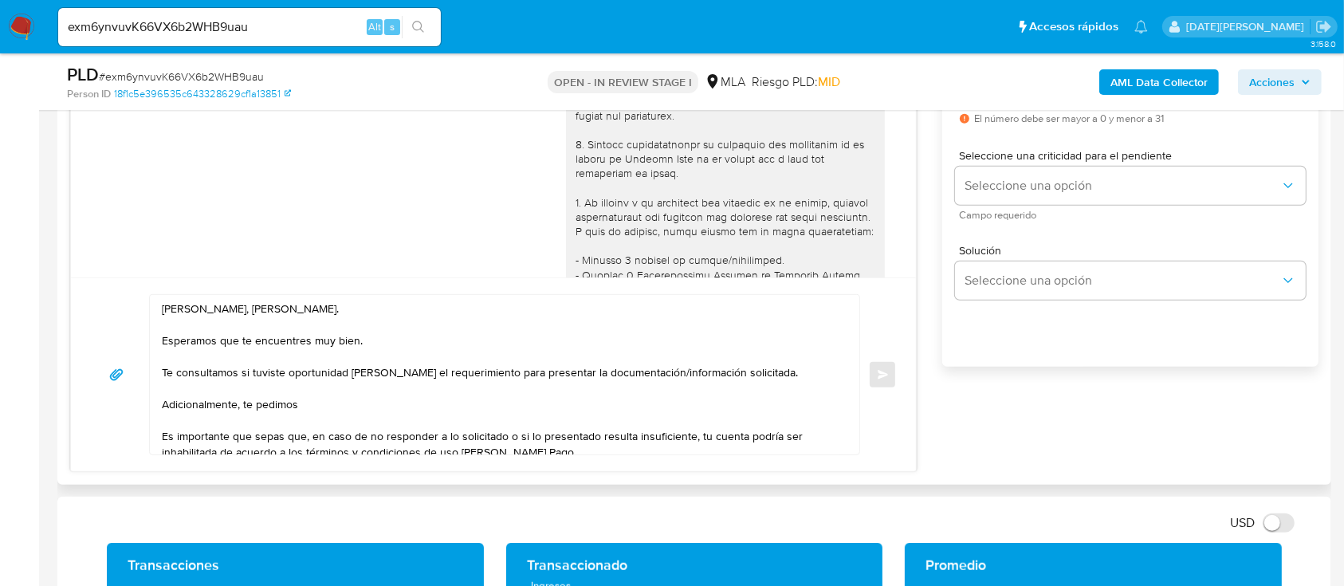
click at [316, 405] on textarea "Hola, Mauricio Javier Rivero Truscelli. Esperamos que te encuentres muy bien. T…" at bounding box center [500, 374] width 677 height 159
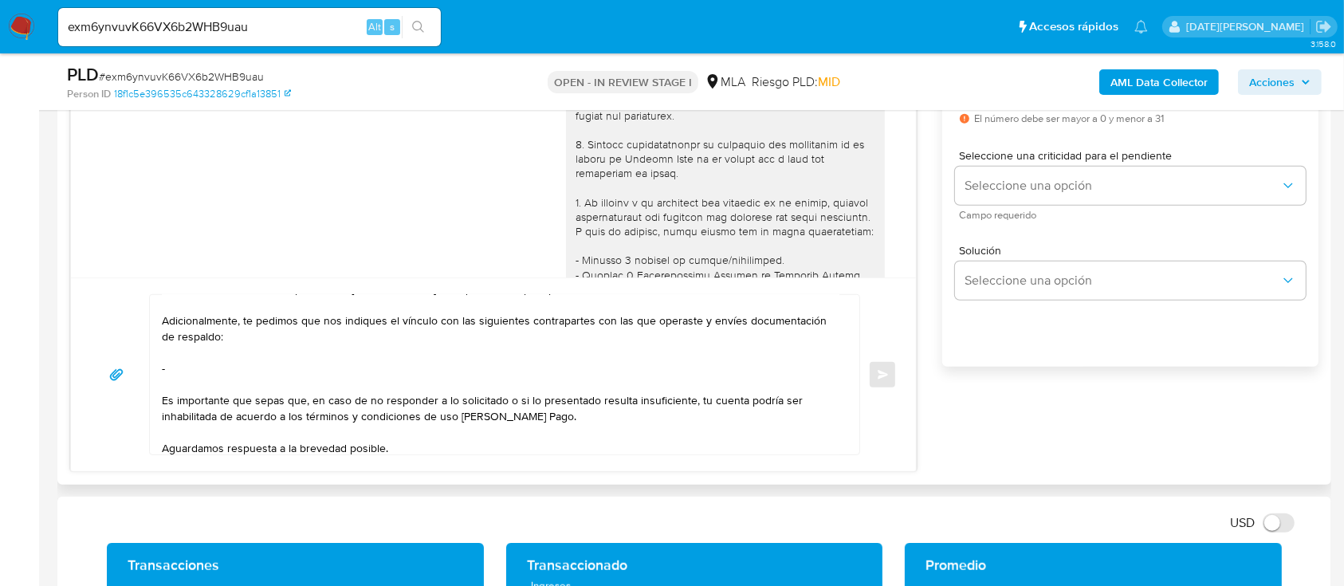
scroll to position [115, 0]
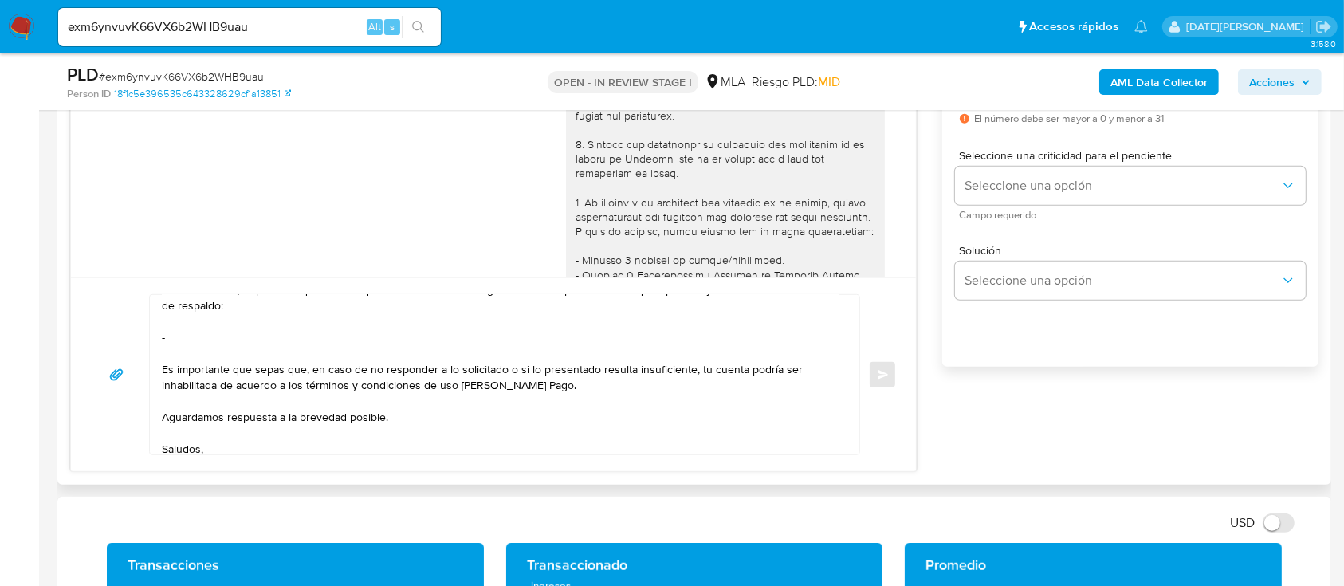
click at [214, 338] on textarea "Hola, Mauricio Javier Rivero Truscelli. Esperamos que te encuentres muy bien. T…" at bounding box center [500, 374] width 677 height 159
paste textarea "Roxana Lucinda Quiroga Alvarado"
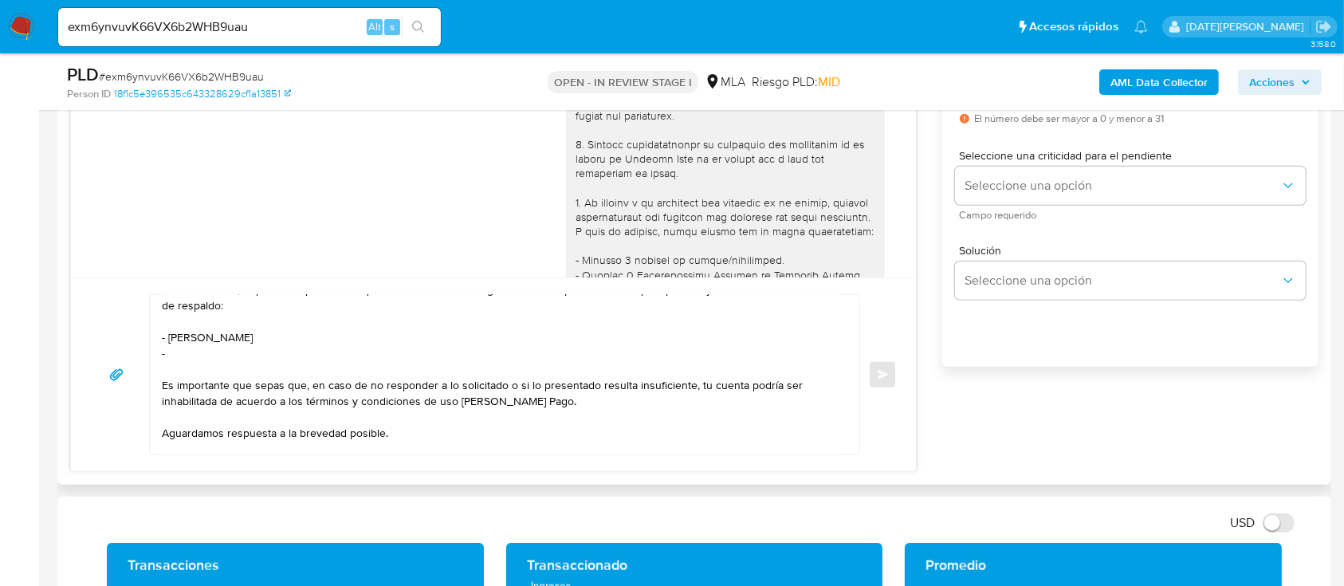
click at [225, 360] on textarea "Hola, Mauricio Javier Rivero Truscelli. Esperamos que te encuentres muy bien. T…" at bounding box center [500, 374] width 677 height 159
paste textarea "Agustin Rivadeneira"
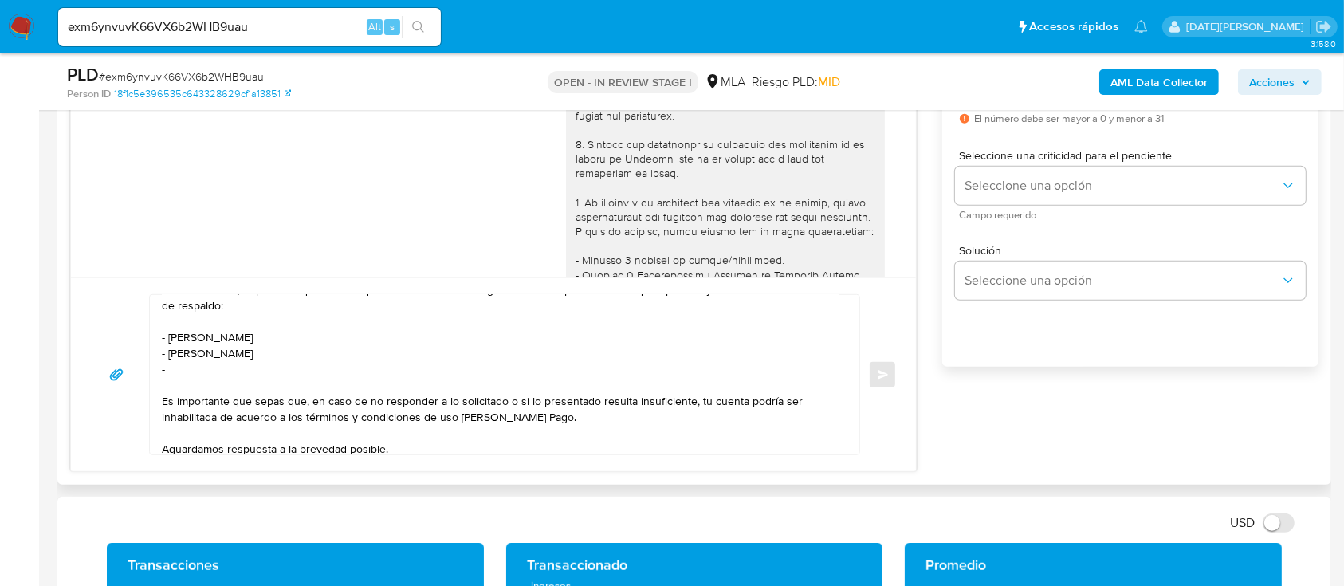
click at [233, 371] on textarea "Hola, Mauricio Javier Rivero Truscelli. Esperamos que te encuentres muy bien. T…" at bounding box center [500, 374] width 677 height 159
paste textarea "name: Bianca Anahi BOGADO || alias:"
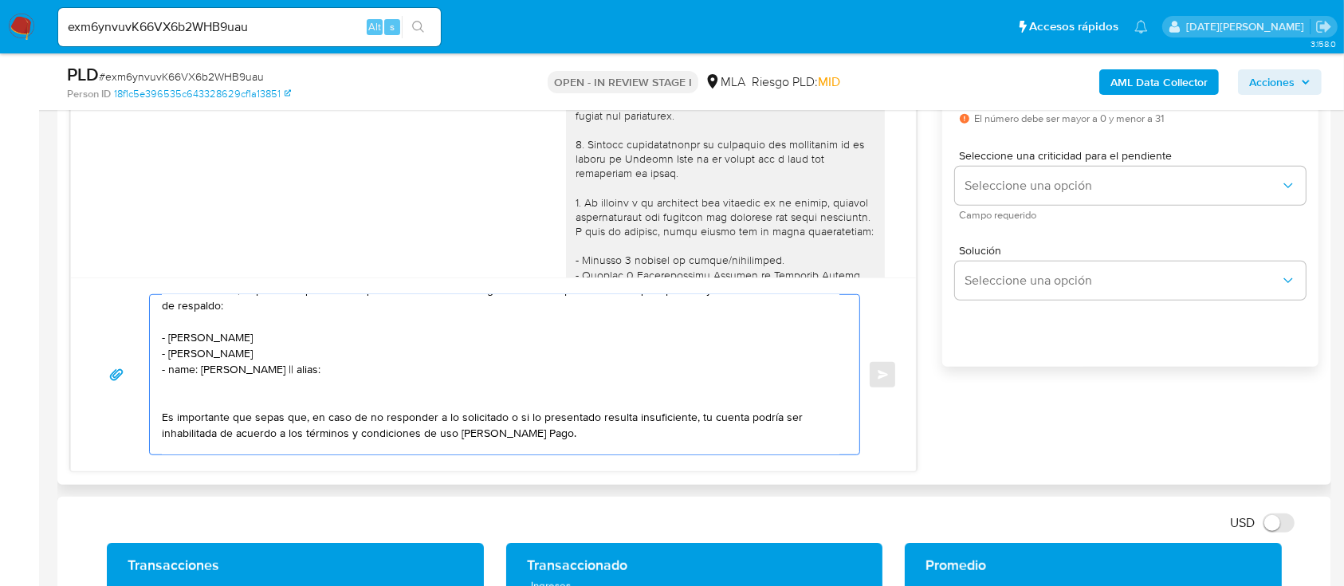
drag, startPoint x: 276, startPoint y: 369, endPoint x: 363, endPoint y: 380, distance: 88.4
click at [363, 380] on textarea "Hola, Mauricio Javier Rivero Truscelli. Esperamos que te encuentres muy bien. T…" at bounding box center [500, 374] width 677 height 159
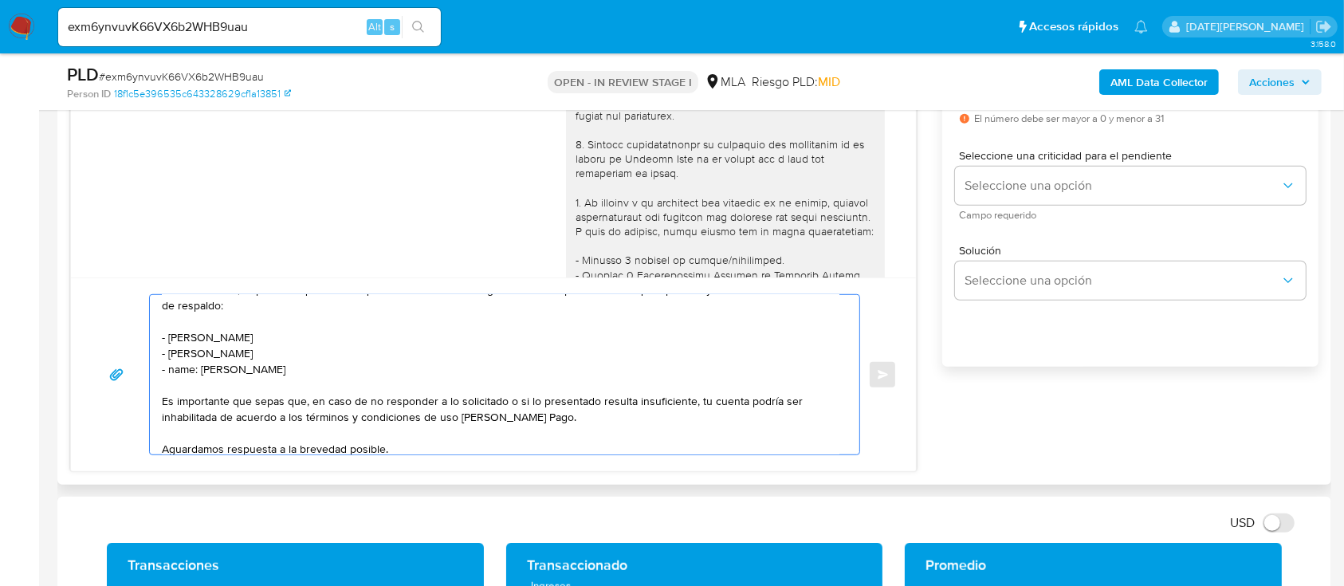
drag, startPoint x: 199, startPoint y: 373, endPoint x: 169, endPoint y: 371, distance: 30.4
click at [169, 371] on textarea "Hola, Mauricio Javier Rivero Truscelli. Esperamos que te encuentres muy bien. T…" at bounding box center [500, 374] width 677 height 159
type textarea "Hola, Mauricio Javier Rivero Truscelli. Esperamos que te encuentres muy bien. T…"
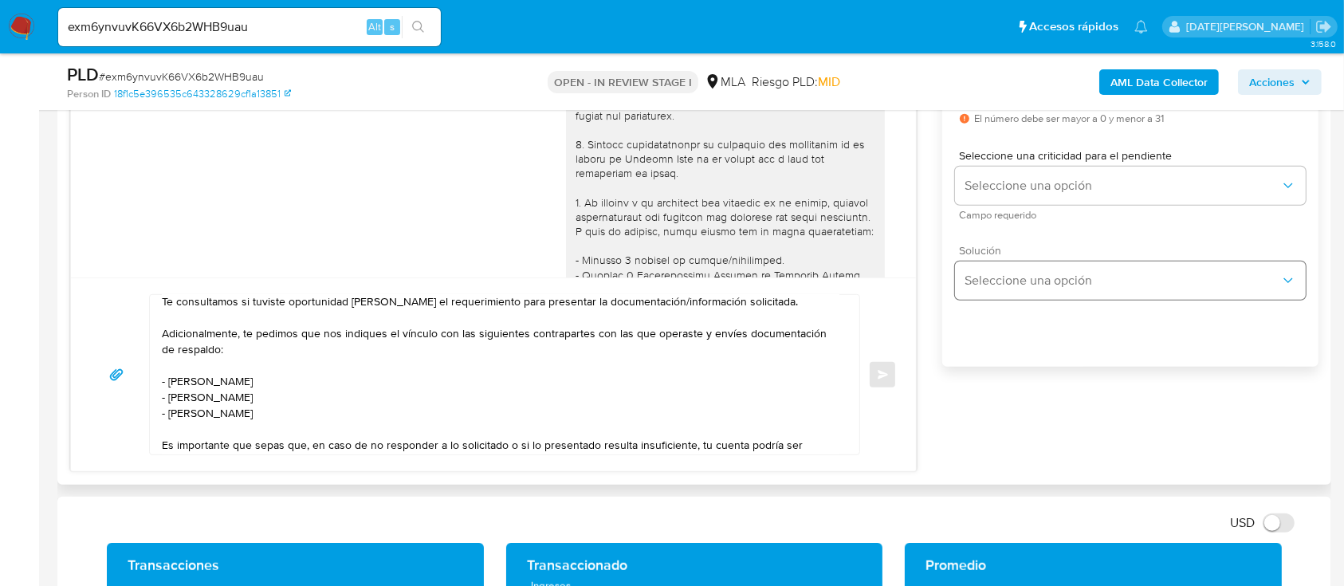
scroll to position [849, 0]
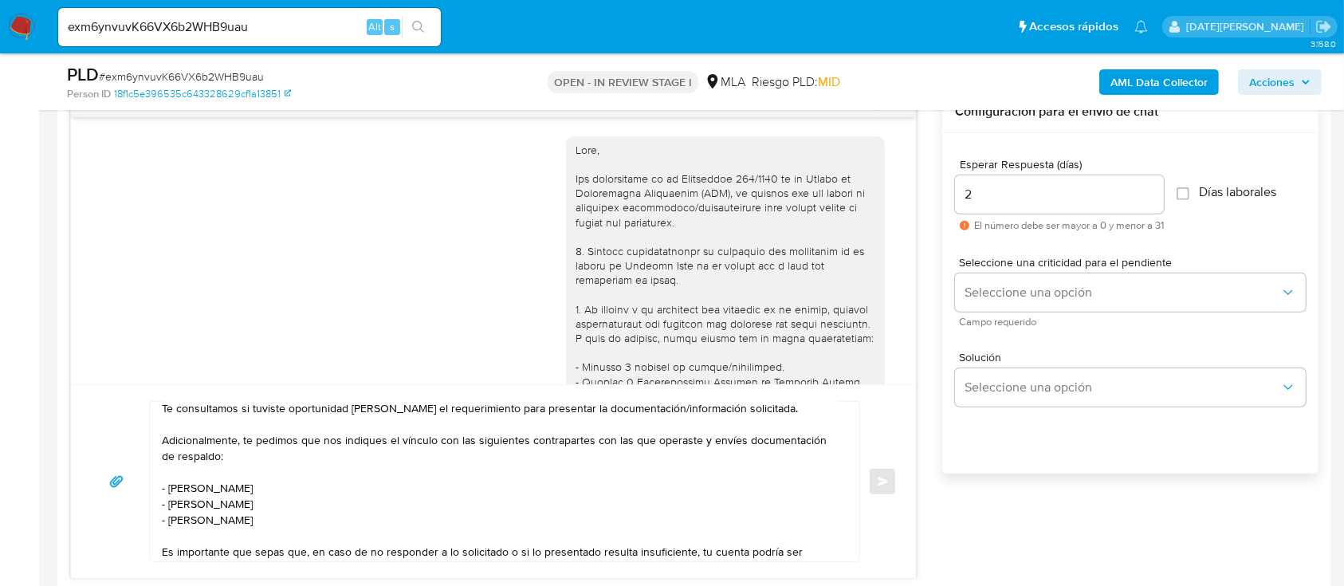
click at [1021, 207] on div "2" at bounding box center [1059, 194] width 209 height 38
click at [1024, 190] on input "2" at bounding box center [1059, 194] width 209 height 21
drag, startPoint x: 1023, startPoint y: 194, endPoint x: 955, endPoint y: 194, distance: 67.7
click at [955, 194] on input "2" at bounding box center [1059, 194] width 209 height 21
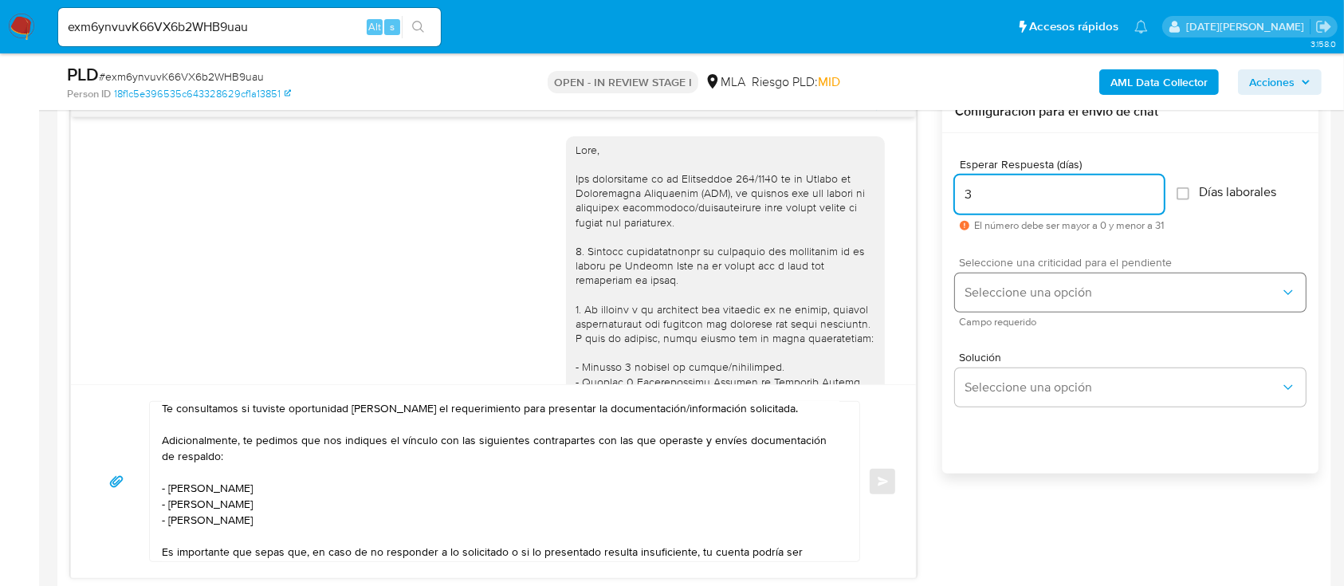
type input "3"
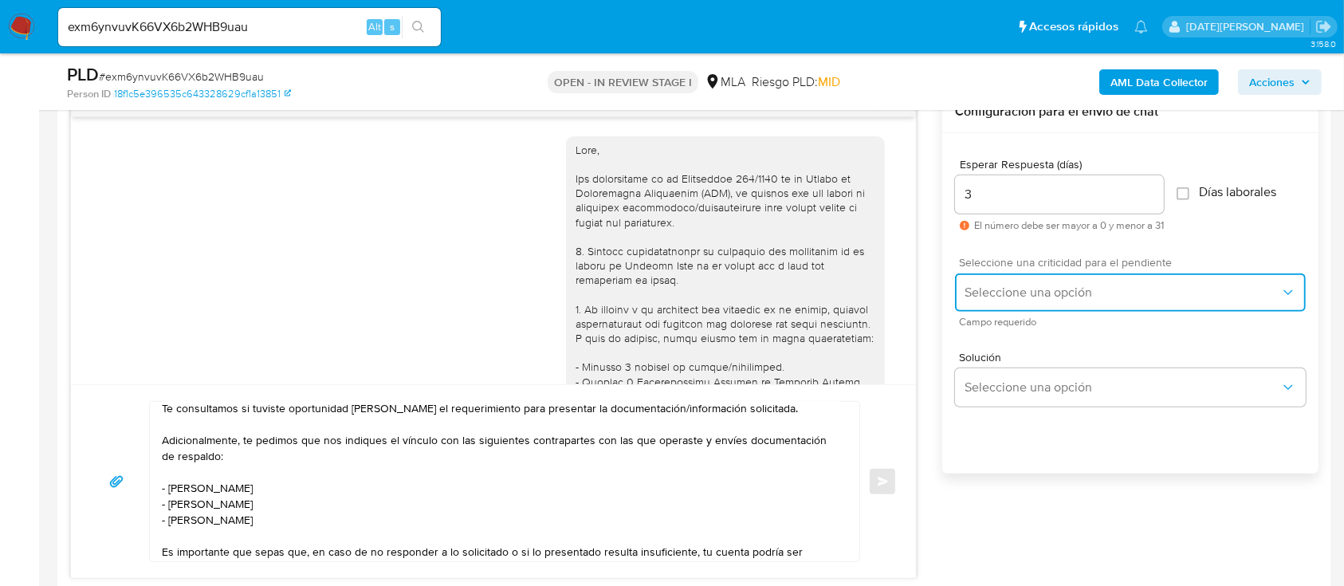
click at [1047, 293] on span "Seleccione una opción" at bounding box center [1122, 292] width 316 height 16
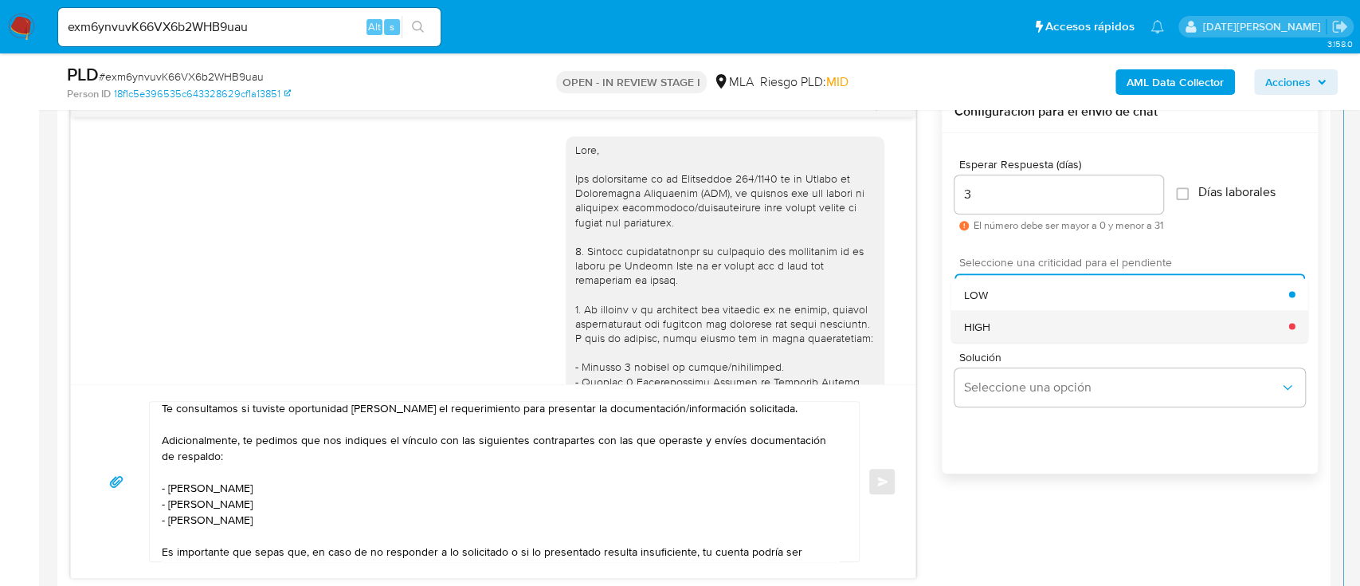
click at [1025, 325] on div "HIGH" at bounding box center [1126, 326] width 325 height 32
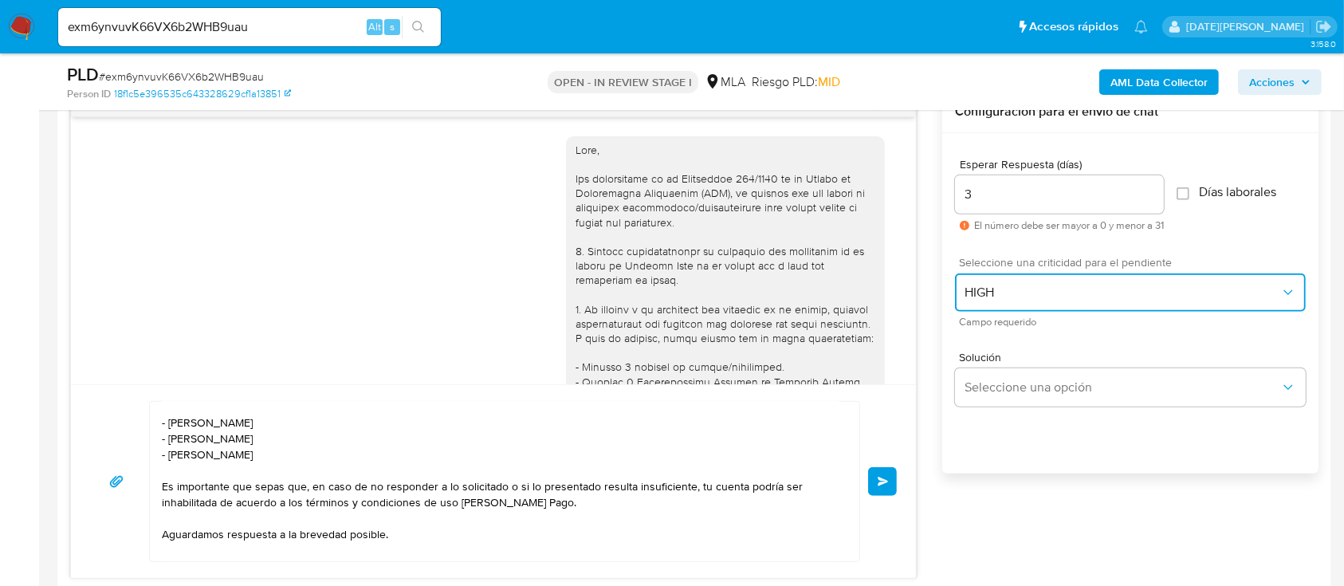
scroll to position [178, 0]
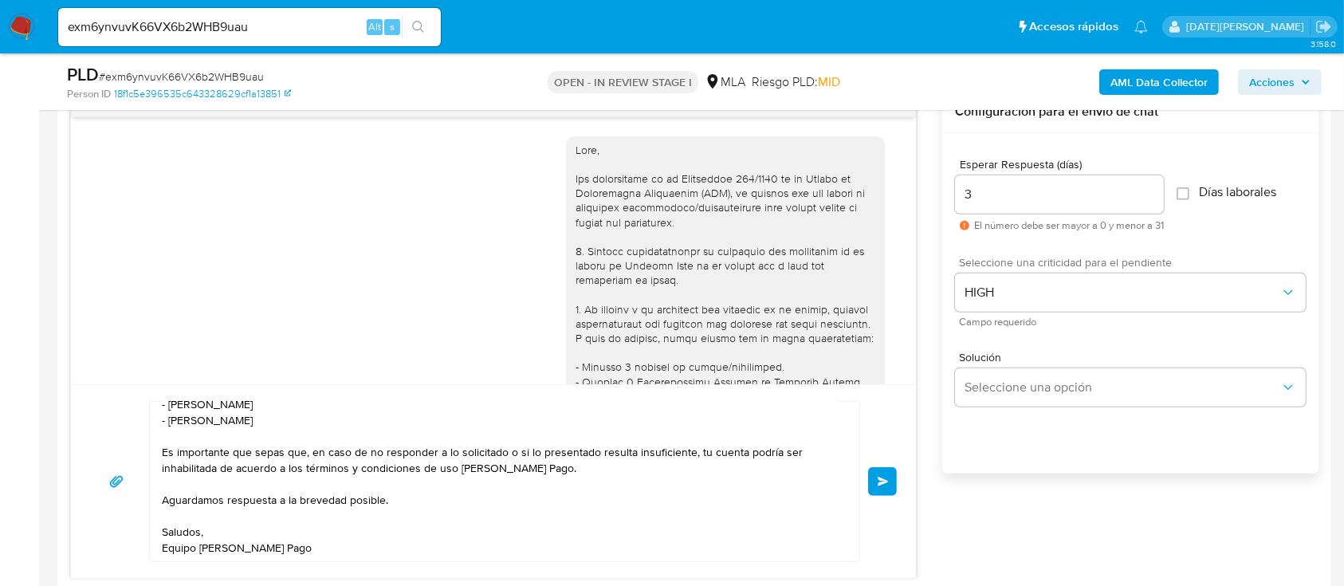
click at [888, 479] on button "Enviar" at bounding box center [882, 481] width 29 height 29
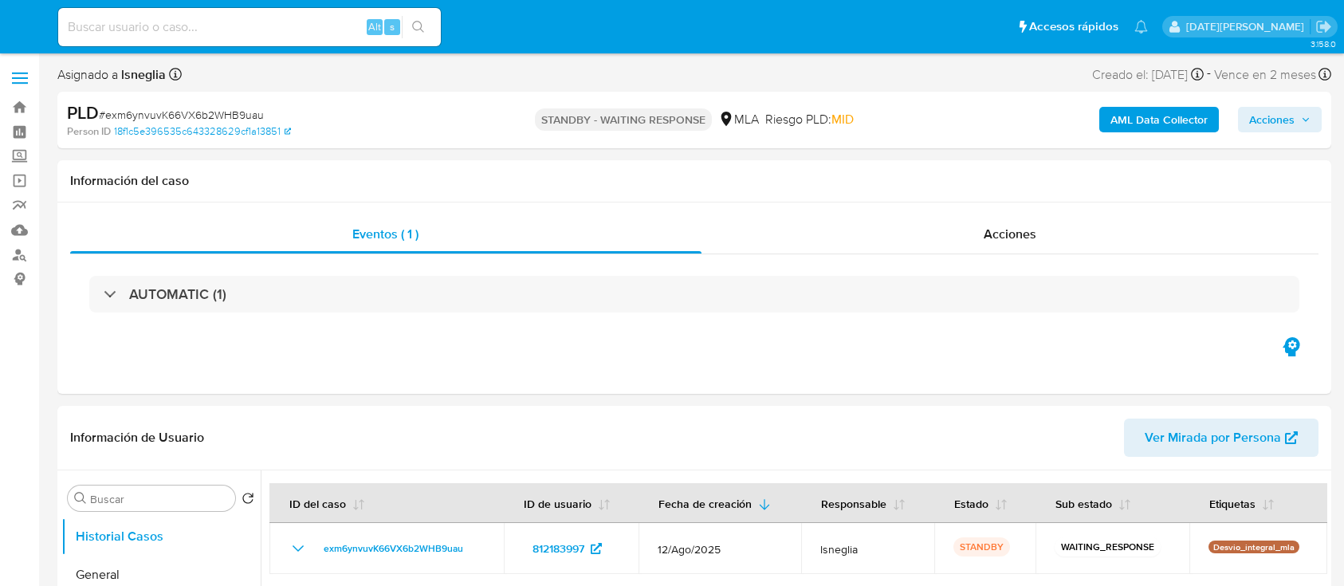
select select "10"
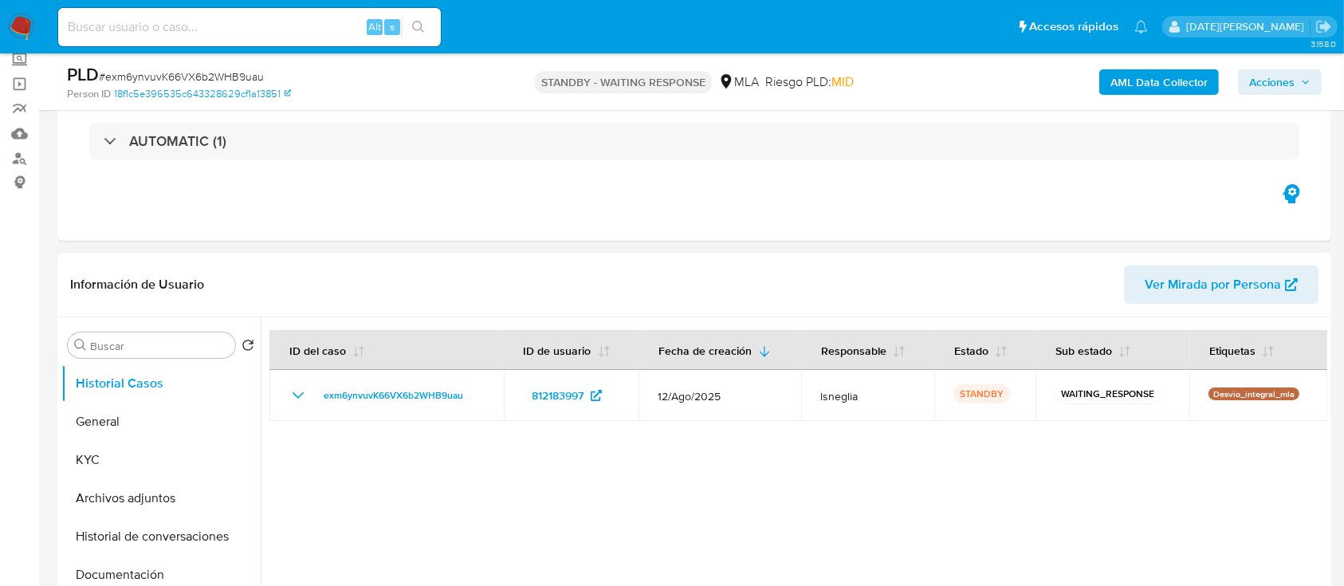
scroll to position [212, 0]
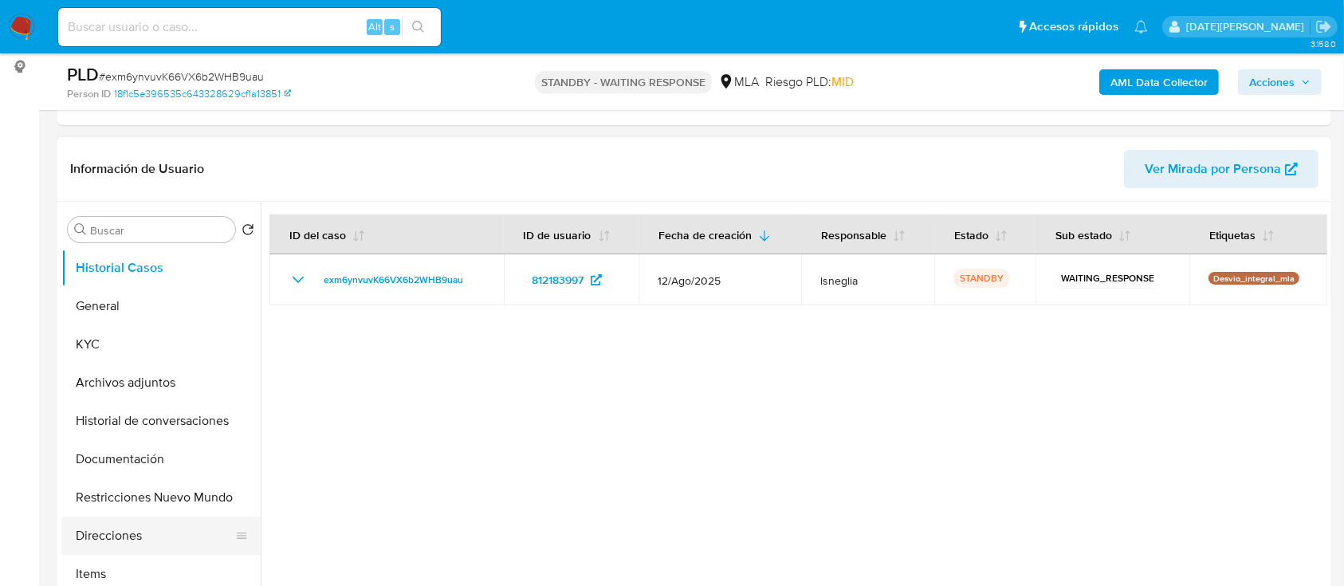
click at [137, 532] on button "Direcciones" at bounding box center [154, 535] width 186 height 38
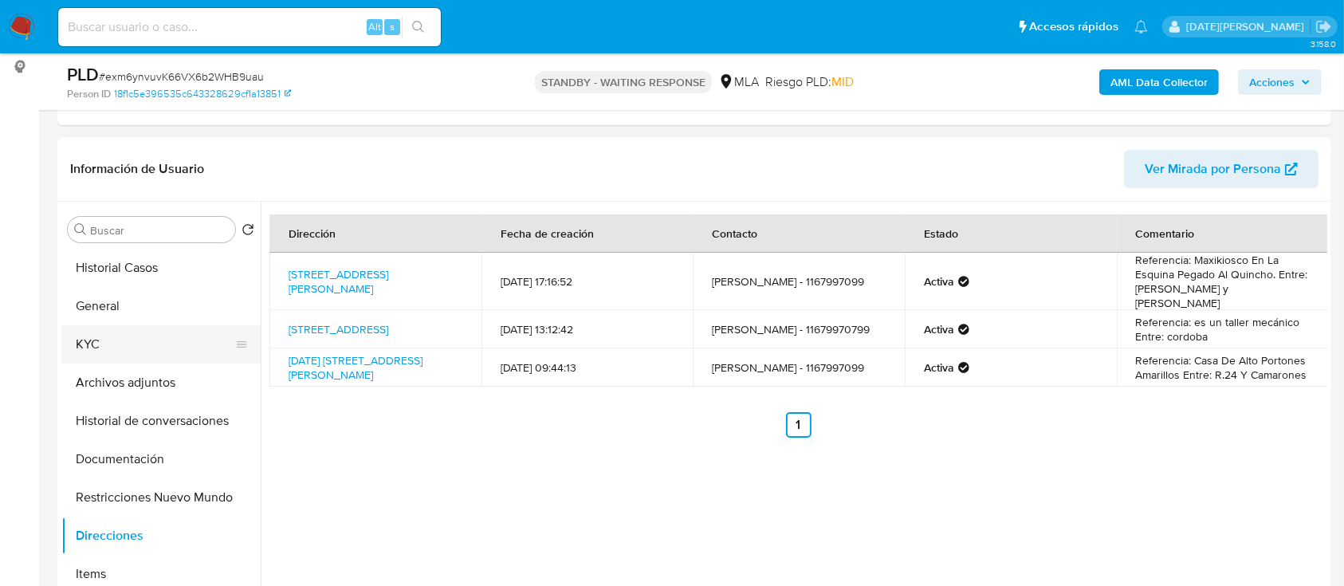
click at [110, 344] on button "KYC" at bounding box center [154, 344] width 186 height 38
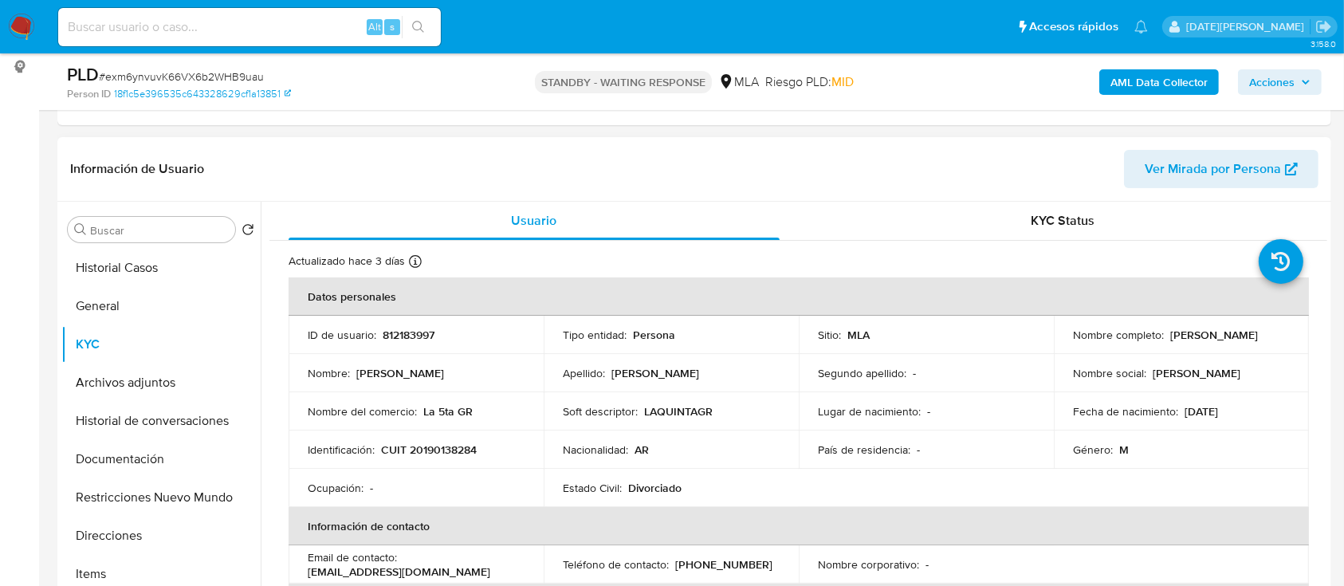
click at [432, 449] on p "CUIT 20190138284" at bounding box center [429, 449] width 96 height 14
copy p "20190138284"
drag, startPoint x: 1069, startPoint y: 339, endPoint x: 1234, endPoint y: 339, distance: 165.8
click at [1234, 339] on div "Nombre completo : [PERSON_NAME]" at bounding box center [1181, 335] width 217 height 14
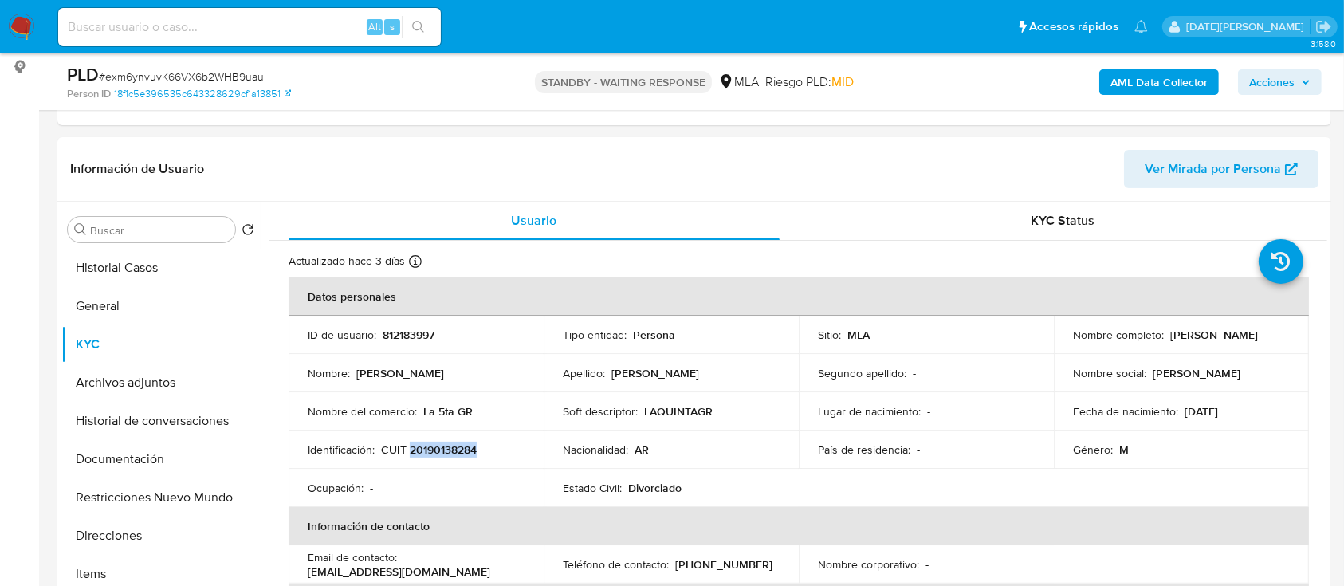
copy p "[PERSON_NAME]"
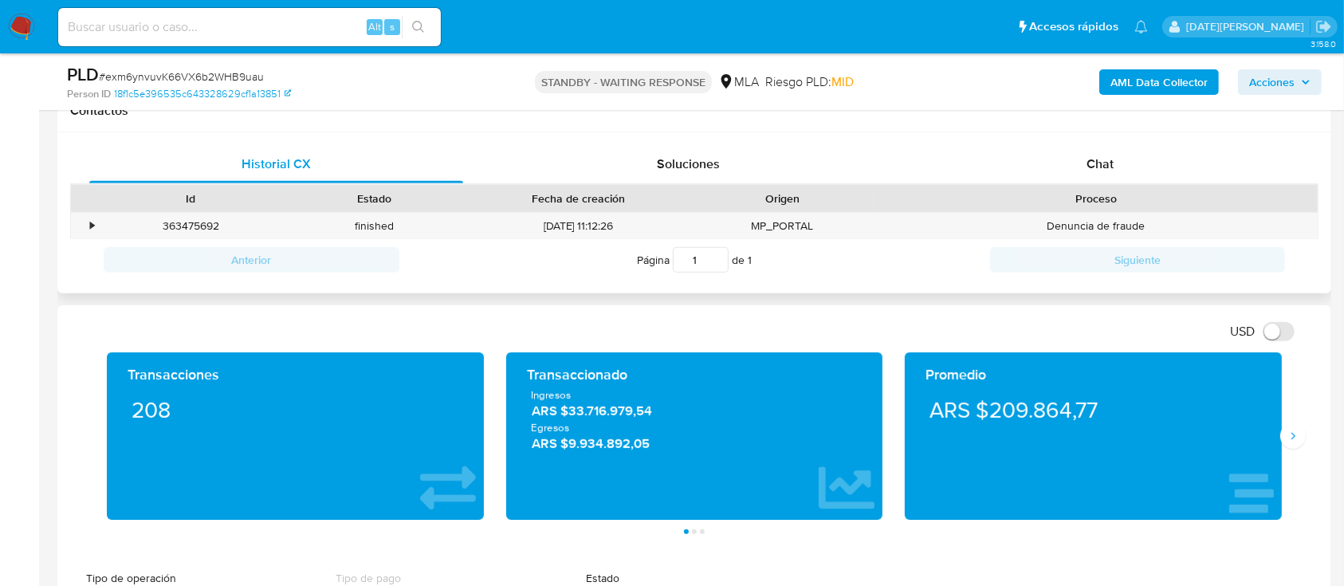
scroll to position [531, 0]
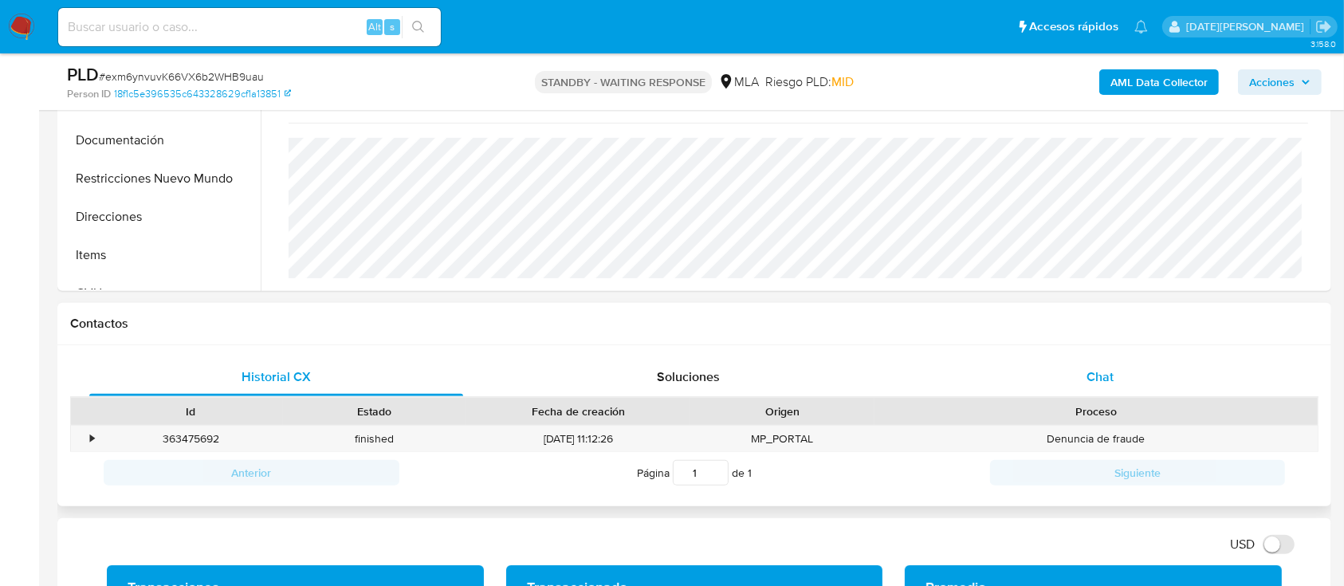
click at [1115, 376] on div "Chat" at bounding box center [1100, 377] width 374 height 38
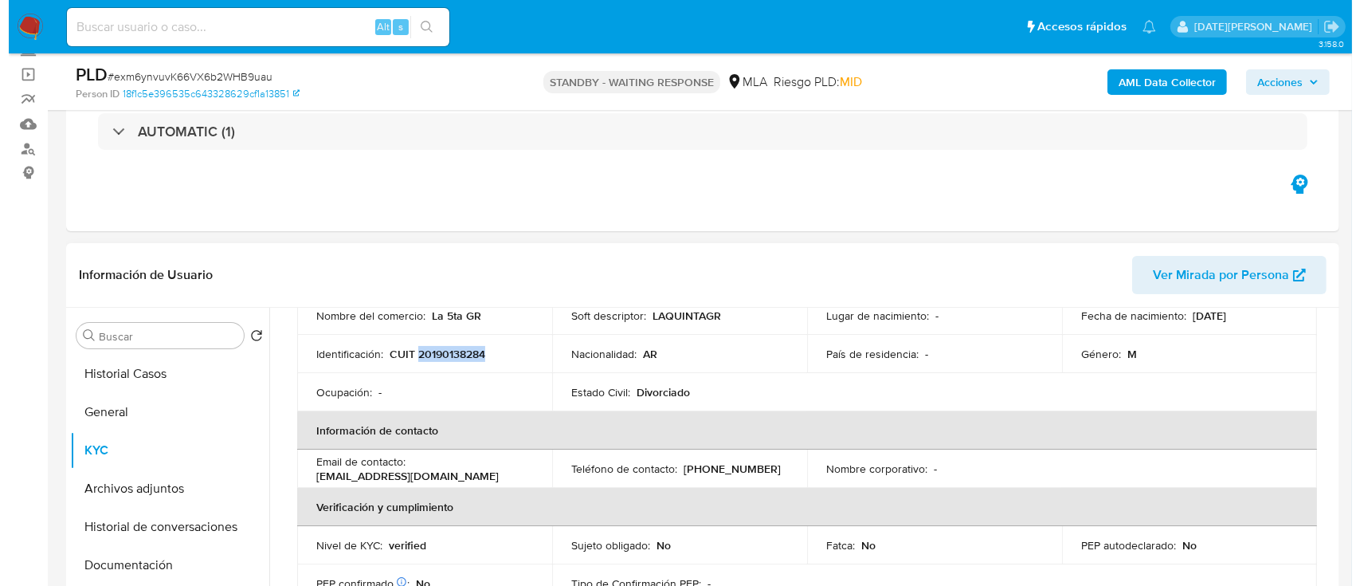
scroll to position [0, 0]
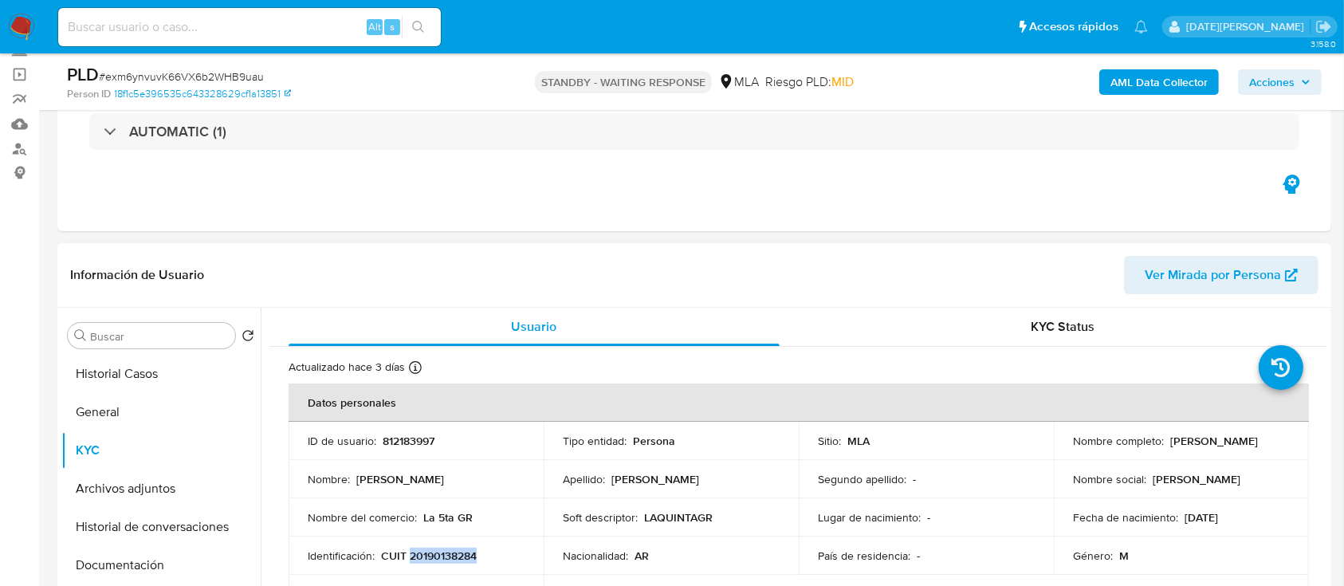
copy p "[PERSON_NAME]"
click at [1148, 67] on div "AML Data Collector Acciones" at bounding box center [1115, 81] width 414 height 37
click at [1148, 69] on b "AML Data Collector" at bounding box center [1158, 82] width 97 height 26
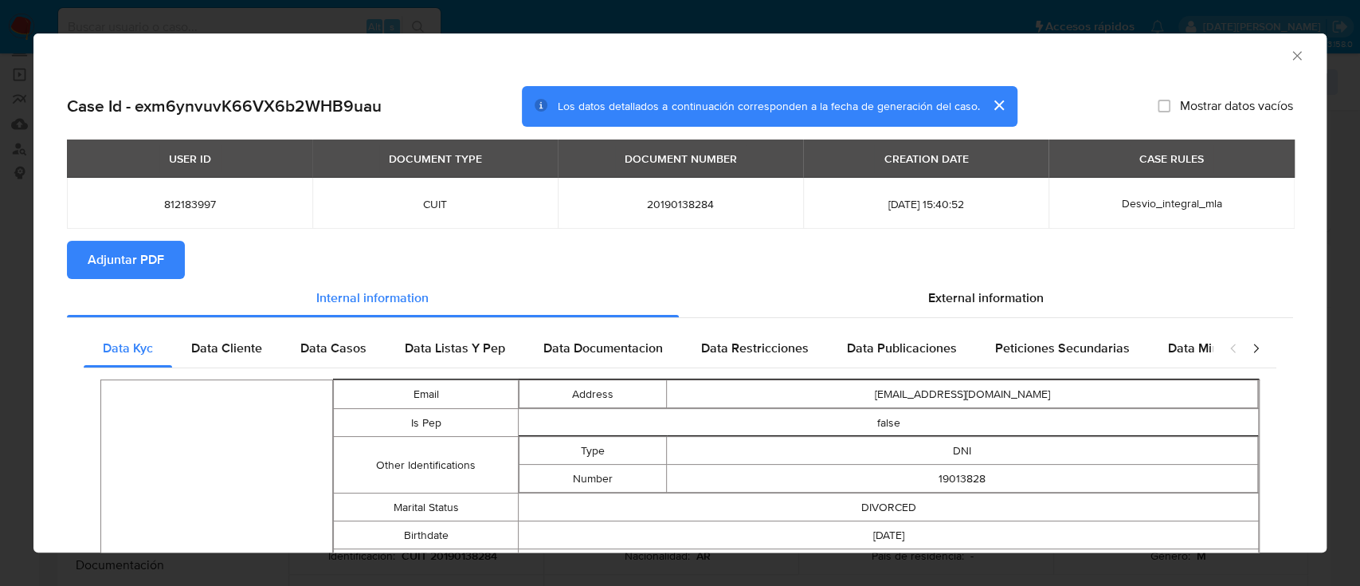
click at [136, 258] on span "Adjuntar PDF" at bounding box center [126, 259] width 77 height 35
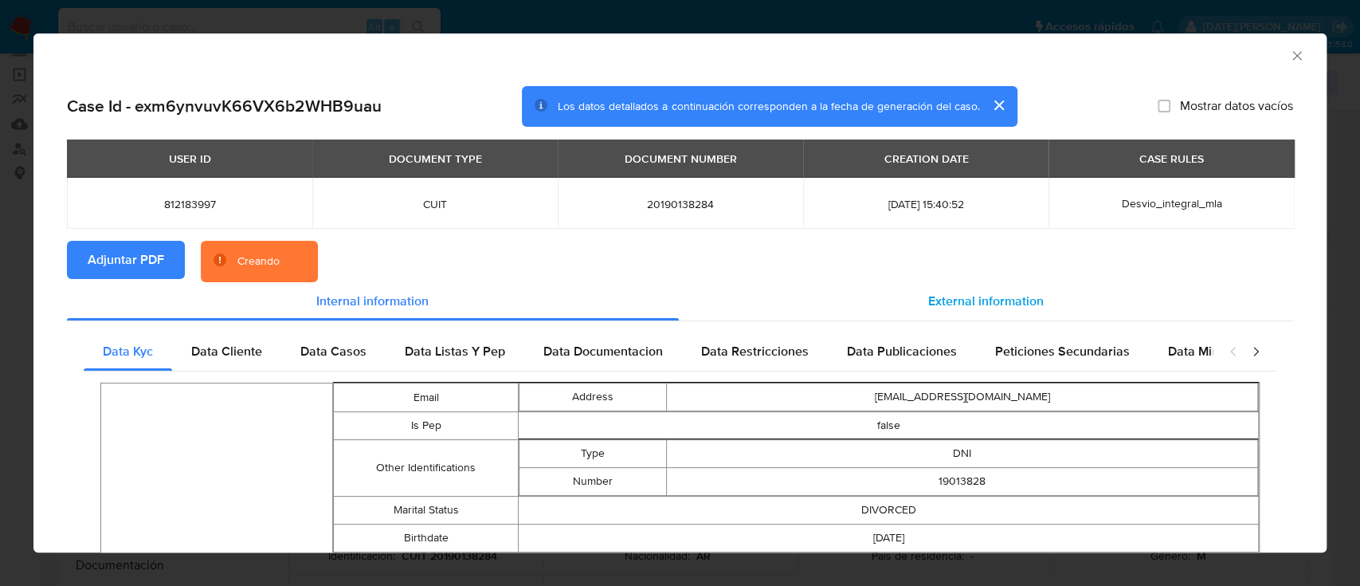
click at [928, 298] on span "External information" at bounding box center [986, 301] width 116 height 18
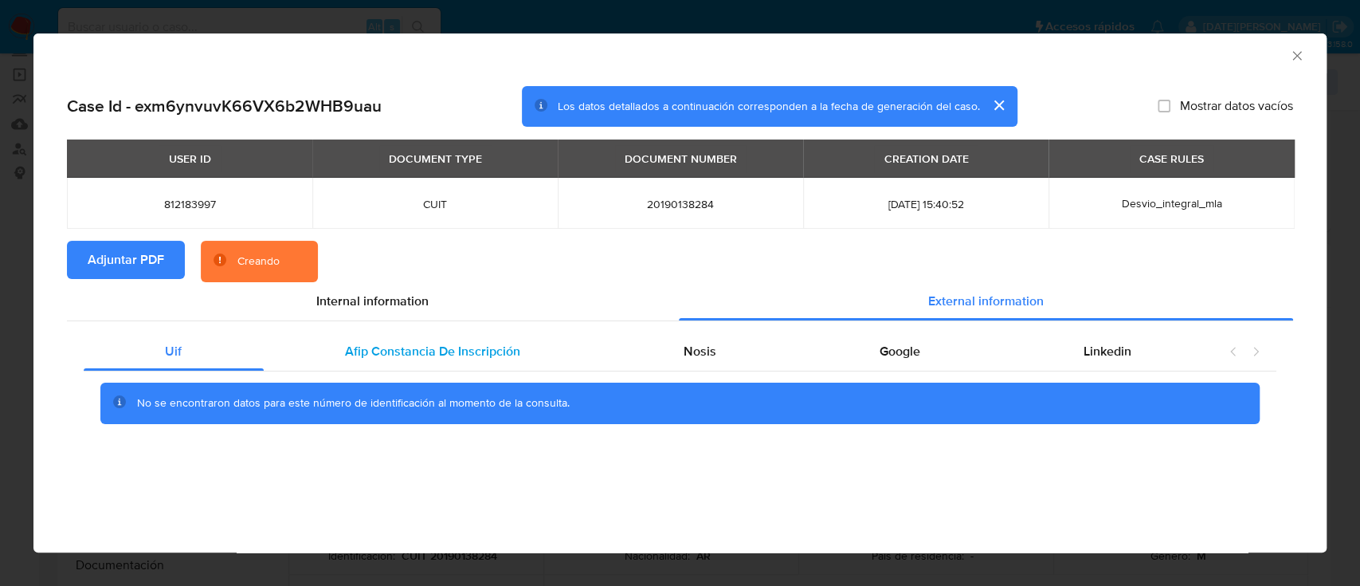
drag, startPoint x: 475, startPoint y: 362, endPoint x: 488, endPoint y: 359, distance: 13.8
click at [475, 361] on div "Afip Constancia De Inscripción" at bounding box center [433, 351] width 339 height 38
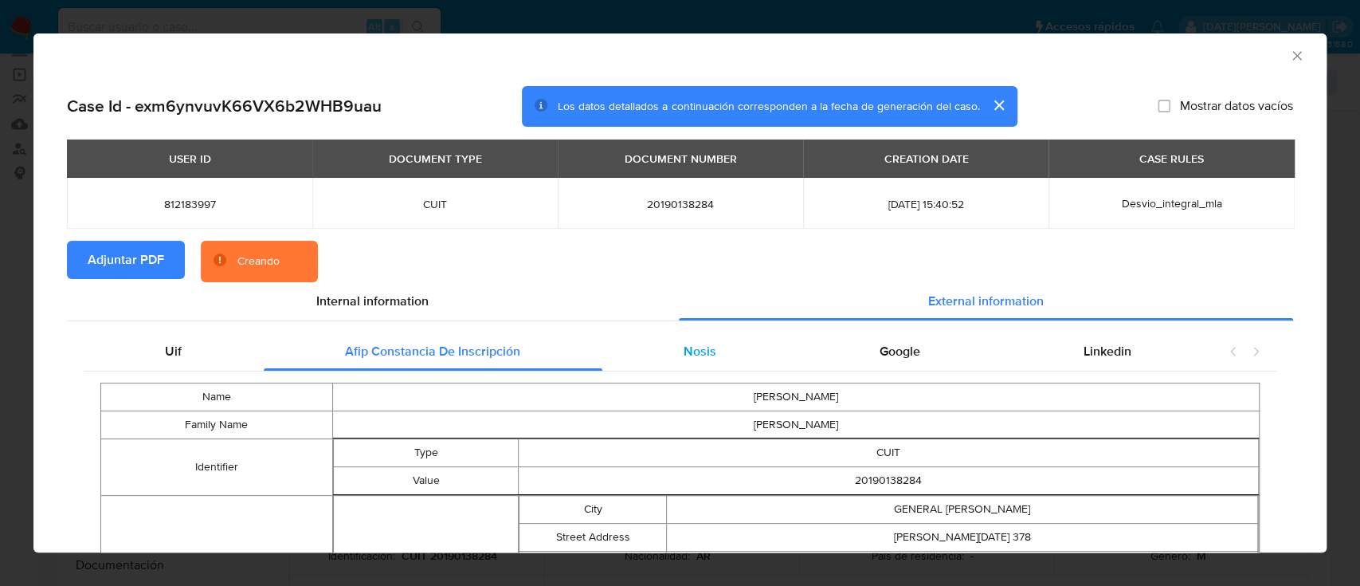
click at [706, 356] on span "Nosis" at bounding box center [700, 351] width 33 height 18
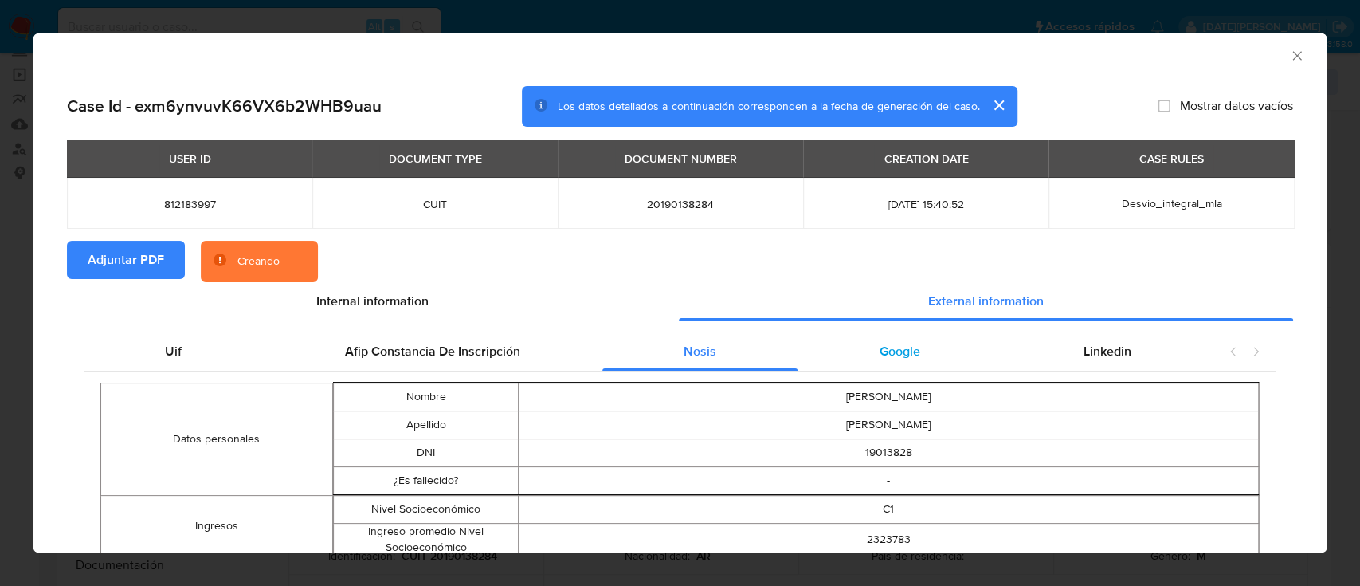
click at [884, 351] on span "Google" at bounding box center [900, 351] width 41 height 18
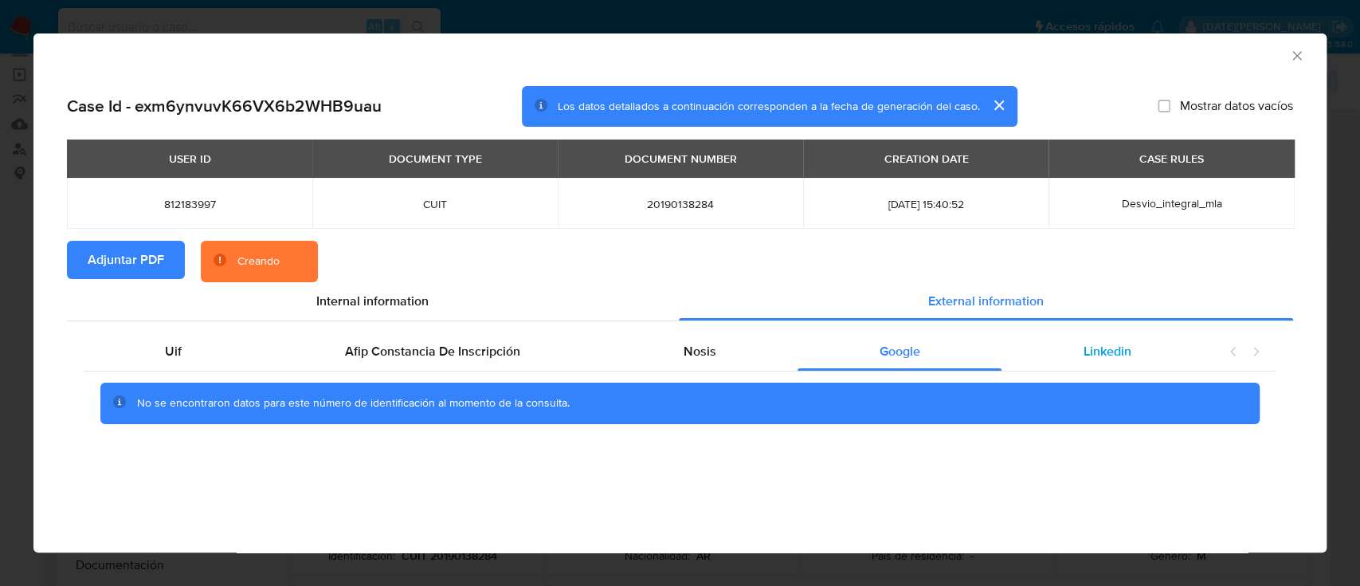
click at [1112, 347] on span "Linkedin" at bounding box center [1108, 351] width 48 height 18
click at [885, 346] on span "Google" at bounding box center [900, 351] width 41 height 18
click at [694, 347] on span "Nosis" at bounding box center [700, 351] width 33 height 18
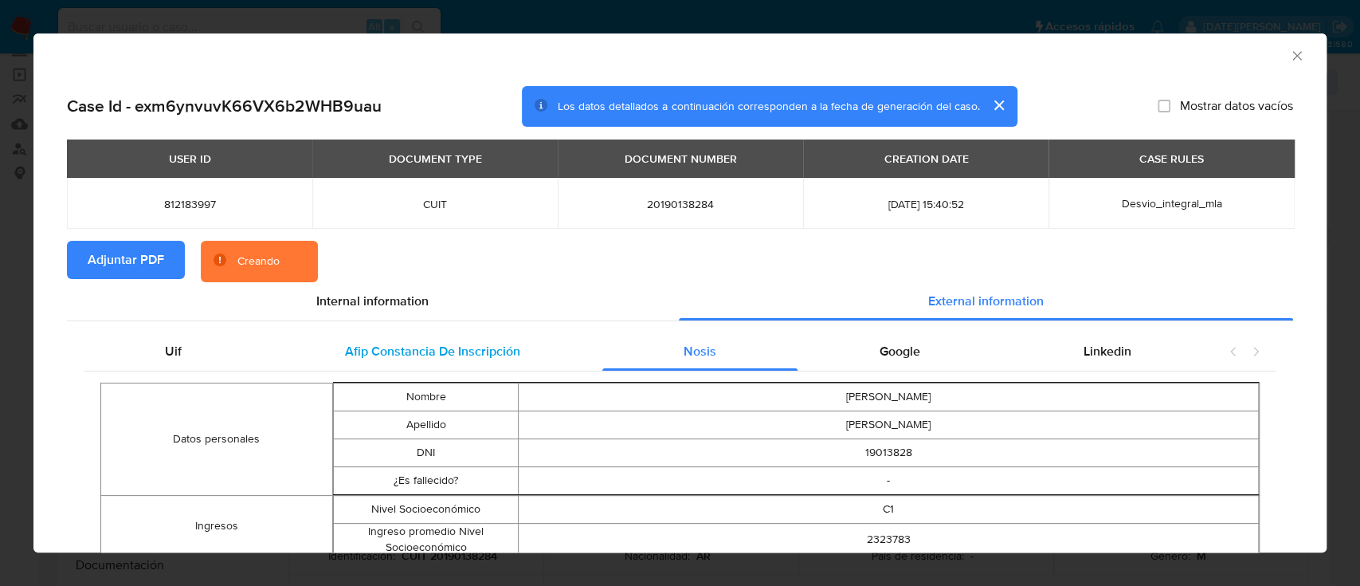
click at [437, 342] on span "Afip Constancia De Inscripción" at bounding box center [432, 351] width 175 height 18
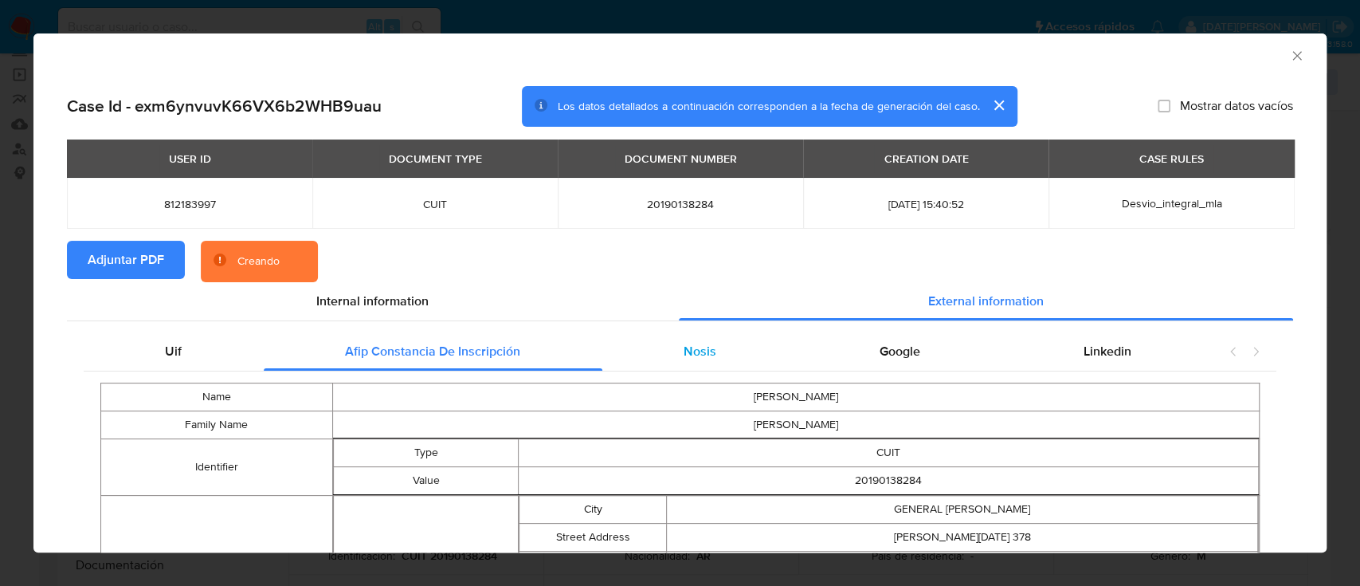
scroll to position [102, 0]
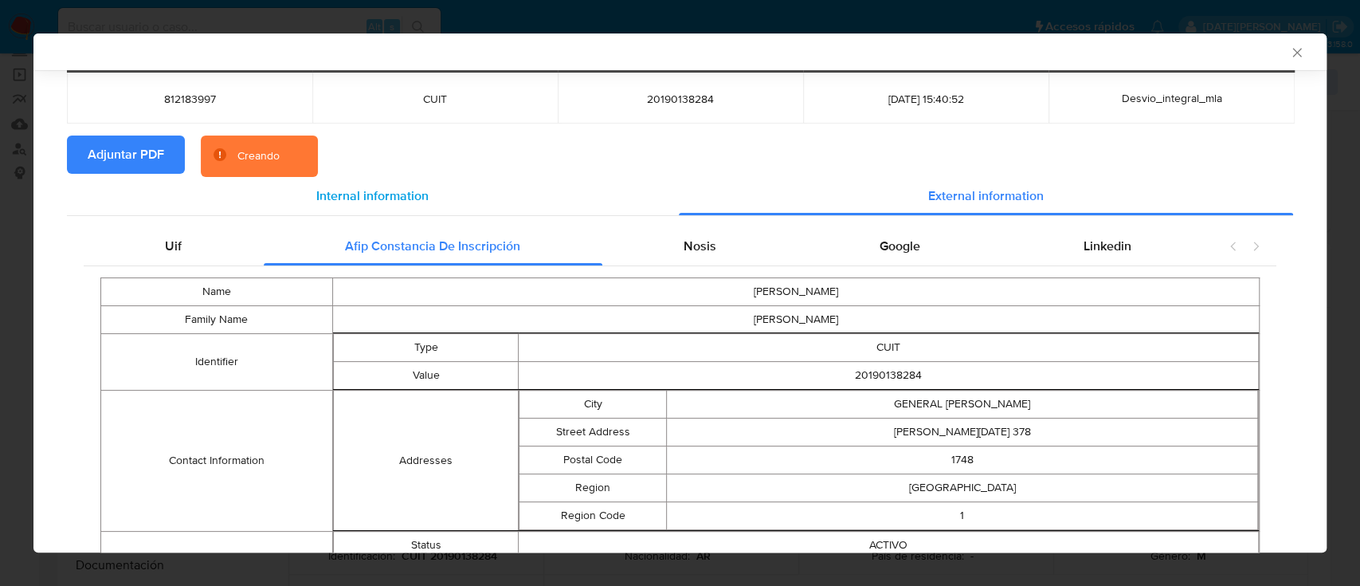
click at [371, 186] on span "Internal information" at bounding box center [372, 195] width 112 height 18
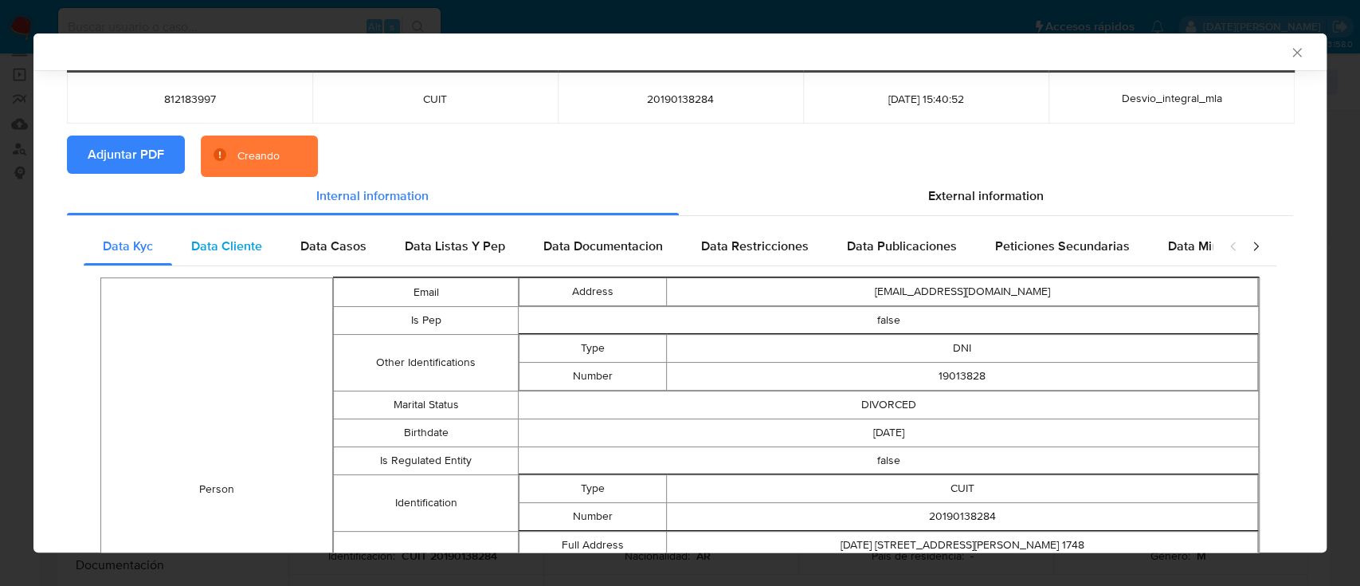
click at [245, 252] on span "Data Cliente" at bounding box center [226, 246] width 71 height 18
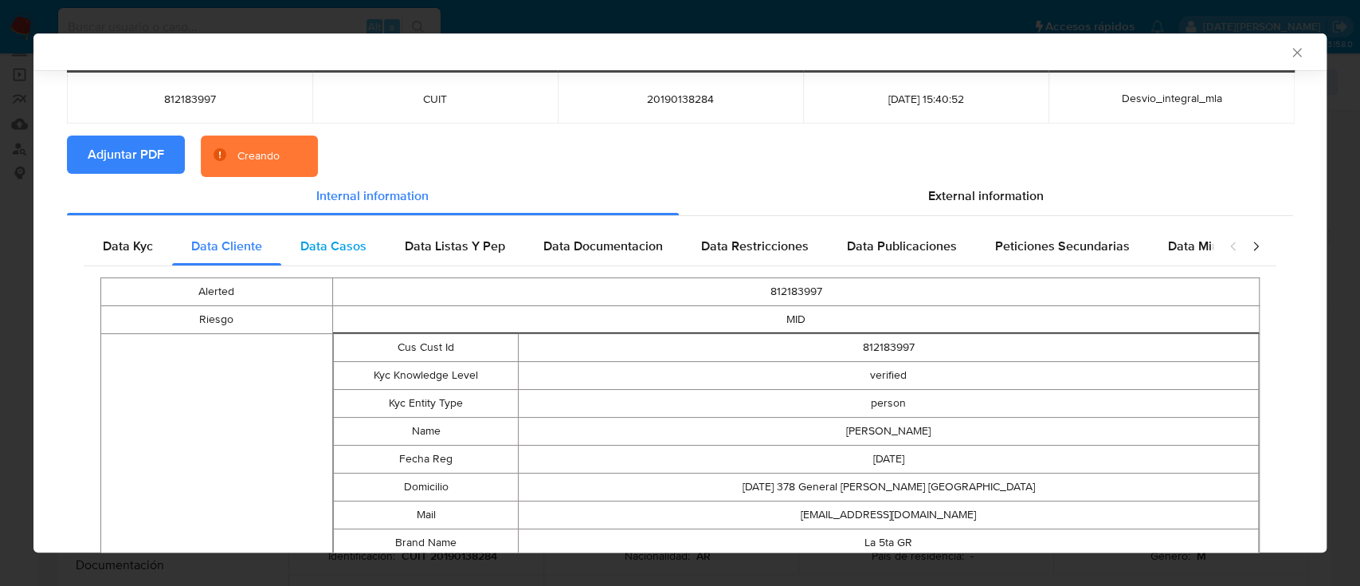
click at [321, 250] on span "Data Casos" at bounding box center [333, 246] width 66 height 18
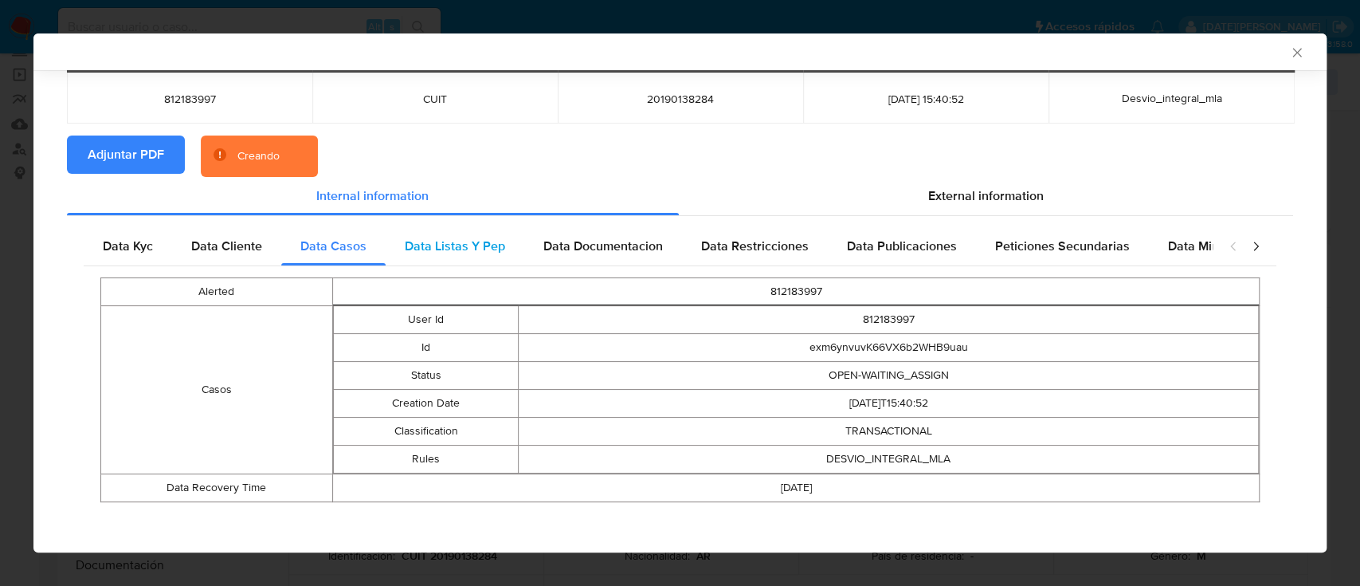
click at [430, 249] on span "Data Listas Y Pep" at bounding box center [455, 246] width 100 height 18
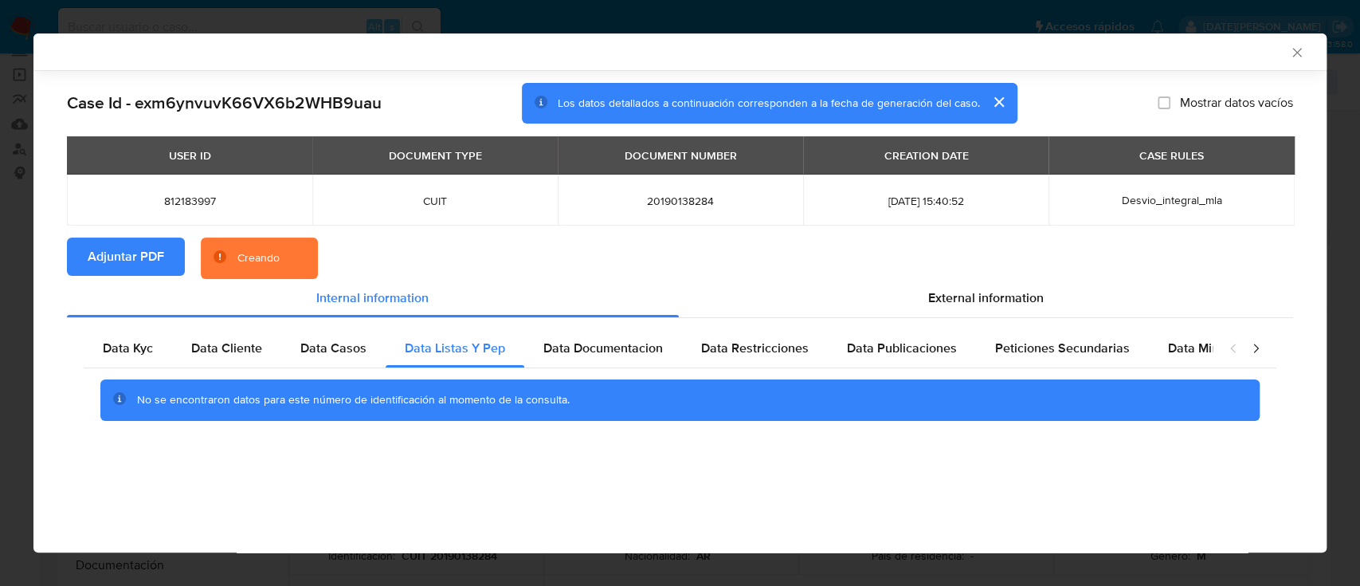
click at [555, 247] on section "Adjuntar PDF Creando" at bounding box center [680, 257] width 1226 height 41
click at [588, 342] on span "Data Documentacion" at bounding box center [603, 348] width 120 height 18
click at [707, 354] on span "Data Restricciones" at bounding box center [755, 348] width 108 height 18
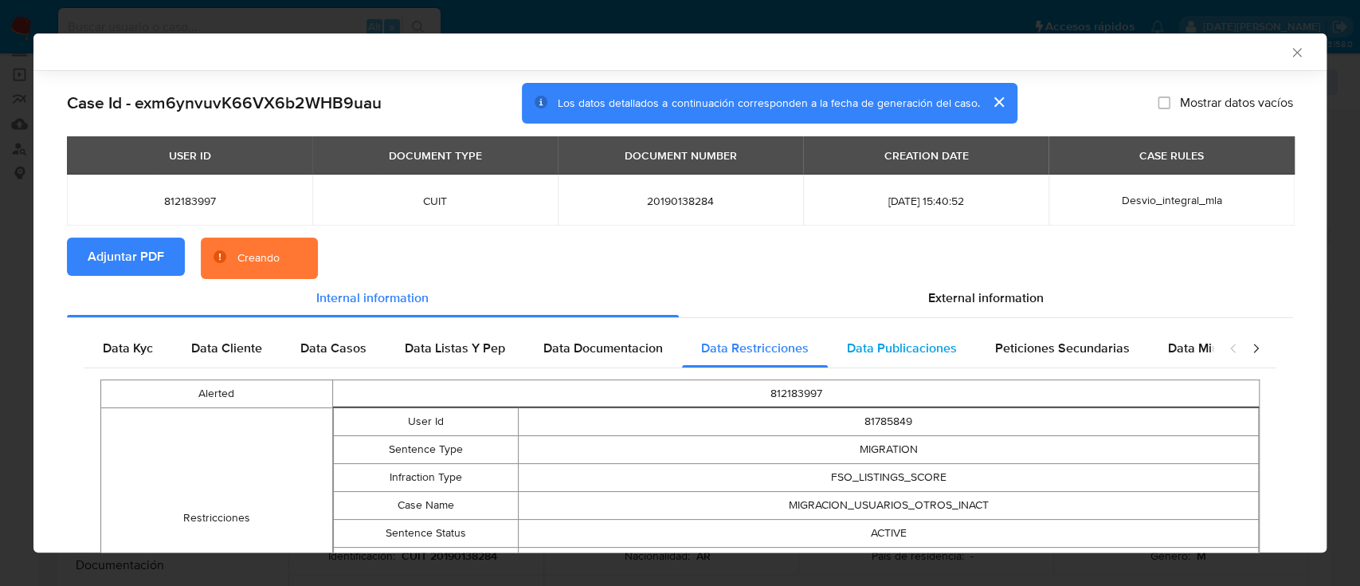
click at [863, 354] on span "Data Publicaciones" at bounding box center [902, 348] width 110 height 18
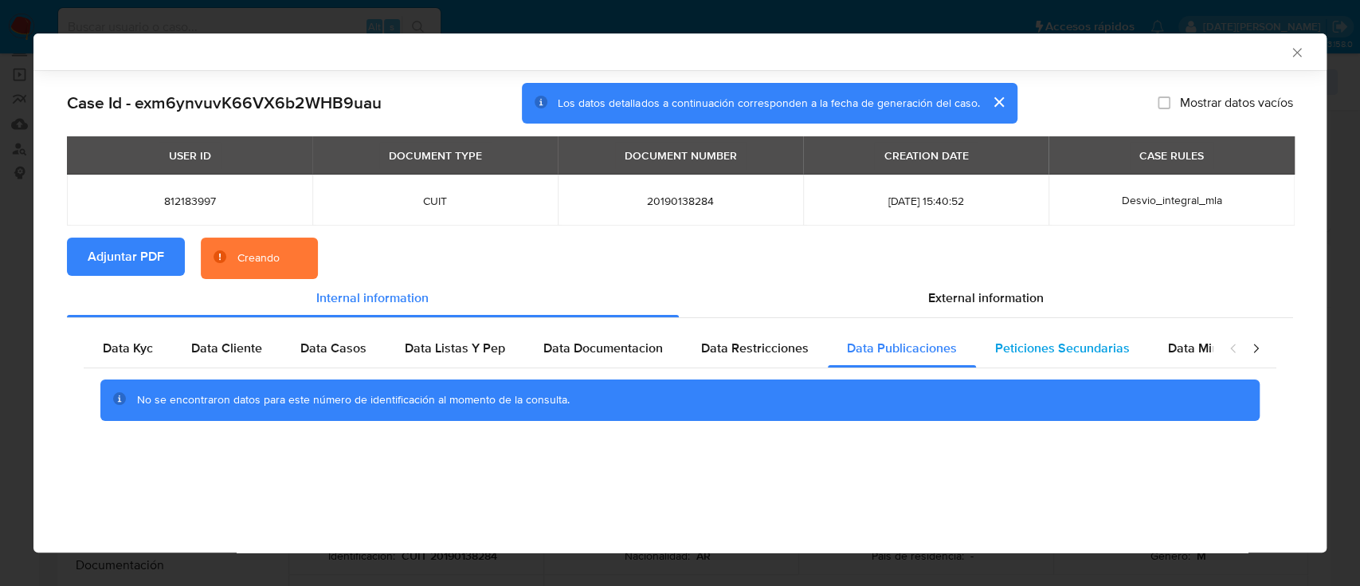
click at [1031, 352] on span "Peticiones Secundarias" at bounding box center [1062, 348] width 135 height 18
click at [944, 347] on span "Data Publicaciones" at bounding box center [902, 348] width 110 height 18
click at [806, 347] on div "Data Restricciones" at bounding box center [755, 348] width 146 height 38
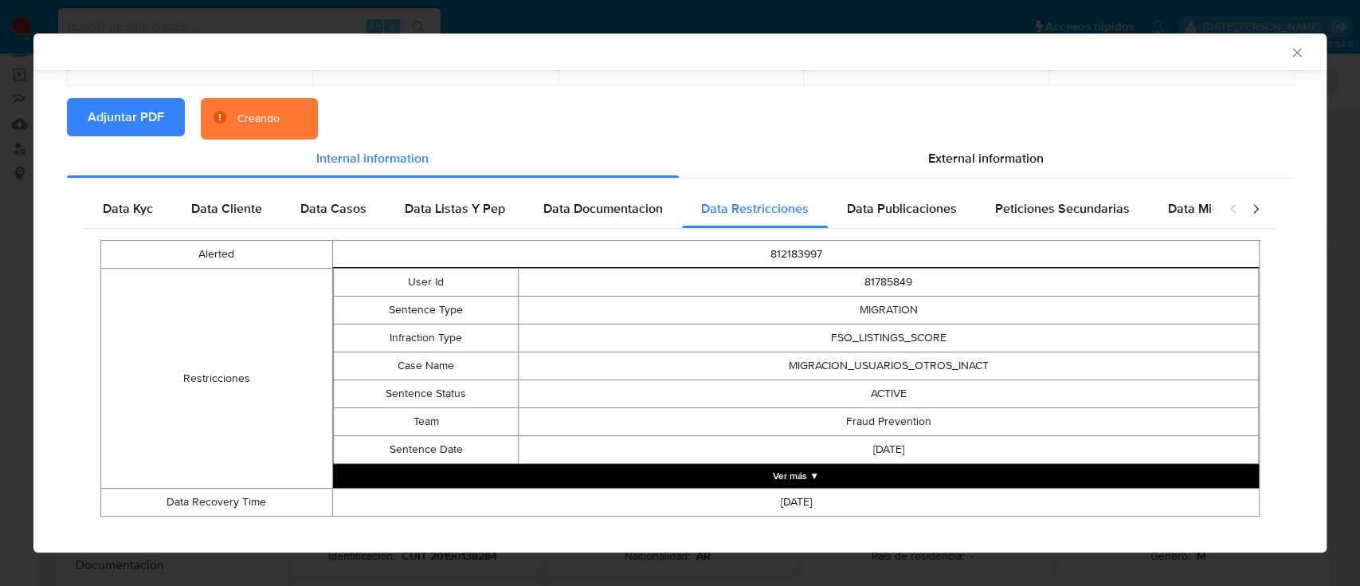
scroll to position [159, 0]
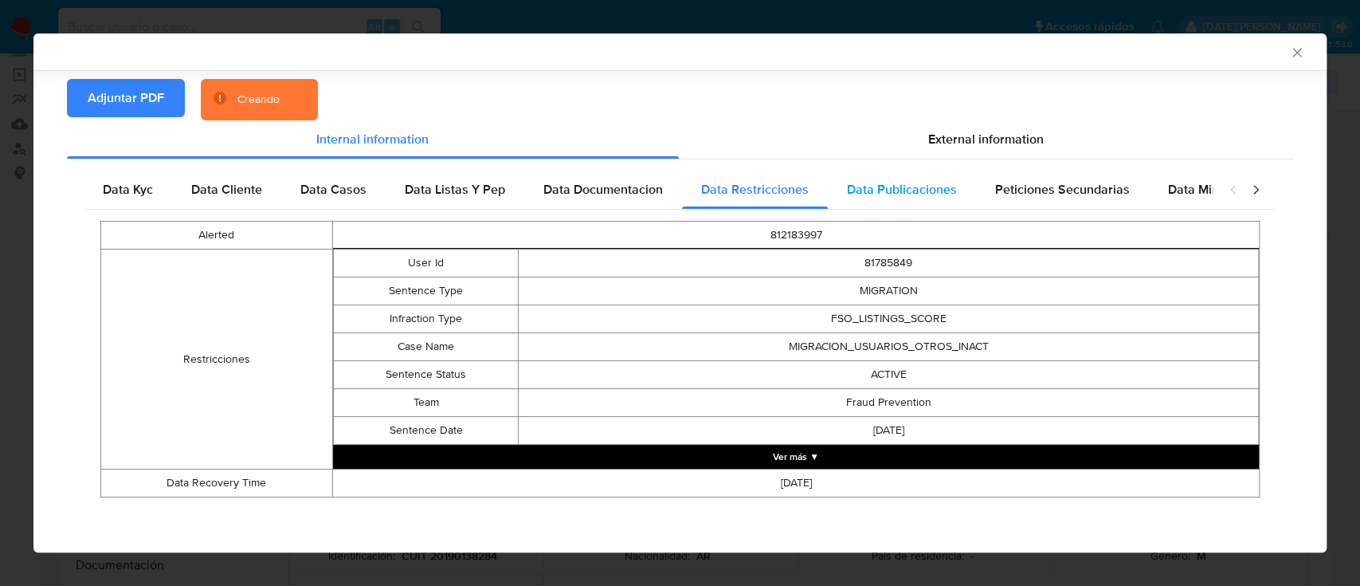
click at [969, 184] on div "Data Publicaciones" at bounding box center [902, 190] width 148 height 38
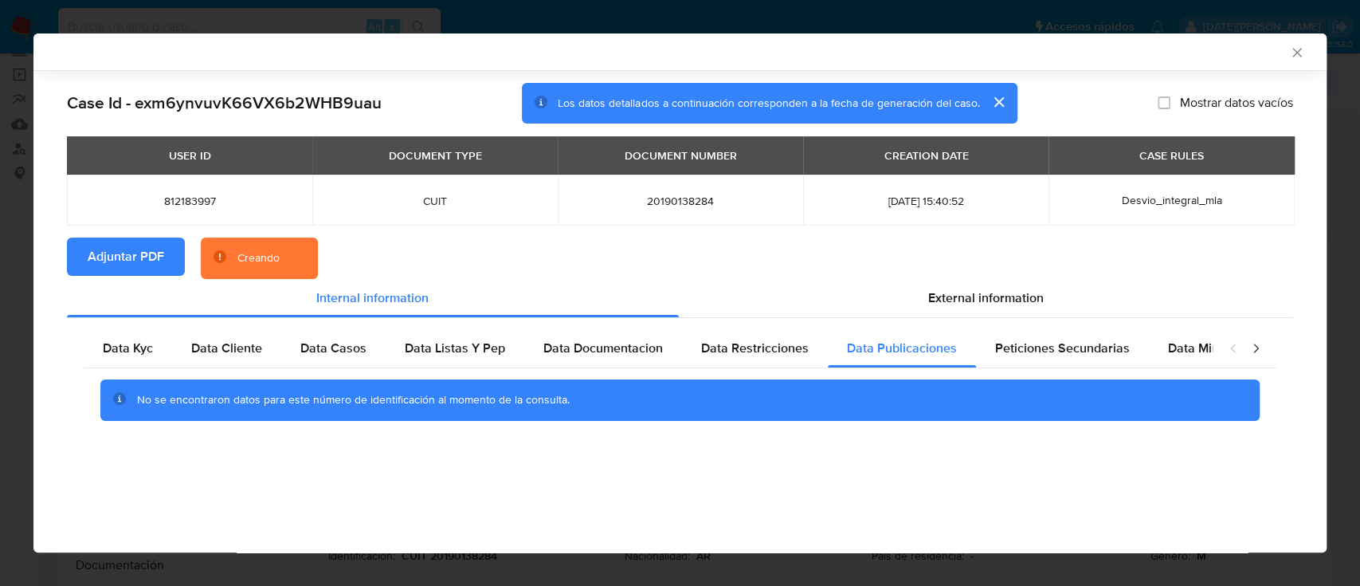
scroll to position [0, 0]
click at [1025, 354] on span "Peticiones Secundarias" at bounding box center [1062, 348] width 135 height 18
click at [1181, 351] on span "Data Minoridad" at bounding box center [1212, 348] width 88 height 18
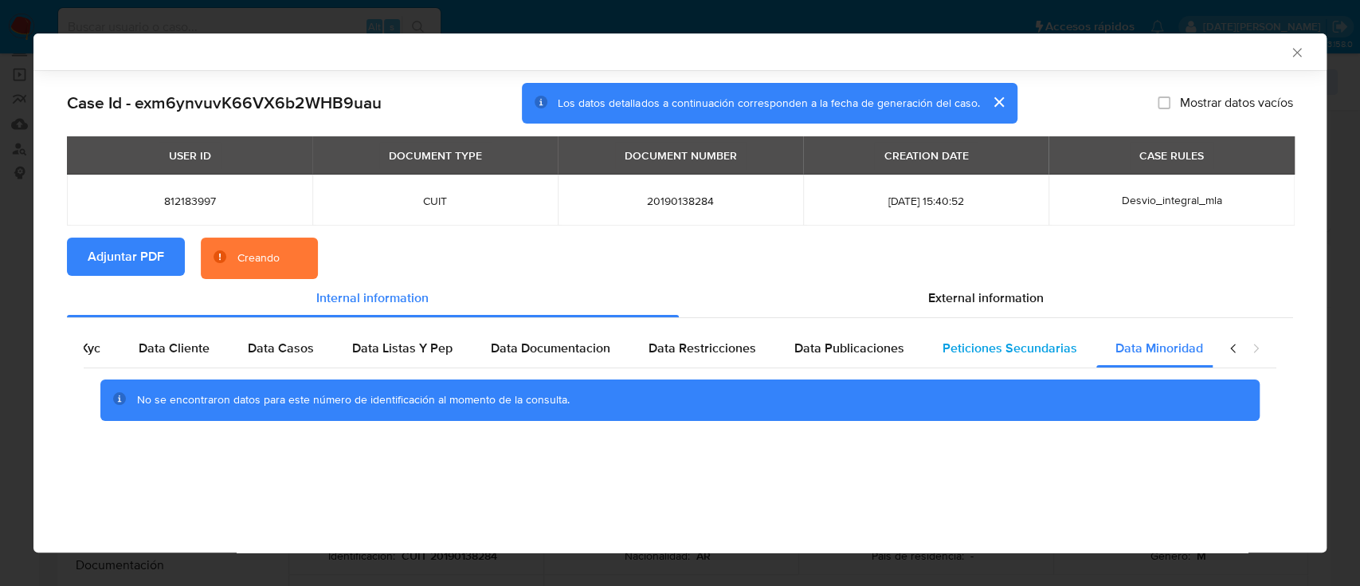
scroll to position [0, 53]
click at [948, 296] on span "External information" at bounding box center [986, 297] width 116 height 18
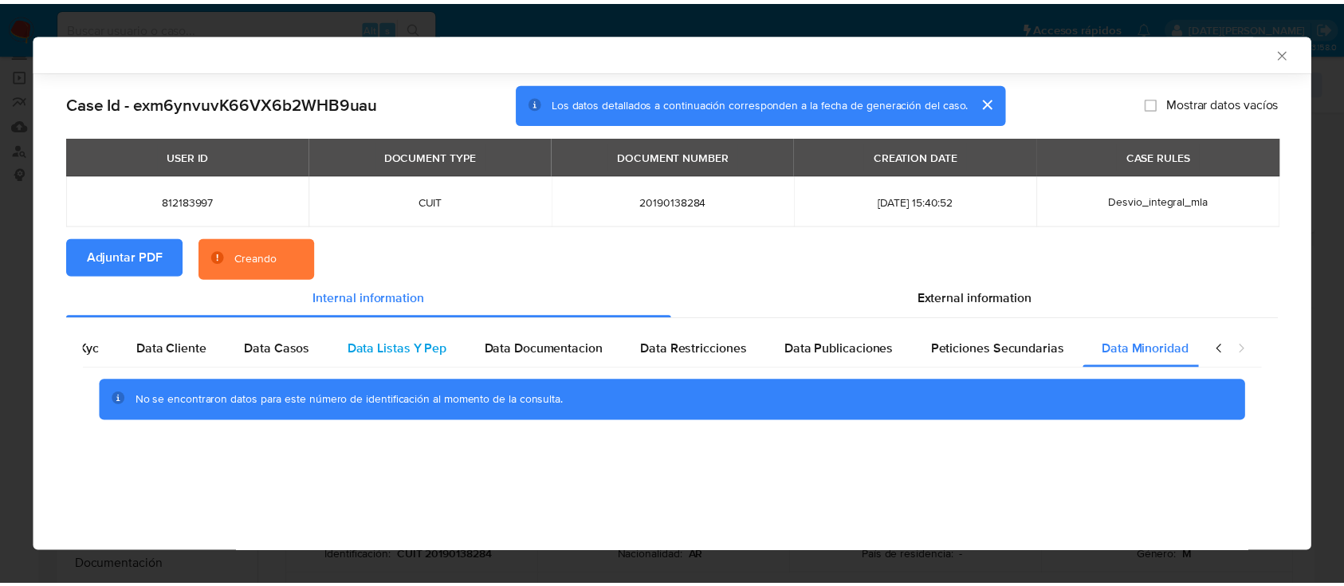
scroll to position [0, 0]
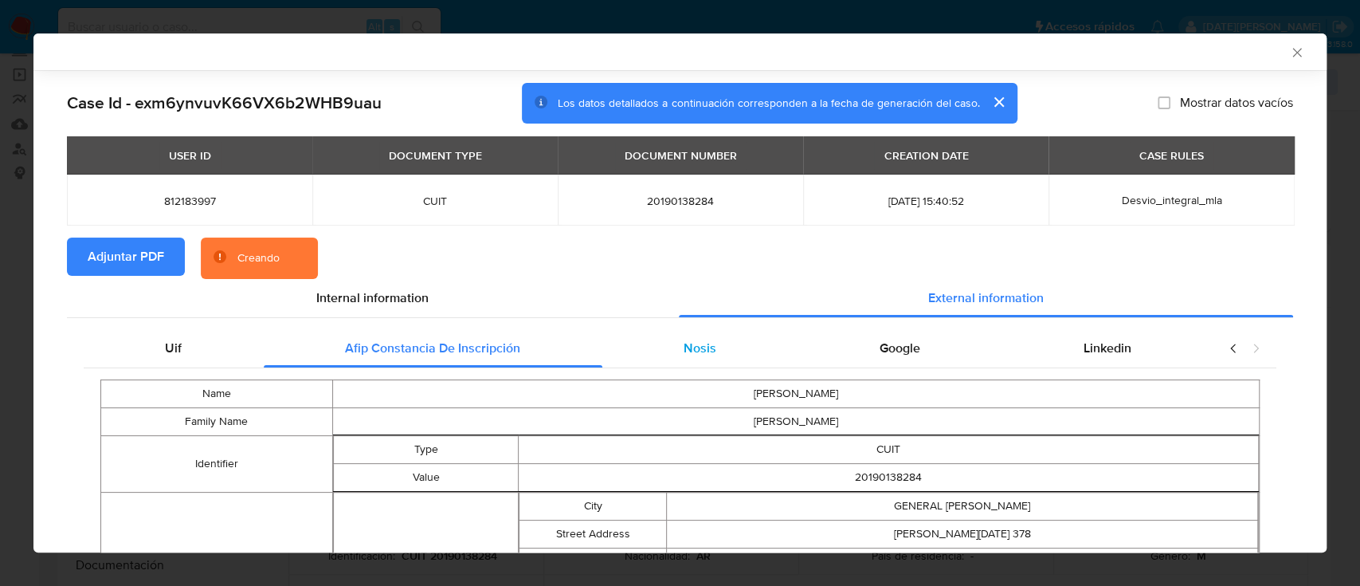
click at [702, 343] on span "Nosis" at bounding box center [700, 348] width 33 height 18
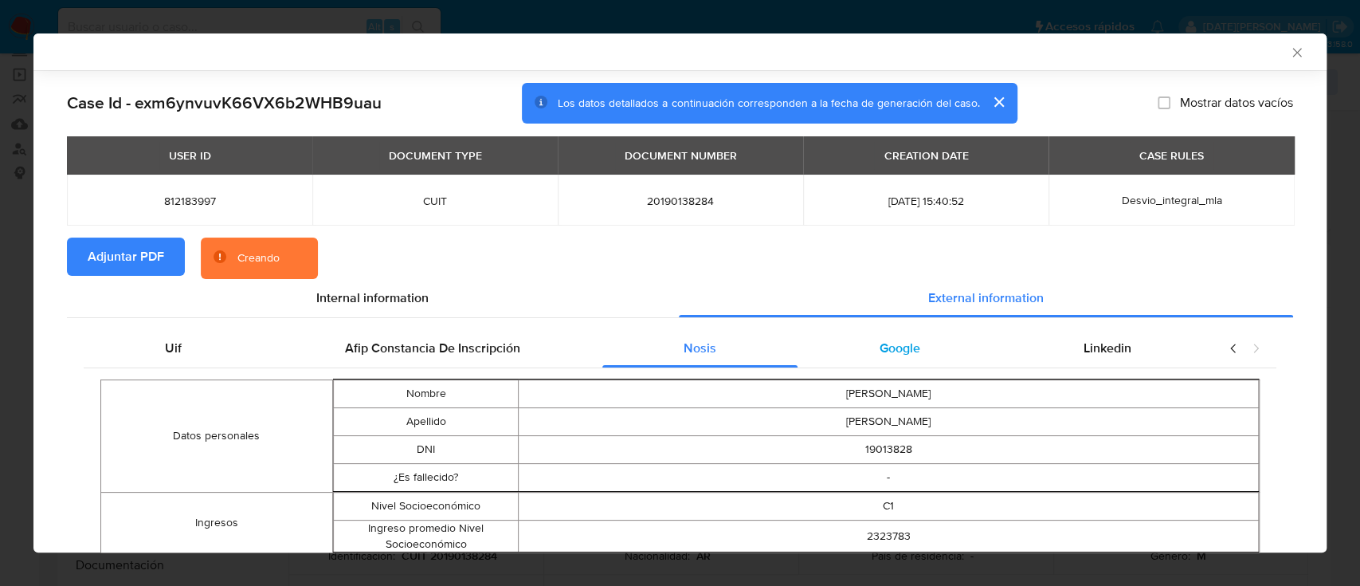
click at [887, 341] on span "Google" at bounding box center [900, 348] width 41 height 18
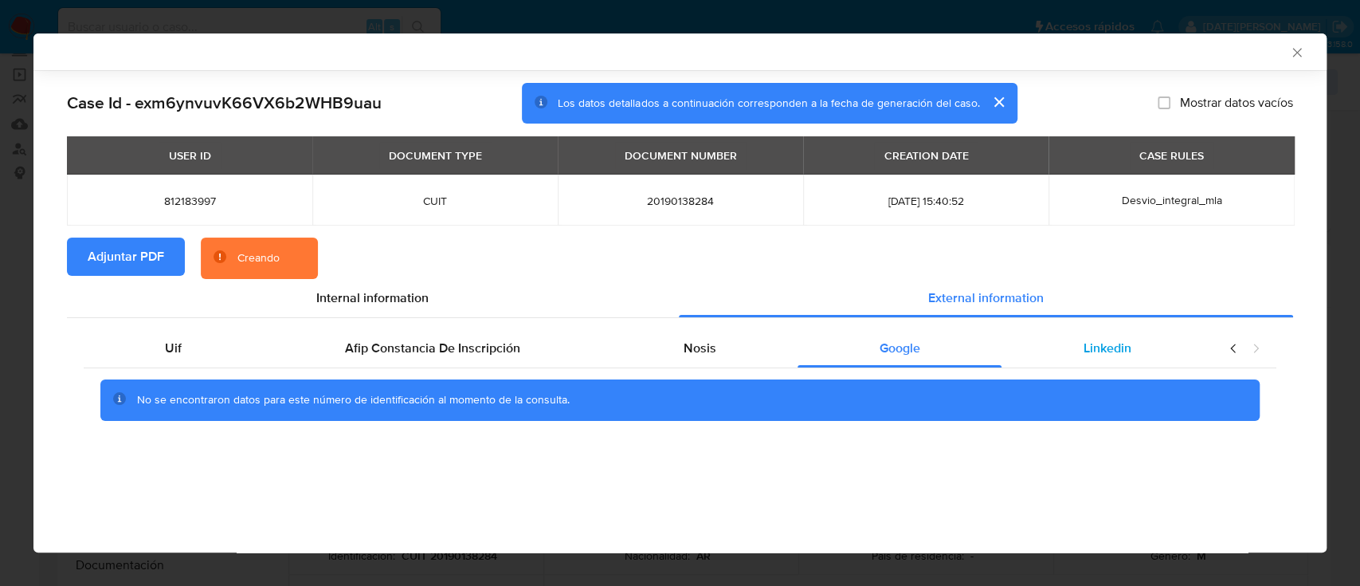
click at [1061, 347] on div "Linkedin" at bounding box center [1107, 348] width 211 height 38
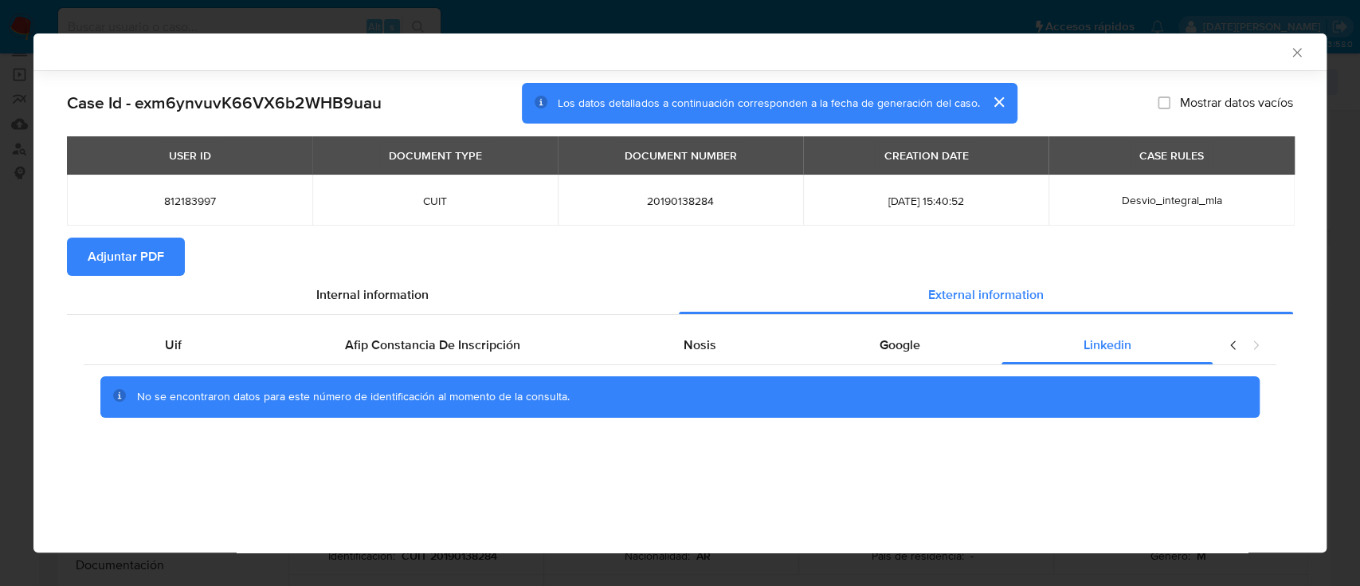
click at [1285, 54] on div "AML Data Collector" at bounding box center [667, 52] width 1245 height 14
click at [1293, 54] on icon "Cerrar ventana" at bounding box center [1297, 53] width 16 height 16
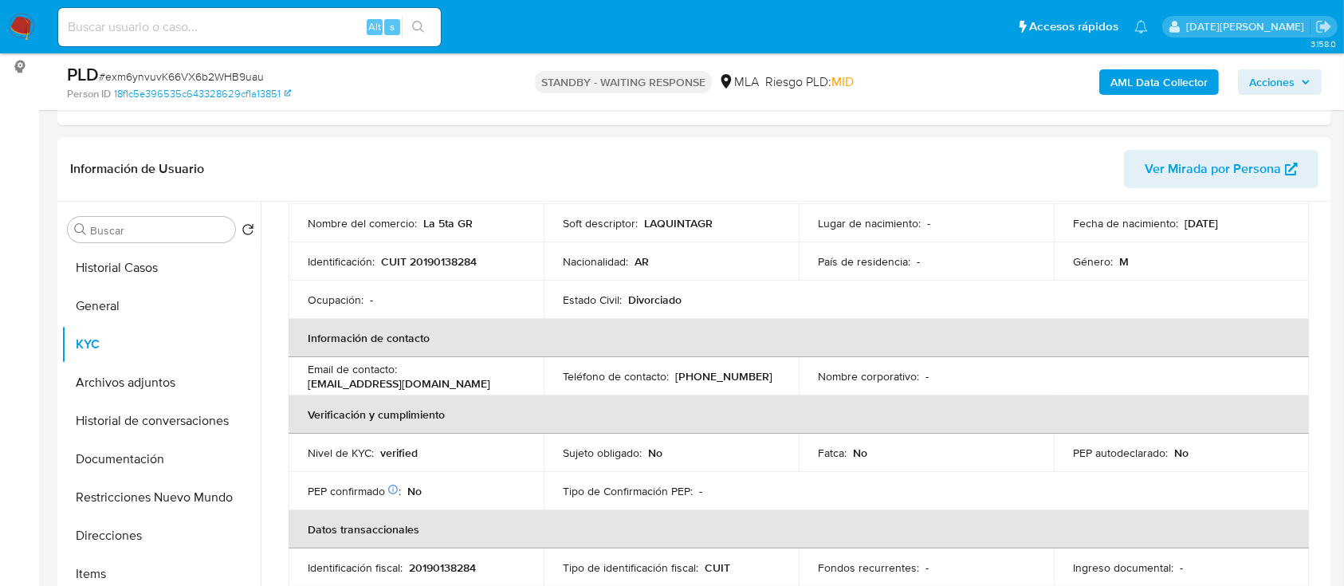
scroll to position [202, 0]
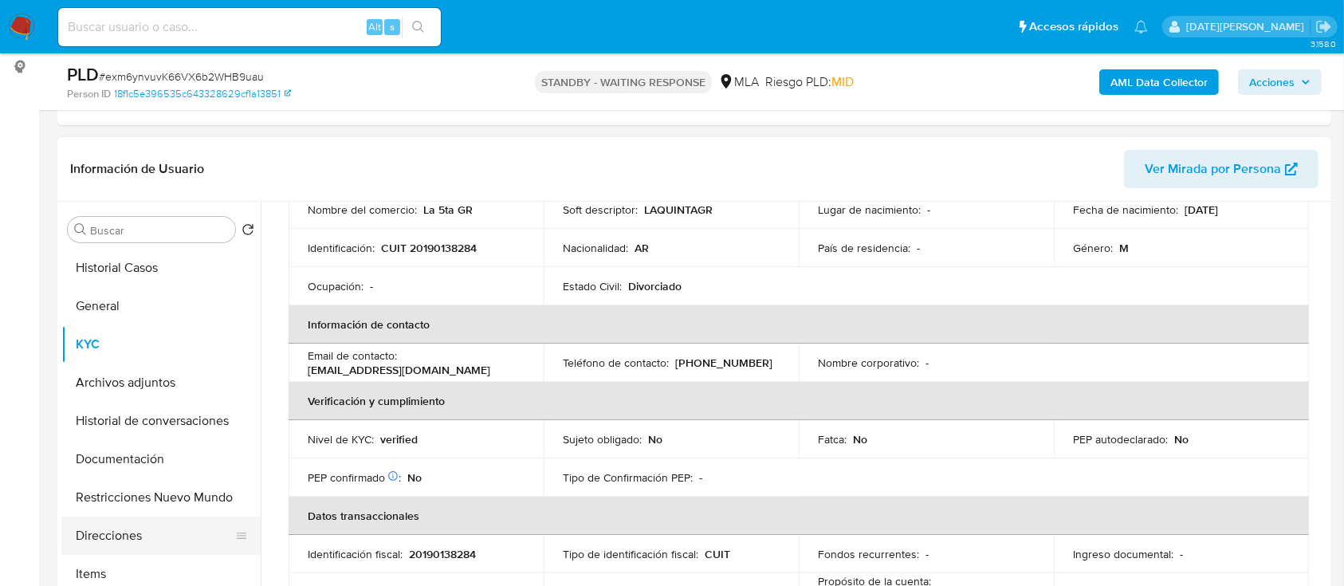
click at [130, 533] on button "Direcciones" at bounding box center [154, 535] width 186 height 38
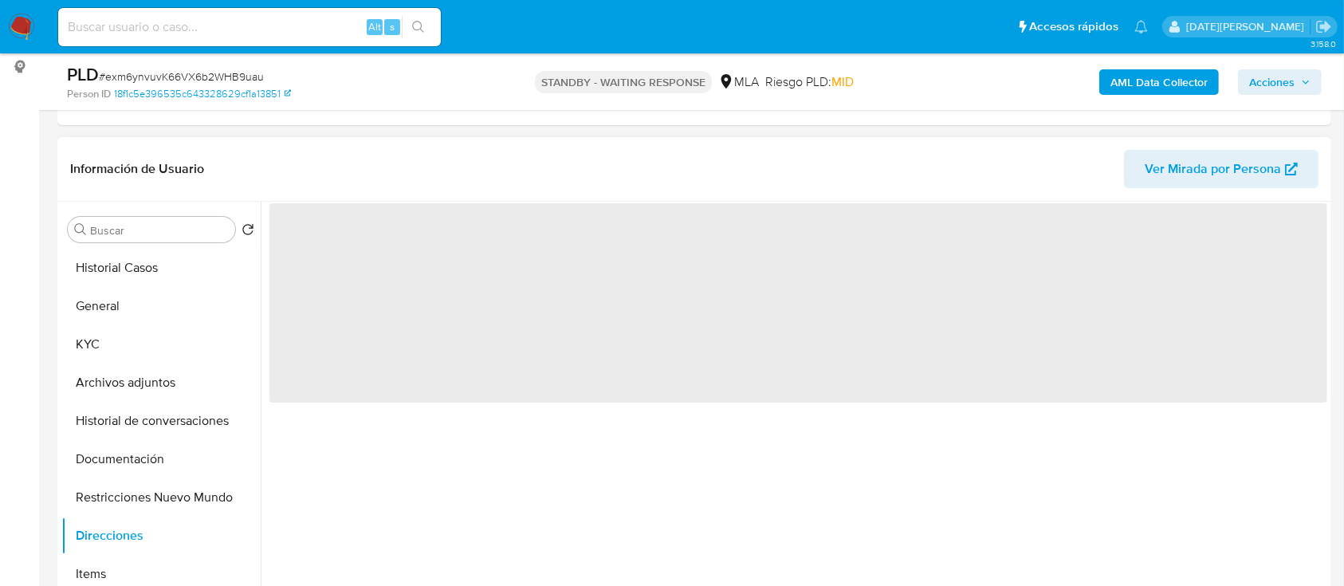
scroll to position [0, 0]
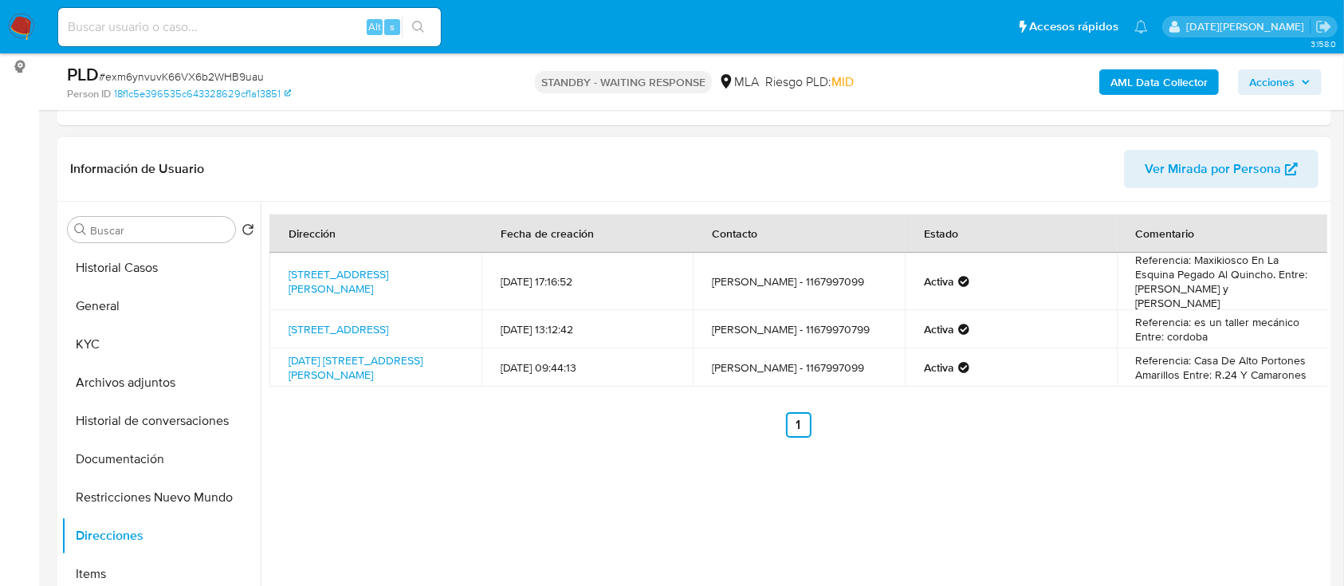
drag, startPoint x: 284, startPoint y: 253, endPoint x: 386, endPoint y: 289, distance: 108.9
click at [386, 289] on td "[STREET_ADDRESS][PERSON_NAME]" at bounding box center [375, 281] width 212 height 57
copy link "[STREET_ADDRESS][PERSON_NAME]"
drag, startPoint x: 285, startPoint y: 299, endPoint x: 327, endPoint y: 325, distance: 49.1
click at [327, 325] on td "[STREET_ADDRESS]" at bounding box center [375, 329] width 212 height 38
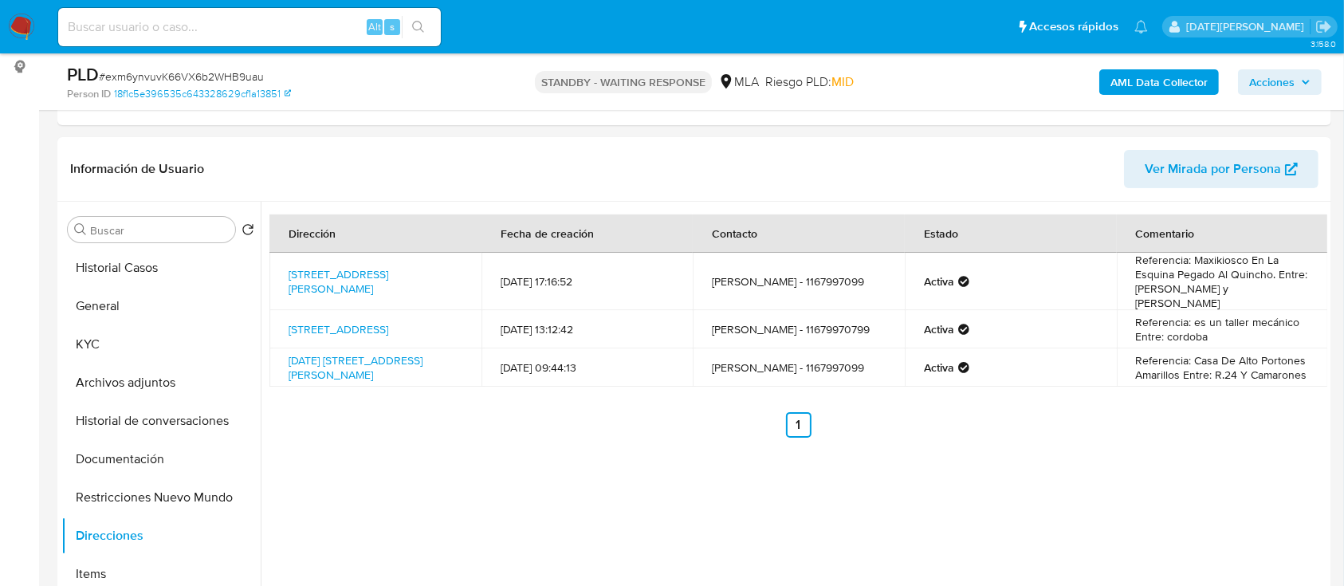
copy link "[STREET_ADDRESS]"
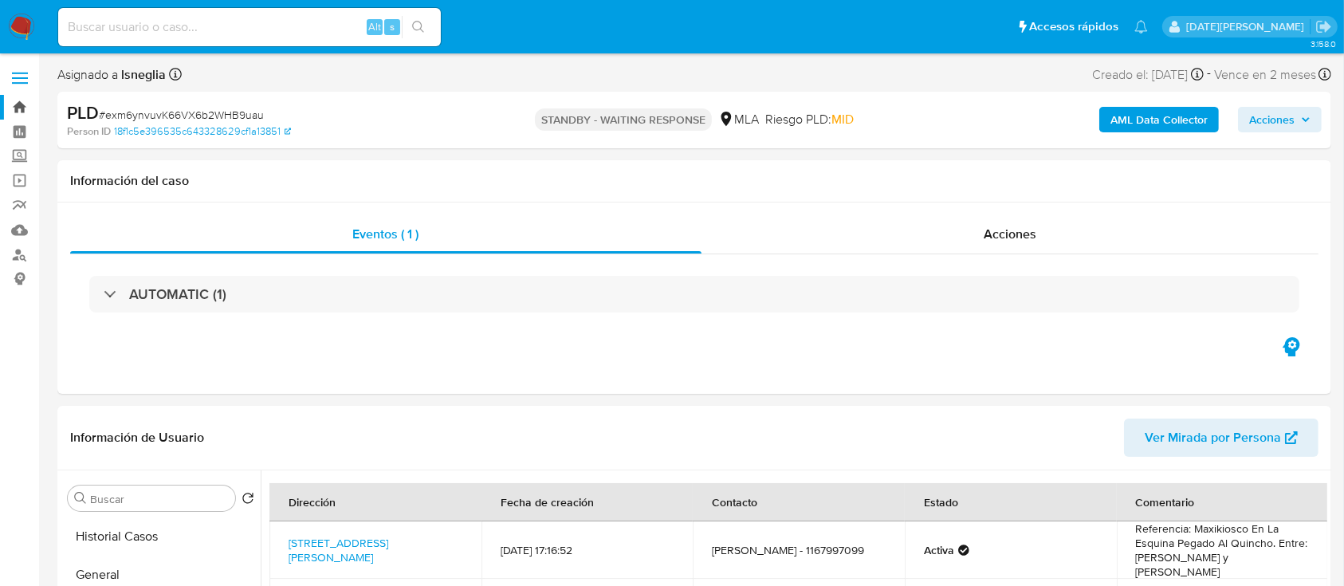
click at [20, 104] on link "Bandeja" at bounding box center [95, 107] width 190 height 25
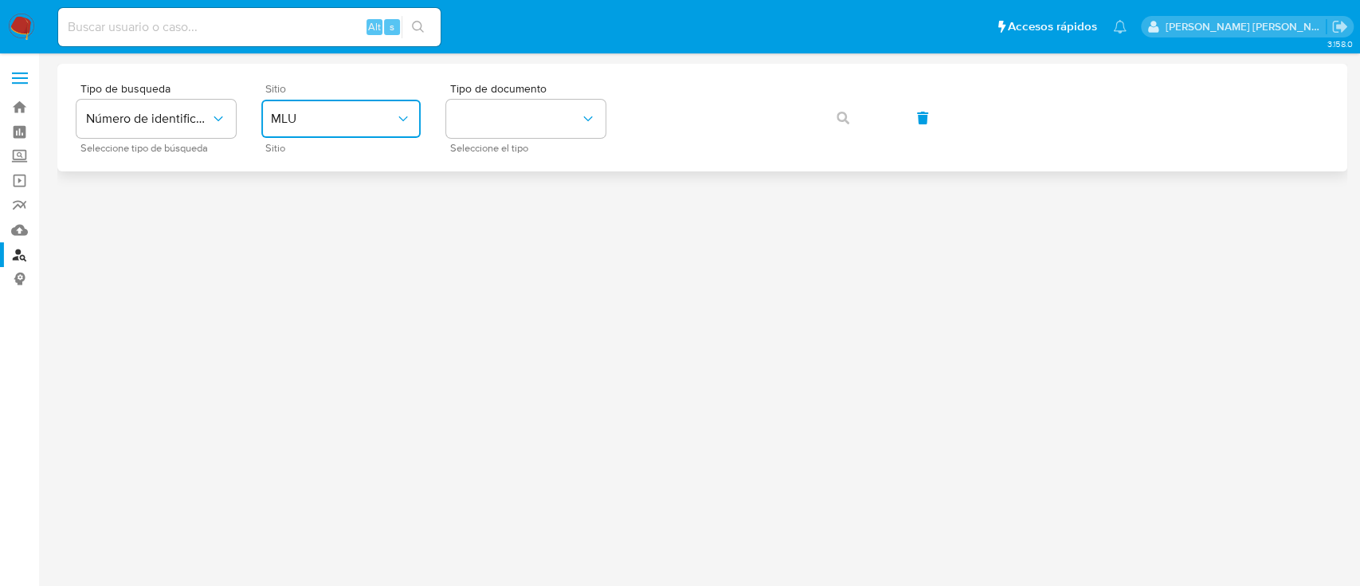
click at [374, 111] on span "MLU" at bounding box center [333, 119] width 124 height 16
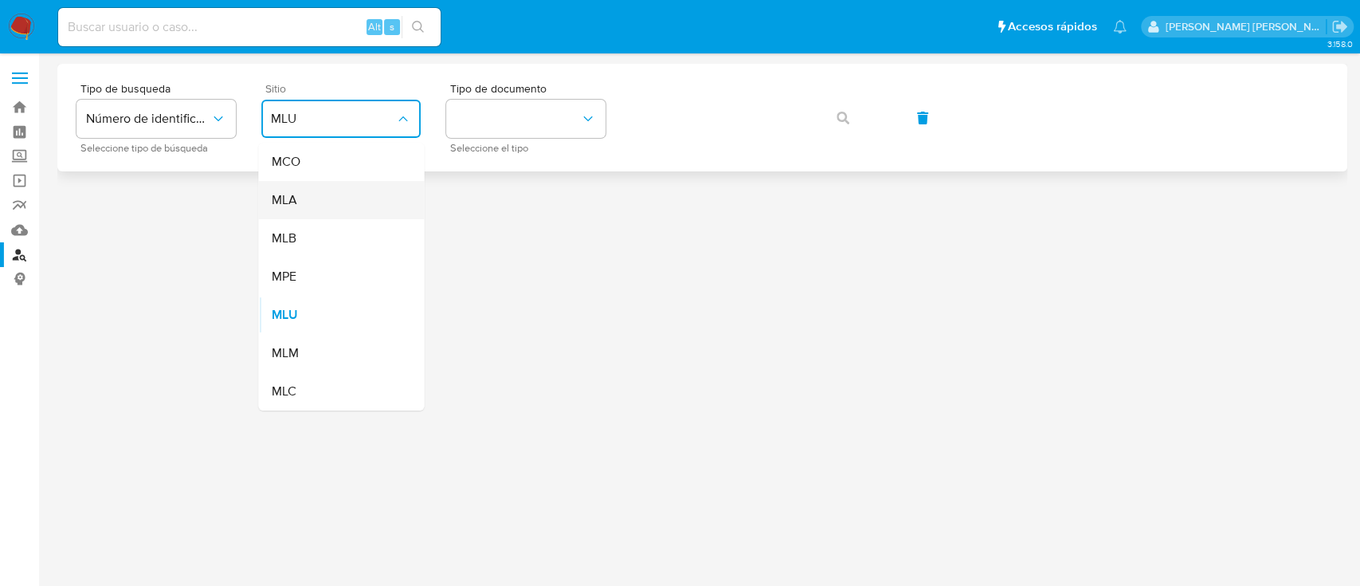
click at [344, 199] on div "MLA" at bounding box center [336, 200] width 131 height 38
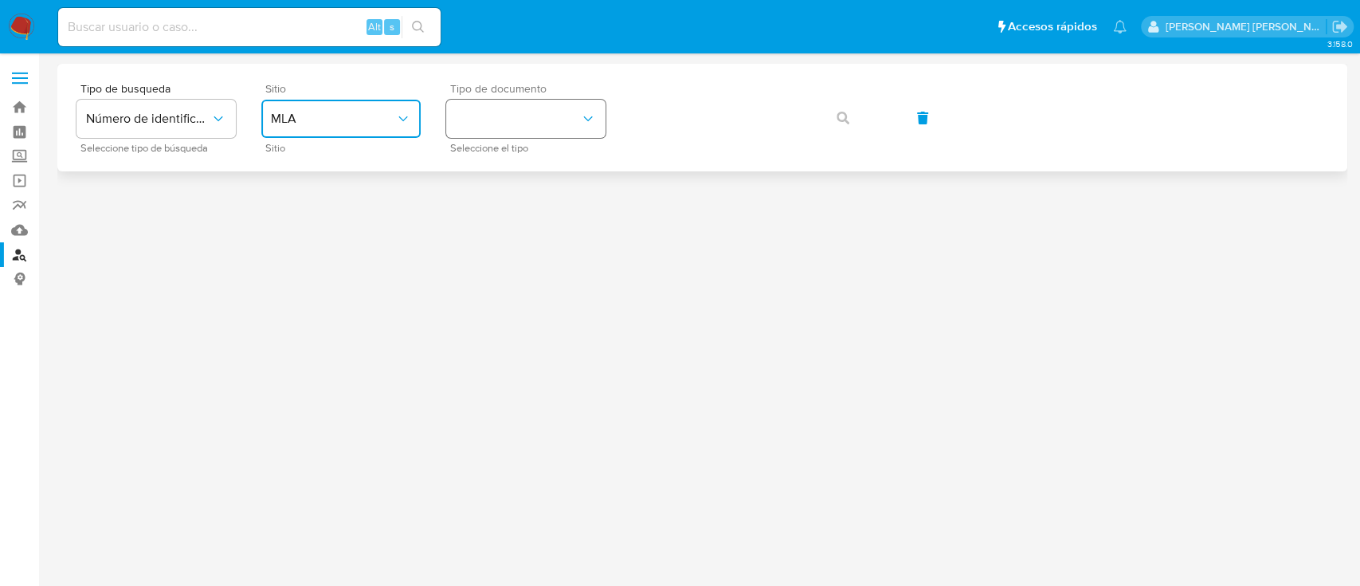
click at [488, 131] on button "identificationType" at bounding box center [525, 119] width 159 height 38
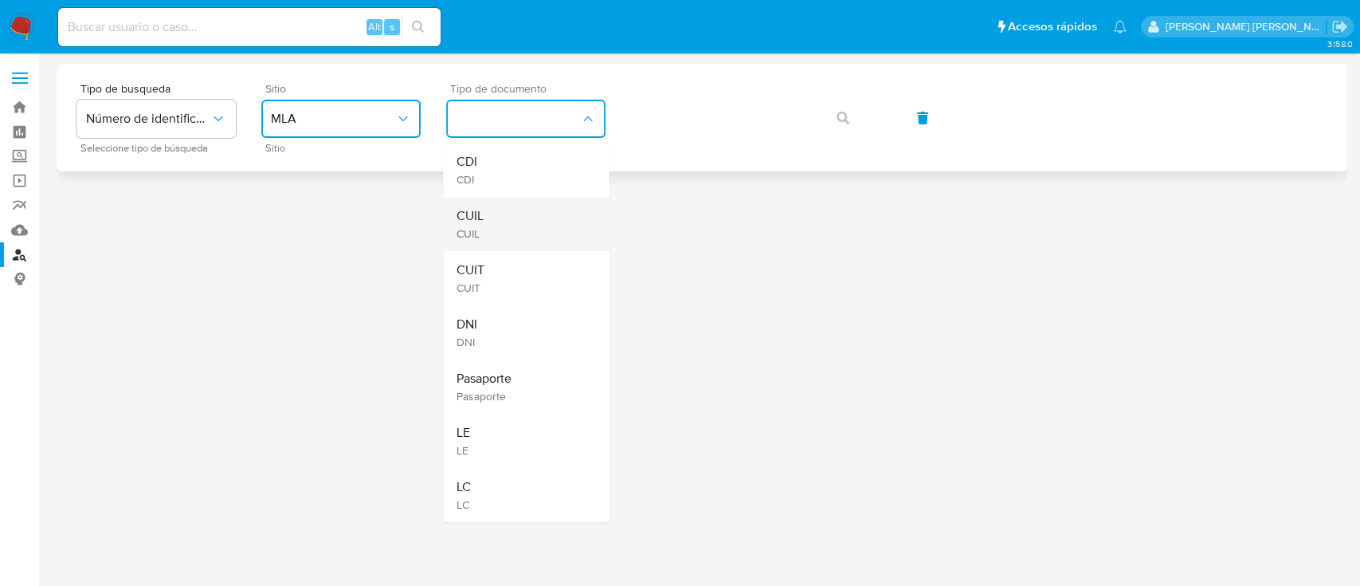
click at [483, 220] on span "CUIL" at bounding box center [469, 216] width 27 height 16
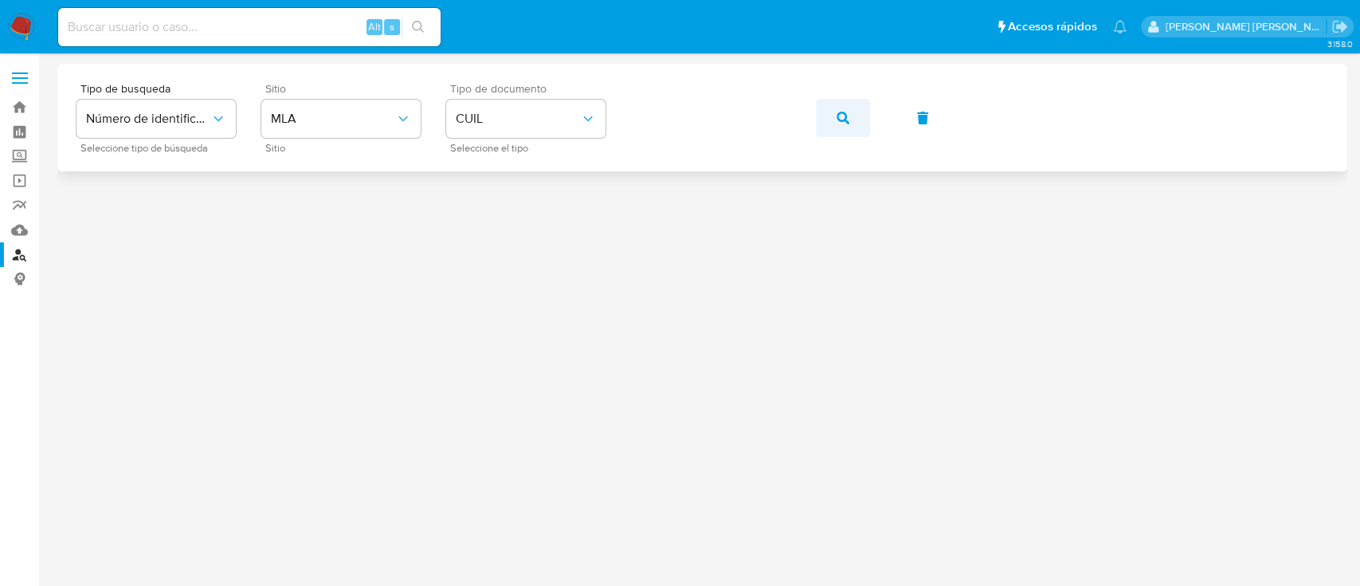
click at [855, 126] on button "button" at bounding box center [843, 118] width 54 height 38
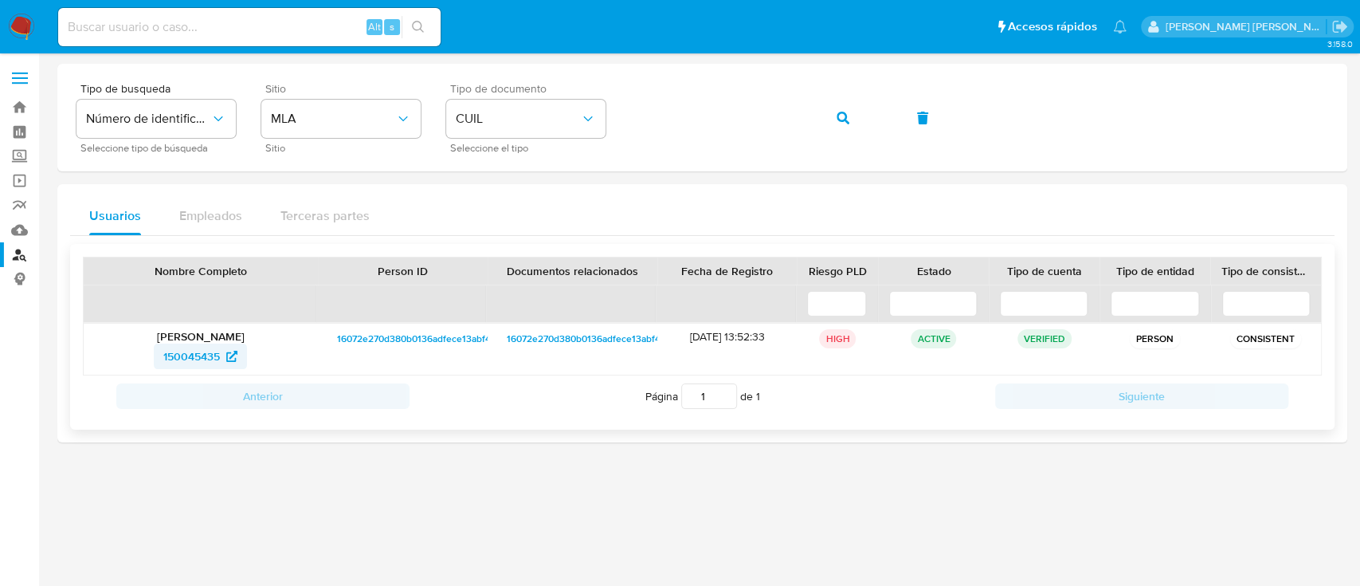
click at [204, 351] on span "150045435" at bounding box center [191, 356] width 57 height 26
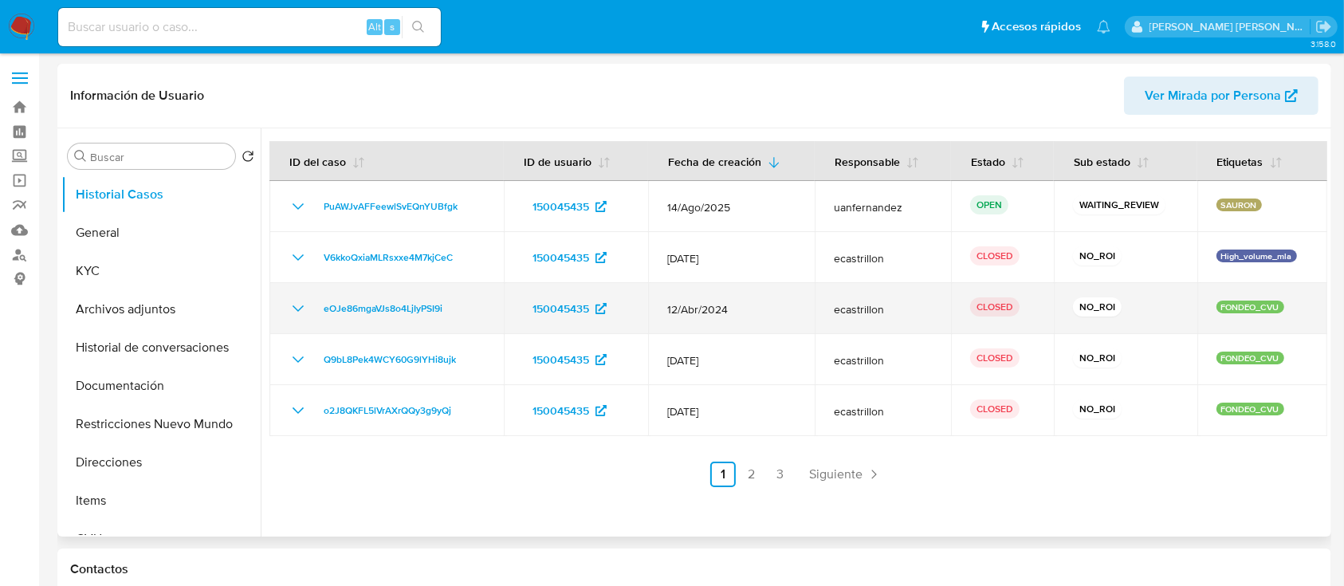
select select "10"
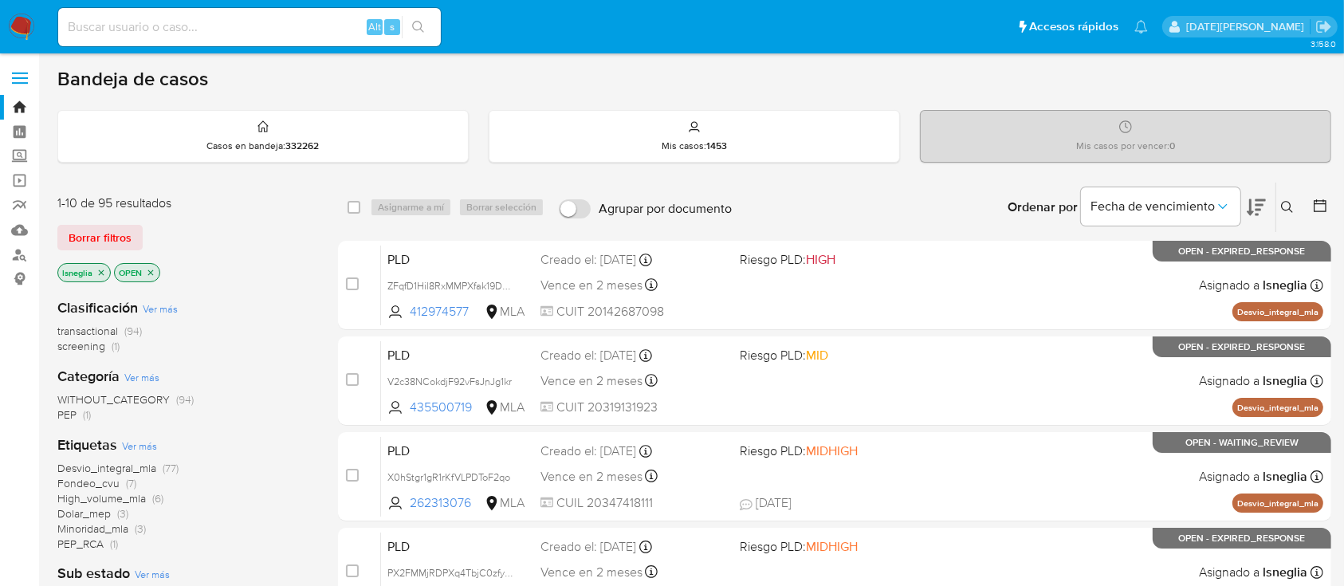
click at [100, 265] on p "lsneglia" at bounding box center [84, 273] width 52 height 18
click at [100, 271] on icon "close-filter" at bounding box center [101, 273] width 10 height 10
